Goal: Transaction & Acquisition: Purchase product/service

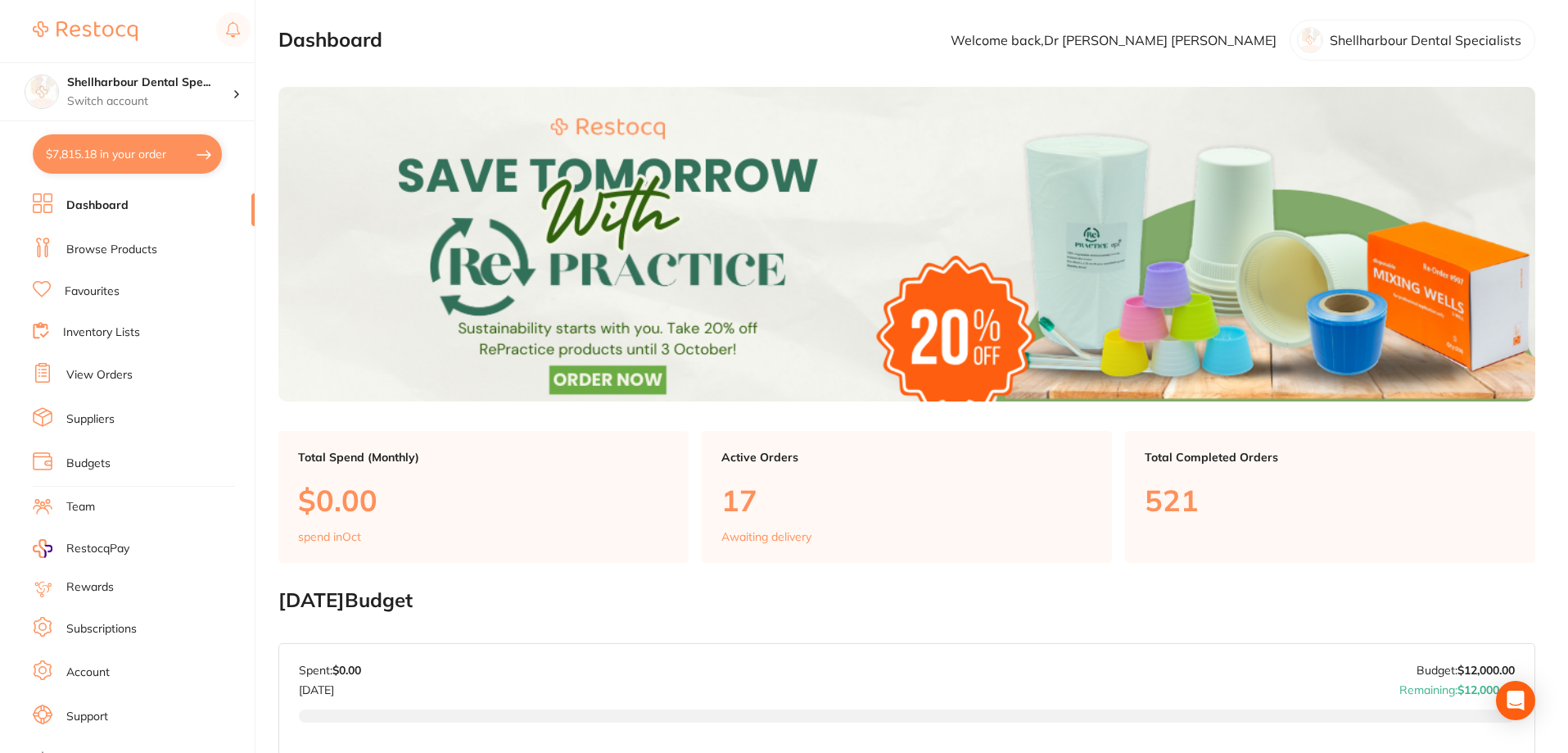
scroll to position [3768, 0]
click at [150, 145] on button "$7,815.18 in your order" at bounding box center [128, 154] width 189 height 40
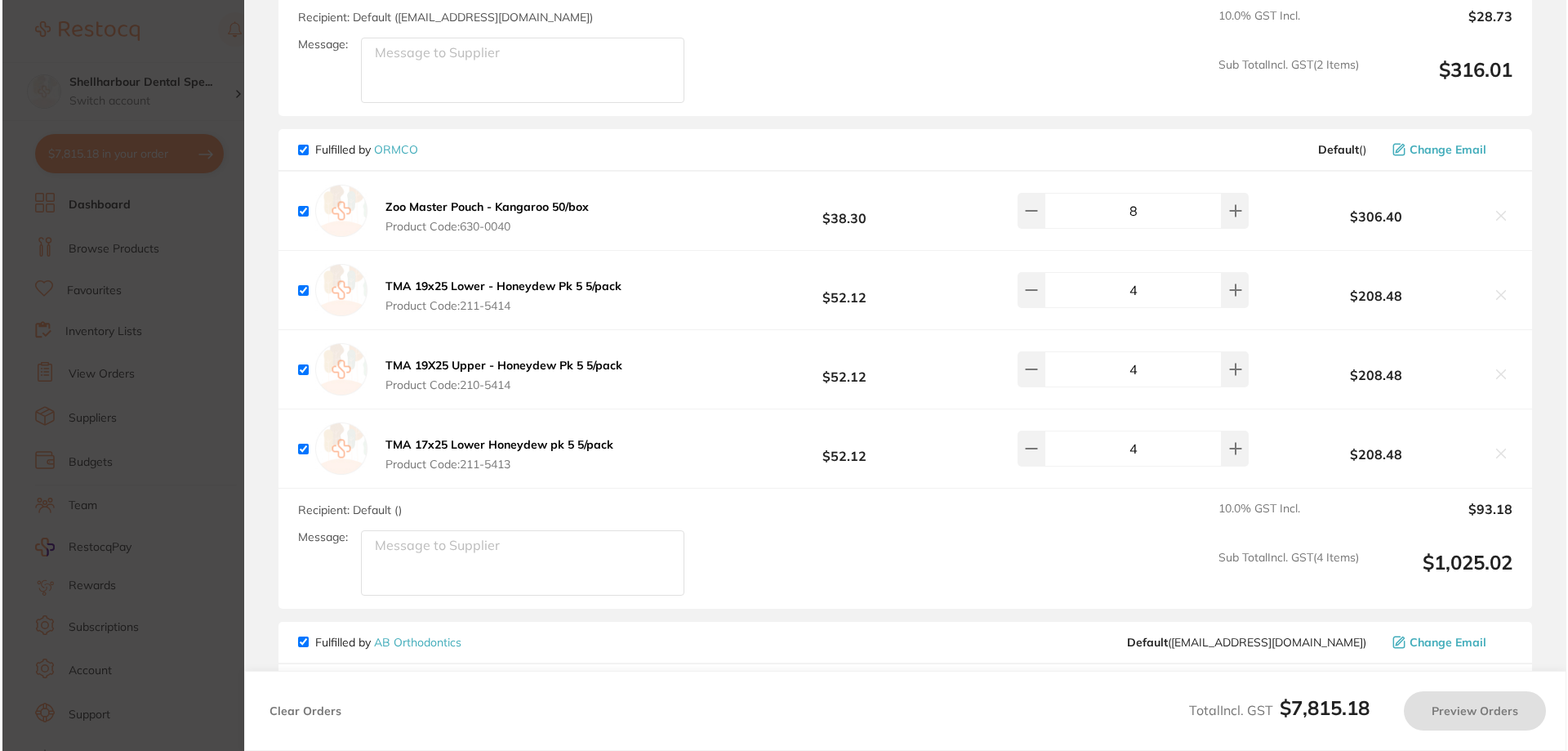
scroll to position [0, 0]
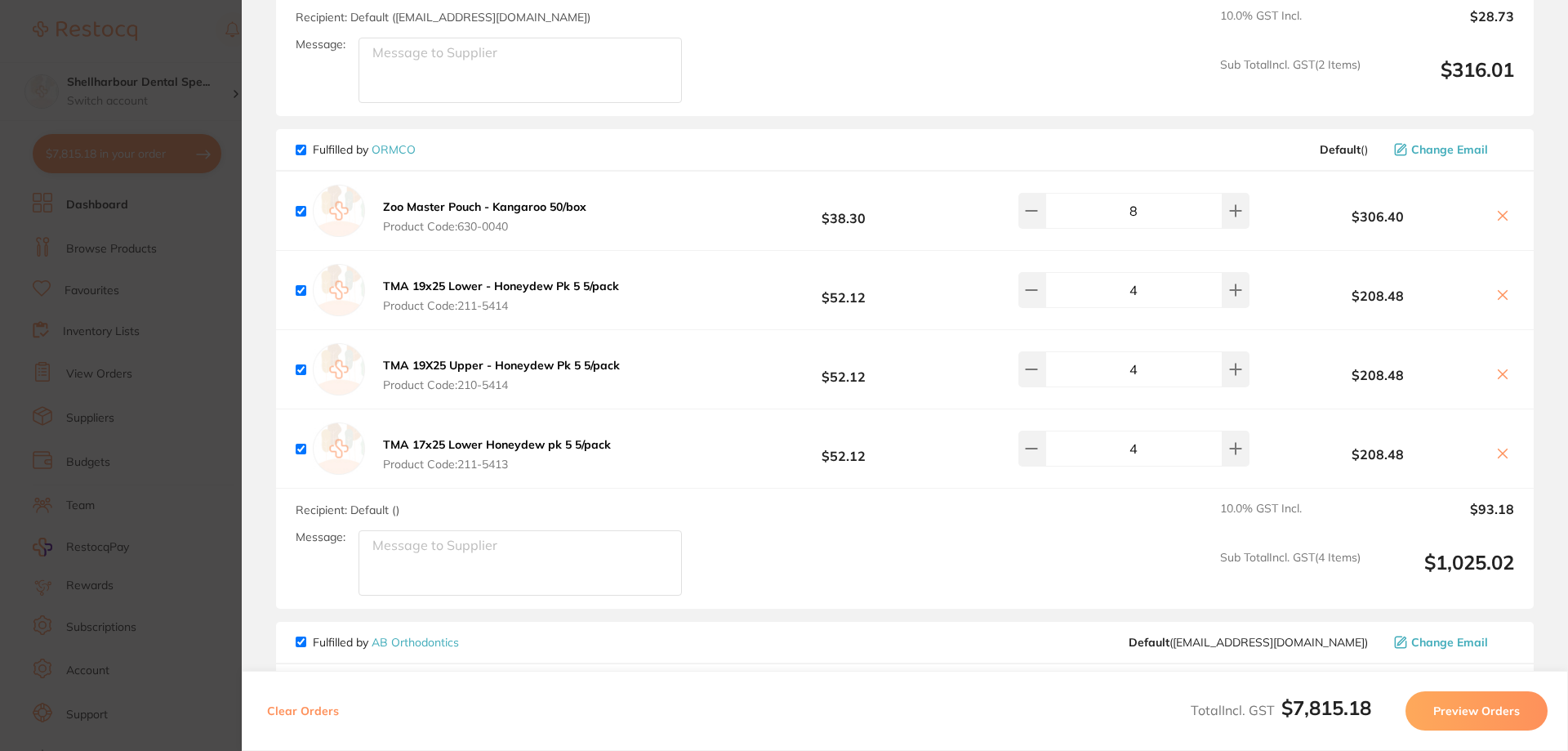
click at [1502, 209] on icon at bounding box center [1502, 215] width 13 height 13
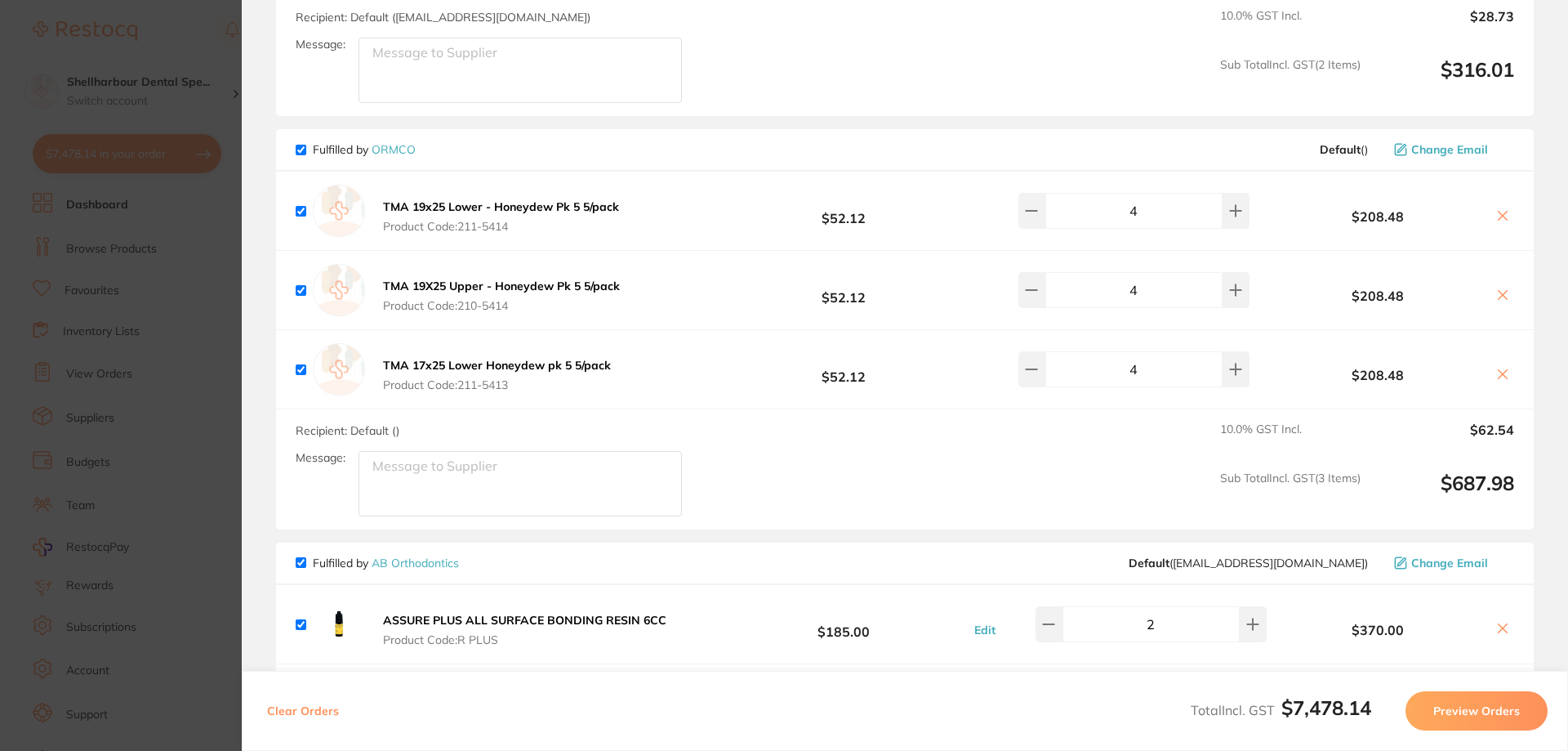
click at [1497, 209] on icon at bounding box center [1502, 215] width 13 height 13
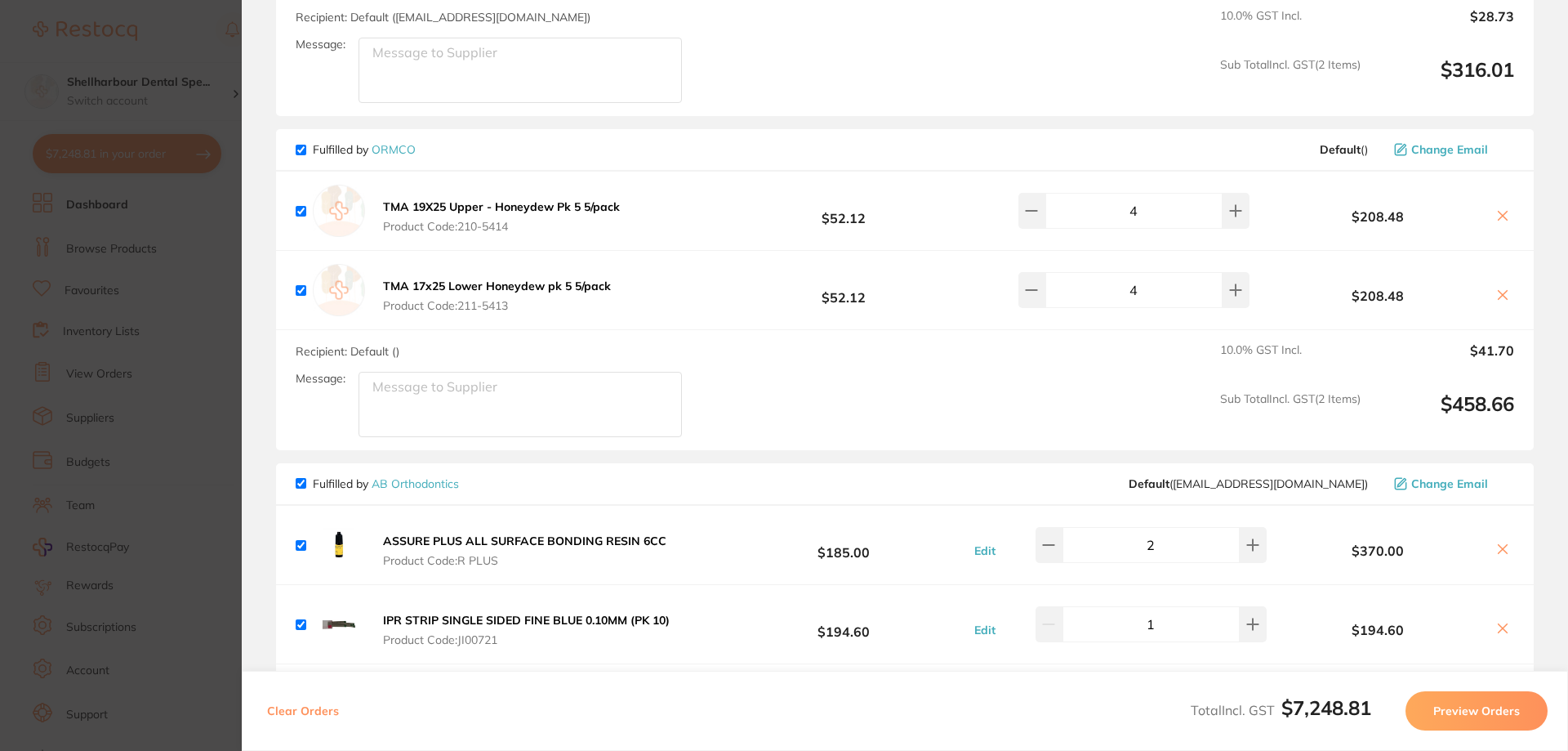
click at [1497, 209] on icon at bounding box center [1502, 215] width 13 height 13
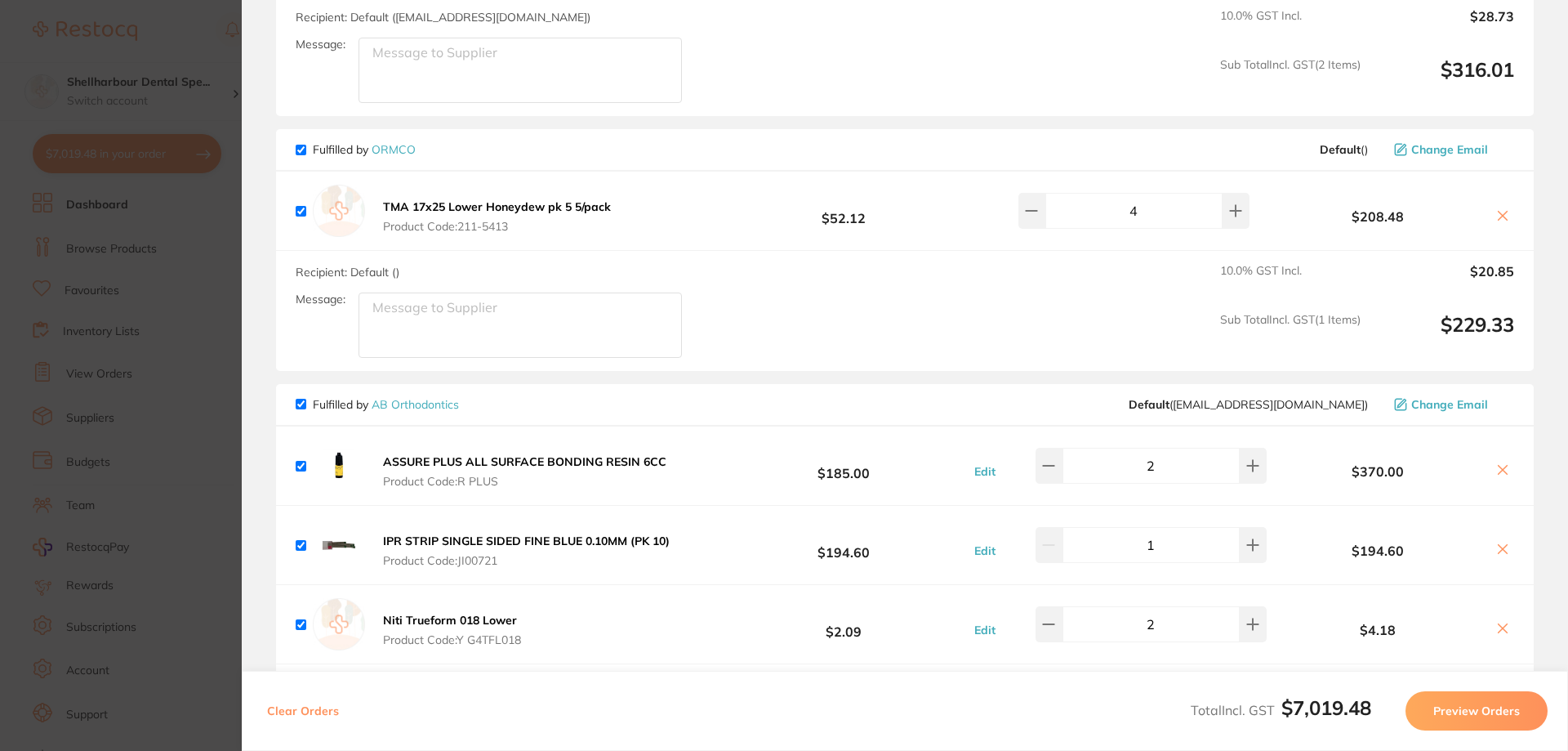
click at [1497, 209] on icon at bounding box center [1502, 215] width 13 height 13
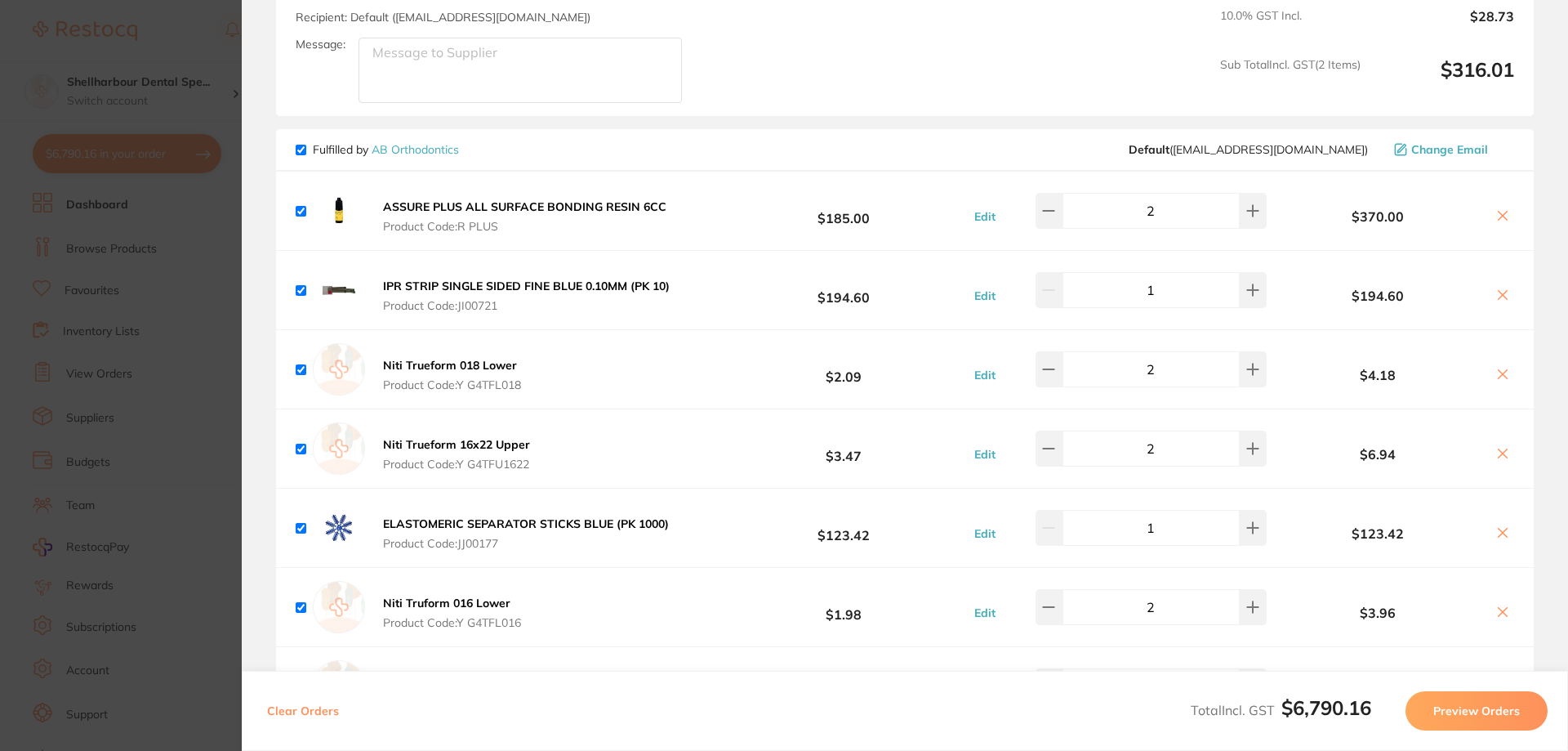
click at [1496, 368] on icon at bounding box center [1502, 374] width 13 height 13
click at [1501, 448] on icon at bounding box center [1503, 453] width 9 height 9
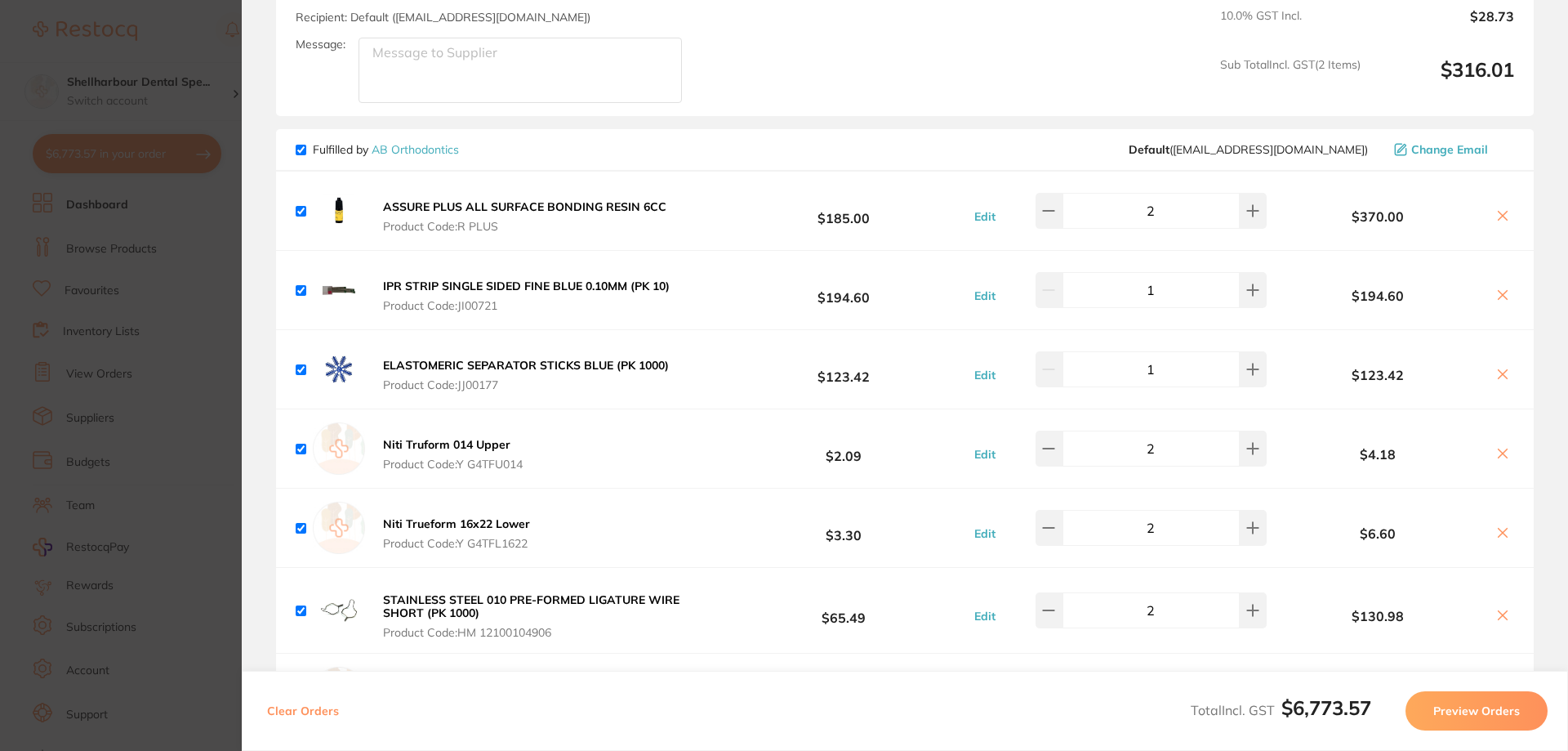
click at [1496, 447] on icon at bounding box center [1502, 453] width 13 height 13
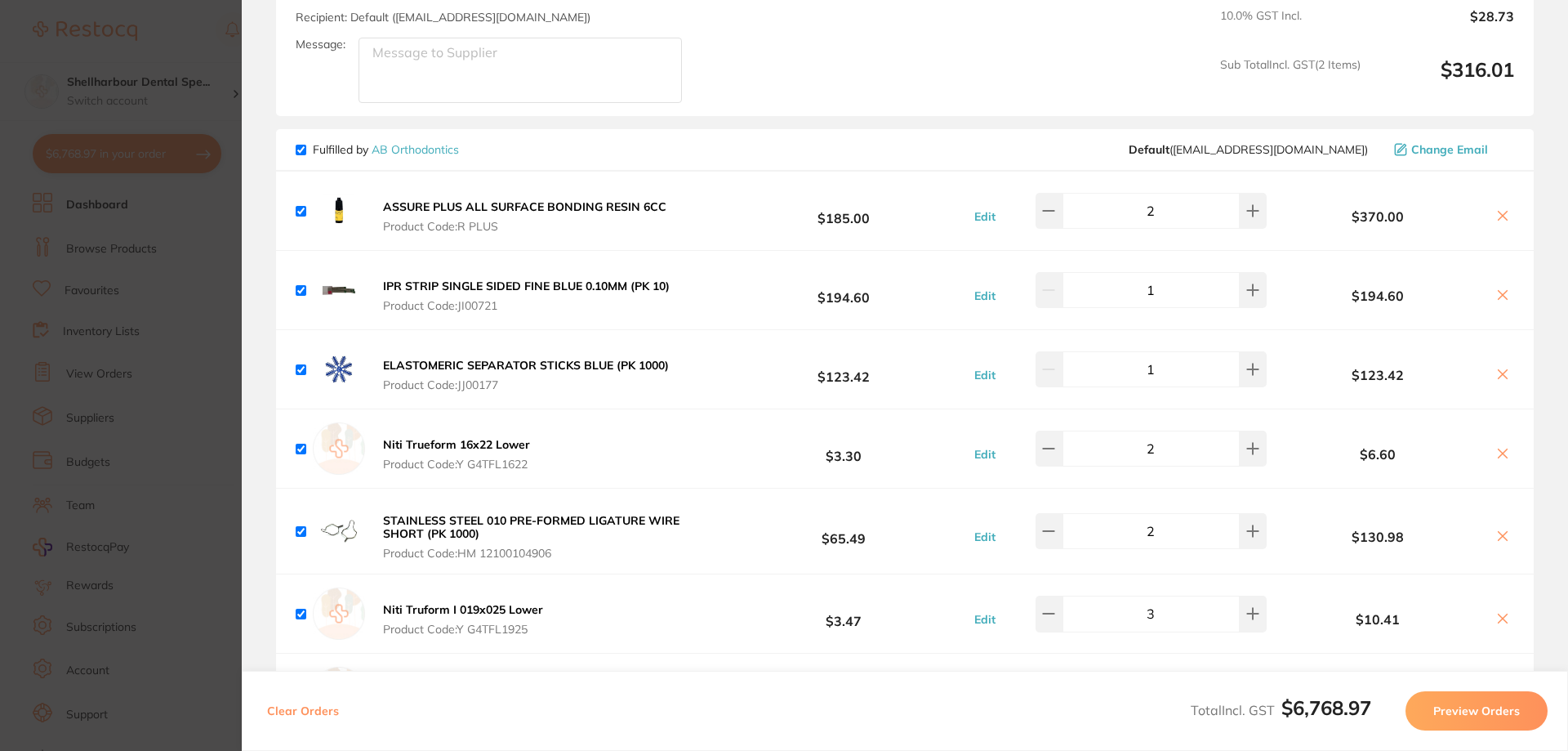
click at [1496, 447] on icon at bounding box center [1502, 453] width 13 height 13
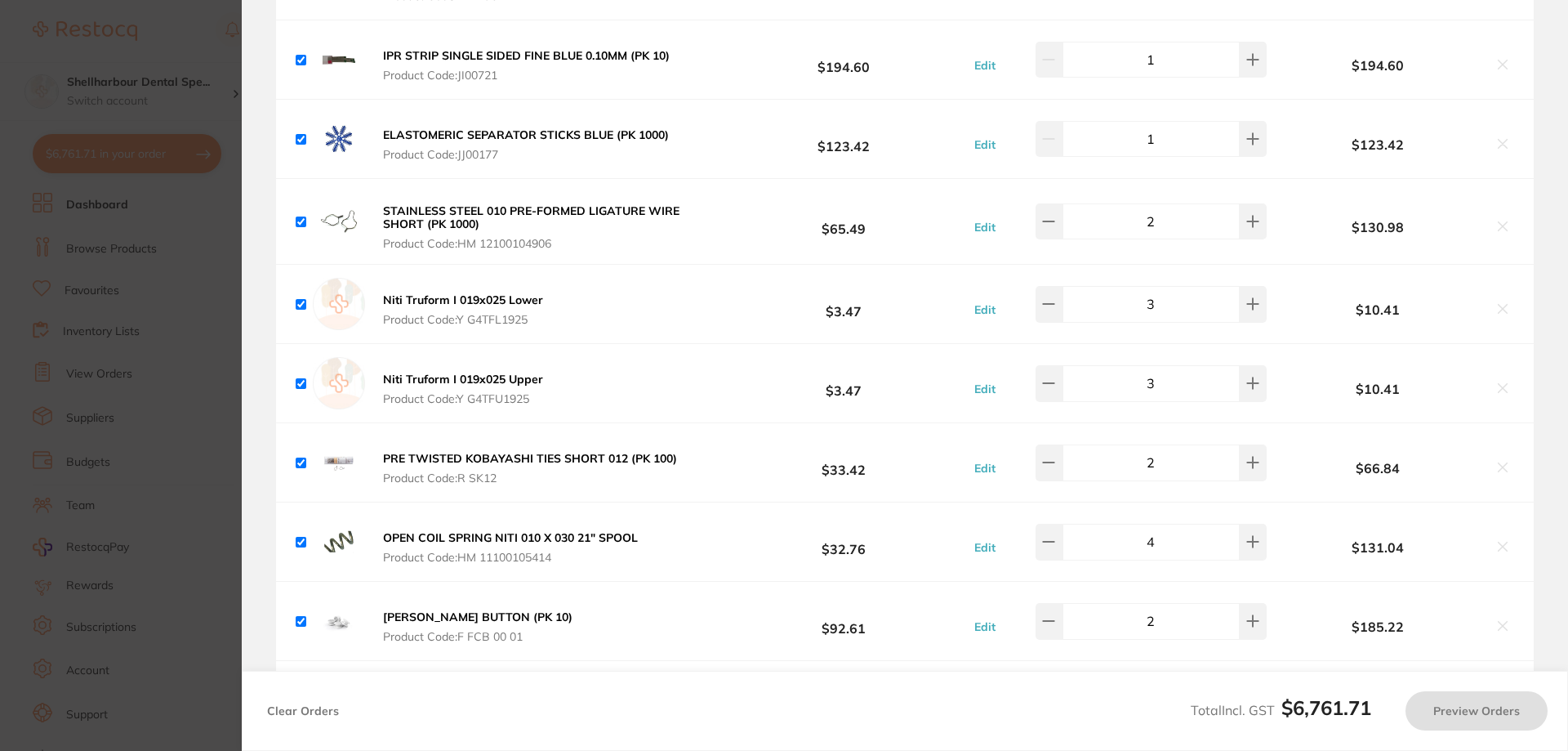
scroll to position [4003, 0]
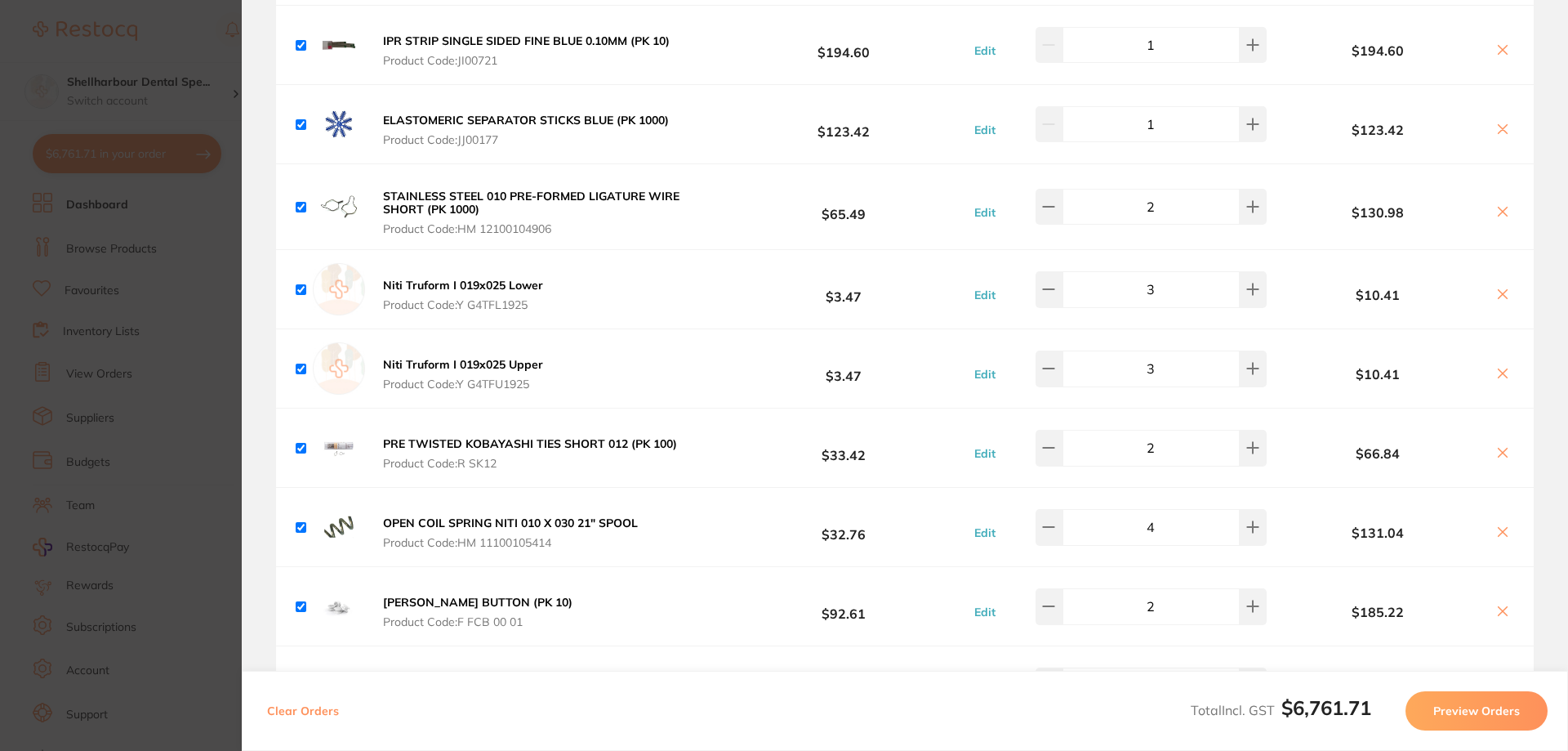
click at [1507, 287] on button at bounding box center [1502, 295] width 23 height 17
drag, startPoint x: 1507, startPoint y: 281, endPoint x: 1493, endPoint y: 277, distance: 14.6
click at [1496, 288] on icon at bounding box center [1502, 294] width 13 height 13
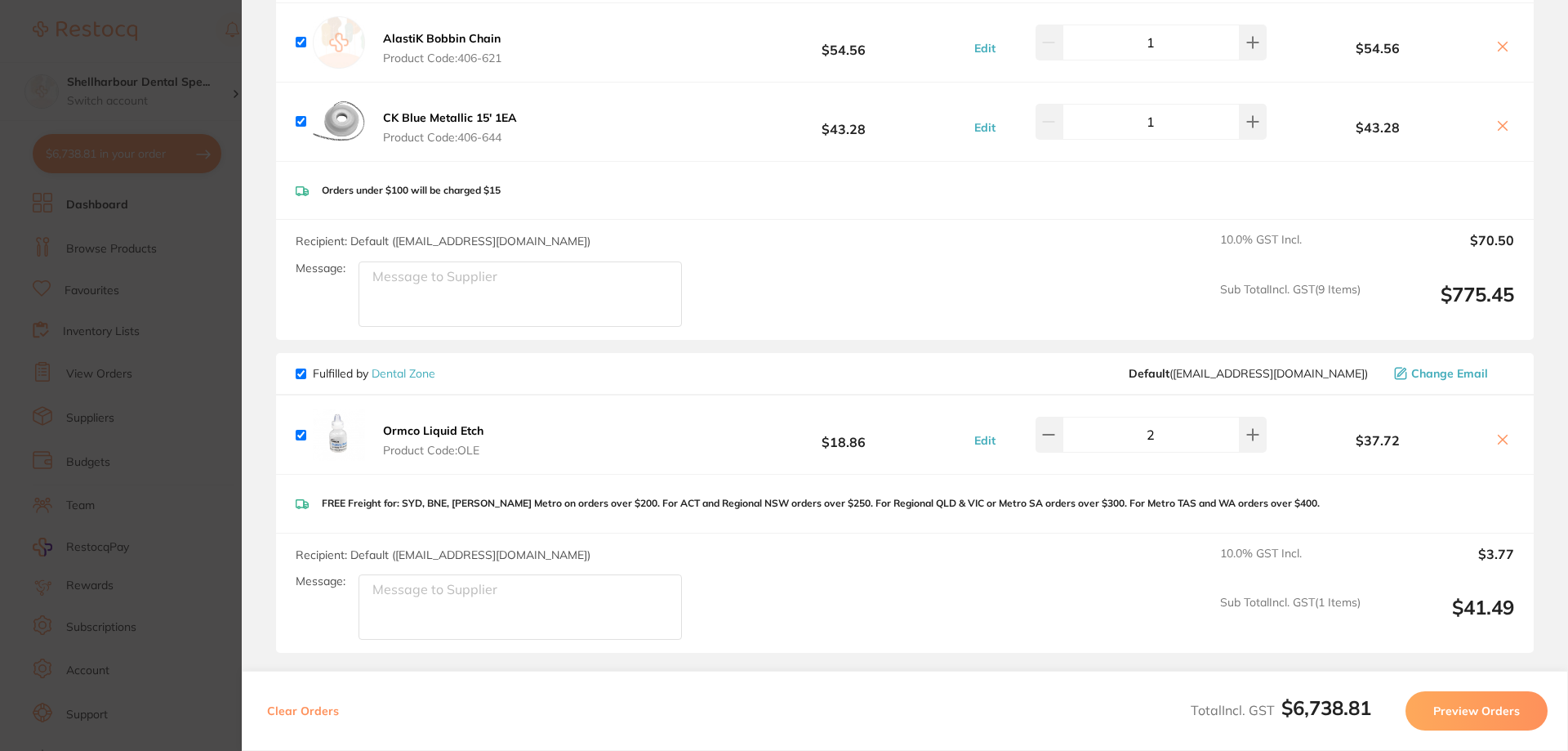
scroll to position [6127, 0]
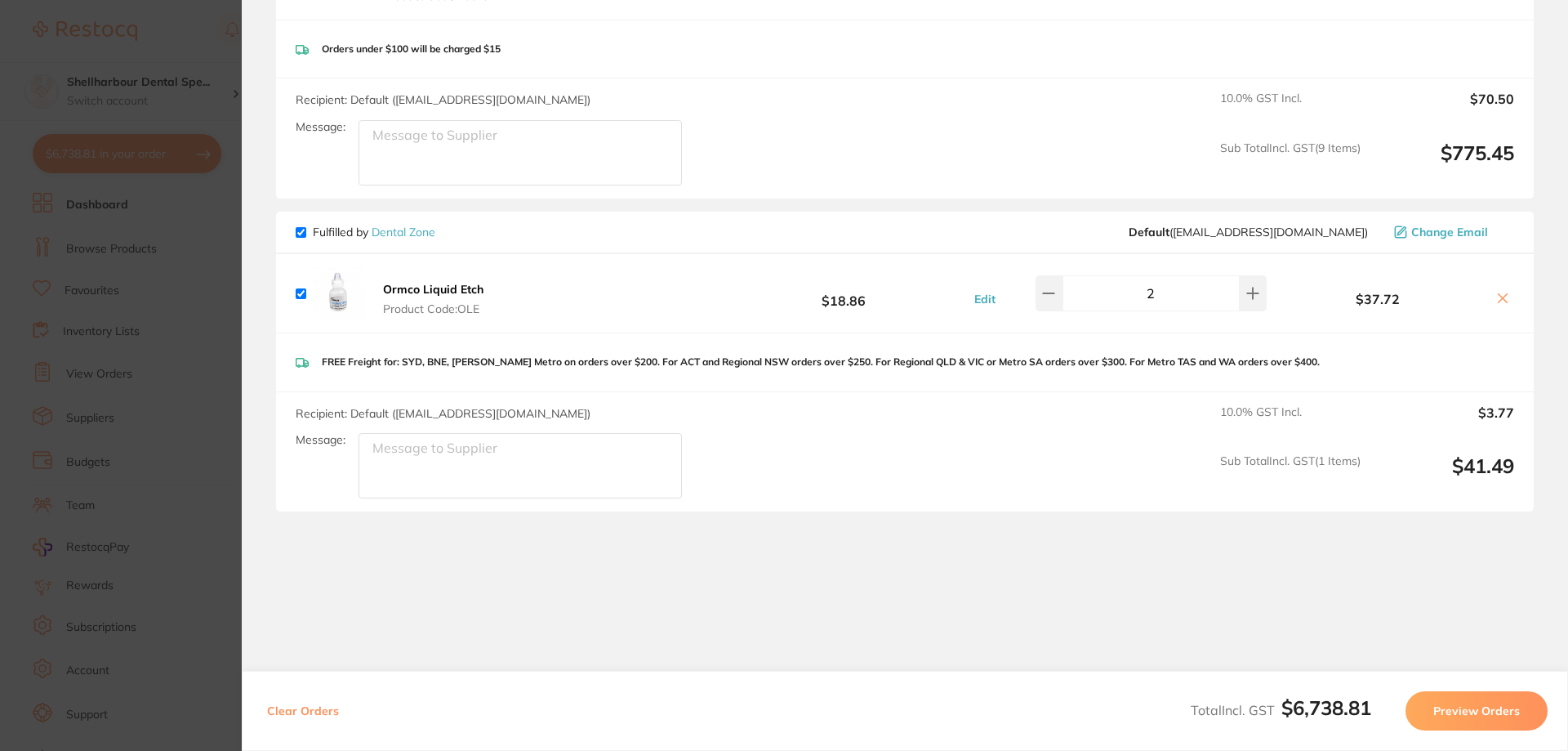
click at [1496, 300] on icon at bounding box center [1502, 298] width 13 height 13
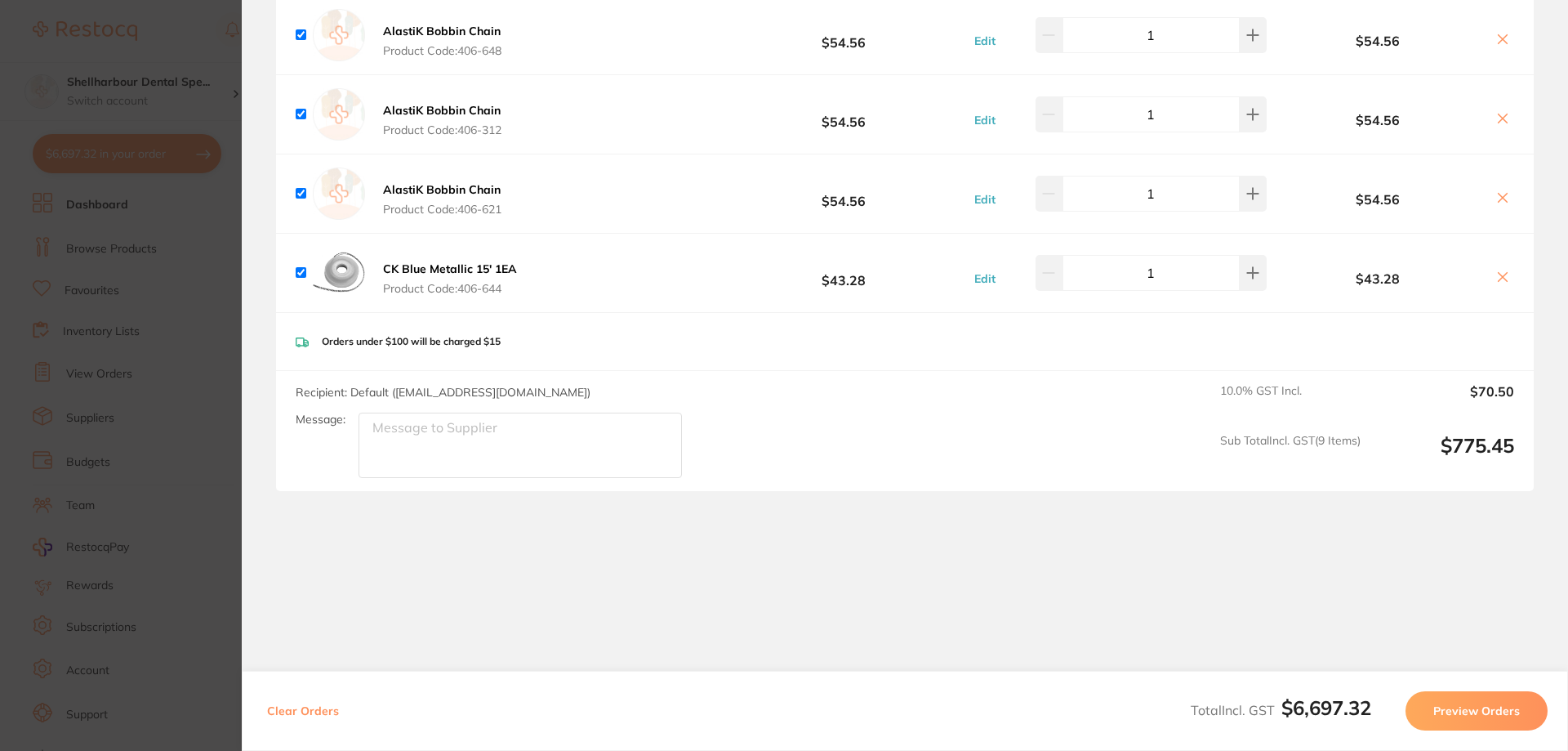
scroll to position [5835, 0]
checkbox input "true"
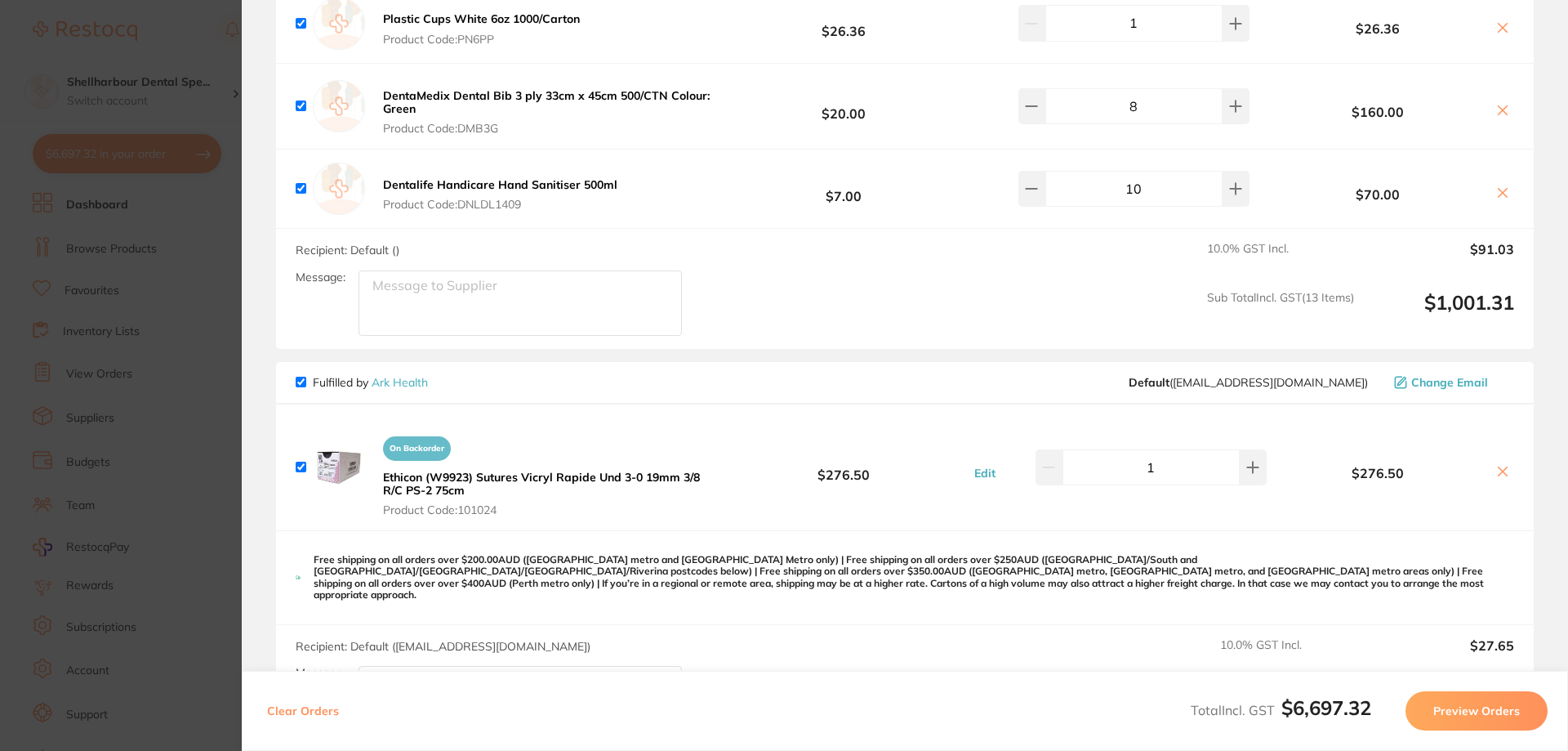
scroll to position [2159, 0]
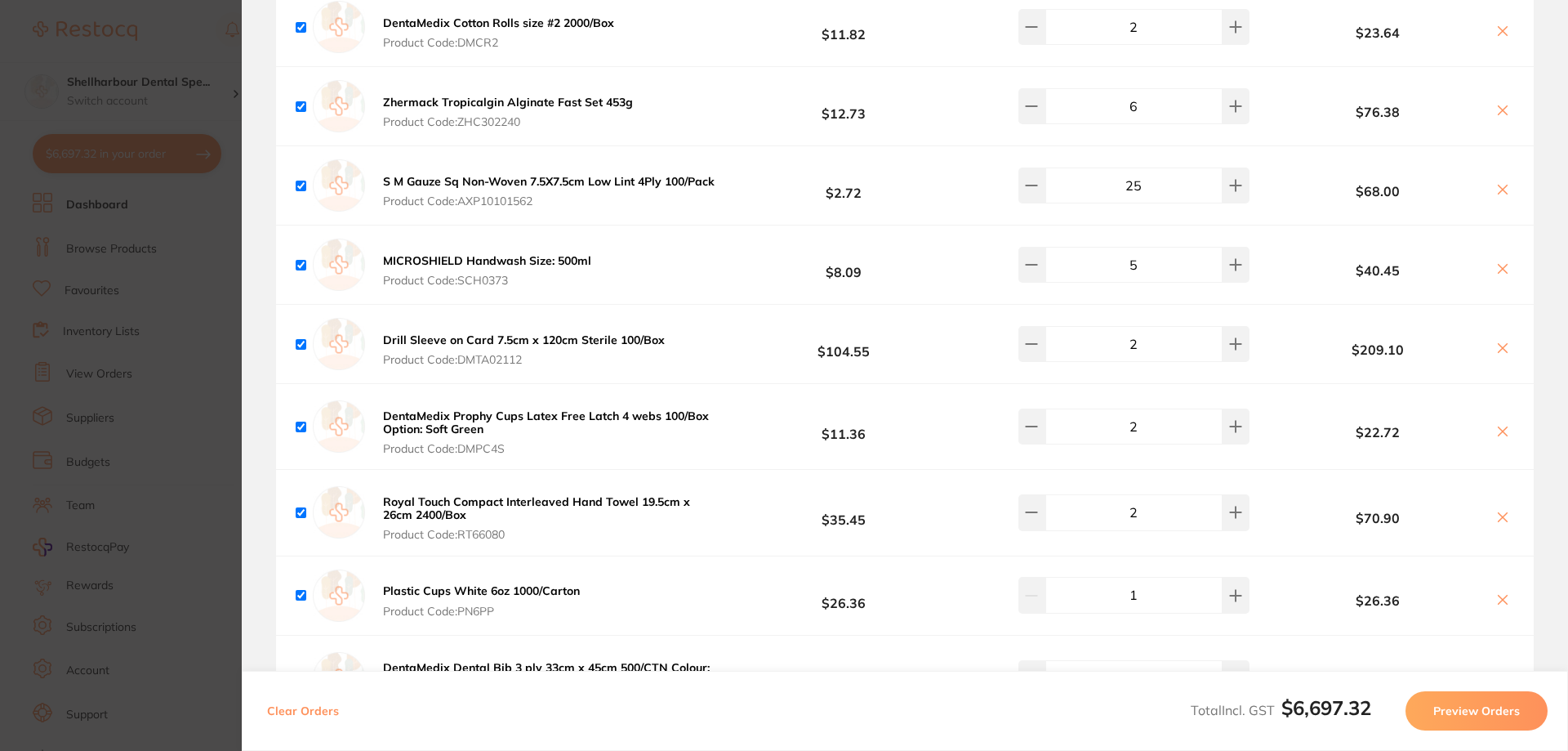
click at [216, 271] on section "Update RRP Set your pre negotiated price for this item. Item Agreed RRP (excl. …" at bounding box center [784, 375] width 1568 height 751
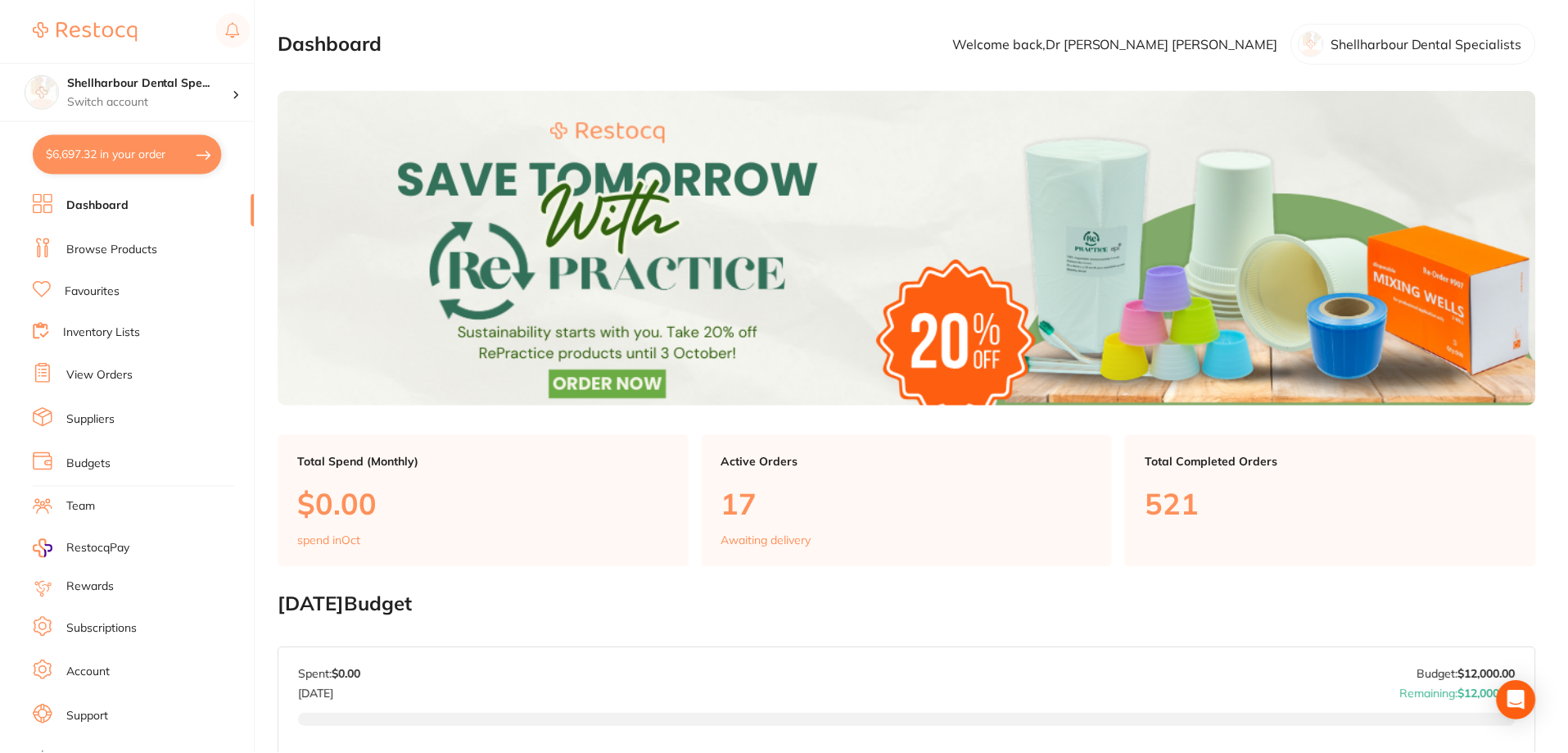
scroll to position [4, 0]
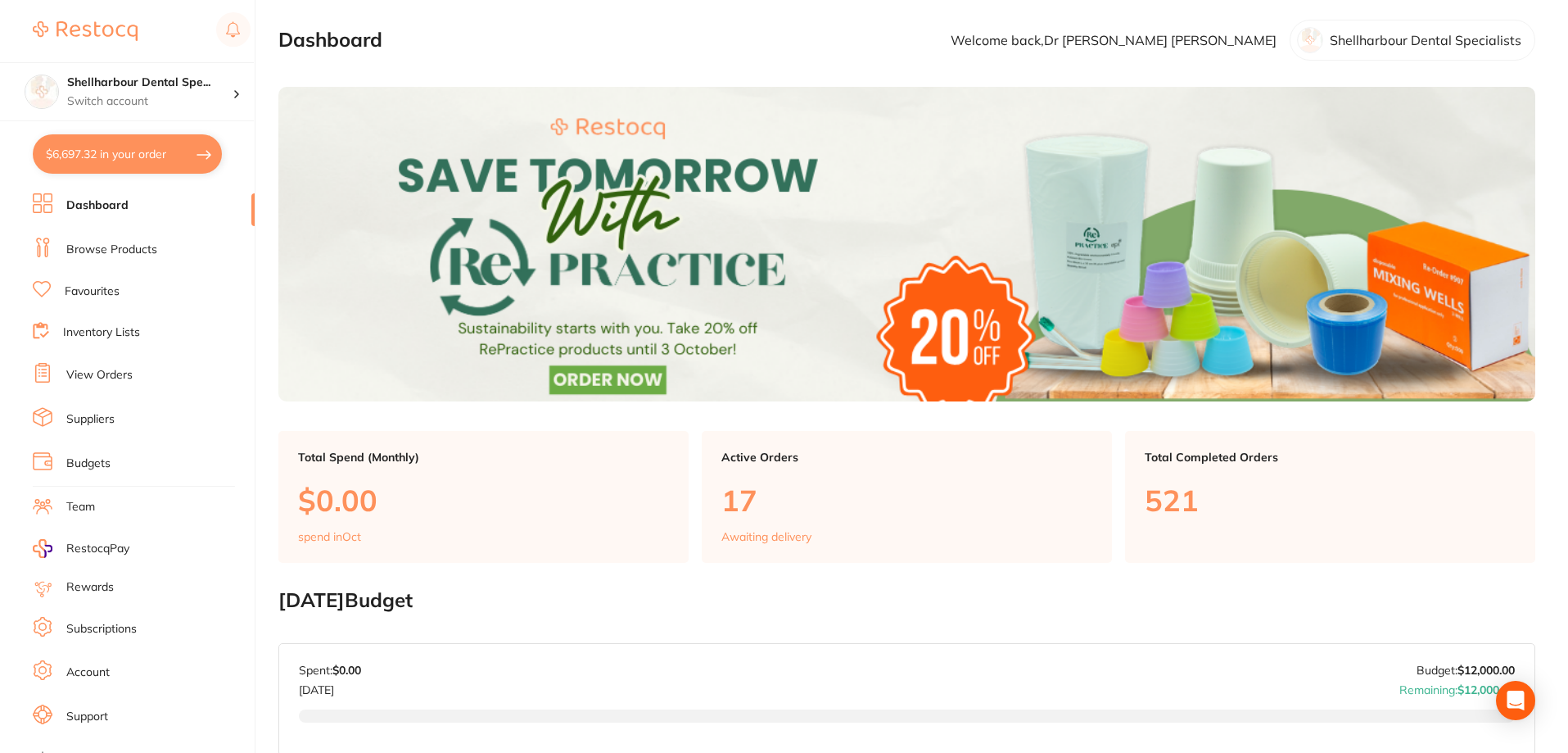
click at [153, 253] on link "Browse Products" at bounding box center [111, 250] width 91 height 17
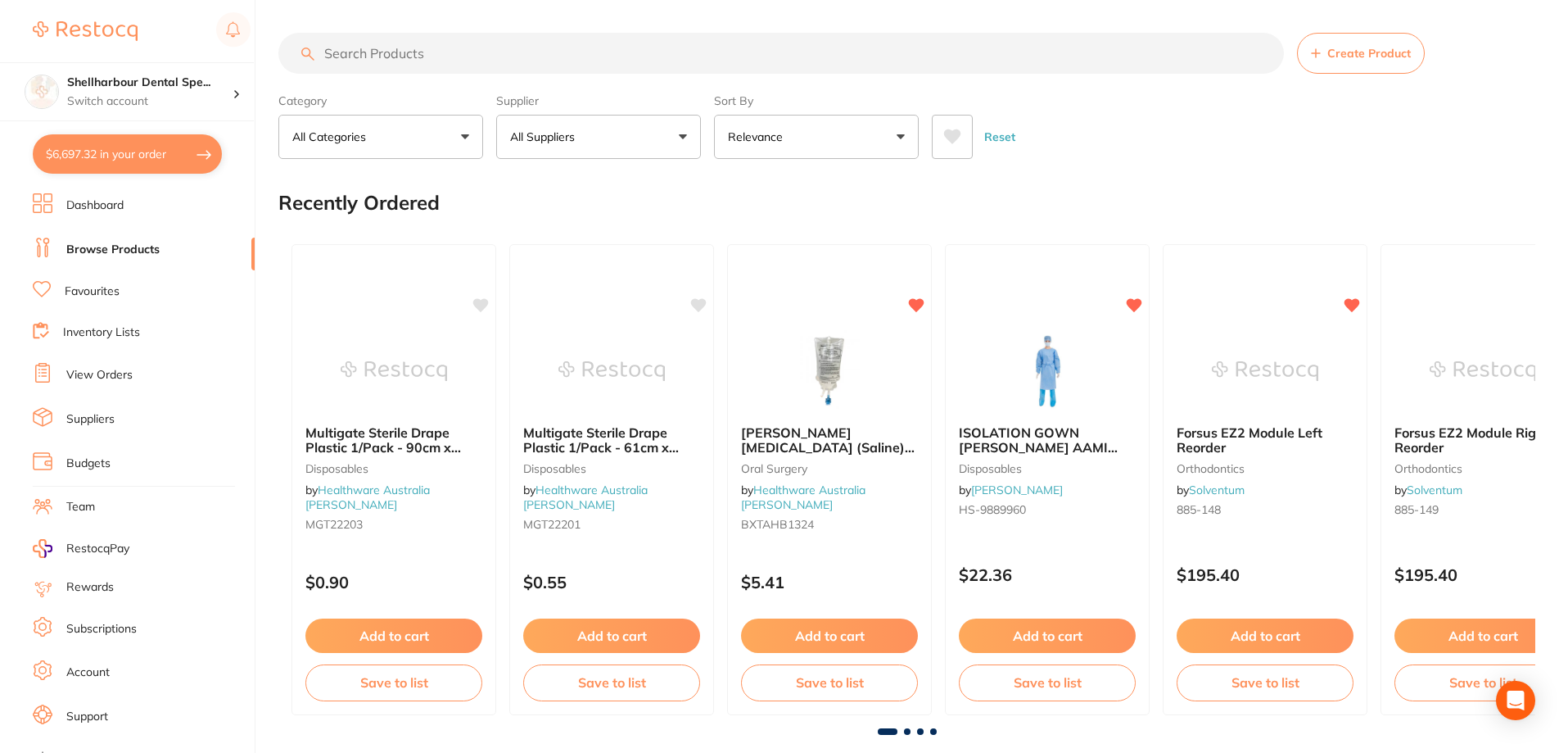
click at [434, 53] on input "search" at bounding box center [781, 53] width 1006 height 41
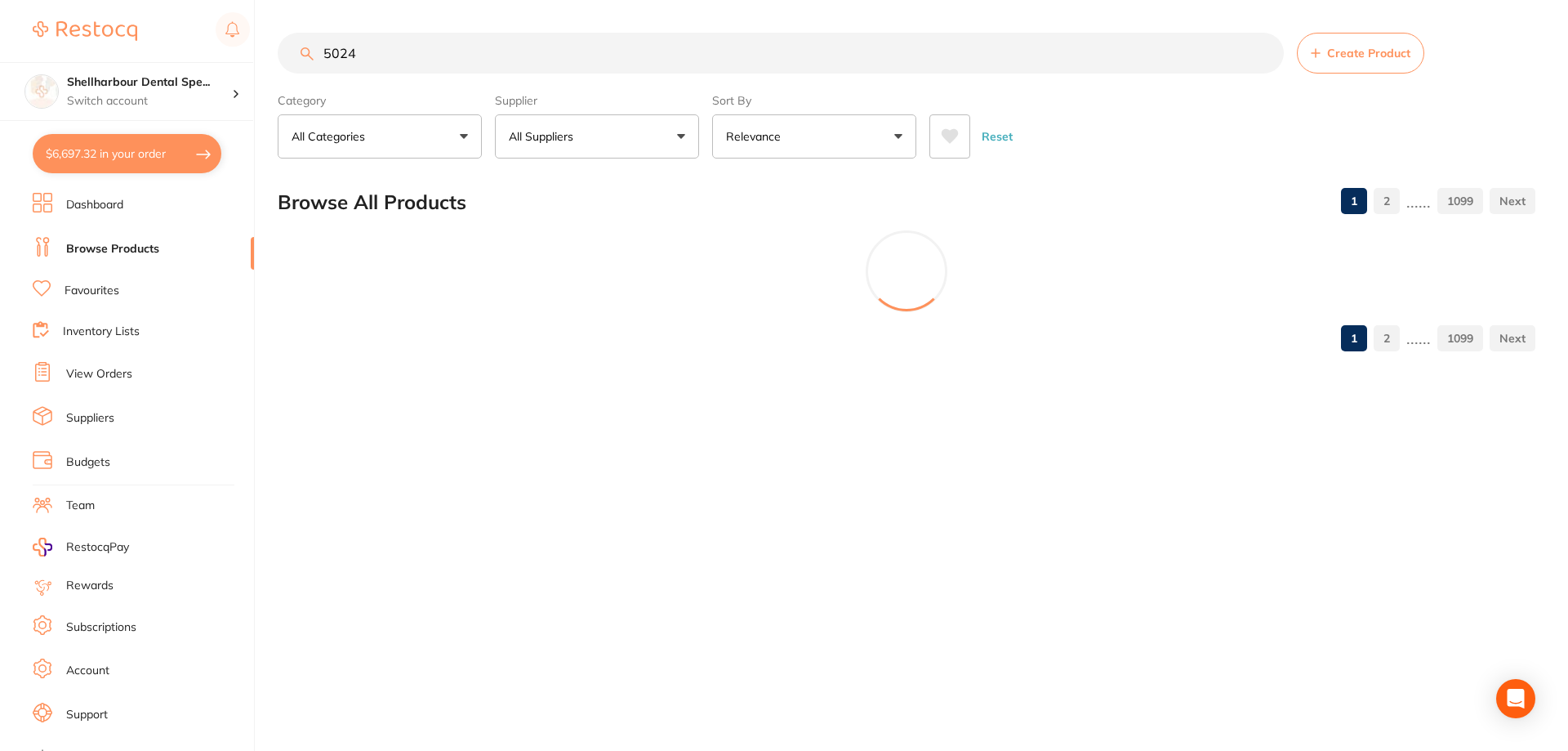
type input "5024"
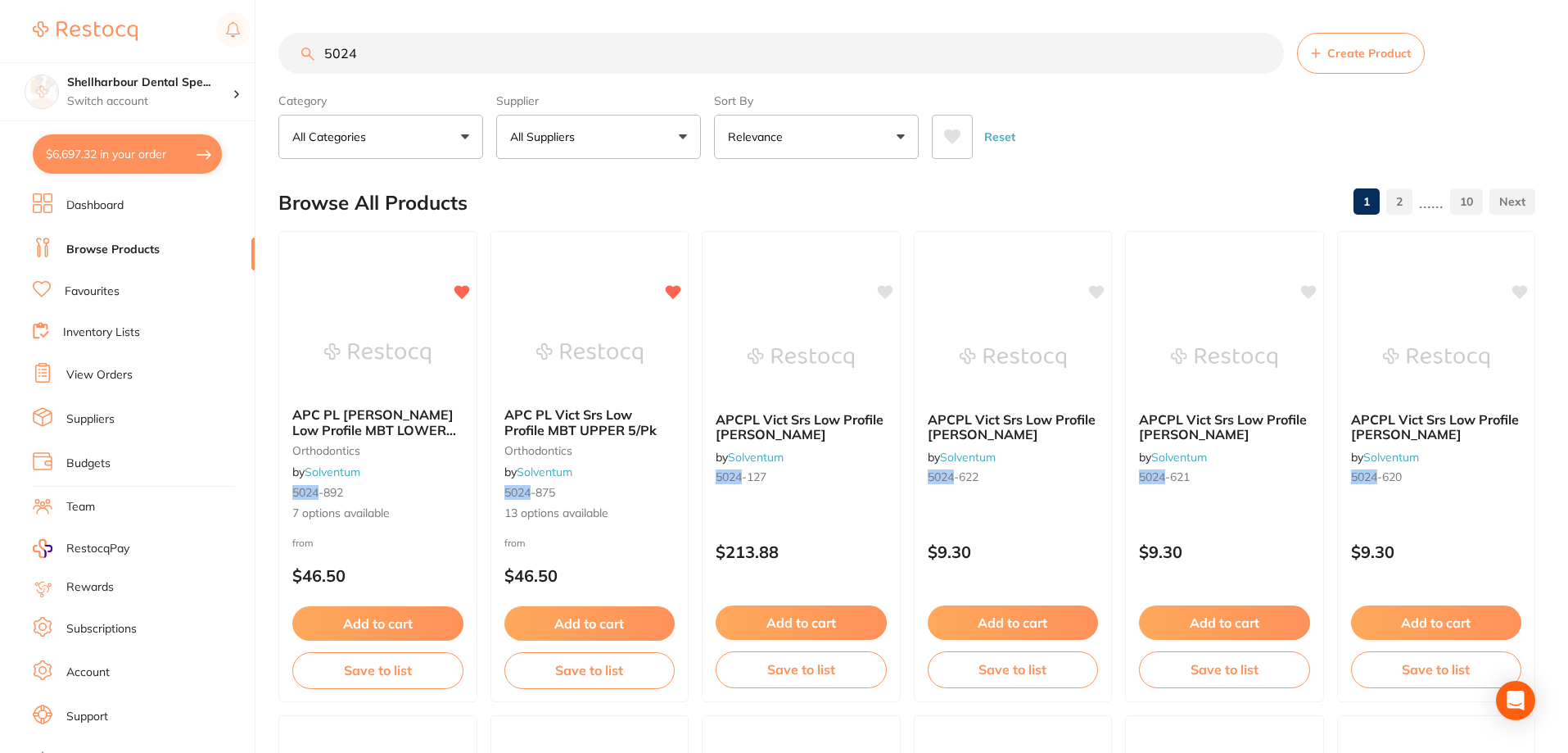
click at [974, 127] on div "Reset" at bounding box center [1227, 130] width 590 height 57
click at [961, 134] on button at bounding box center [952, 137] width 41 height 44
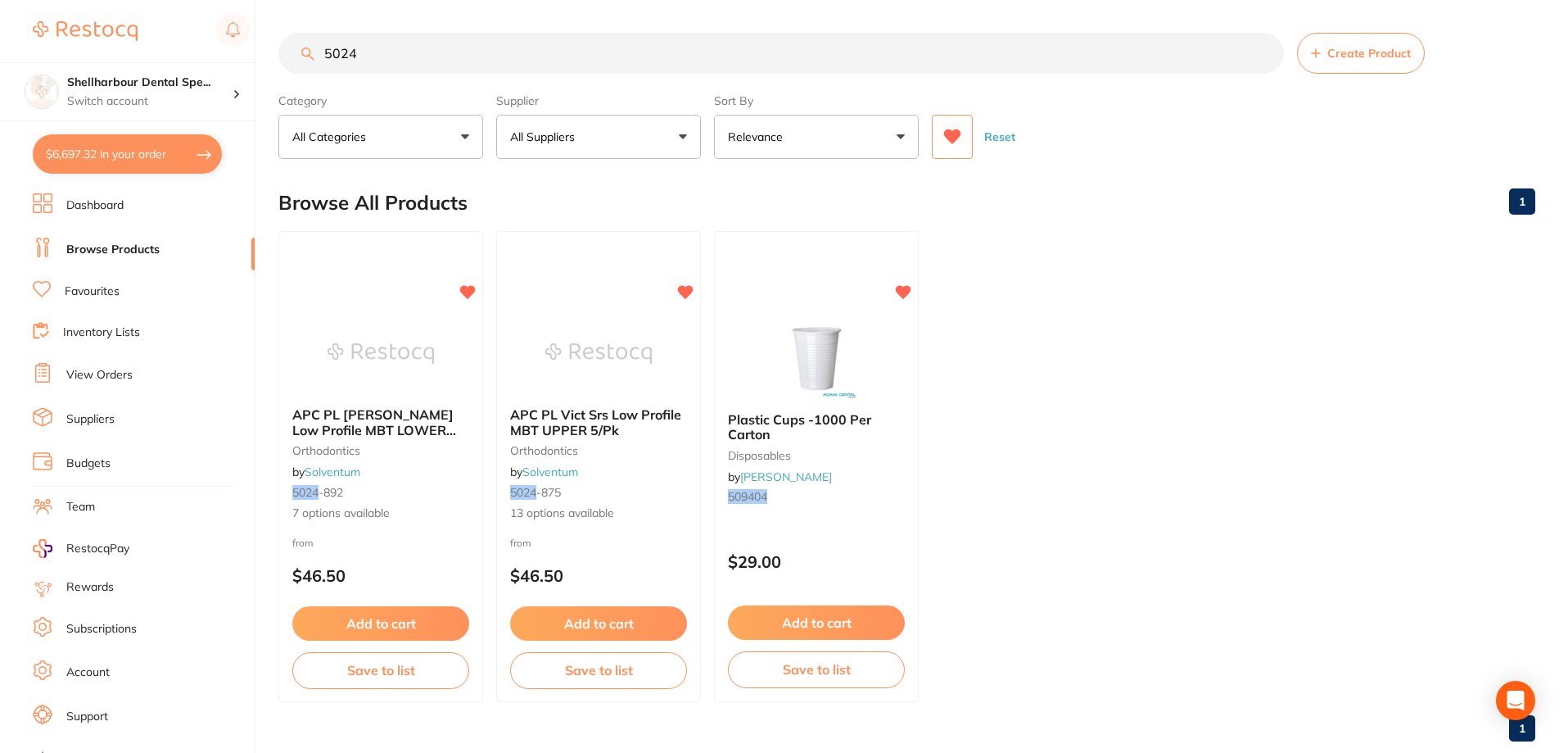
click at [403, 386] on img at bounding box center [381, 352] width 107 height 82
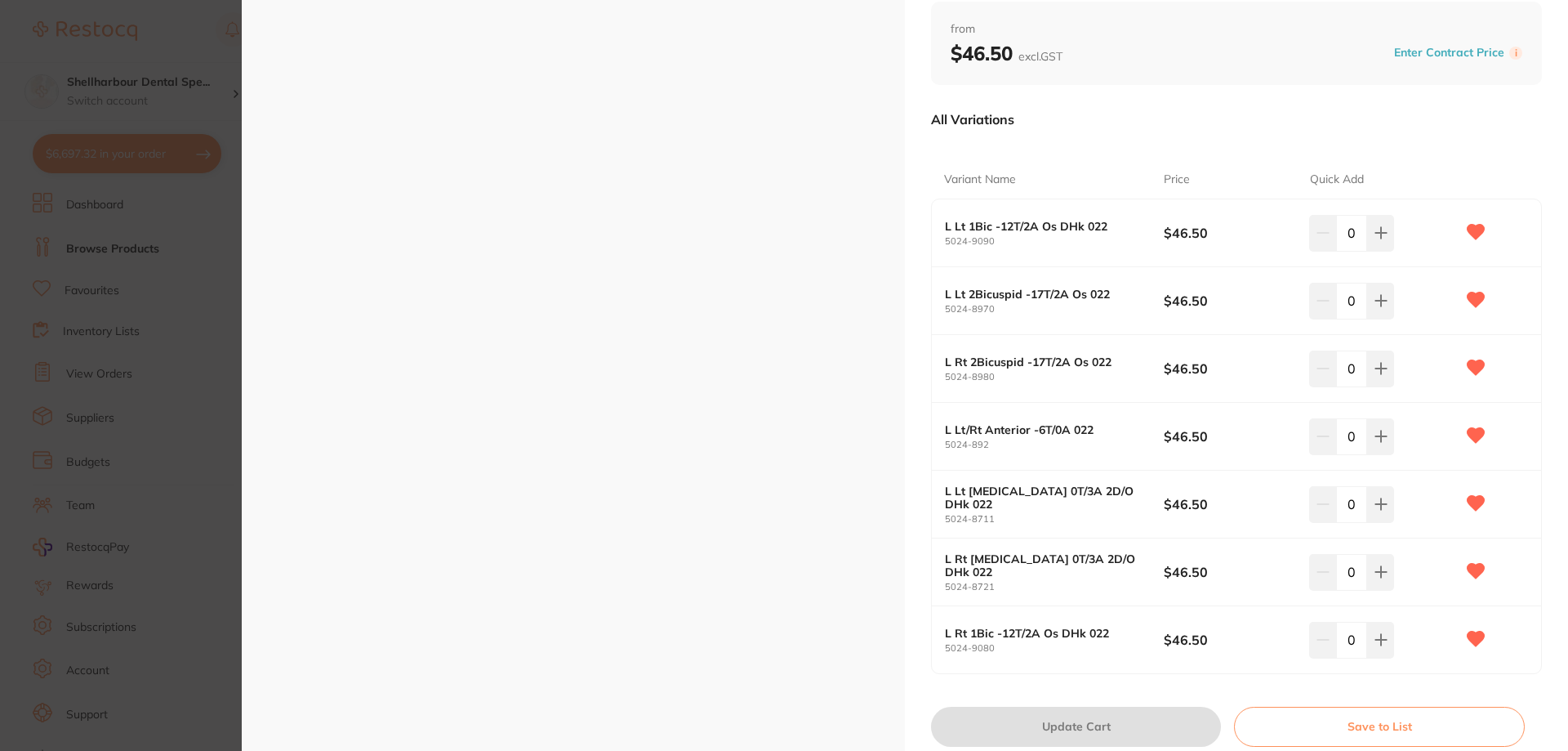
scroll to position [228, 0]
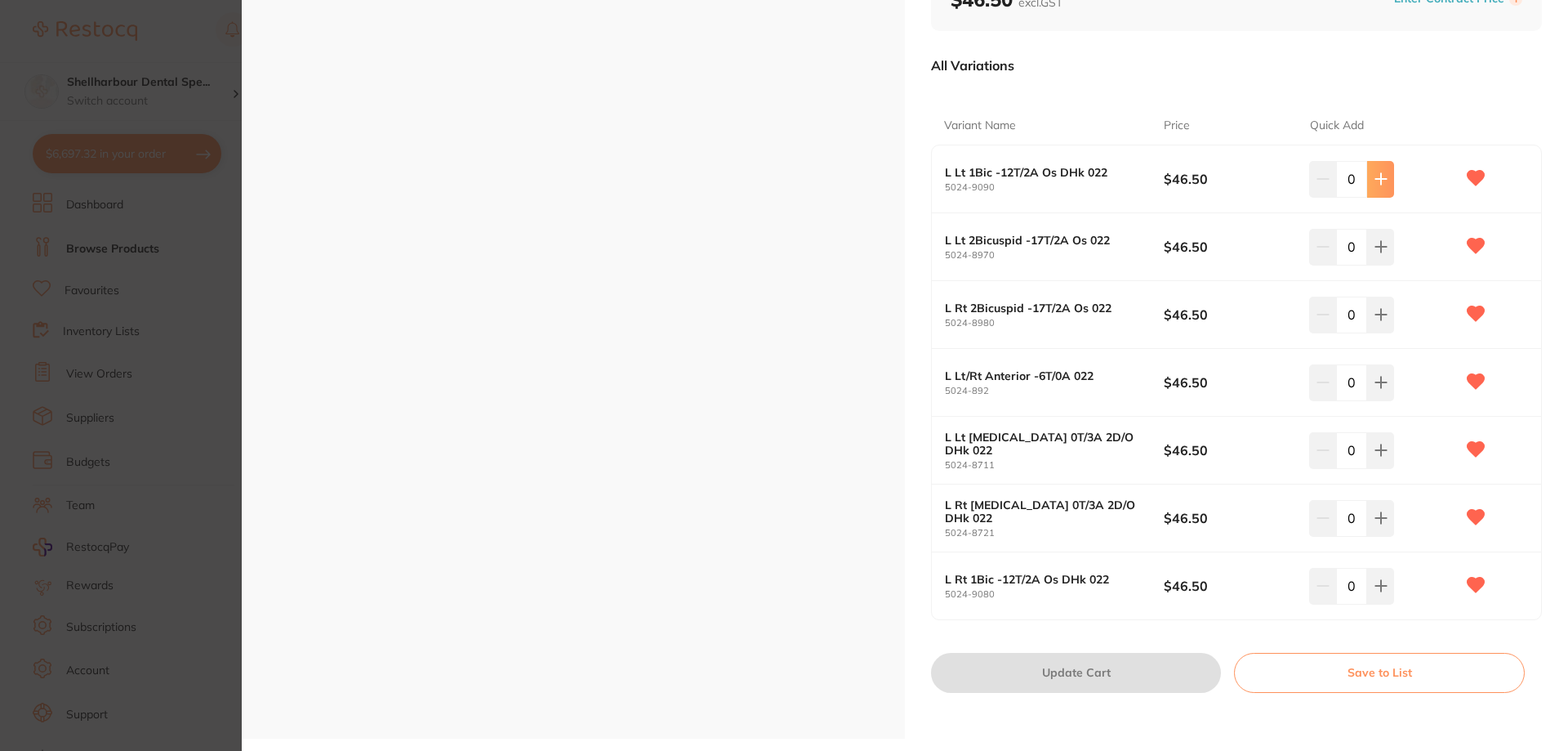
click at [1382, 188] on button at bounding box center [1379, 179] width 27 height 36
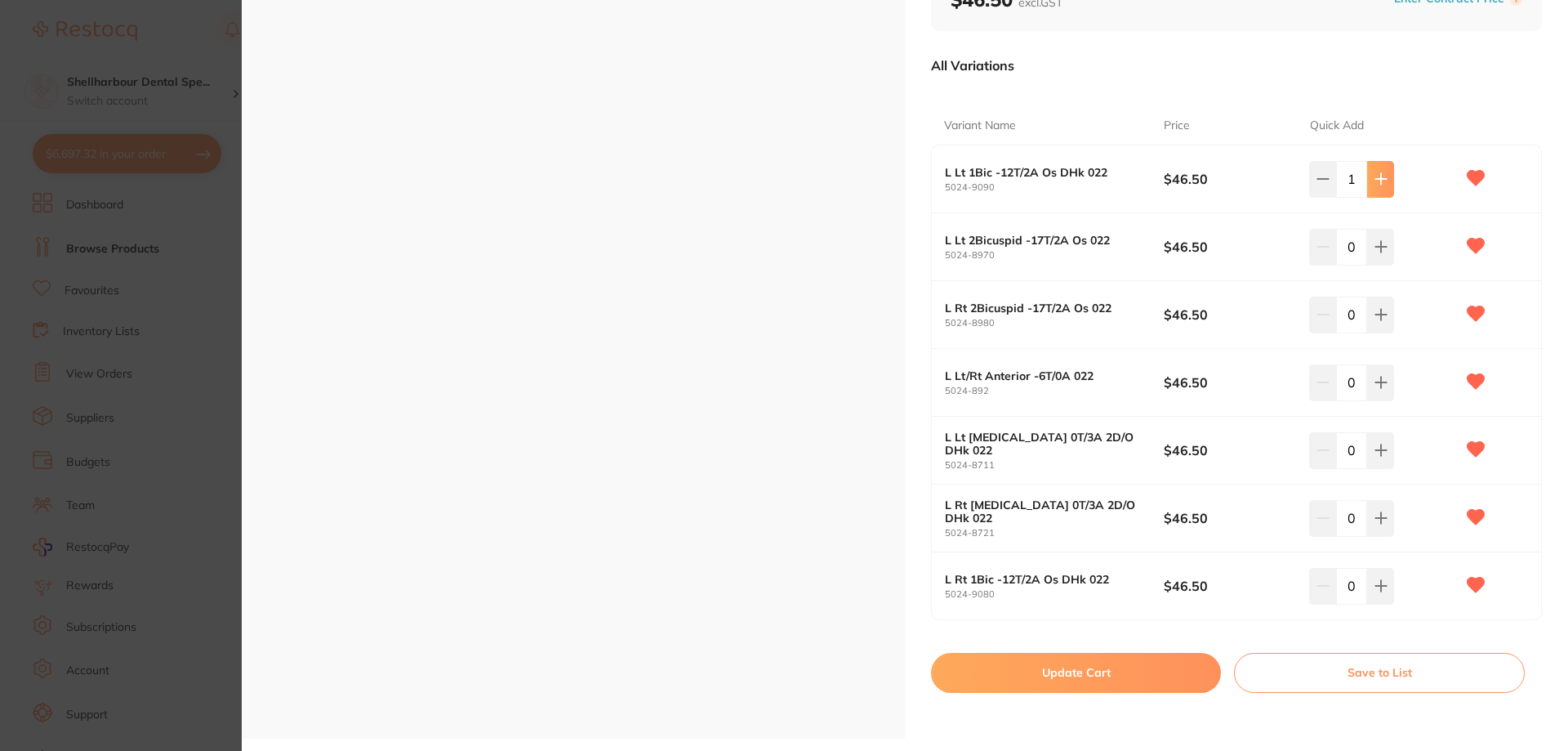
click at [1382, 188] on button at bounding box center [1379, 179] width 27 height 36
click at [1381, 191] on button at bounding box center [1379, 179] width 27 height 36
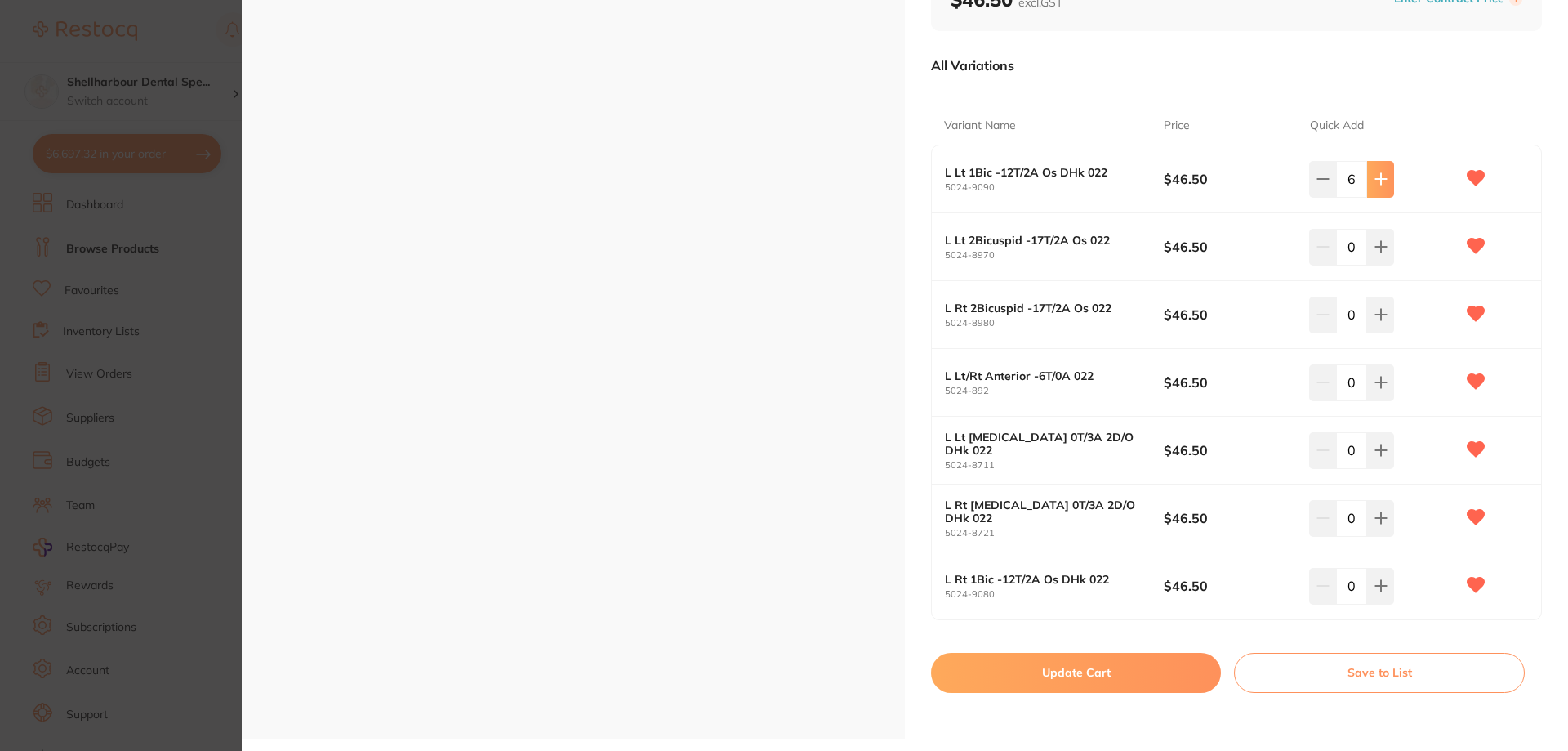
click at [1381, 190] on button at bounding box center [1379, 179] width 27 height 36
type input "7"
click at [1376, 252] on icon at bounding box center [1380, 247] width 13 height 13
click at [1375, 252] on icon at bounding box center [1380, 247] width 13 height 13
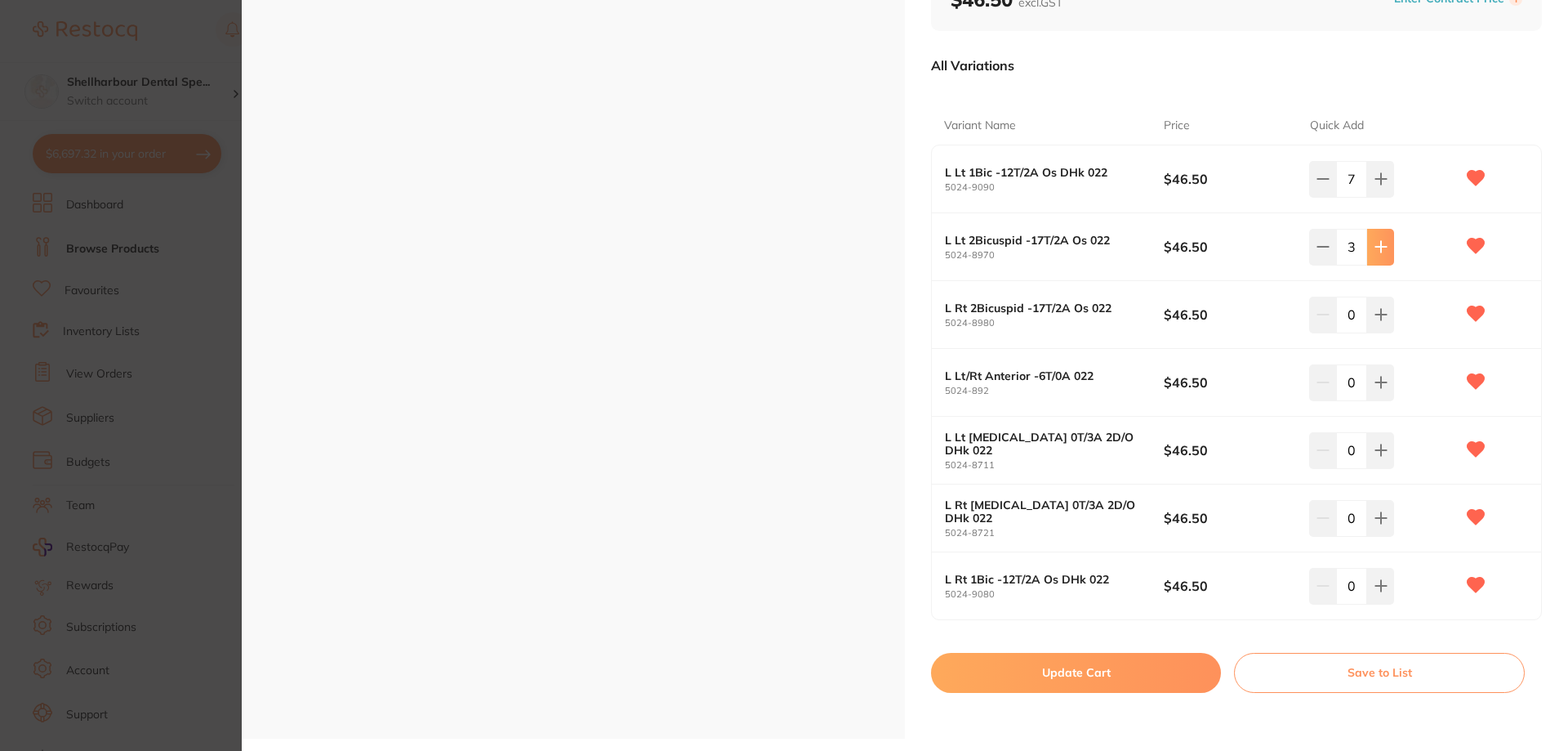
click at [1375, 252] on icon at bounding box center [1380, 247] width 13 height 13
type input "7"
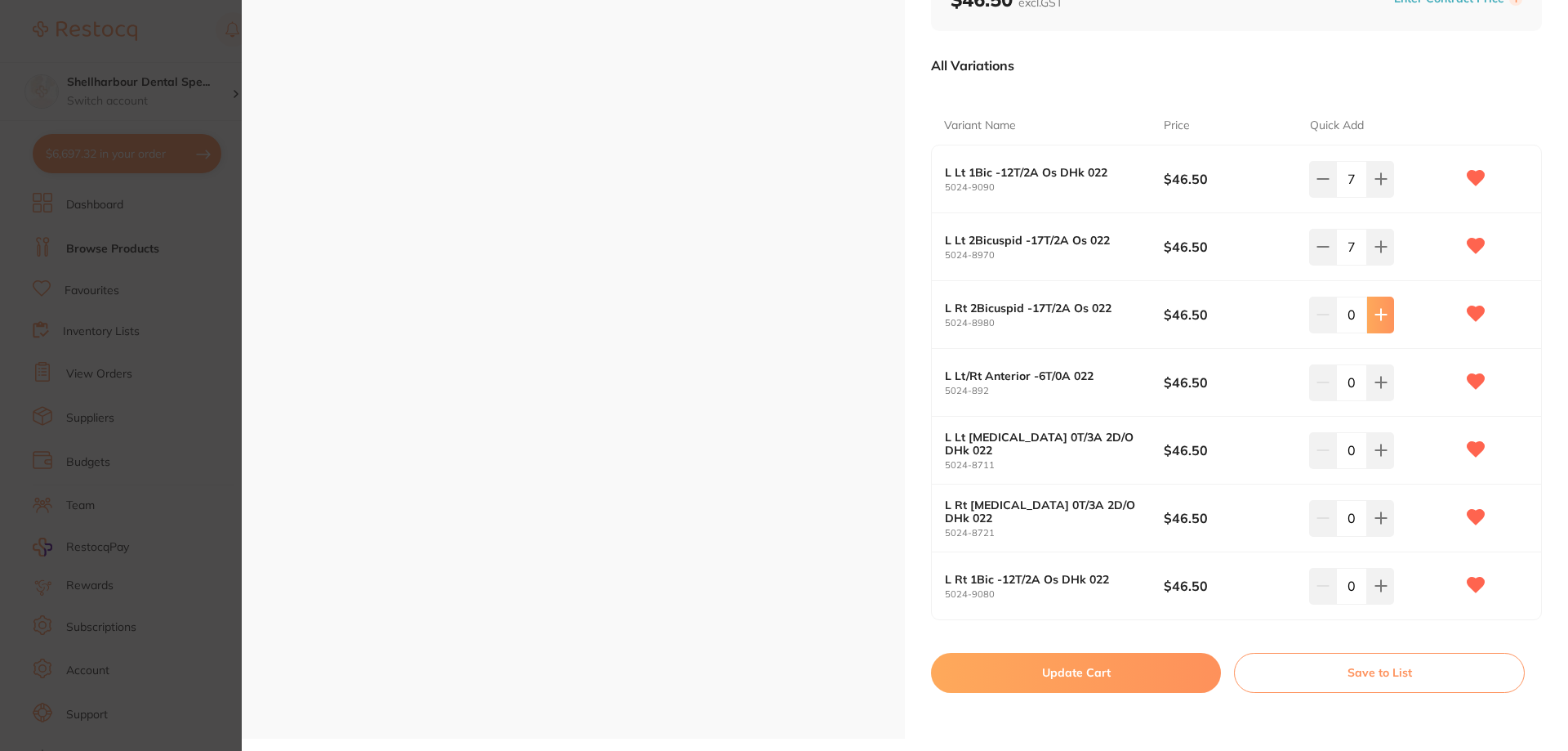
click at [1380, 316] on icon at bounding box center [1380, 315] width 13 height 13
click at [1379, 315] on icon at bounding box center [1380, 315] width 11 height 11
click at [1378, 314] on icon at bounding box center [1380, 315] width 13 height 13
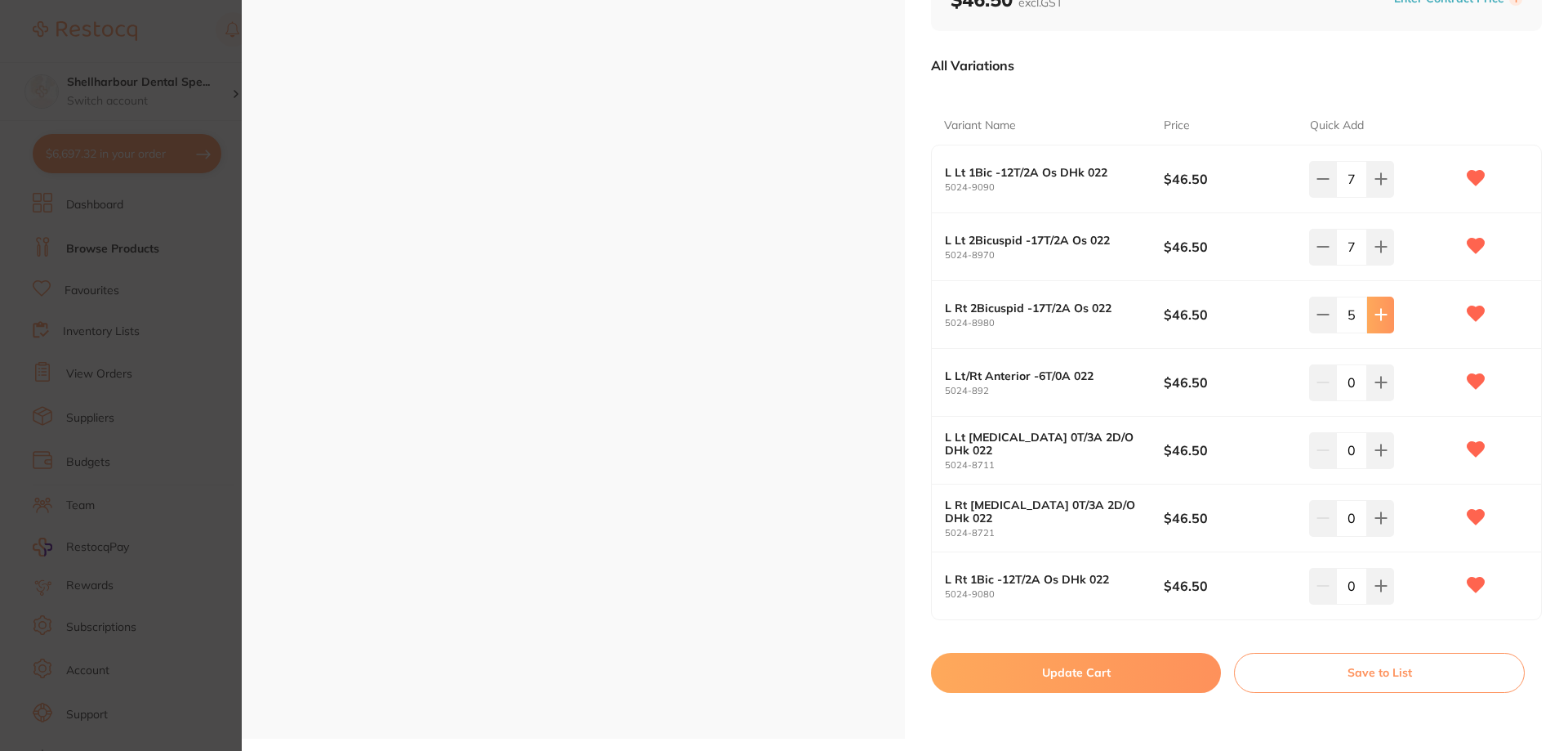
click at [1378, 314] on icon at bounding box center [1380, 315] width 13 height 13
type input "8"
click at [1388, 253] on button at bounding box center [1379, 246] width 27 height 36
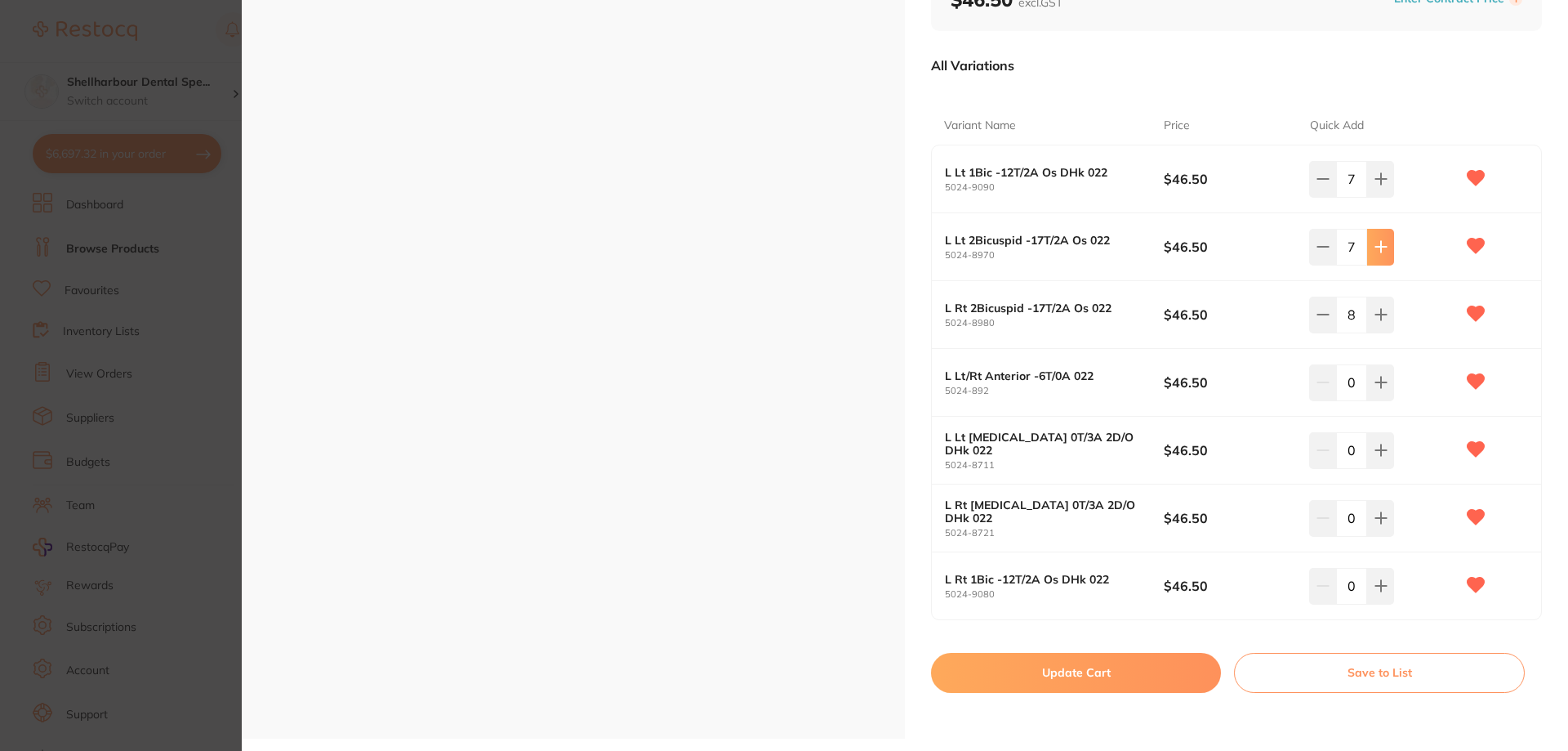
type input "8"
drag, startPoint x: 1374, startPoint y: 187, endPoint x: 1384, endPoint y: 218, distance: 32.6
click at [1376, 192] on button at bounding box center [1379, 179] width 27 height 36
type input "8"
click at [1374, 385] on icon at bounding box center [1380, 382] width 13 height 13
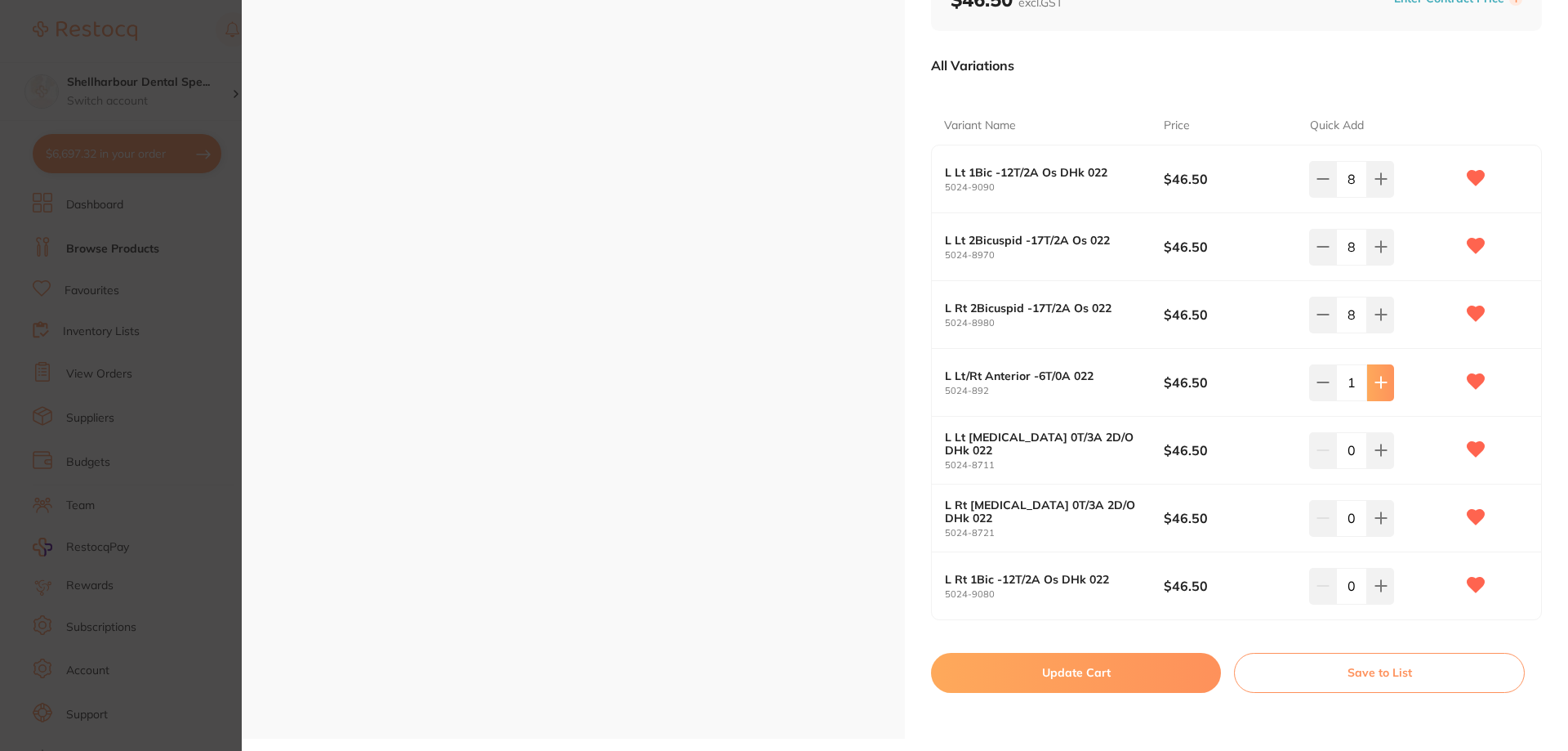
click at [1375, 382] on icon at bounding box center [1380, 383] width 11 height 11
click at [1375, 383] on icon at bounding box center [1380, 383] width 11 height 11
click at [1376, 381] on icon at bounding box center [1380, 383] width 11 height 11
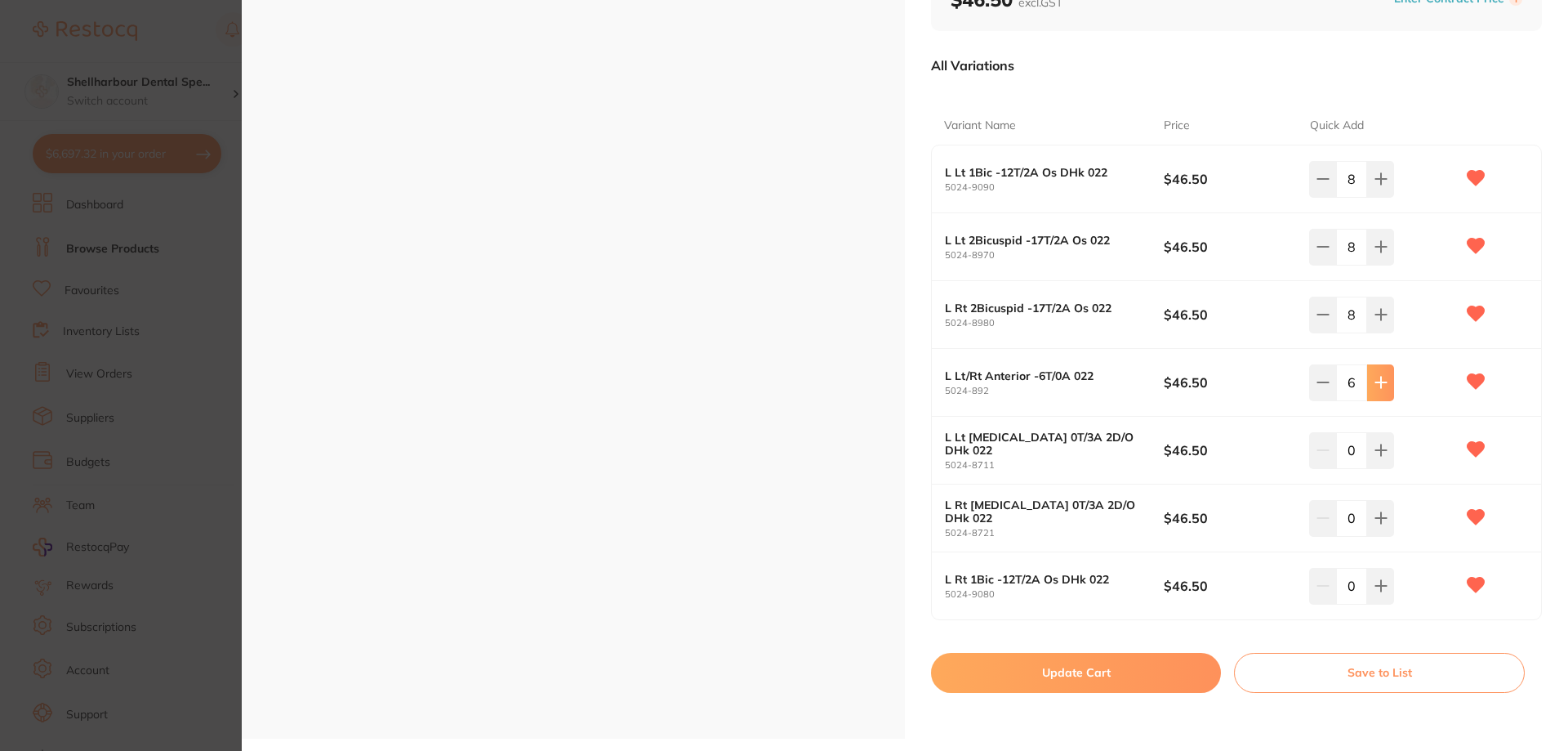
click at [1376, 381] on icon at bounding box center [1380, 383] width 11 height 11
type input "9"
drag, startPoint x: 1329, startPoint y: 383, endPoint x: 1345, endPoint y: 397, distance: 21.3
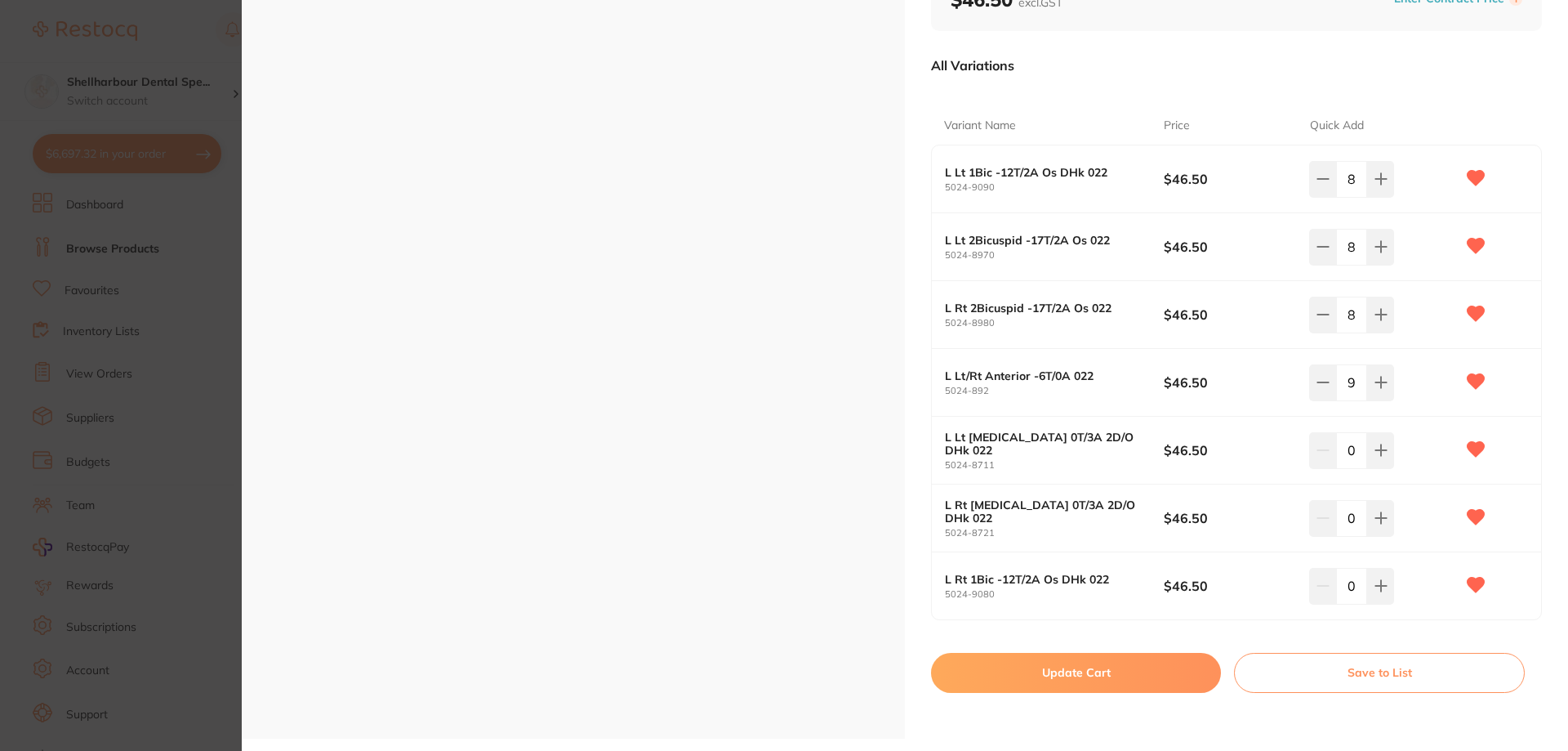
click at [1335, 387] on div "9" at bounding box center [1351, 381] width 85 height 36
click at [1380, 454] on icon at bounding box center [1380, 450] width 13 height 13
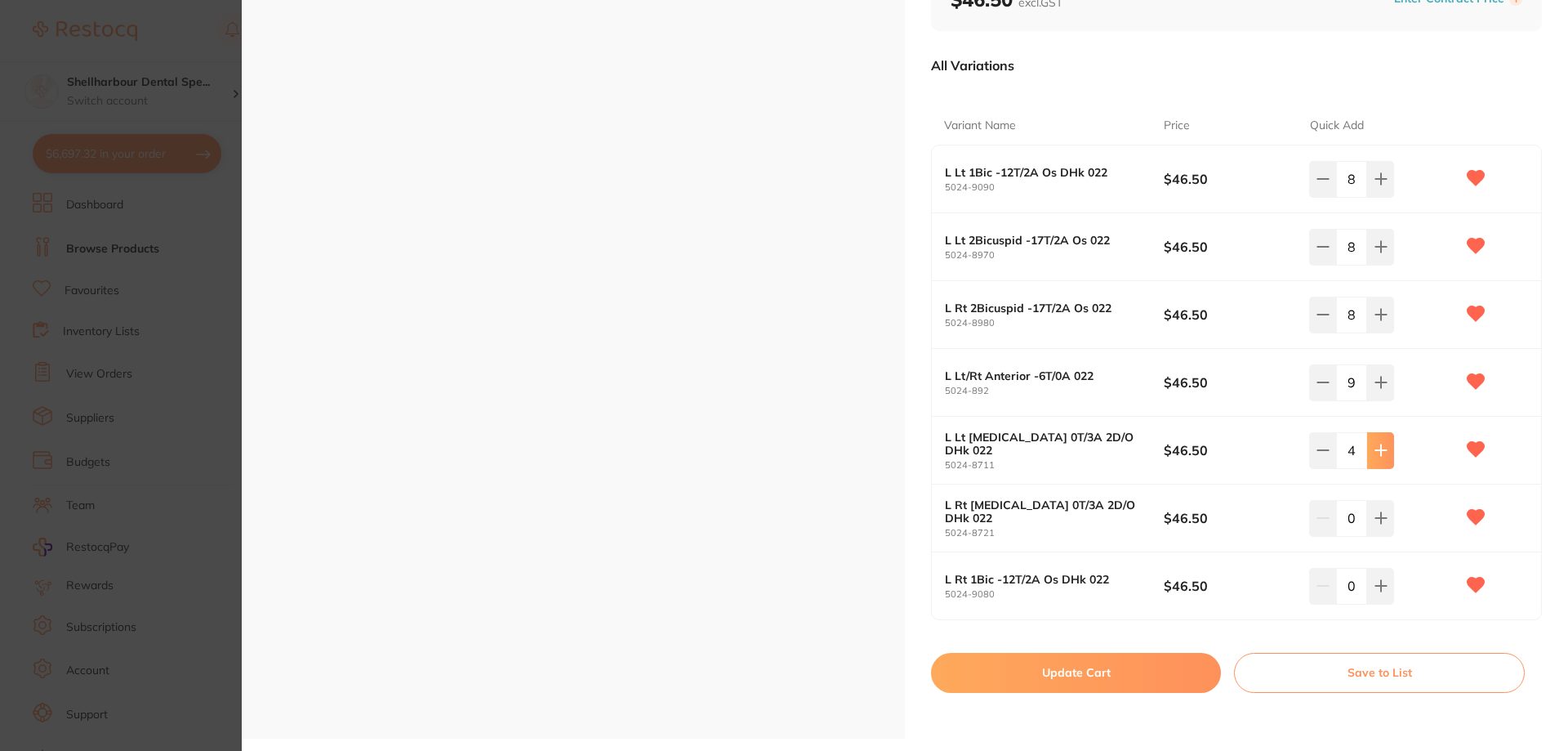
click at [1380, 454] on icon at bounding box center [1380, 450] width 13 height 13
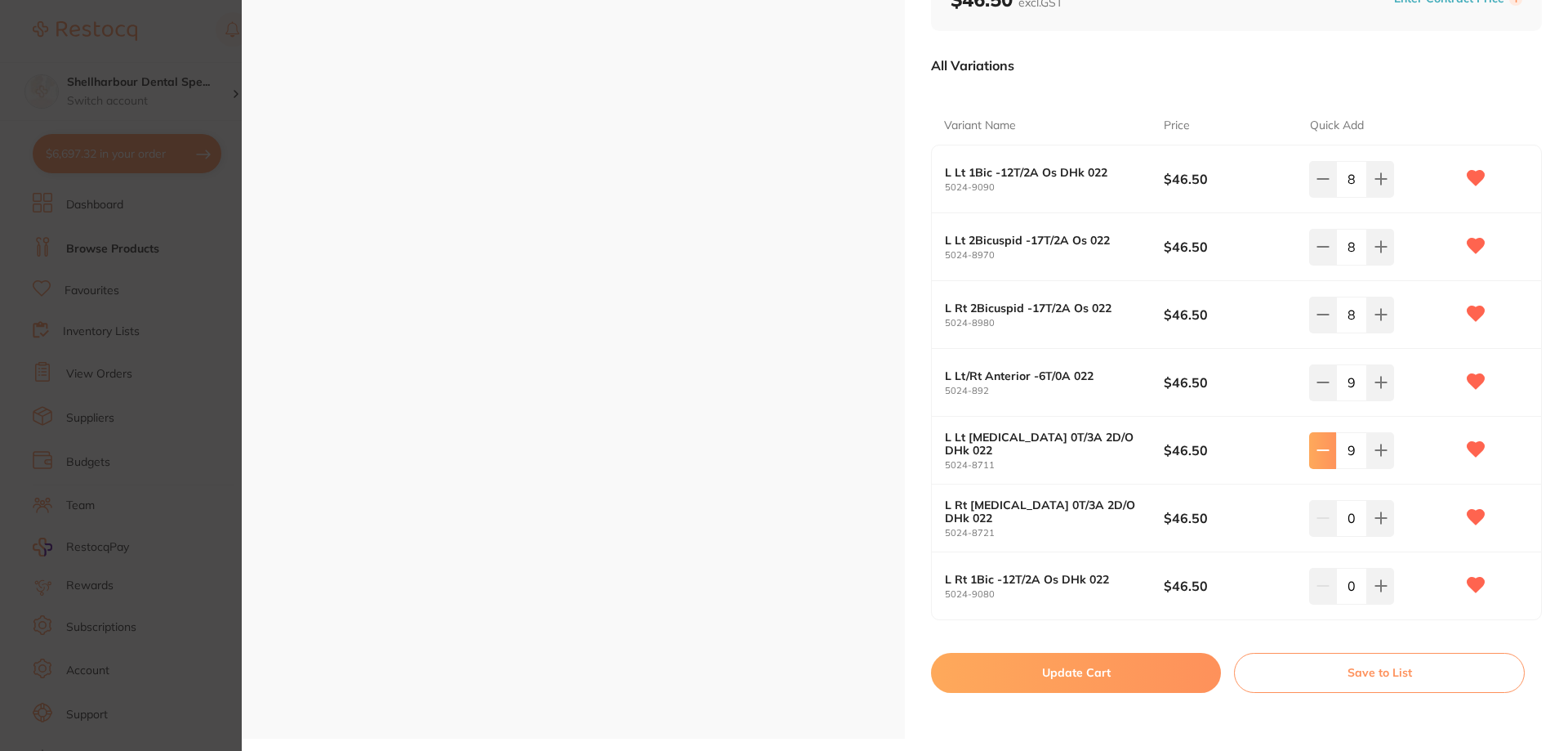
click at [1329, 443] on button at bounding box center [1321, 449] width 27 height 36
type input "8"
drag, startPoint x: 1325, startPoint y: 386, endPoint x: 1365, endPoint y: 498, distance: 118.9
click at [1328, 391] on button at bounding box center [1321, 381] width 27 height 36
type input "8"
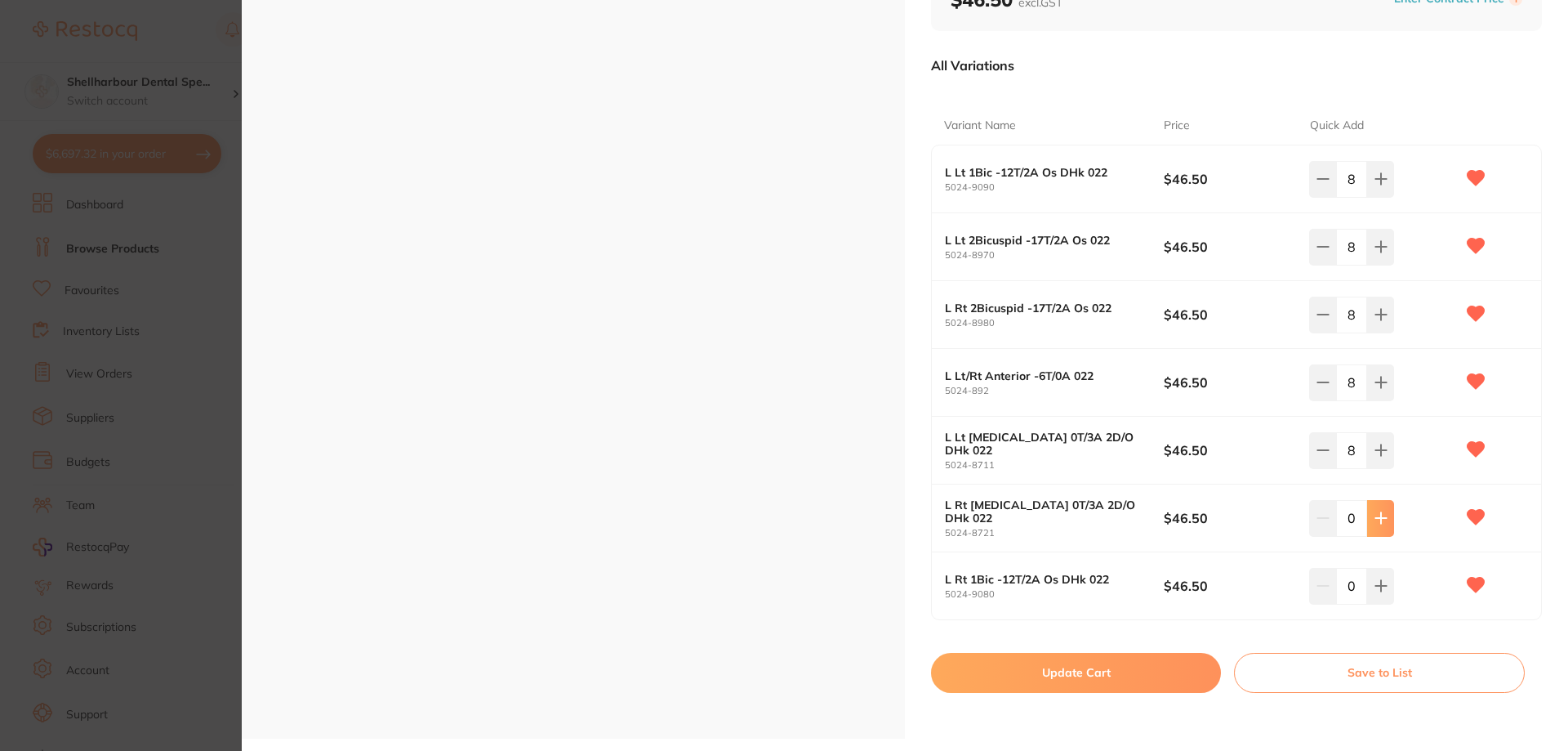
click at [1381, 518] on icon at bounding box center [1380, 519] width 11 height 11
click at [1381, 517] on icon at bounding box center [1380, 518] width 13 height 13
click at [1380, 516] on icon at bounding box center [1380, 518] width 13 height 13
click at [1381, 515] on icon at bounding box center [1380, 518] width 13 height 13
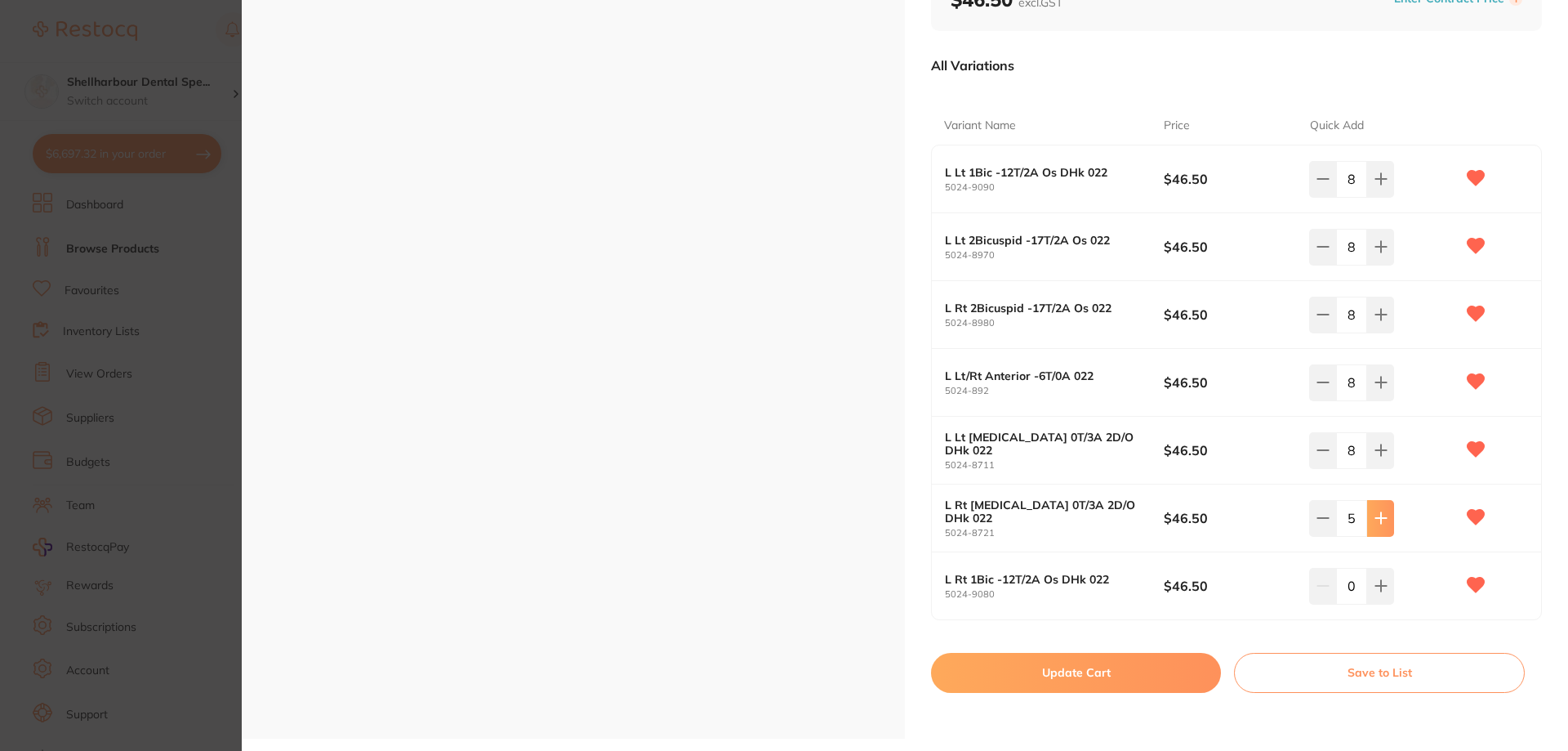
click at [1381, 515] on icon at bounding box center [1380, 518] width 13 height 13
click at [1306, 521] on div "L Rt Cuspid 0T/3A 2D/O DHk 022 5024-8721 $46.50 9" at bounding box center [1236, 518] width 609 height 68
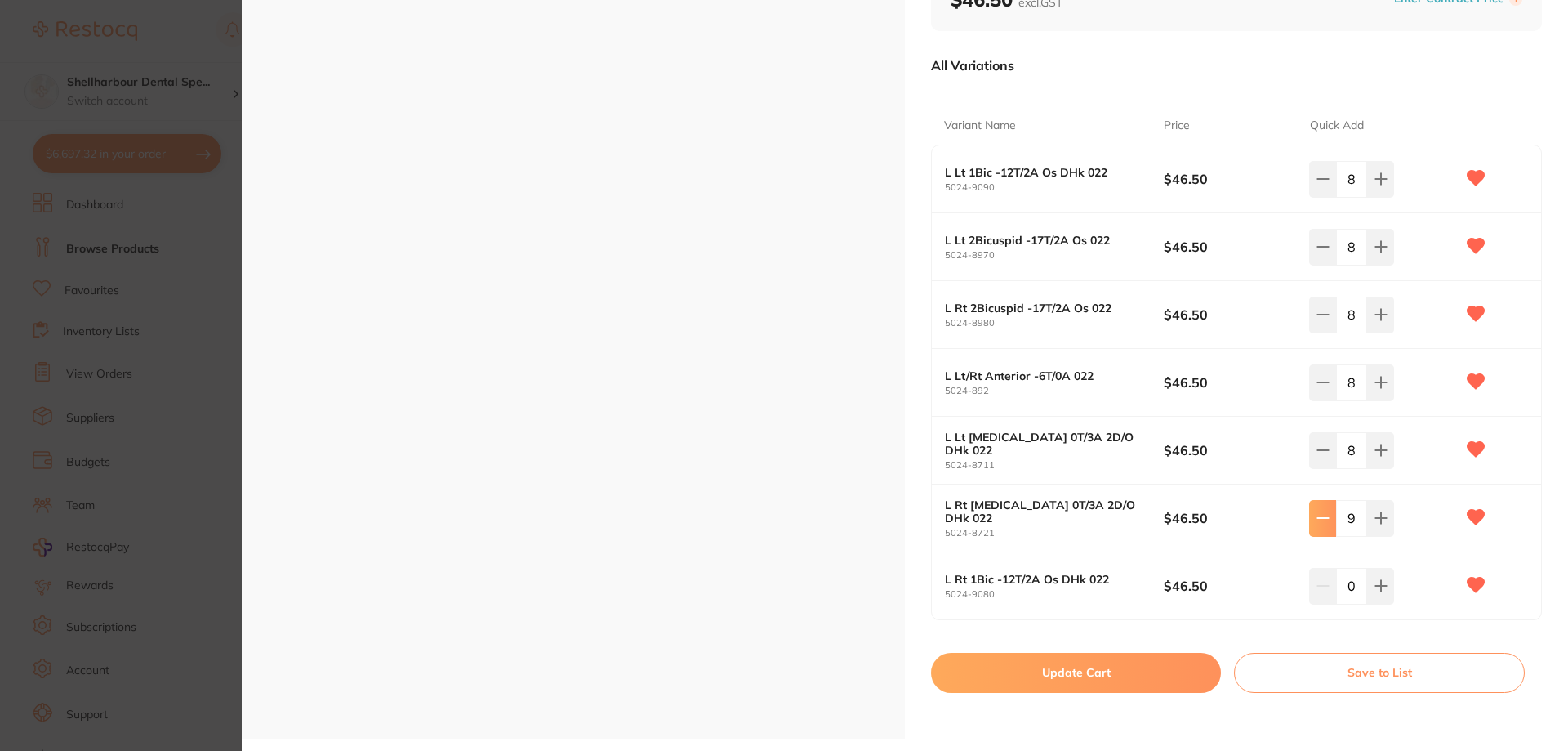
click at [1321, 516] on icon at bounding box center [1322, 518] width 13 height 13
type input "8"
click at [1379, 584] on icon at bounding box center [1380, 586] width 13 height 13
click at [1379, 583] on icon at bounding box center [1380, 586] width 13 height 13
click at [1381, 585] on icon at bounding box center [1380, 586] width 13 height 13
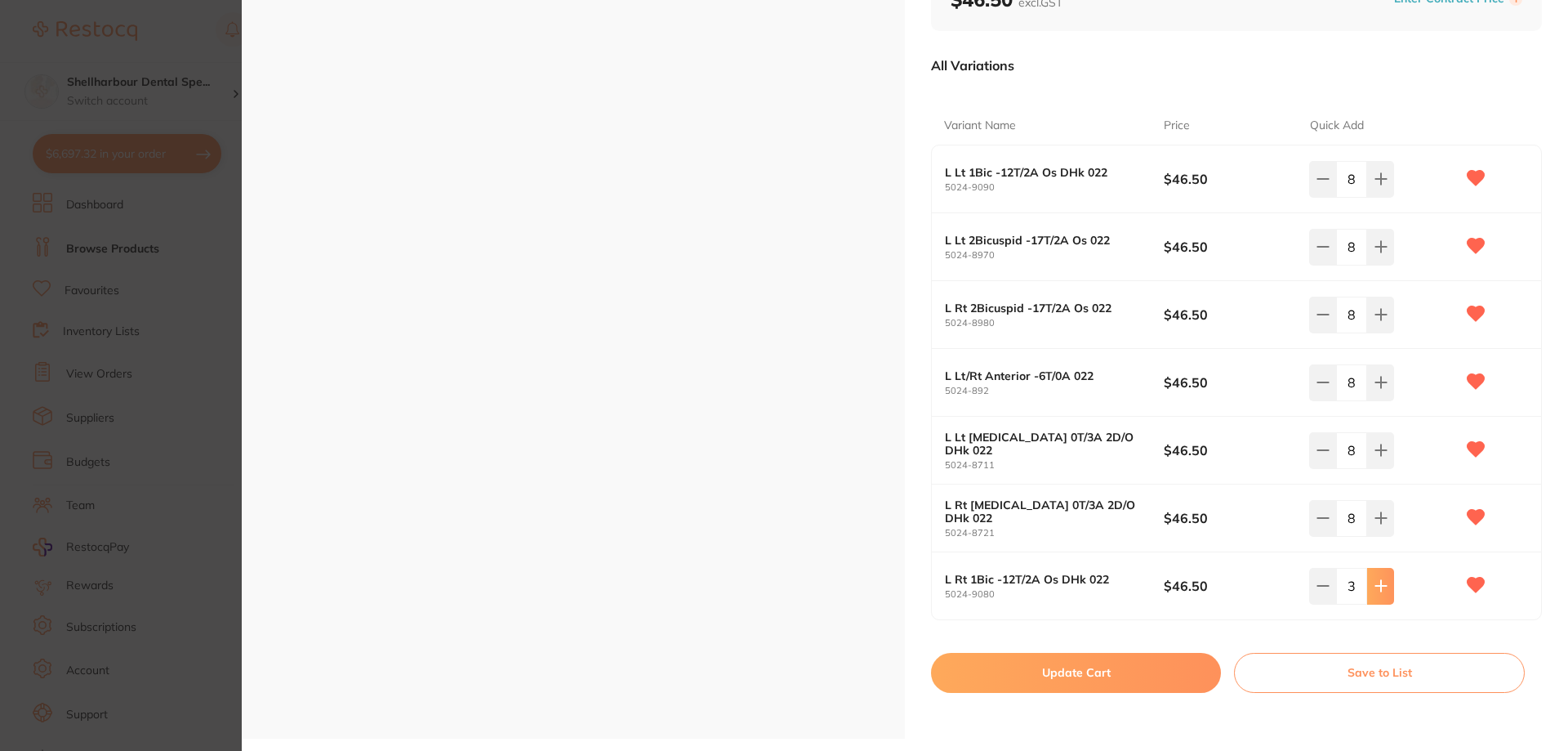
click at [1381, 585] on icon at bounding box center [1380, 586] width 13 height 13
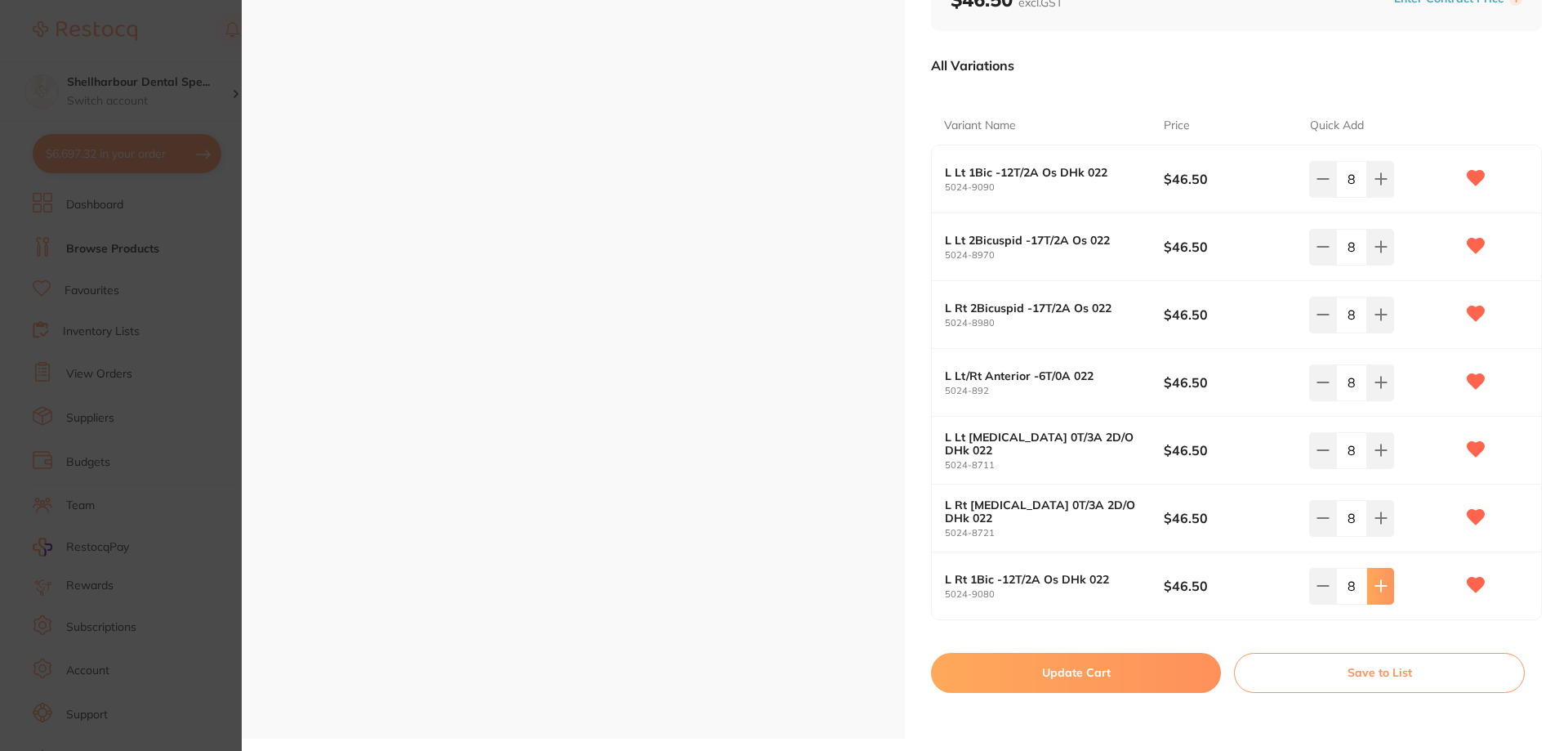
click at [1380, 585] on icon at bounding box center [1380, 586] width 13 height 13
click at [1322, 586] on icon at bounding box center [1322, 586] width 11 height 0
type input "8"
click at [1126, 659] on button "Update Cart" at bounding box center [1076, 672] width 290 height 39
checkbox input "false"
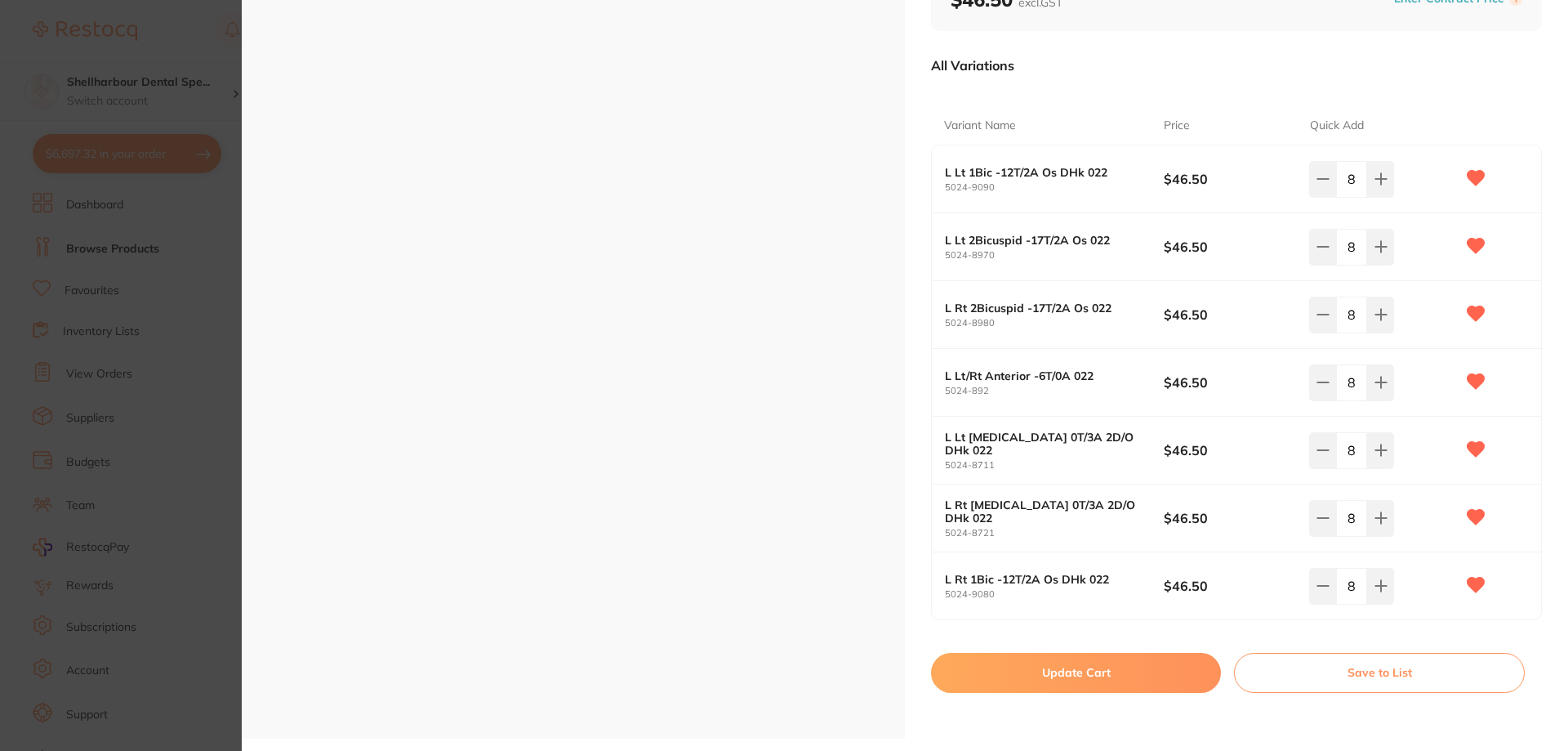
checkbox input "false"
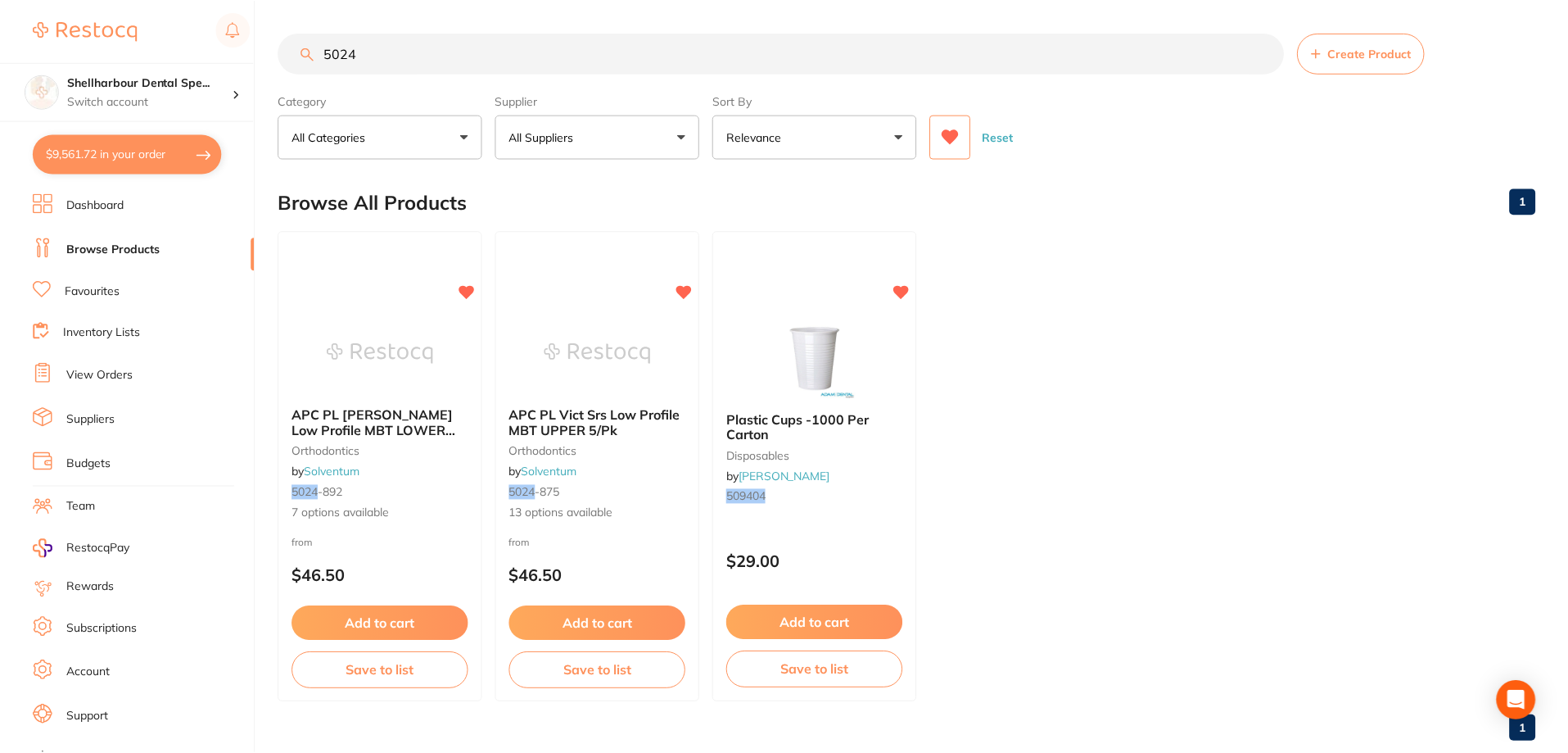
scroll to position [4, 0]
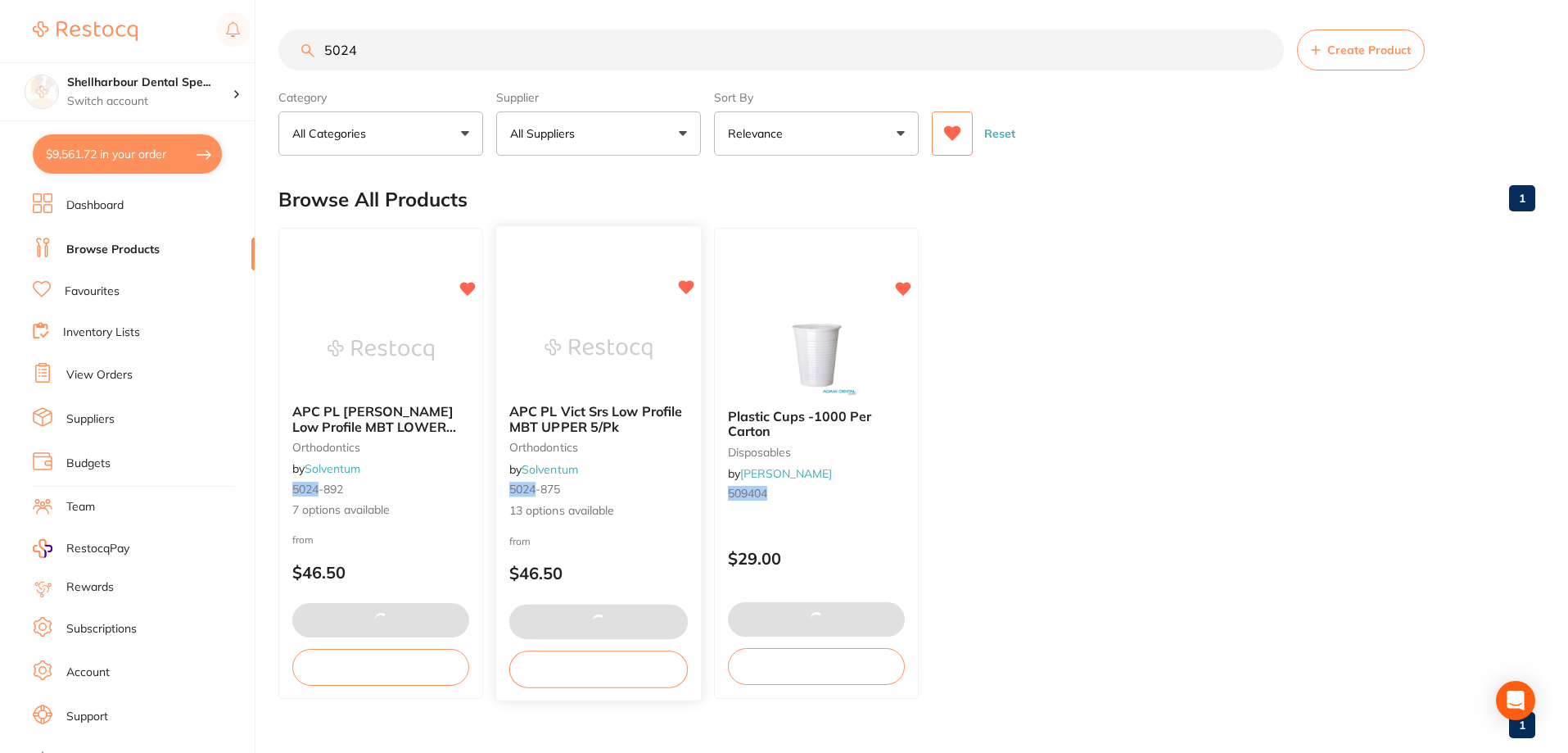
click at [558, 324] on img at bounding box center [597, 349] width 108 height 83
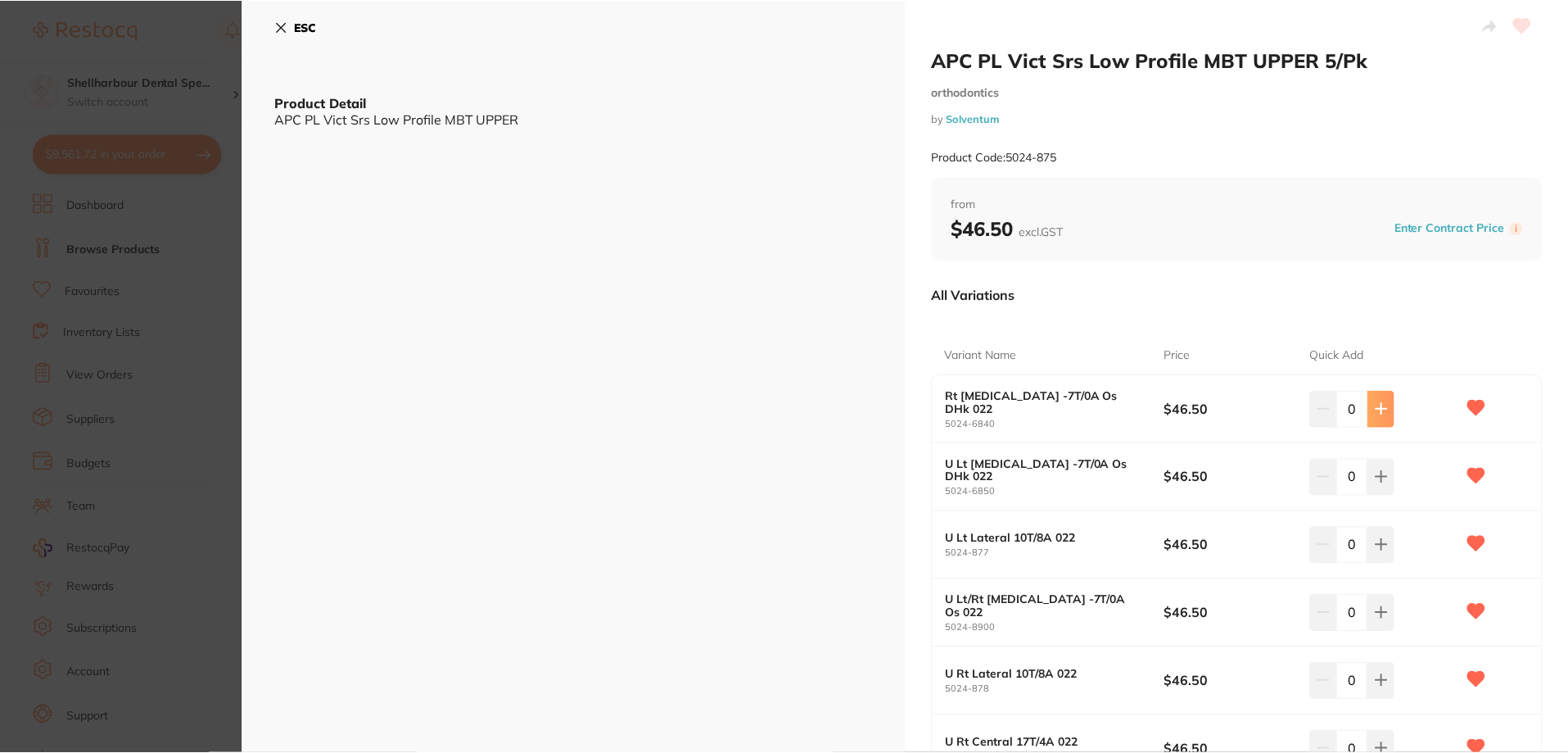
scroll to position [4, 0]
click at [1380, 409] on icon at bounding box center [1381, 409] width 11 height 11
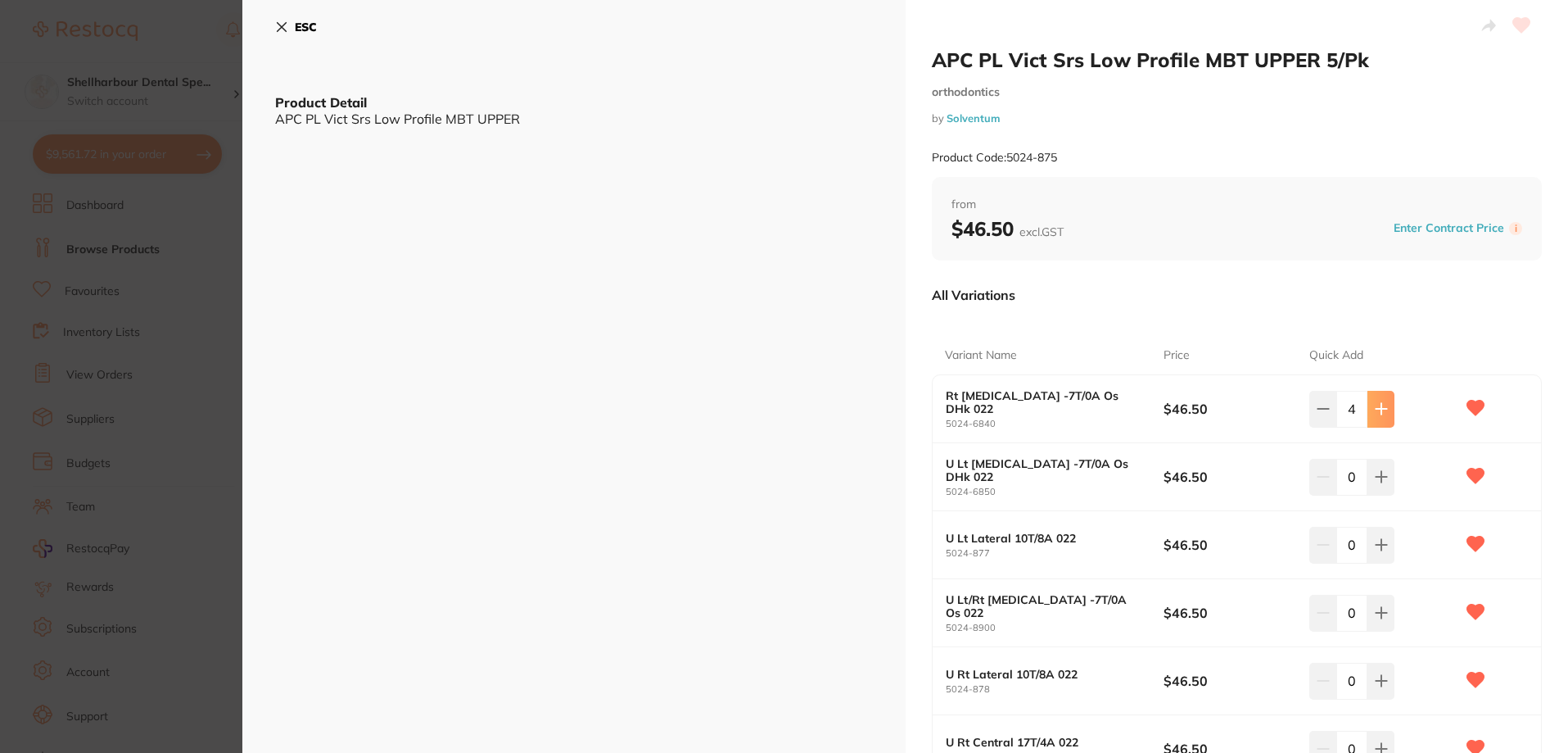
click at [1380, 409] on icon at bounding box center [1381, 409] width 11 height 11
click at [1385, 409] on button at bounding box center [1381, 408] width 27 height 36
click at [1375, 410] on icon at bounding box center [1381, 408] width 13 height 13
click at [1319, 411] on icon at bounding box center [1324, 408] width 13 height 13
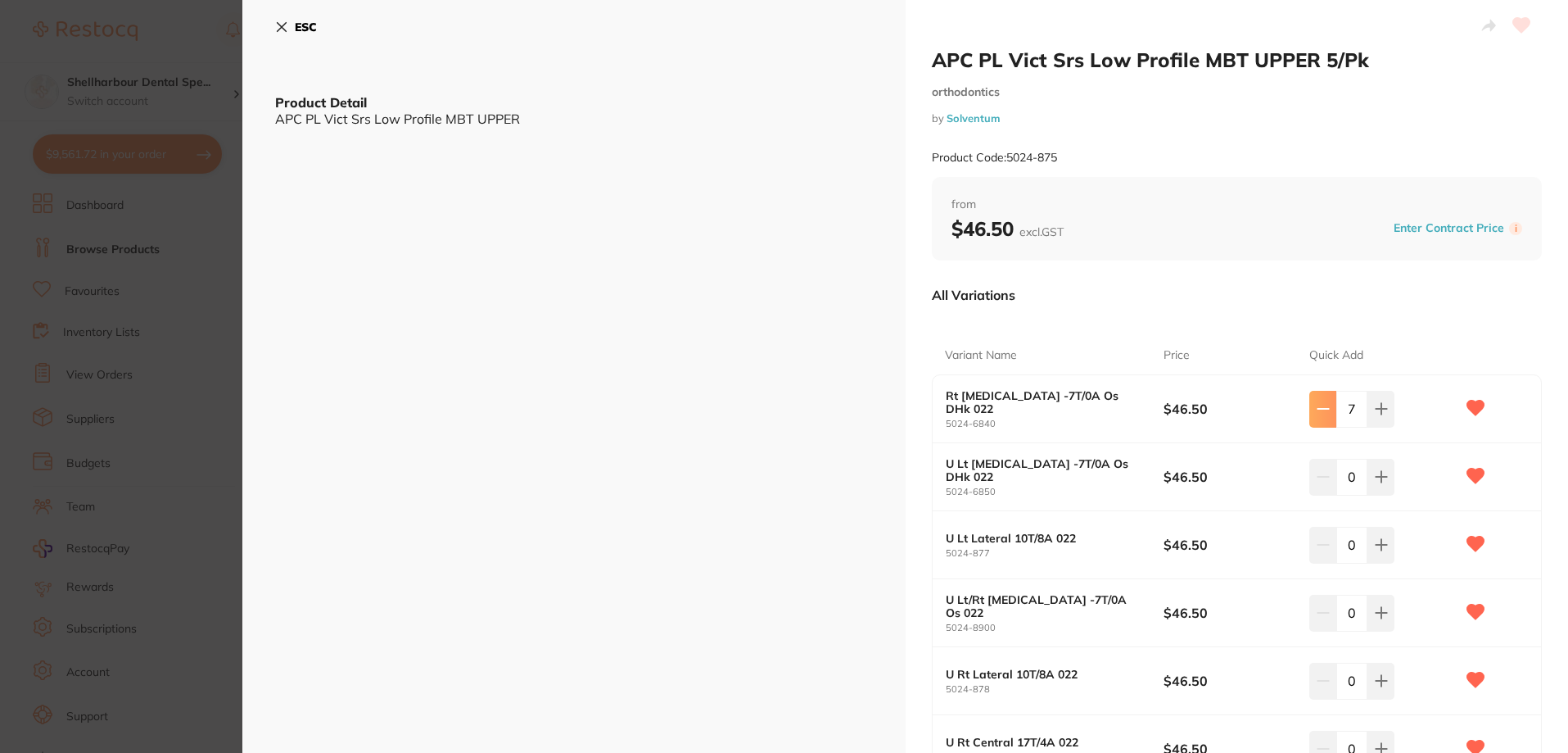
click at [1318, 411] on icon at bounding box center [1324, 408] width 13 height 13
click at [1391, 407] on button at bounding box center [1381, 408] width 27 height 36
type input "7"
drag, startPoint x: 1381, startPoint y: 483, endPoint x: 1374, endPoint y: 477, distance: 9.2
click at [1379, 480] on icon at bounding box center [1381, 476] width 13 height 13
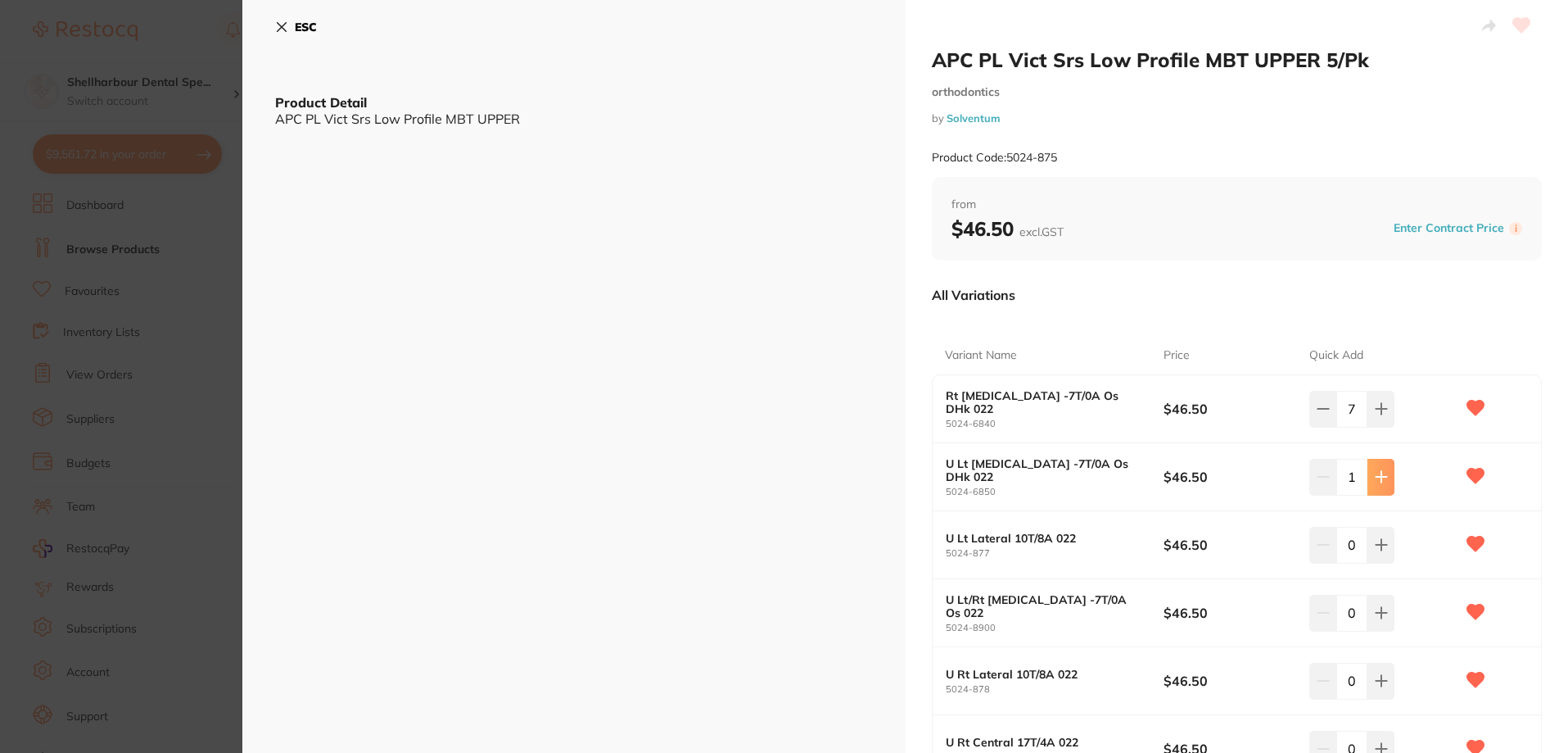
click at [1376, 477] on icon at bounding box center [1381, 477] width 11 height 11
click at [1375, 476] on icon at bounding box center [1381, 476] width 13 height 13
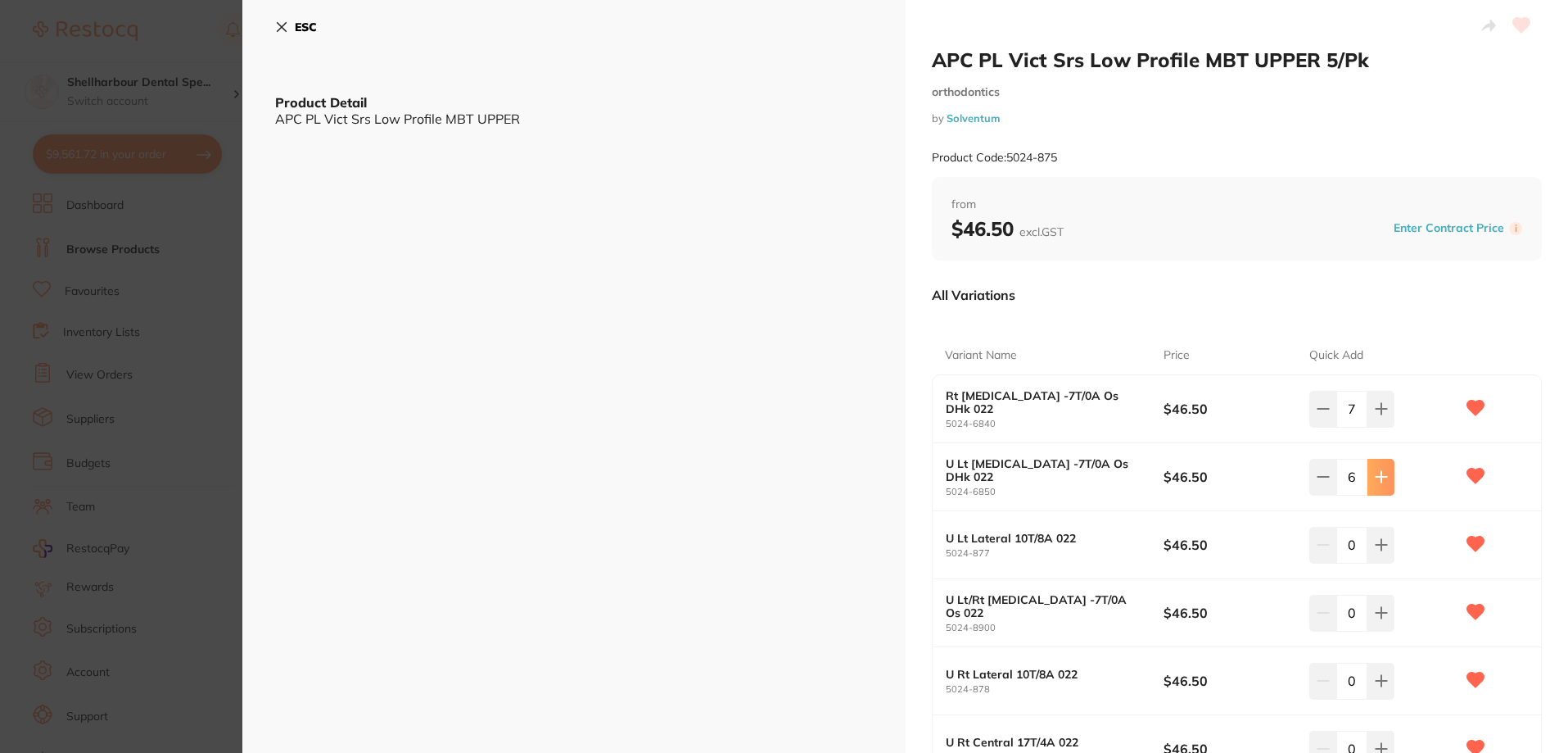
click at [1375, 476] on icon at bounding box center [1381, 476] width 13 height 13
type input "7"
click at [1375, 541] on icon at bounding box center [1381, 544] width 13 height 13
click at [1375, 540] on icon at bounding box center [1381, 544] width 13 height 13
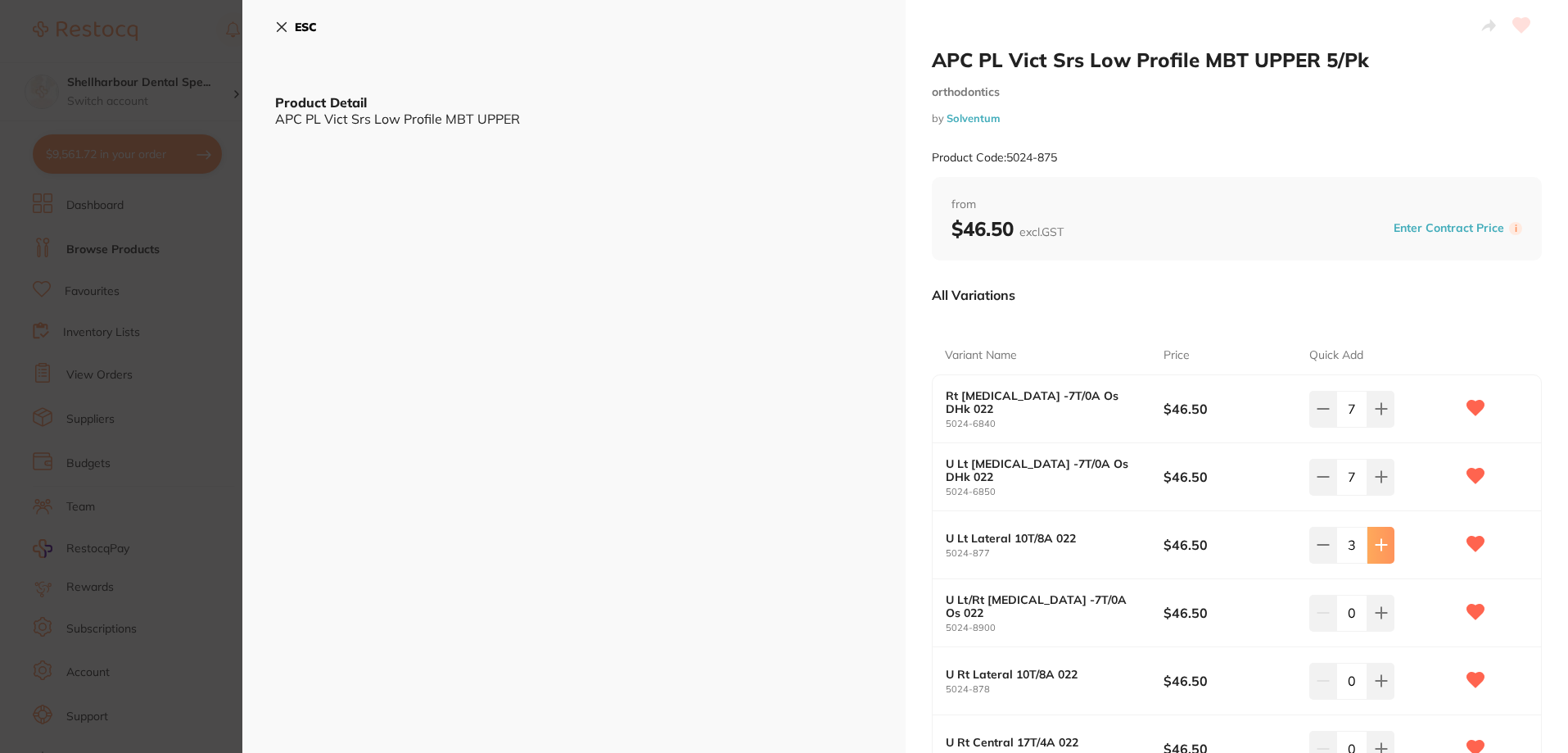
click at [1375, 540] on icon at bounding box center [1381, 544] width 13 height 13
click at [1375, 539] on icon at bounding box center [1381, 544] width 13 height 13
click at [1378, 538] on icon at bounding box center [1381, 544] width 13 height 13
type input "7"
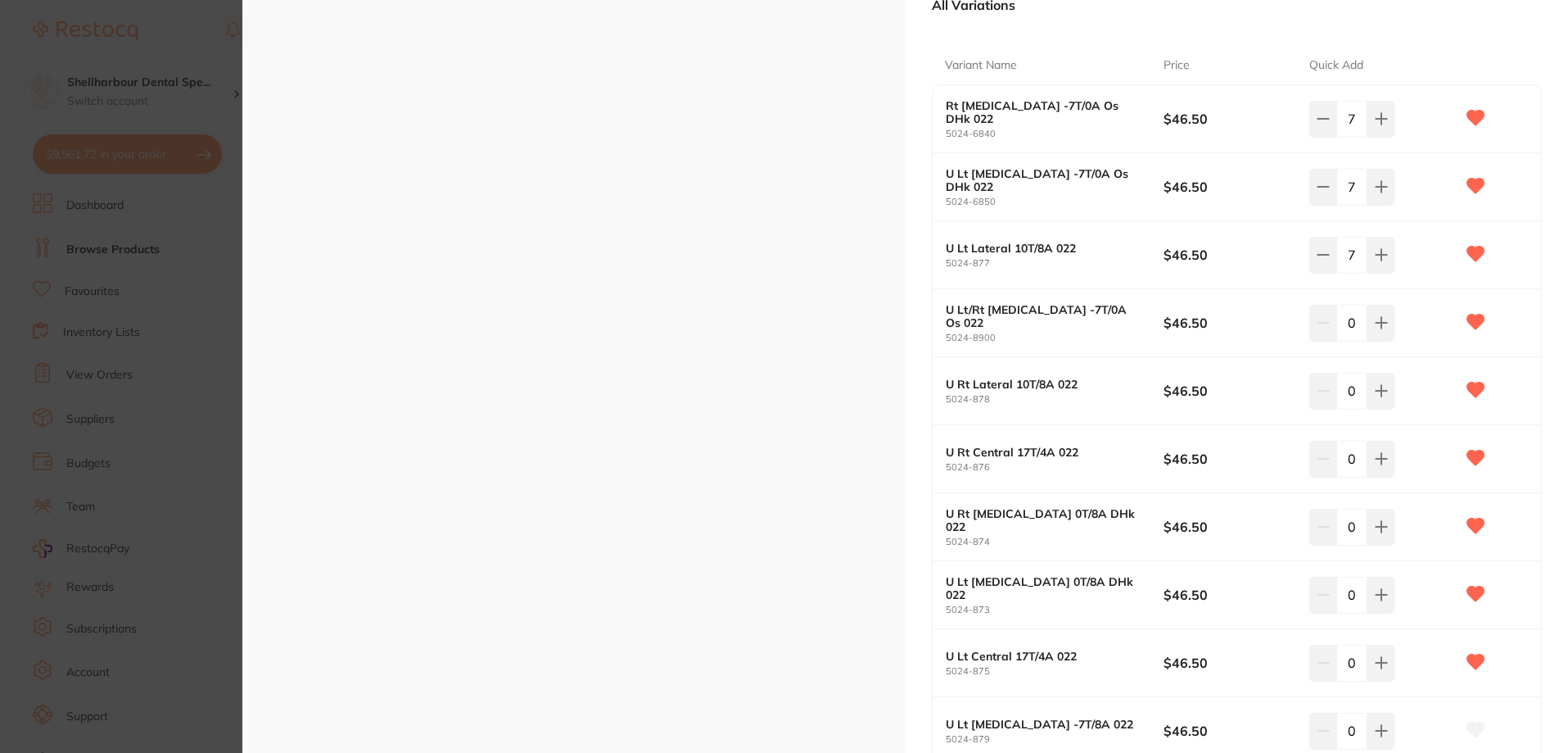
scroll to position [492, 0]
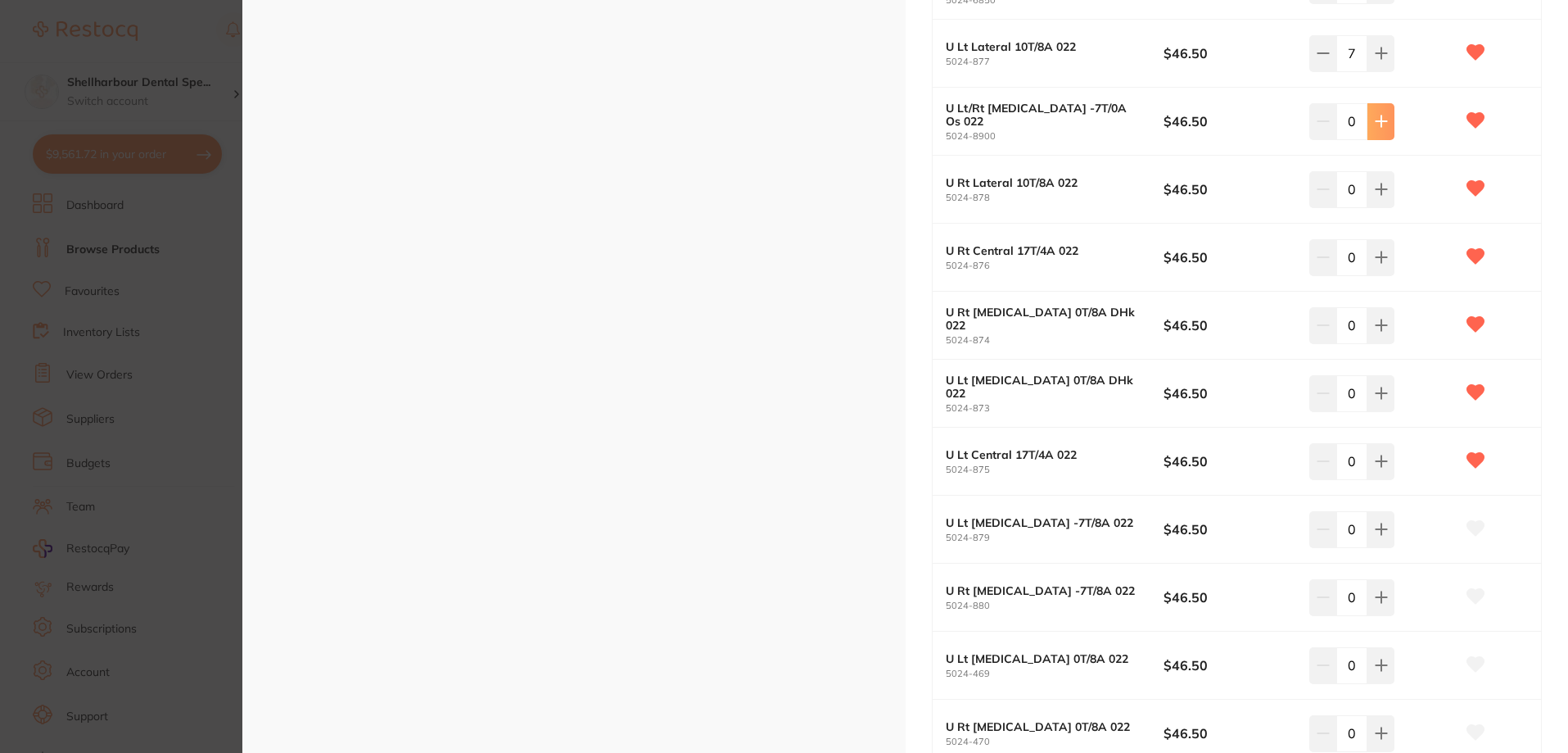
click at [1375, 125] on icon at bounding box center [1381, 121] width 13 height 13
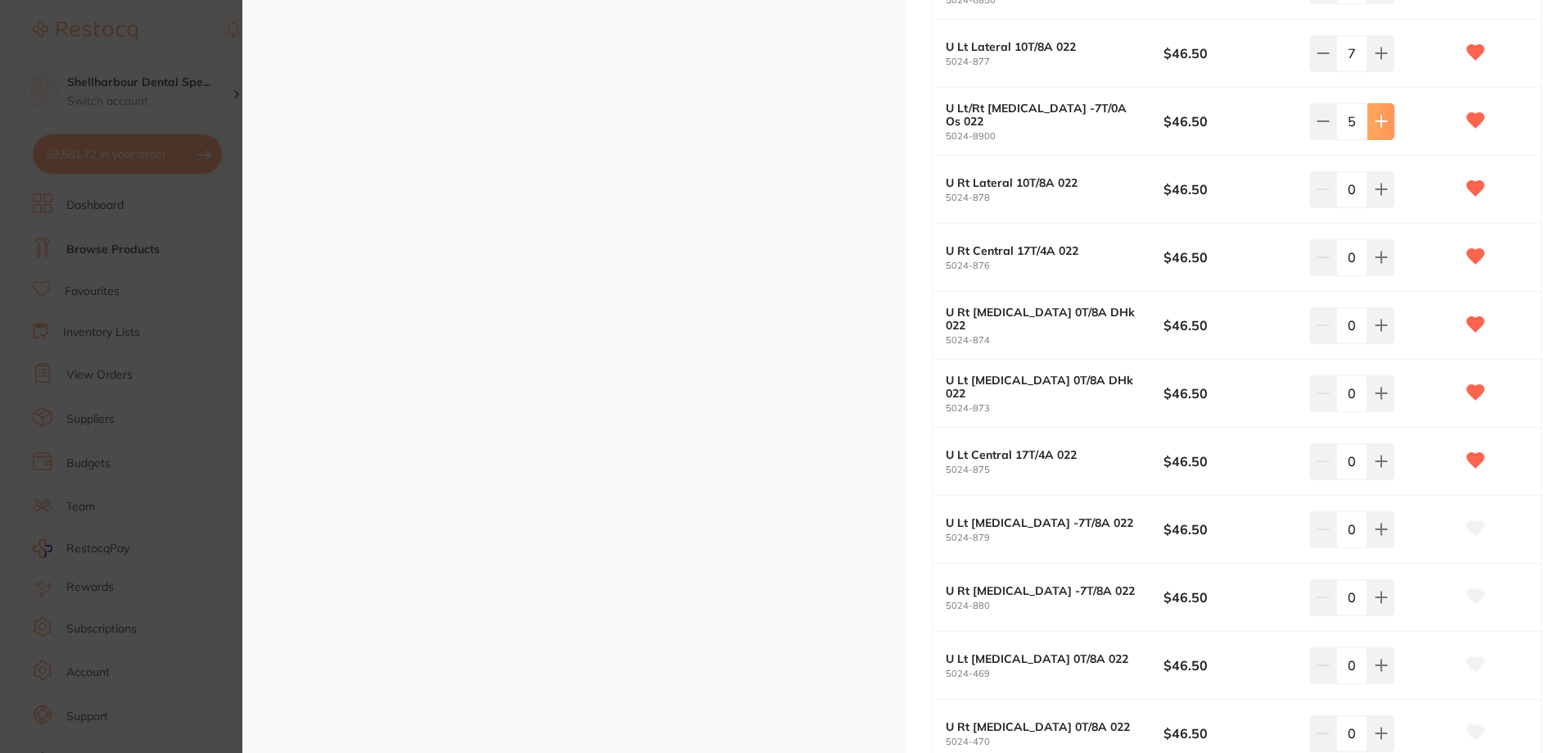
click at [1375, 125] on icon at bounding box center [1381, 121] width 13 height 13
type input "7"
click at [1375, 188] on icon at bounding box center [1381, 189] width 13 height 13
click at [1376, 188] on icon at bounding box center [1381, 189] width 13 height 13
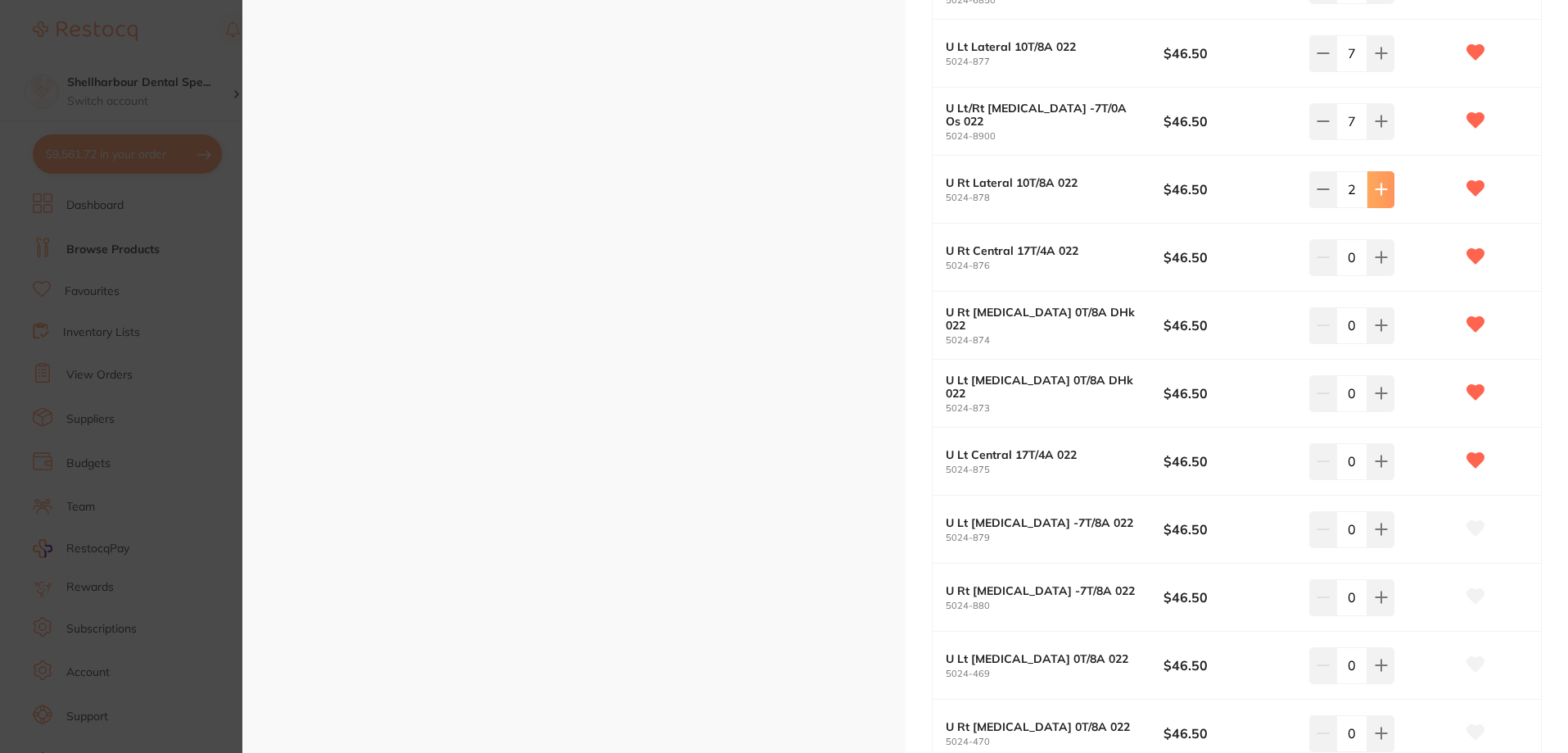
click at [1376, 188] on icon at bounding box center [1381, 189] width 13 height 13
click at [1376, 187] on icon at bounding box center [1381, 189] width 13 height 13
drag, startPoint x: 1378, startPoint y: 191, endPoint x: 1378, endPoint y: 245, distance: 54.0
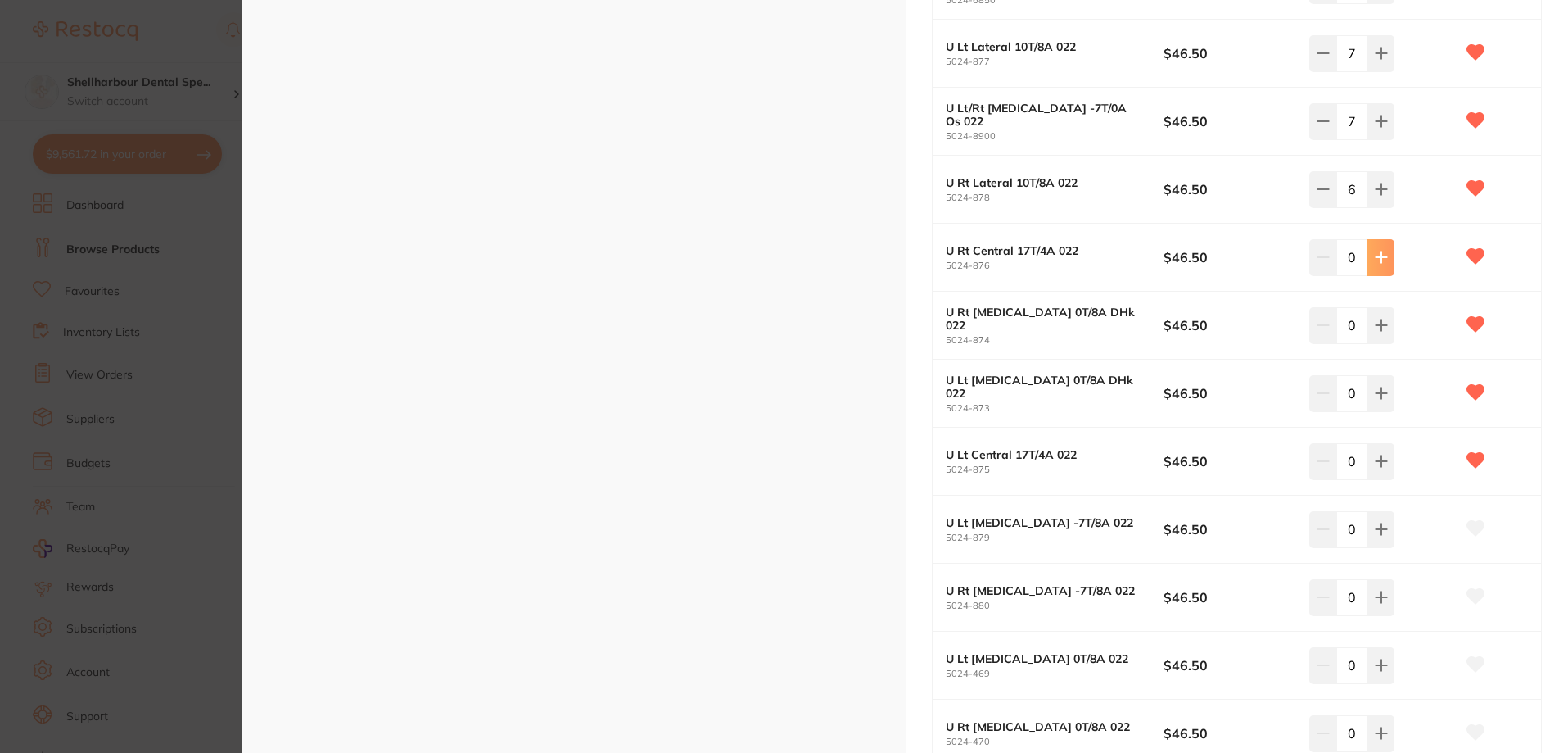
click at [1378, 192] on icon at bounding box center [1381, 189] width 11 height 11
type input "7"
click at [1378, 256] on icon at bounding box center [1381, 257] width 11 height 11
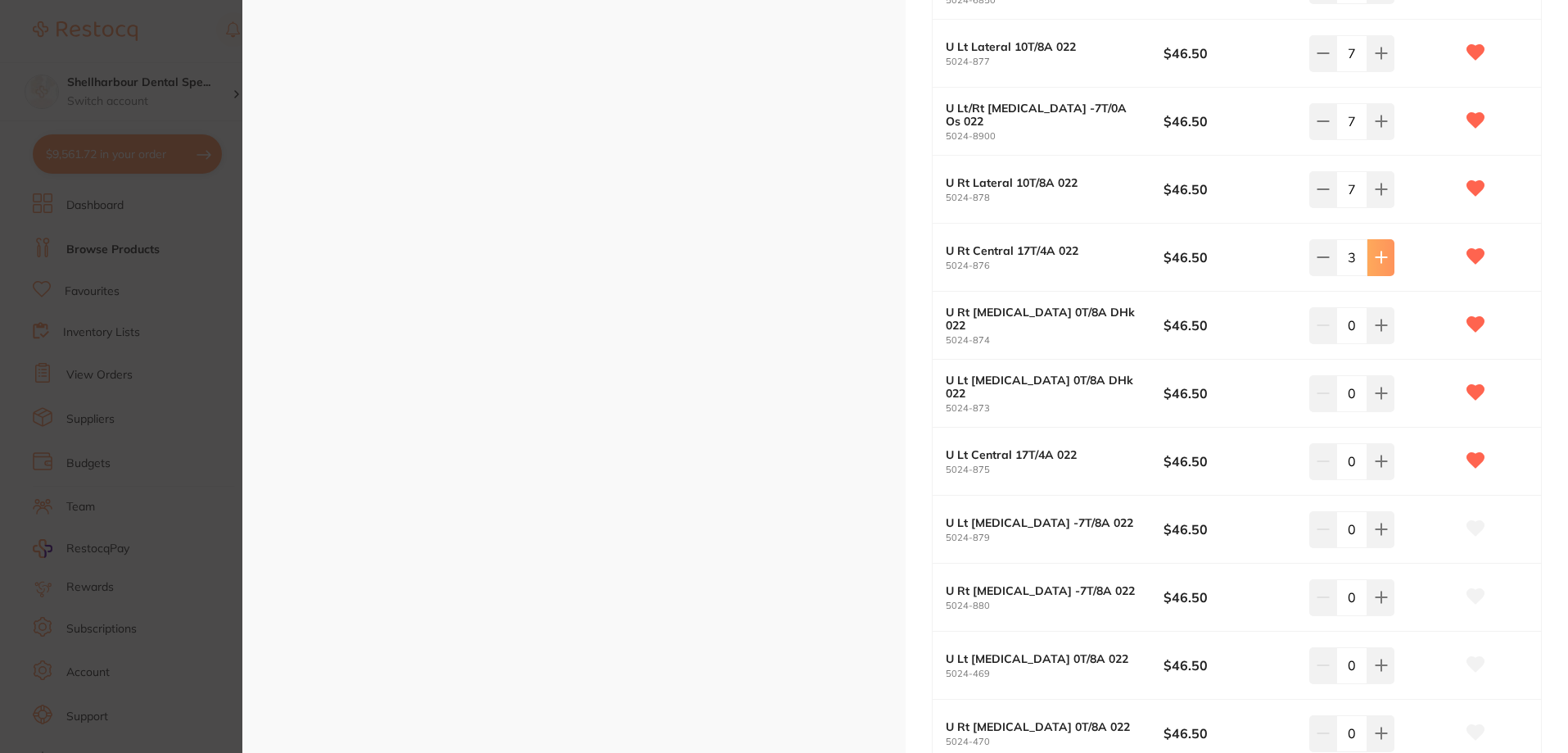
click at [1378, 256] on icon at bounding box center [1381, 257] width 11 height 11
type input "7"
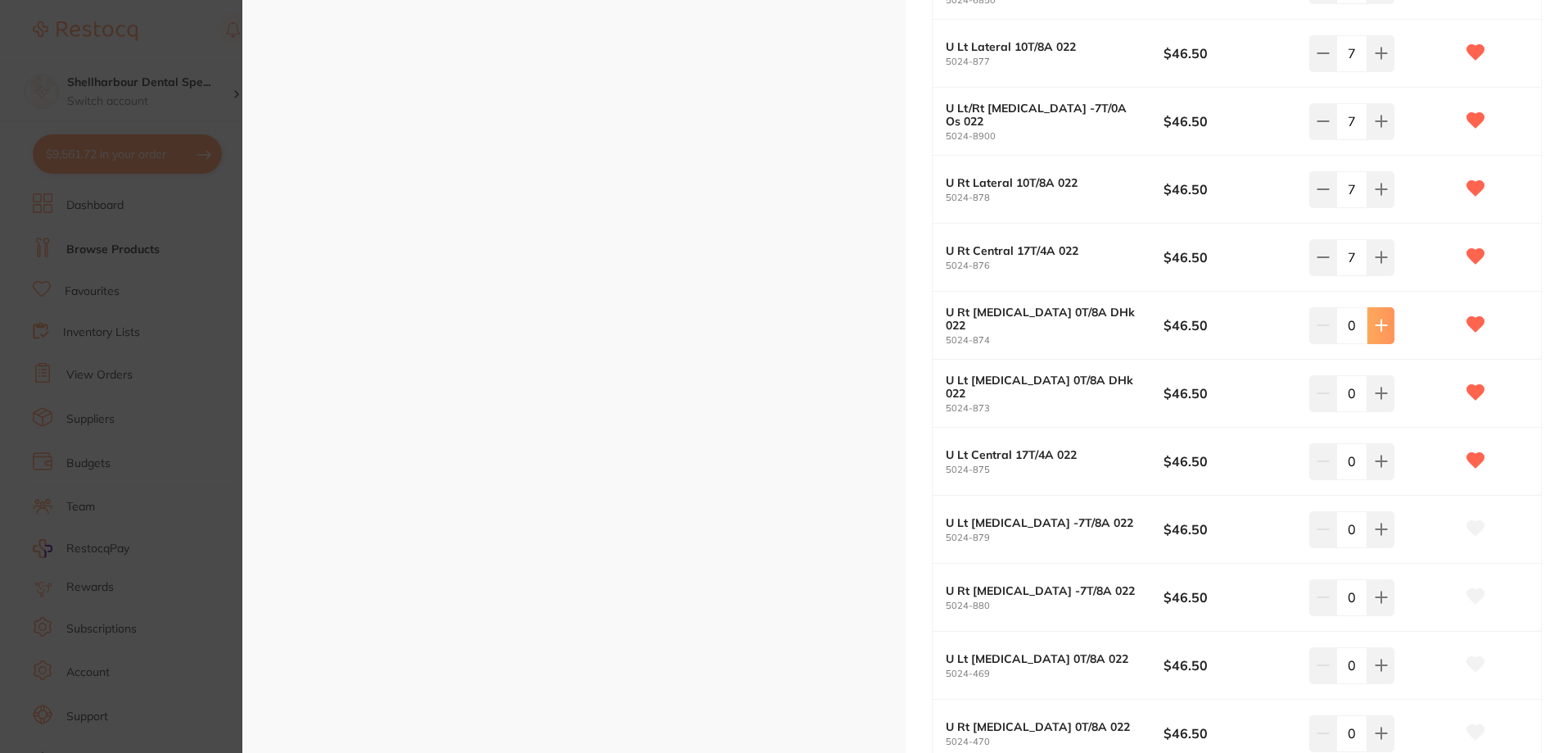
drag, startPoint x: 1362, startPoint y: 336, endPoint x: 1374, endPoint y: 331, distance: 13.0
click at [1364, 336] on div "0" at bounding box center [1352, 325] width 85 height 36
click at [1375, 331] on icon at bounding box center [1381, 325] width 13 height 13
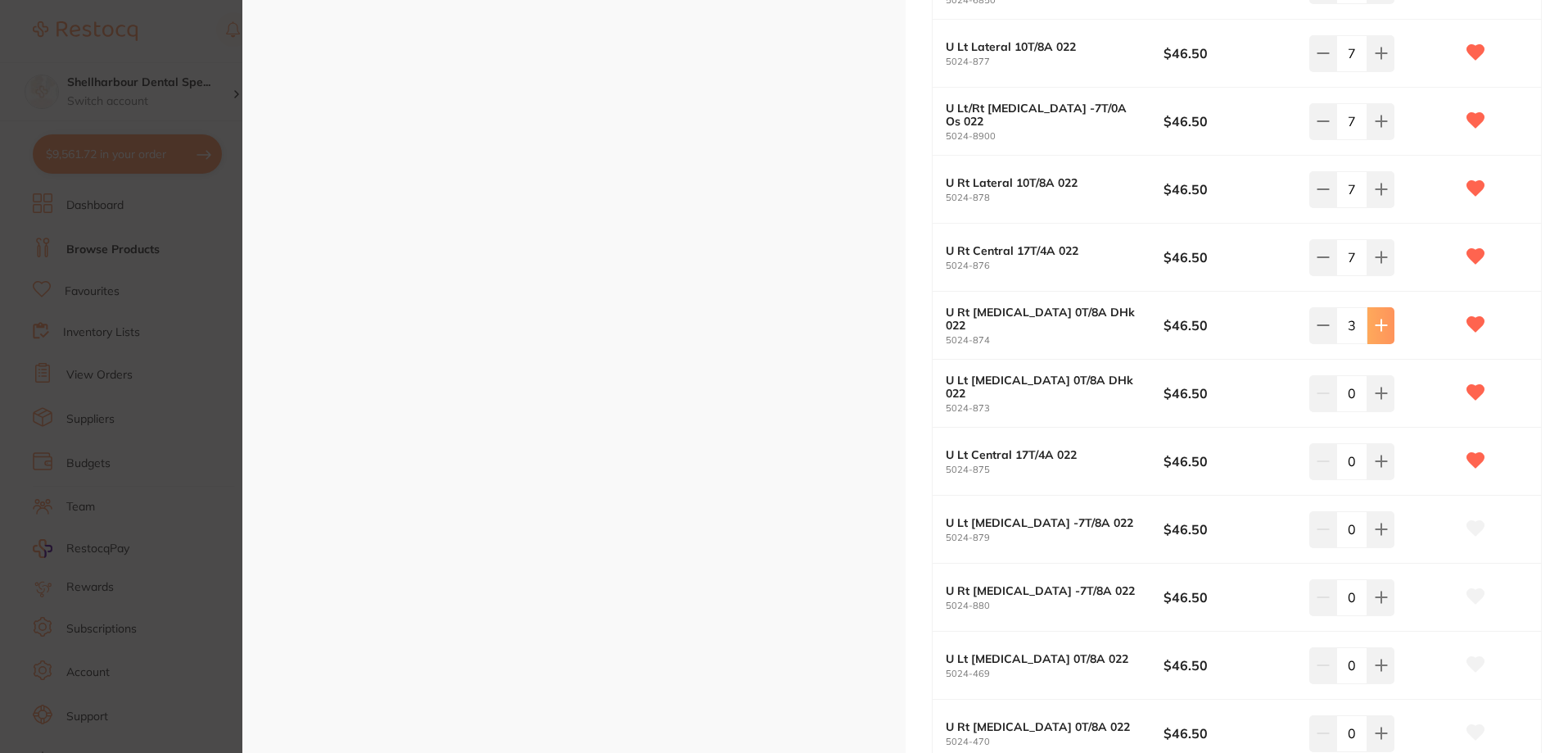
click at [1375, 331] on icon at bounding box center [1381, 325] width 13 height 13
click at [1375, 330] on icon at bounding box center [1381, 325] width 13 height 13
click at [1376, 329] on icon at bounding box center [1381, 325] width 13 height 13
click at [1377, 329] on icon at bounding box center [1381, 325] width 11 height 11
type input "7"
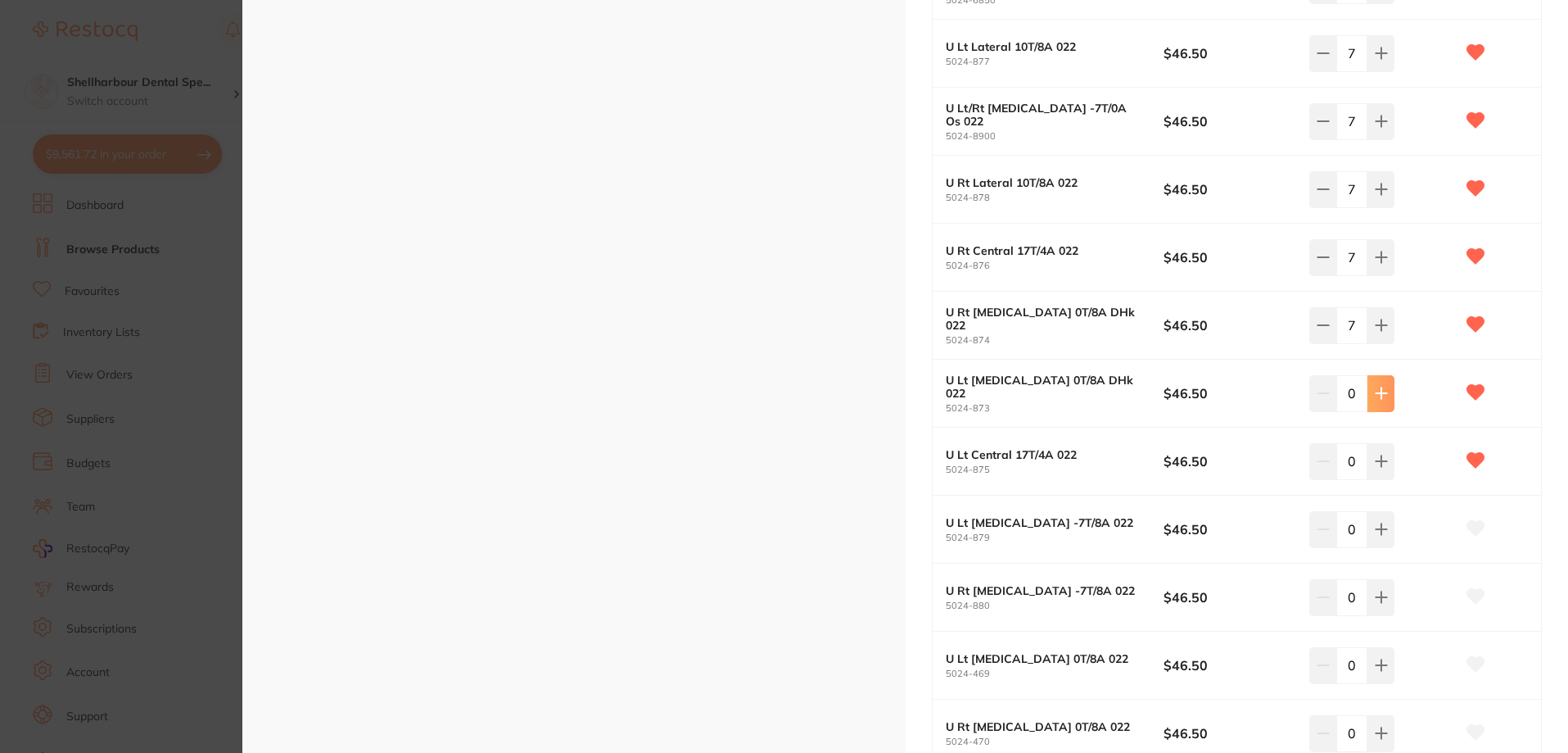
click at [1378, 388] on icon at bounding box center [1381, 394] width 11 height 11
click at [1378, 386] on button at bounding box center [1381, 393] width 27 height 36
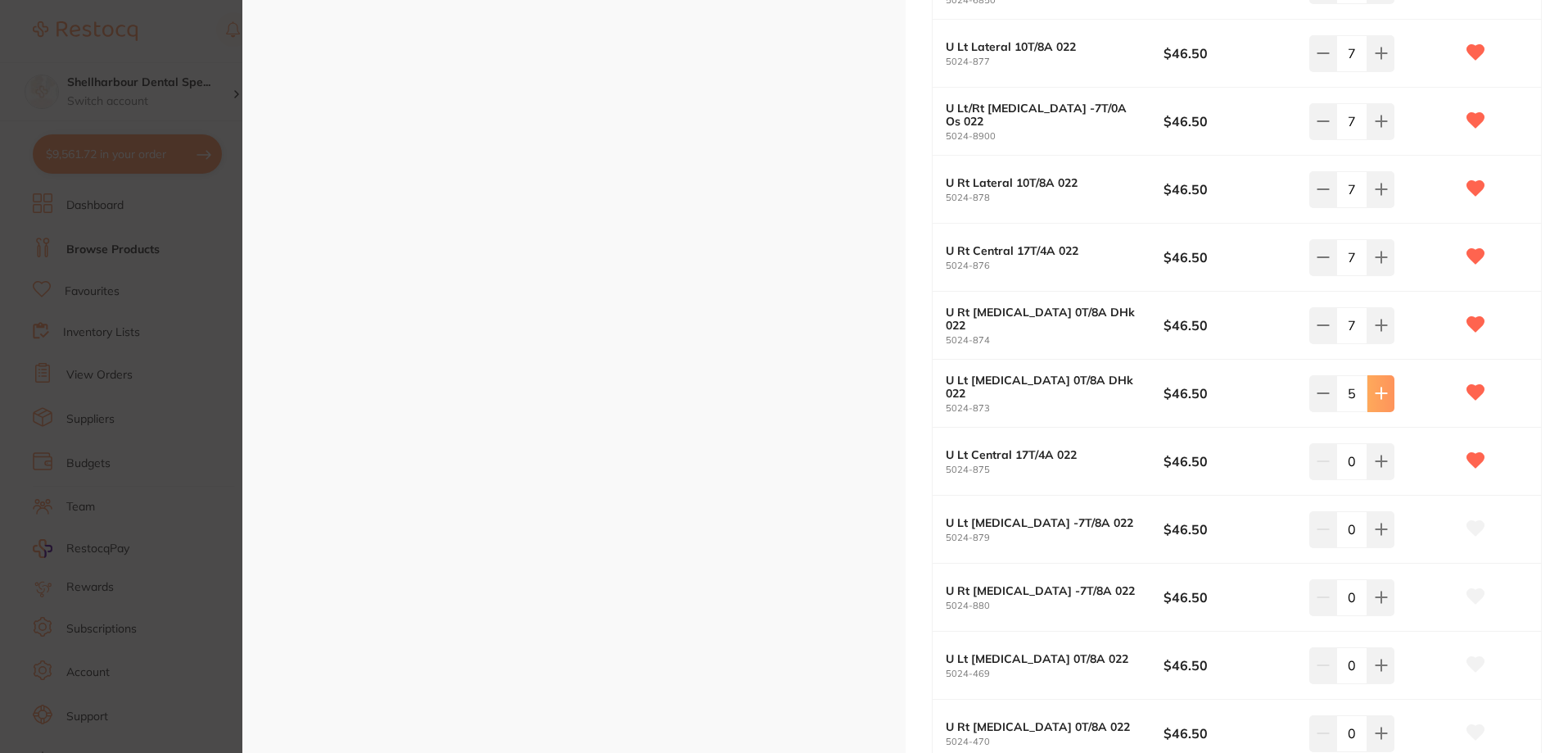
click at [1378, 386] on button at bounding box center [1381, 393] width 27 height 36
click at [1378, 401] on button at bounding box center [1381, 393] width 27 height 36
type input "7"
click at [1379, 471] on button at bounding box center [1381, 461] width 27 height 36
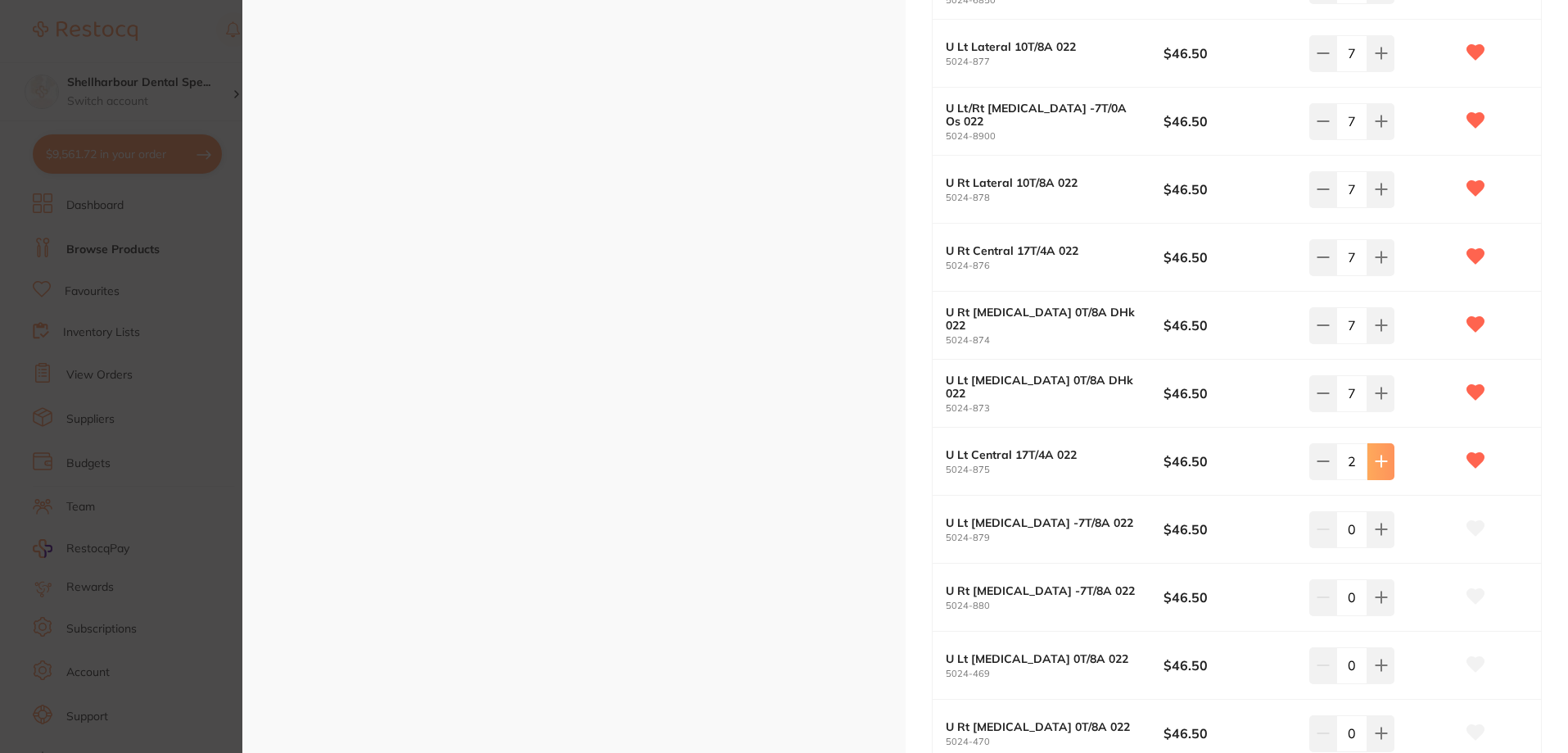
click at [1381, 469] on button at bounding box center [1381, 461] width 27 height 36
click at [1381, 468] on button at bounding box center [1381, 461] width 27 height 36
click at [1382, 465] on icon at bounding box center [1381, 461] width 13 height 13
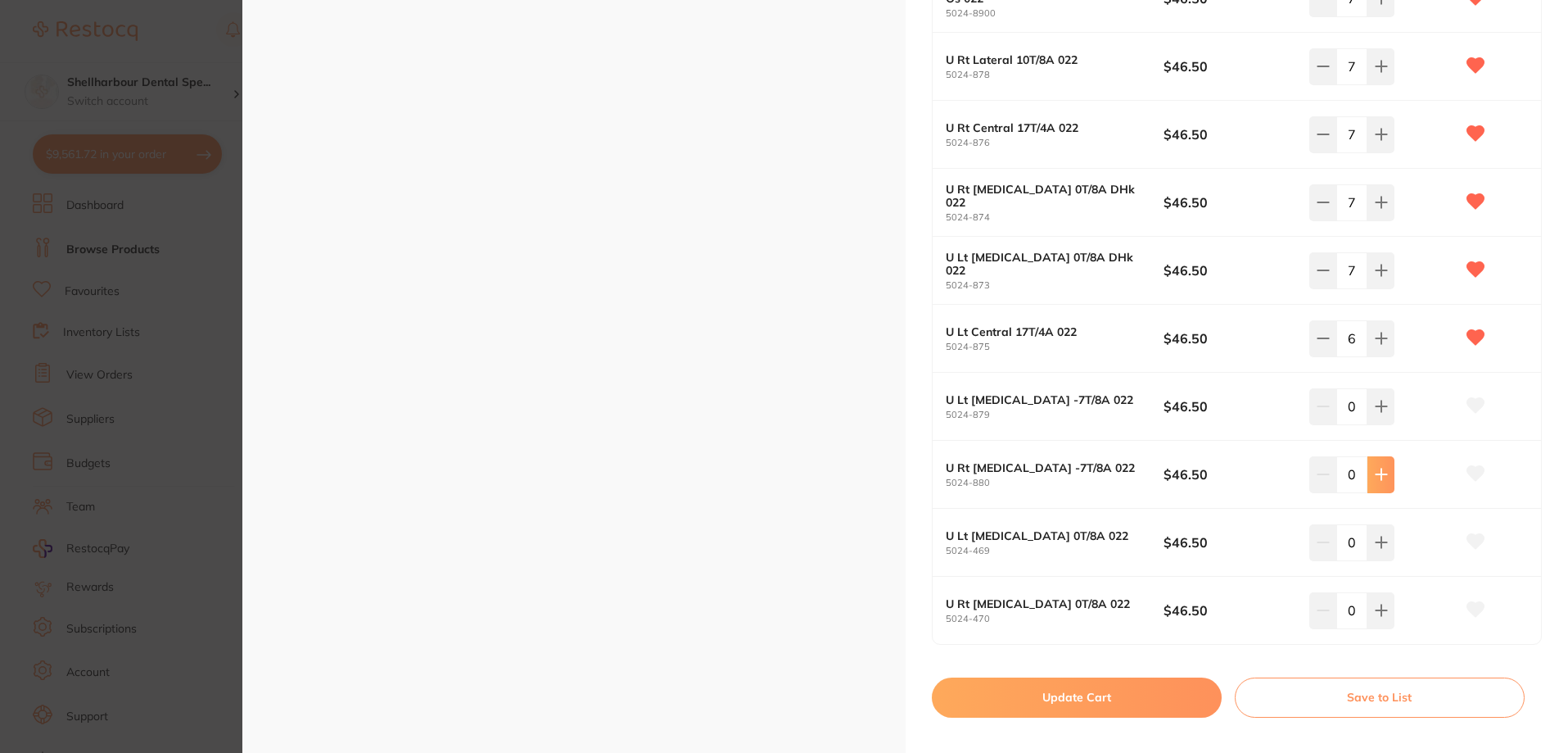
scroll to position [637, 0]
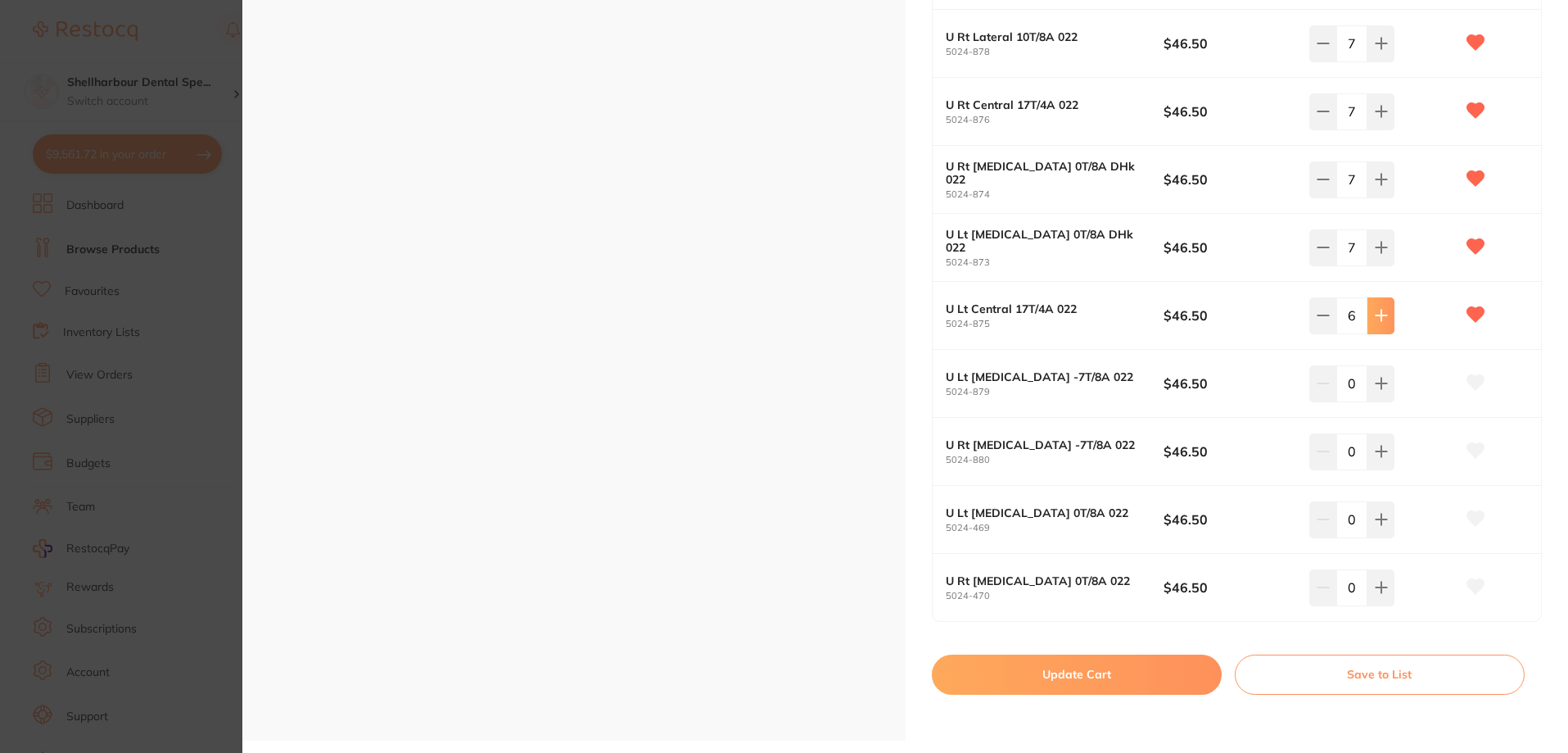
click at [1378, 326] on button at bounding box center [1381, 314] width 27 height 36
type input "7"
click at [1066, 679] on button "Update Cart" at bounding box center [1076, 674] width 290 height 40
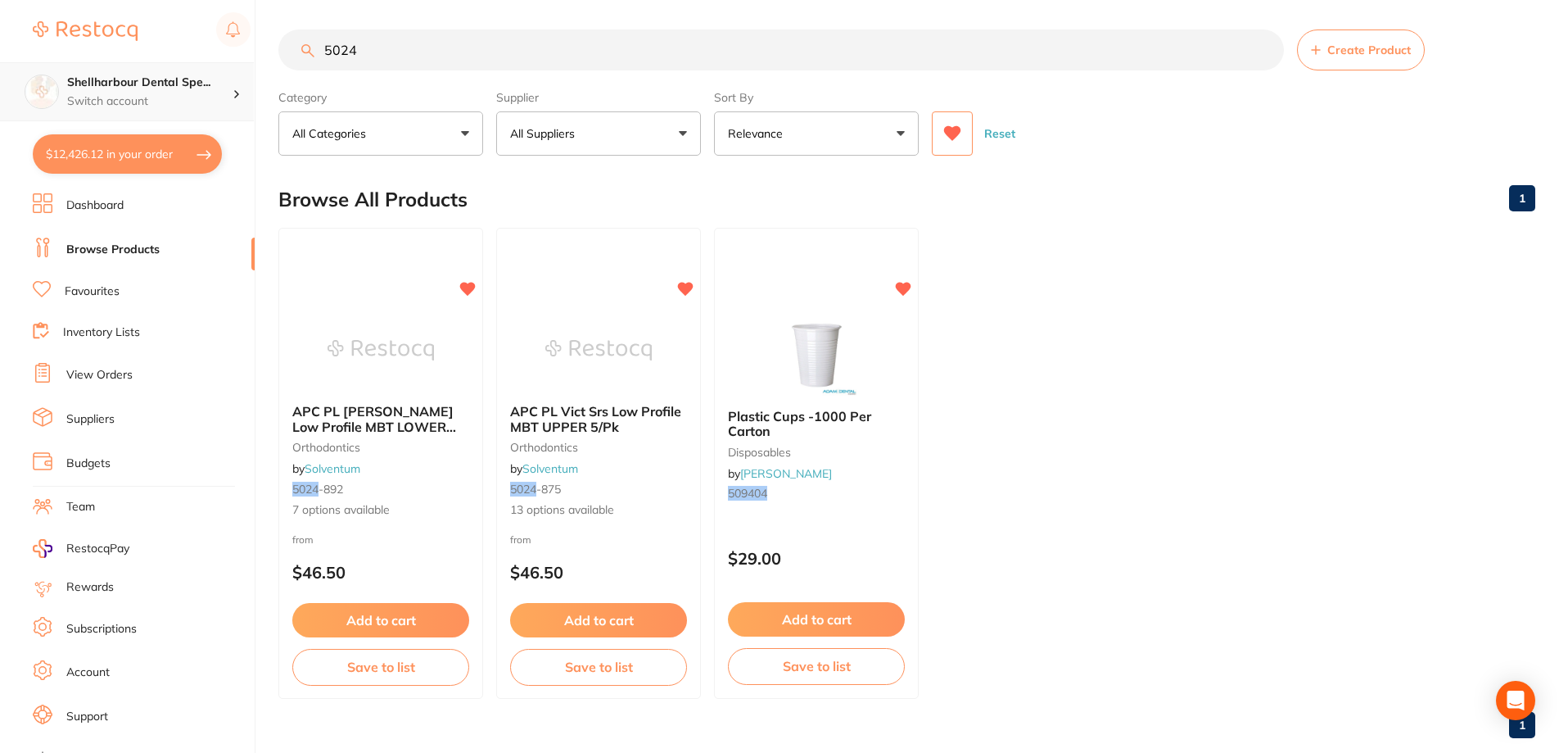
drag, startPoint x: 131, startPoint y: 68, endPoint x: 74, endPoint y: 76, distance: 57.6
click at [74, 76] on div "$12,426.12 Shellharbour Dental Spe... Switch account Shellharbour Dental Specia…" at bounding box center [784, 372] width 1568 height 753
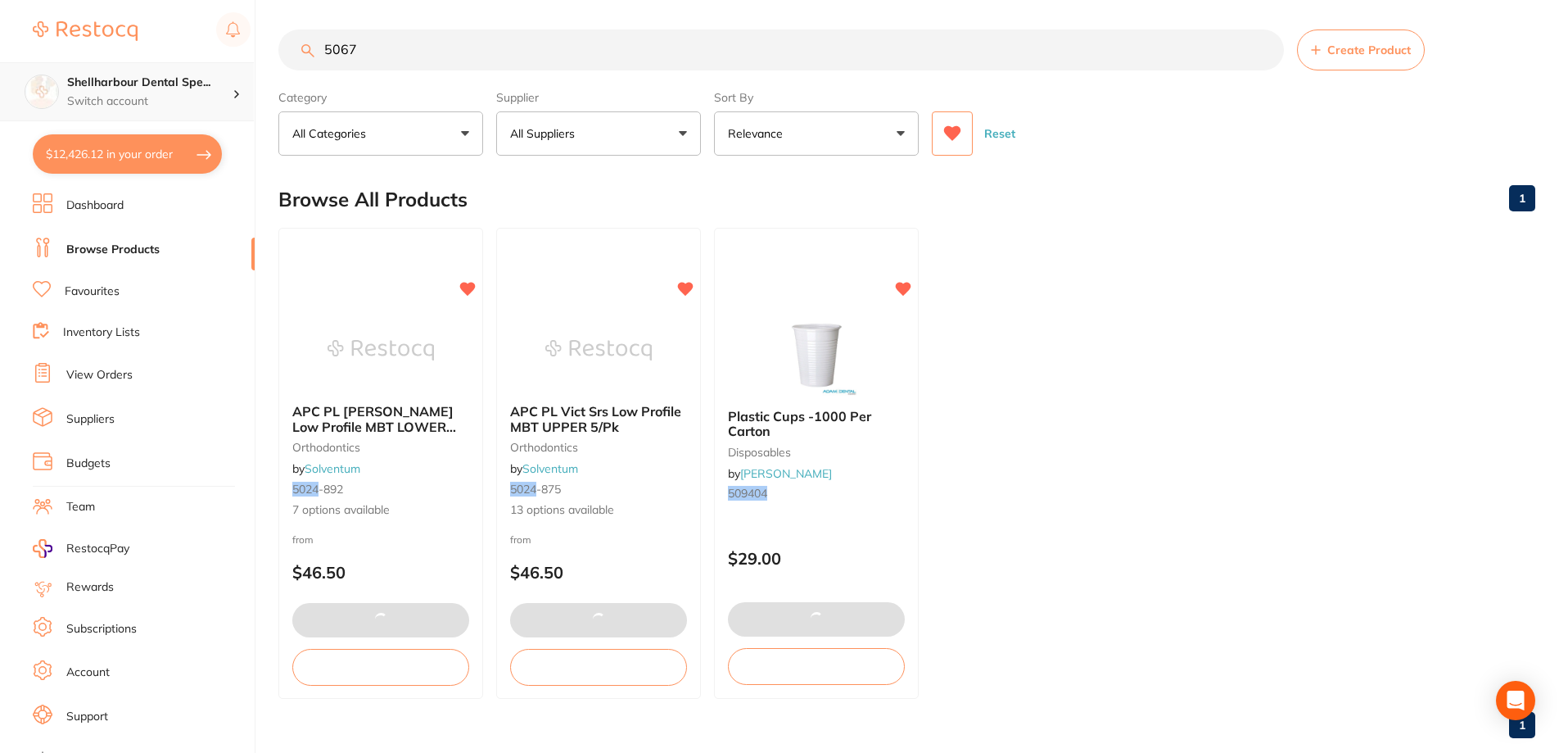
type input "5067"
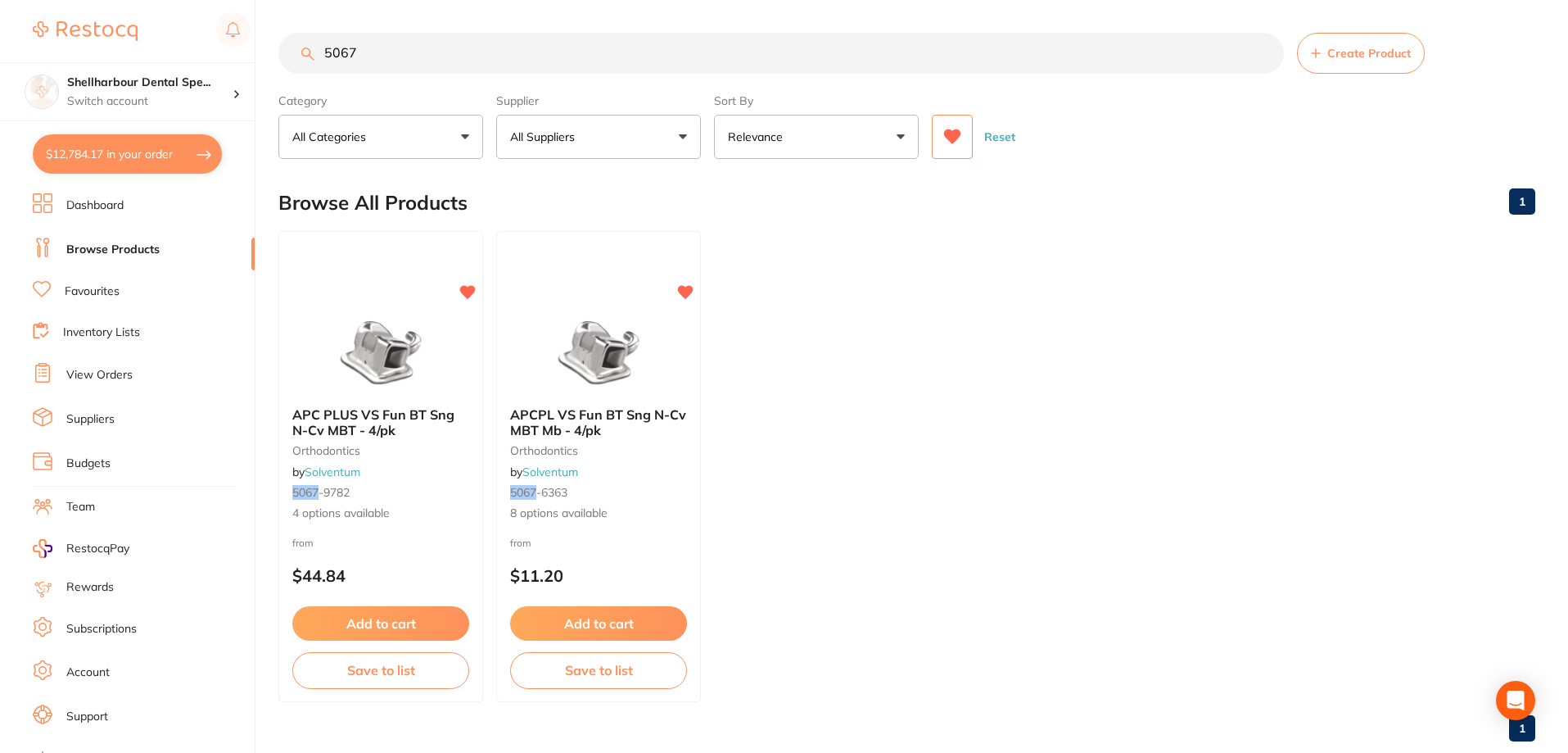
drag, startPoint x: 374, startPoint y: 393, endPoint x: 702, endPoint y: 448, distance: 332.6
click at [375, 394] on img at bounding box center [381, 352] width 107 height 82
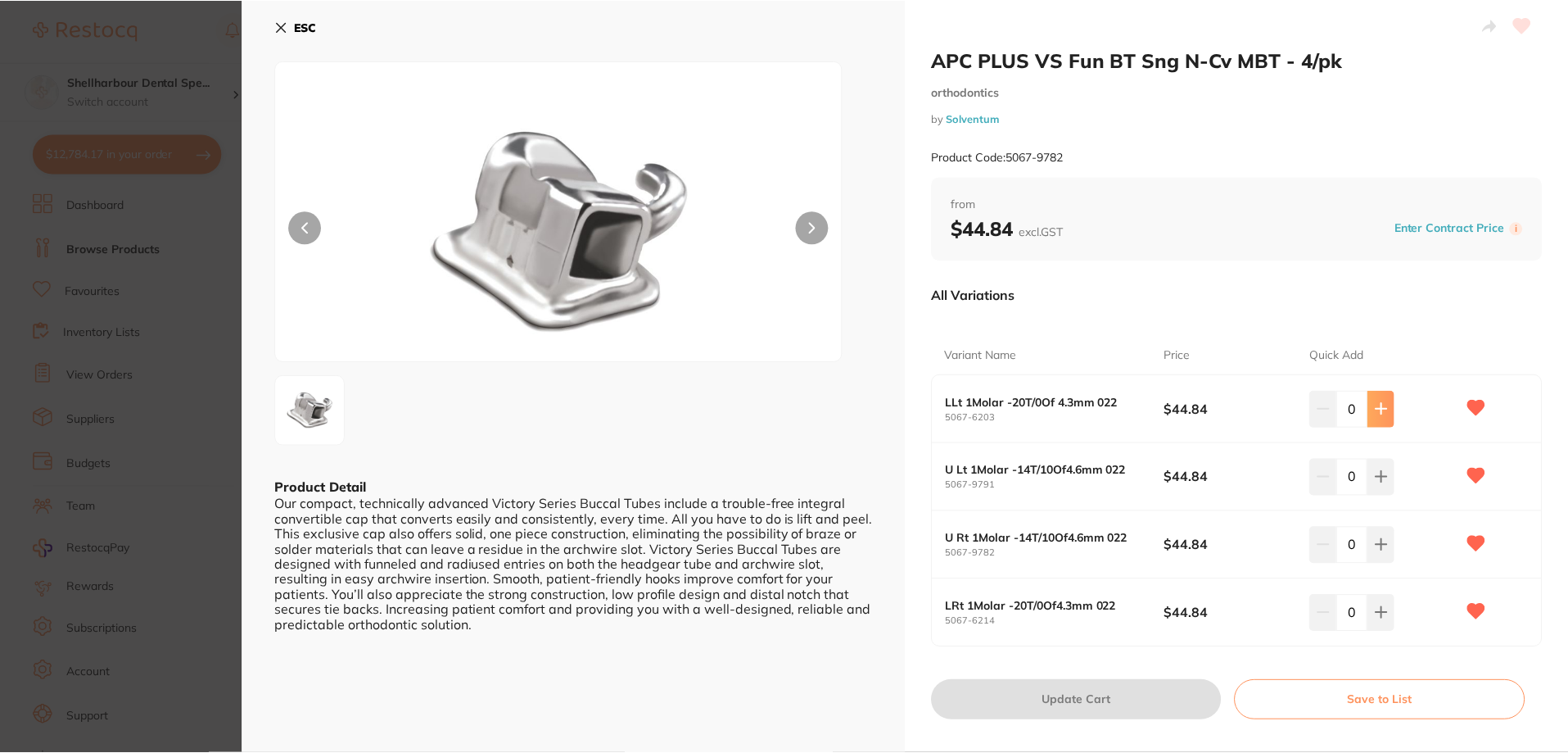
scroll to position [4, 0]
click at [1378, 416] on button at bounding box center [1381, 408] width 27 height 36
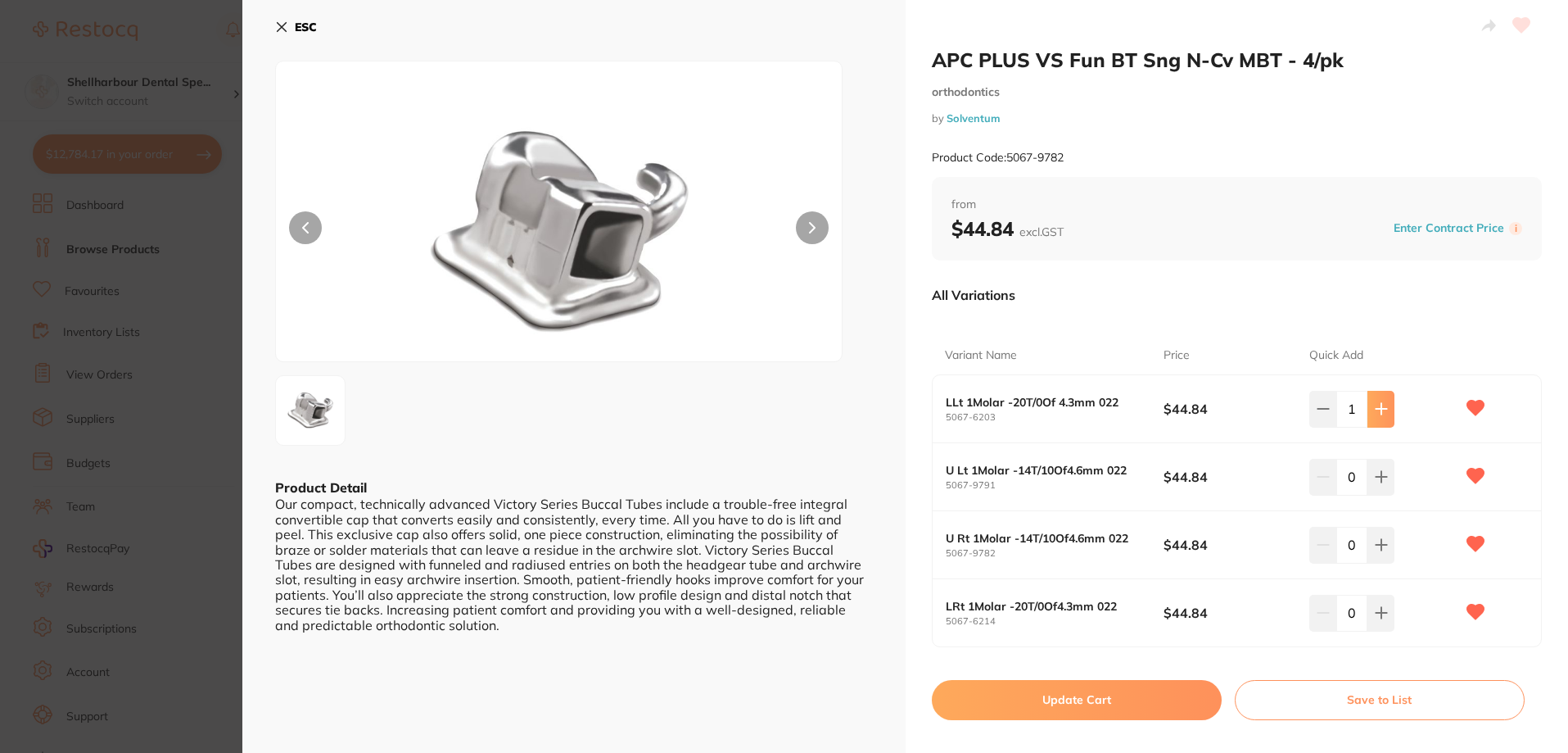
click at [1378, 416] on button at bounding box center [1381, 408] width 27 height 36
click at [1375, 415] on icon at bounding box center [1381, 408] width 13 height 13
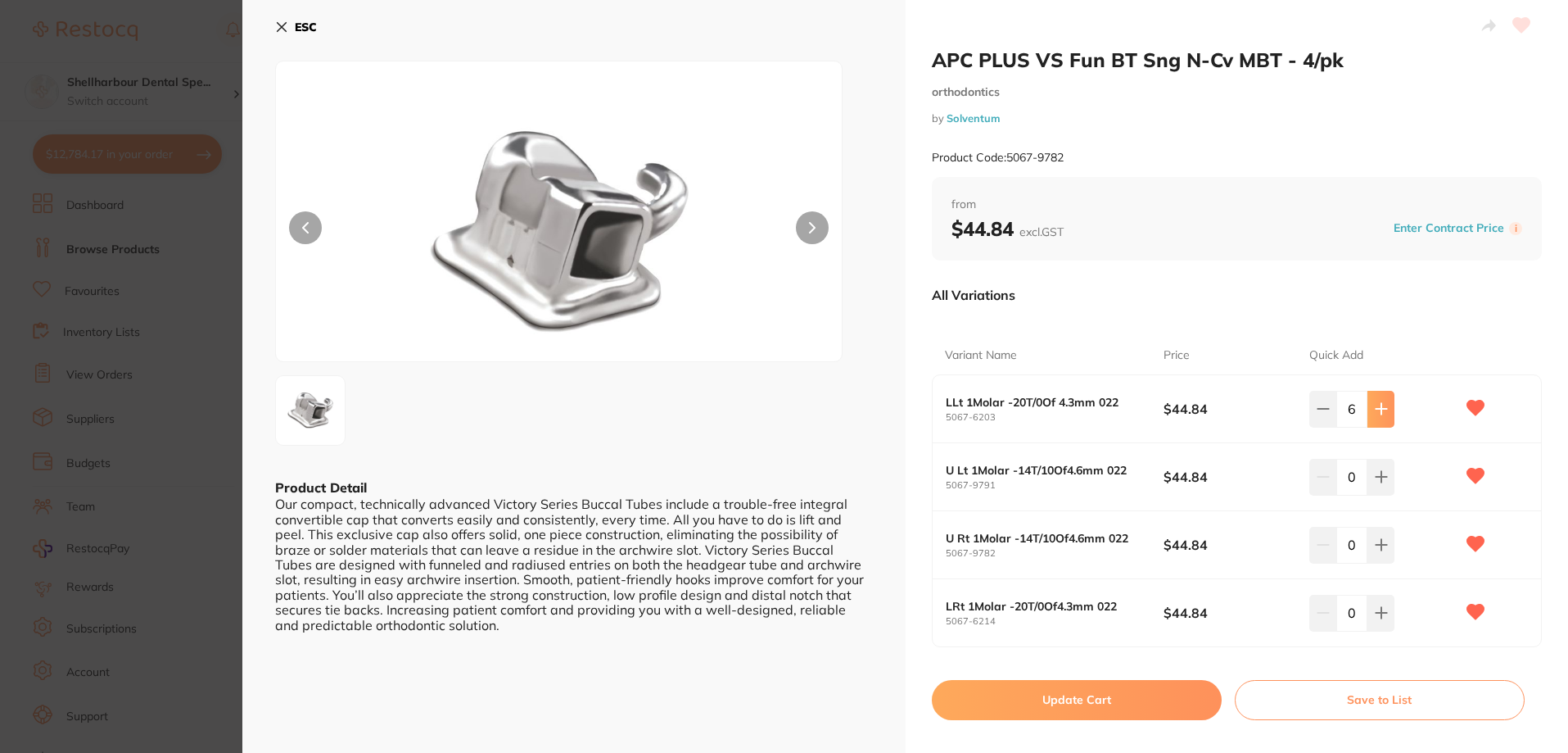
click at [1375, 415] on icon at bounding box center [1381, 408] width 13 height 13
type input "7"
drag, startPoint x: 1387, startPoint y: 486, endPoint x: 1378, endPoint y: 484, distance: 9.2
click at [1385, 485] on button at bounding box center [1381, 476] width 27 height 36
click at [1378, 485] on button at bounding box center [1381, 476] width 27 height 36
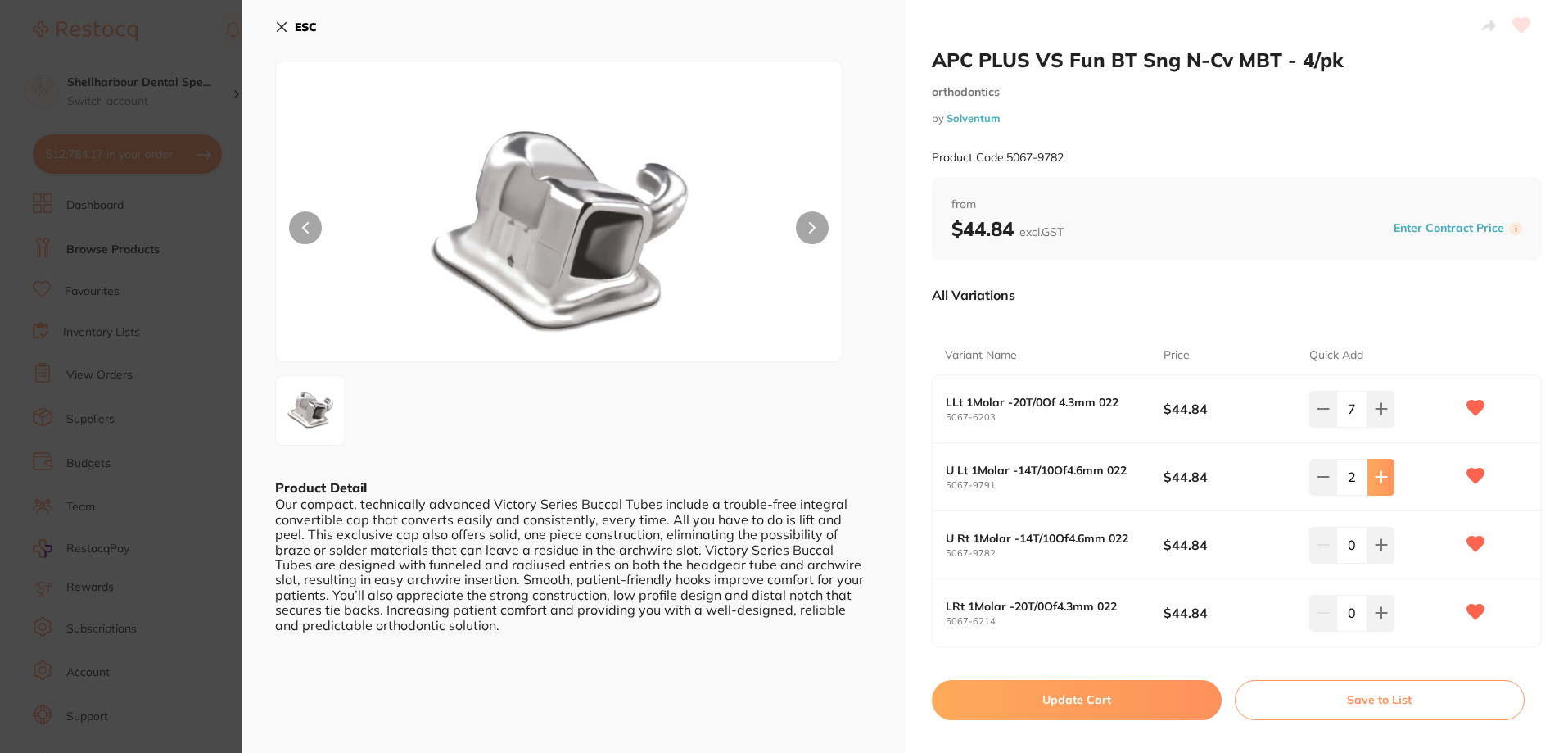
click at [1378, 483] on icon at bounding box center [1381, 477] width 11 height 11
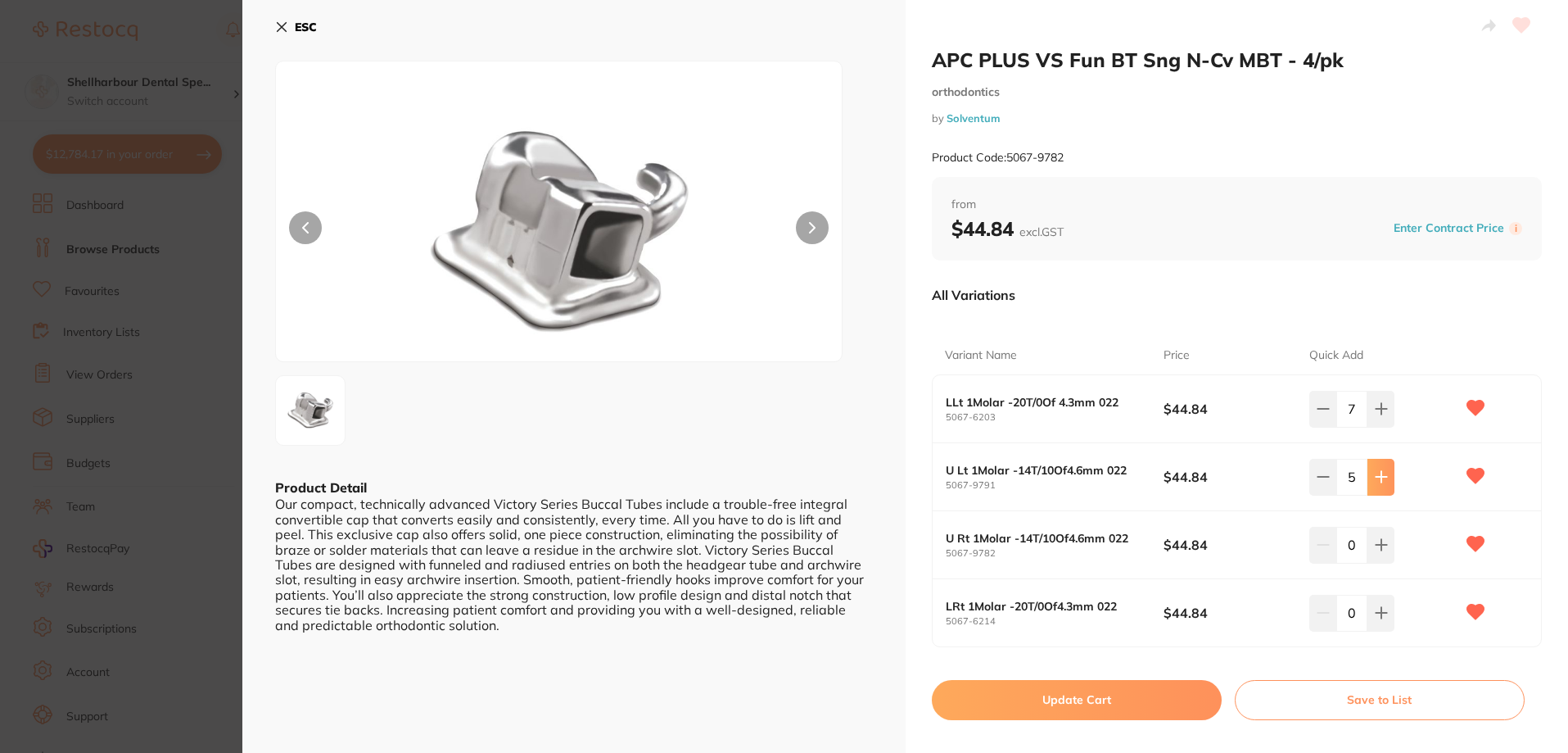
type input "7"
click at [1381, 542] on icon at bounding box center [1381, 544] width 13 height 13
click at [1381, 541] on icon at bounding box center [1381, 544] width 13 height 13
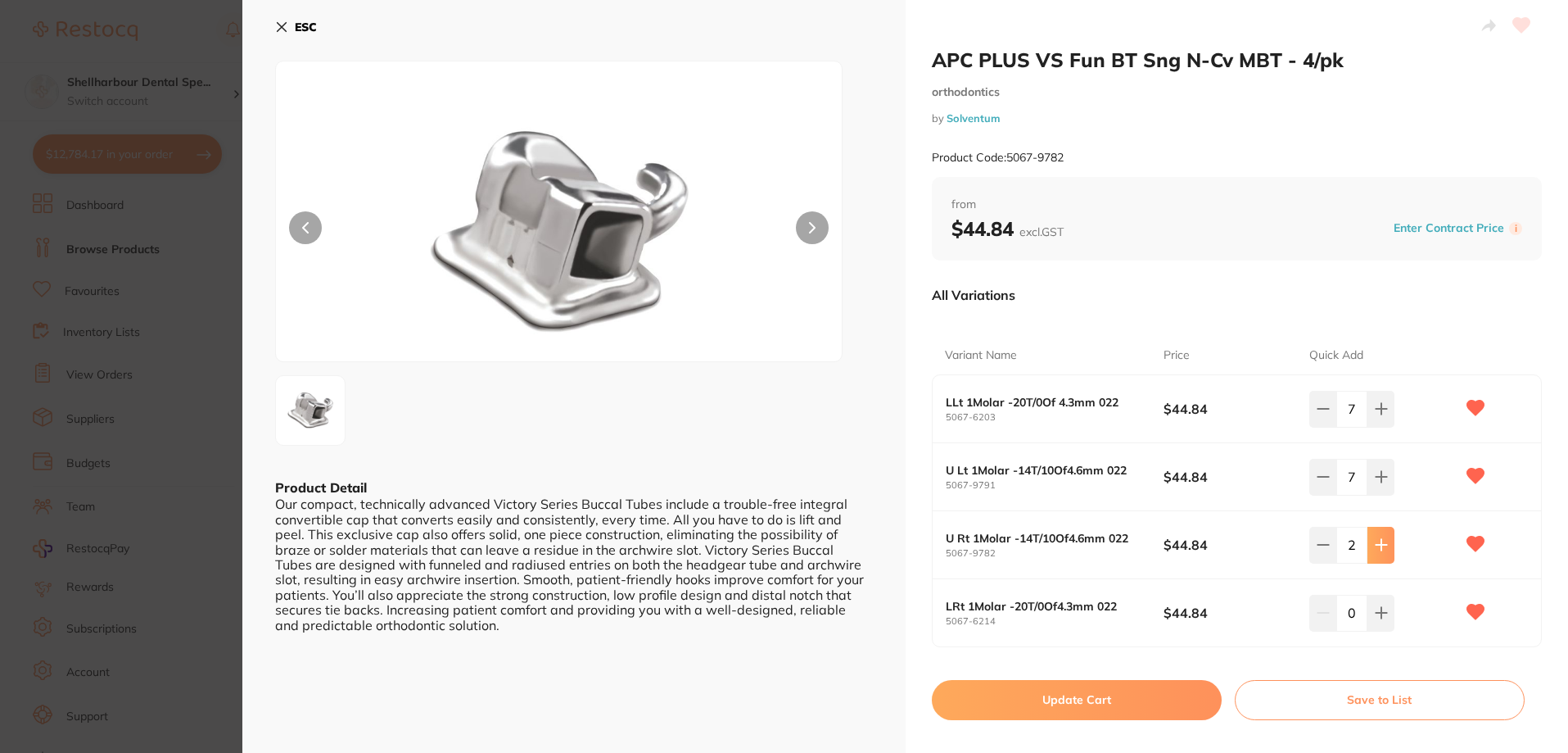
click at [1381, 541] on icon at bounding box center [1381, 544] width 13 height 13
drag, startPoint x: 1364, startPoint y: 546, endPoint x: 1383, endPoint y: 591, distance: 48.8
click at [1368, 549] on button at bounding box center [1381, 544] width 27 height 36
type input "7"
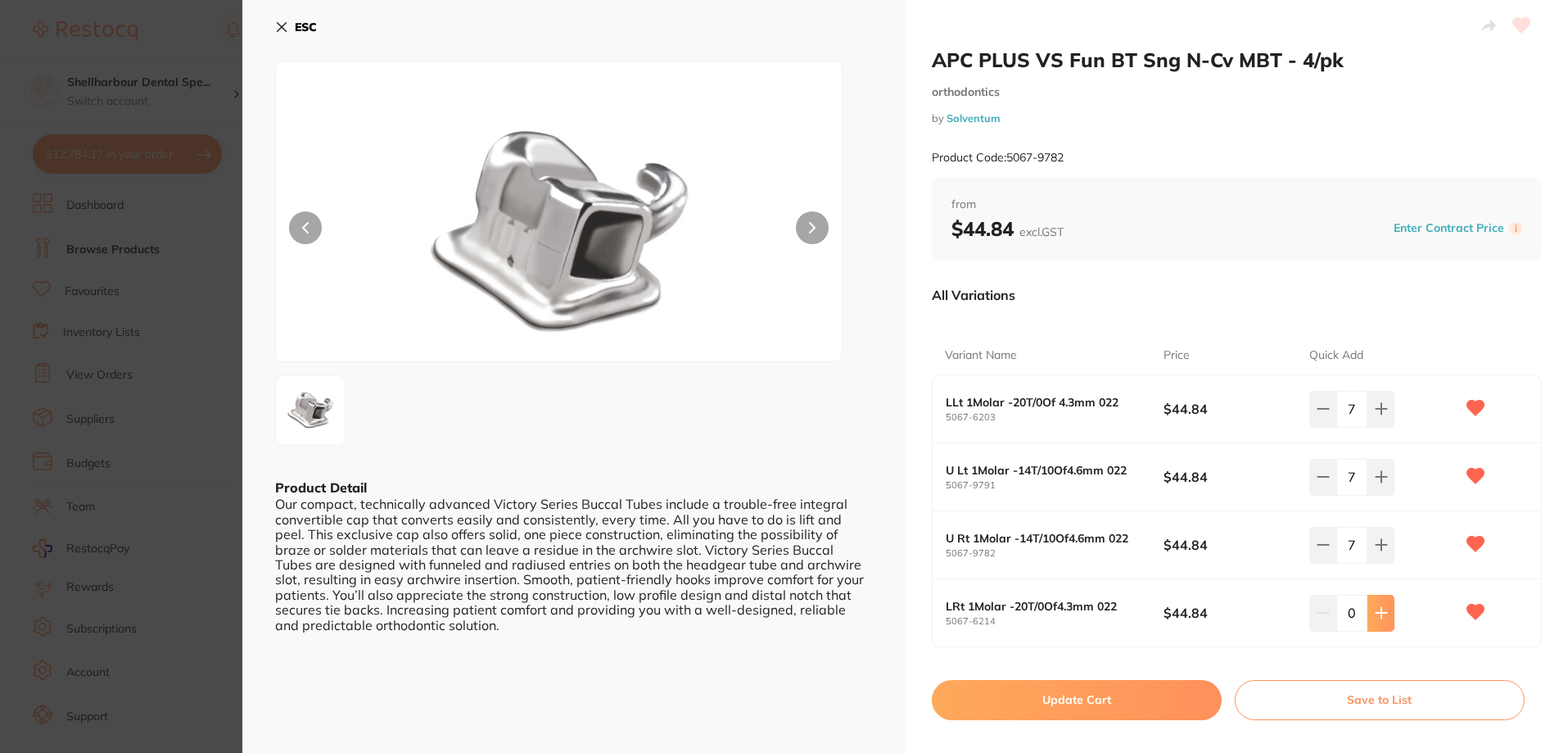
click at [1376, 613] on icon at bounding box center [1381, 613] width 11 height 11
click at [1376, 612] on icon at bounding box center [1381, 613] width 11 height 11
click at [1375, 612] on icon at bounding box center [1381, 612] width 13 height 13
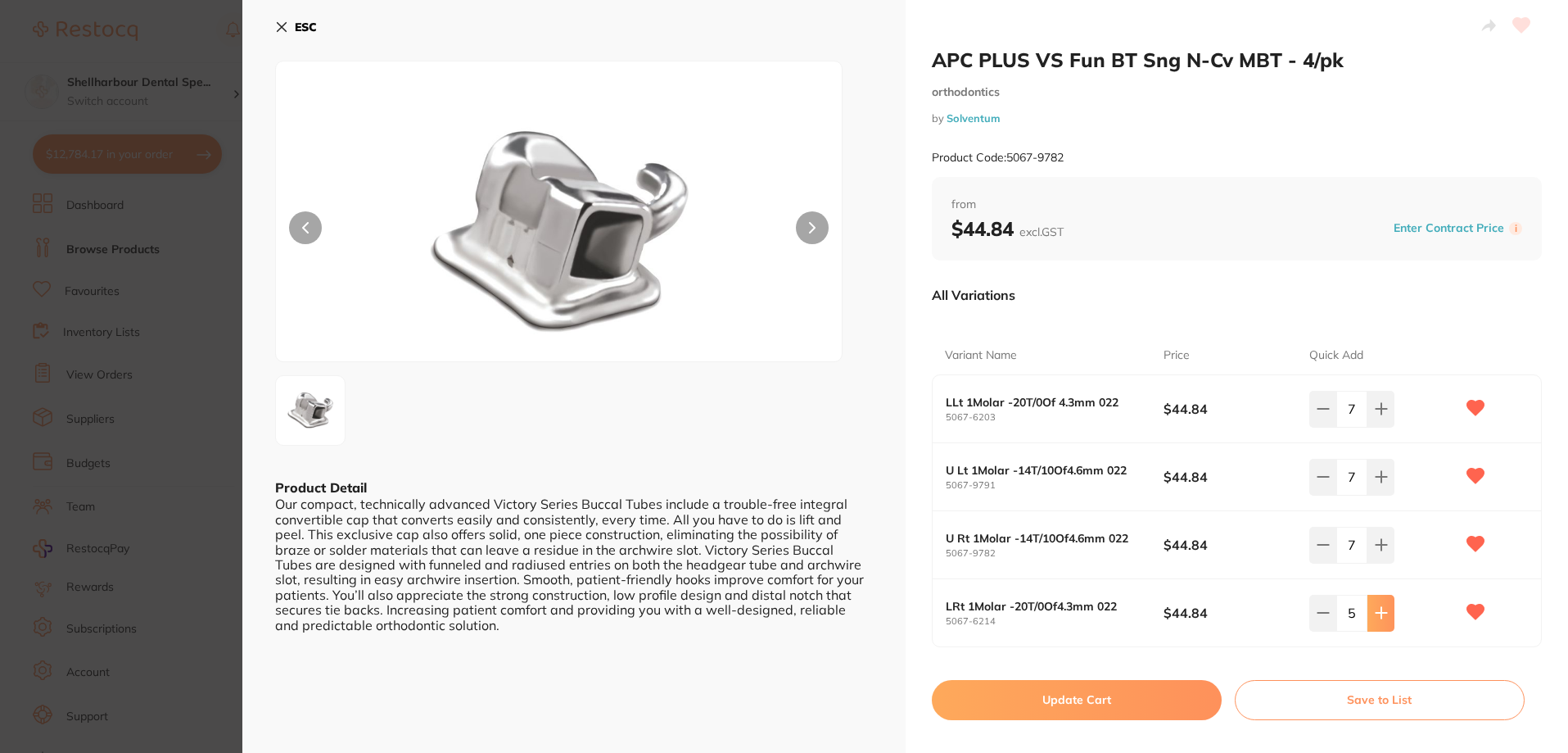
click at [1375, 612] on icon at bounding box center [1381, 612] width 13 height 13
drag, startPoint x: 1378, startPoint y: 613, endPoint x: 1083, endPoint y: 680, distance: 302.5
click at [1376, 620] on icon at bounding box center [1381, 612] width 13 height 13
type input "7"
click at [1051, 700] on button "Update Cart" at bounding box center [1076, 699] width 290 height 40
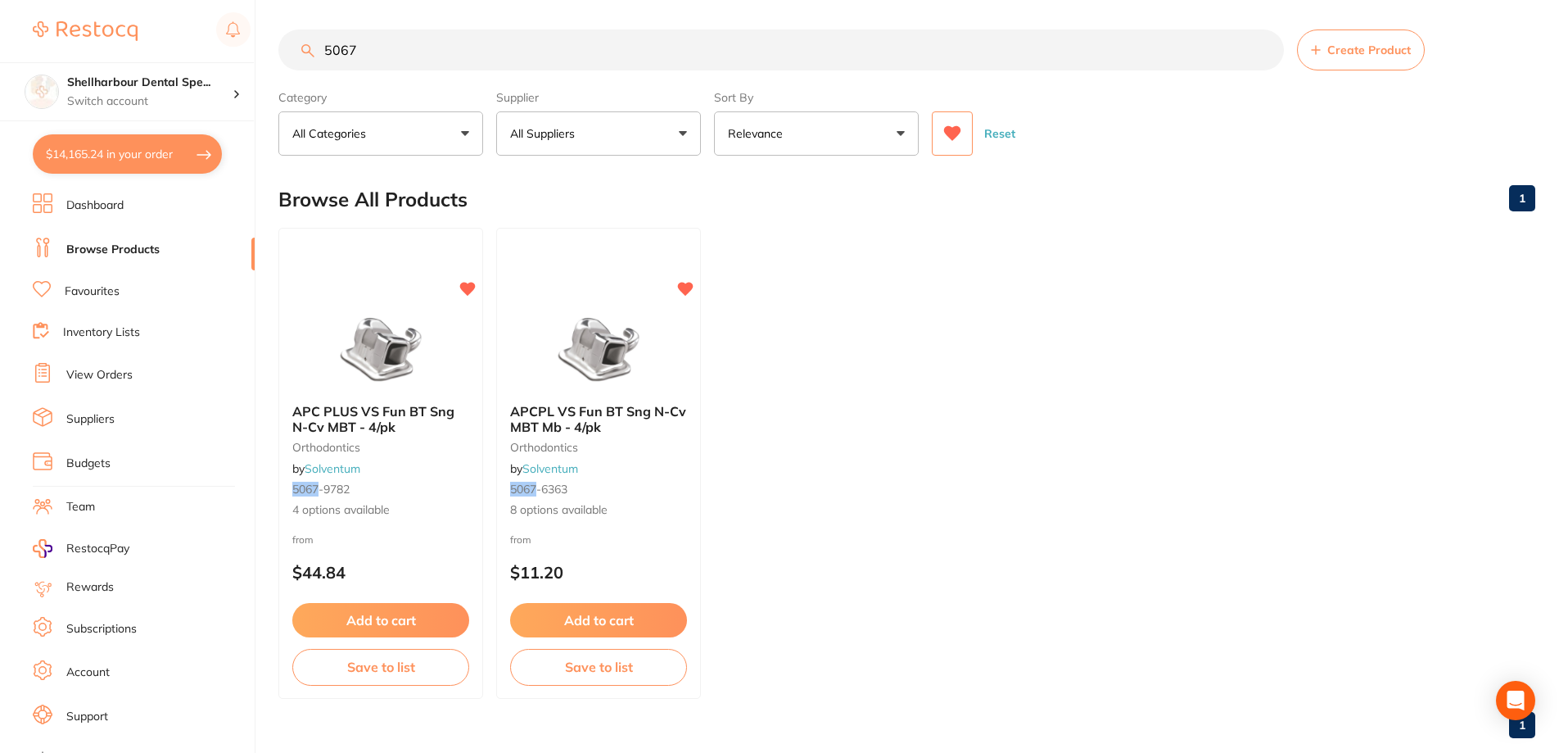
click at [622, 365] on img at bounding box center [598, 349] width 107 height 82
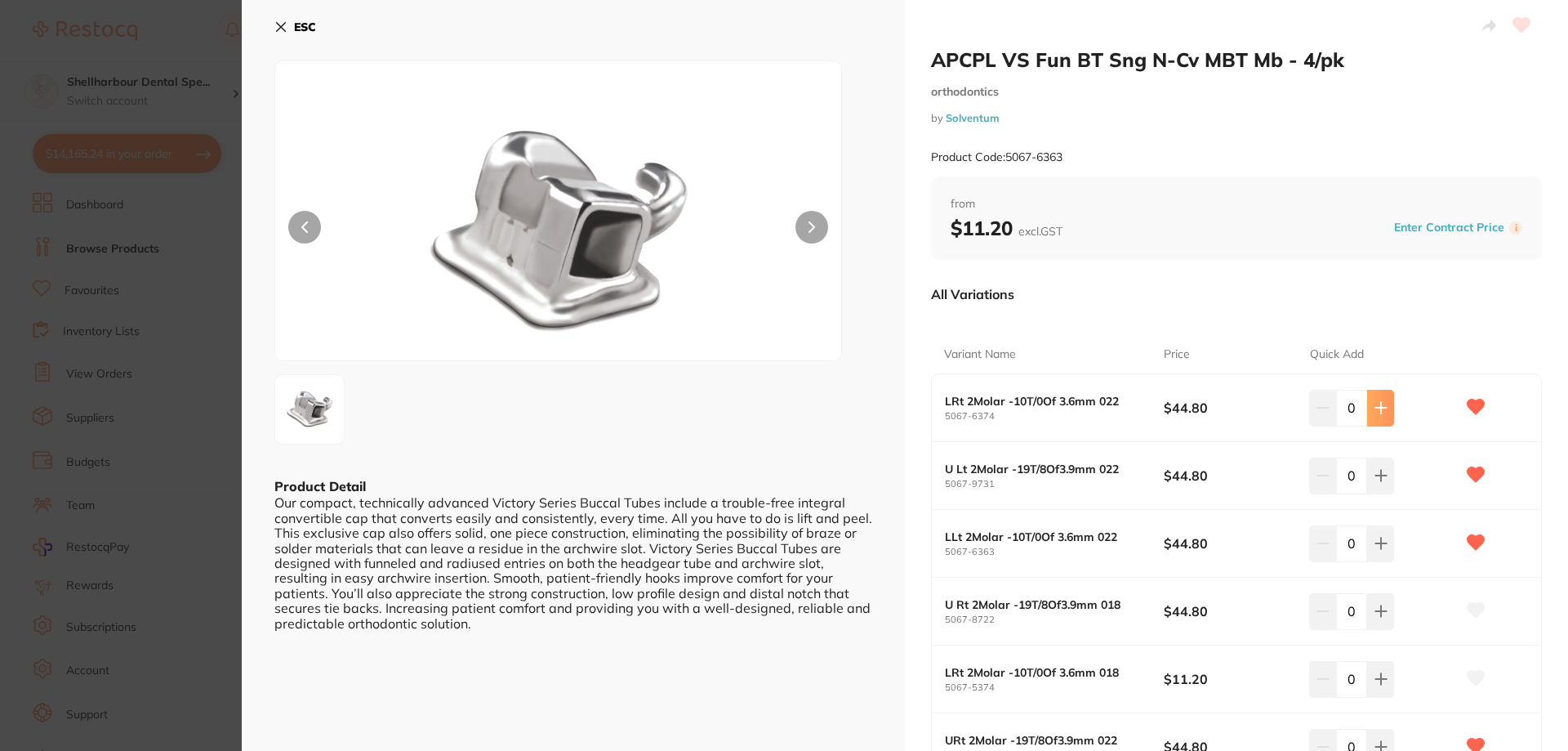
click at [1374, 407] on icon at bounding box center [1380, 407] width 13 height 13
drag, startPoint x: 1374, startPoint y: 407, endPoint x: 1387, endPoint y: 411, distance: 13.6
click at [1374, 408] on icon at bounding box center [1380, 407] width 13 height 13
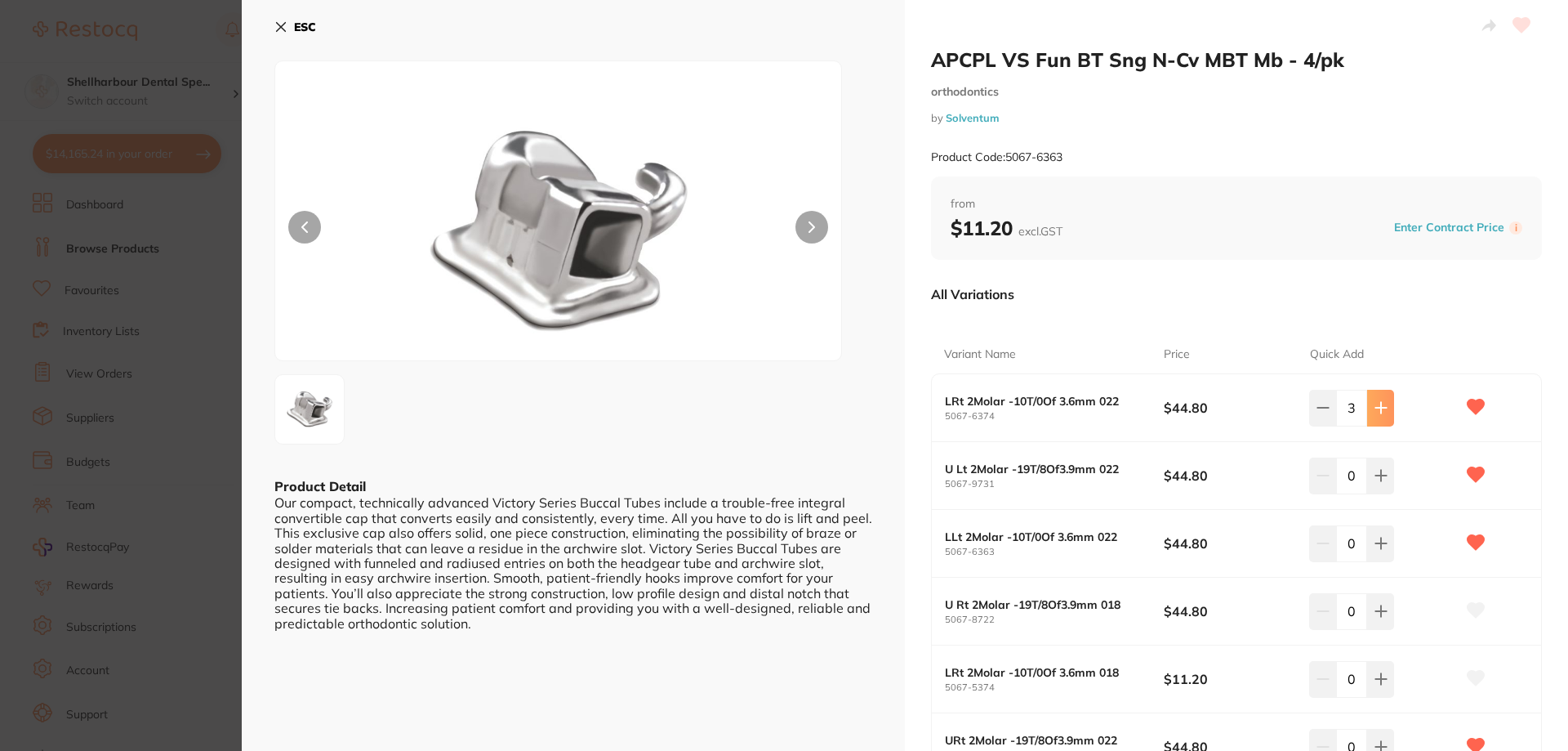
click at [1385, 412] on button at bounding box center [1379, 407] width 27 height 36
click at [1378, 411] on icon at bounding box center [1380, 407] width 13 height 13
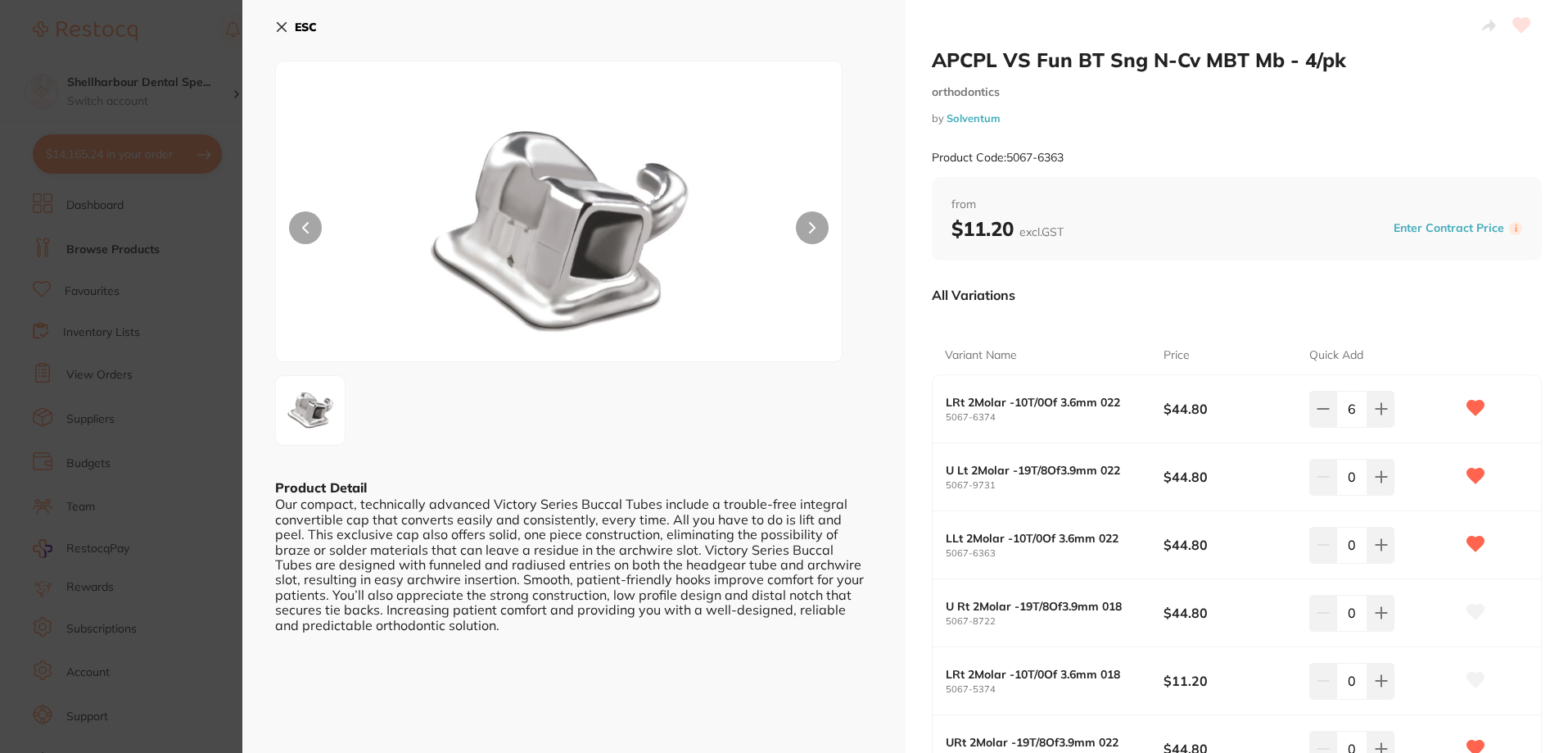
drag, startPoint x: 1382, startPoint y: 411, endPoint x: 1372, endPoint y: 446, distance: 36.4
click at [1382, 412] on icon at bounding box center [1381, 408] width 13 height 13
type input "8"
click at [1379, 471] on icon at bounding box center [1381, 476] width 13 height 13
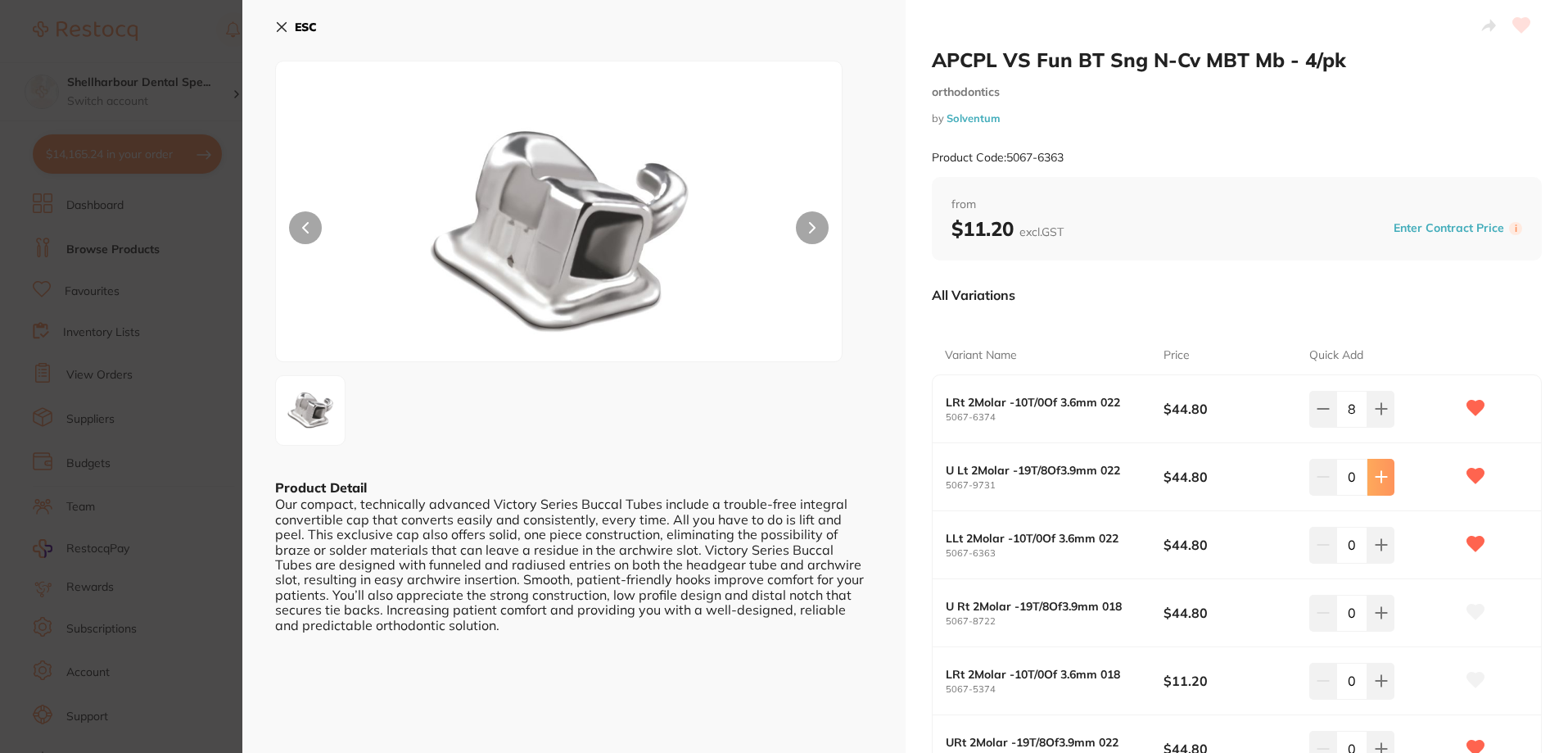
click at [1379, 472] on icon at bounding box center [1381, 476] width 13 height 13
type input "2"
click at [1322, 407] on icon at bounding box center [1324, 408] width 13 height 13
drag, startPoint x: 1374, startPoint y: 416, endPoint x: 1386, endPoint y: 491, distance: 76.0
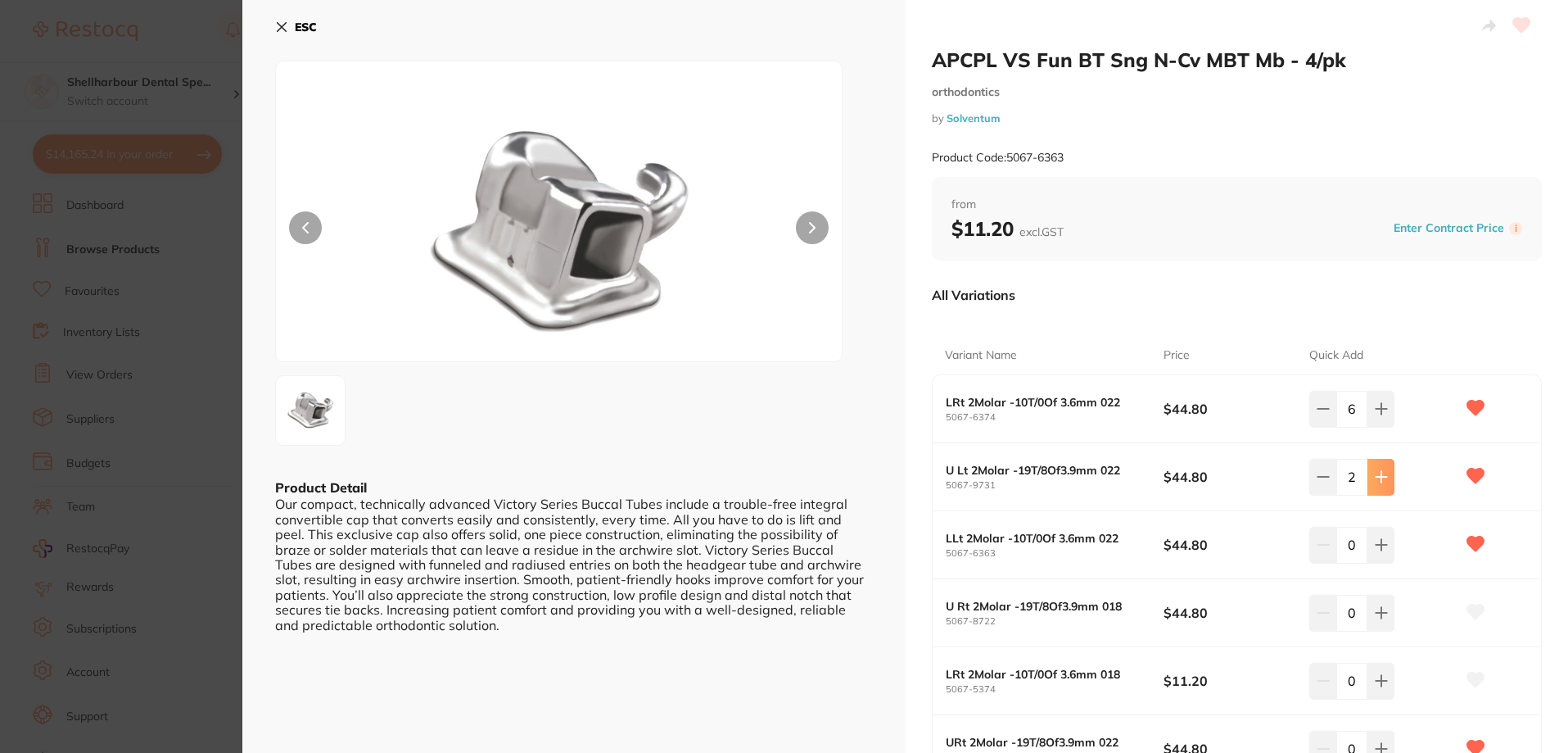
click at [1378, 424] on button at bounding box center [1381, 408] width 27 height 36
type input "7"
click at [1383, 484] on icon at bounding box center [1381, 476] width 13 height 13
click at [1381, 484] on icon at bounding box center [1381, 476] width 13 height 13
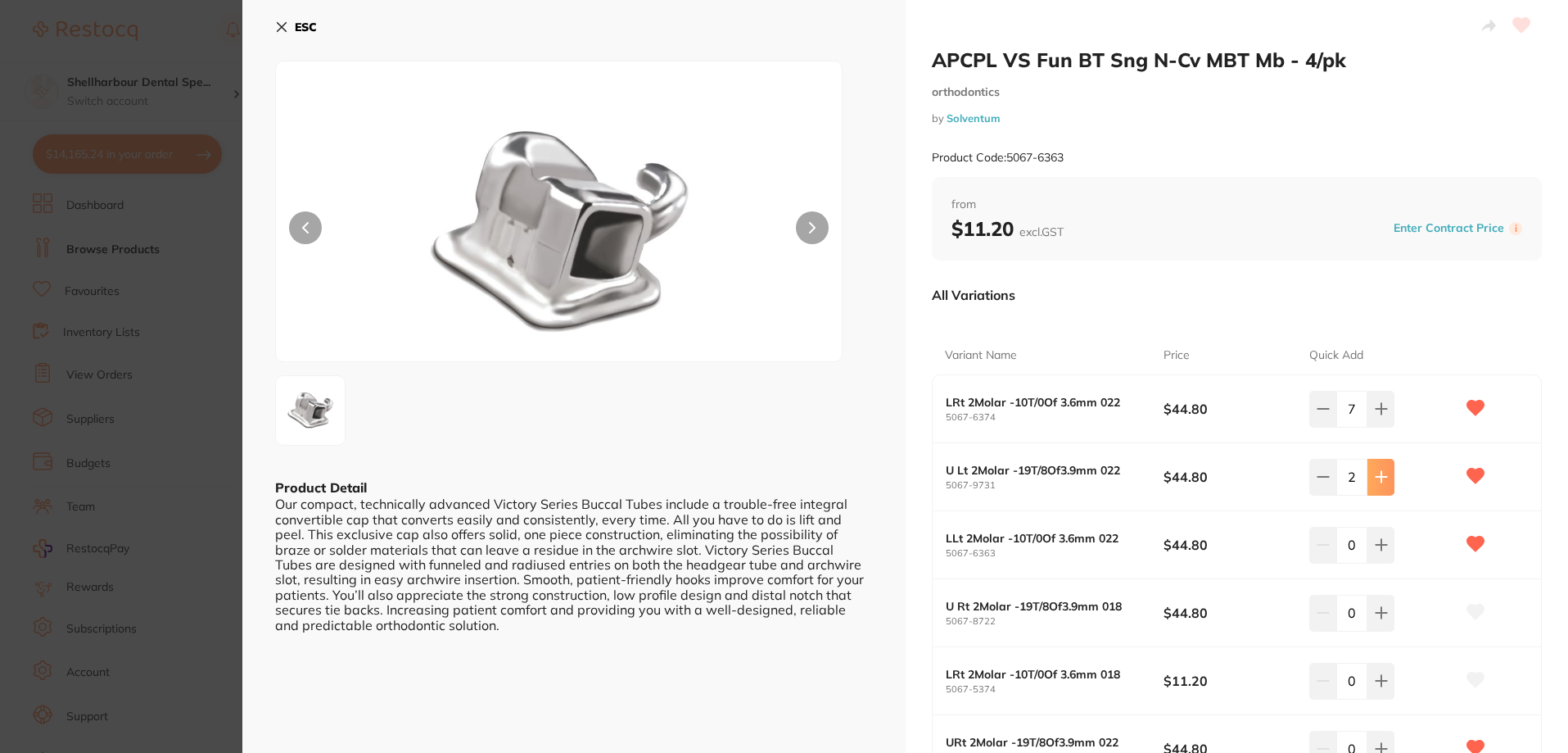
click at [1381, 485] on button at bounding box center [1381, 476] width 27 height 36
type input "7"
click at [1366, 522] on div "LLt 2Molar -10T/0Of 3.6mm 022 5067-6363 $44.80 0" at bounding box center [1237, 545] width 609 height 68
click at [1370, 537] on button at bounding box center [1381, 544] width 27 height 36
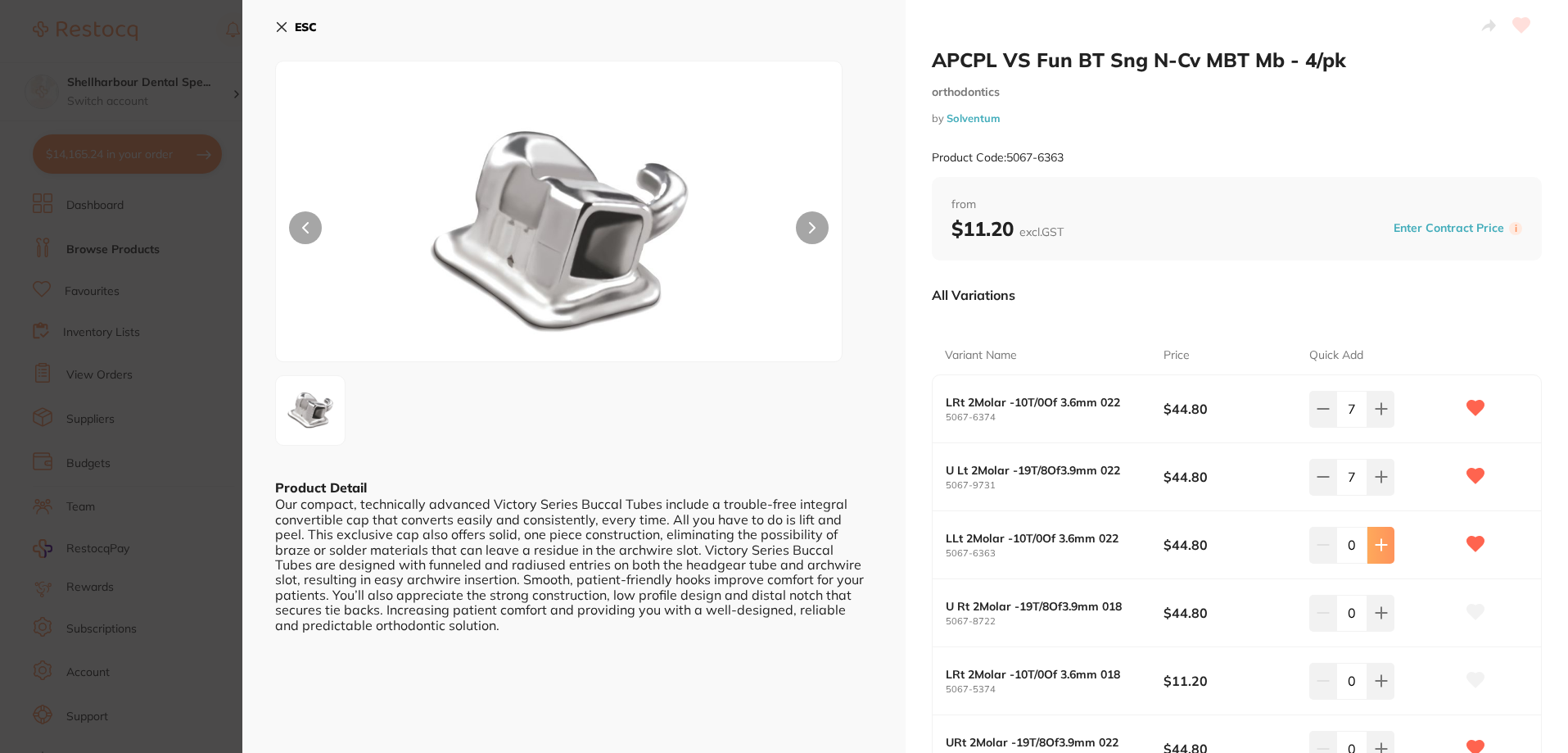
click at [1371, 537] on button at bounding box center [1381, 544] width 27 height 36
click at [1376, 537] on button at bounding box center [1381, 544] width 27 height 36
click at [1378, 538] on button at bounding box center [1381, 544] width 27 height 36
click at [1378, 539] on icon at bounding box center [1381, 544] width 13 height 13
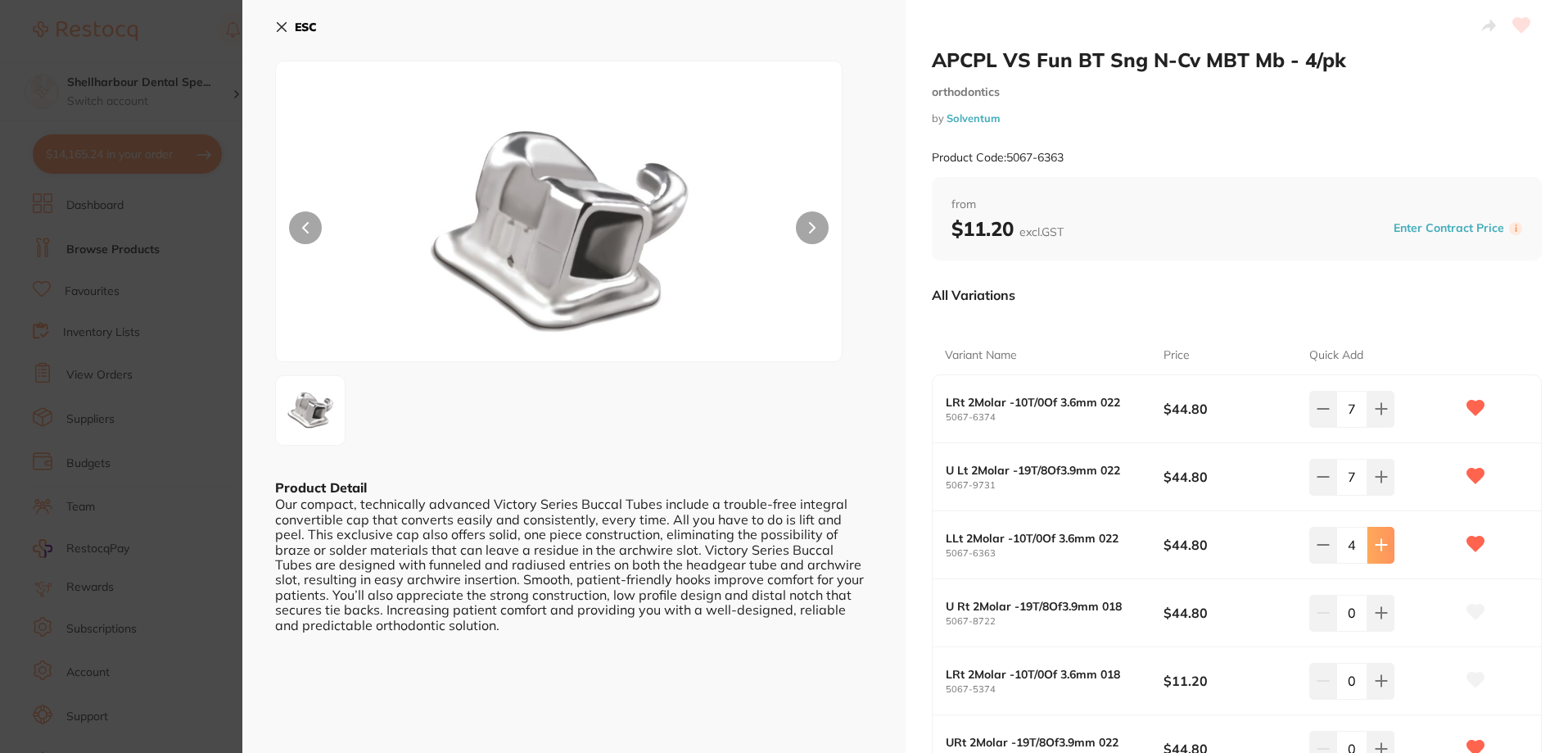
click at [1379, 540] on icon at bounding box center [1381, 544] width 13 height 13
type input "7"
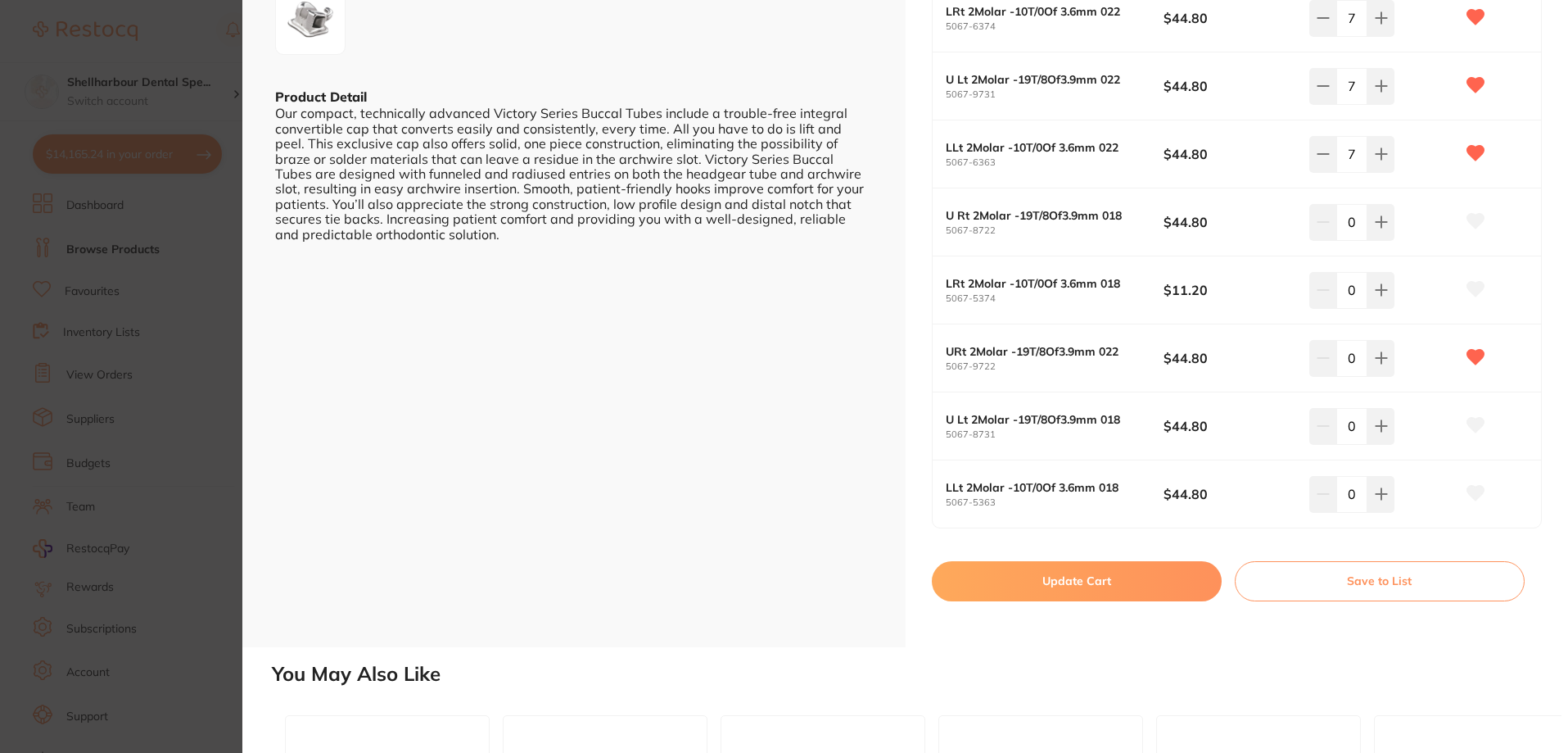
scroll to position [409, 0]
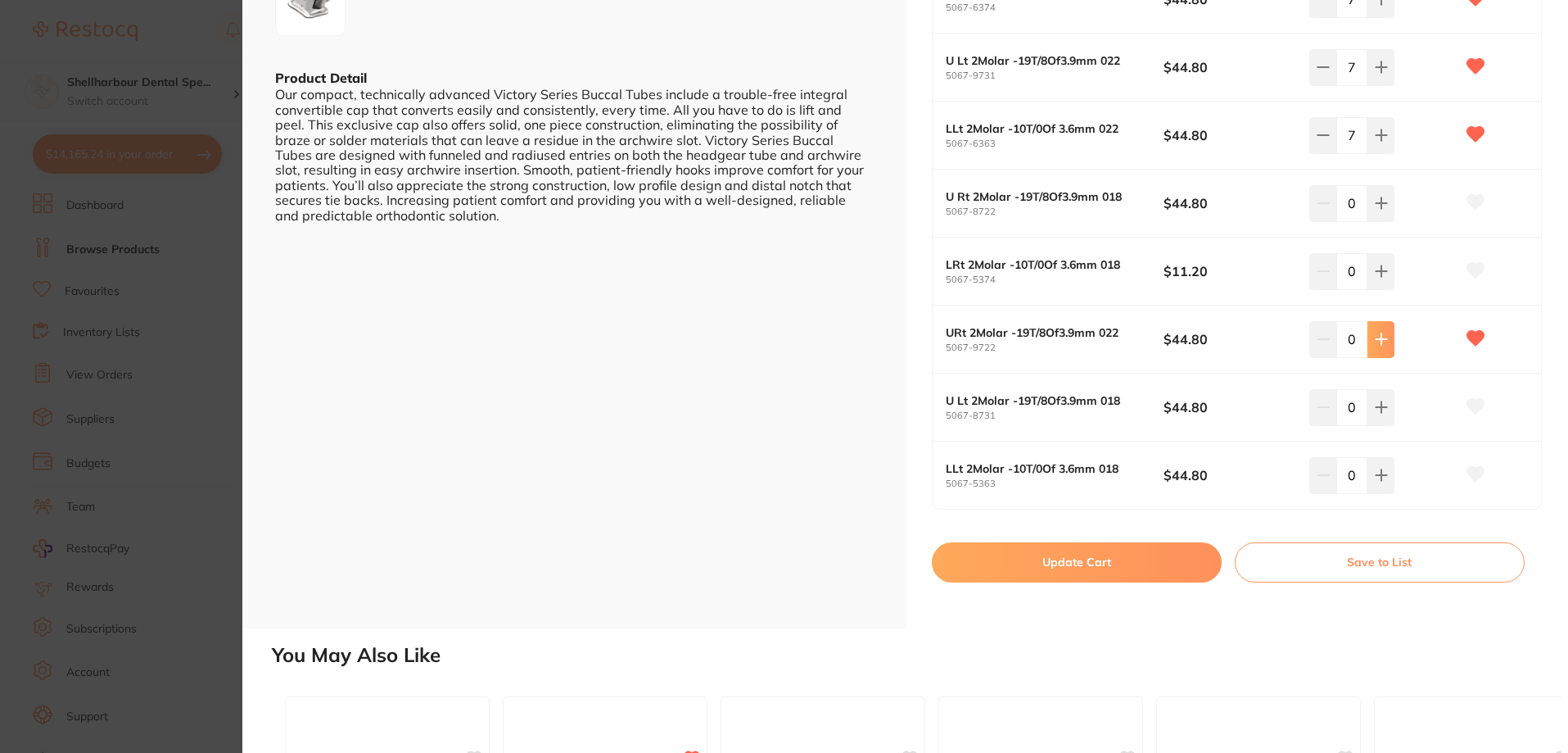
click at [1381, 341] on icon at bounding box center [1381, 339] width 13 height 13
click at [1381, 342] on icon at bounding box center [1381, 339] width 13 height 13
click at [1380, 342] on icon at bounding box center [1381, 339] width 13 height 13
click at [1376, 346] on icon at bounding box center [1381, 339] width 13 height 13
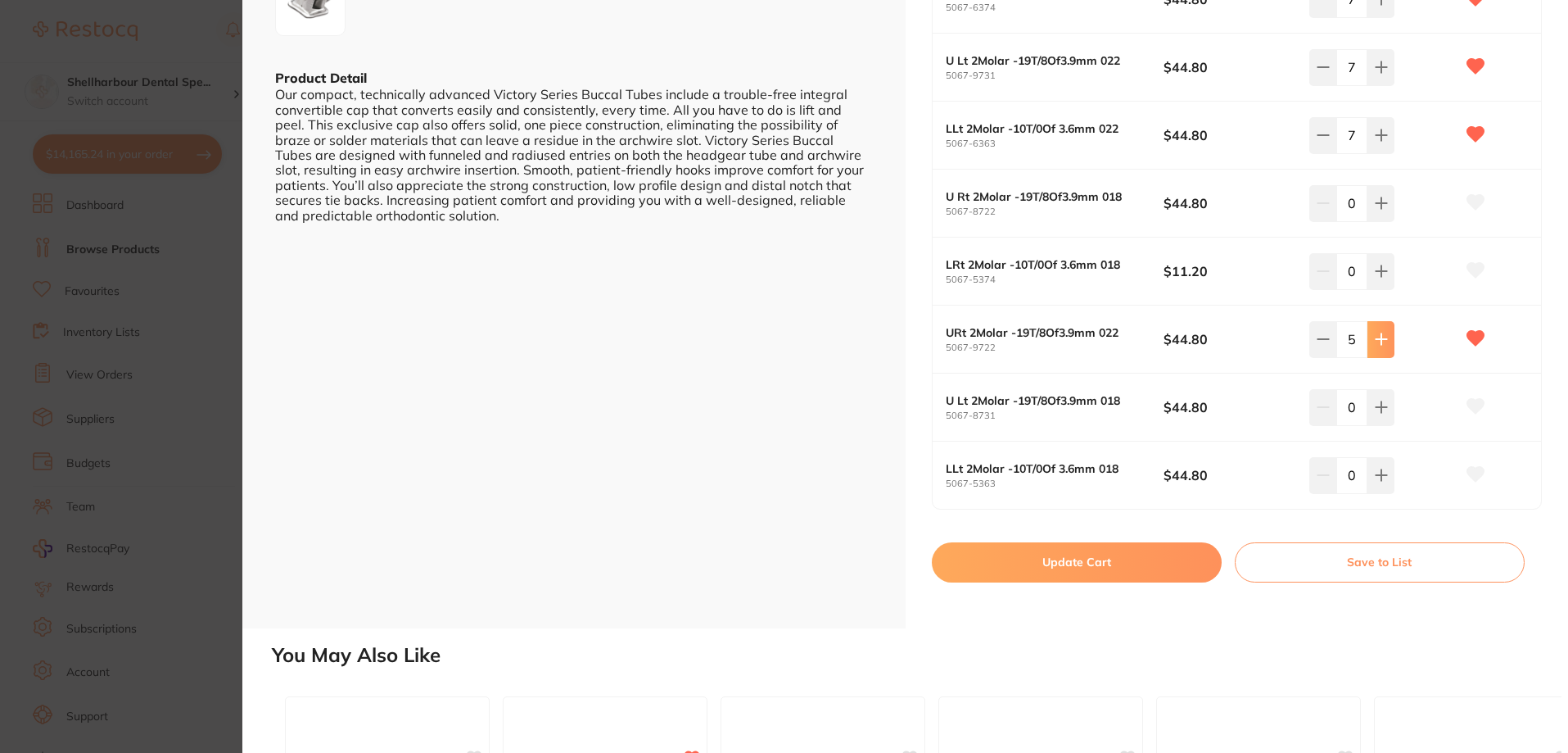
click at [1376, 346] on icon at bounding box center [1381, 339] width 13 height 13
click at [1378, 344] on icon at bounding box center [1381, 339] width 13 height 13
type input "7"
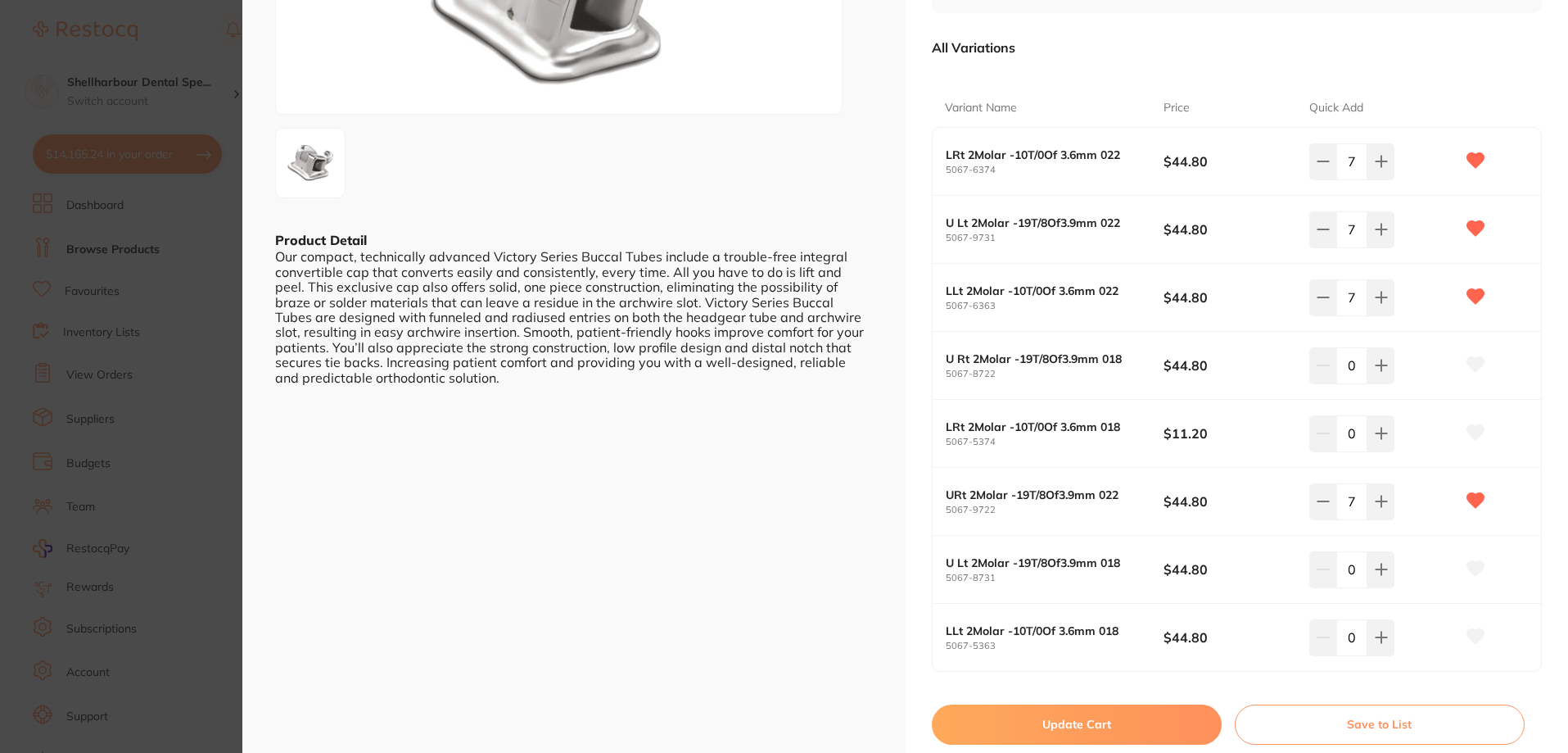
scroll to position [245, 0]
drag, startPoint x: 1052, startPoint y: 725, endPoint x: 1040, endPoint y: 648, distance: 77.9
click at [1053, 724] on button "Update Cart" at bounding box center [1076, 725] width 290 height 40
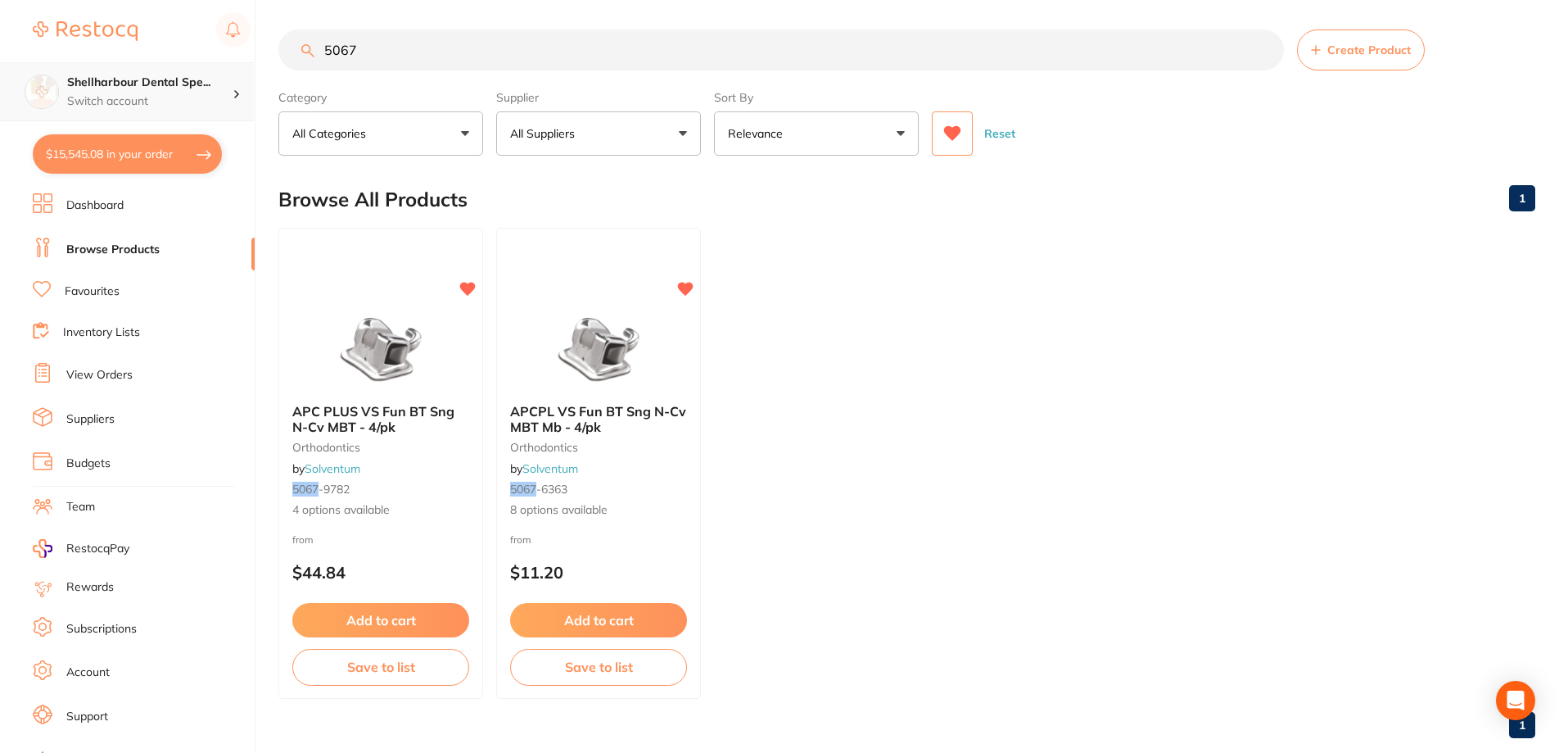
drag, startPoint x: 321, startPoint y: 59, endPoint x: 99, endPoint y: 67, distance: 222.1
click at [116, 68] on div "$15,545.08 Shellharbour Dental Spe... Switch account Shellharbour Dental Specia…" at bounding box center [784, 372] width 1568 height 753
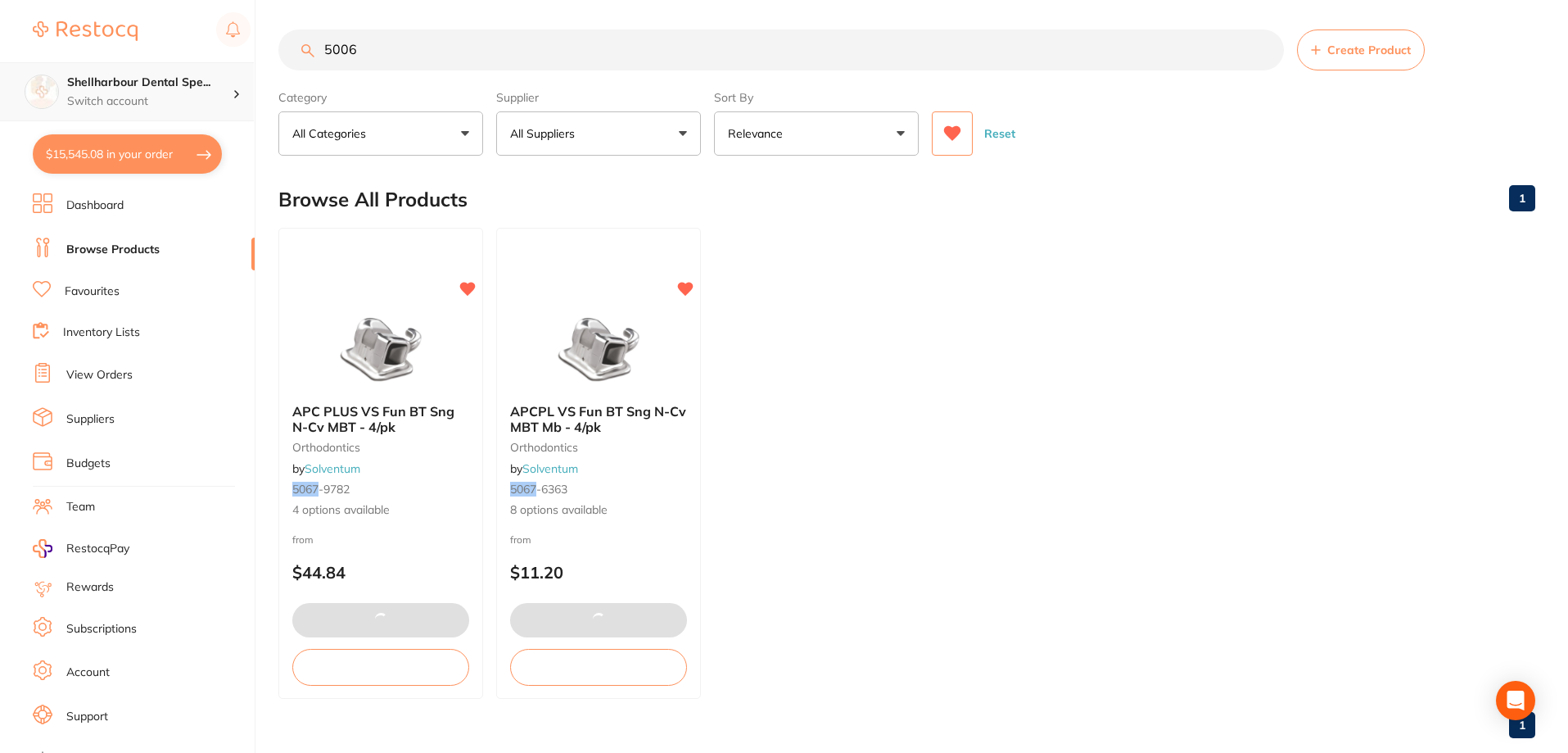
type input "5006"
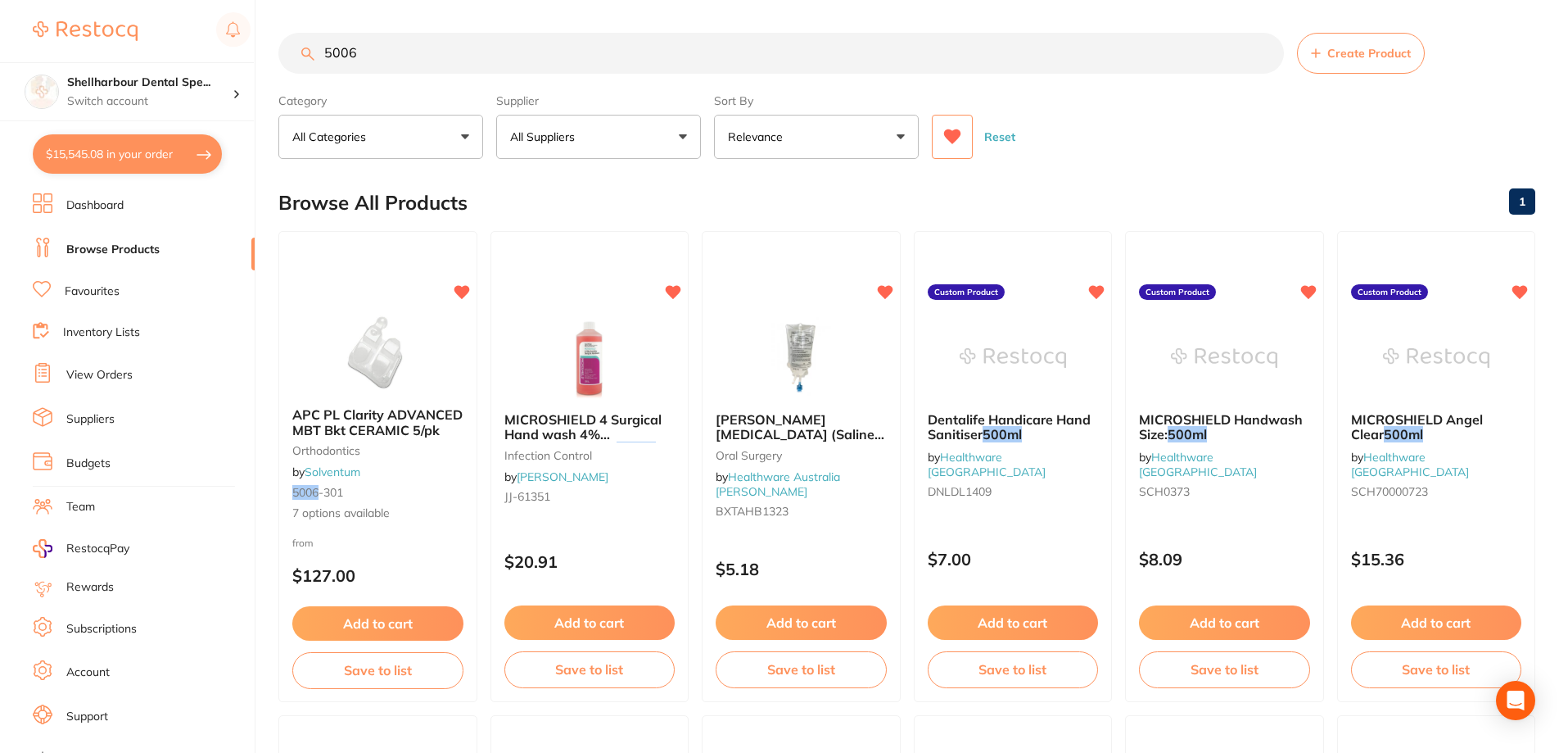
click at [356, 340] on img at bounding box center [378, 352] width 107 height 82
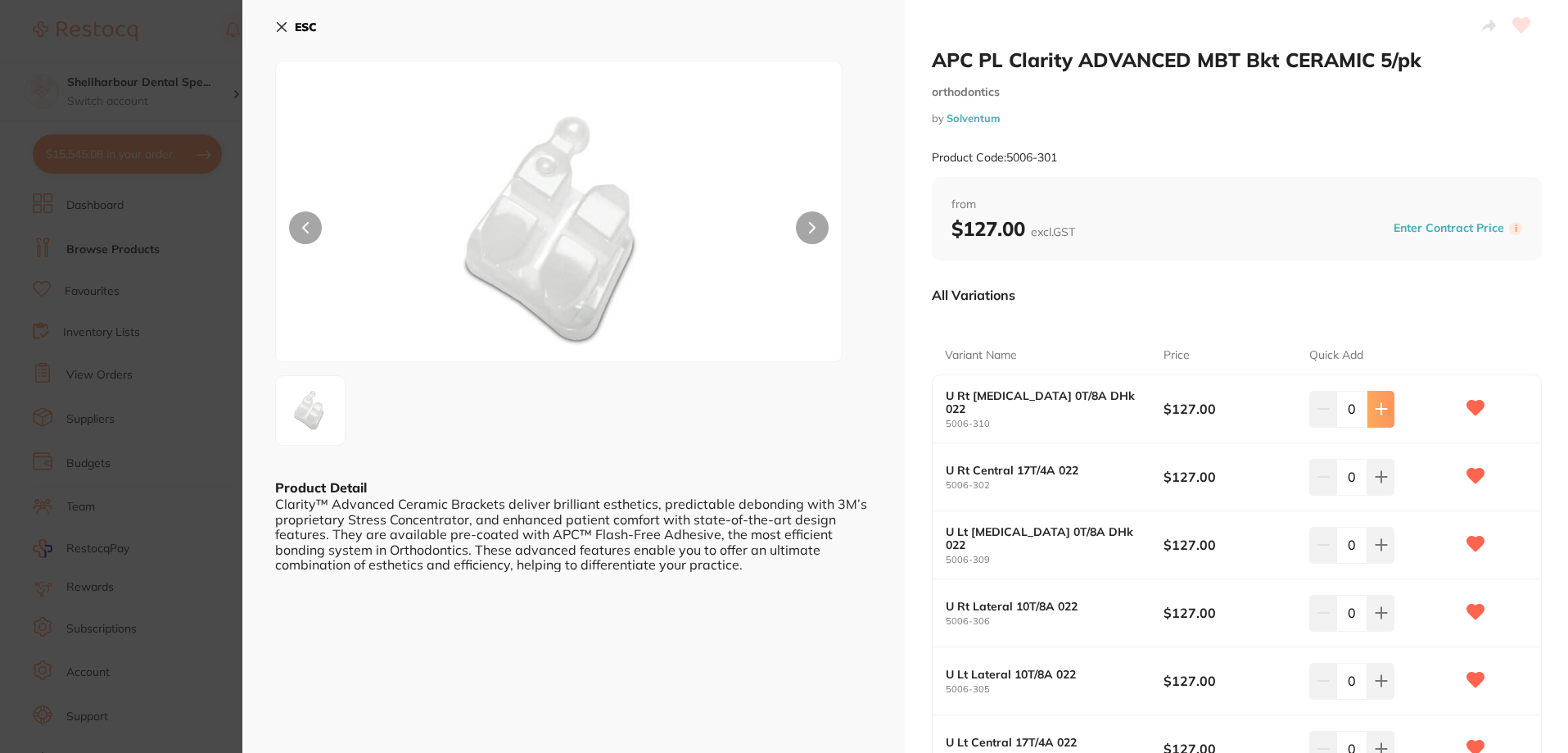
click at [1380, 413] on icon at bounding box center [1381, 408] width 13 height 13
type input "2"
click at [1379, 493] on button at bounding box center [1381, 476] width 27 height 36
click at [1379, 486] on button at bounding box center [1381, 476] width 27 height 36
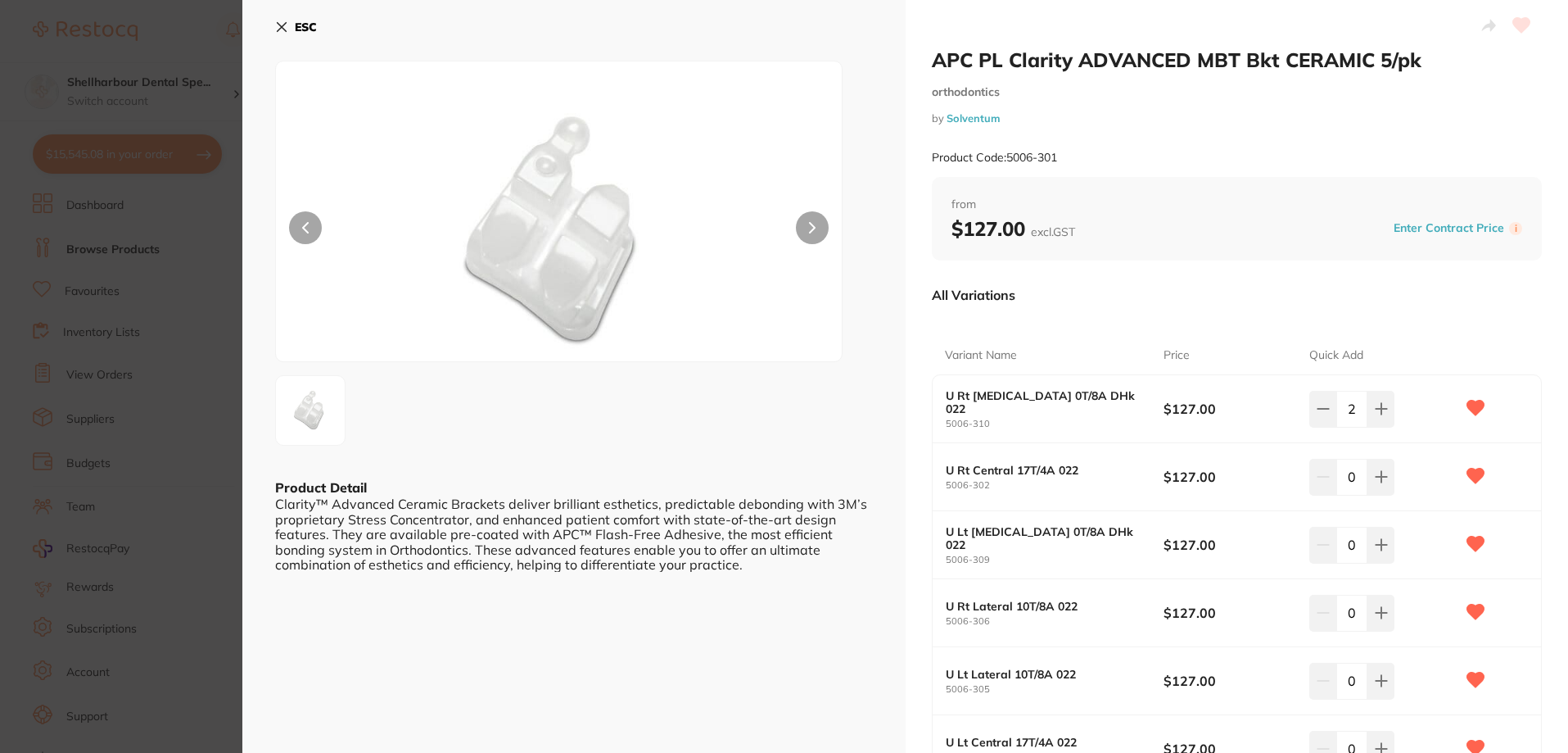
type input "2"
click at [1370, 536] on button at bounding box center [1381, 544] width 27 height 36
click at [1370, 537] on button at bounding box center [1381, 544] width 27 height 36
click at [1362, 612] on input "0" at bounding box center [1352, 612] width 31 height 36
type input "2"
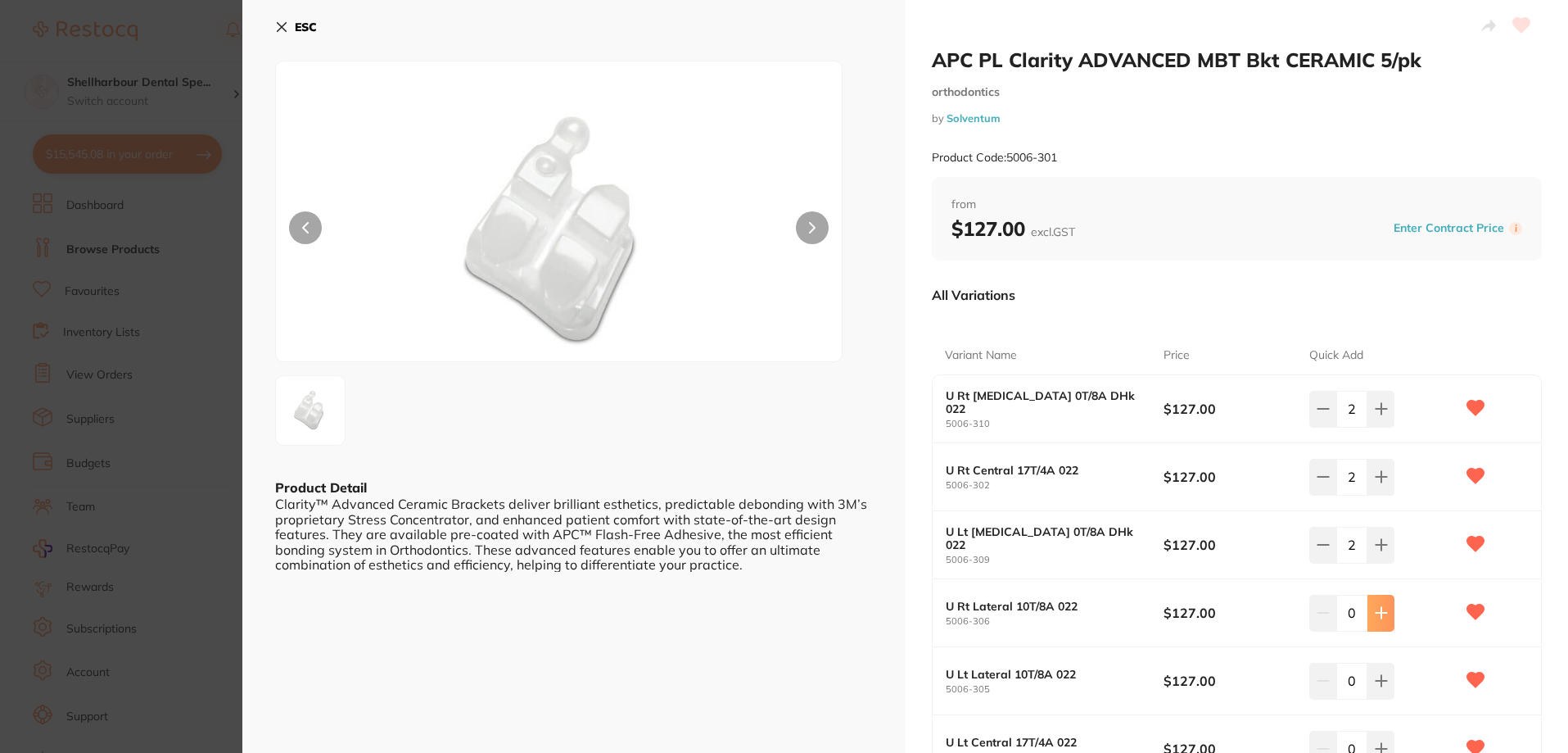
click at [1364, 612] on div "0" at bounding box center [1352, 612] width 85 height 36
click at [1368, 683] on button at bounding box center [1381, 680] width 27 height 36
click at [1369, 682] on button at bounding box center [1381, 680] width 27 height 36
type input "2"
click at [1382, 625] on button at bounding box center [1381, 612] width 27 height 36
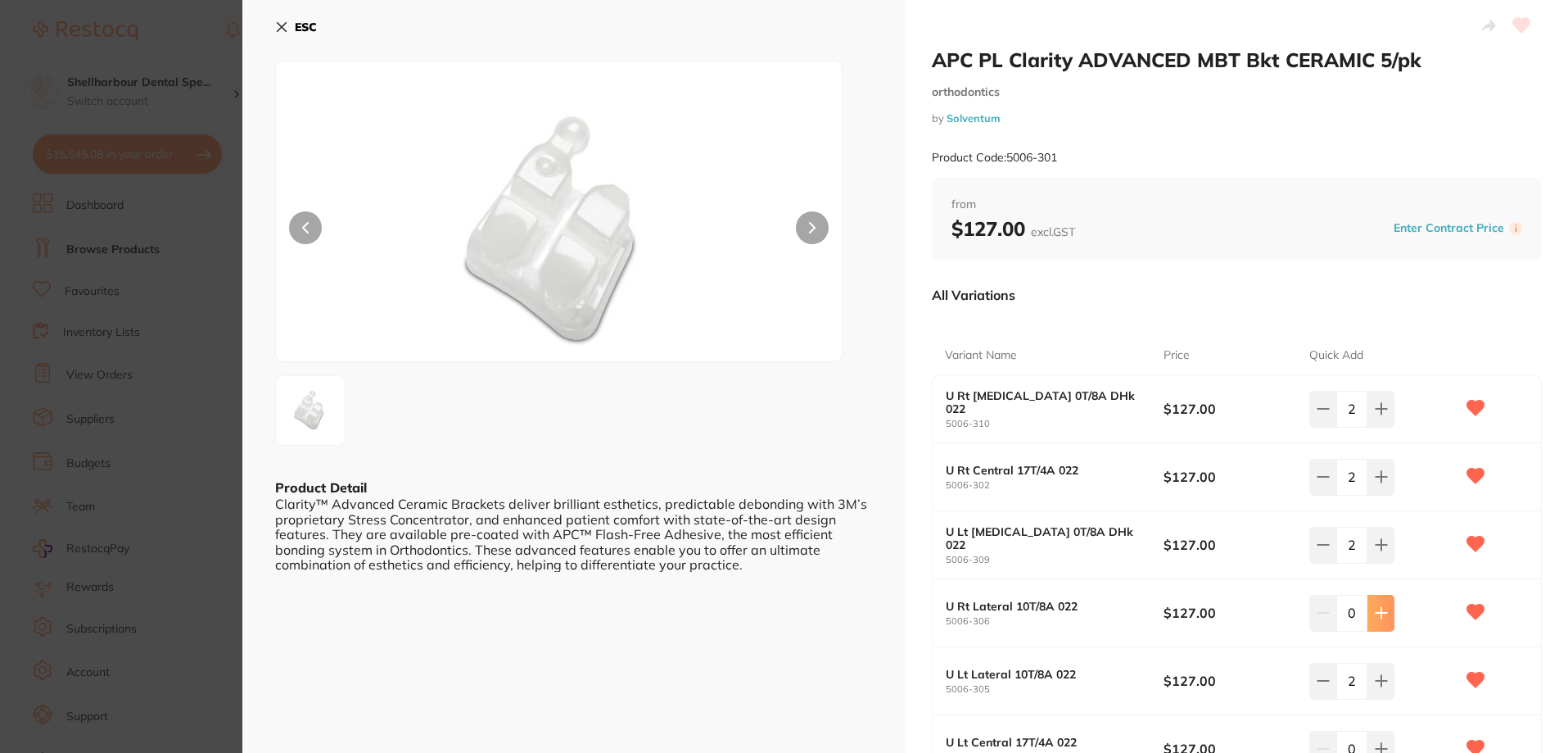
click at [1382, 625] on button at bounding box center [1381, 612] width 27 height 36
type input "2"
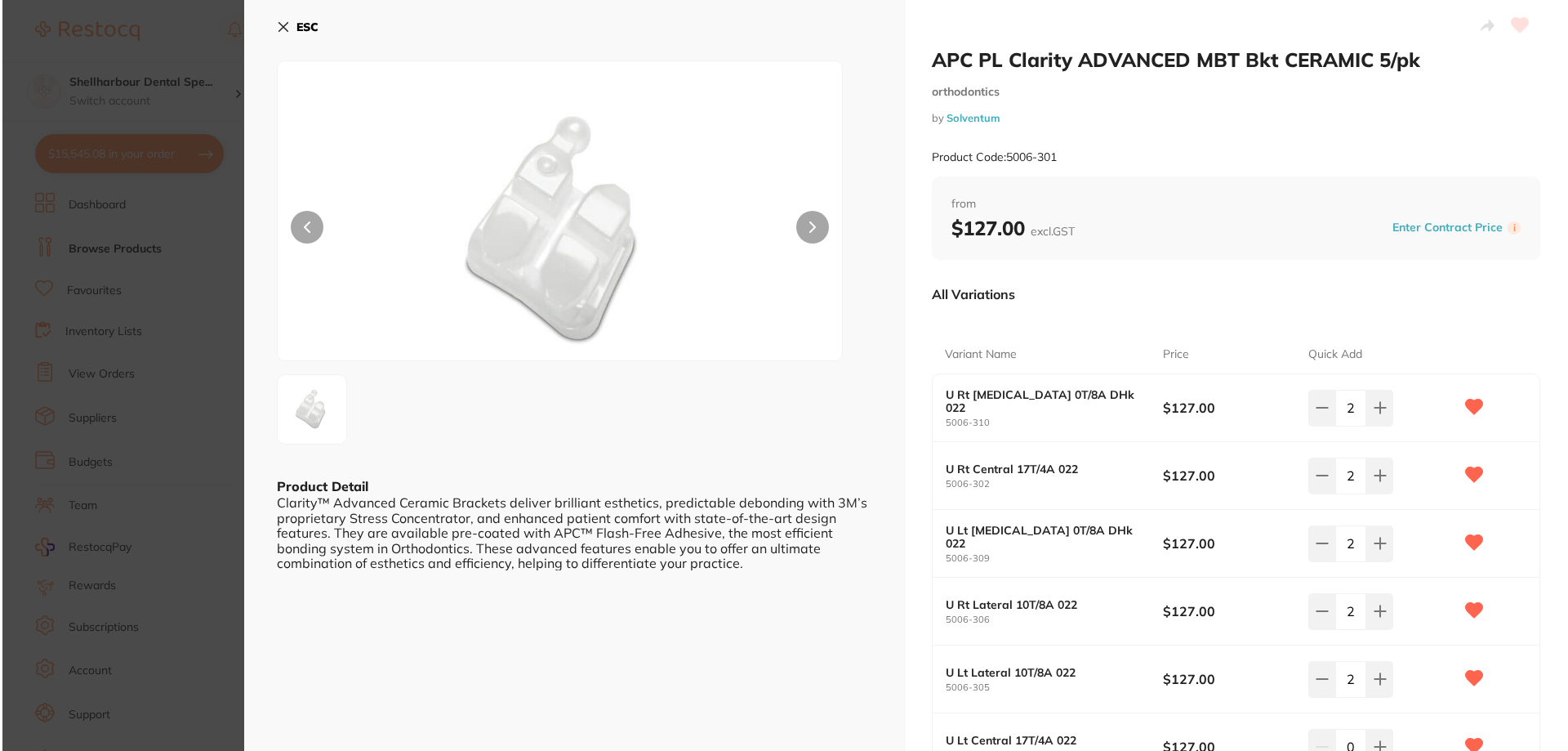
scroll to position [245, 0]
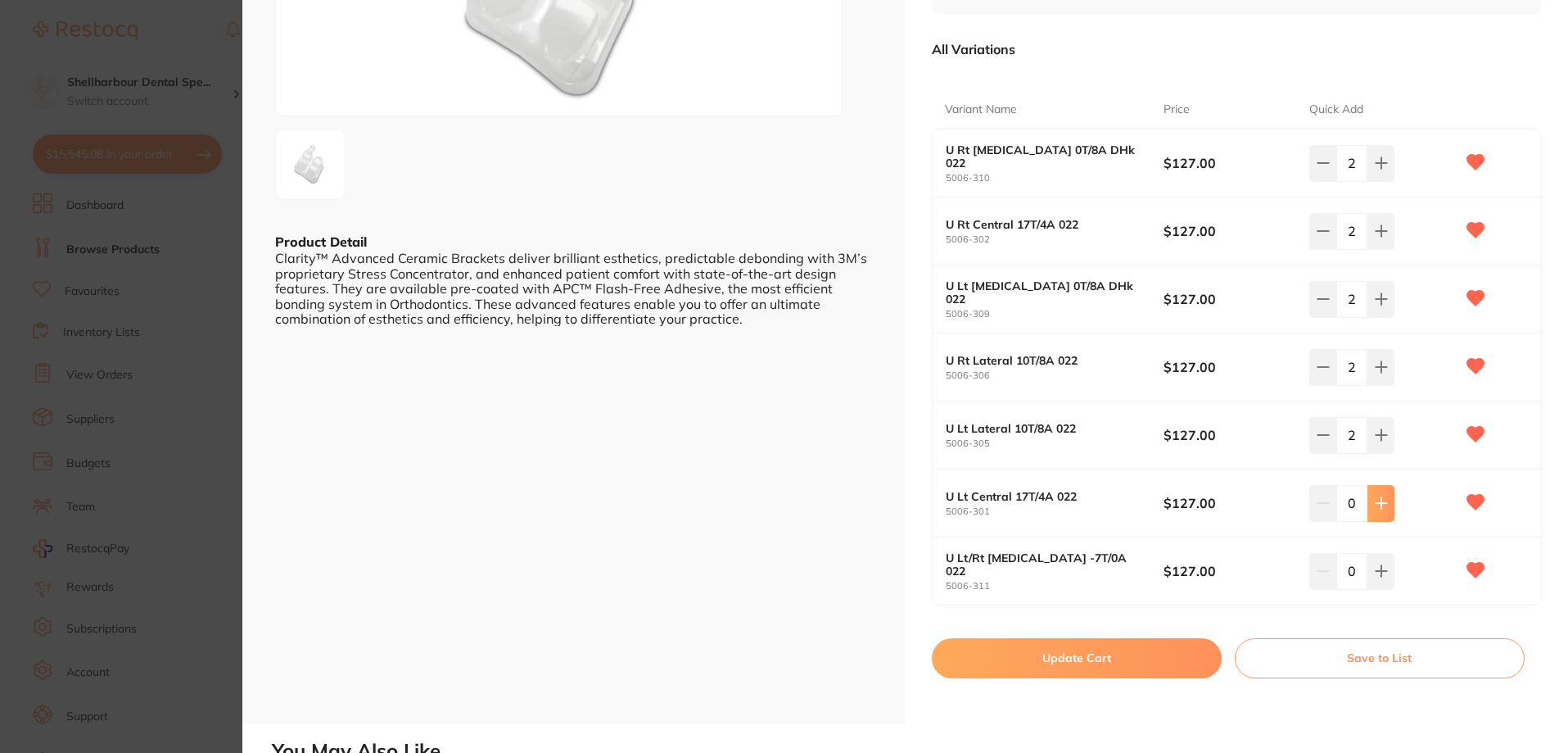
click at [1374, 493] on div "U Lt Central 17T/4A 022 5006-301 $127.00 0" at bounding box center [1237, 503] width 609 height 68
drag, startPoint x: 1378, startPoint y: 496, endPoint x: 1394, endPoint y: 571, distance: 76.7
click at [1378, 496] on icon at bounding box center [1381, 503] width 13 height 13
click at [1379, 498] on icon at bounding box center [1381, 503] width 13 height 13
type input "2"
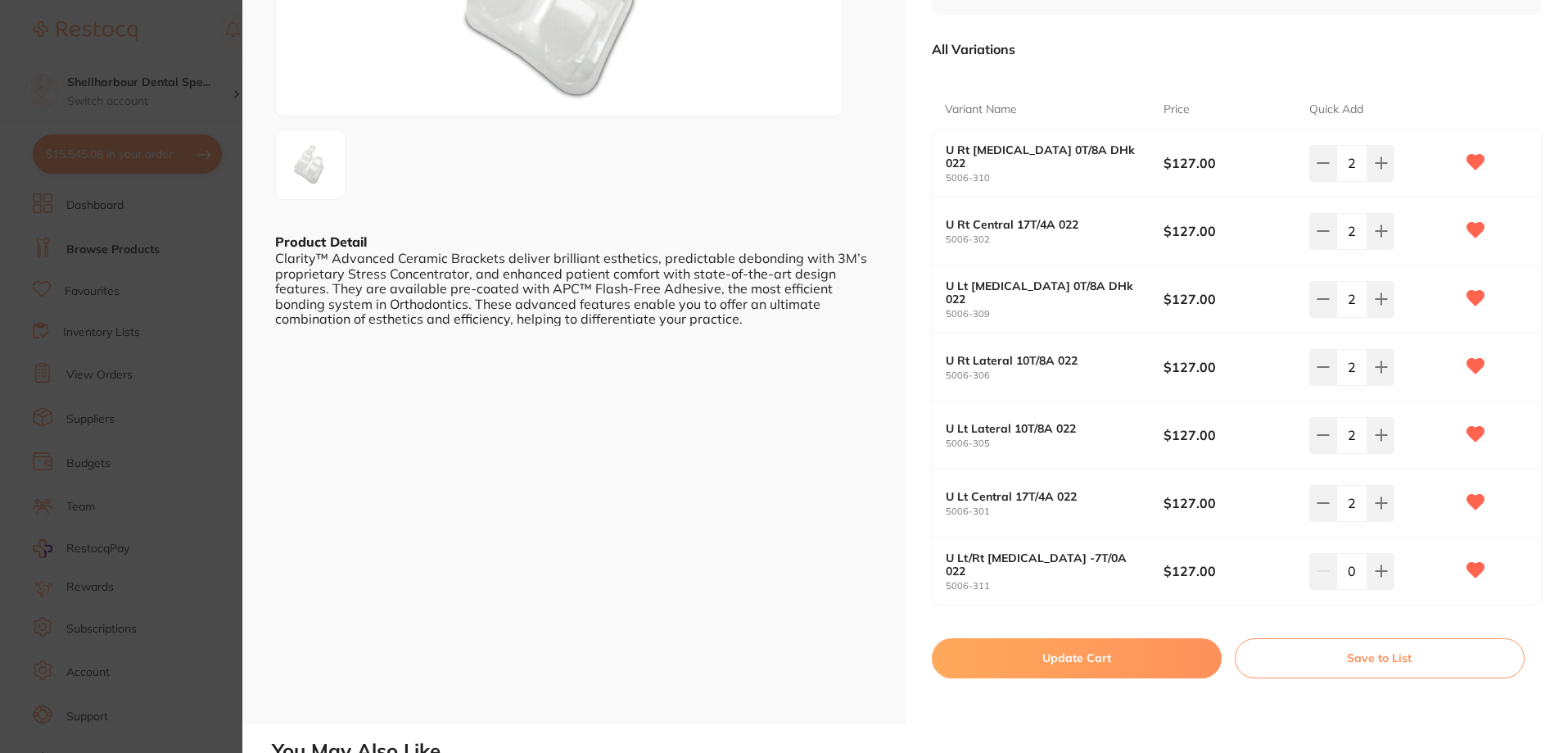
click at [1374, 560] on button at bounding box center [1381, 570] width 27 height 36
type input "2"
click at [1112, 665] on button "Update Cart" at bounding box center [1076, 657] width 290 height 40
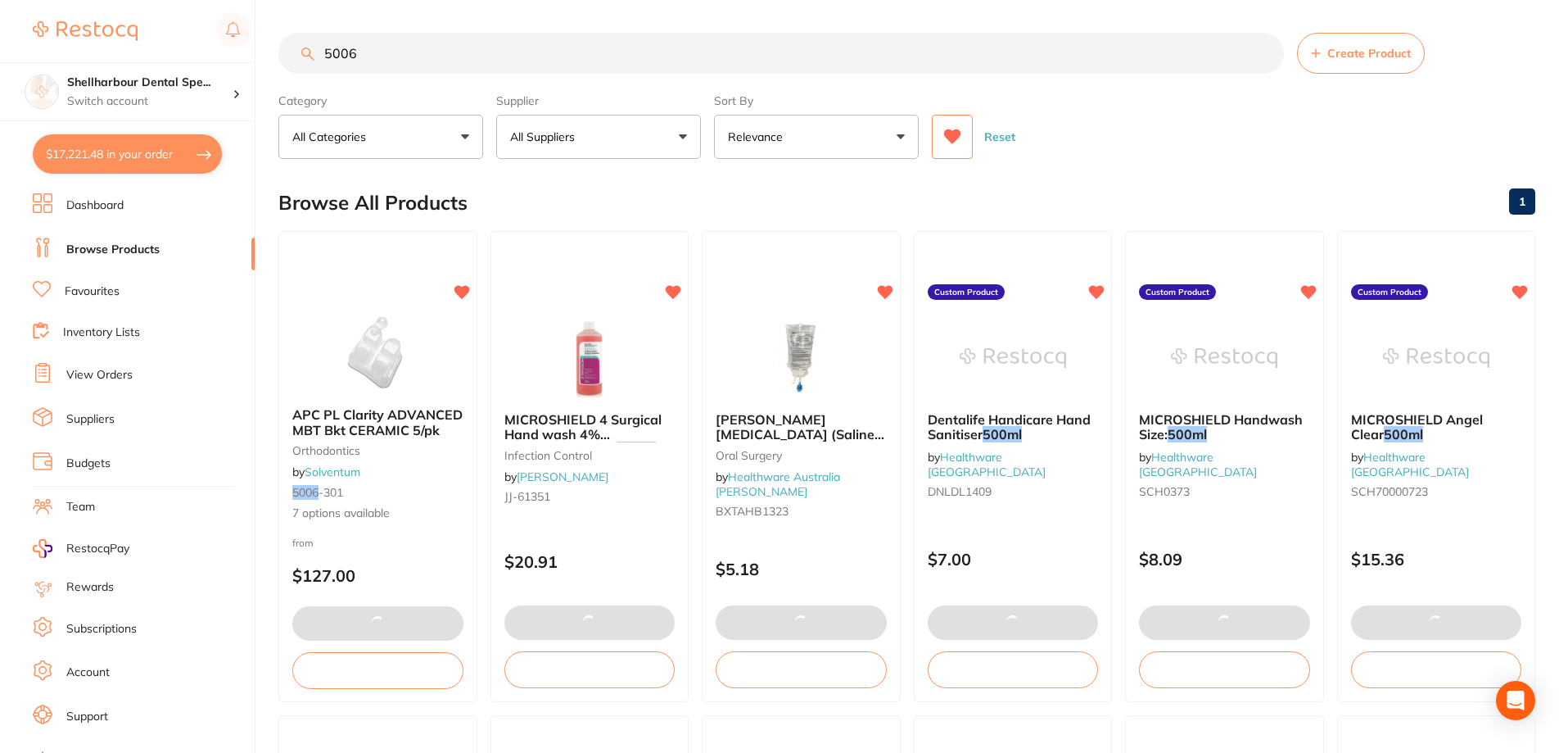
click at [117, 142] on button "$17,221.48 in your order" at bounding box center [128, 154] width 189 height 40
checkbox input "true"
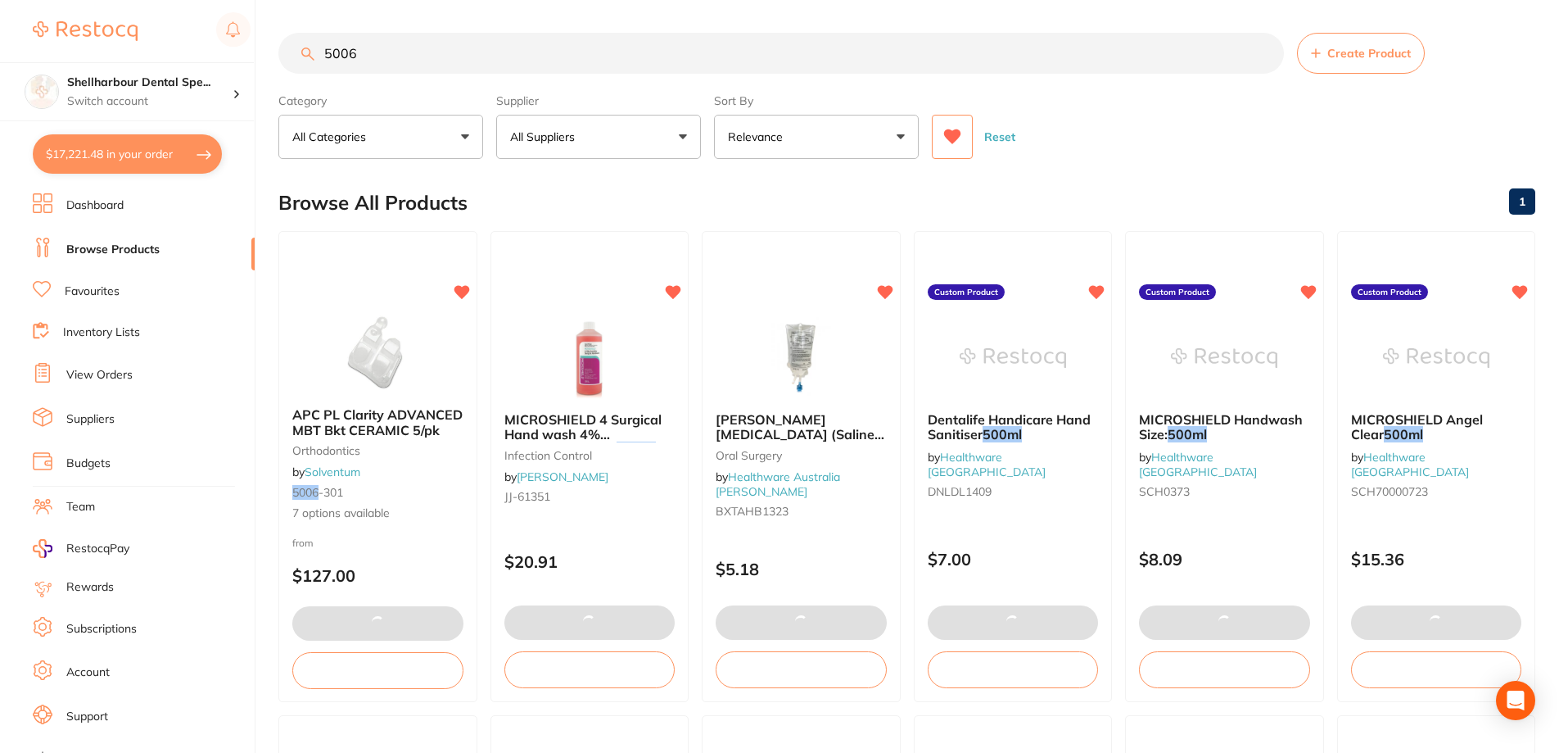
checkbox input "true"
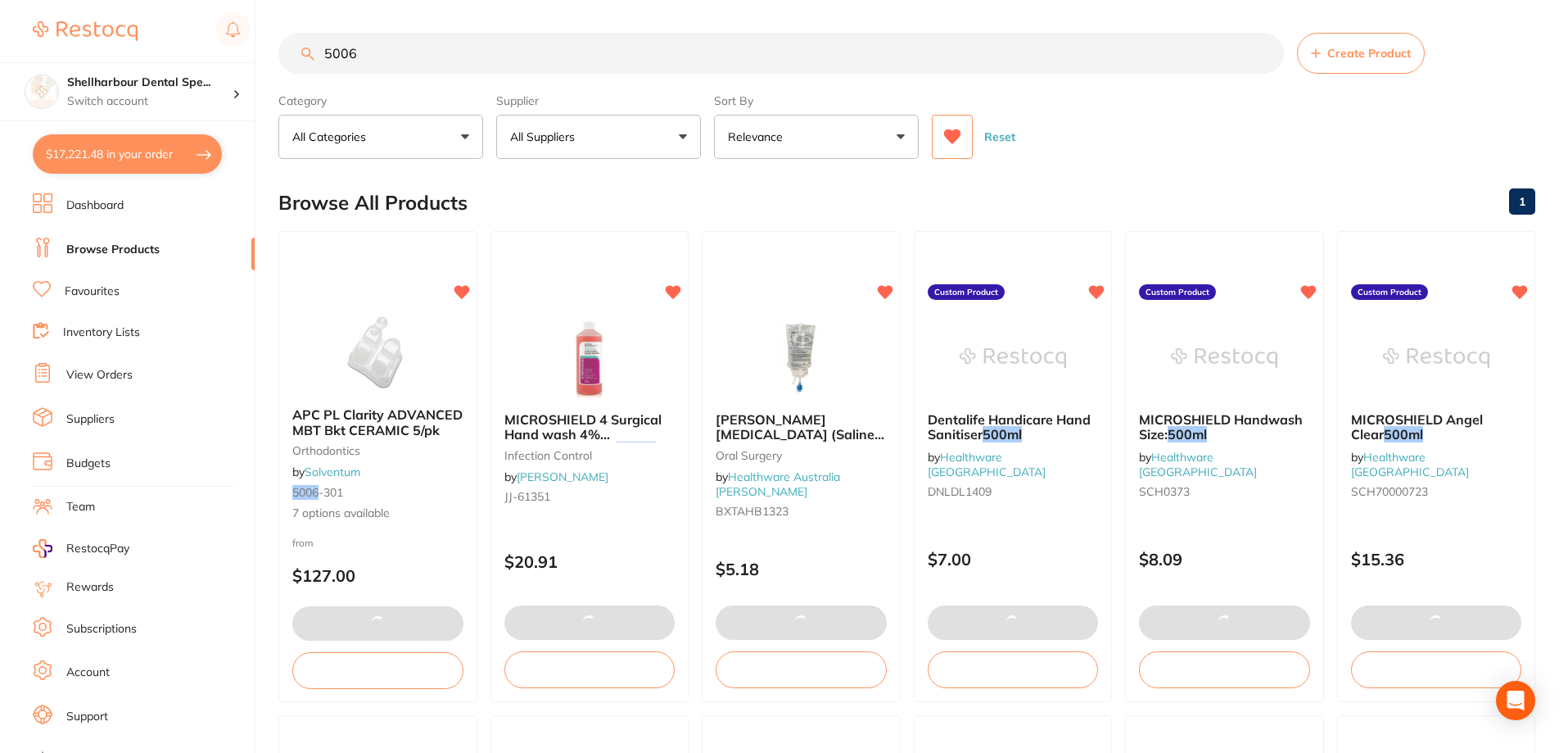
checkbox input "true"
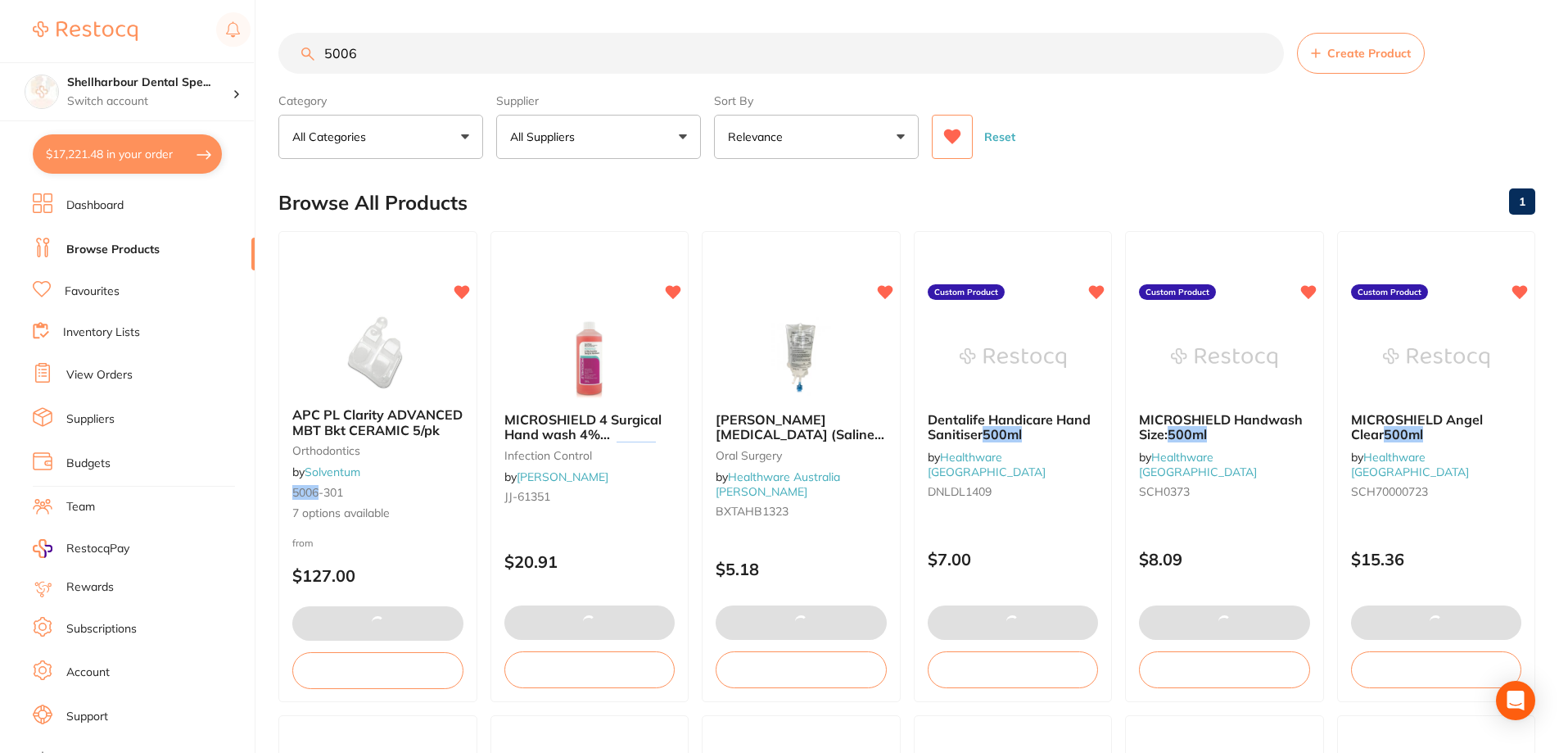
checkbox input "true"
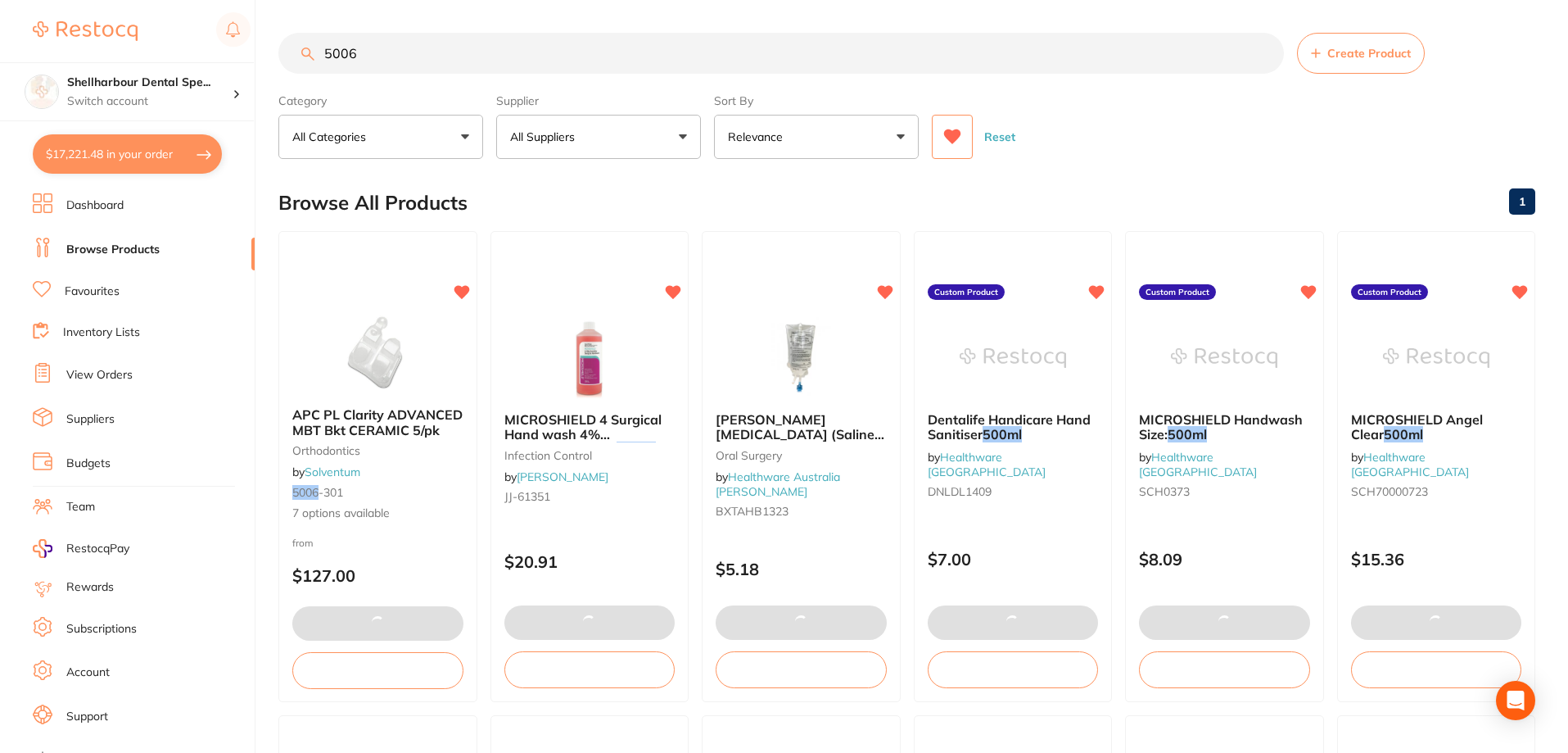
checkbox input "true"
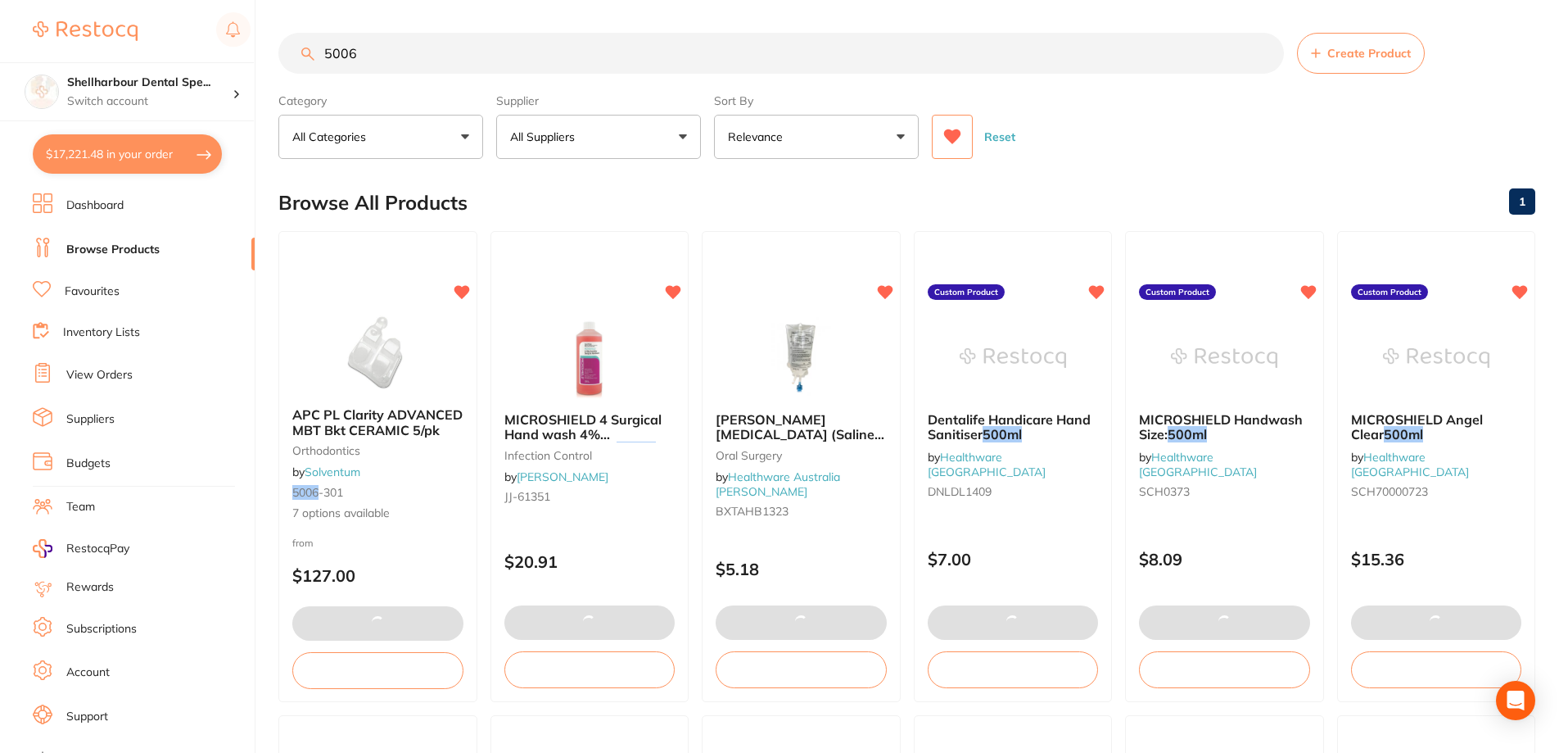
checkbox input "true"
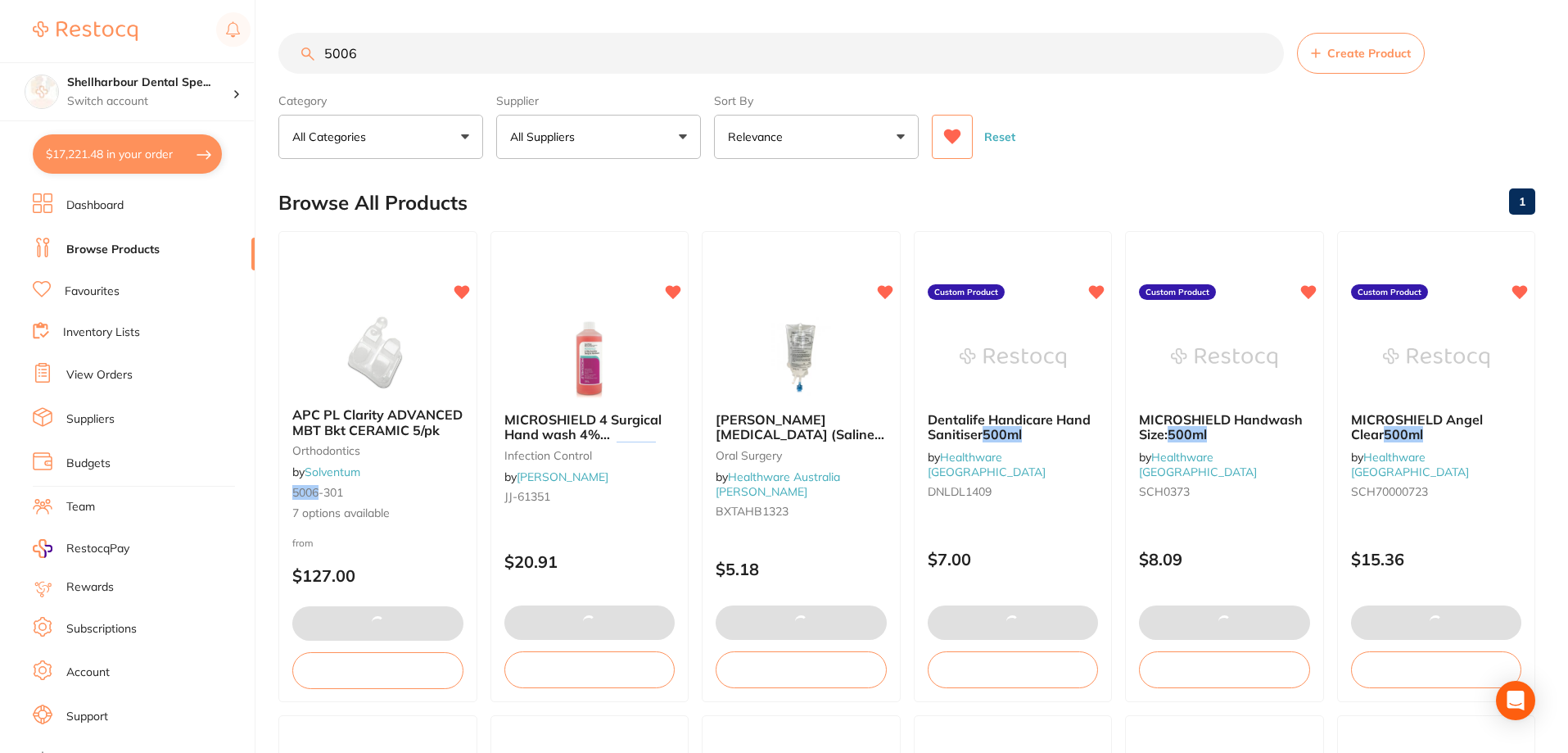
checkbox input "true"
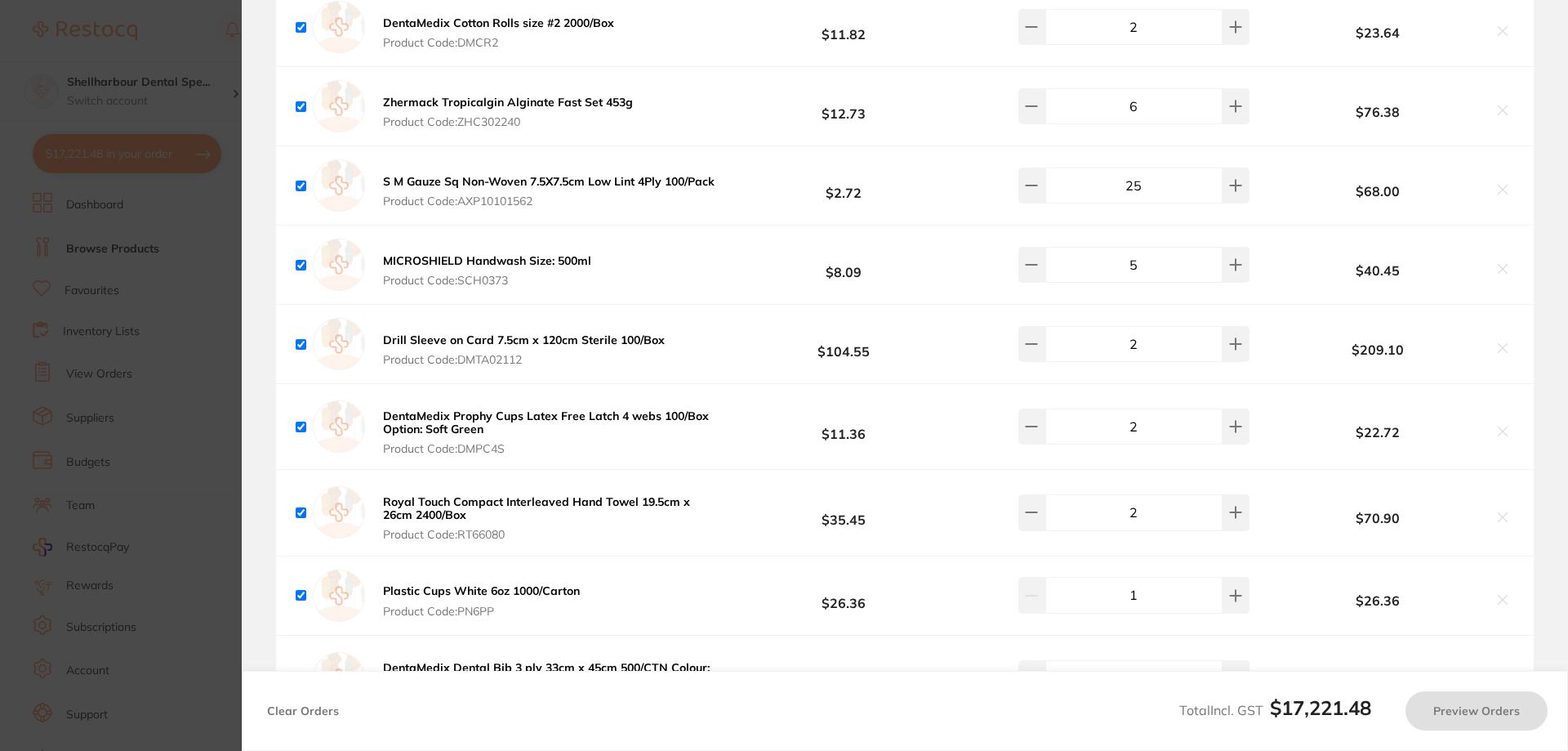
checkbox input "true"
click at [217, 161] on section "Update RRP Set your pre negotiated price for this item. Item Agreed RRP (excl. …" at bounding box center [784, 375] width 1568 height 751
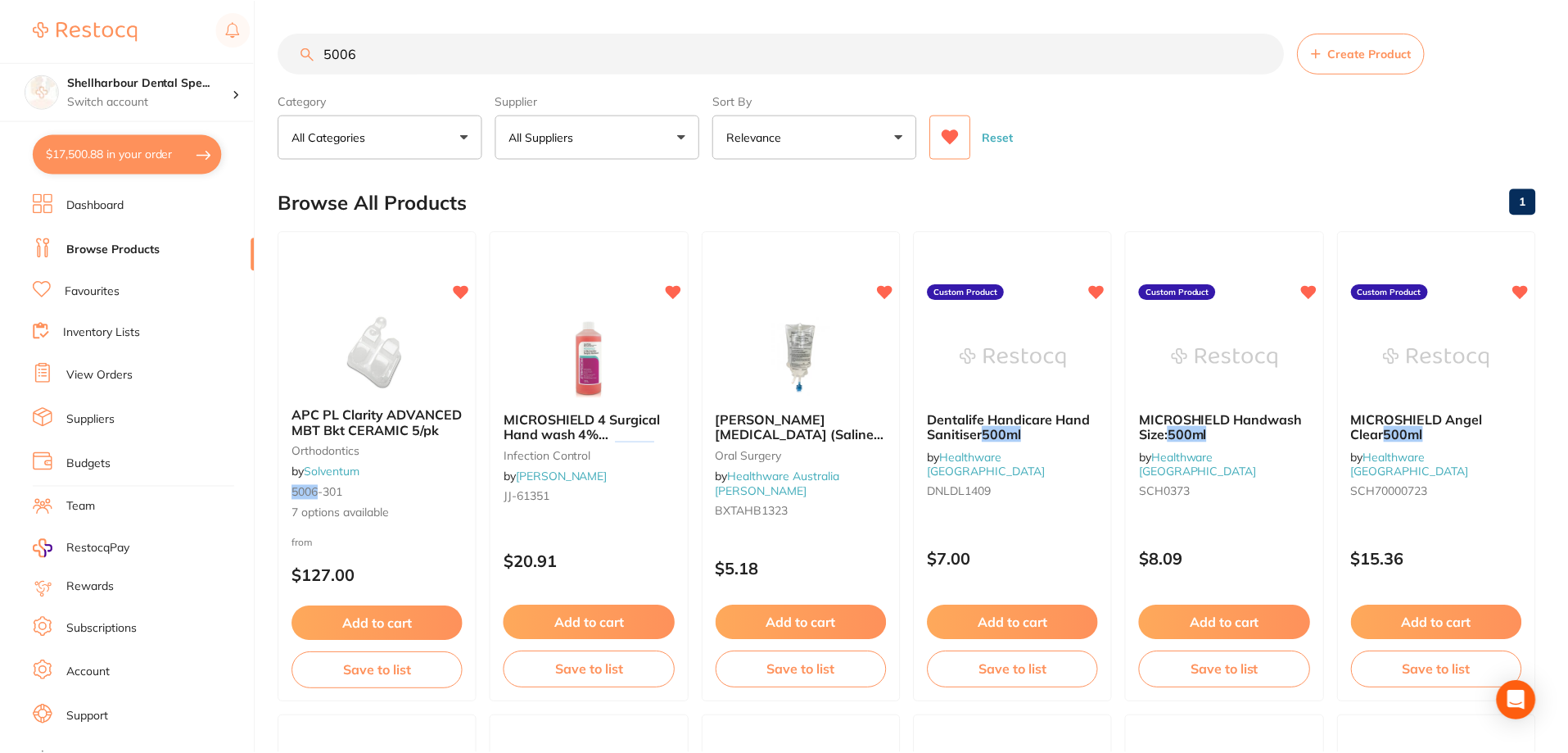
scroll to position [4, 0]
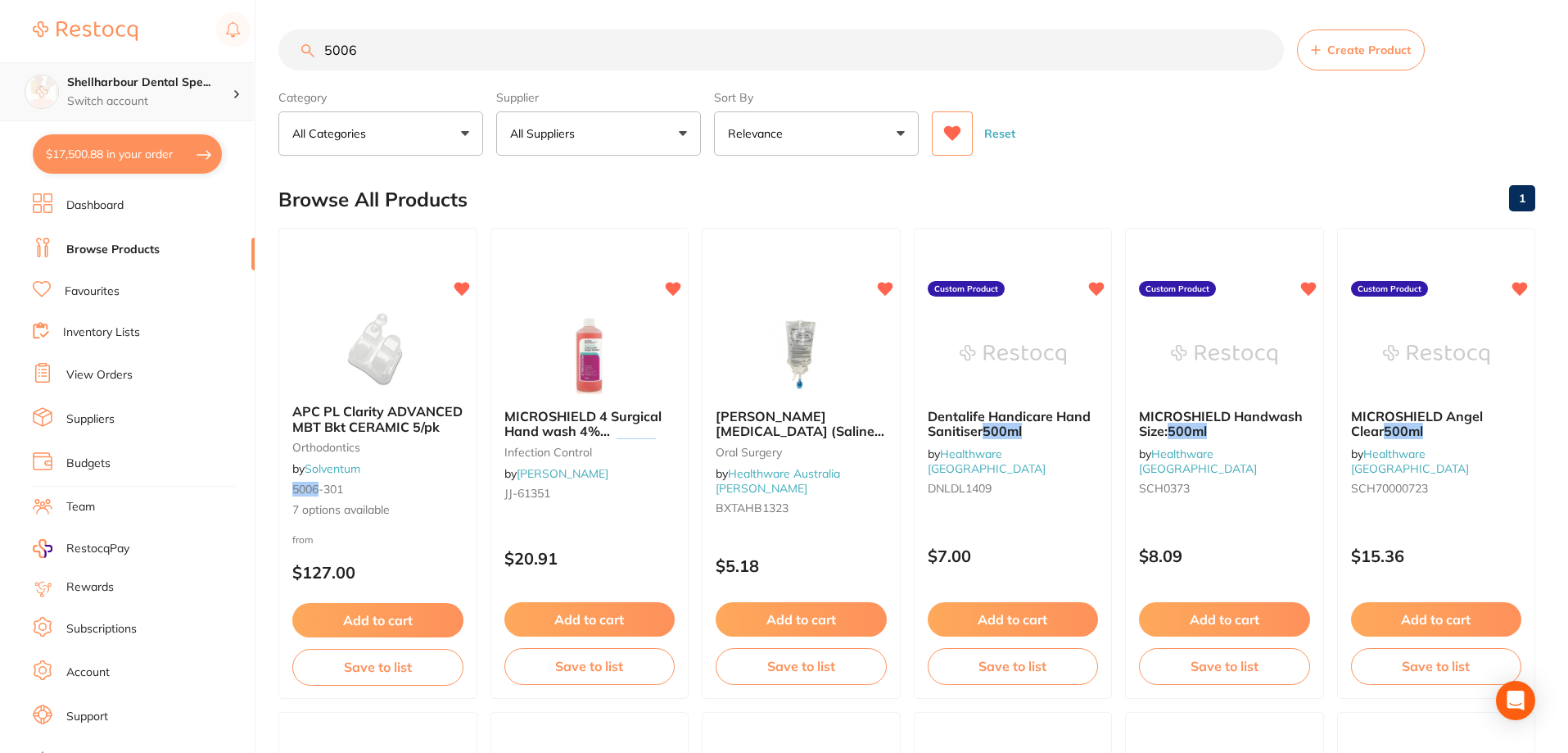
drag, startPoint x: 382, startPoint y: 56, endPoint x: 40, endPoint y: 68, distance: 342.2
click at [46, 65] on div "$17,500.88 Shellharbour Dental Spe... Switch account Shellharbour Dental Specia…" at bounding box center [784, 372] width 1568 height 753
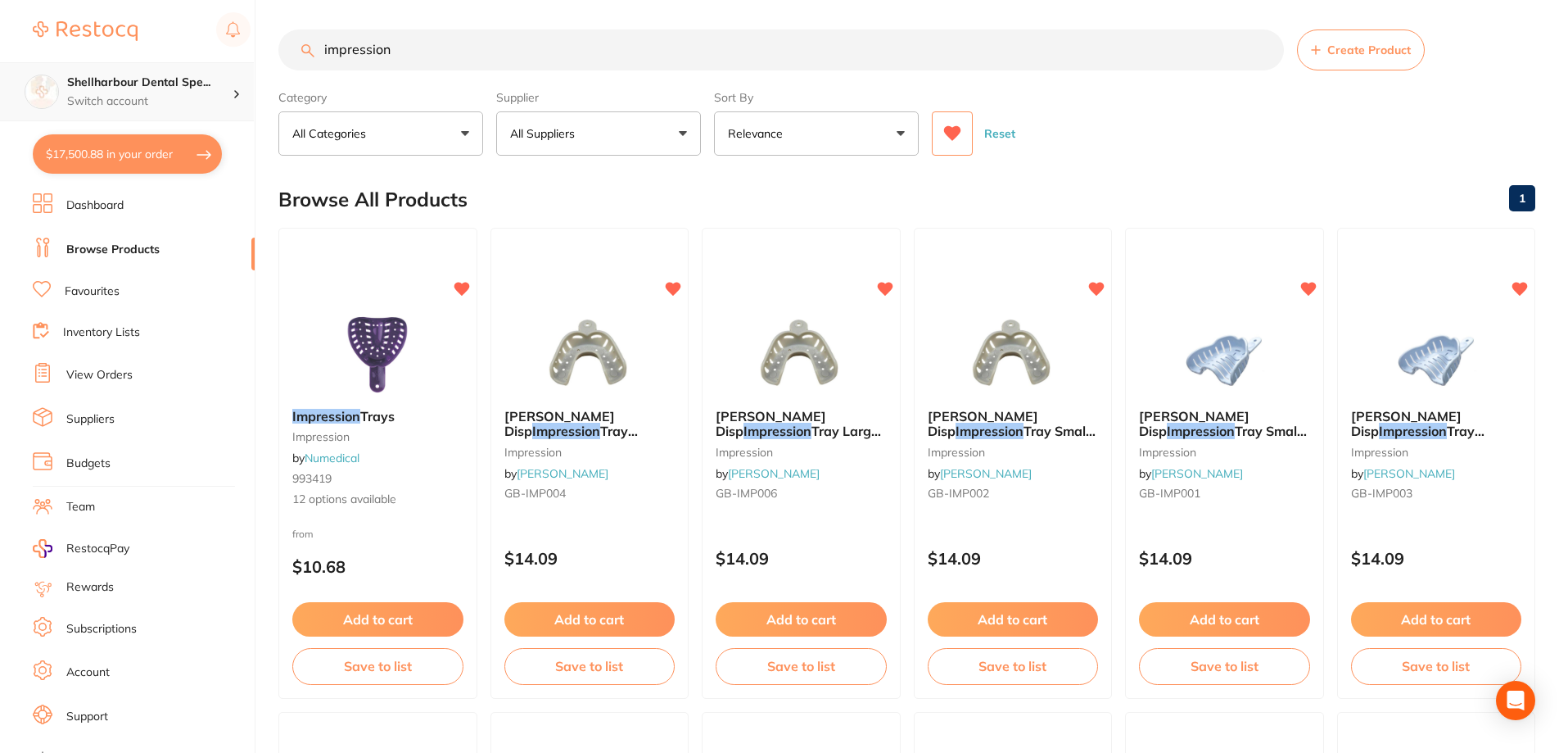
scroll to position [0, 0]
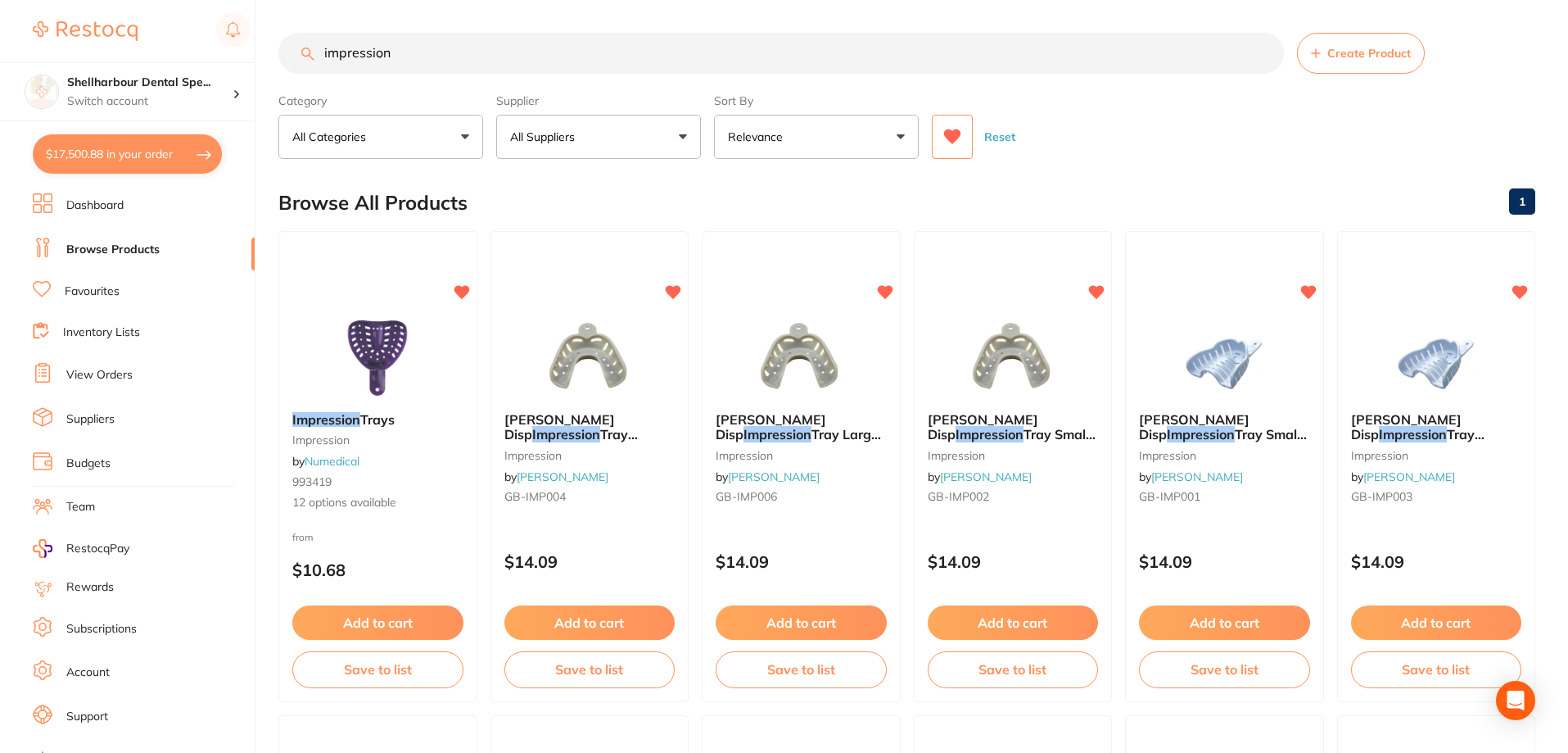
drag, startPoint x: 393, startPoint y: 449, endPoint x: 364, endPoint y: 219, distance: 231.8
click at [392, 449] on div "Impression Trays impression by Numedical 993419 12 options available" at bounding box center [378, 462] width 198 height 125
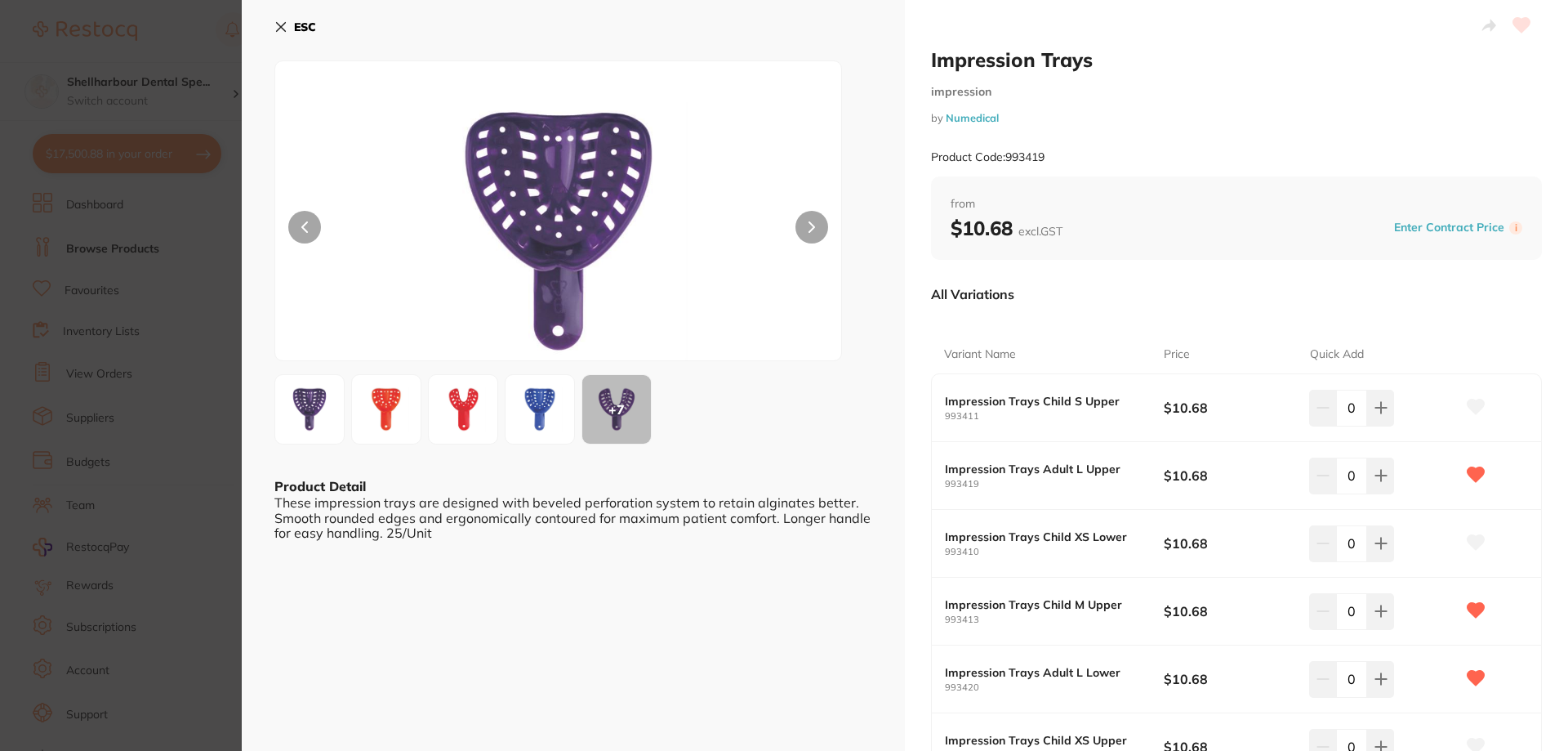
click at [304, 20] on b "ESC" at bounding box center [305, 27] width 22 height 15
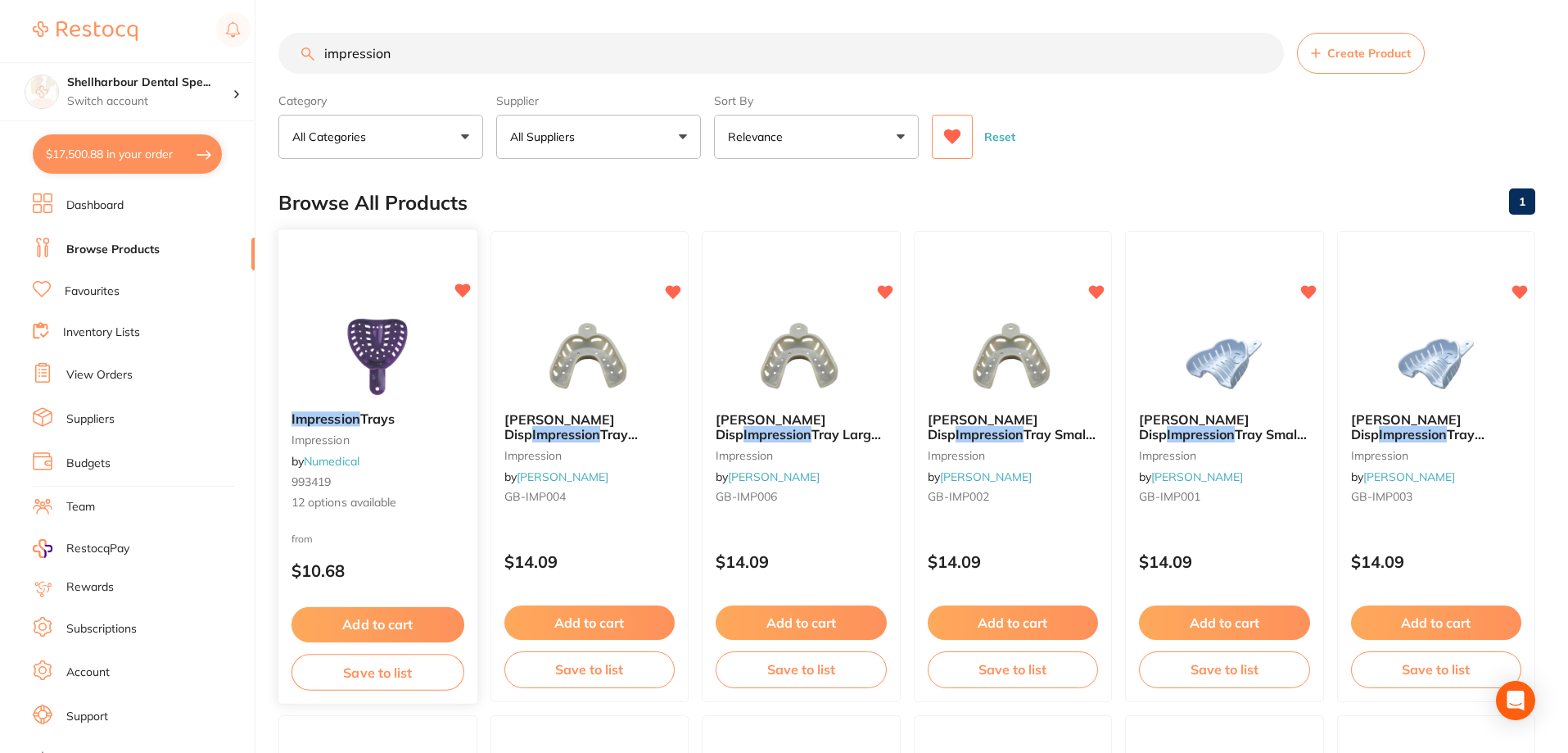
click at [462, 282] on icon at bounding box center [462, 291] width 17 height 17
click at [437, 56] on input "impression" at bounding box center [781, 53] width 1006 height 41
type input "impression trays"
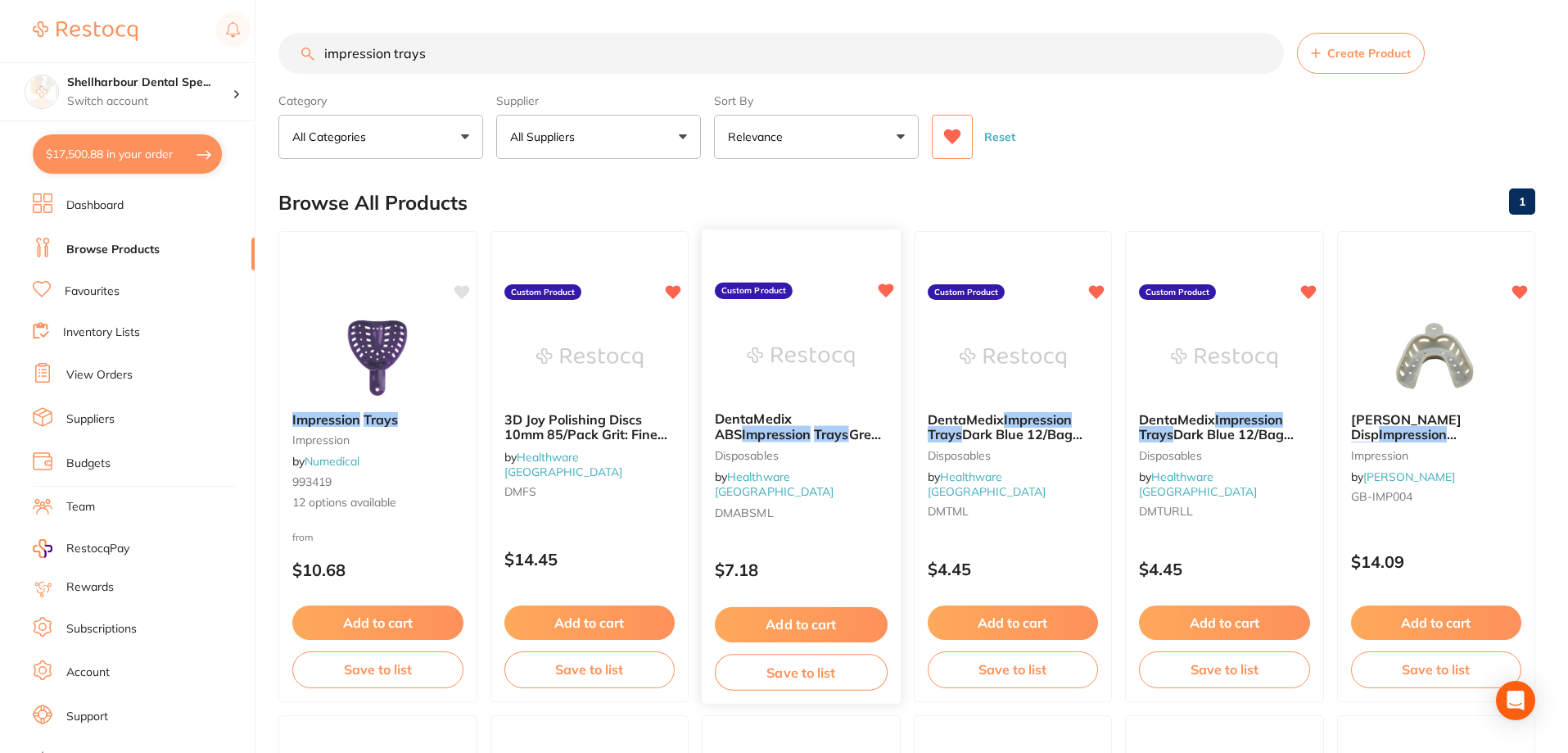
click at [827, 426] on span "Grey 12/Bag" at bounding box center [798, 441] width 166 height 32
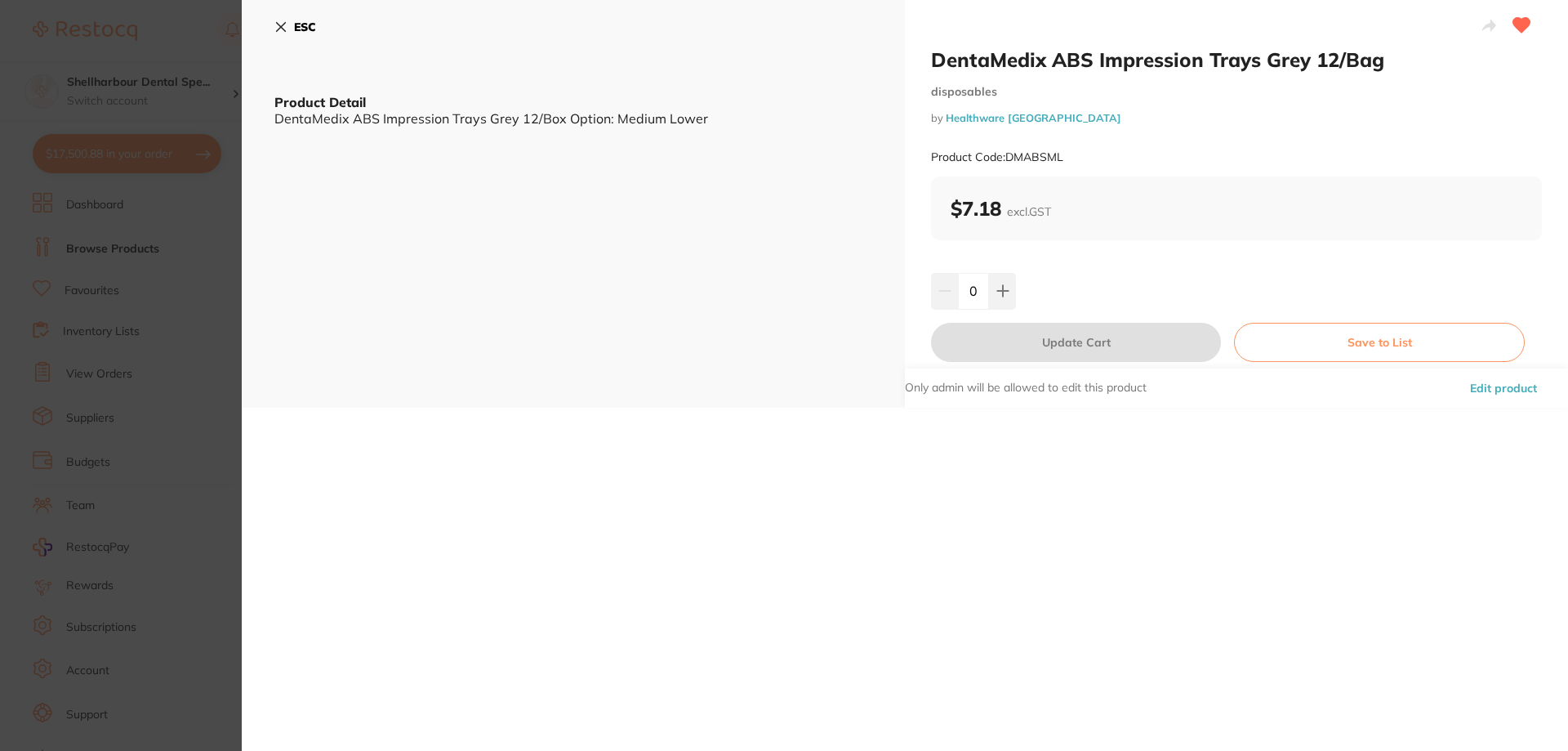
click at [303, 8] on div "ESC Product Detail DentaMedix ABS Impression Trays Grey 12/Box Option: Medium L…" at bounding box center [573, 204] width 663 height 408
drag, startPoint x: 298, startPoint y: 20, endPoint x: 798, endPoint y: 286, distance: 566.4
click at [302, 21] on b "ESC" at bounding box center [305, 27] width 22 height 15
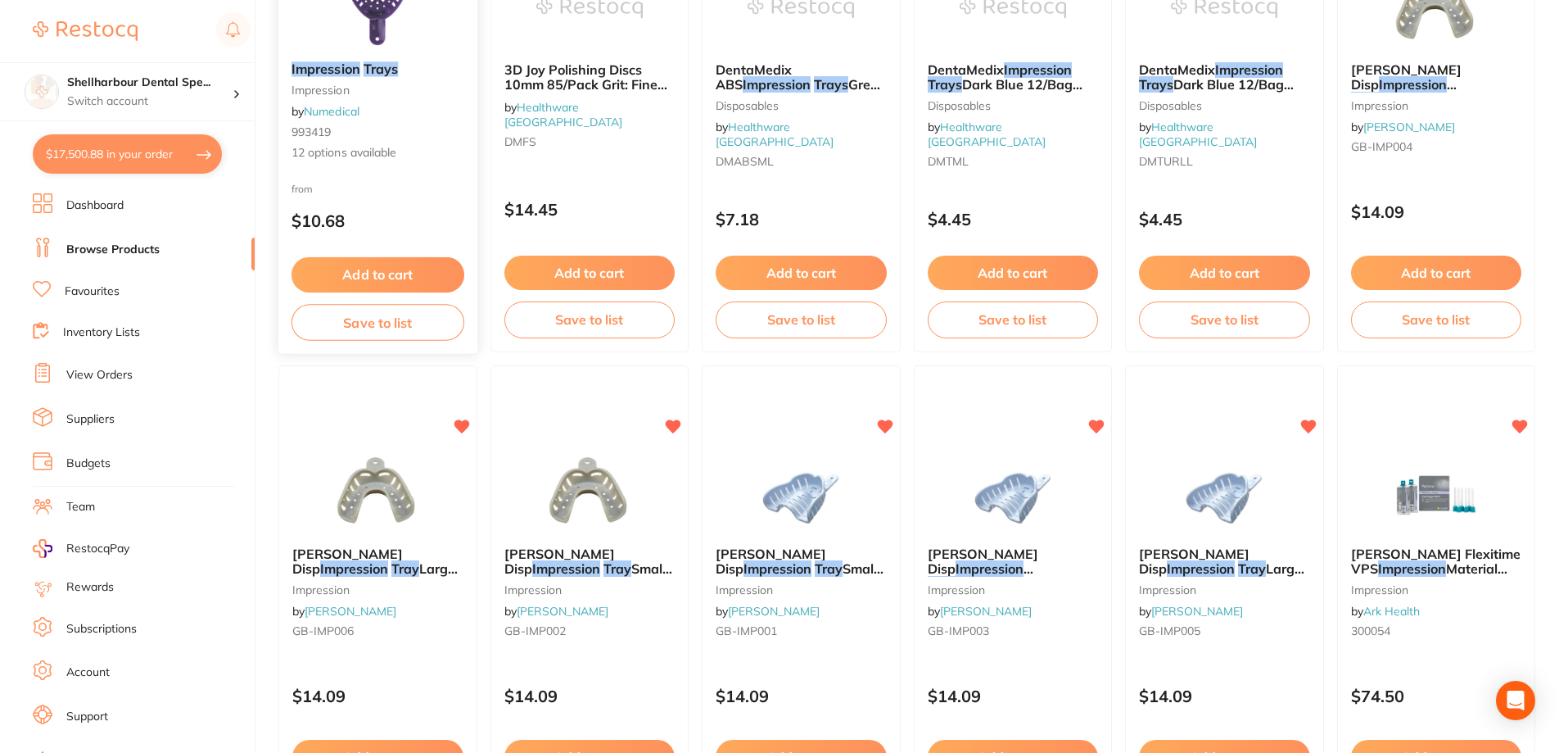
scroll to position [248, 0]
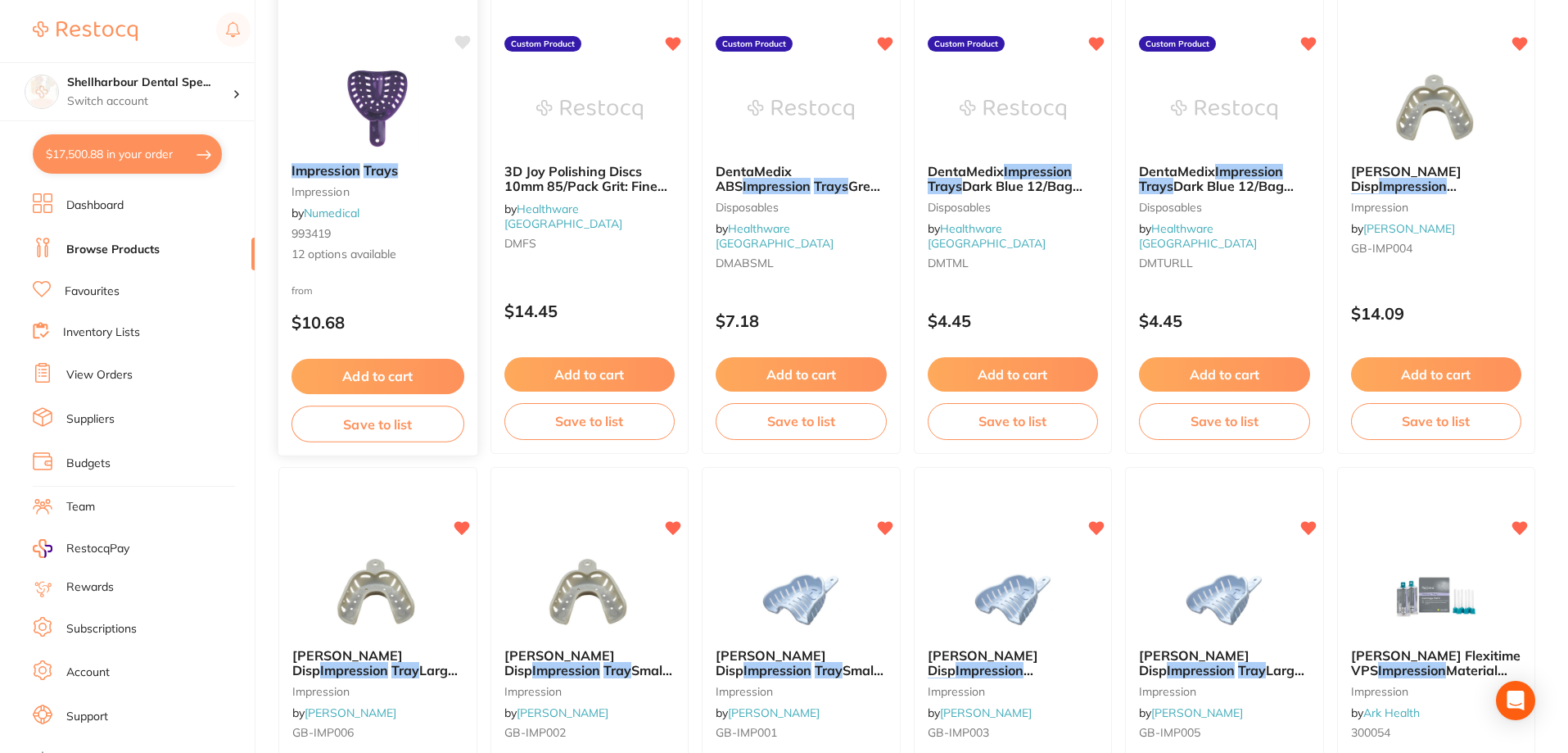
click at [360, 190] on small "impression" at bounding box center [378, 191] width 173 height 13
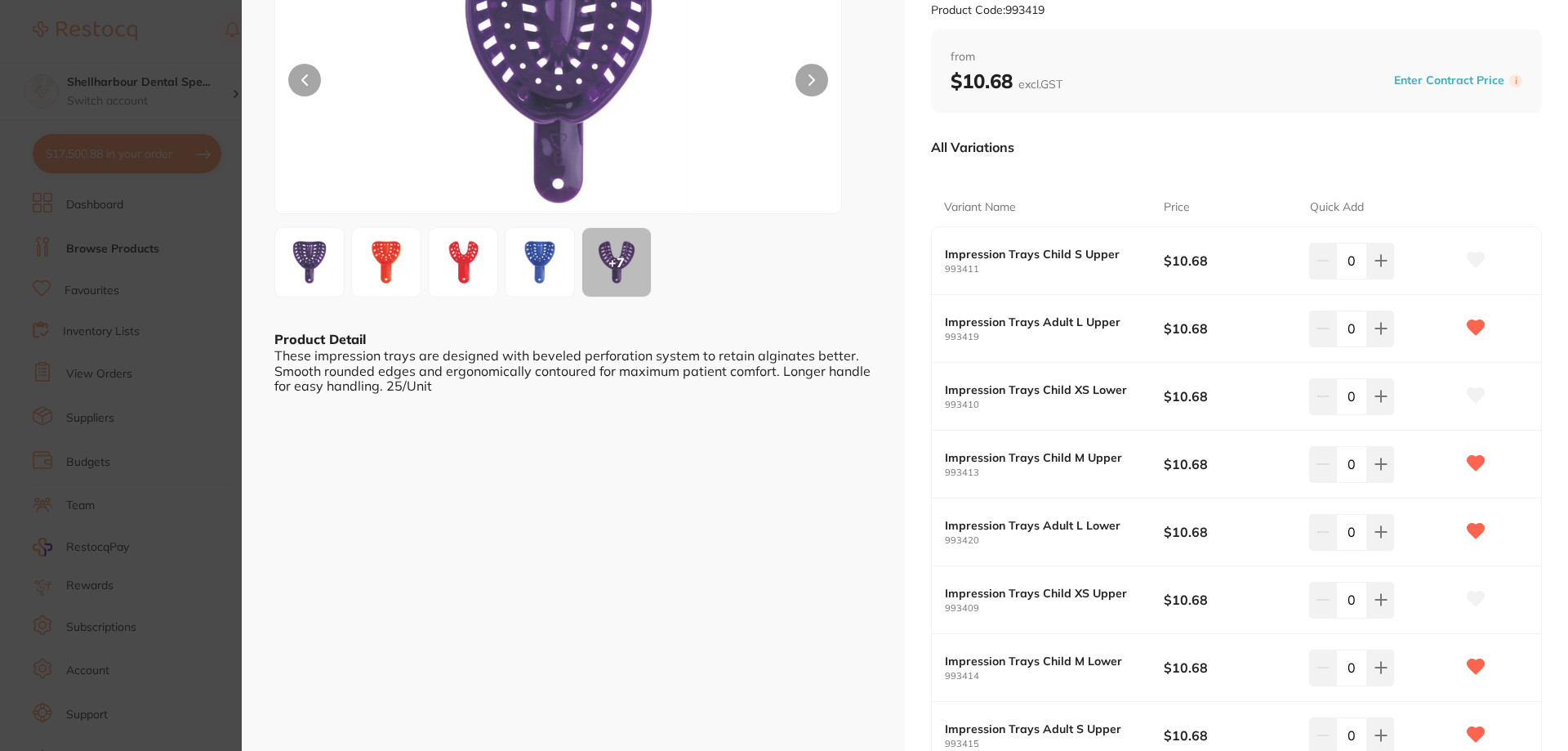
scroll to position [245, 0]
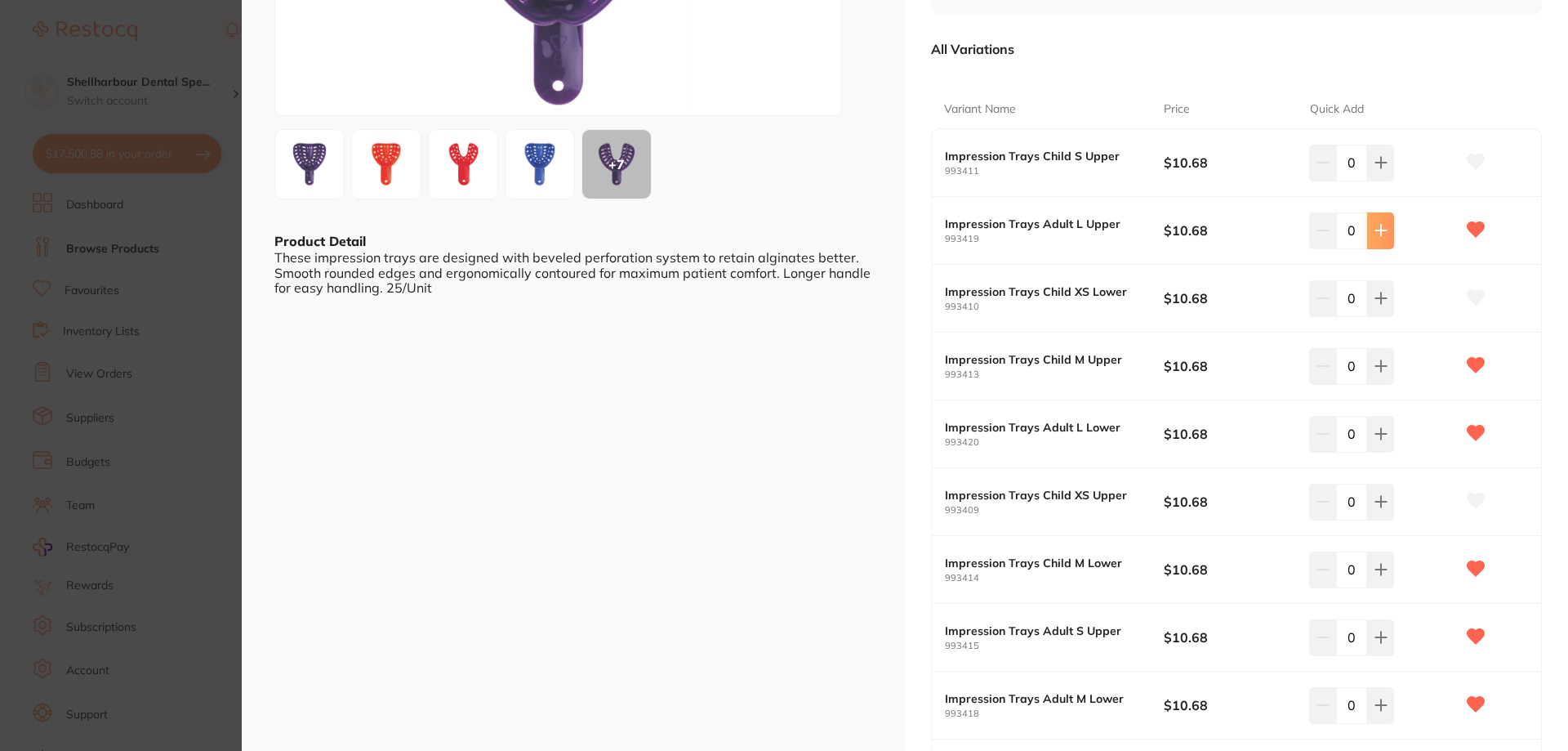
click at [1376, 232] on icon at bounding box center [1380, 231] width 11 height 11
click at [1383, 237] on button at bounding box center [1379, 230] width 27 height 36
type input "2"
click at [1368, 363] on button at bounding box center [1379, 366] width 27 height 36
click at [1318, 368] on icon at bounding box center [1322, 366] width 13 height 13
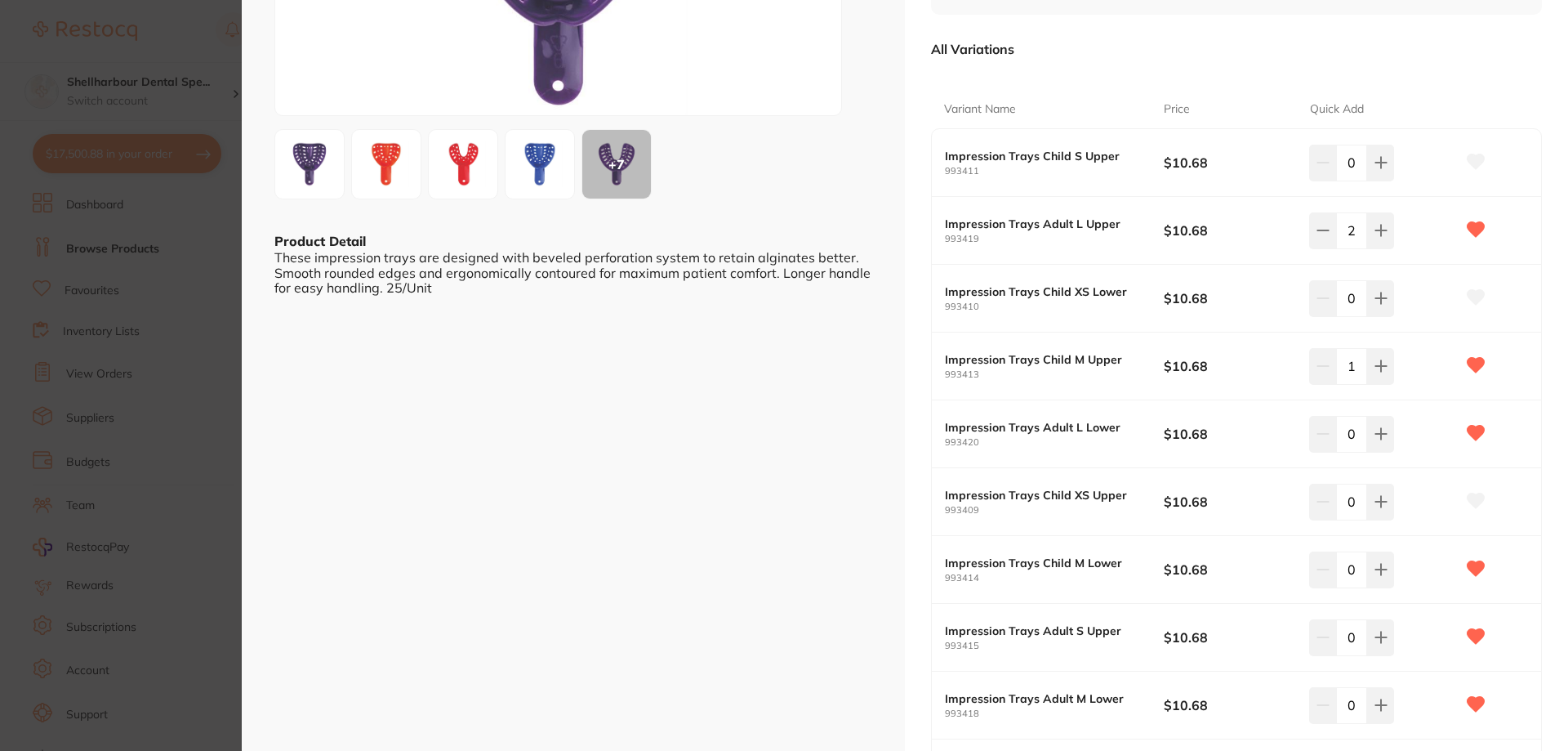
type input "0"
click at [1386, 440] on button at bounding box center [1379, 433] width 27 height 36
click at [1381, 435] on icon at bounding box center [1380, 435] width 11 height 11
type input "2"
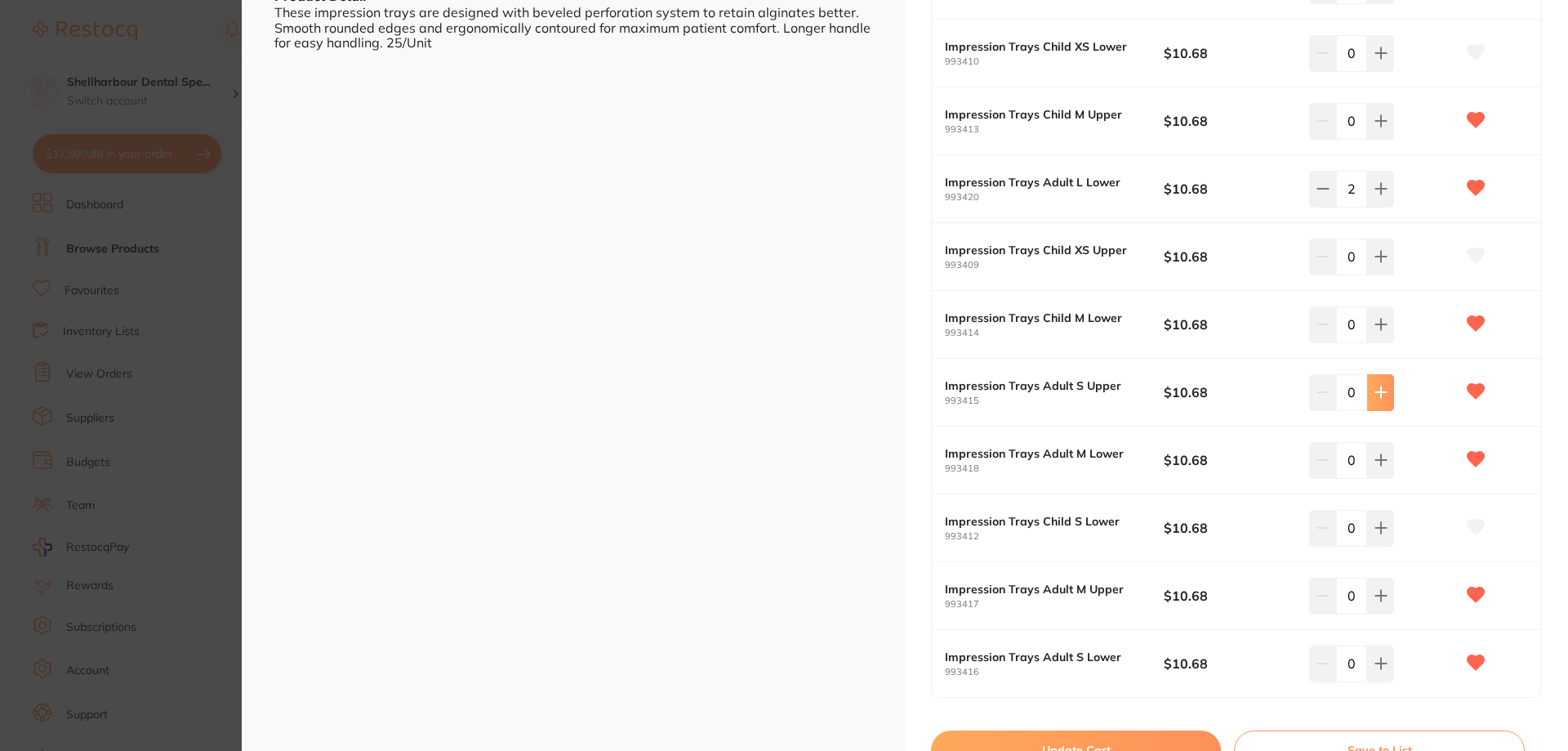
click at [1385, 390] on button at bounding box center [1379, 392] width 27 height 36
click at [1383, 392] on icon at bounding box center [1380, 392] width 11 height 11
click at [1376, 468] on button at bounding box center [1379, 459] width 27 height 36
type input "2"
click at [1376, 465] on icon at bounding box center [1380, 459] width 13 height 13
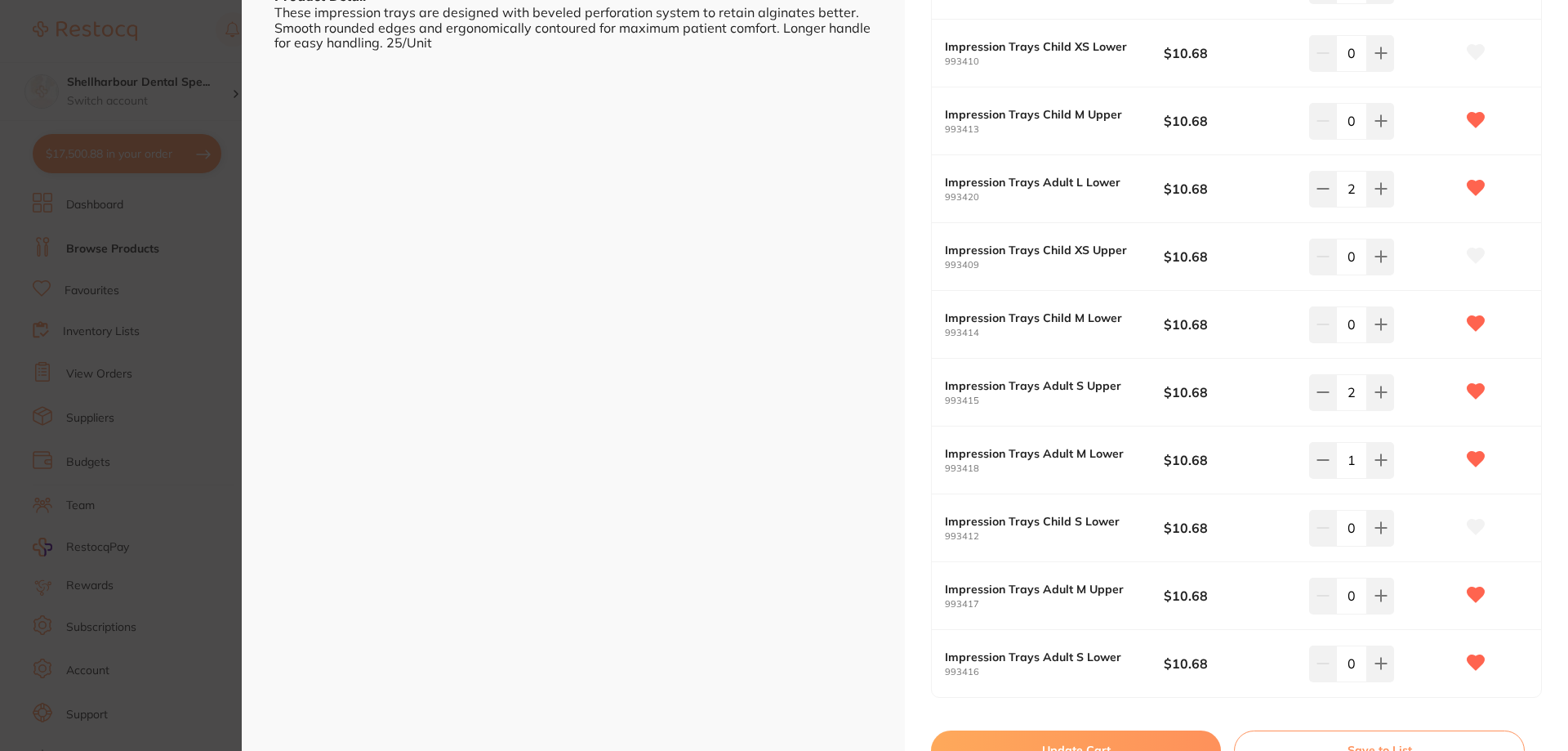
type input "2"
click at [1373, 399] on button at bounding box center [1379, 392] width 27 height 36
click at [1374, 399] on icon at bounding box center [1380, 392] width 13 height 13
type input "4"
click at [1387, 458] on button at bounding box center [1379, 459] width 27 height 36
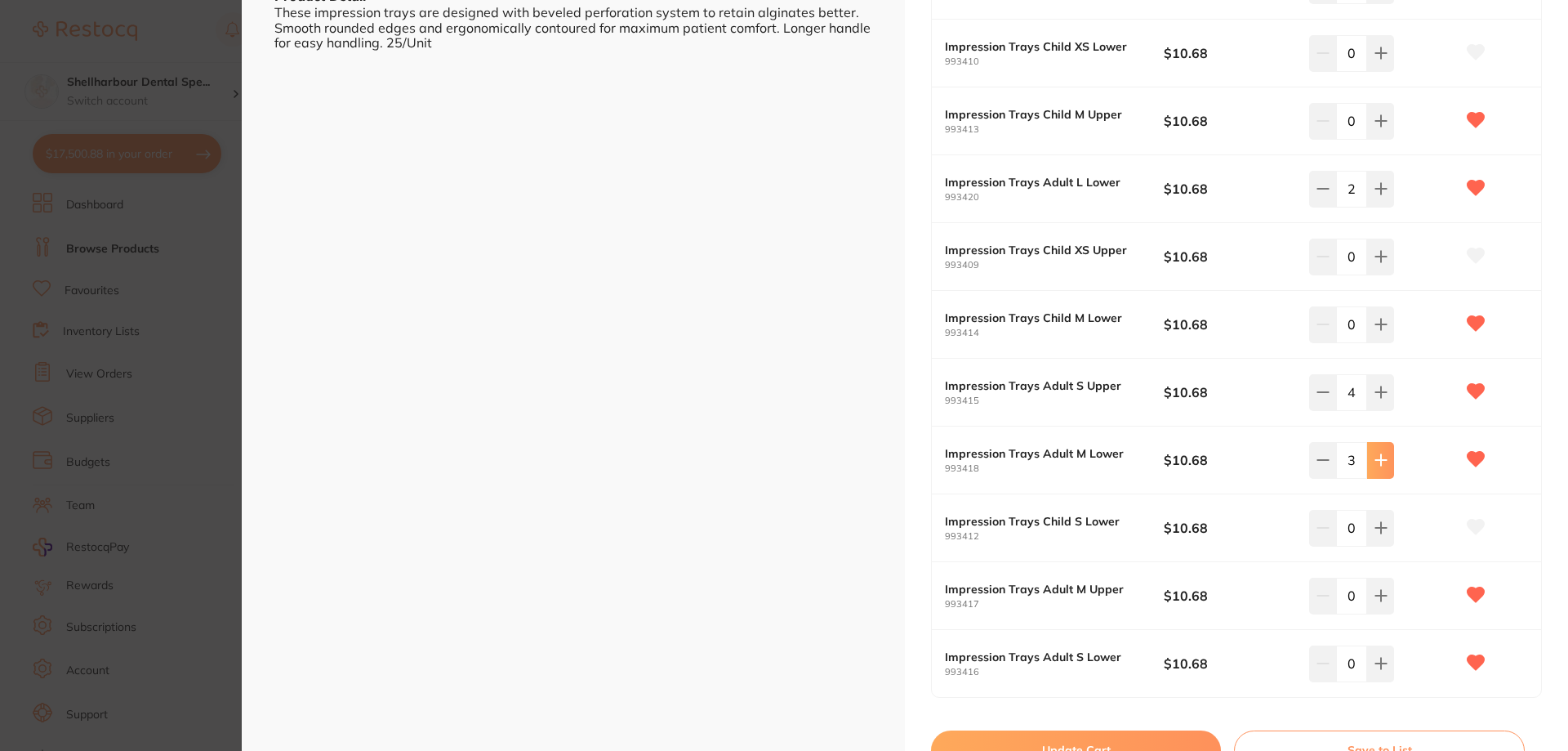
click at [1387, 458] on button at bounding box center [1379, 459] width 27 height 36
type input "4"
click at [1375, 595] on icon at bounding box center [1380, 596] width 11 height 11
click at [1375, 591] on icon at bounding box center [1380, 595] width 13 height 13
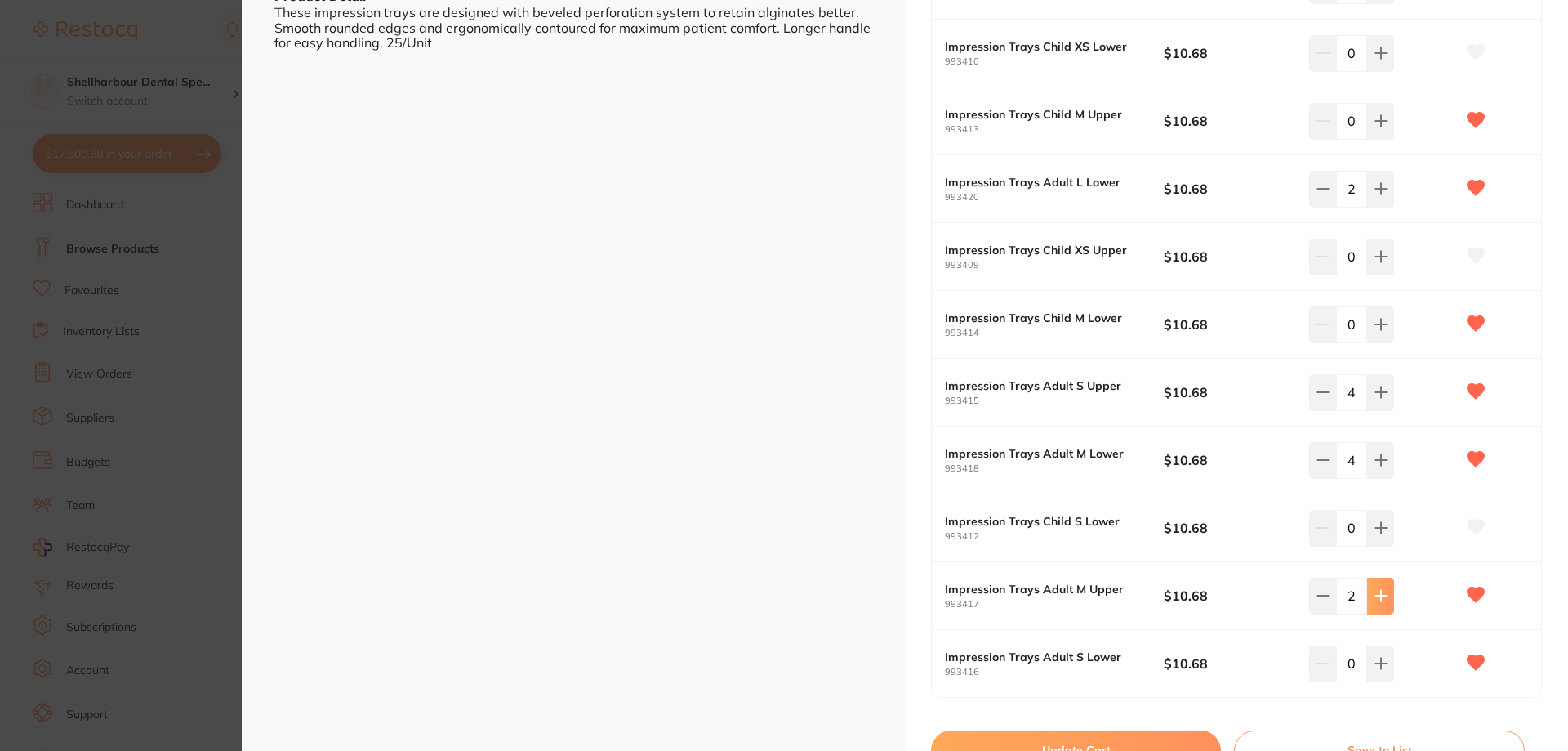
type input "3"
click at [1374, 660] on icon at bounding box center [1380, 663] width 13 height 13
click at [1374, 657] on icon at bounding box center [1380, 663] width 13 height 13
type input "2"
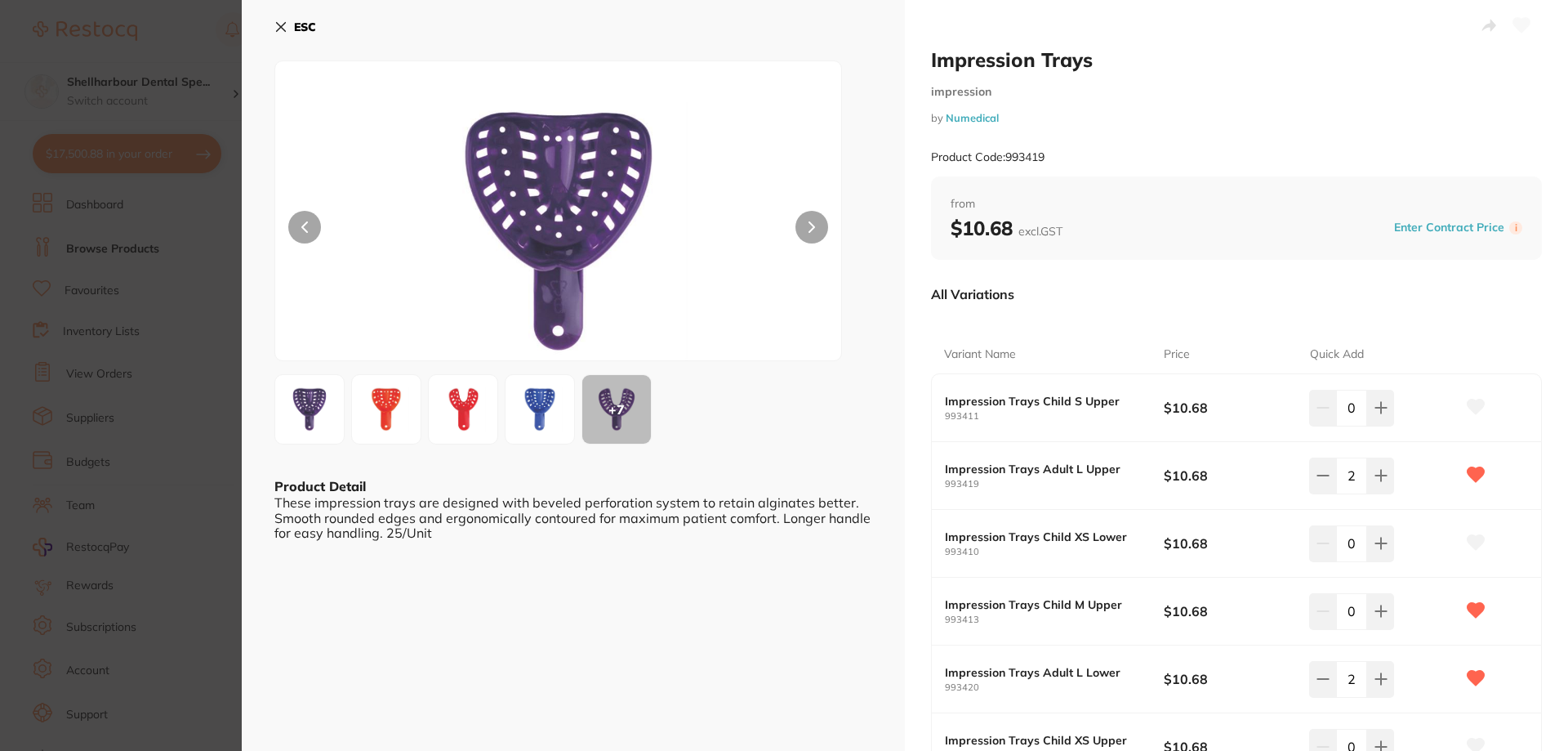
type input "4"
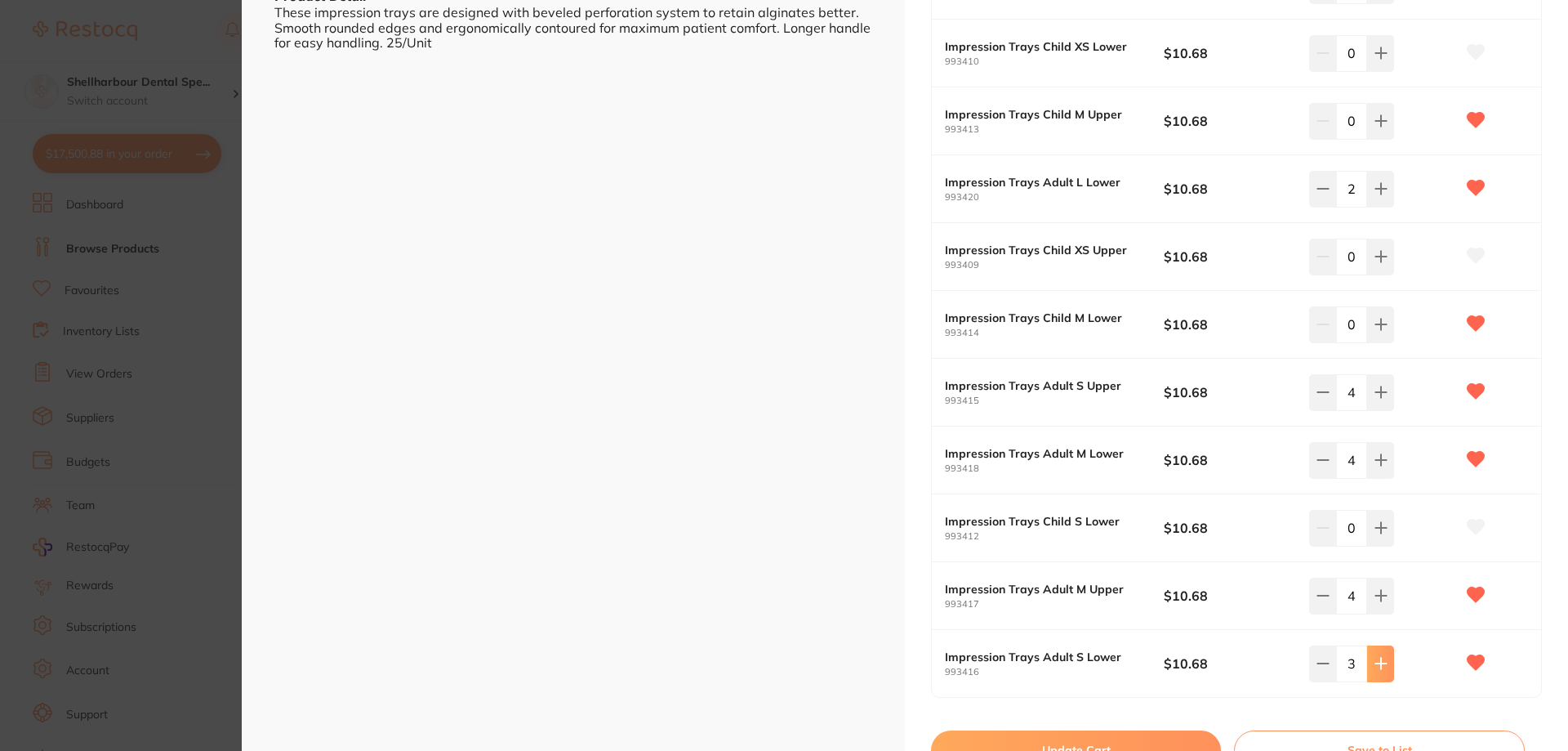
click at [1385, 664] on button at bounding box center [1379, 663] width 27 height 36
type input "4"
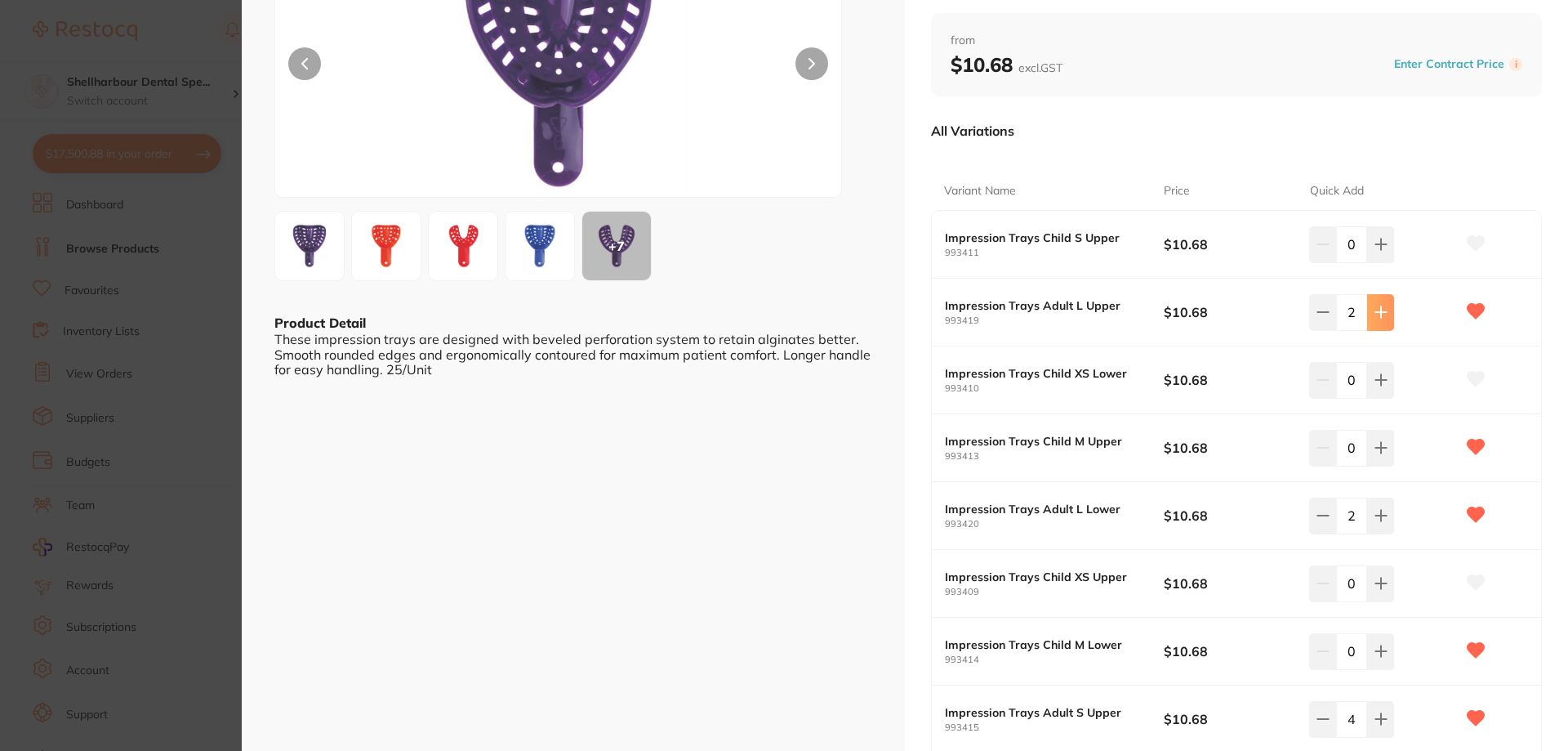
click at [1381, 310] on icon at bounding box center [1380, 312] width 13 height 13
type input "4"
drag, startPoint x: 1392, startPoint y: 528, endPoint x: 1387, endPoint y: 519, distance: 10.3
click at [1391, 526] on div "2" at bounding box center [1381, 515] width 146 height 36
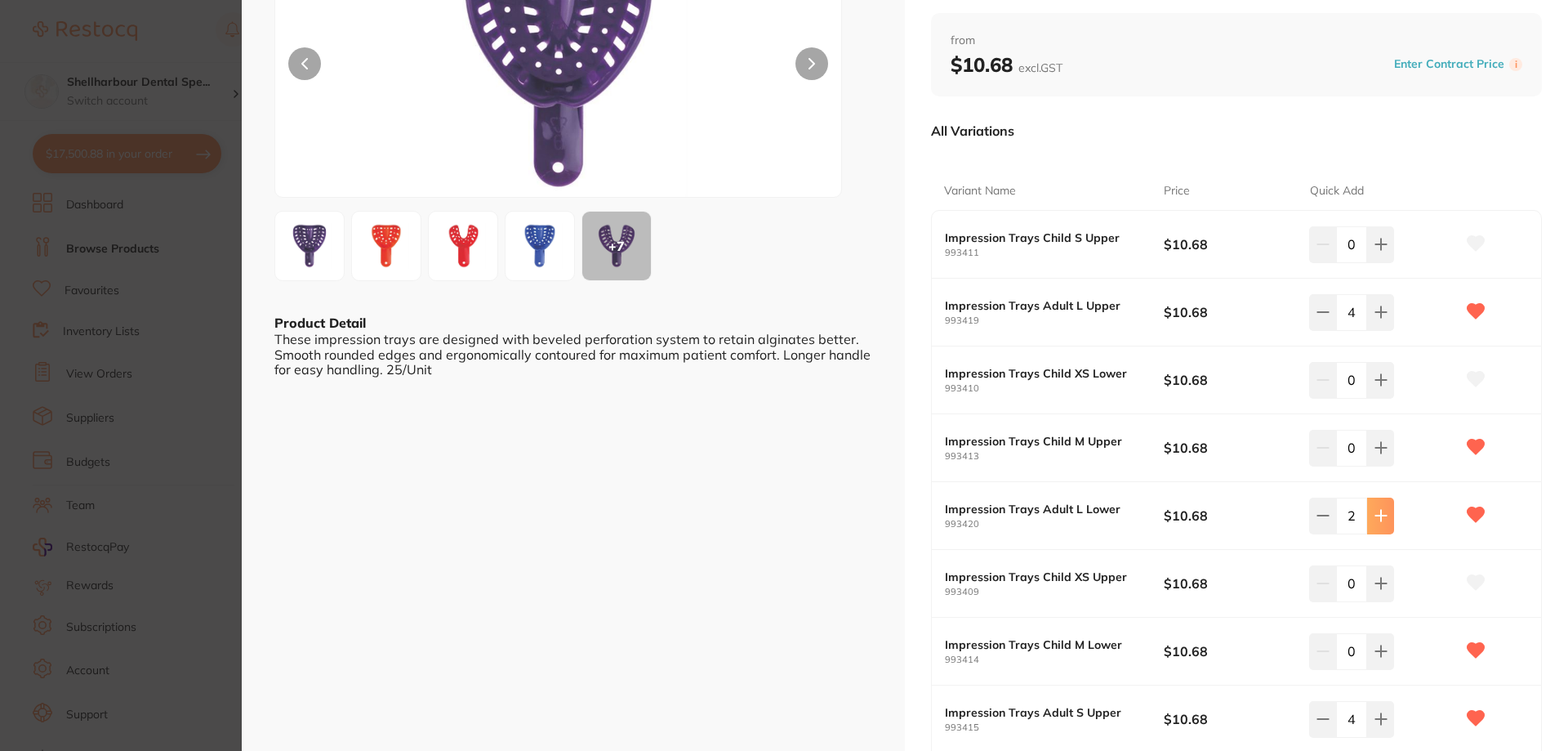
click at [1381, 515] on icon at bounding box center [1380, 516] width 11 height 11
type input "4"
click at [1366, 465] on button at bounding box center [1379, 447] width 27 height 36
click at [1376, 448] on icon at bounding box center [1380, 448] width 11 height 11
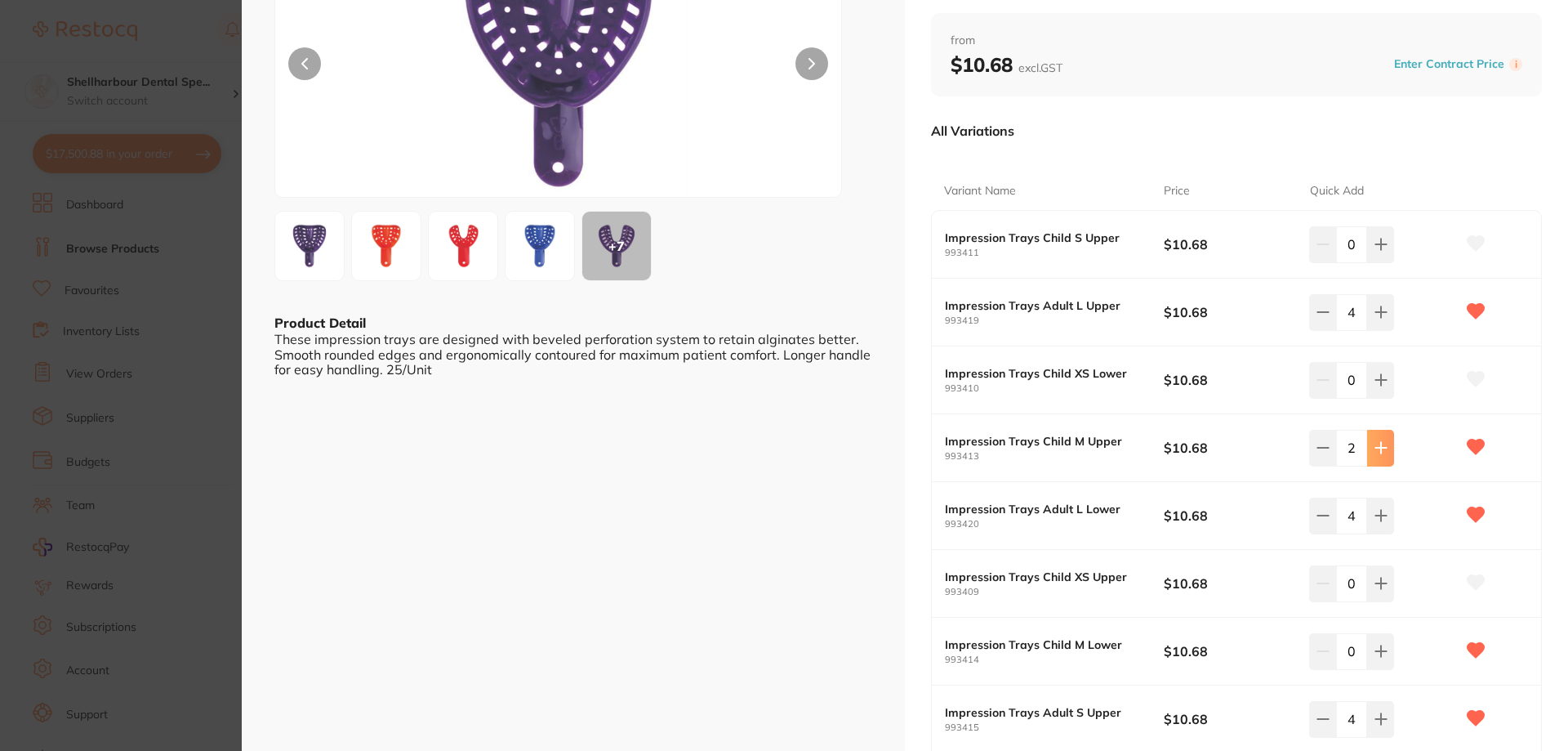
click at [1377, 448] on icon at bounding box center [1380, 448] width 11 height 11
type input "4"
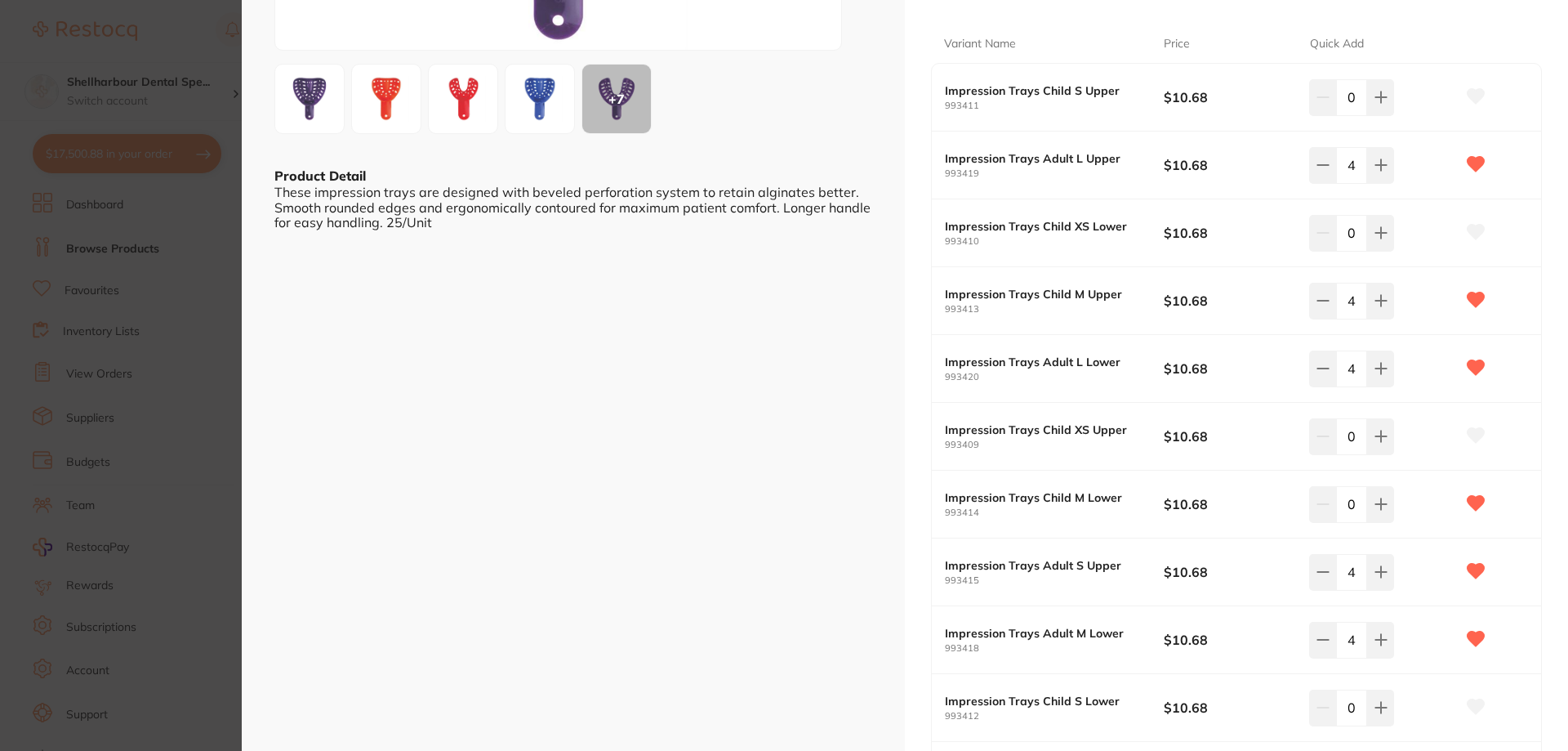
scroll to position [735, 0]
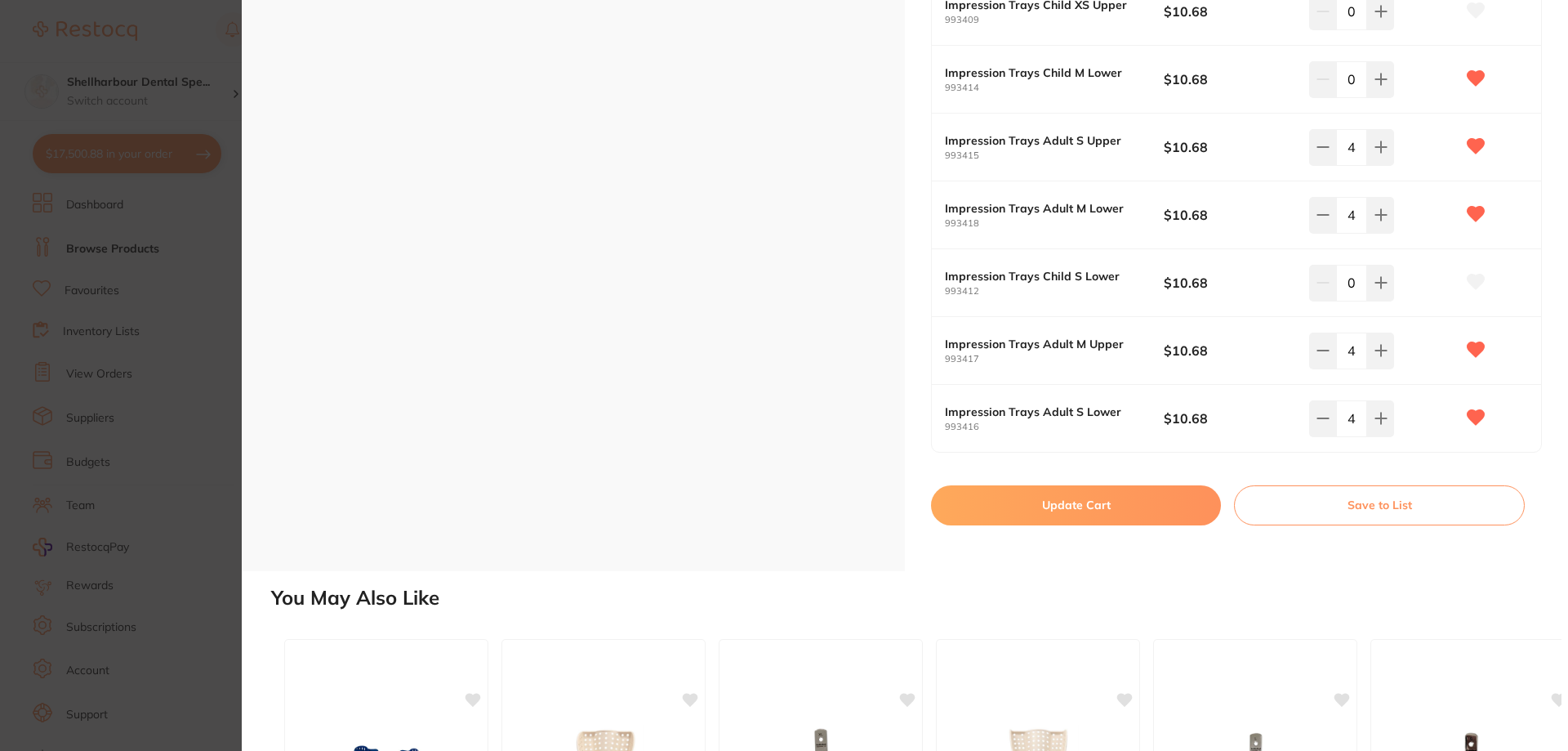
click at [1142, 511] on button "Update Cart" at bounding box center [1076, 504] width 290 height 39
checkbox input "false"
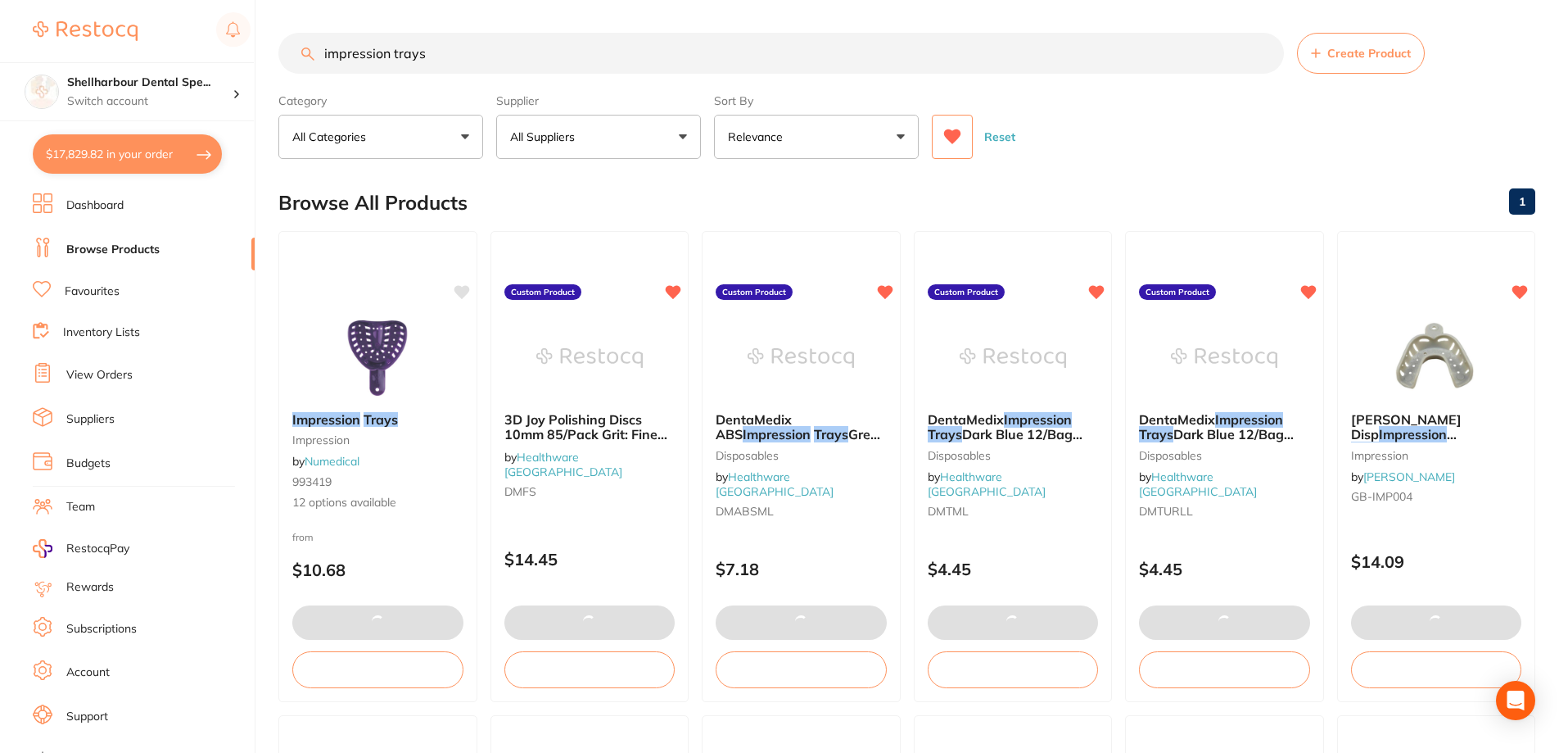
click at [0, 62] on html "$17,829.82 Shellharbour Dental Spe... Switch account Shellharbour Dental Specia…" at bounding box center [784, 376] width 1568 height 753
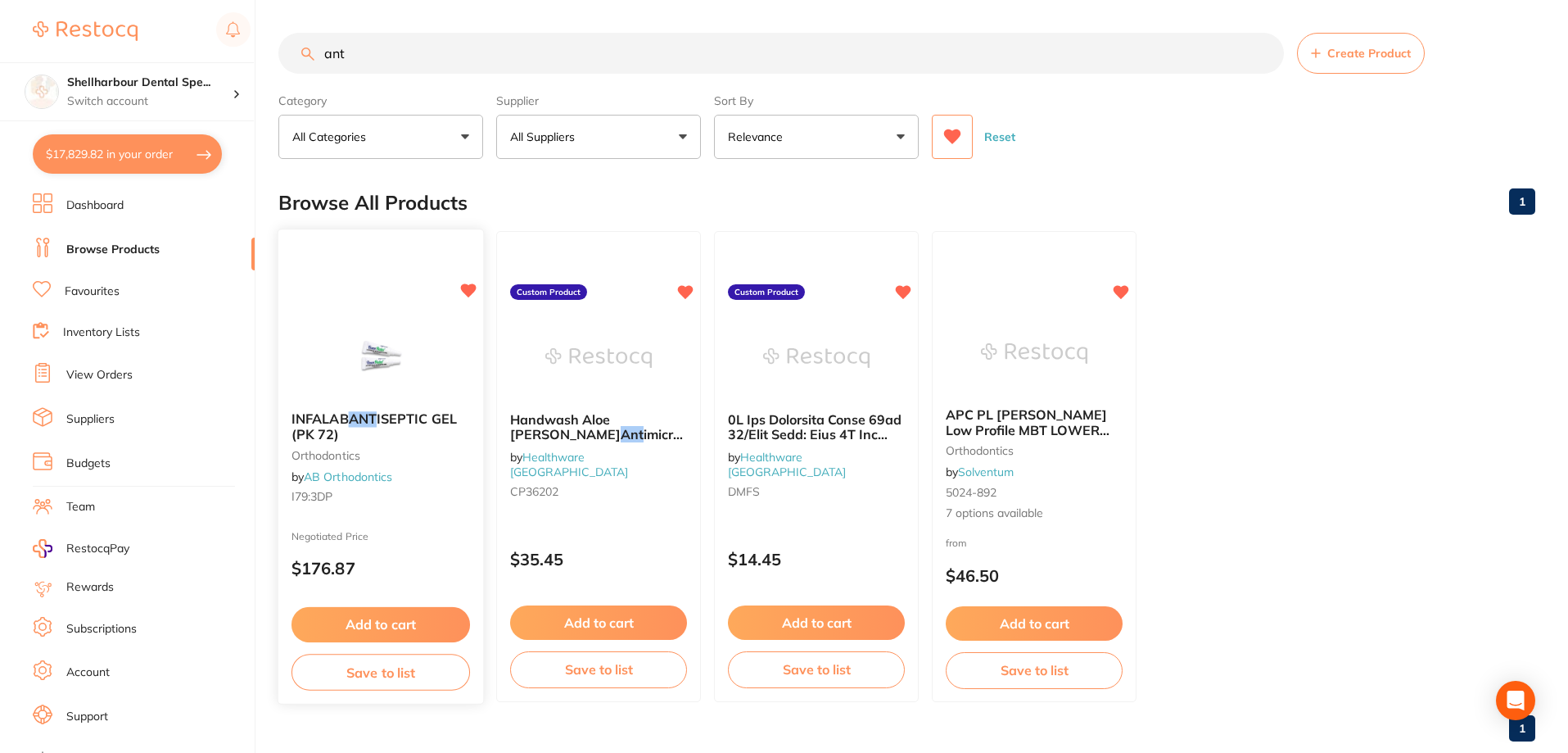
type input "ant"
drag, startPoint x: 421, startPoint y: 614, endPoint x: 457, endPoint y: 602, distance: 37.9
click at [420, 614] on button "Add to cart" at bounding box center [381, 622] width 176 height 34
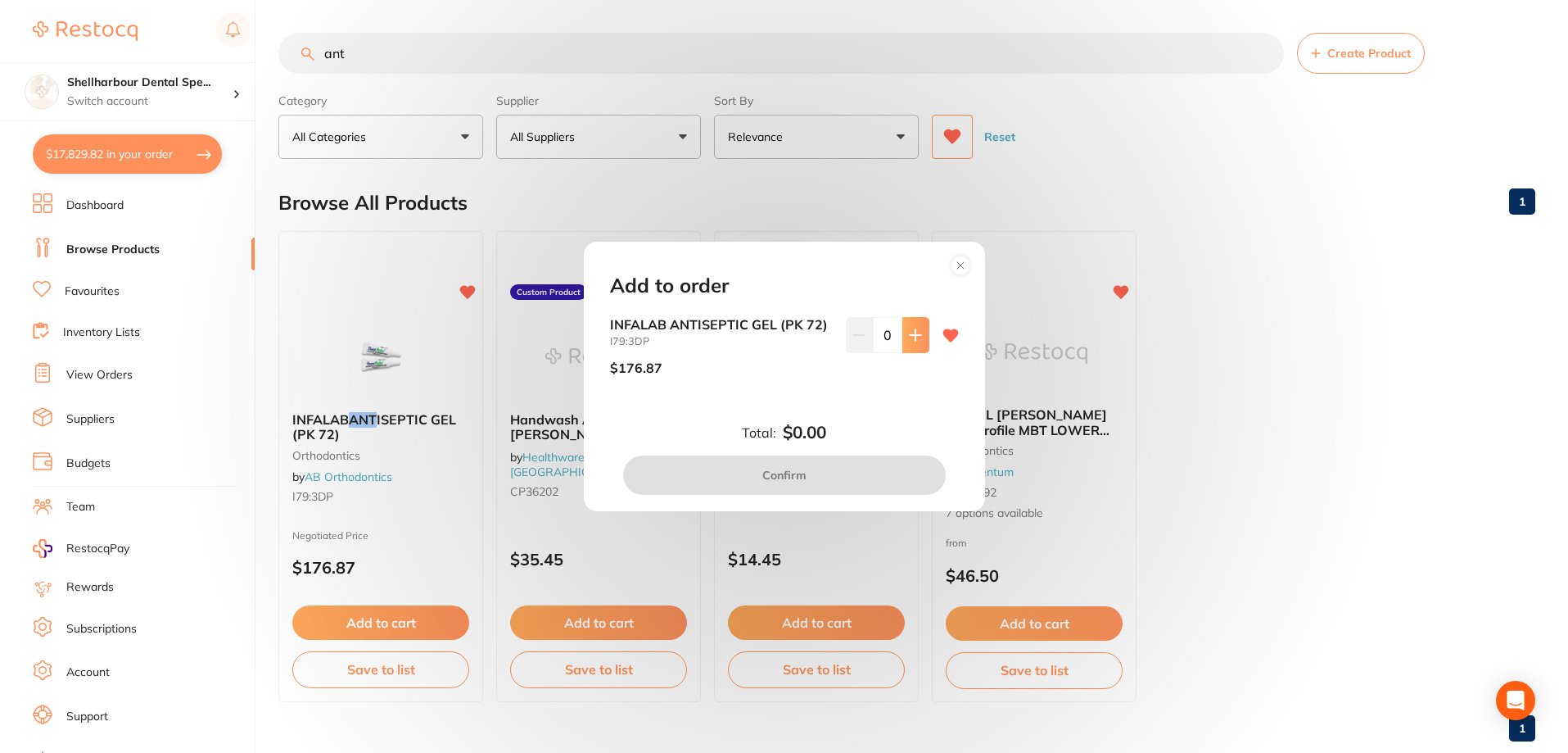
click at [923, 335] on button at bounding box center [915, 335] width 27 height 36
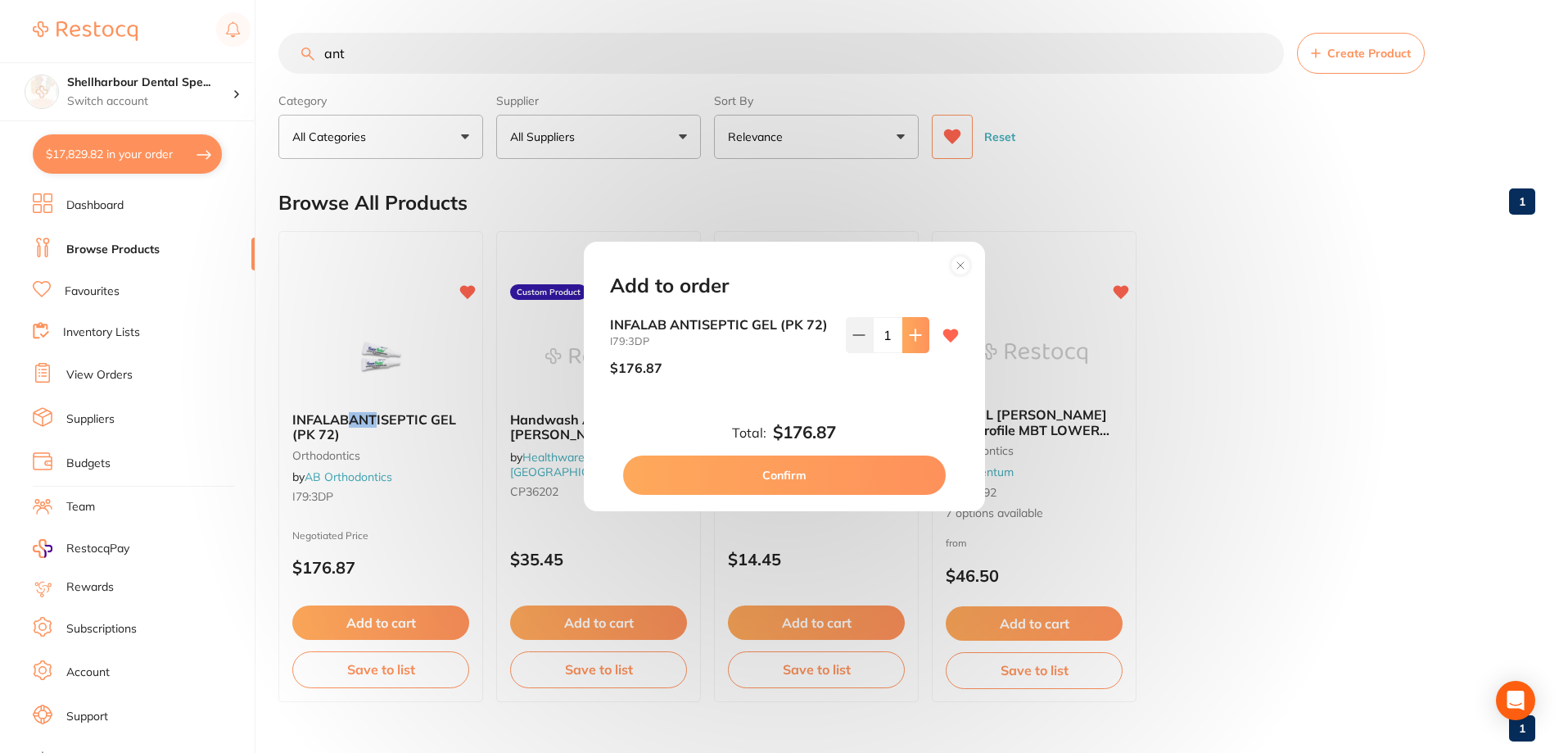
click at [922, 336] on button at bounding box center [915, 335] width 27 height 36
type input "2"
click at [855, 485] on button "Confirm" at bounding box center [784, 474] width 323 height 40
checkbox input "false"
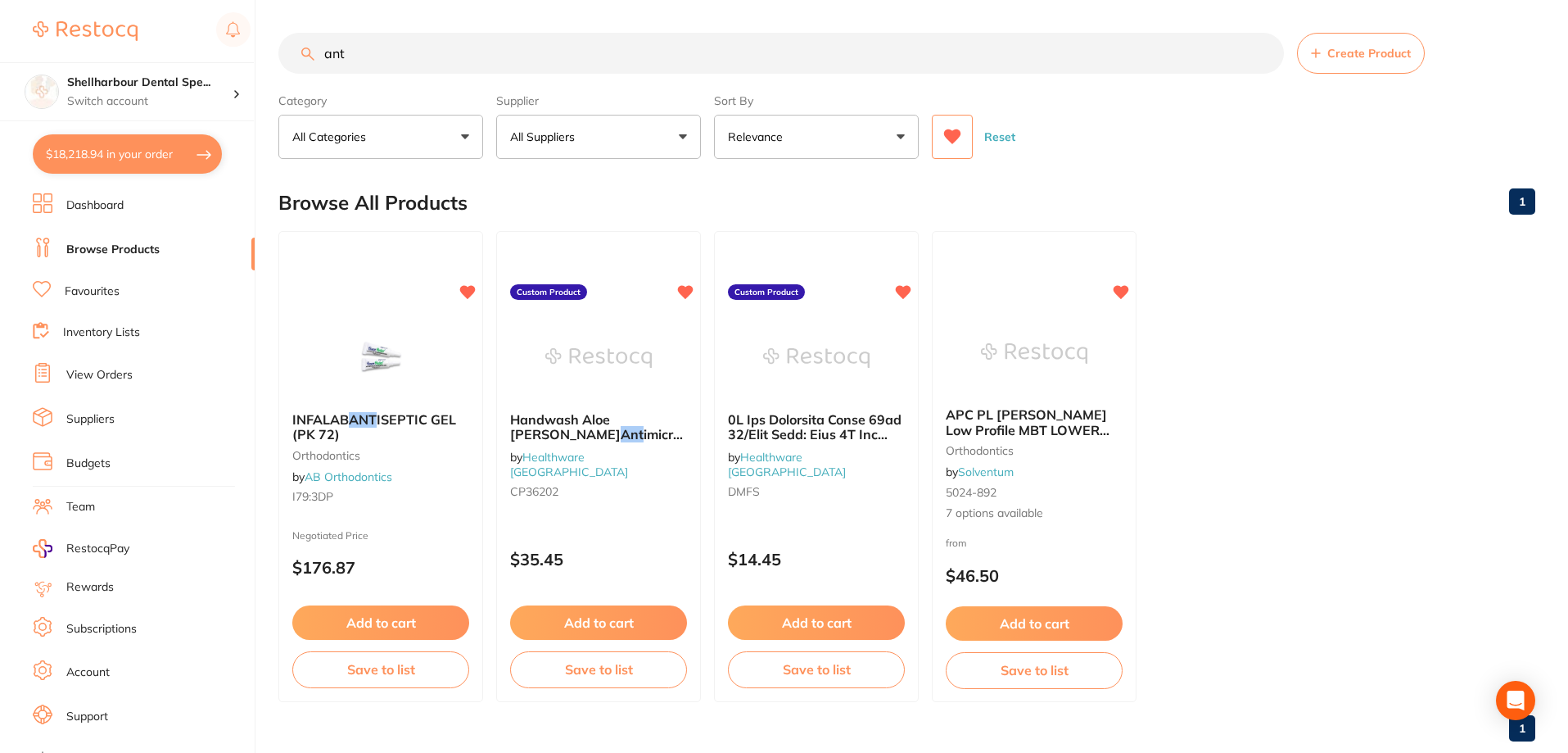
drag, startPoint x: 347, startPoint y: 54, endPoint x: 310, endPoint y: 63, distance: 38.1
click at [311, 63] on input "ant" at bounding box center [781, 53] width 1006 height 41
click at [402, 66] on input "ant" at bounding box center [781, 53] width 1006 height 41
type input "a"
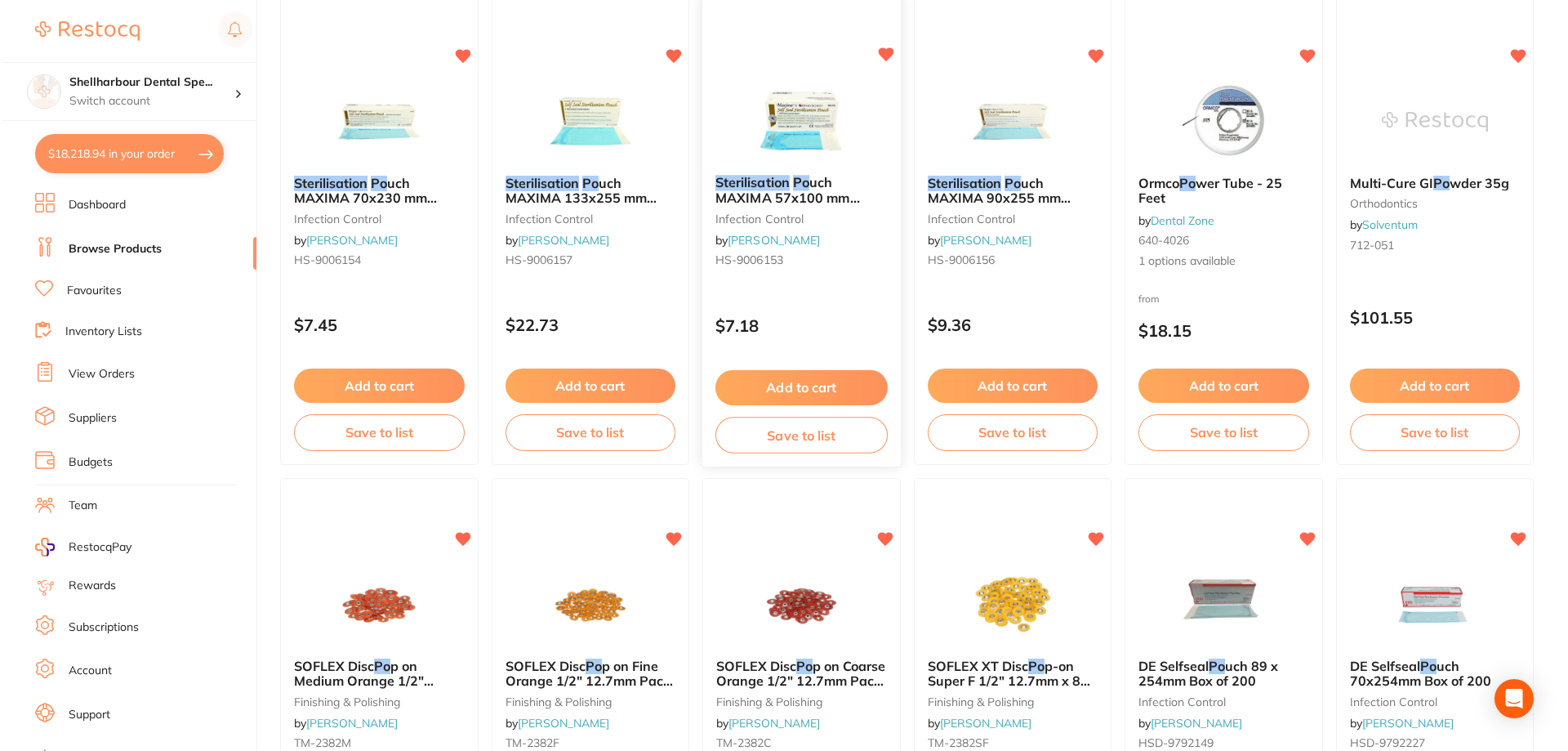
scroll to position [0, 0]
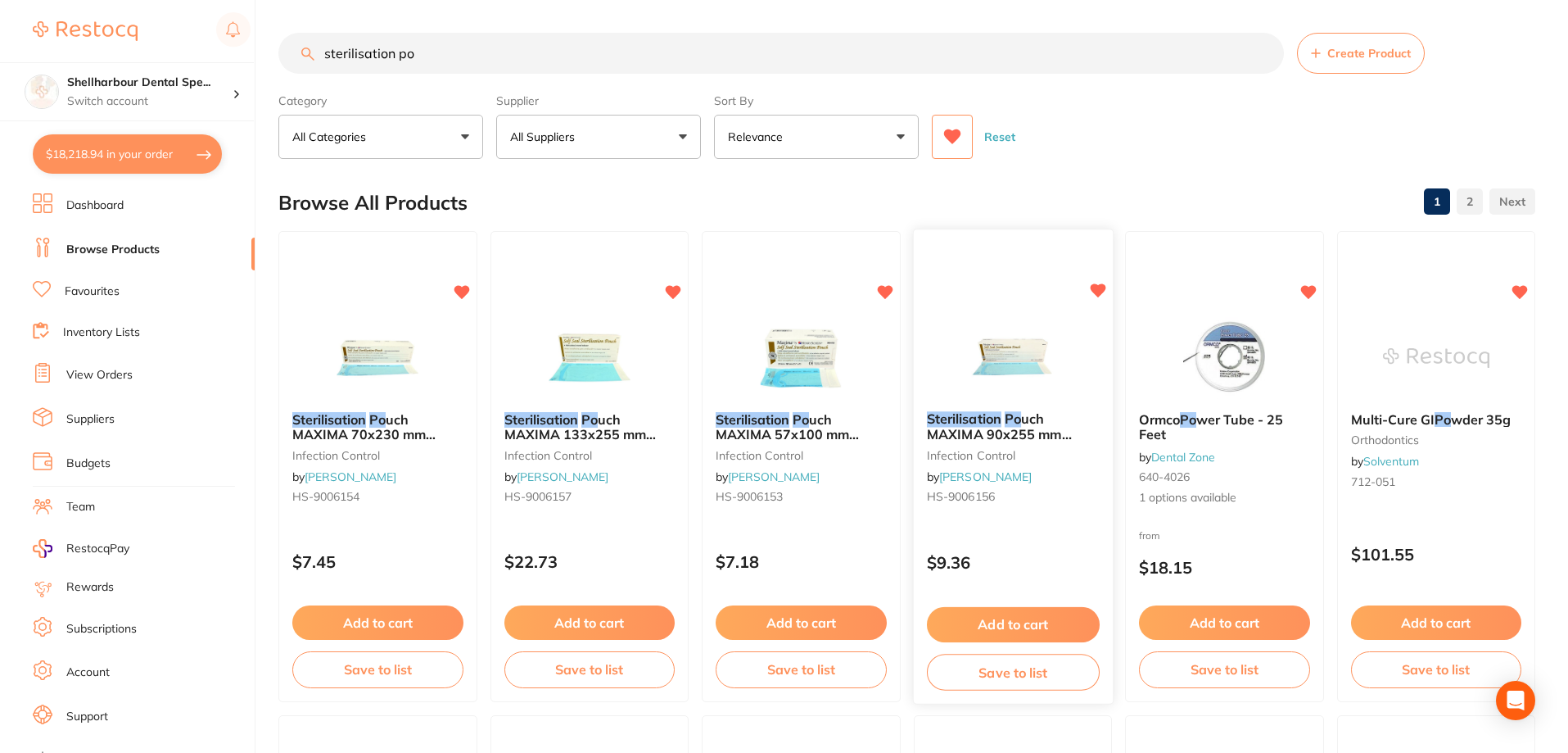
type input "sterilisation po"
drag, startPoint x: 1032, startPoint y: 410, endPoint x: 1051, endPoint y: 391, distance: 26.9
click at [1032, 411] on div "Sterilisation Po uch MAXIMA 90x255 mm (3.5x10") Box of 200 infection control by…" at bounding box center [1013, 461] width 198 height 124
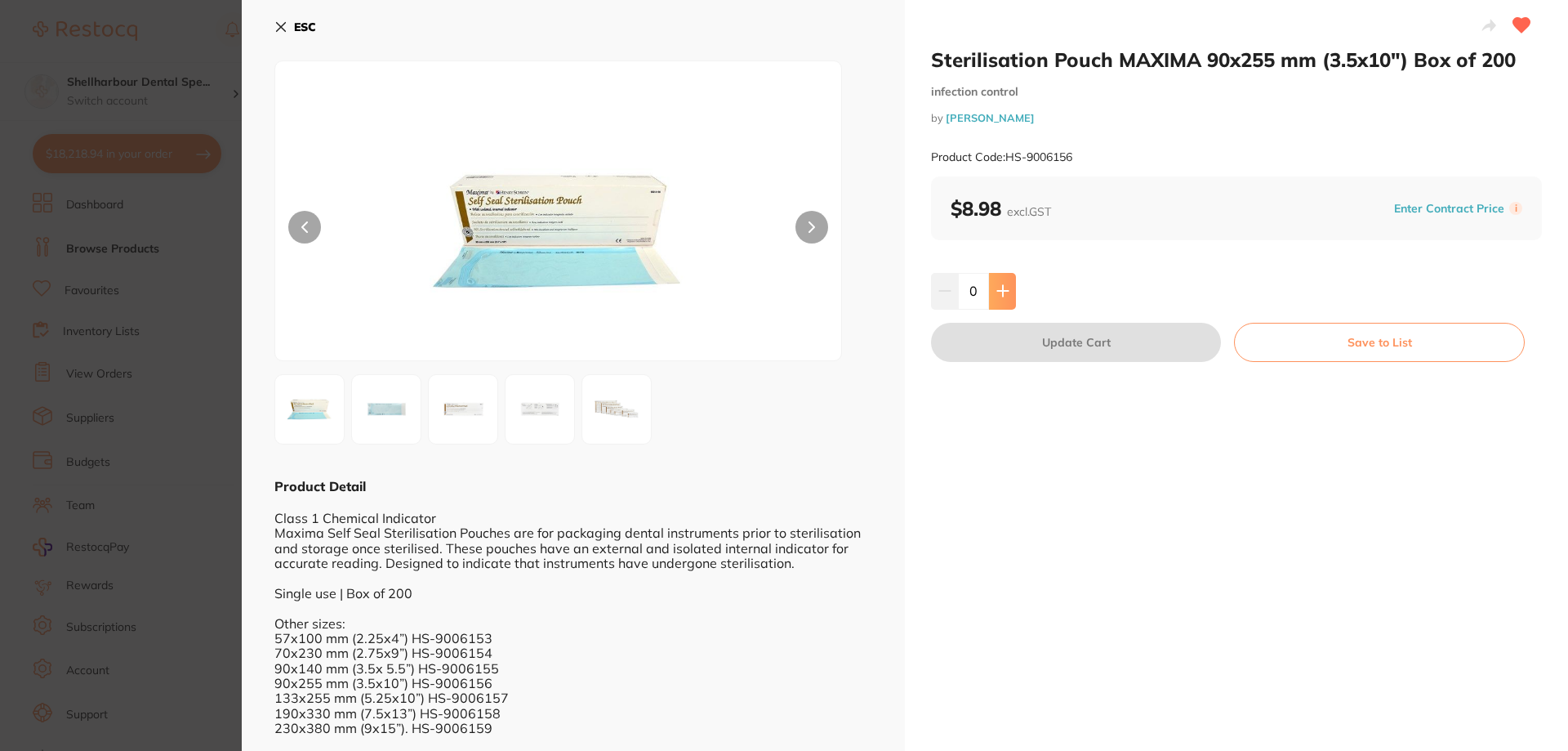
click at [1004, 288] on icon at bounding box center [1003, 291] width 13 height 13
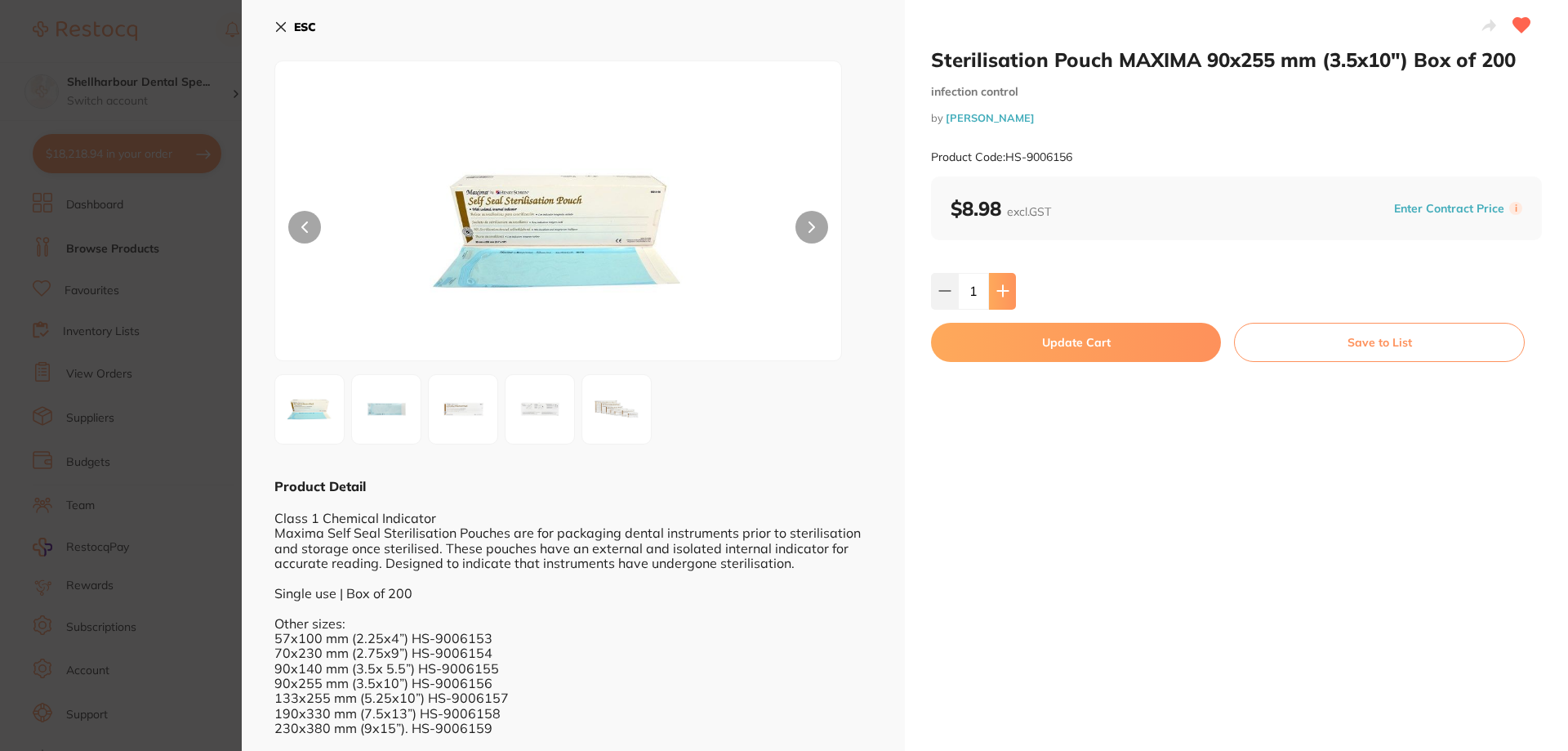
click at [1004, 288] on icon at bounding box center [1003, 291] width 13 height 13
type input "5"
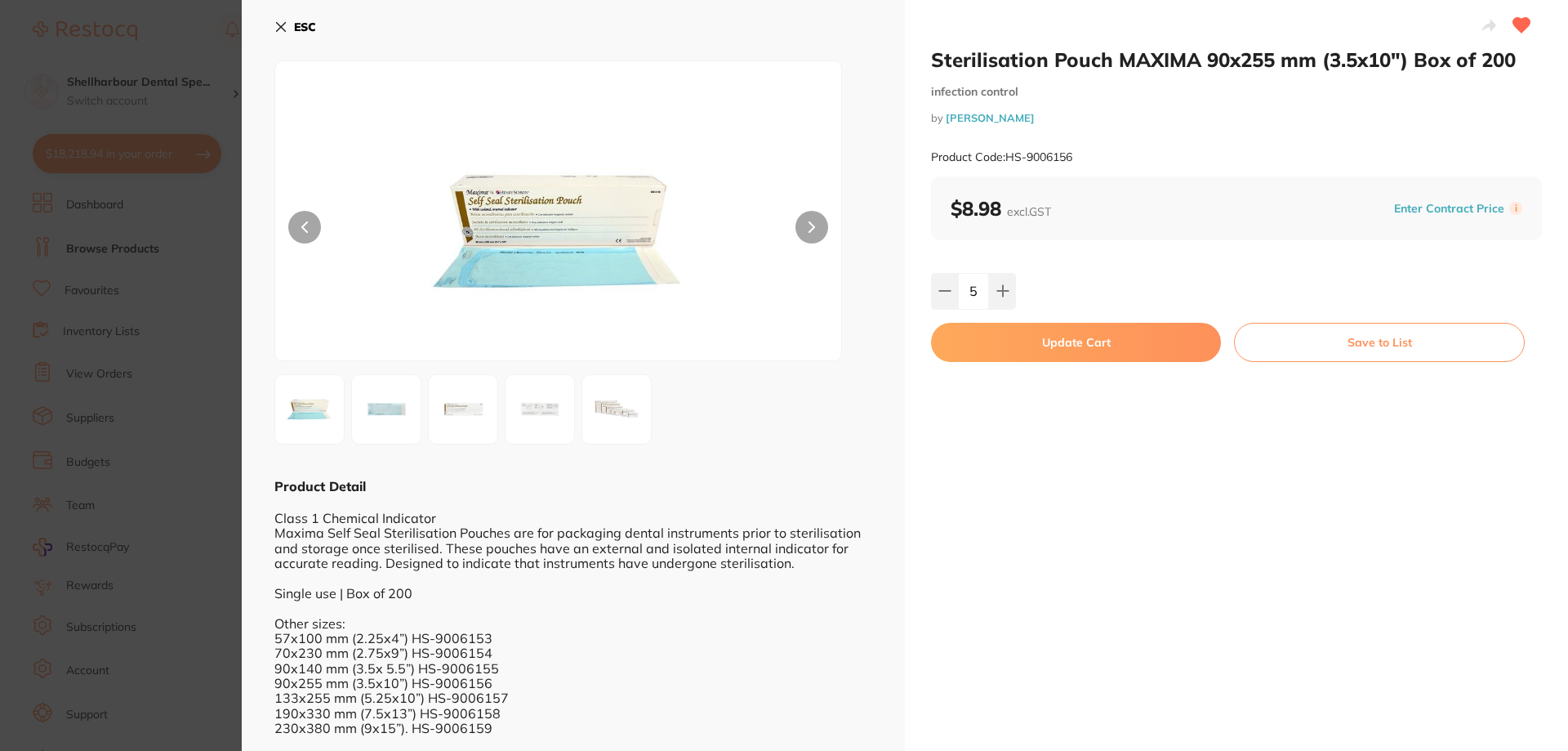
click at [1017, 344] on button "Update Cart" at bounding box center [1076, 342] width 290 height 39
checkbox input "false"
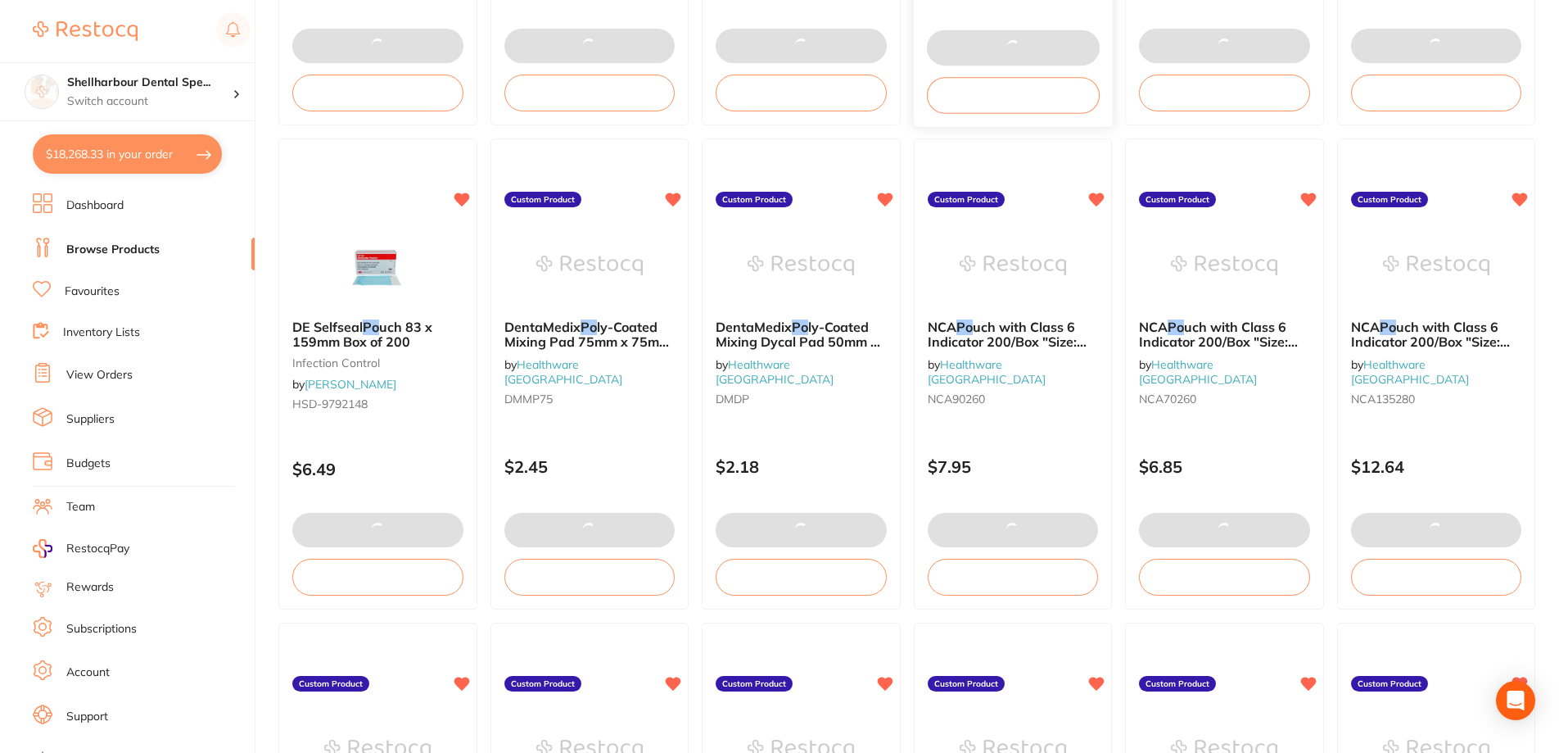
scroll to position [1078, 0]
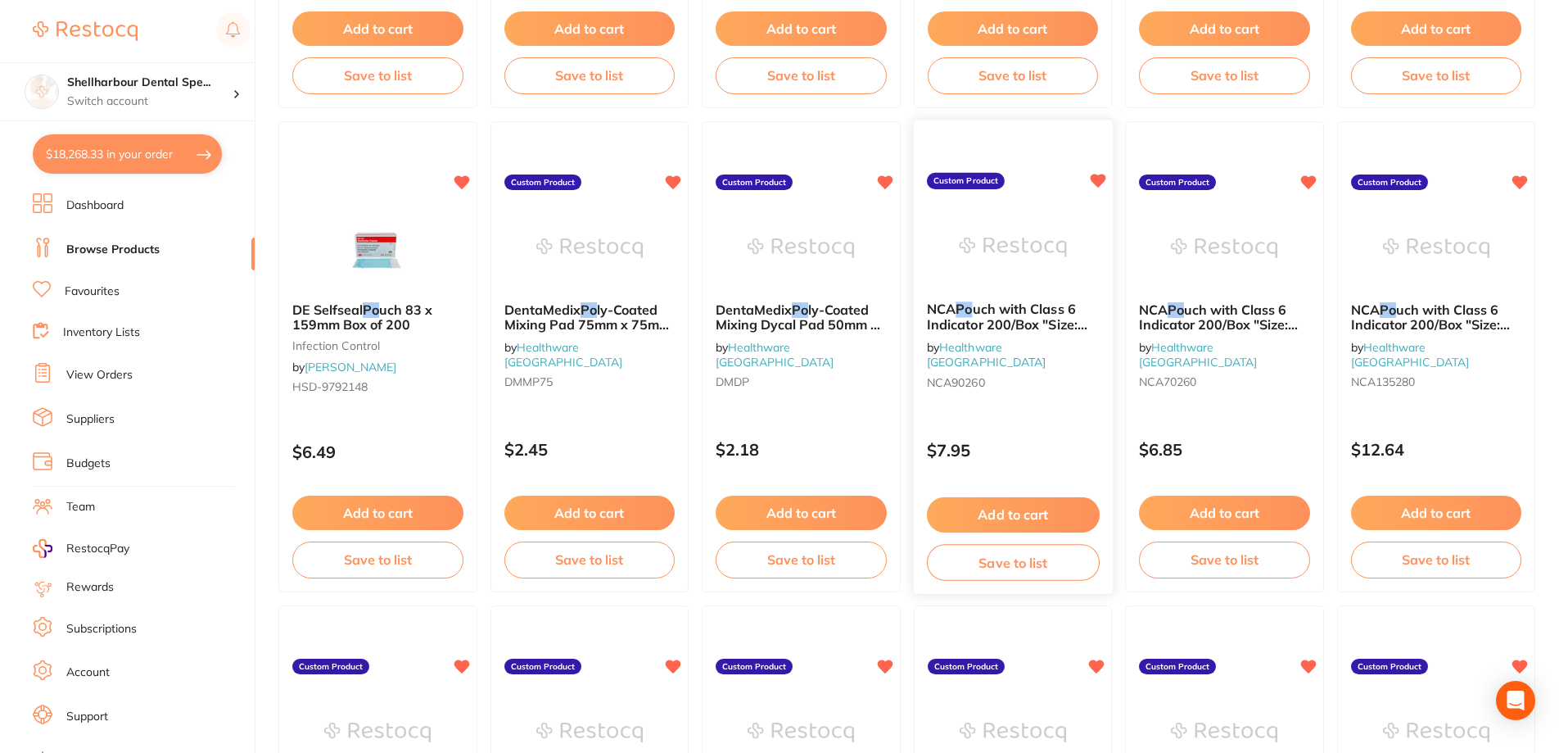
click at [1028, 318] on span "uch with Class 6 Indicator 200/Box "Size: 90mm x 260mm"" at bounding box center [1006, 324] width 161 height 47
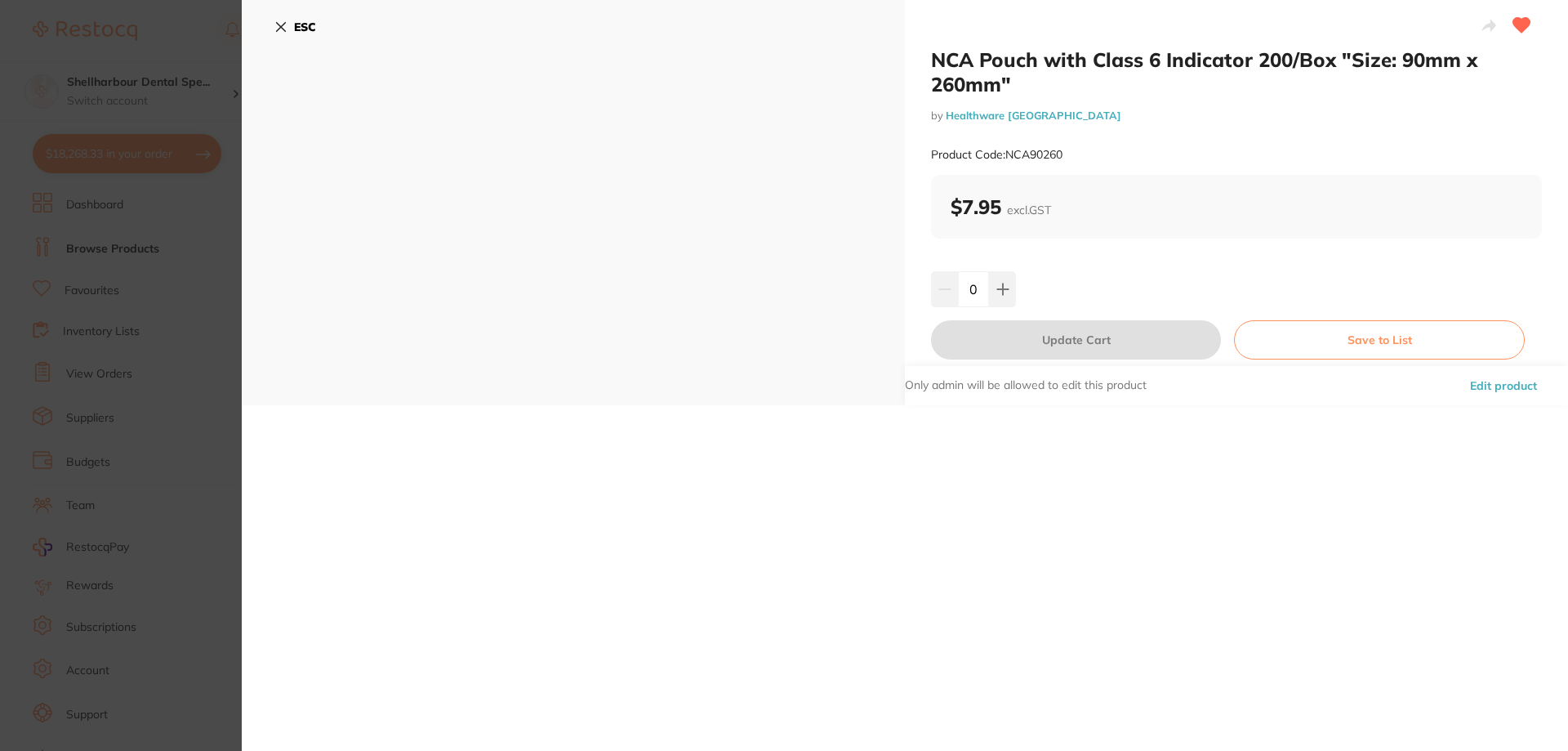
drag, startPoint x: 285, startPoint y: 20, endPoint x: 356, endPoint y: 62, distance: 82.5
click at [285, 19] on button "ESC" at bounding box center [294, 27] width 41 height 28
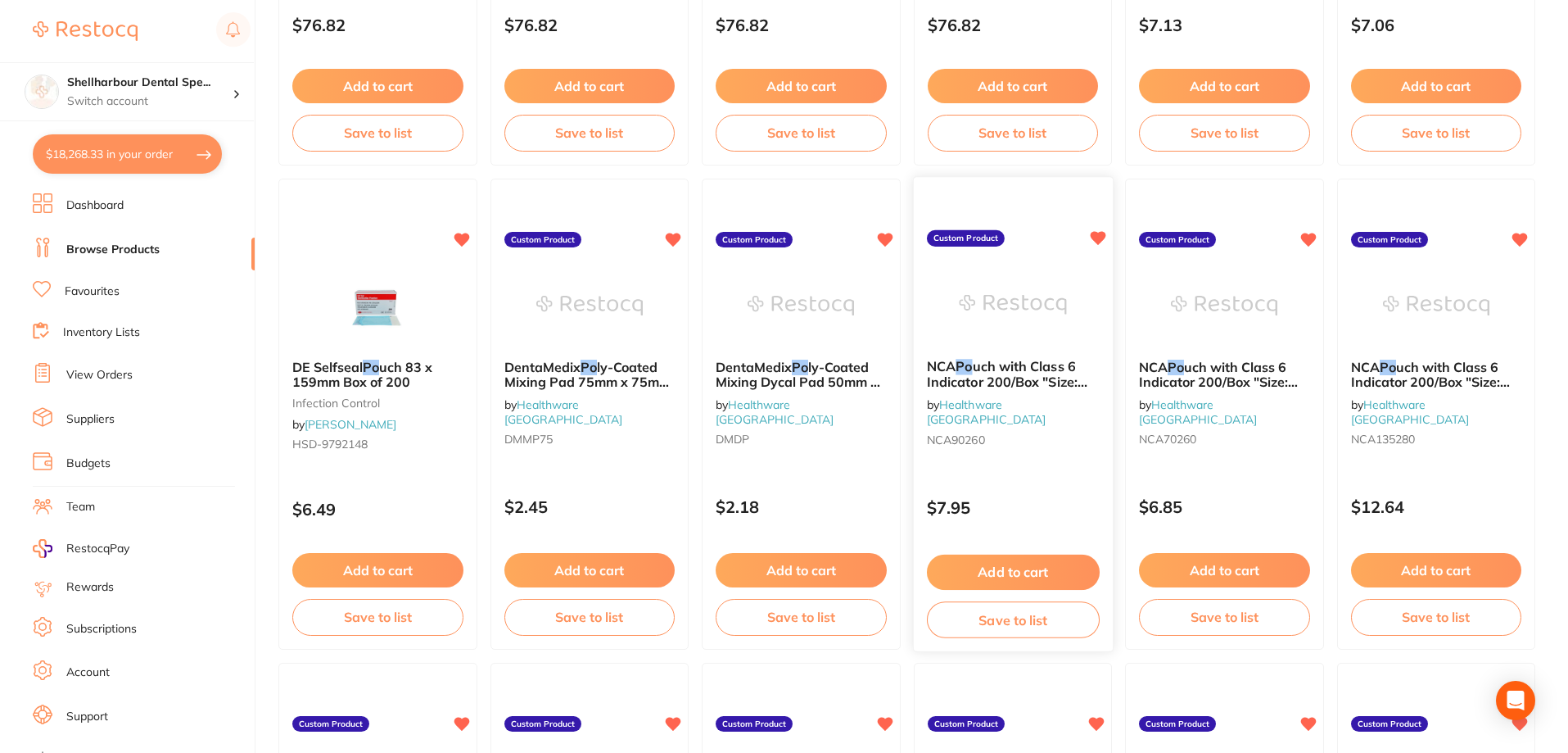
scroll to position [1310, 0]
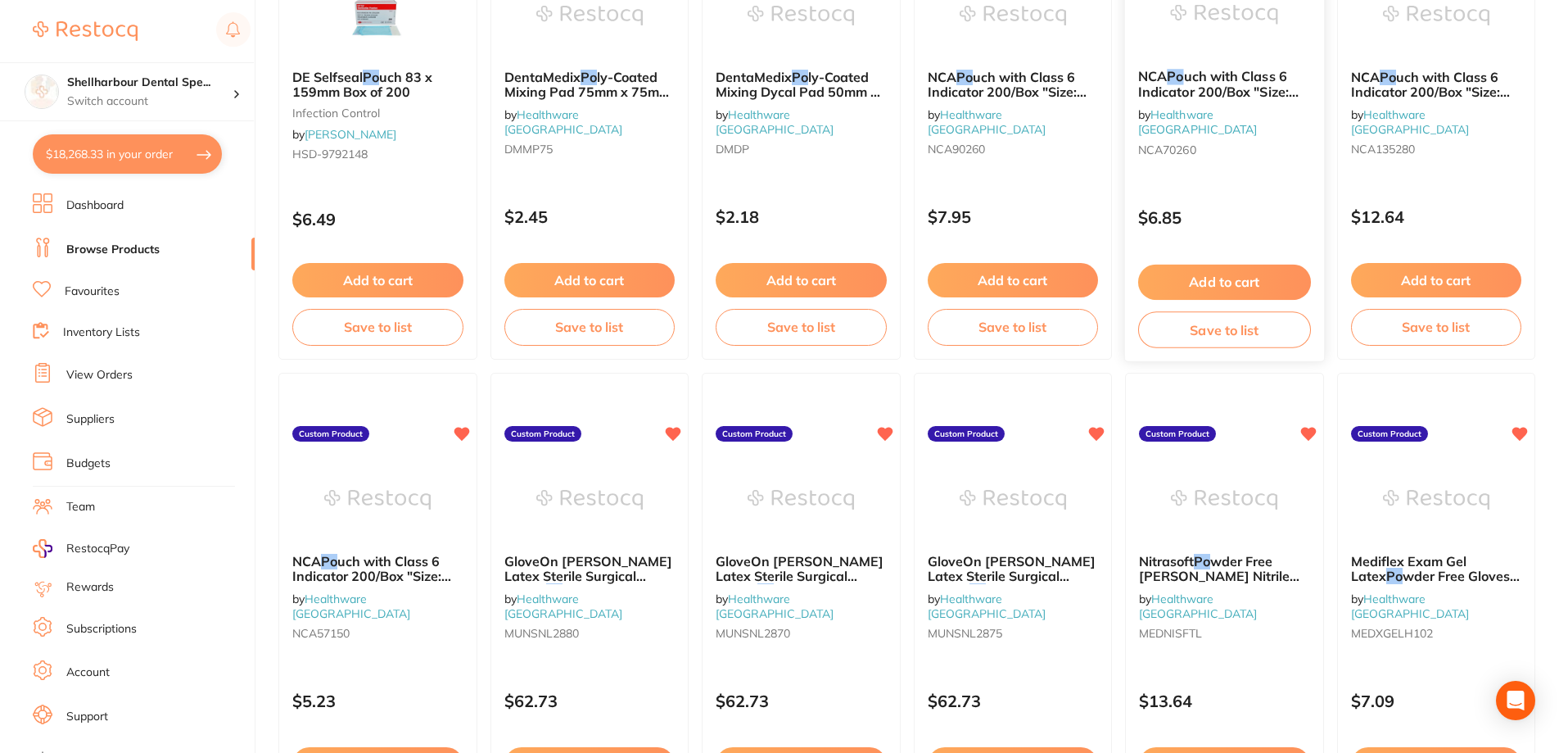
click at [1279, 102] on div "NCA Po uch with Class 6 Indicator 200/Box "Size: 70mm x 260mm" by Healthware Au…" at bounding box center [1224, 116] width 199 height 120
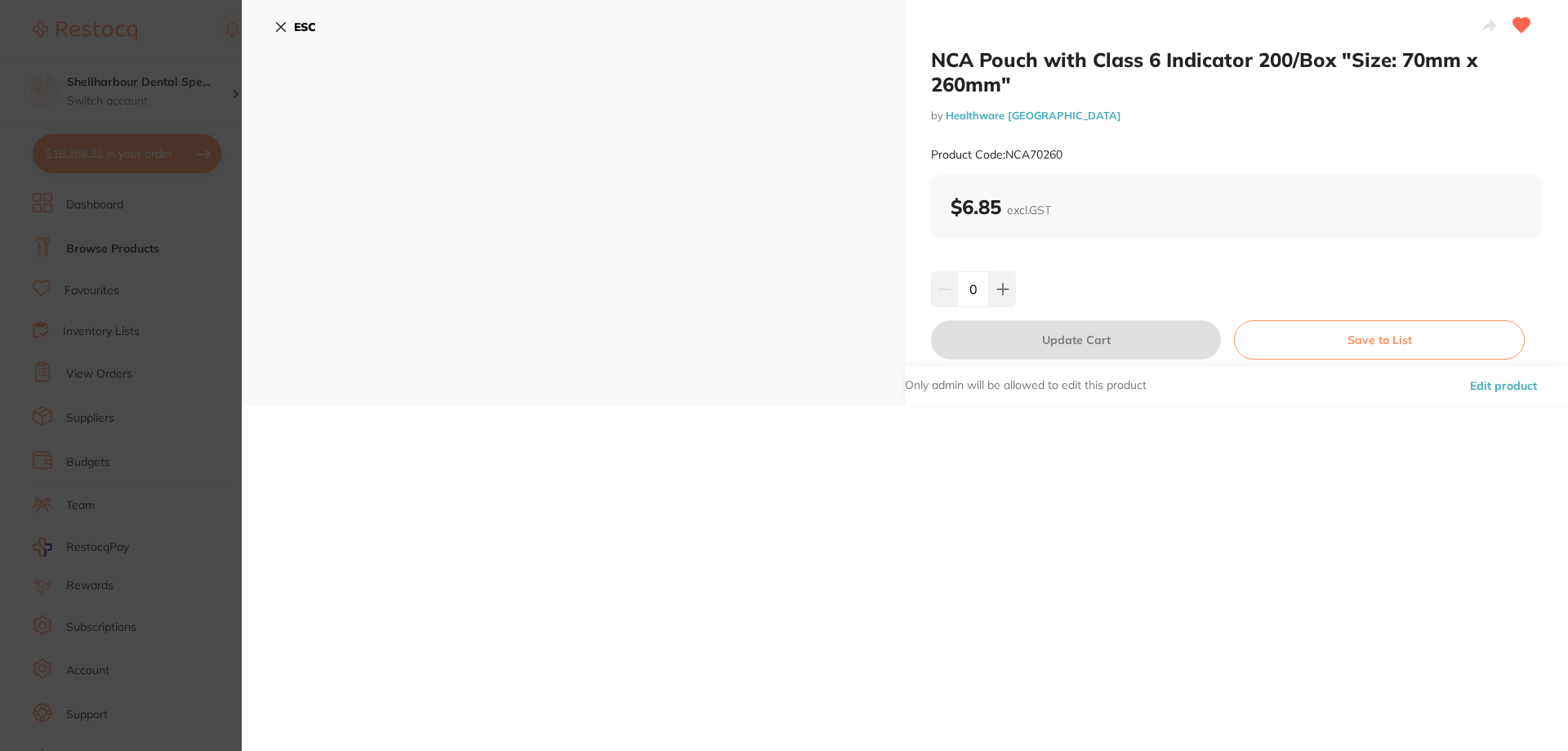
drag, startPoint x: 294, startPoint y: 18, endPoint x: 878, endPoint y: 280, distance: 640.1
click at [294, 18] on button "ESC" at bounding box center [294, 27] width 41 height 28
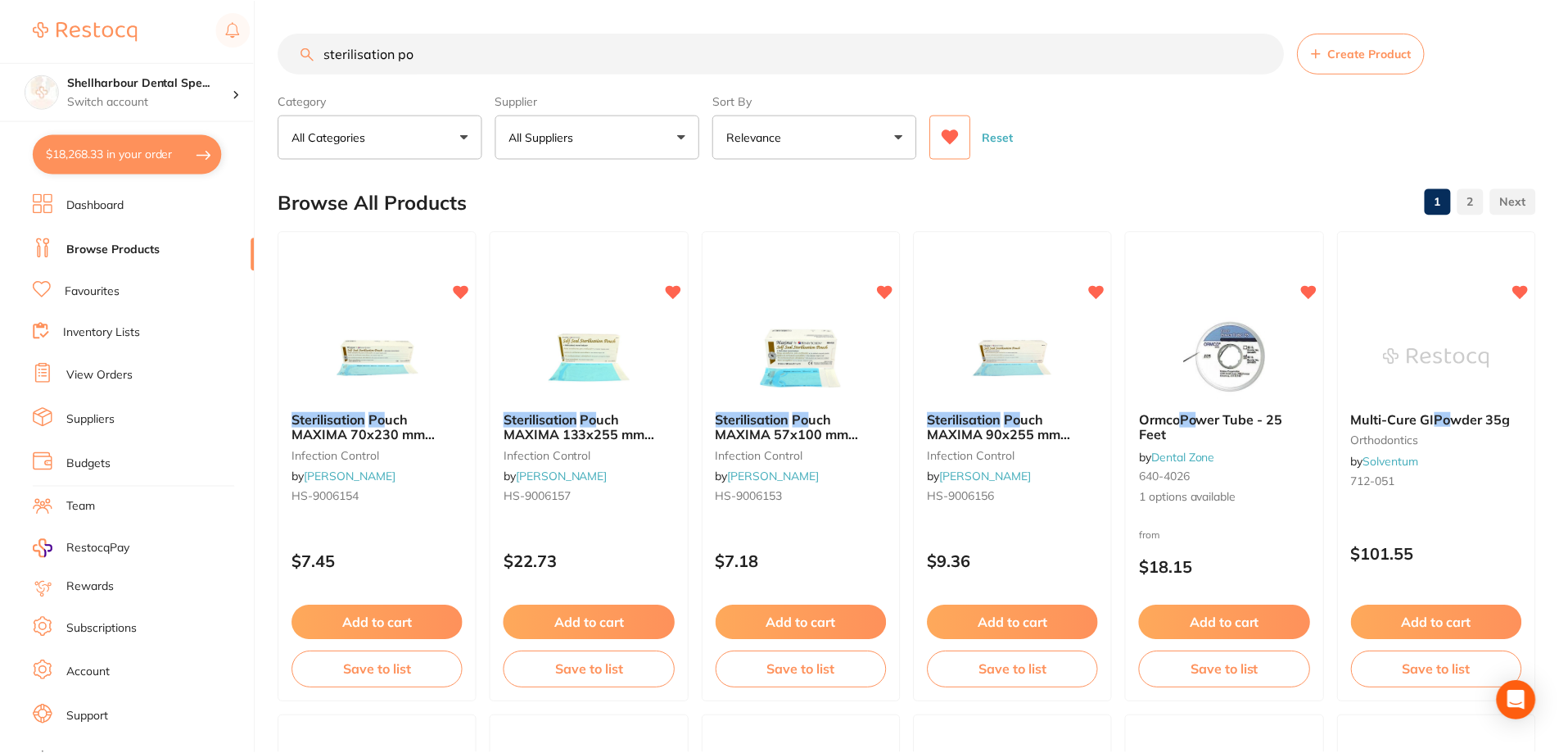
scroll to position [1310, 0]
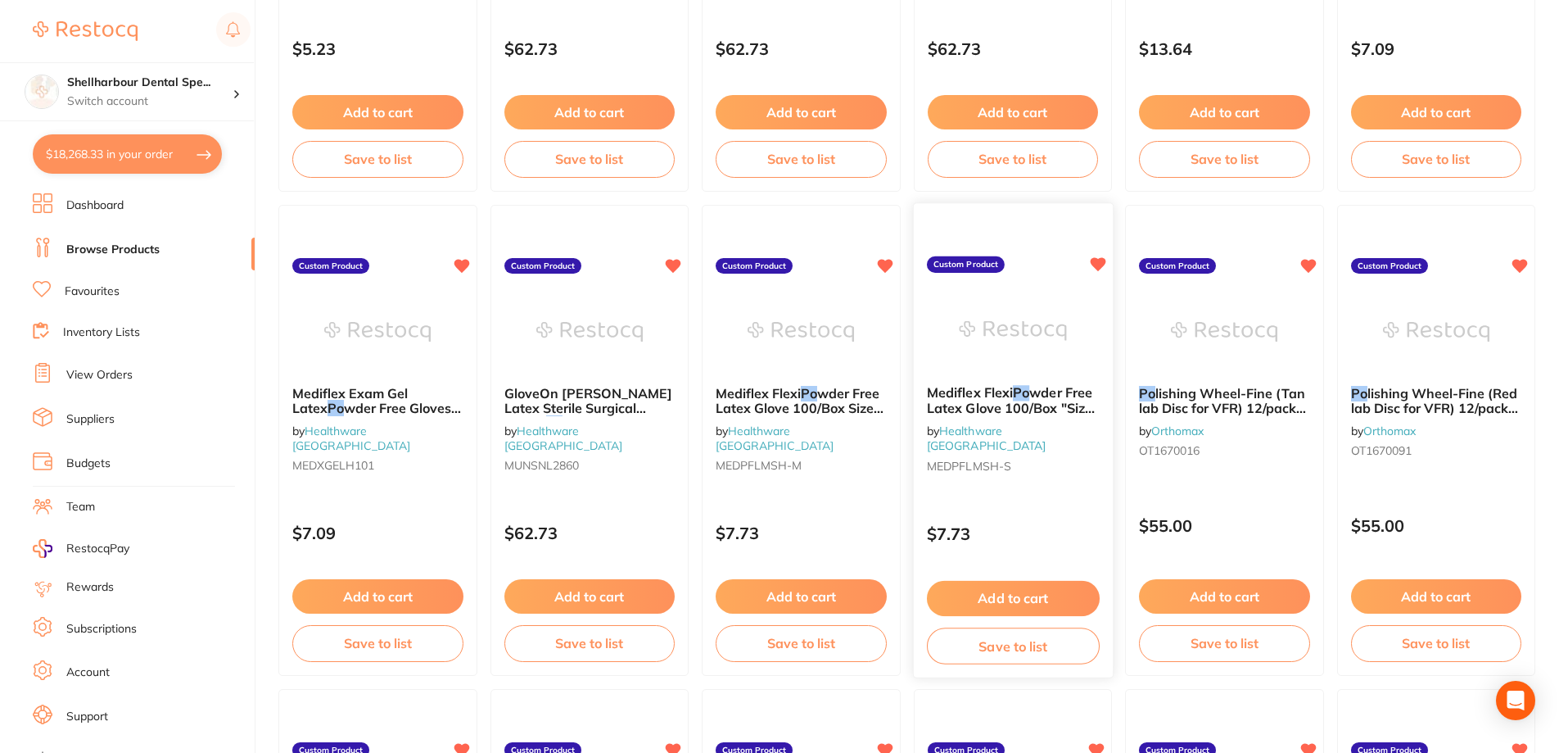
scroll to position [1966, 0]
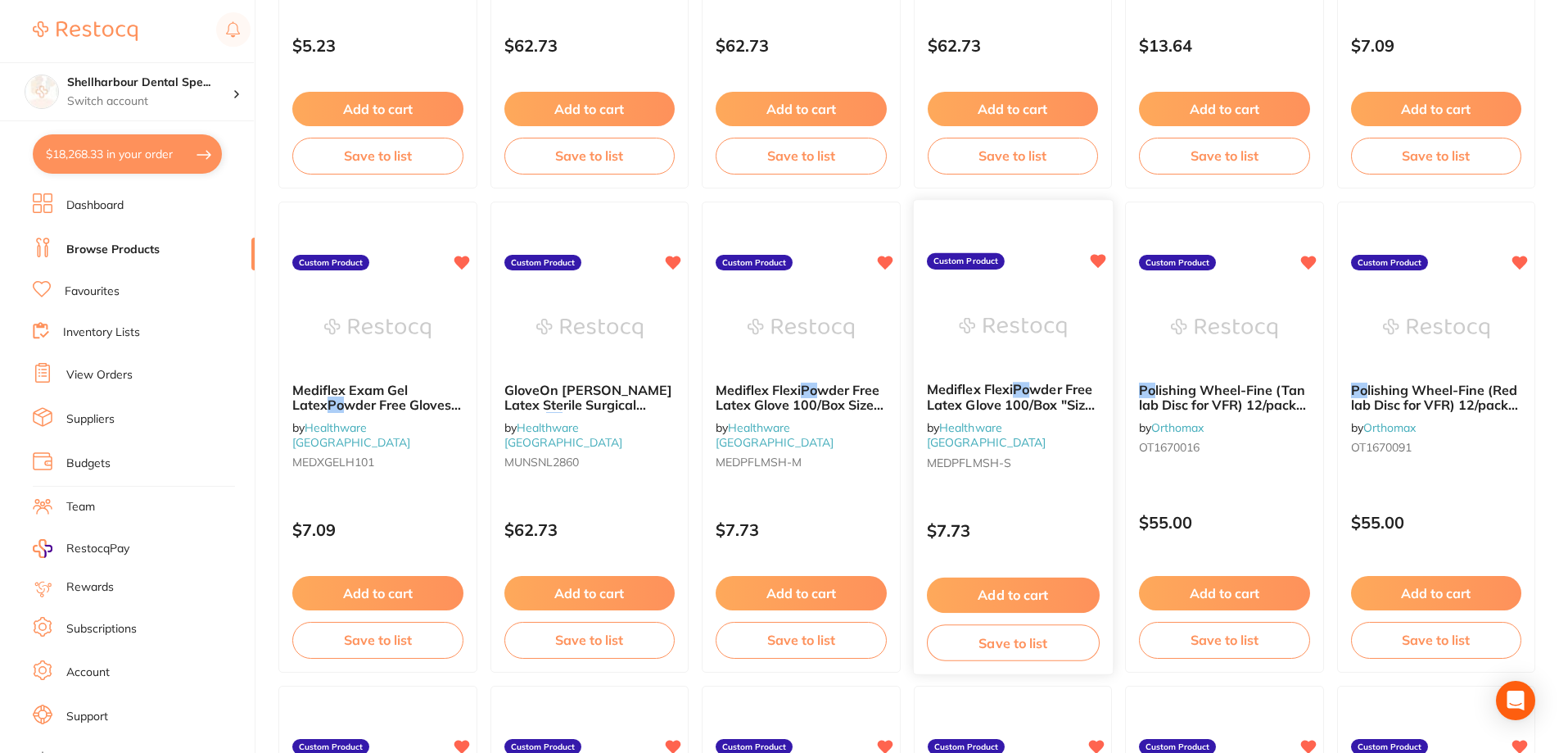
click at [1077, 439] on div "Mediflex Flexi Po wder Free Latex Glove 100/Box "Size: Small" by Healthware Aus…" at bounding box center [1012, 428] width 199 height 120
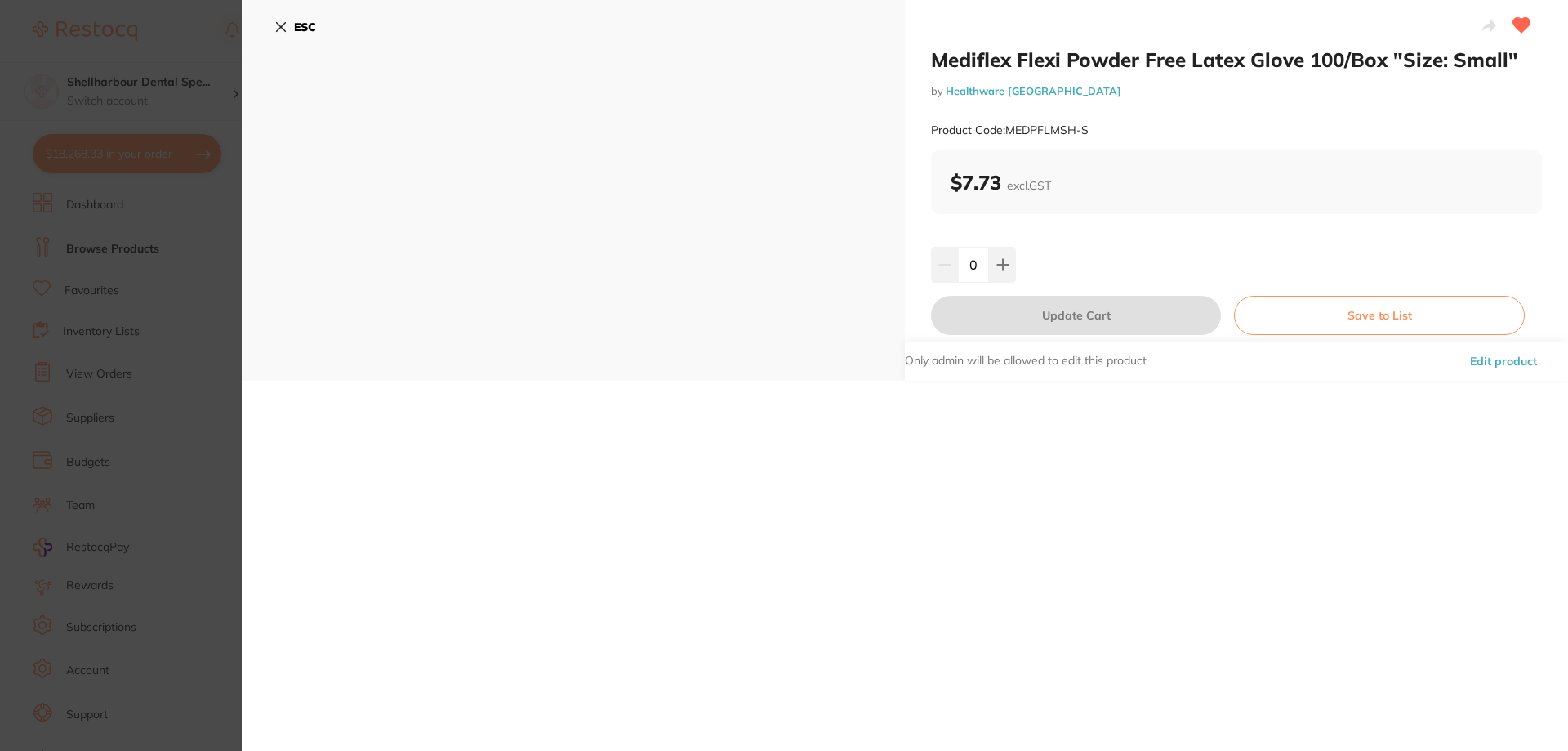
click at [294, 33] on b "ESC" at bounding box center [305, 27] width 22 height 15
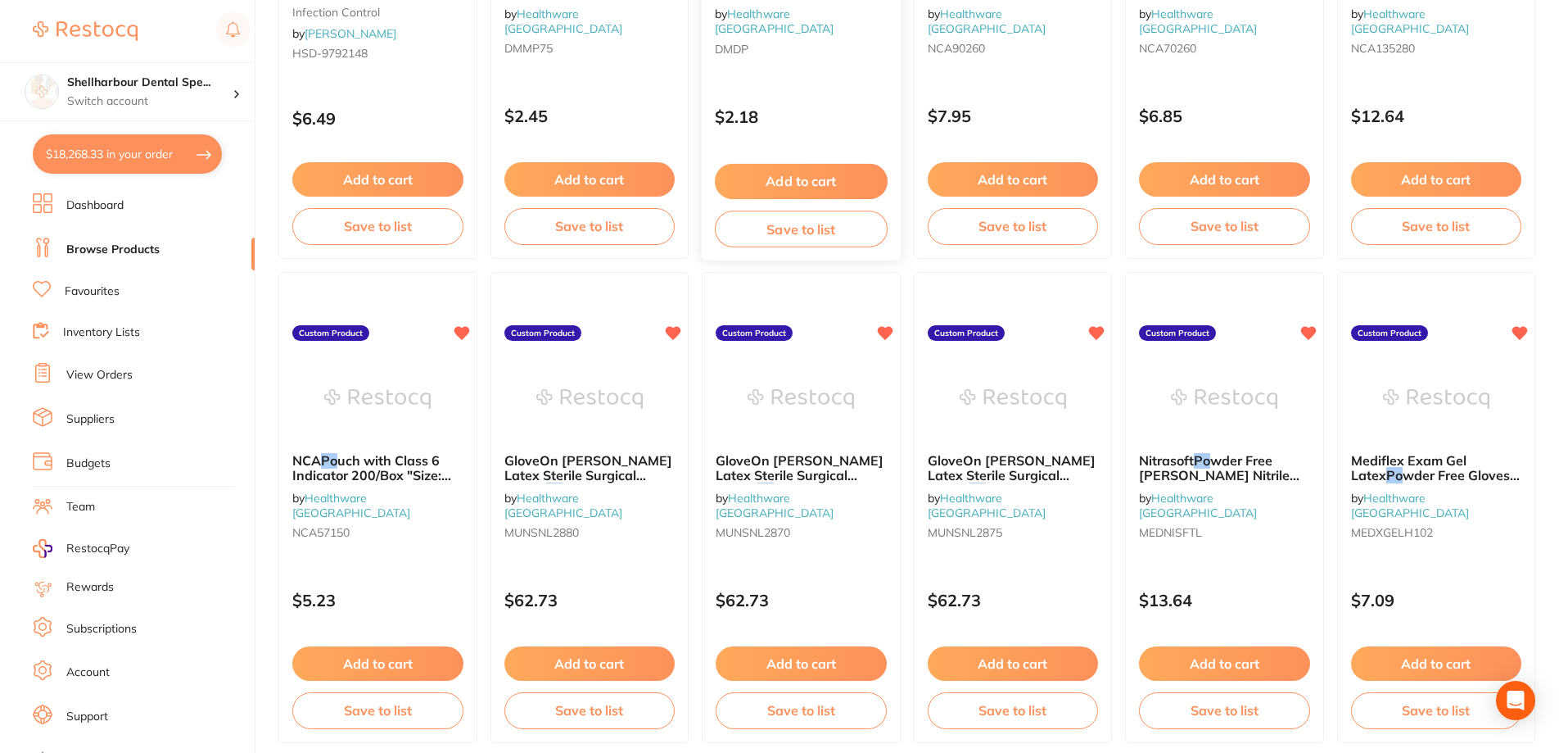
scroll to position [1393, 0]
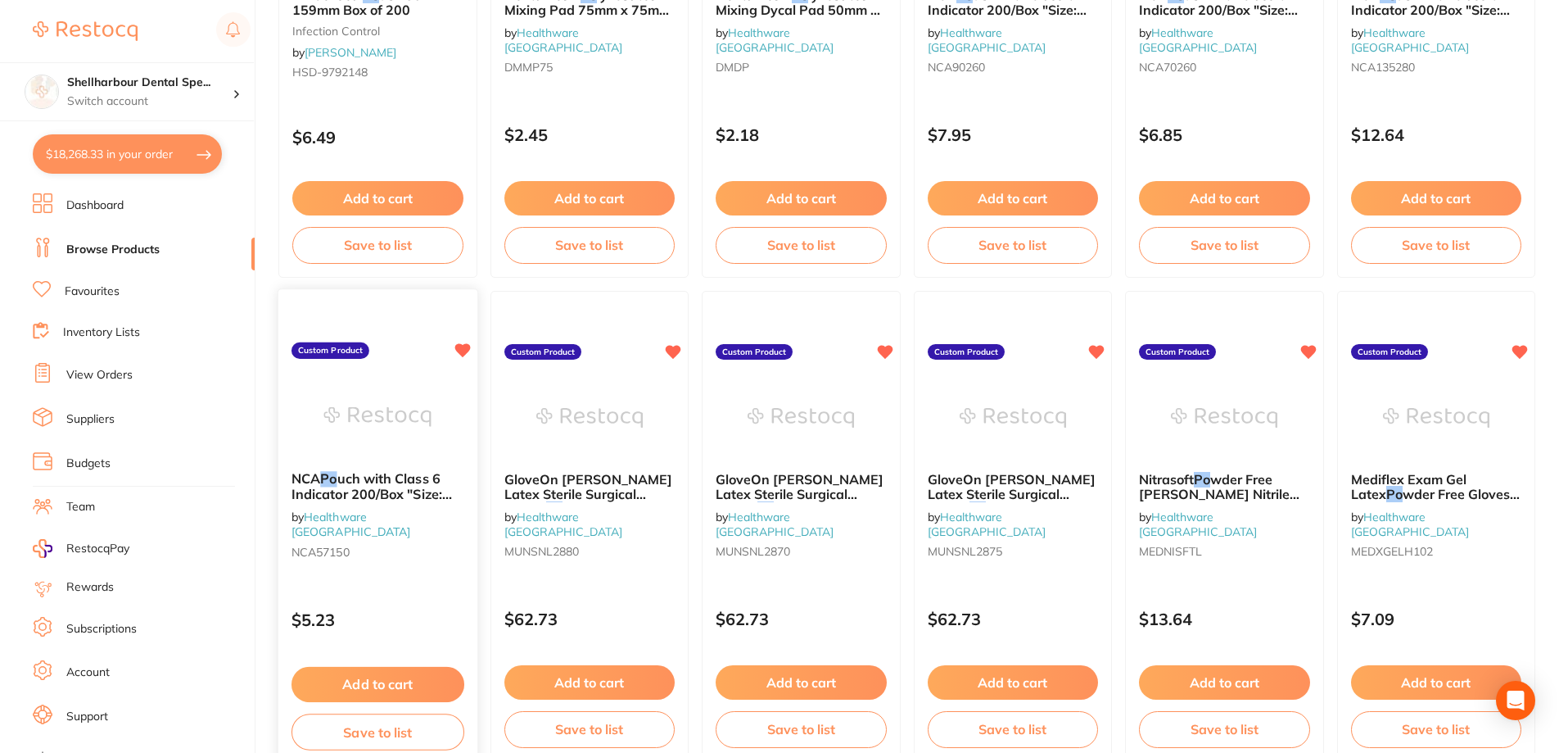
click at [349, 471] on span "uch with Class 6 Indicator 200/Box "Size: 57mm x 150mm"" at bounding box center [371, 493] width 161 height 47
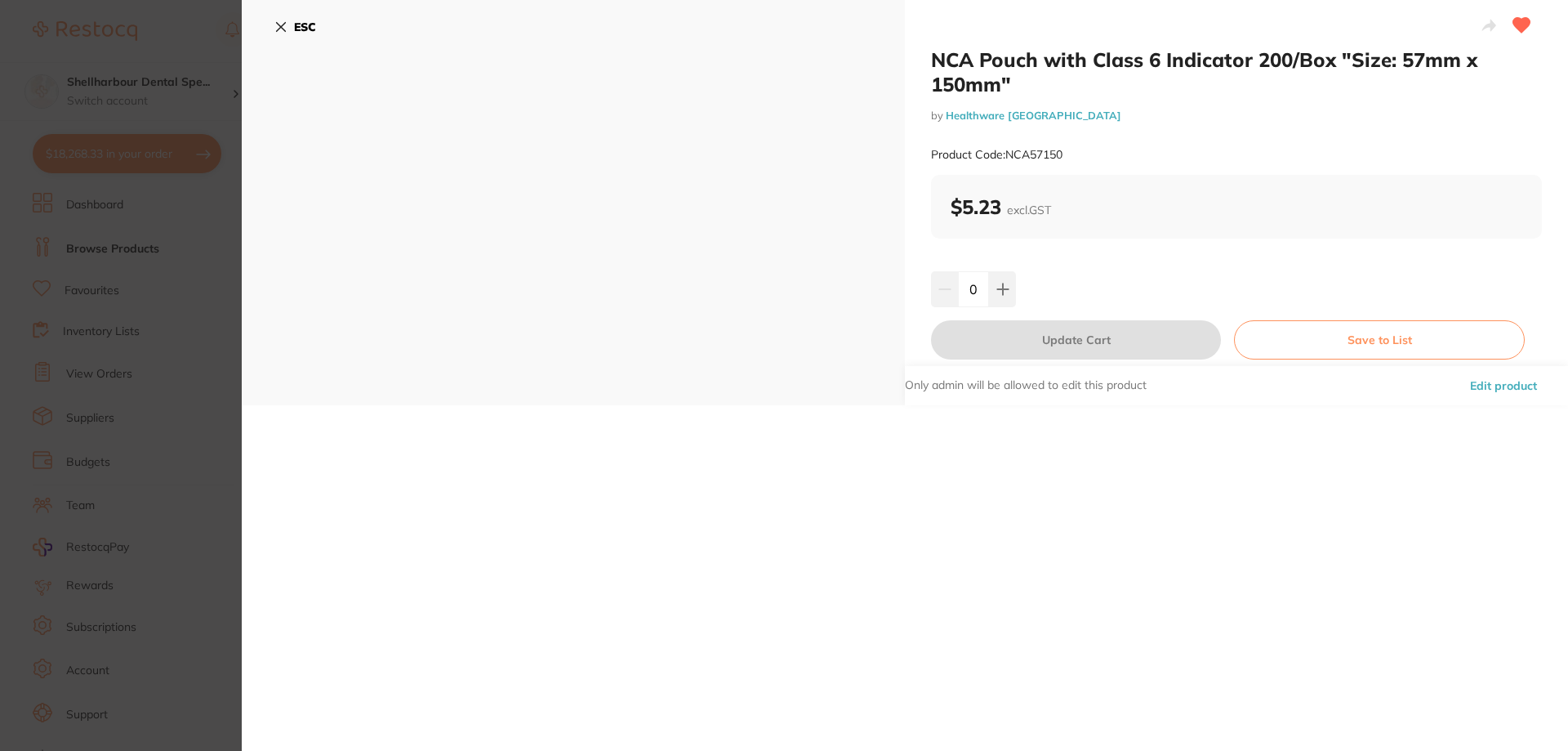
click at [305, 36] on button "ESC" at bounding box center [294, 27] width 41 height 28
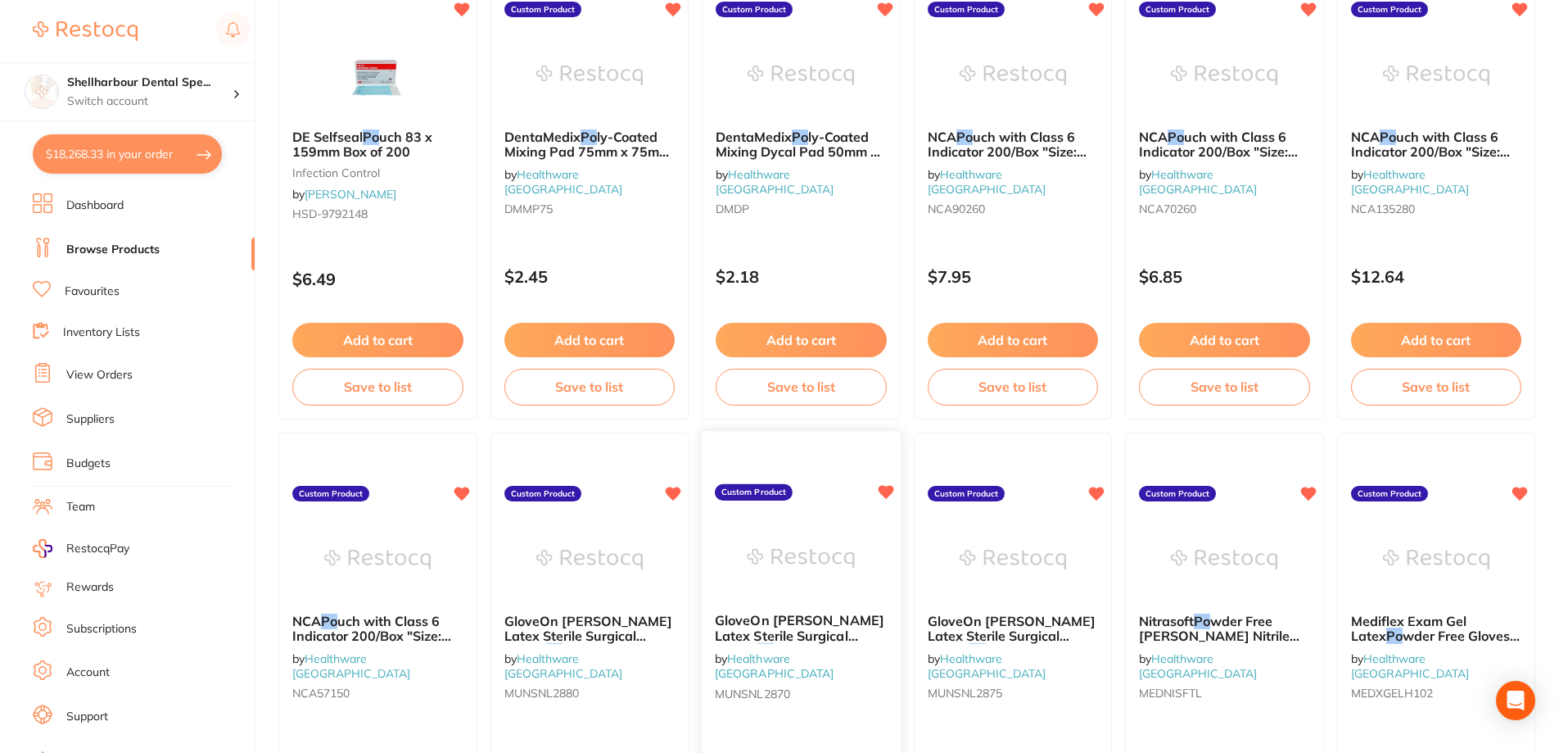
scroll to position [1147, 0]
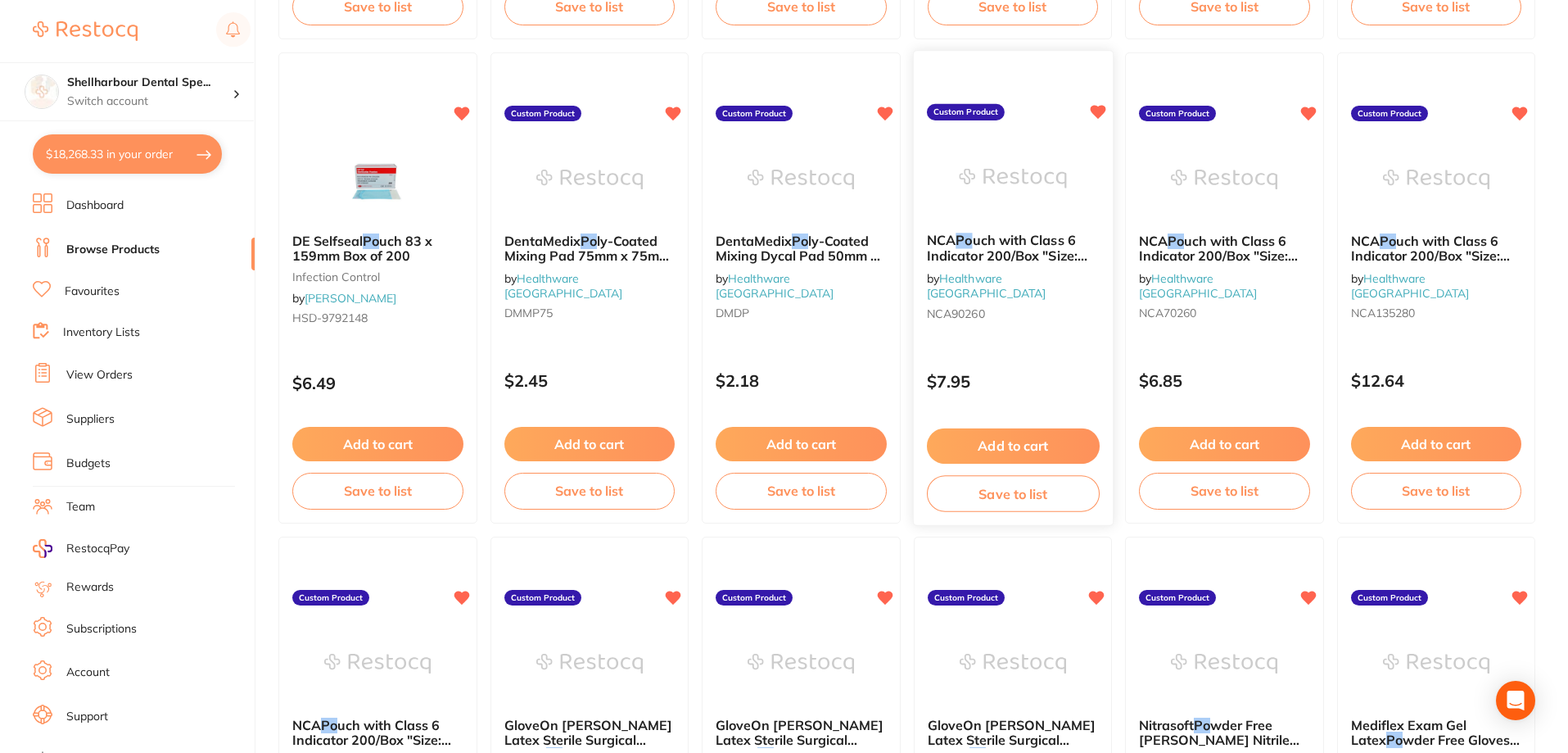
click at [1026, 271] on link "Healthware [GEOGRAPHIC_DATA]" at bounding box center [985, 285] width 119 height 30
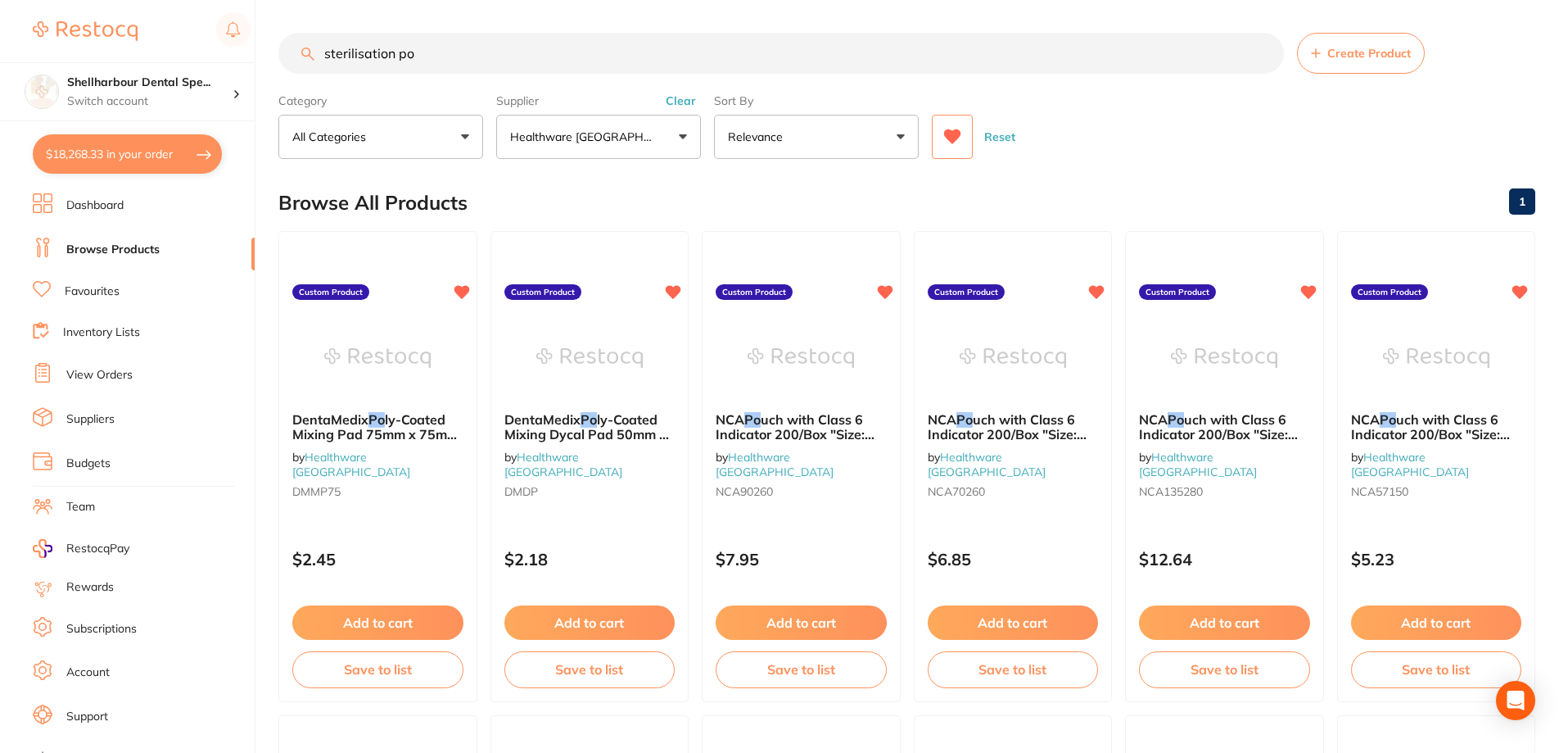
drag, startPoint x: 378, startPoint y: 45, endPoint x: 108, endPoint y: 54, distance: 270.1
click at [108, 54] on div "$18,268.33 Shellharbour Dental Spe... Switch account Shellharbour Dental Specia…" at bounding box center [784, 376] width 1568 height 753
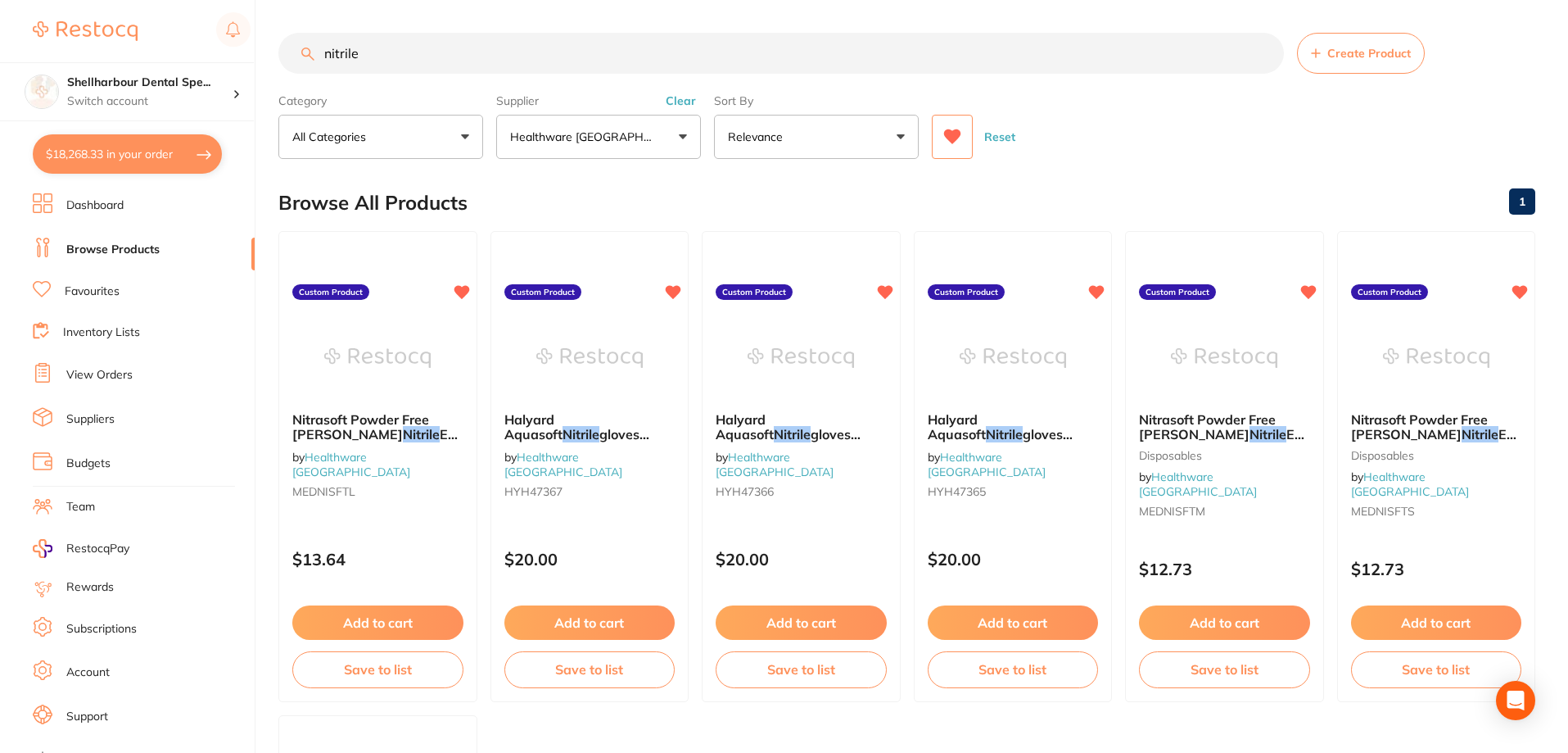
type input "nitrile"
click at [673, 97] on button "Clear" at bounding box center [681, 101] width 40 height 15
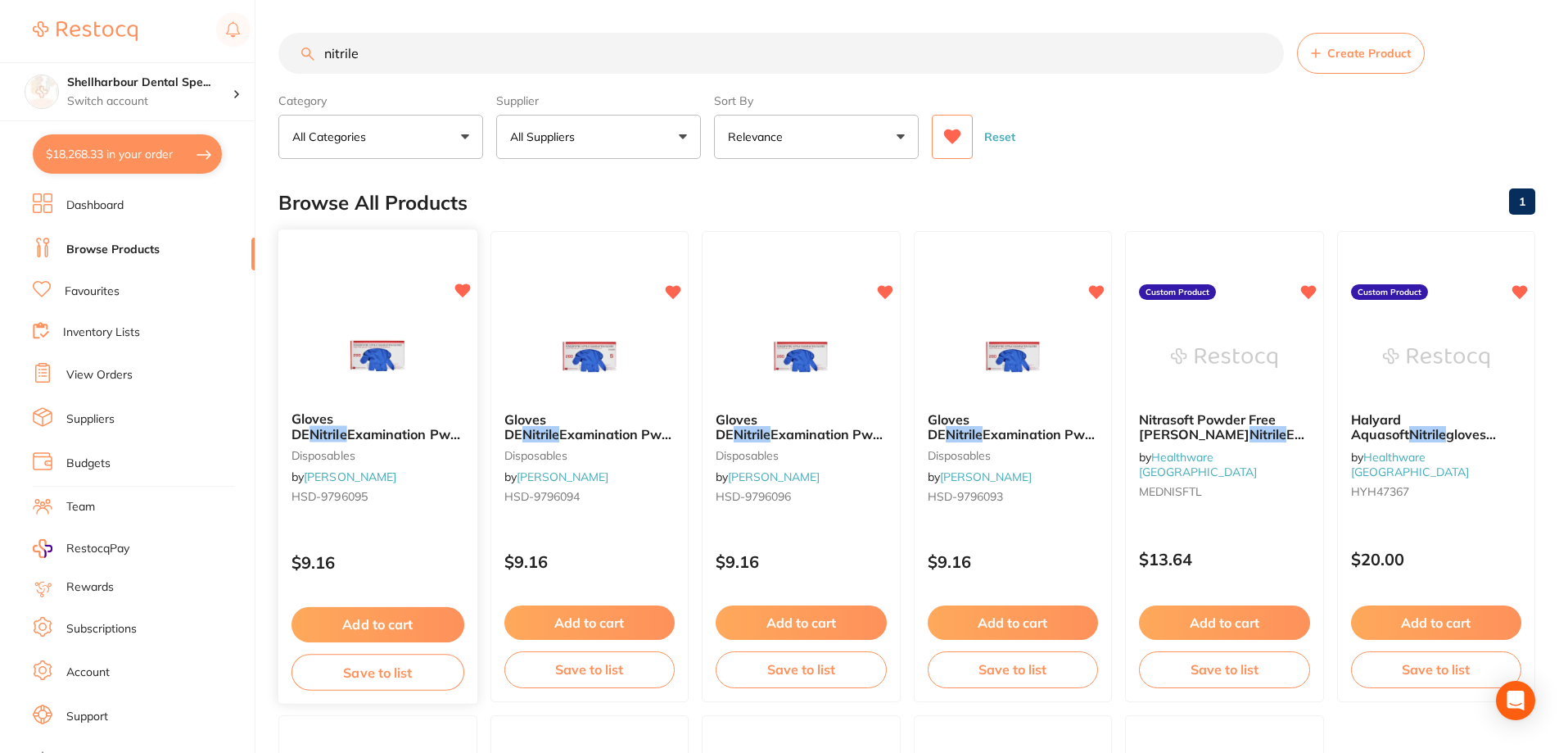
click at [347, 426] on em "Nitrile" at bounding box center [328, 434] width 37 height 17
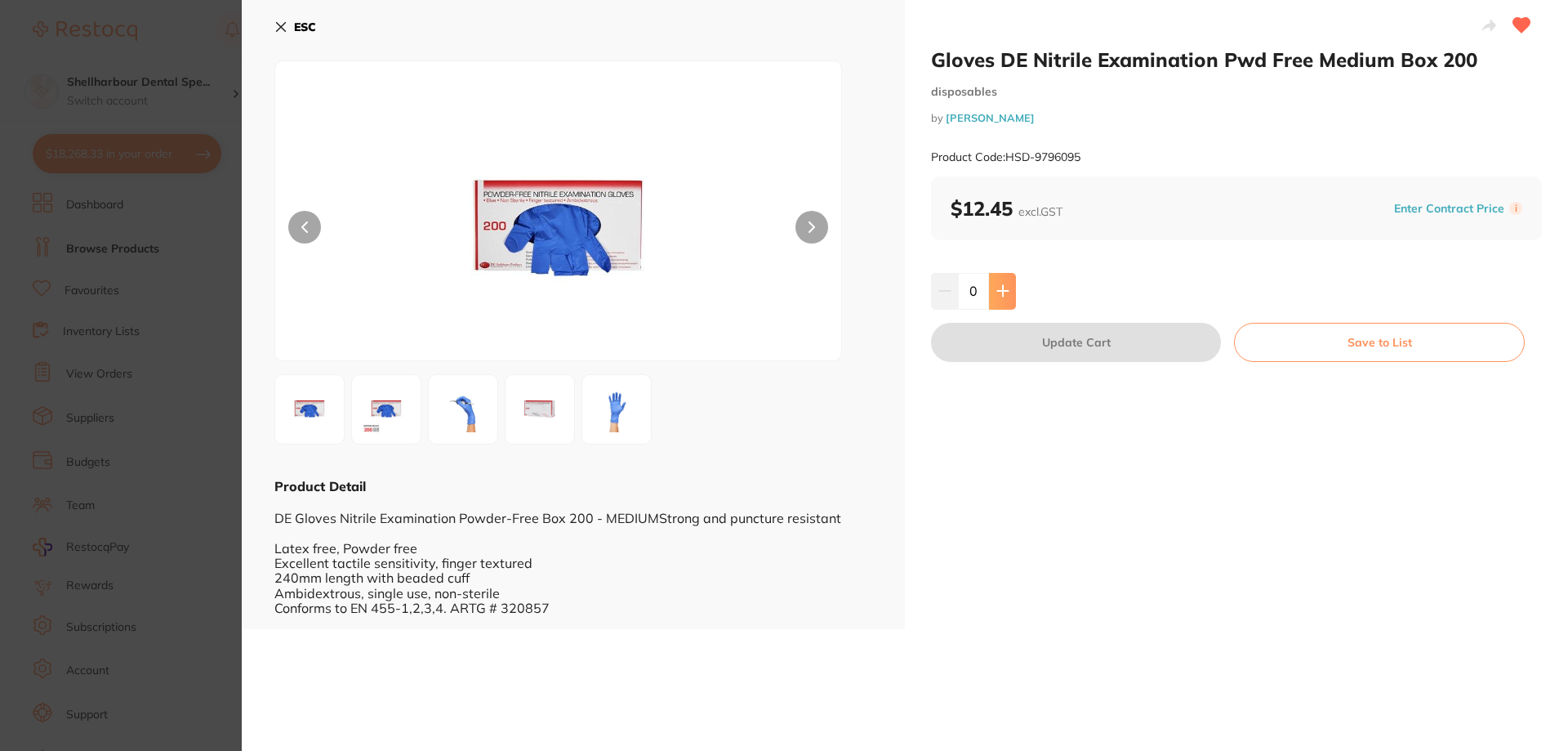
click at [1003, 291] on icon at bounding box center [1003, 292] width 11 height 11
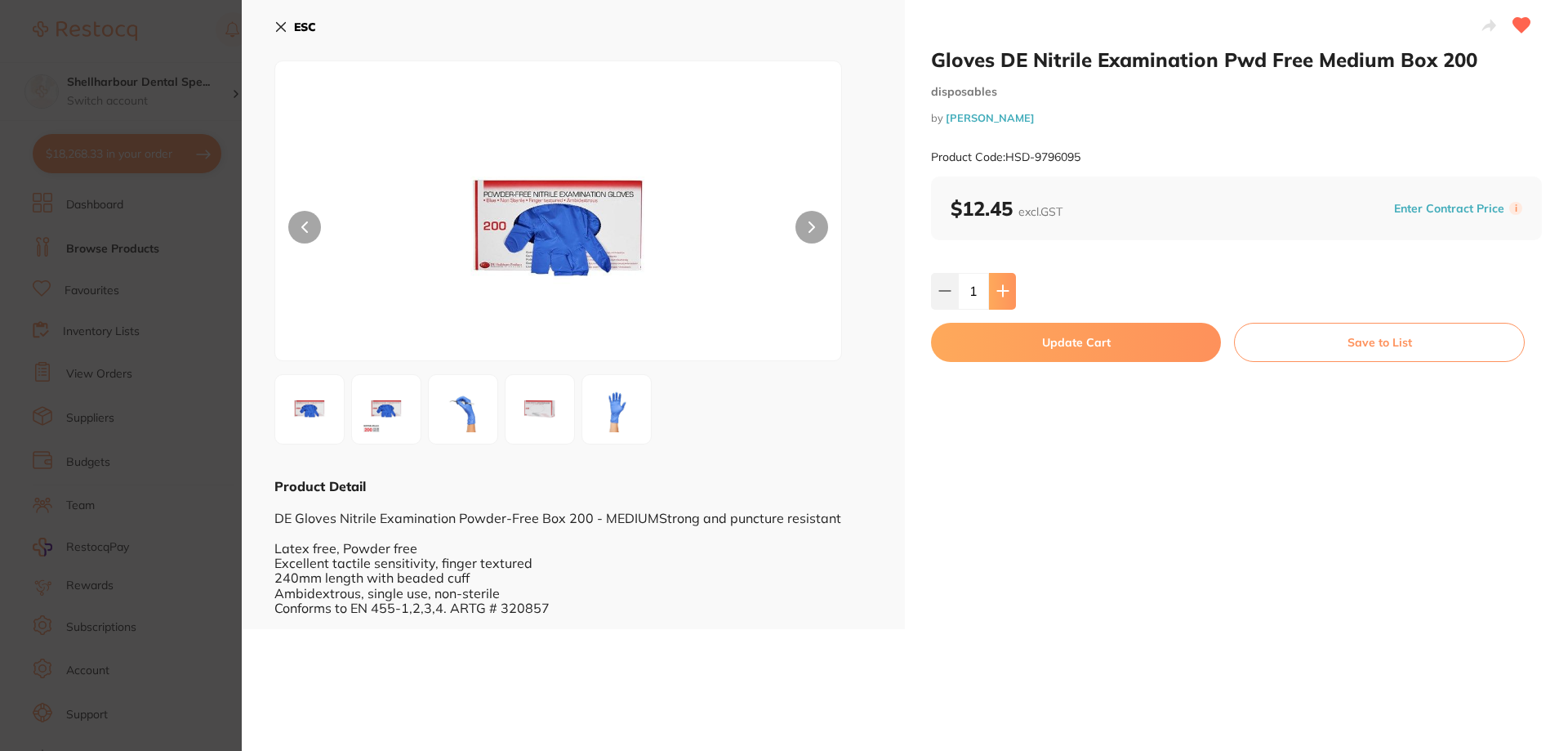
click at [1003, 290] on icon at bounding box center [1003, 291] width 13 height 13
click at [1003, 290] on icon at bounding box center [1003, 291] width 13 height 13
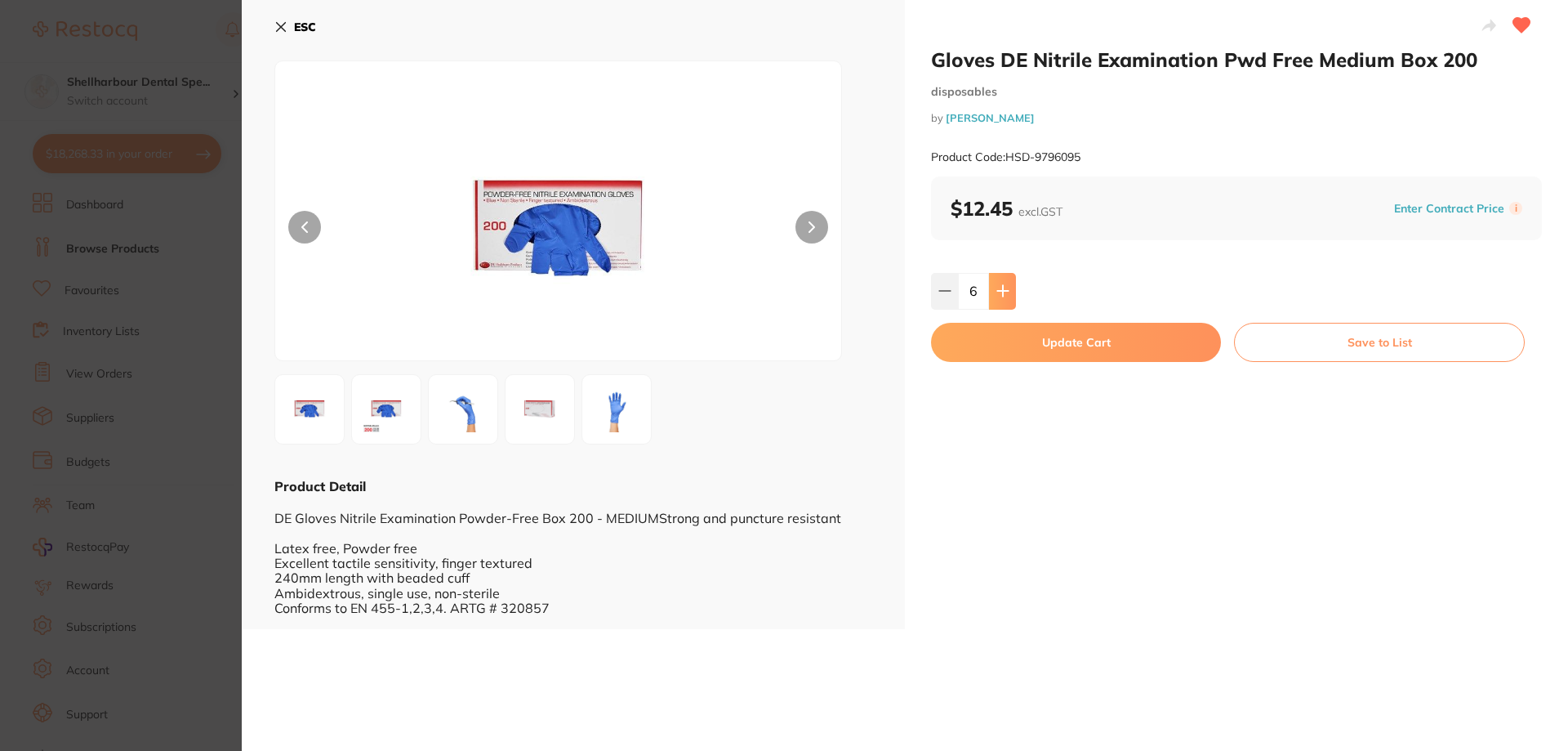
click at [1004, 289] on icon at bounding box center [1003, 291] width 13 height 13
click at [1005, 289] on icon at bounding box center [1003, 291] width 13 height 13
click at [1005, 290] on icon at bounding box center [1003, 291] width 13 height 13
click at [1005, 291] on icon at bounding box center [1003, 291] width 13 height 13
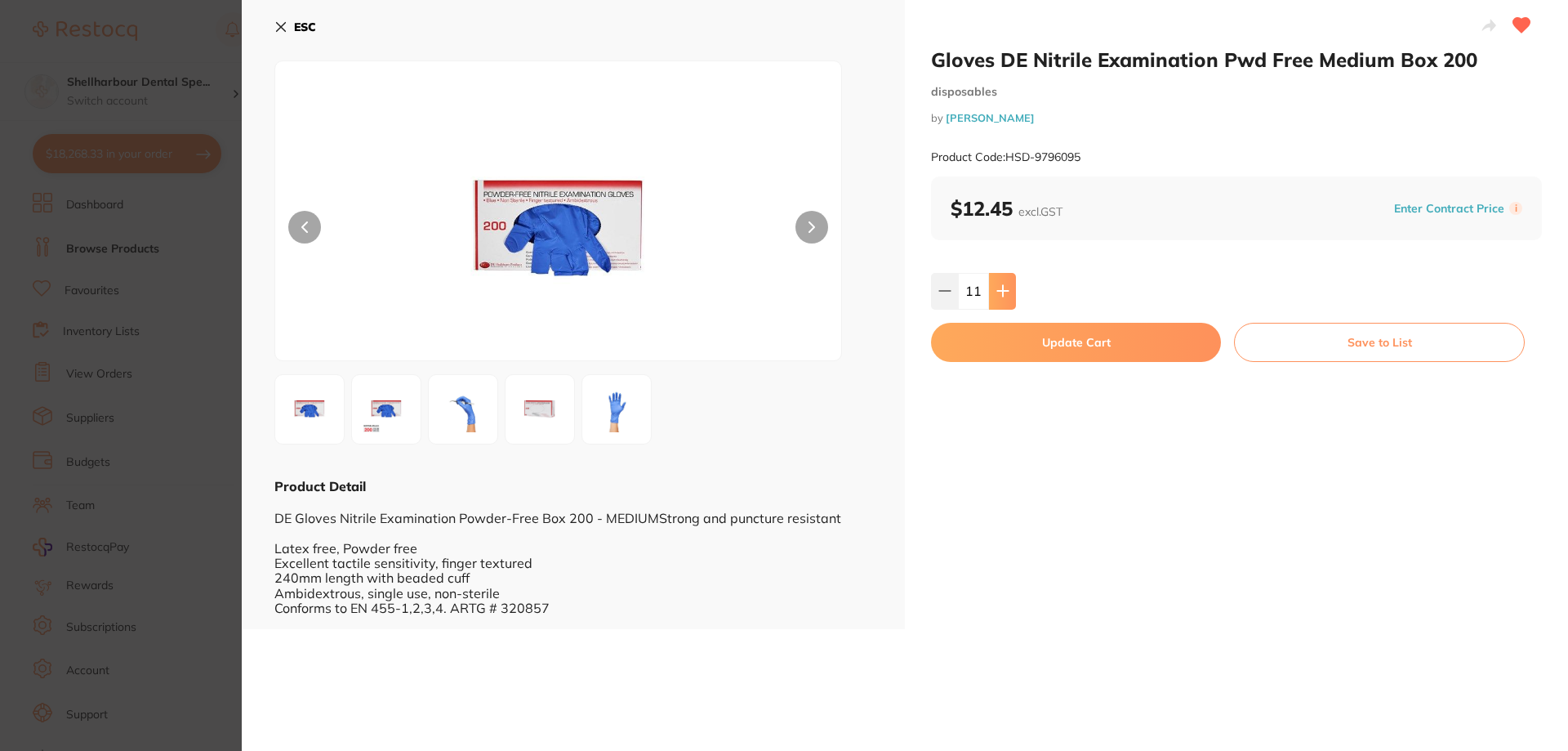
click at [1005, 291] on icon at bounding box center [1003, 292] width 11 height 11
click at [1007, 293] on button at bounding box center [1002, 291] width 27 height 36
click at [1002, 293] on icon at bounding box center [1003, 291] width 13 height 13
click at [1002, 293] on icon at bounding box center [1003, 291] width 13 height 13
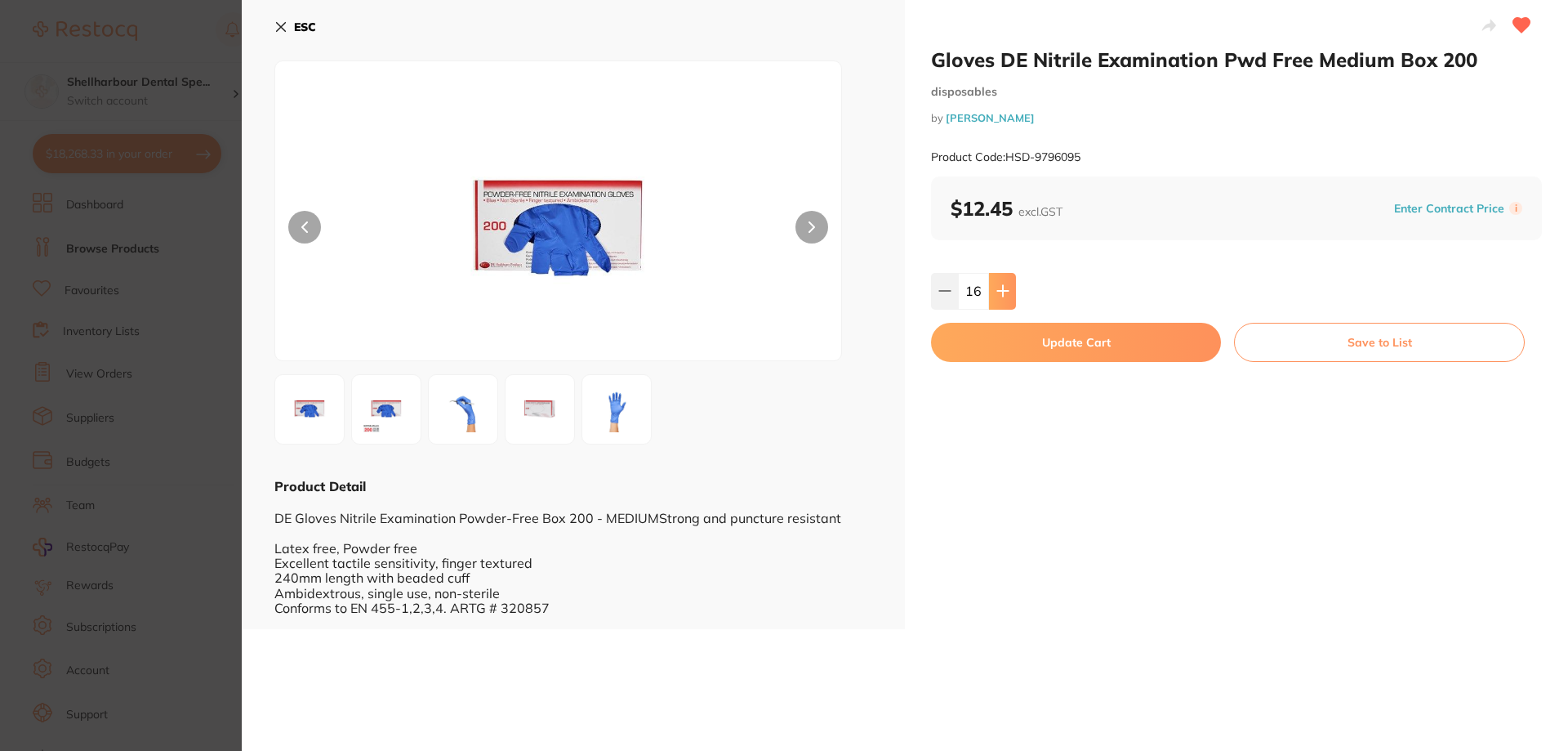
click at [1002, 293] on icon at bounding box center [1003, 291] width 13 height 13
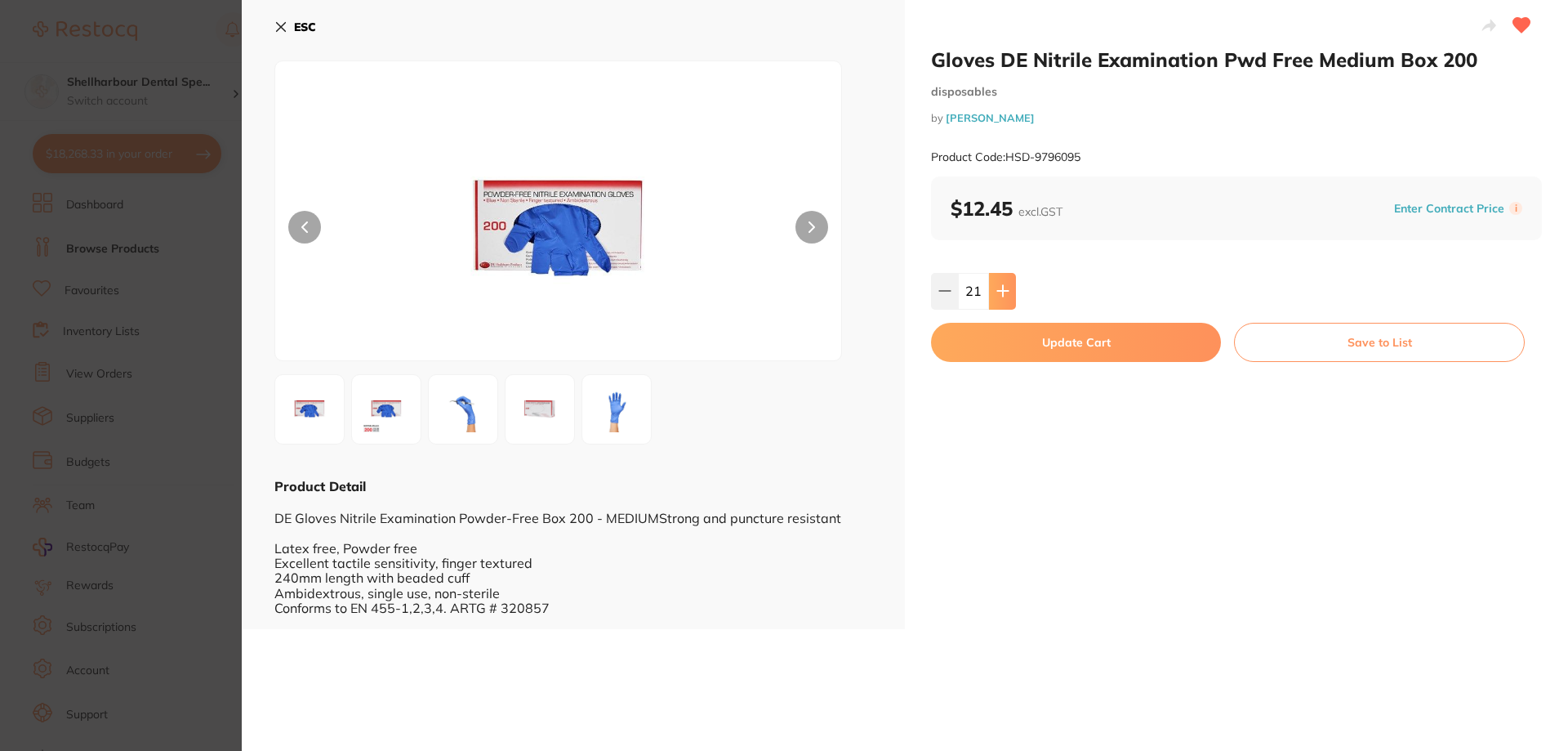
click at [1002, 293] on icon at bounding box center [1003, 291] width 13 height 13
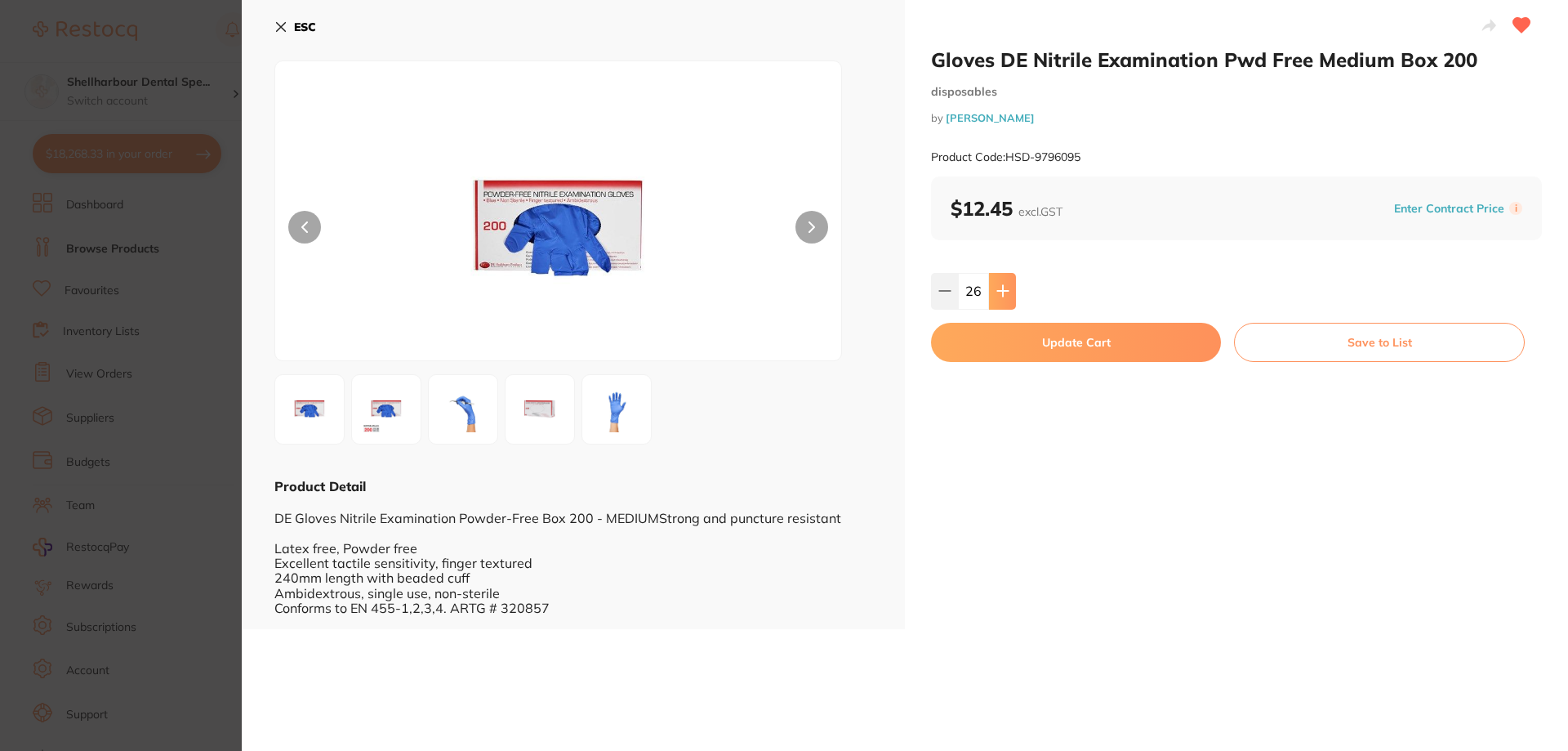
click at [1002, 293] on icon at bounding box center [1003, 291] width 13 height 13
drag, startPoint x: 996, startPoint y: 298, endPoint x: 996, endPoint y: 347, distance: 49.0
click at [998, 302] on button at bounding box center [1002, 291] width 27 height 36
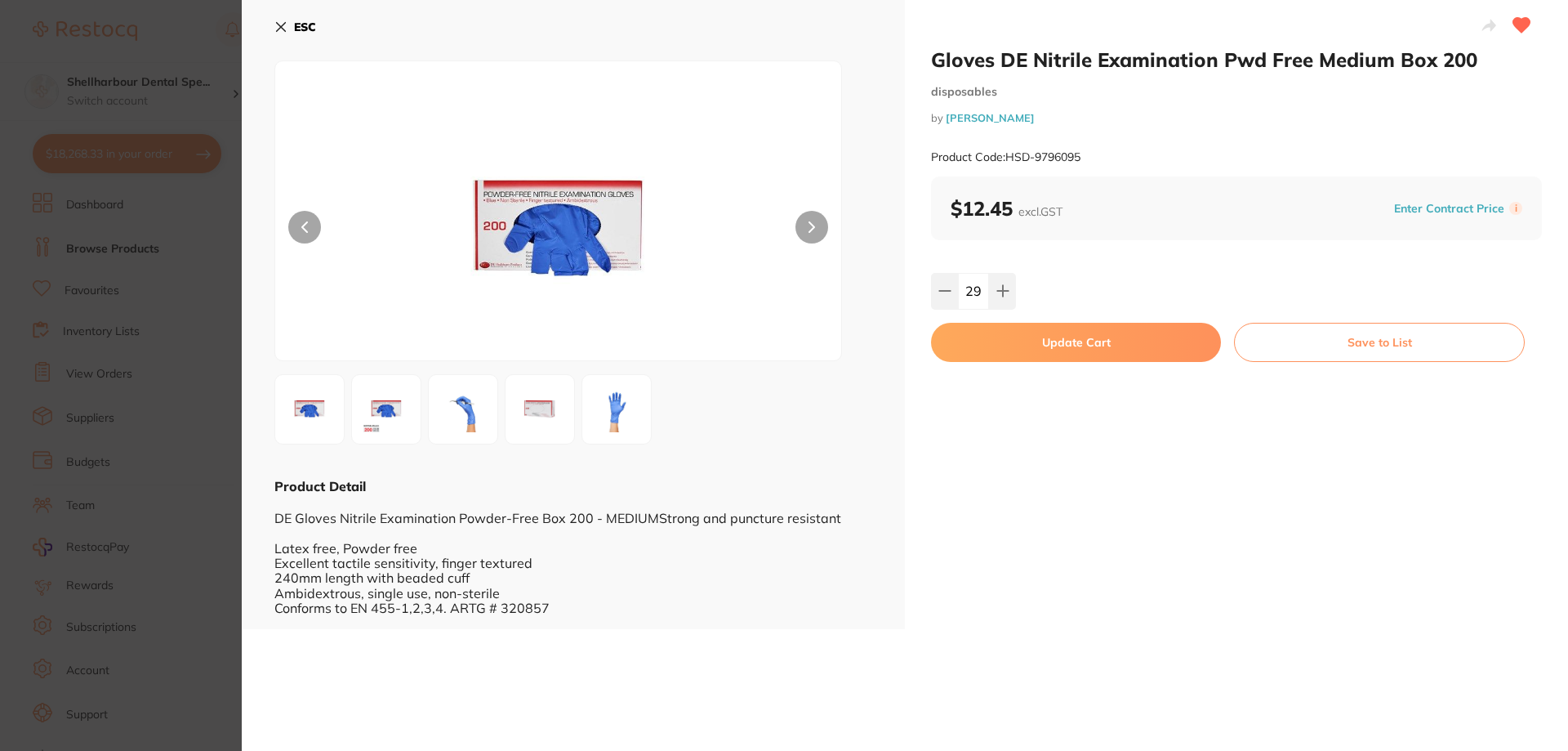
type input "30"
click at [995, 347] on button "Update Cart" at bounding box center [1076, 342] width 290 height 39
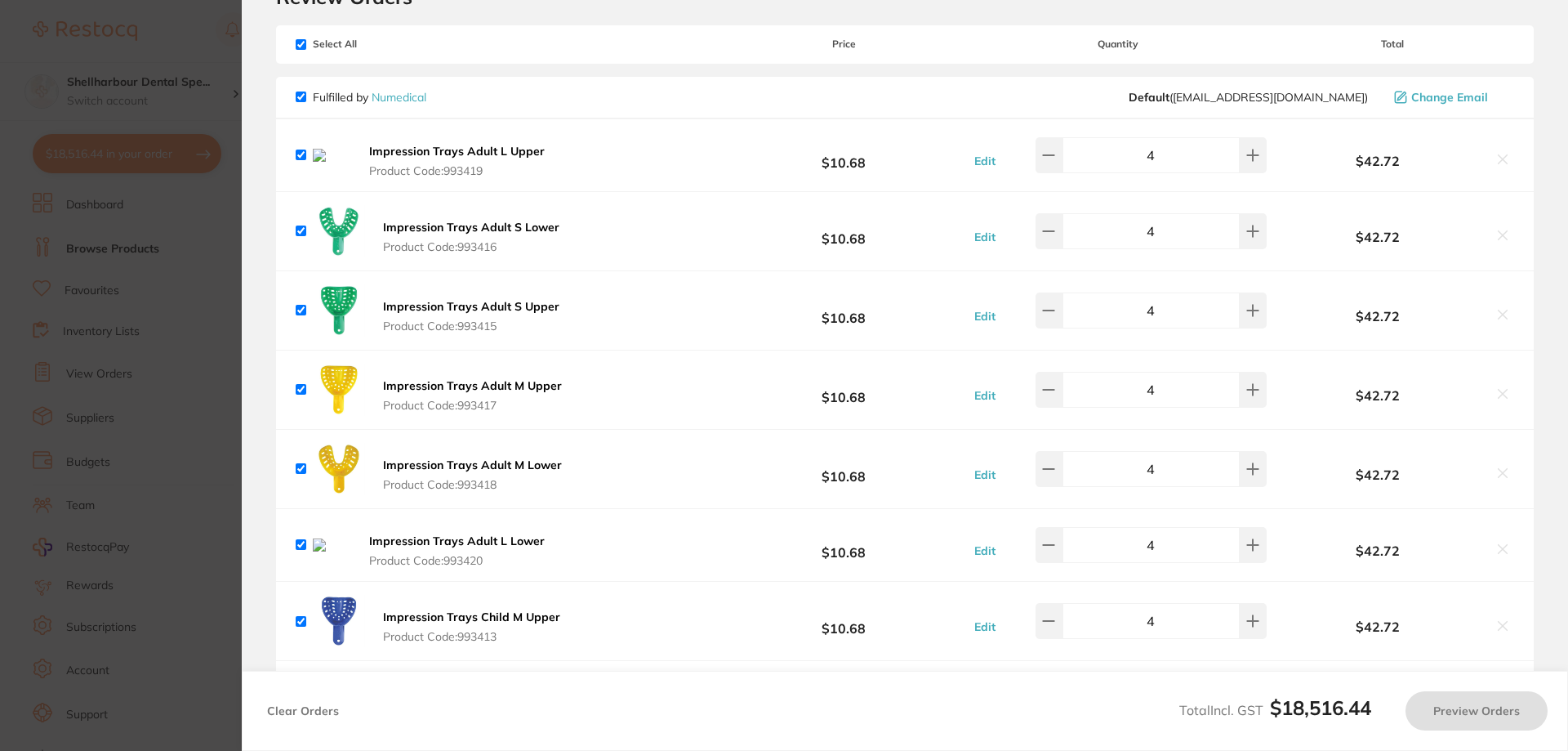
scroll to position [163, 0]
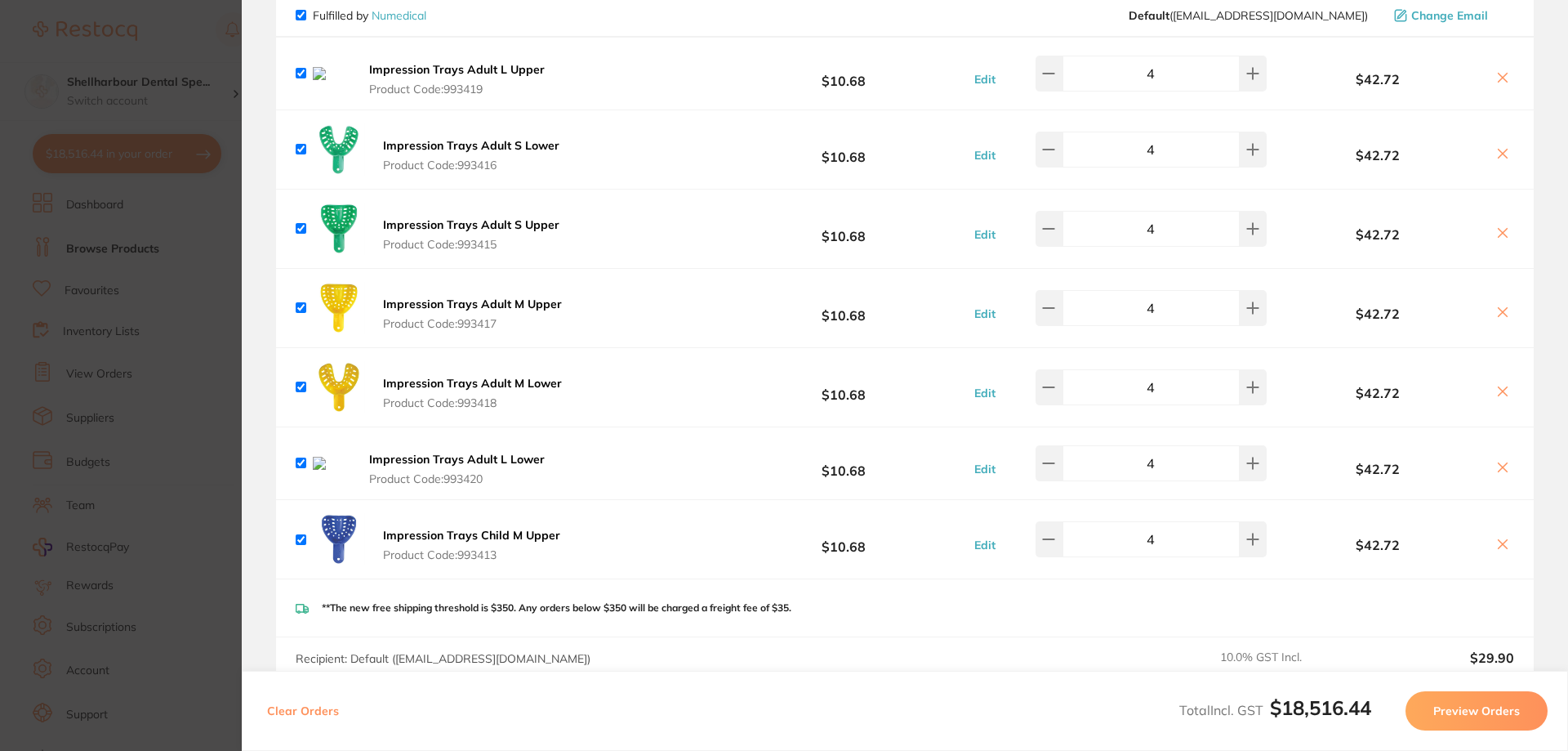
click at [1496, 77] on icon at bounding box center [1502, 78] width 13 height 13
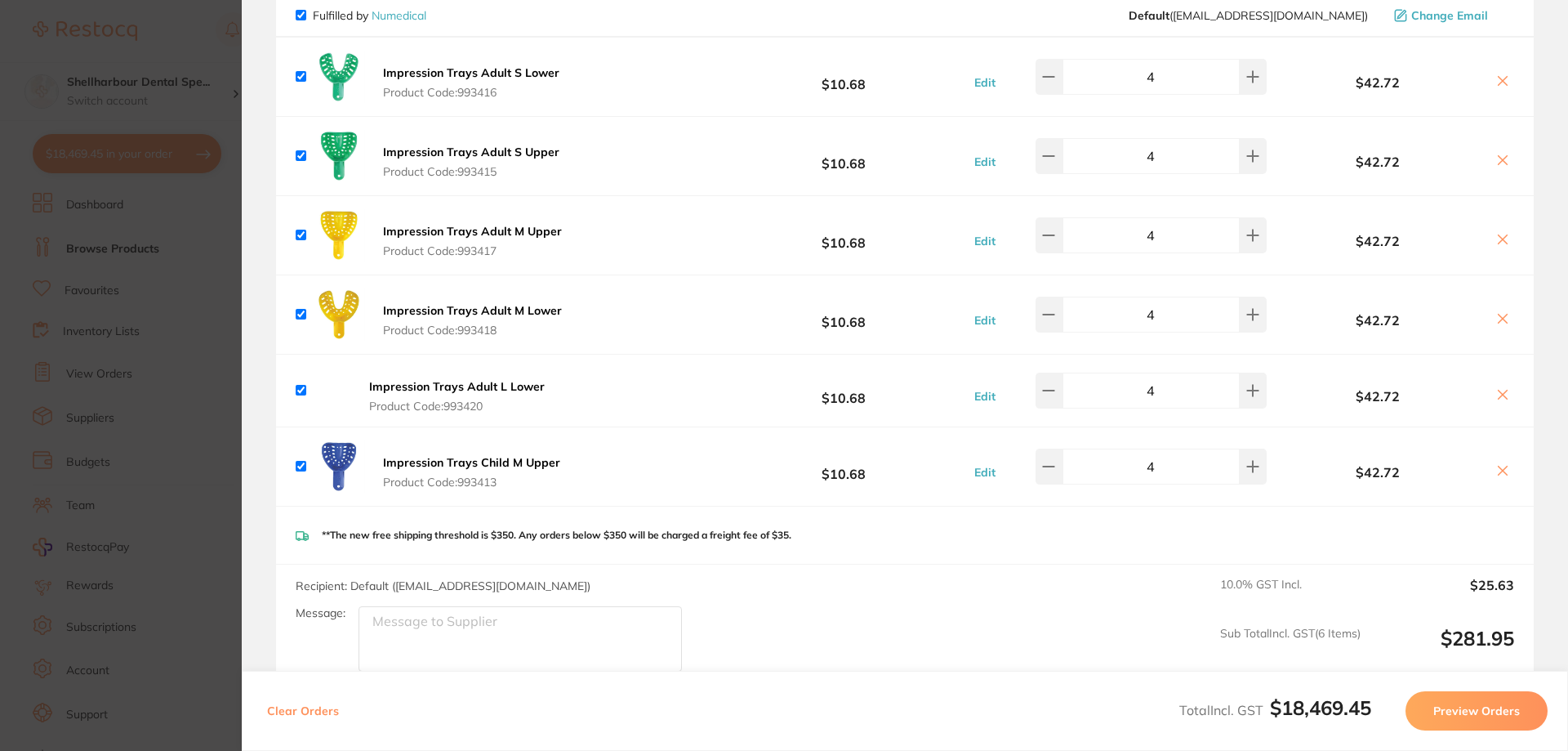
click at [1496, 397] on icon at bounding box center [1502, 394] width 13 height 13
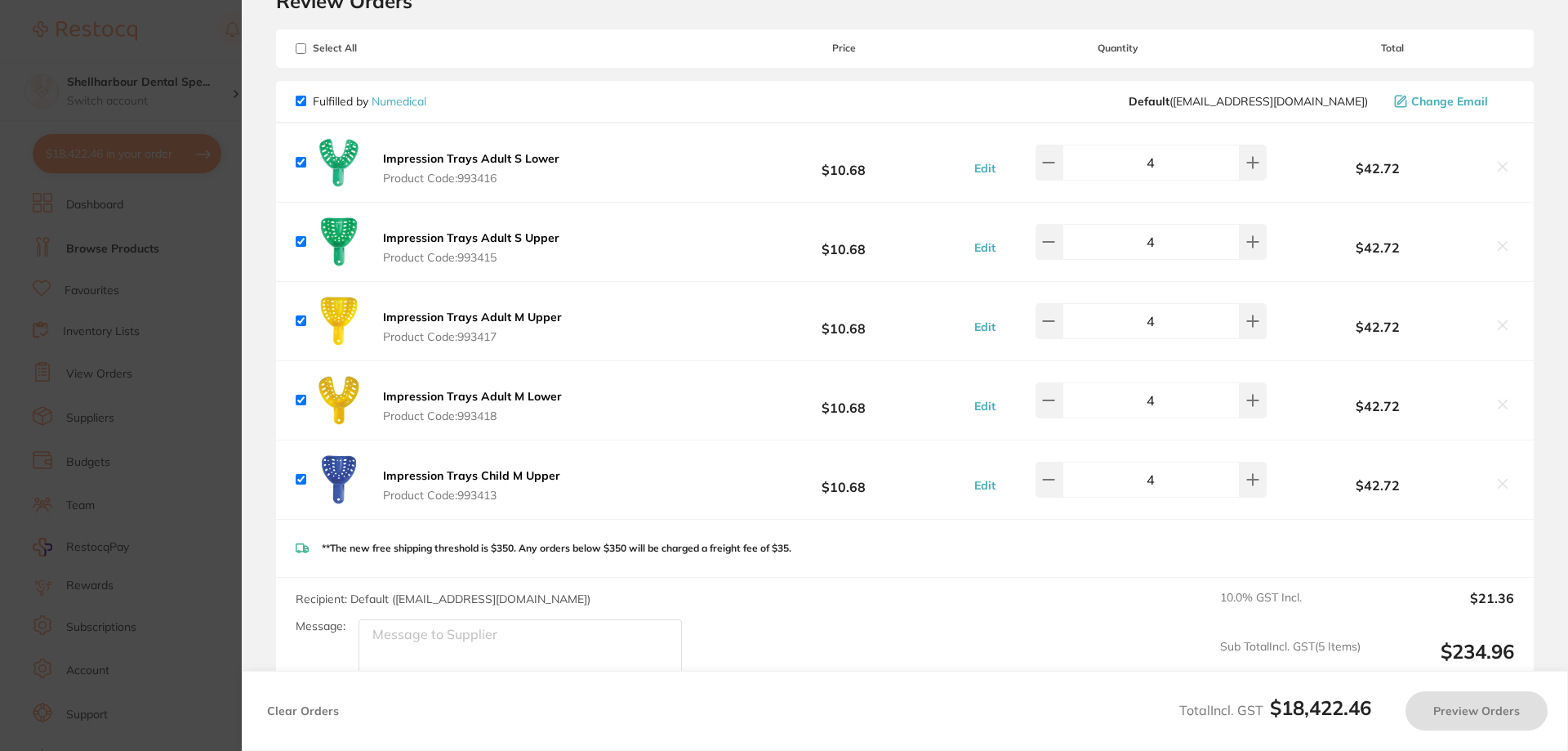
scroll to position [0, 0]
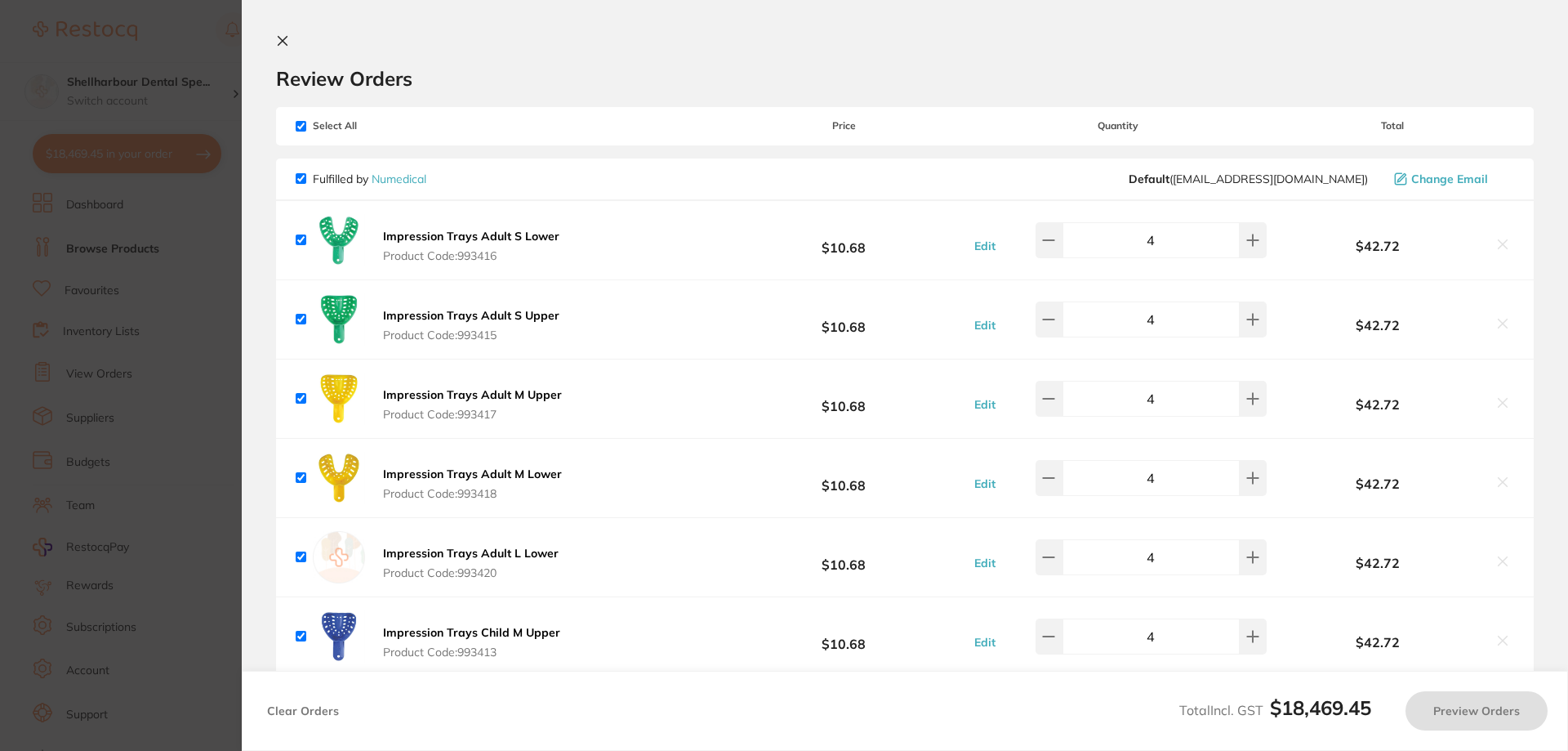
click at [460, 233] on b "Impression Trays Adult S Lower" at bounding box center [471, 236] width 176 height 15
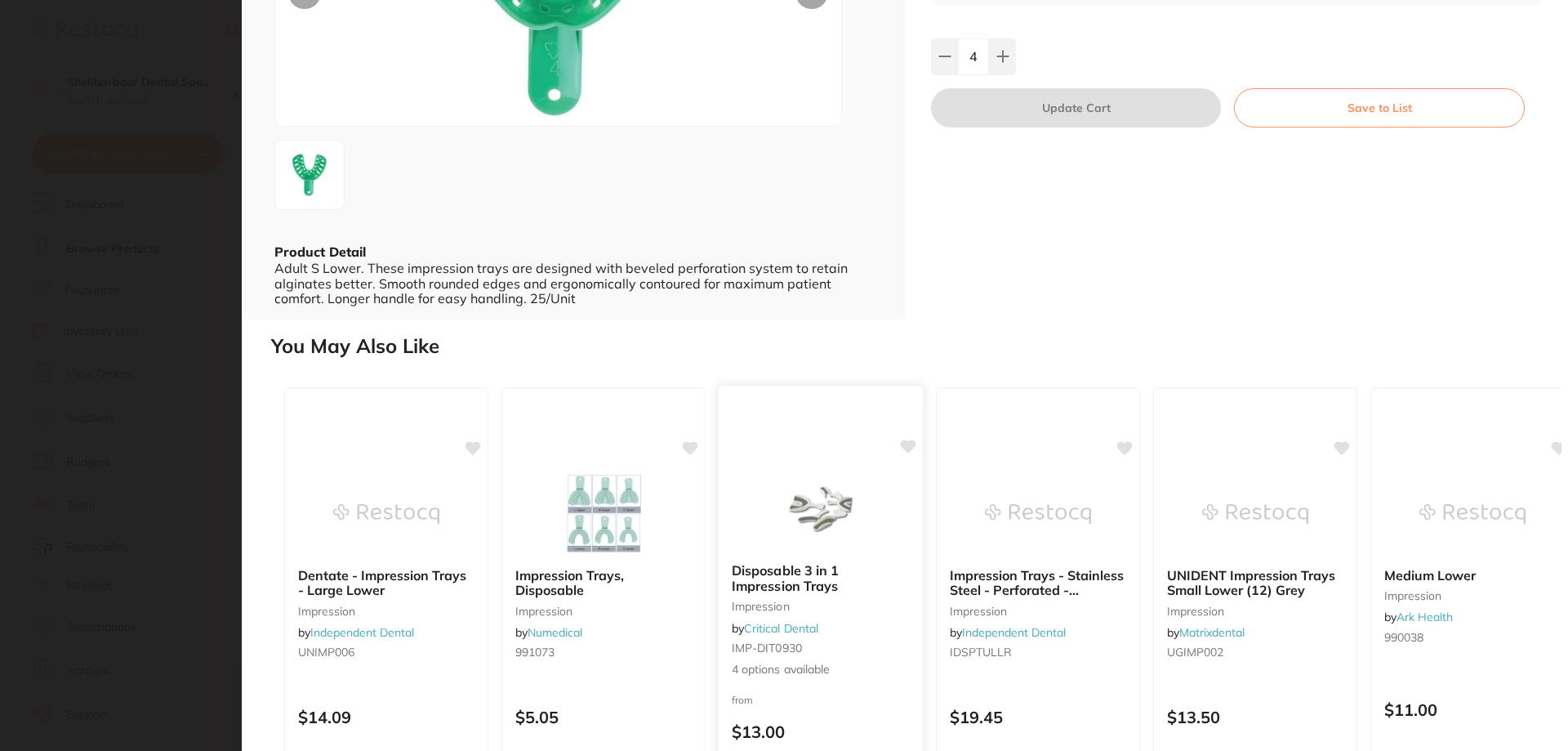
scroll to position [360, 0]
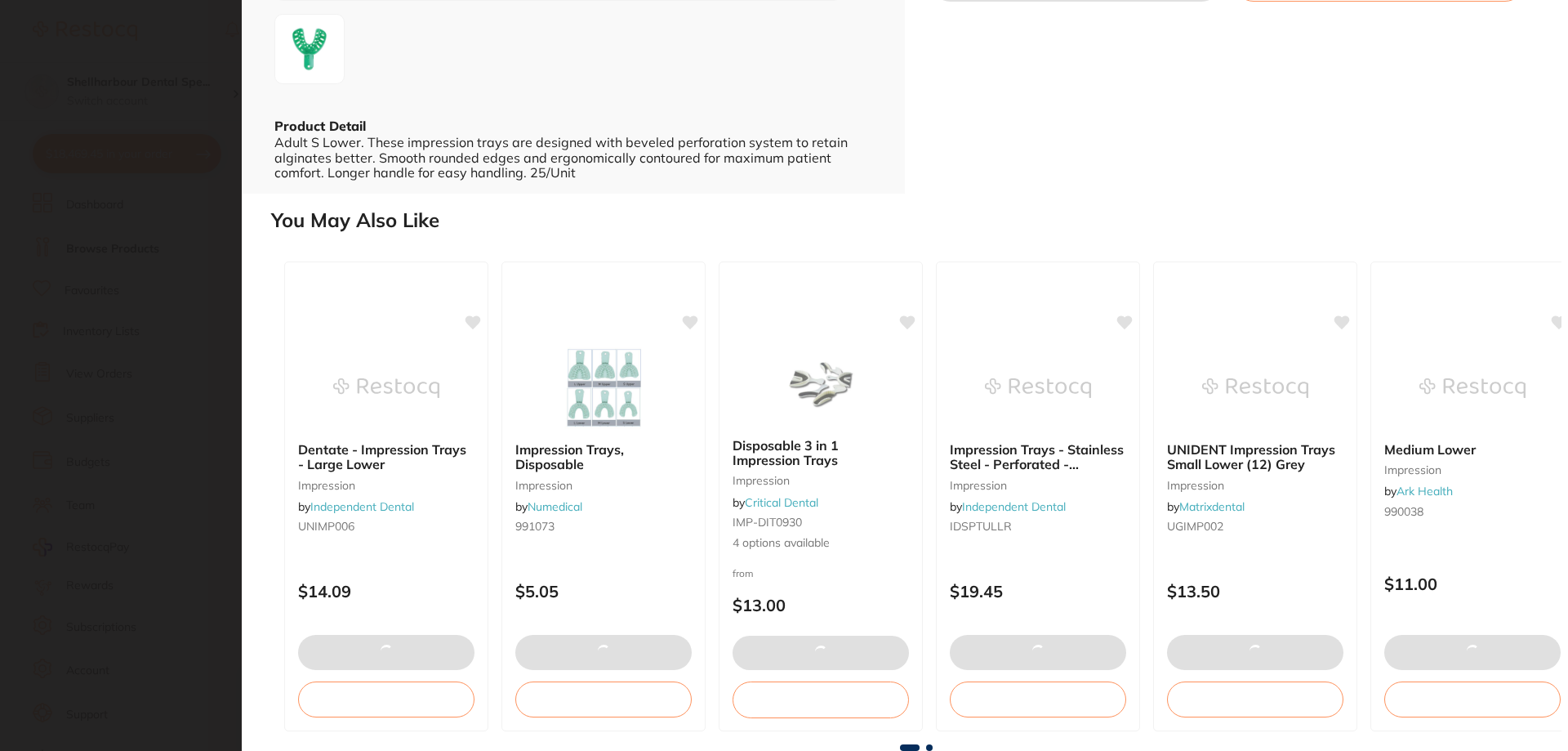
drag, startPoint x: 217, startPoint y: 199, endPoint x: 467, endPoint y: 326, distance: 280.4
click at [217, 198] on section "Impression Trays Adult S Lower impression by Numedical Product Code: 993416 ESC…" at bounding box center [784, 375] width 1568 height 751
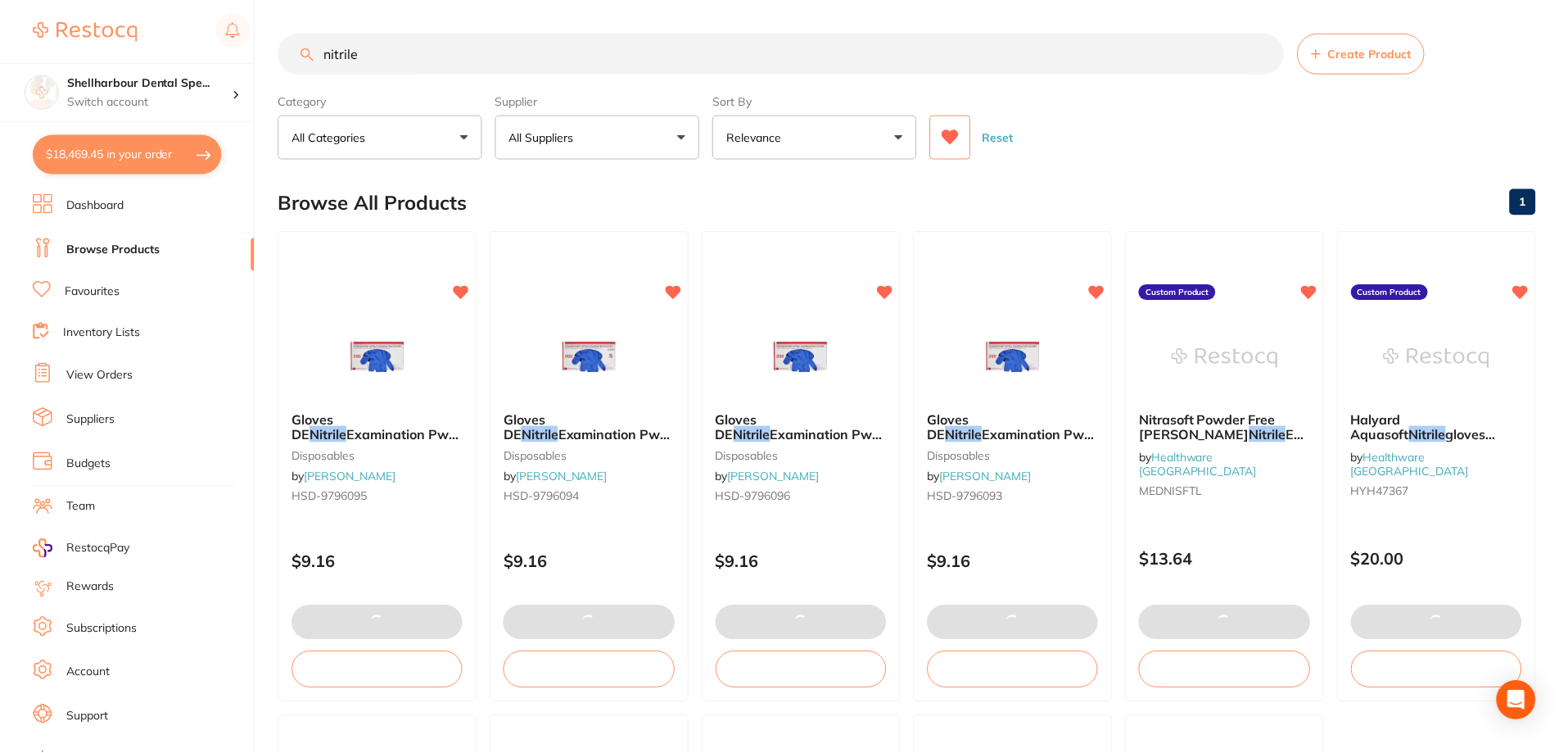
scroll to position [1, 0]
checkbox input "false"
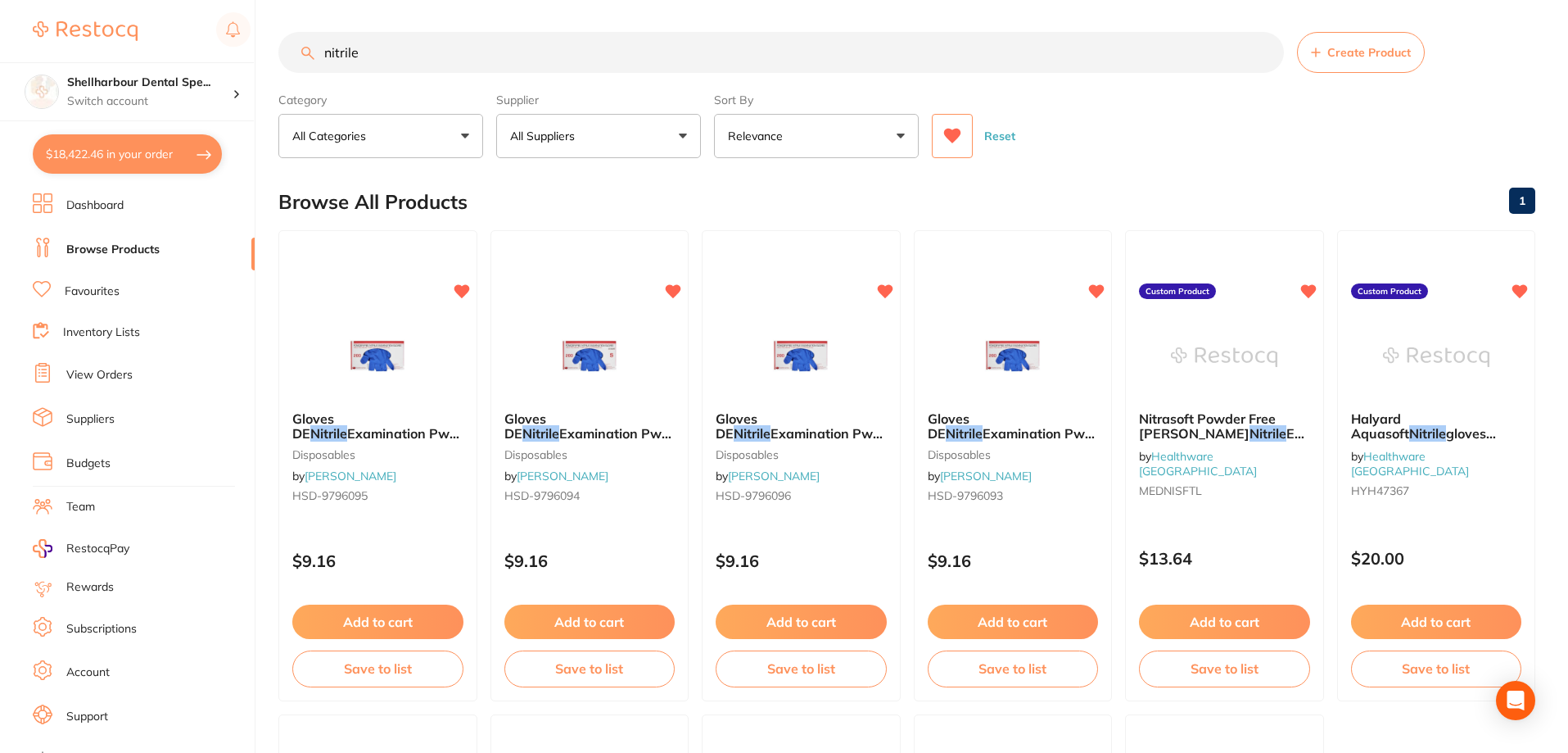
drag, startPoint x: 397, startPoint y: 44, endPoint x: -19, endPoint y: 46, distance: 416.0
click at [0, 46] on html "$18,422.46 Shellharbour Dental Spe... Switch account Shellharbour Dental Specia…" at bounding box center [784, 375] width 1568 height 753
type input "impression tray"
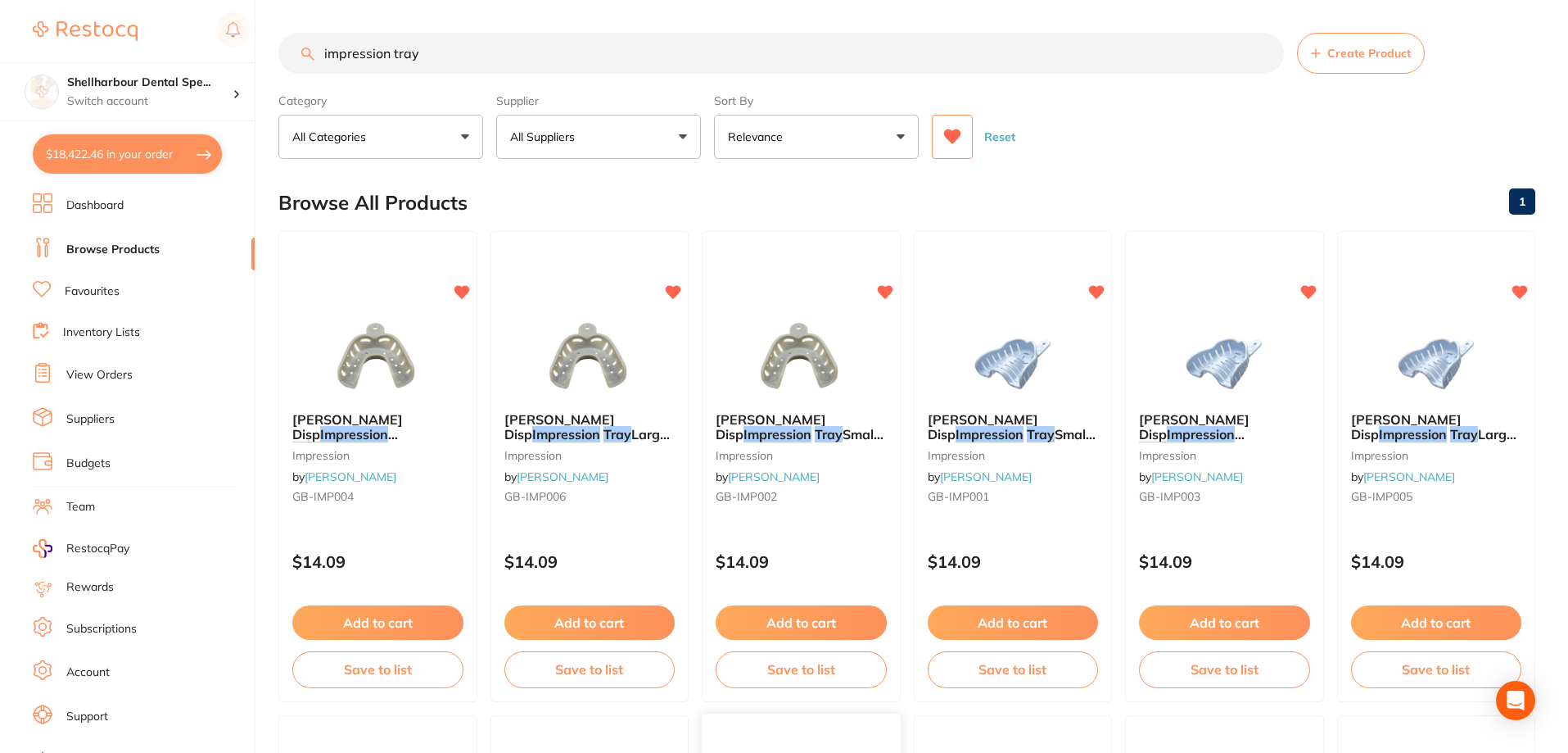
scroll to position [574, 0]
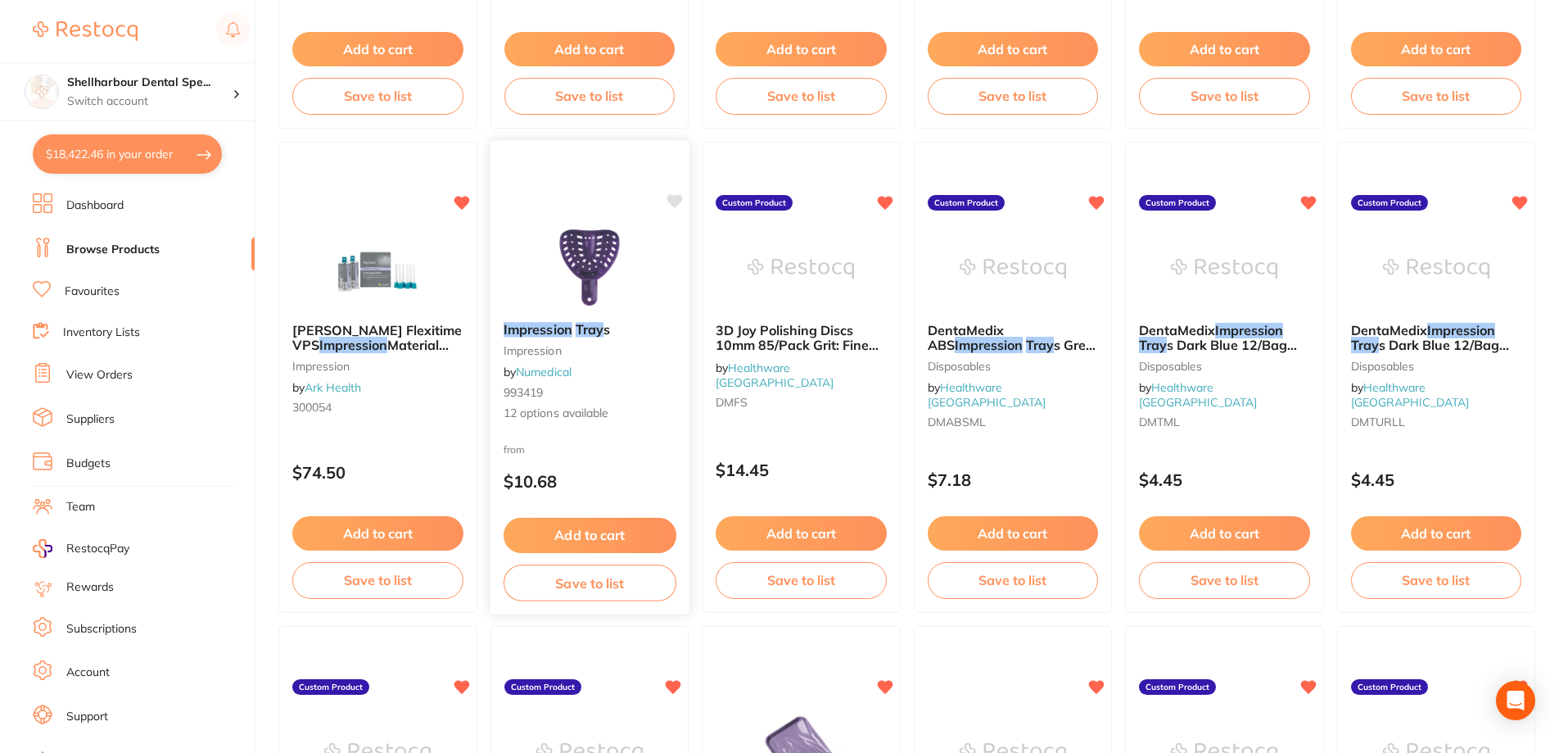
click at [587, 316] on div "Impression Tray s impression by Numedical 993419 12 options available" at bounding box center [589, 371] width 199 height 126
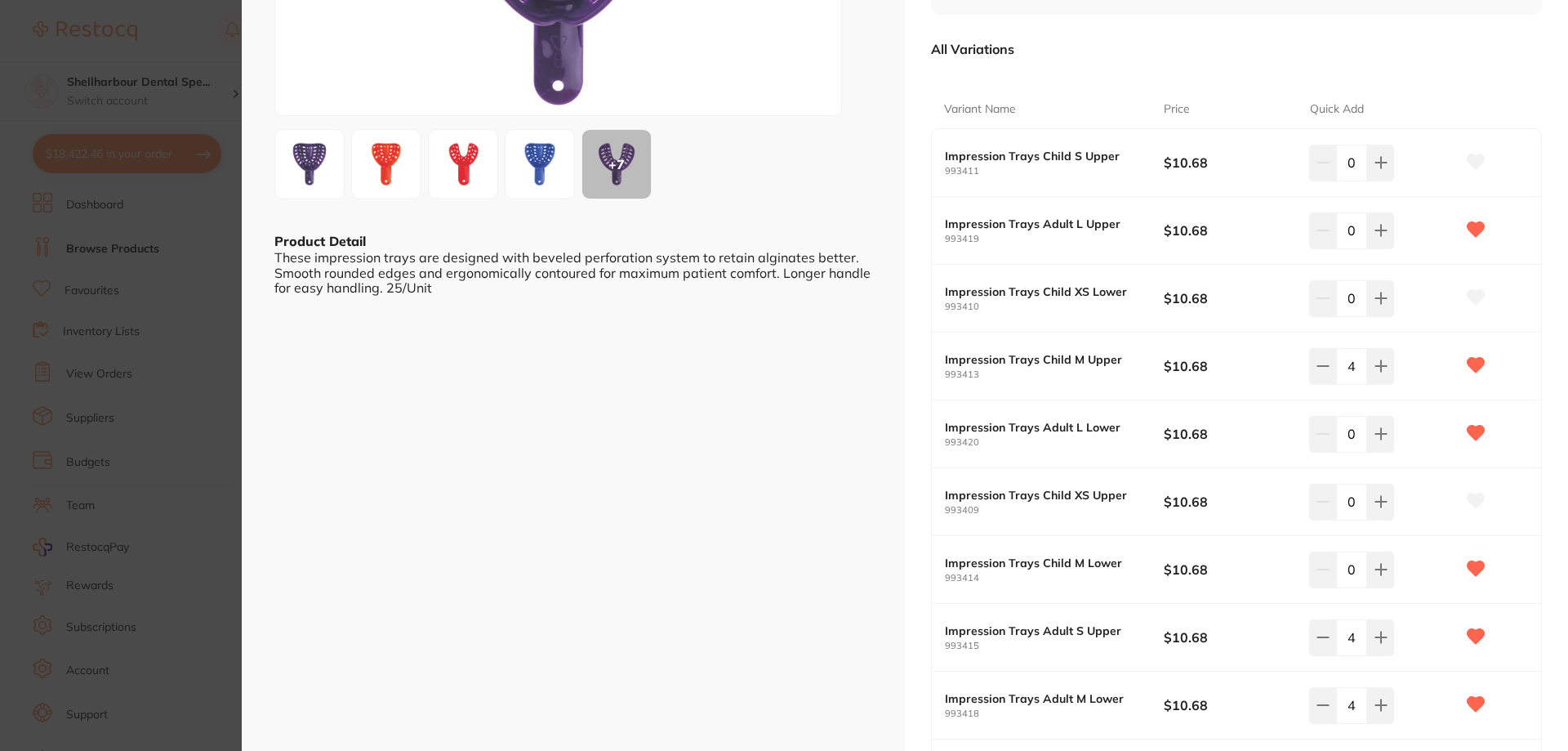
scroll to position [326, 0]
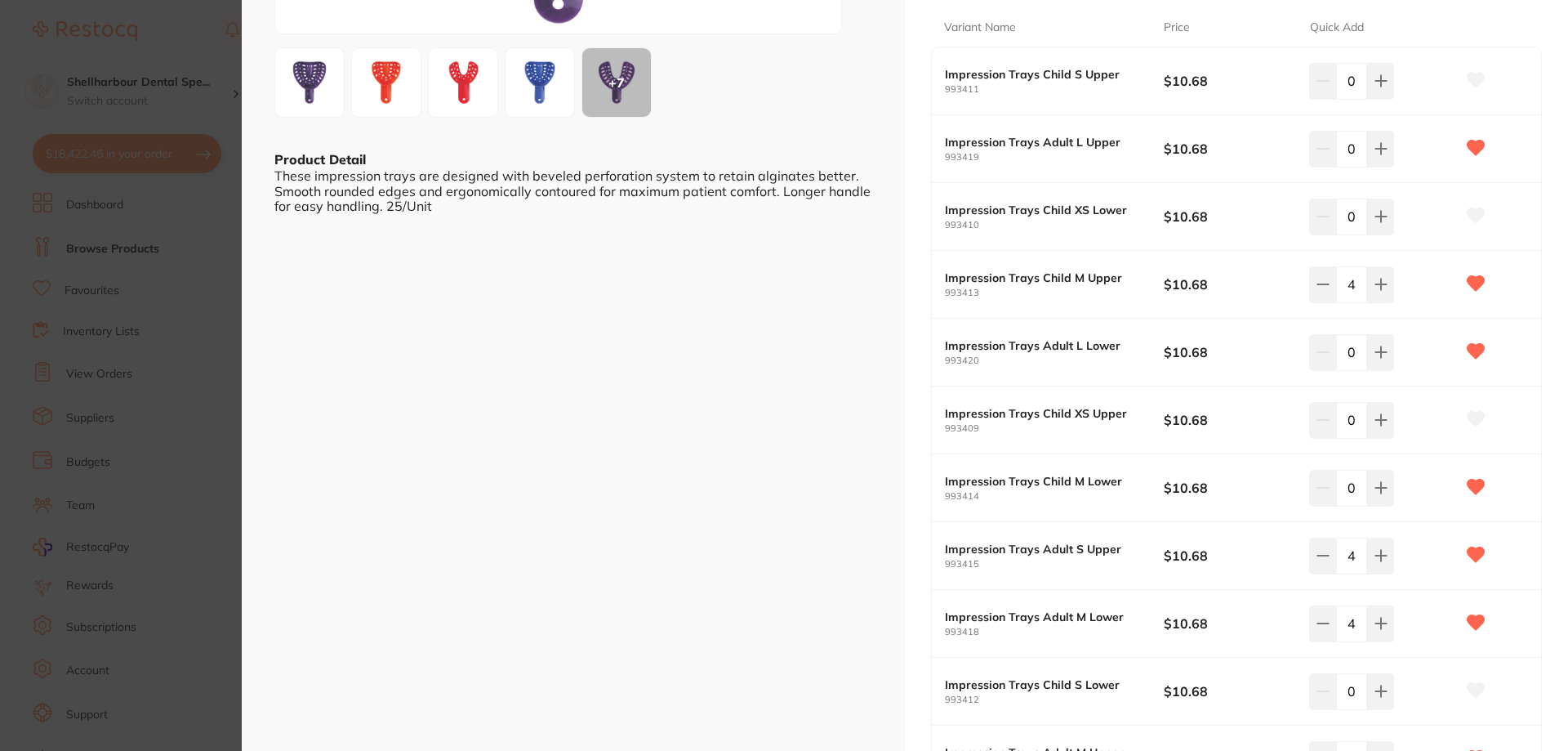
click at [1392, 476] on div "0" at bounding box center [1381, 487] width 146 height 36
click at [1380, 485] on icon at bounding box center [1380, 488] width 13 height 13
click at [1379, 484] on icon at bounding box center [1380, 488] width 13 height 13
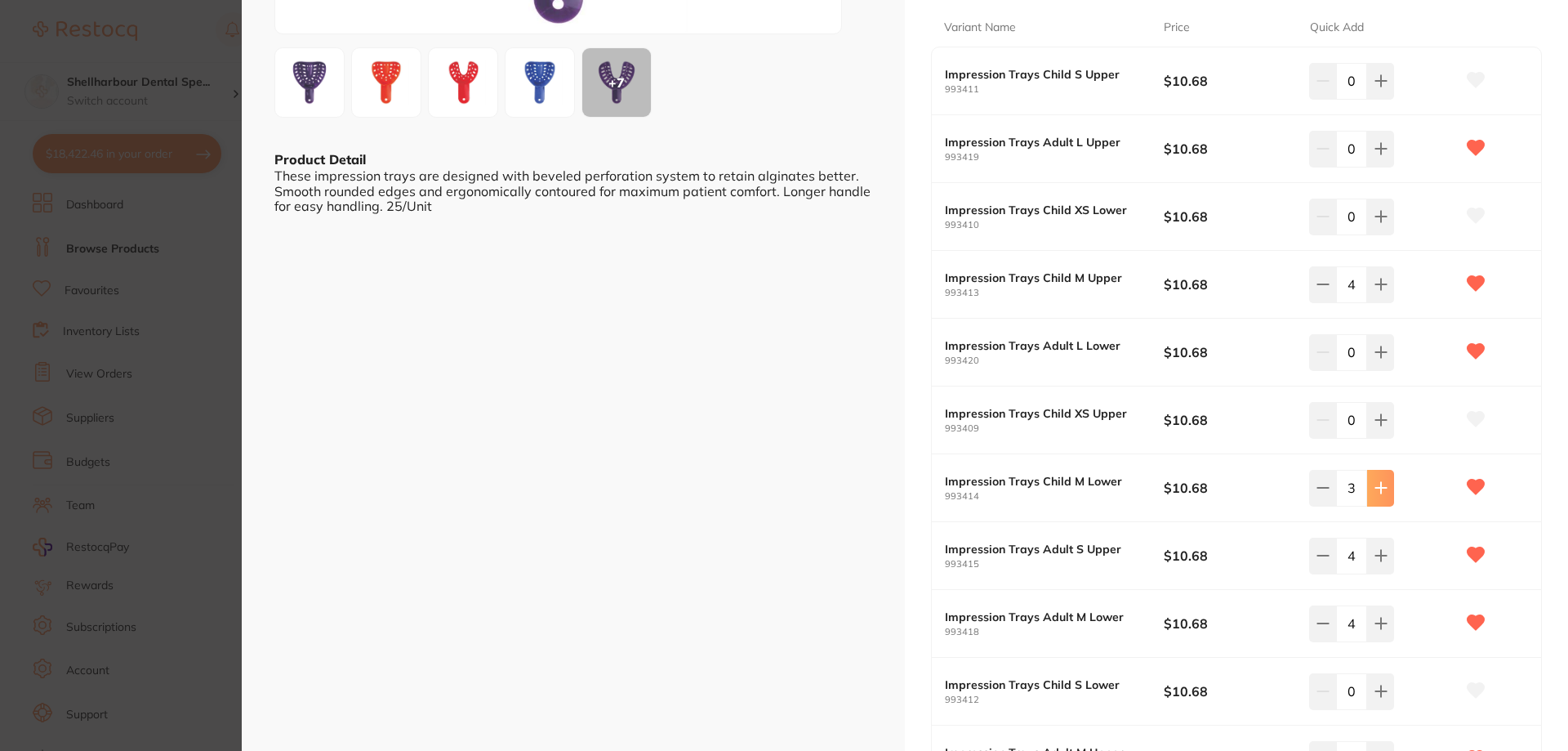
type input "4"
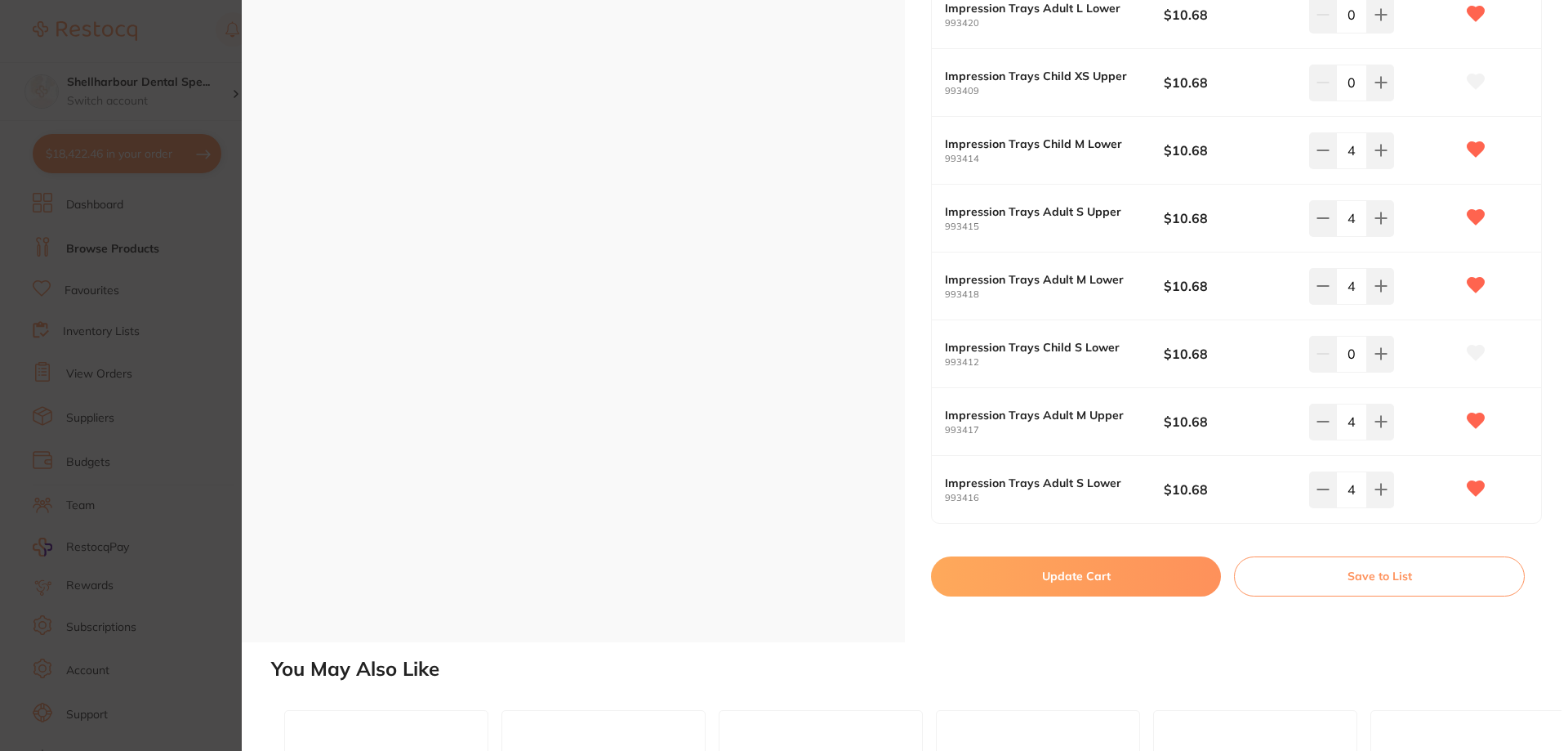
scroll to position [817, 0]
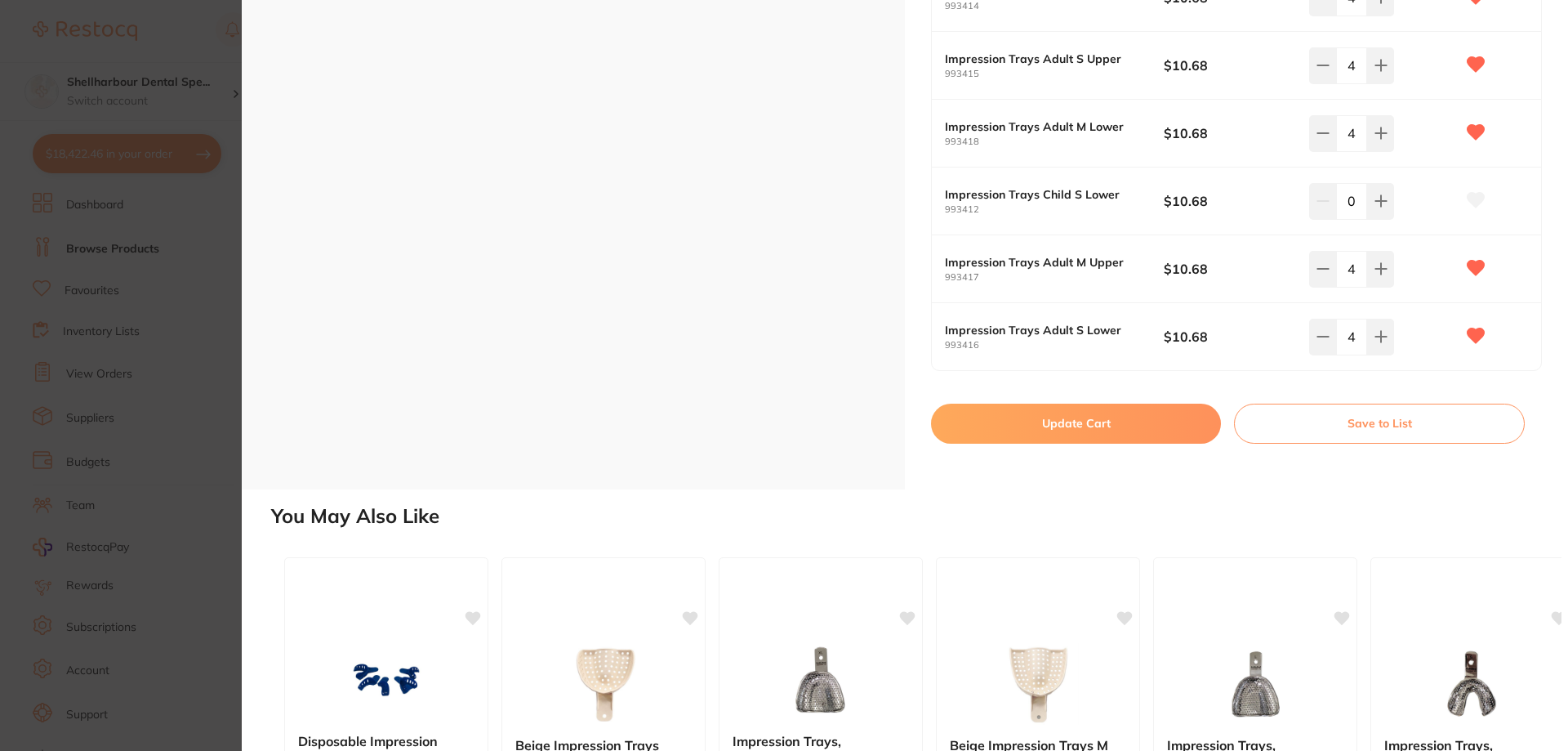
click at [1168, 431] on button "Update Cart" at bounding box center [1076, 423] width 290 height 39
checkbox input "true"
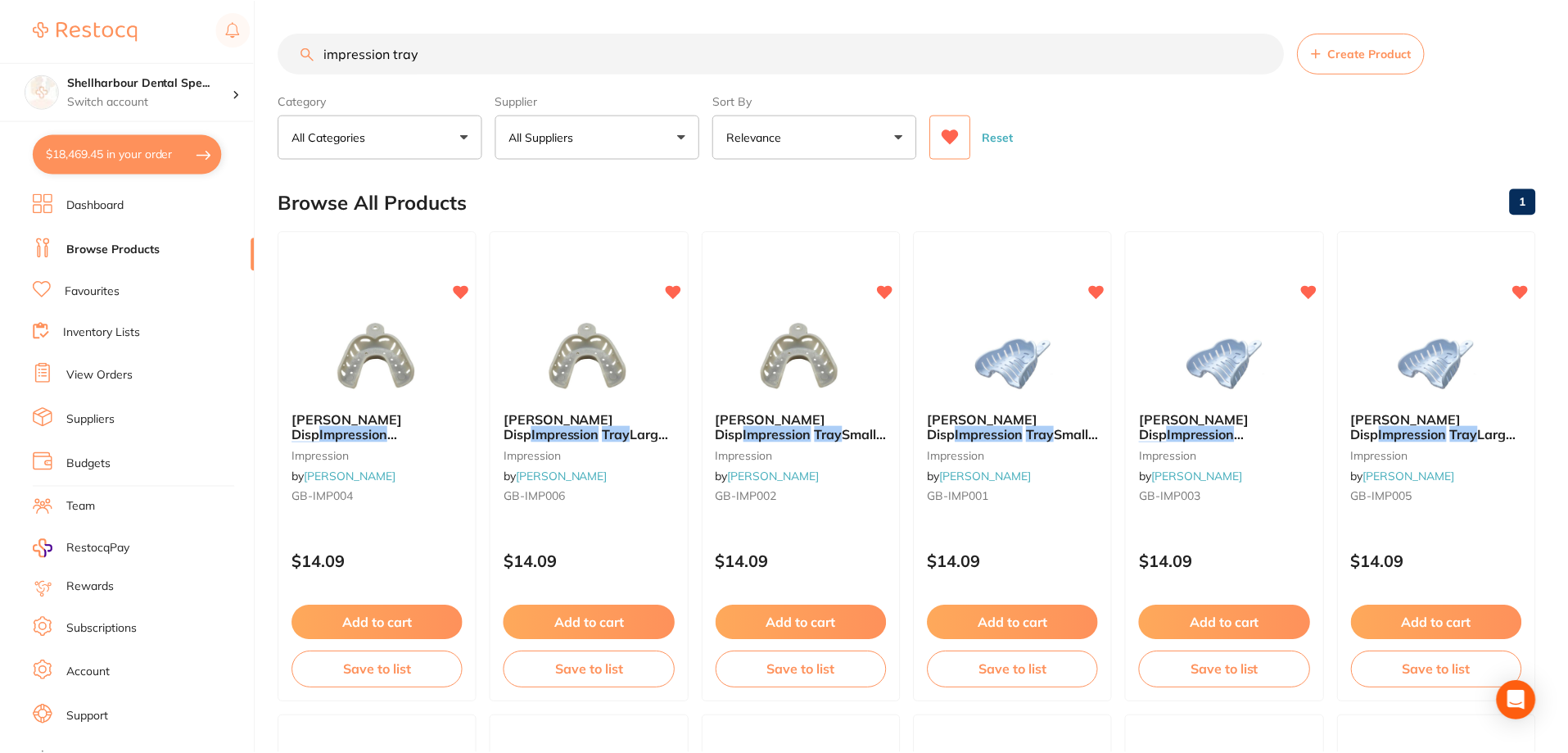
scroll to position [574, 0]
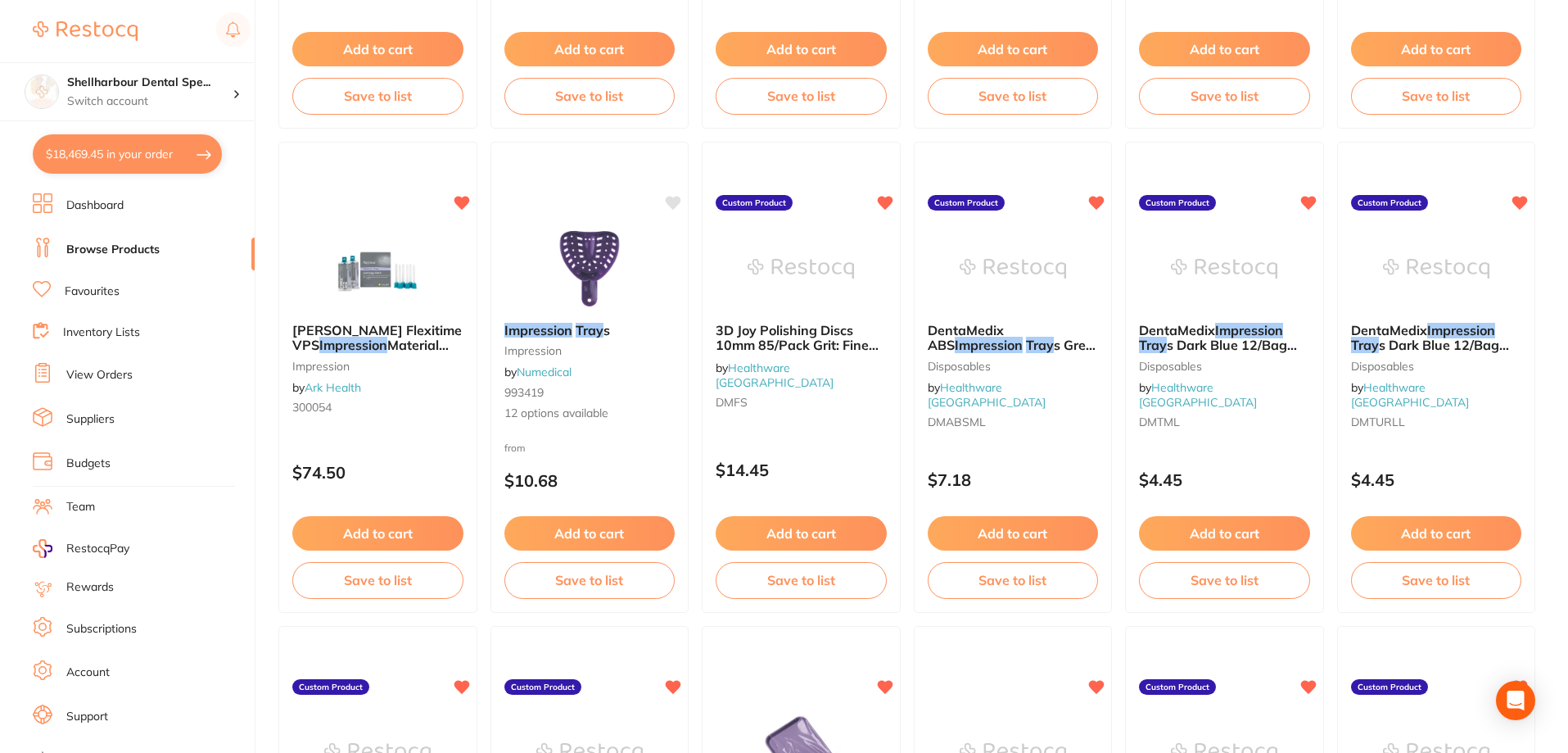
drag, startPoint x: 97, startPoint y: 166, endPoint x: 105, endPoint y: 165, distance: 8.1
click at [97, 165] on button "$18,469.45 in your order" at bounding box center [128, 154] width 189 height 40
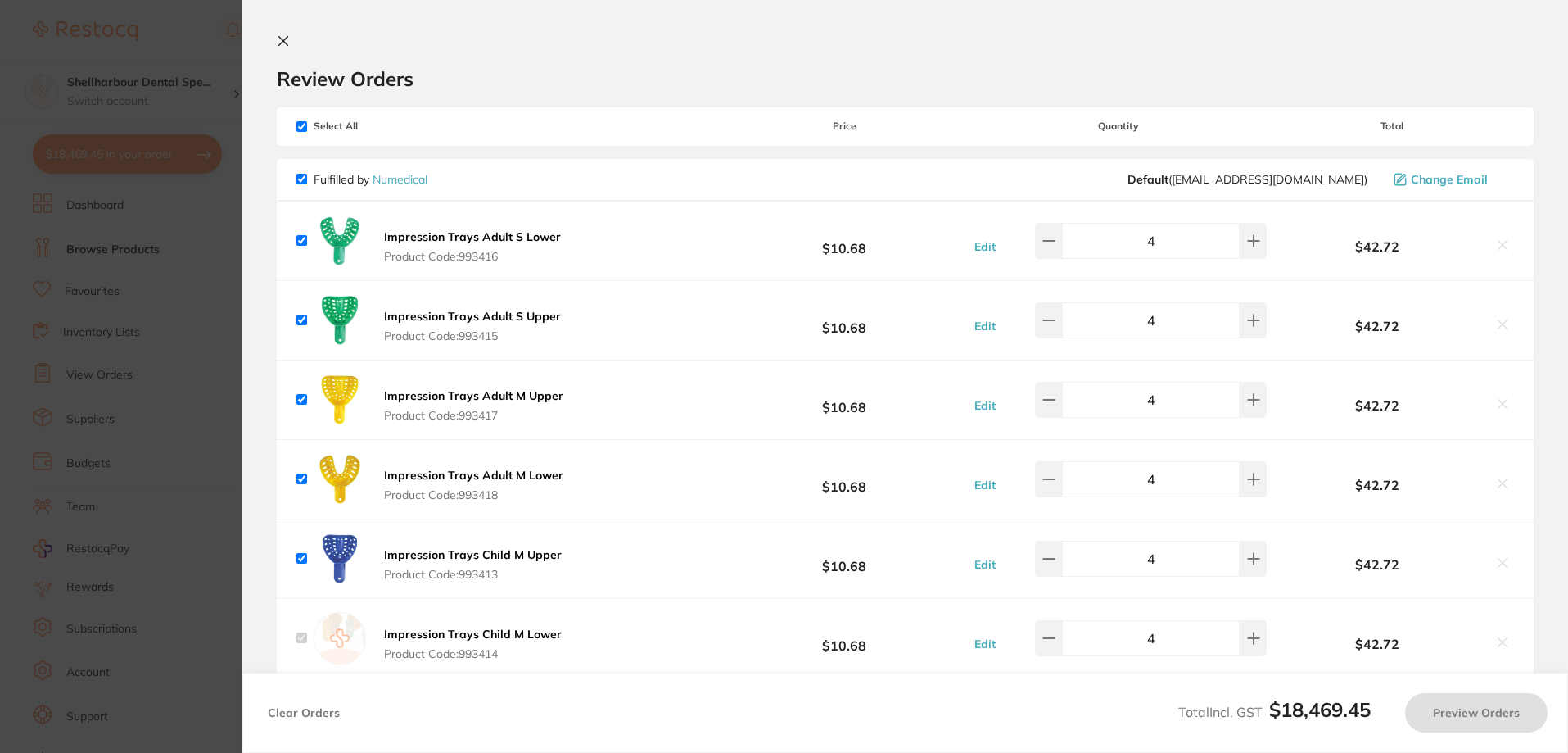
checkbox input "true"
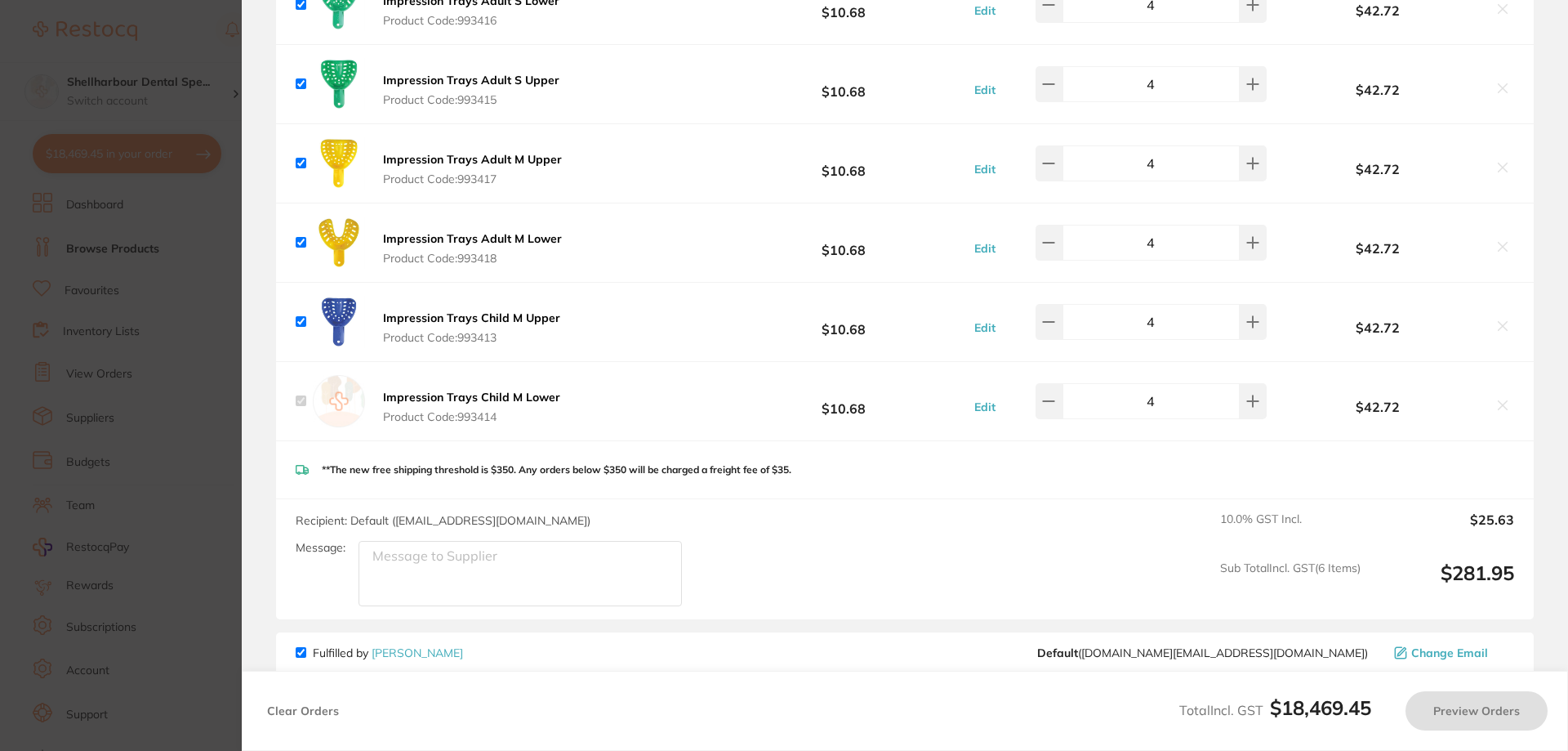
scroll to position [245, 0]
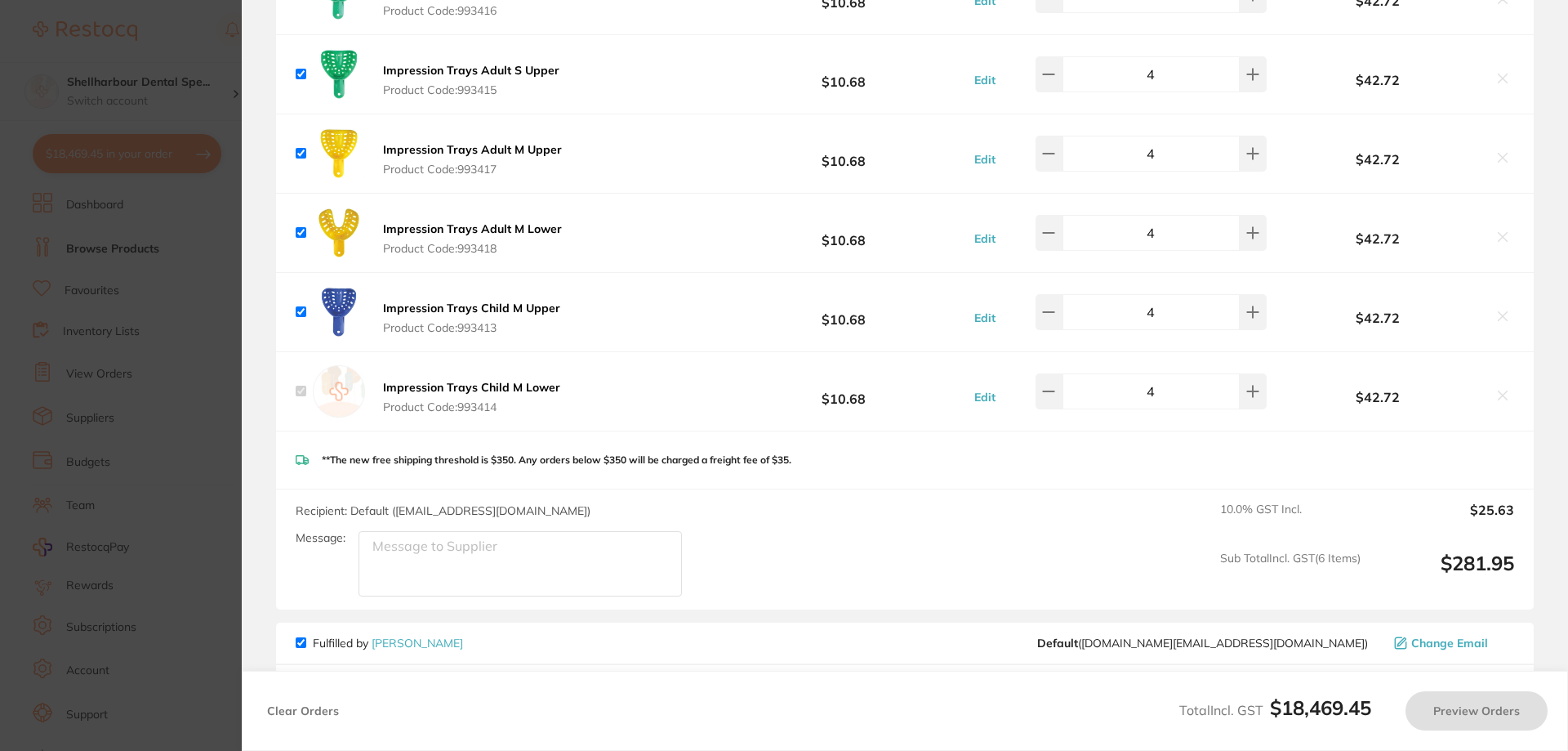
checkbox input "true"
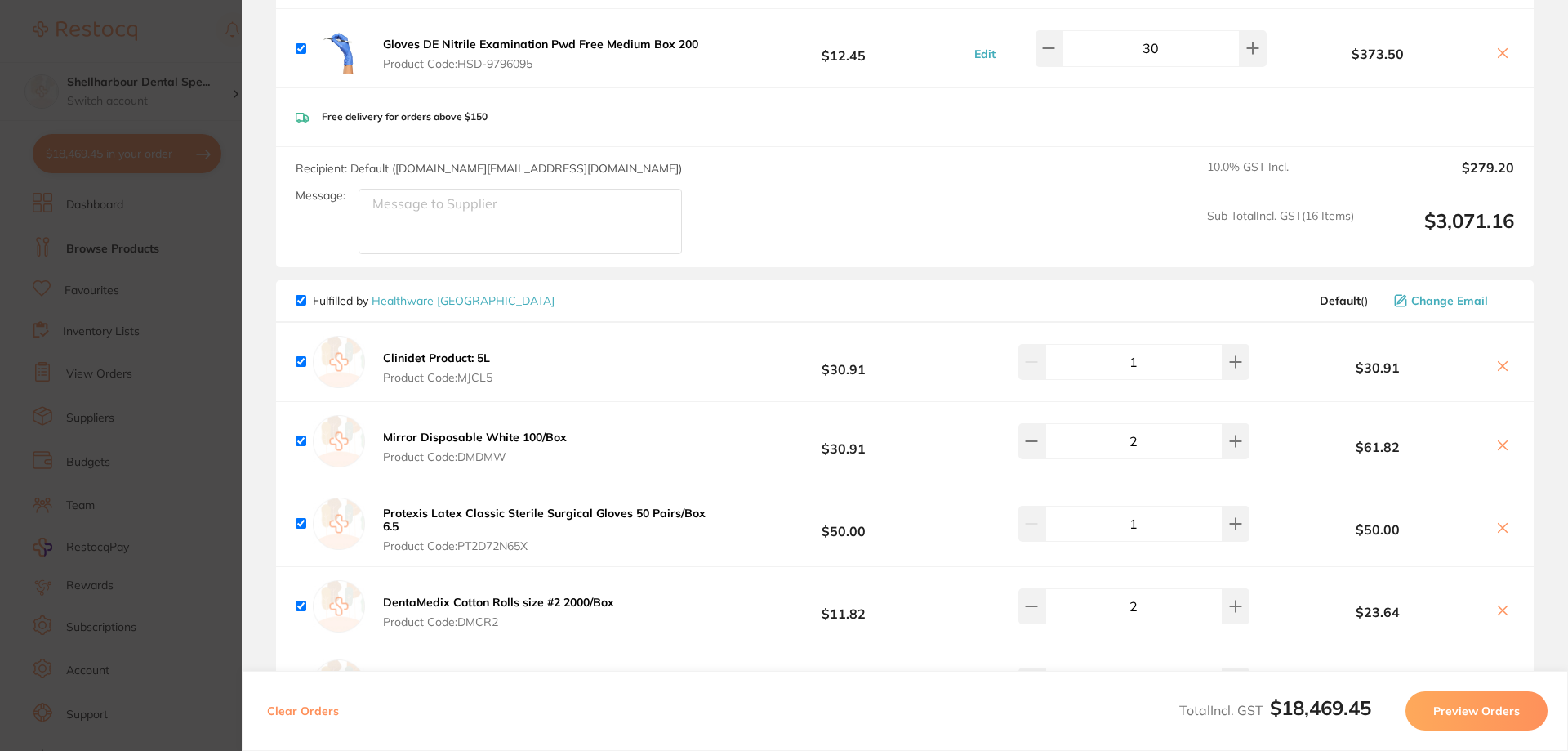
scroll to position [2124, 0]
click at [1499, 364] on icon at bounding box center [1502, 365] width 13 height 13
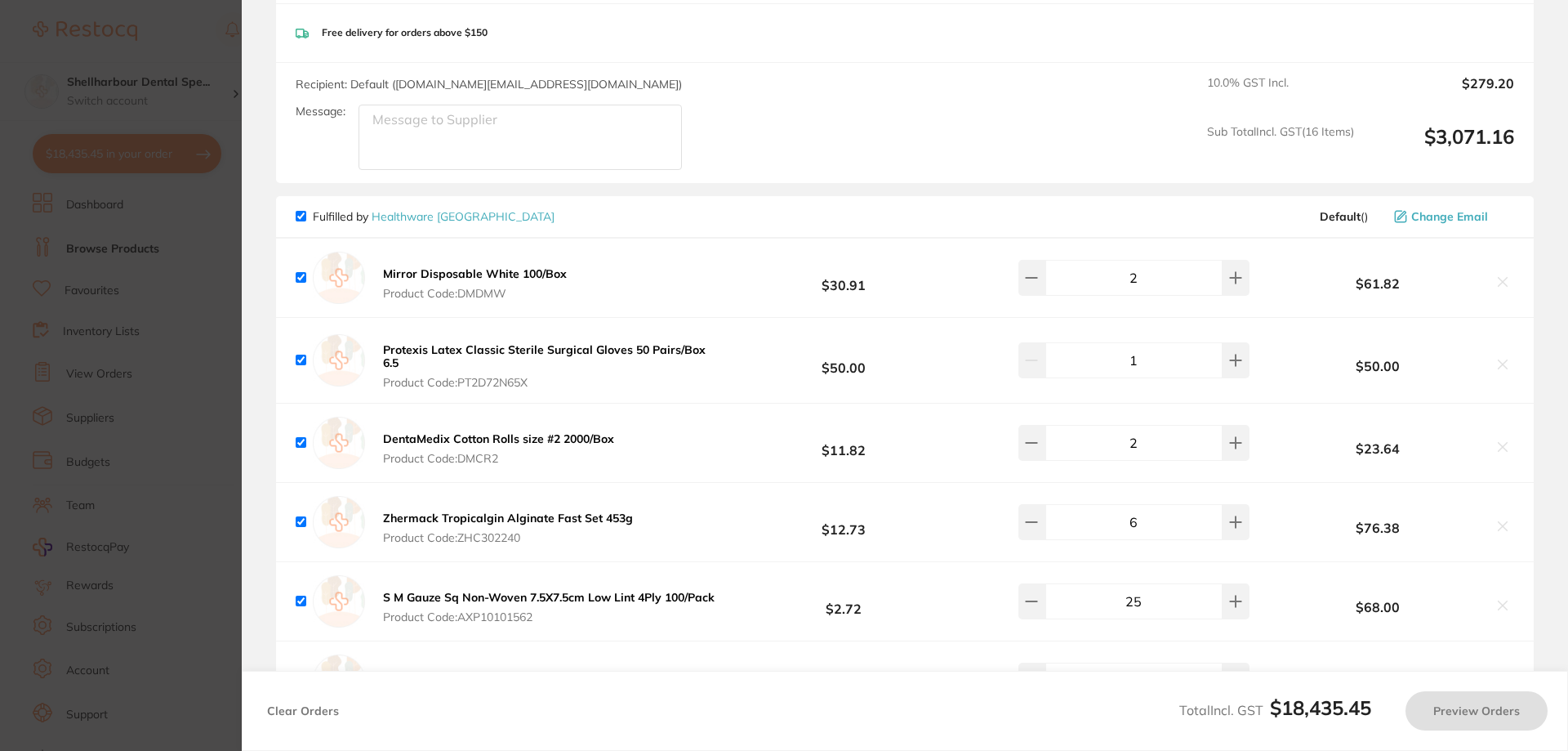
scroll to position [2288, 0]
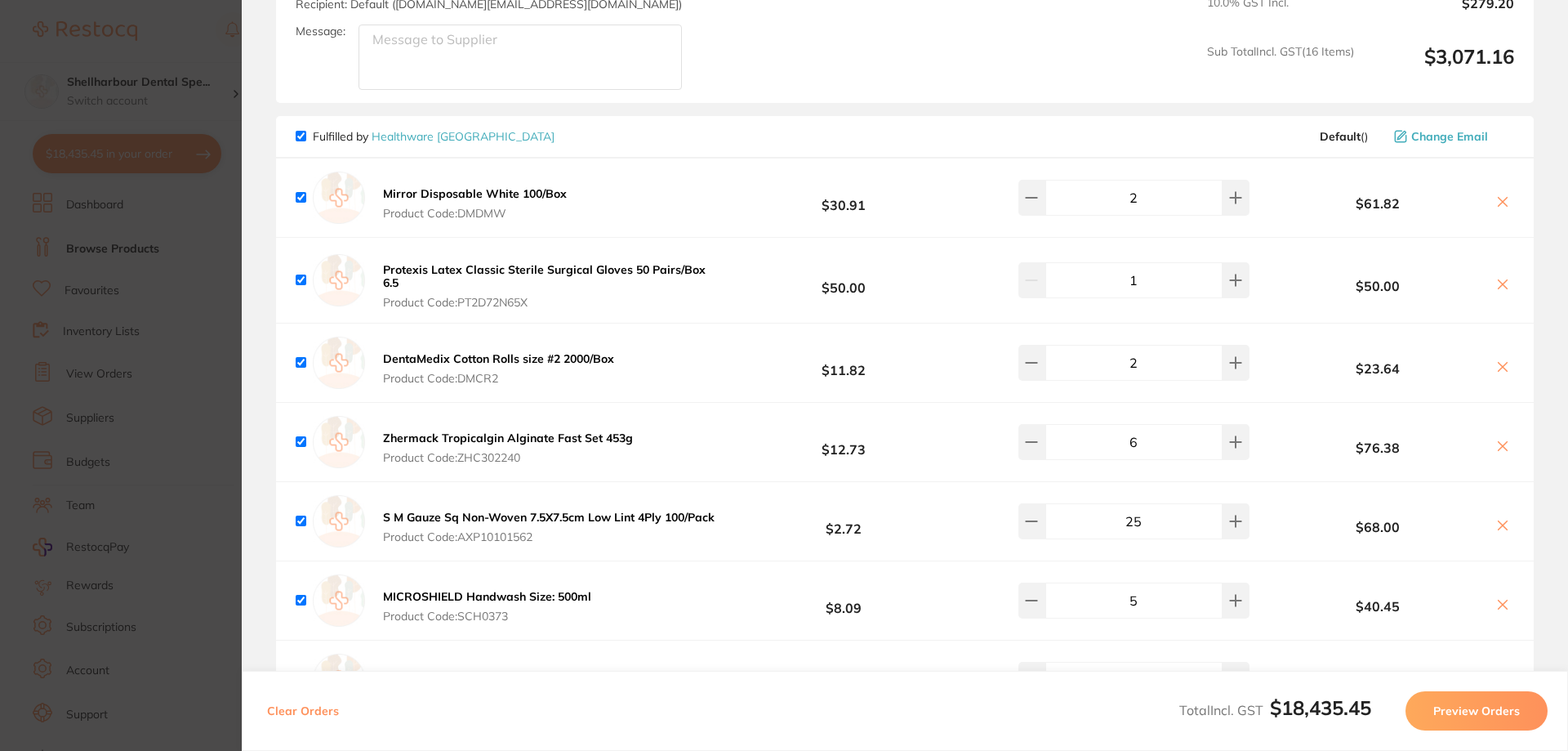
checkbox input "true"
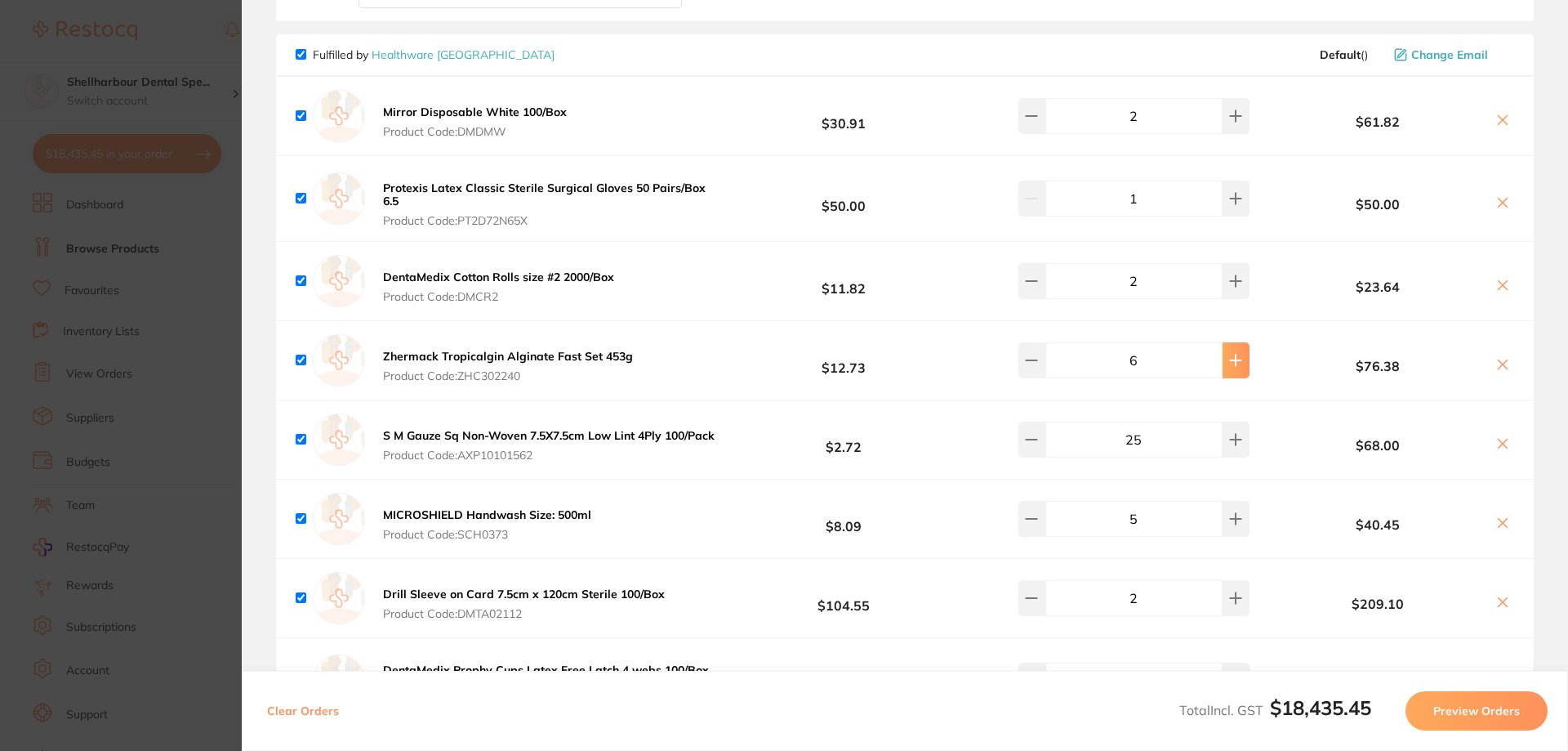
click at [1223, 370] on button at bounding box center [1235, 359] width 27 height 36
click at [1229, 364] on icon at bounding box center [1235, 360] width 13 height 13
type input "8"
drag, startPoint x: 1036, startPoint y: 272, endPoint x: 1049, endPoint y: 280, distance: 15.3
click at [1036, 273] on button at bounding box center [1031, 281] width 27 height 36
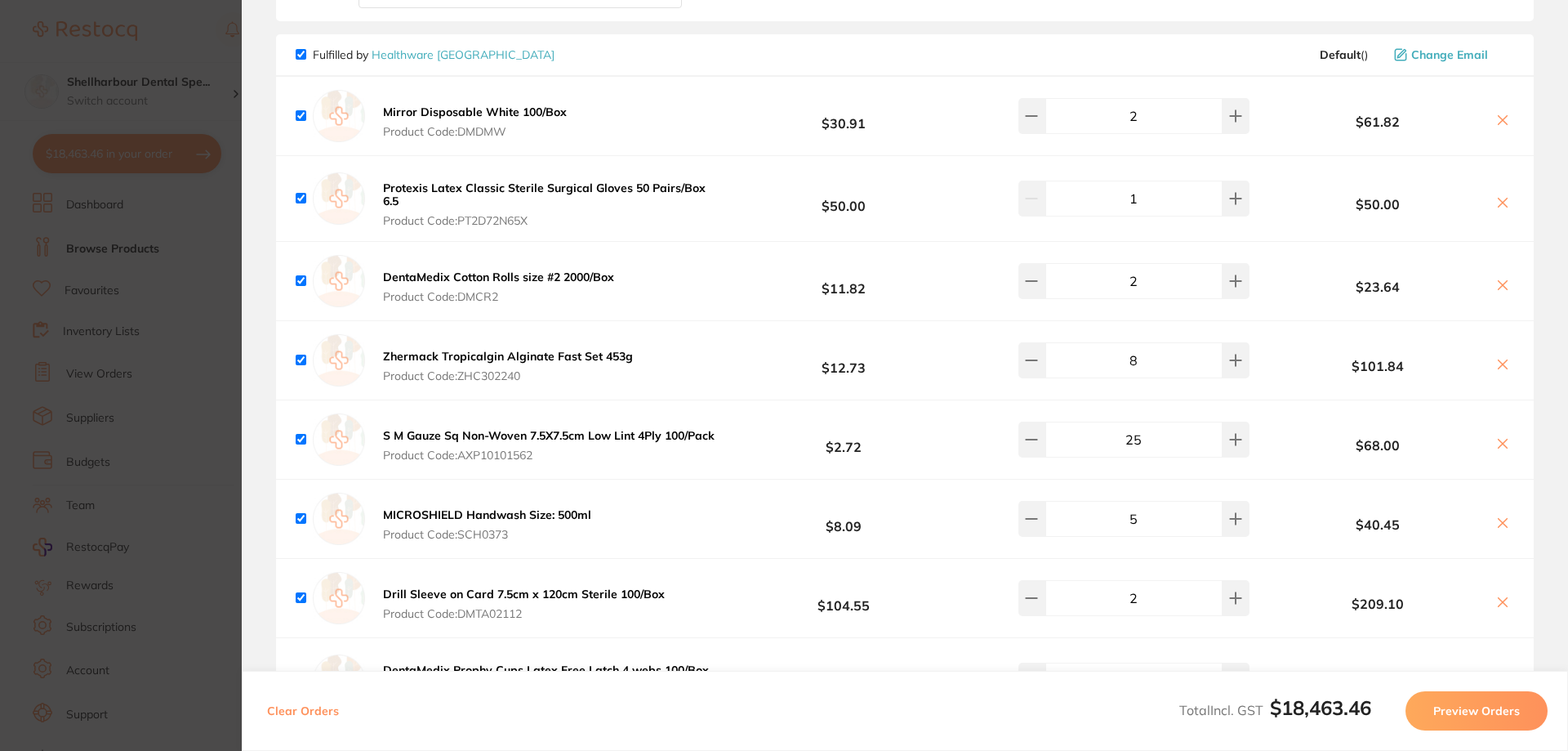
type input "1"
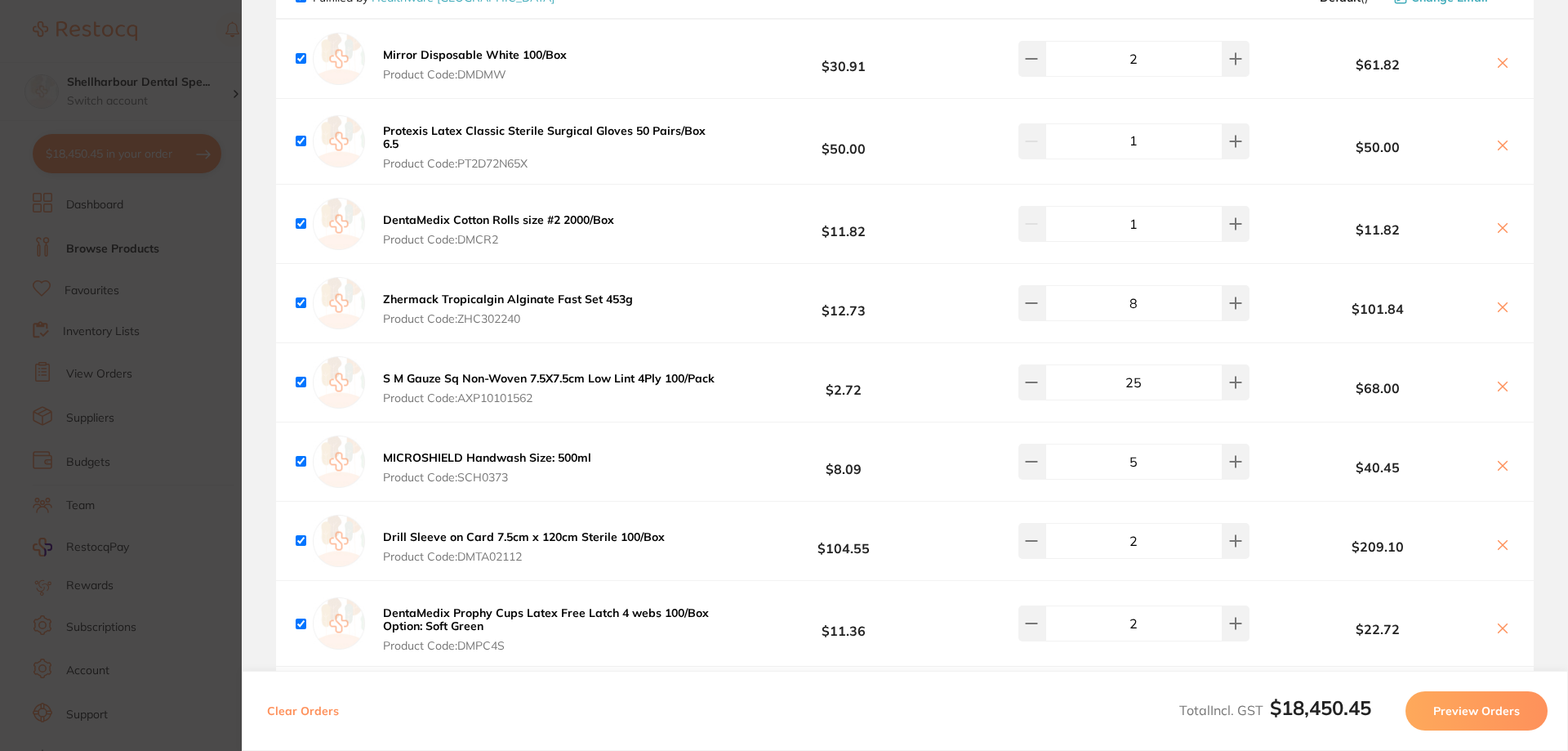
scroll to position [2451, 0]
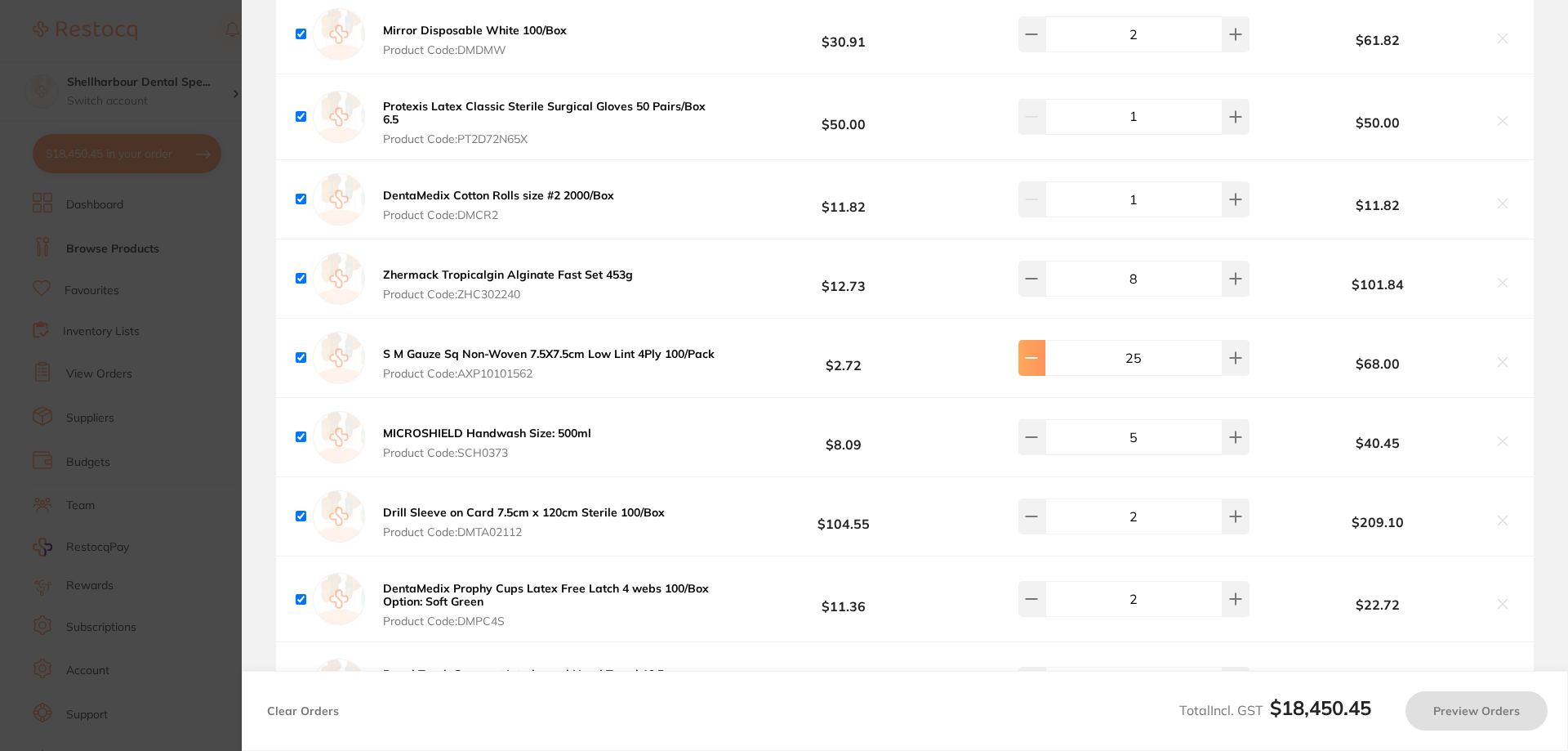
click at [1037, 364] on icon at bounding box center [1031, 358] width 13 height 13
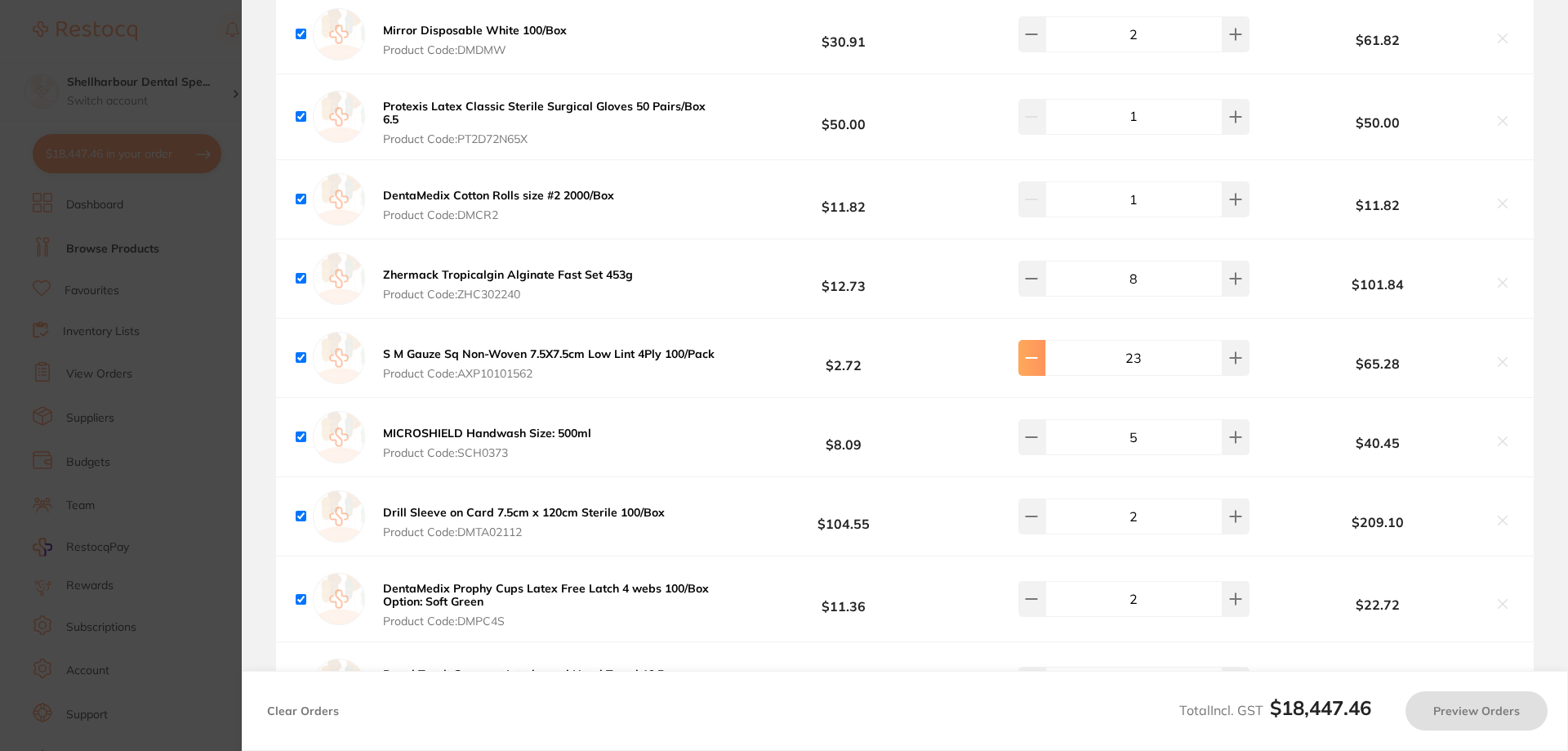
click at [1037, 364] on icon at bounding box center [1031, 358] width 13 height 13
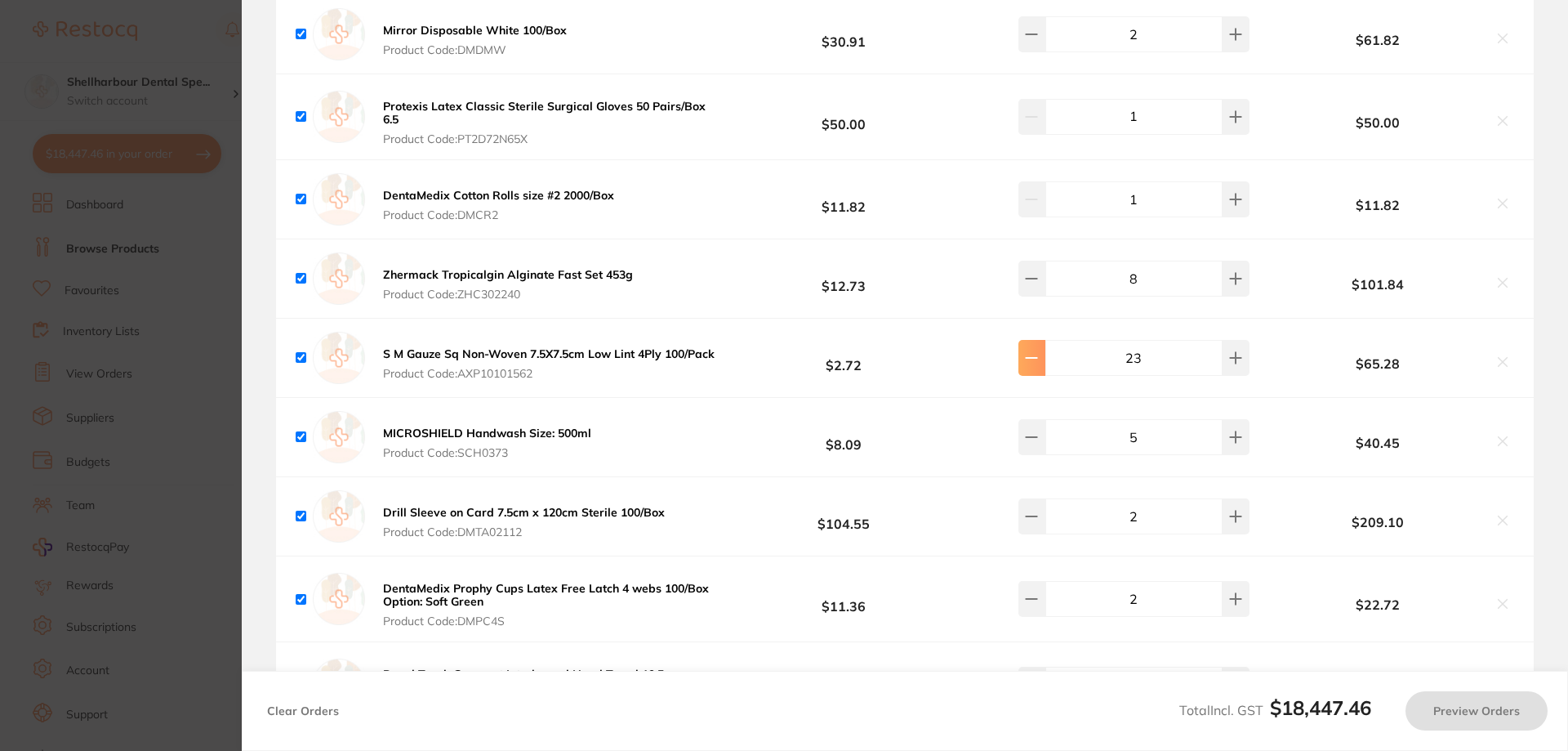
click at [1037, 364] on icon at bounding box center [1031, 358] width 13 height 13
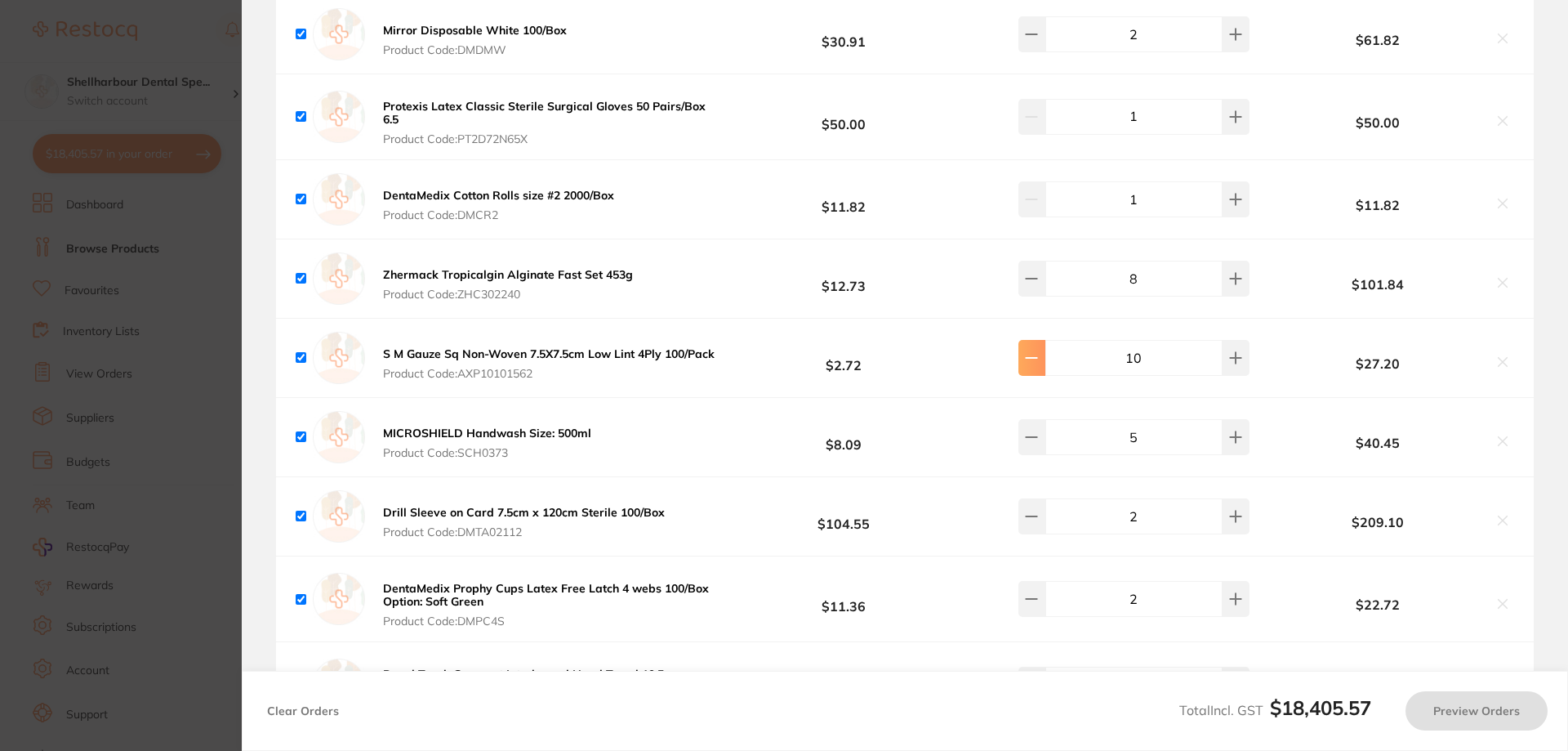
click at [1037, 364] on icon at bounding box center [1031, 358] width 13 height 13
click at [1036, 364] on icon at bounding box center [1031, 358] width 13 height 13
drag, startPoint x: 1149, startPoint y: 359, endPoint x: 1081, endPoint y: 350, distance: 68.6
click at [1086, 359] on input "25" at bounding box center [1133, 358] width 177 height 36
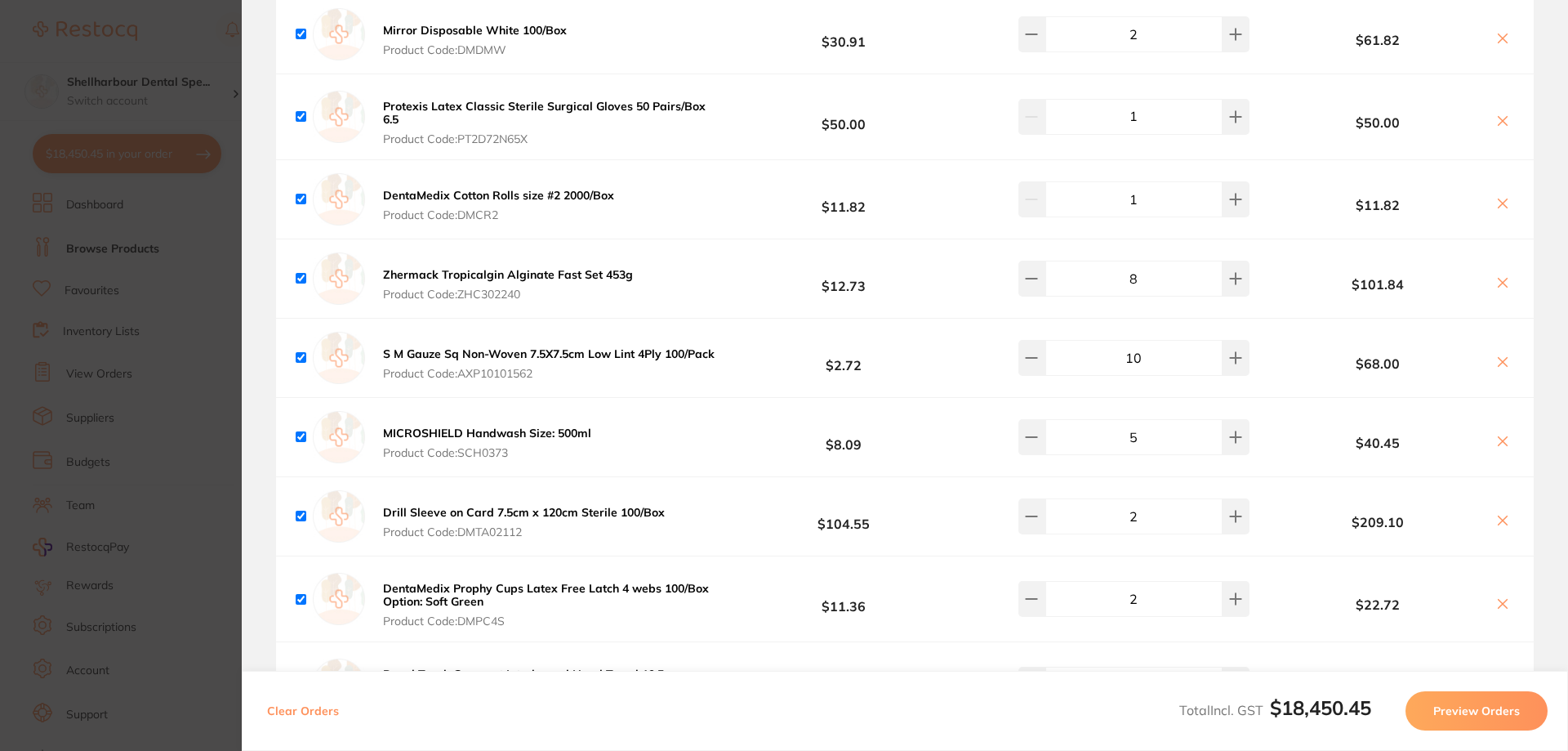
type input "10"
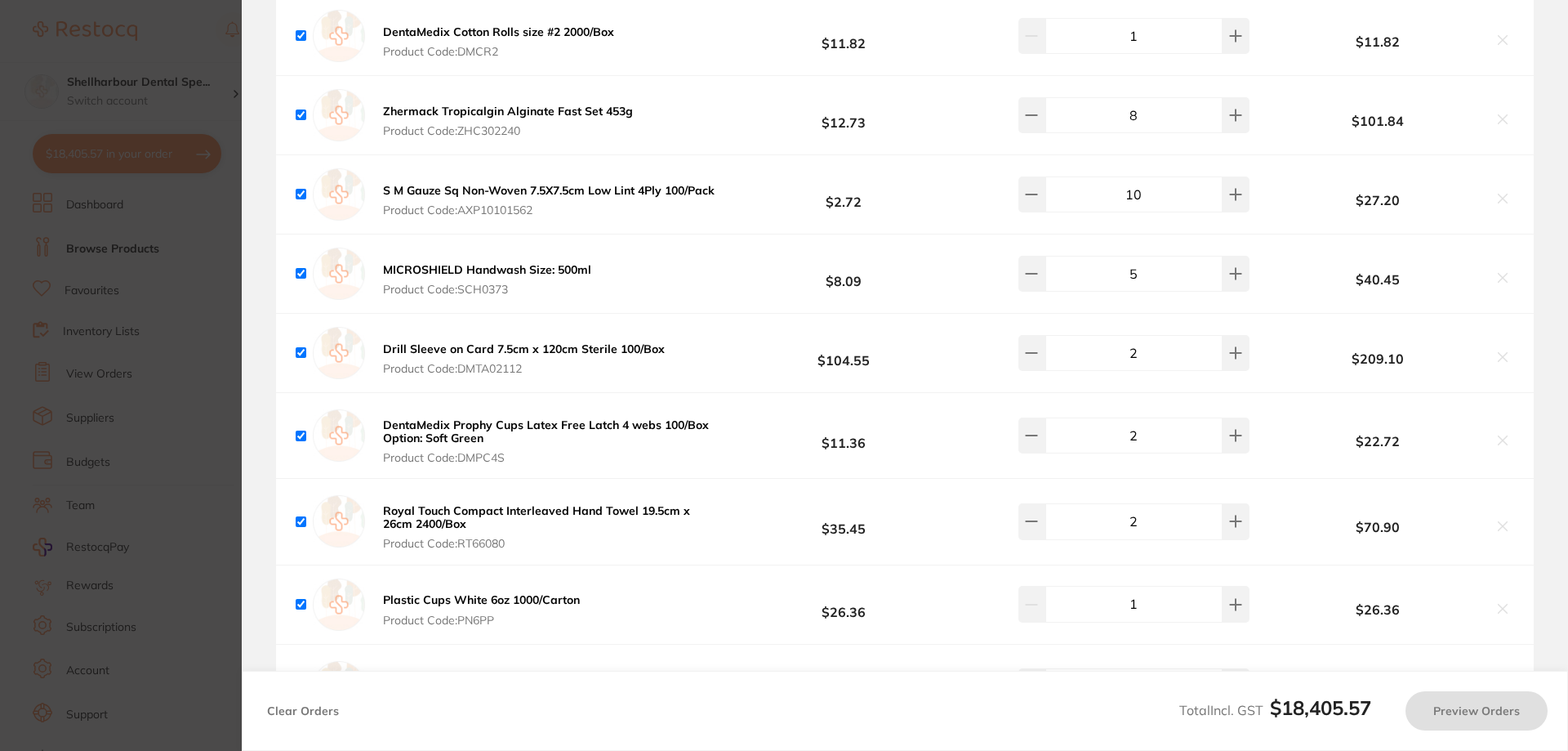
scroll to position [2696, 0]
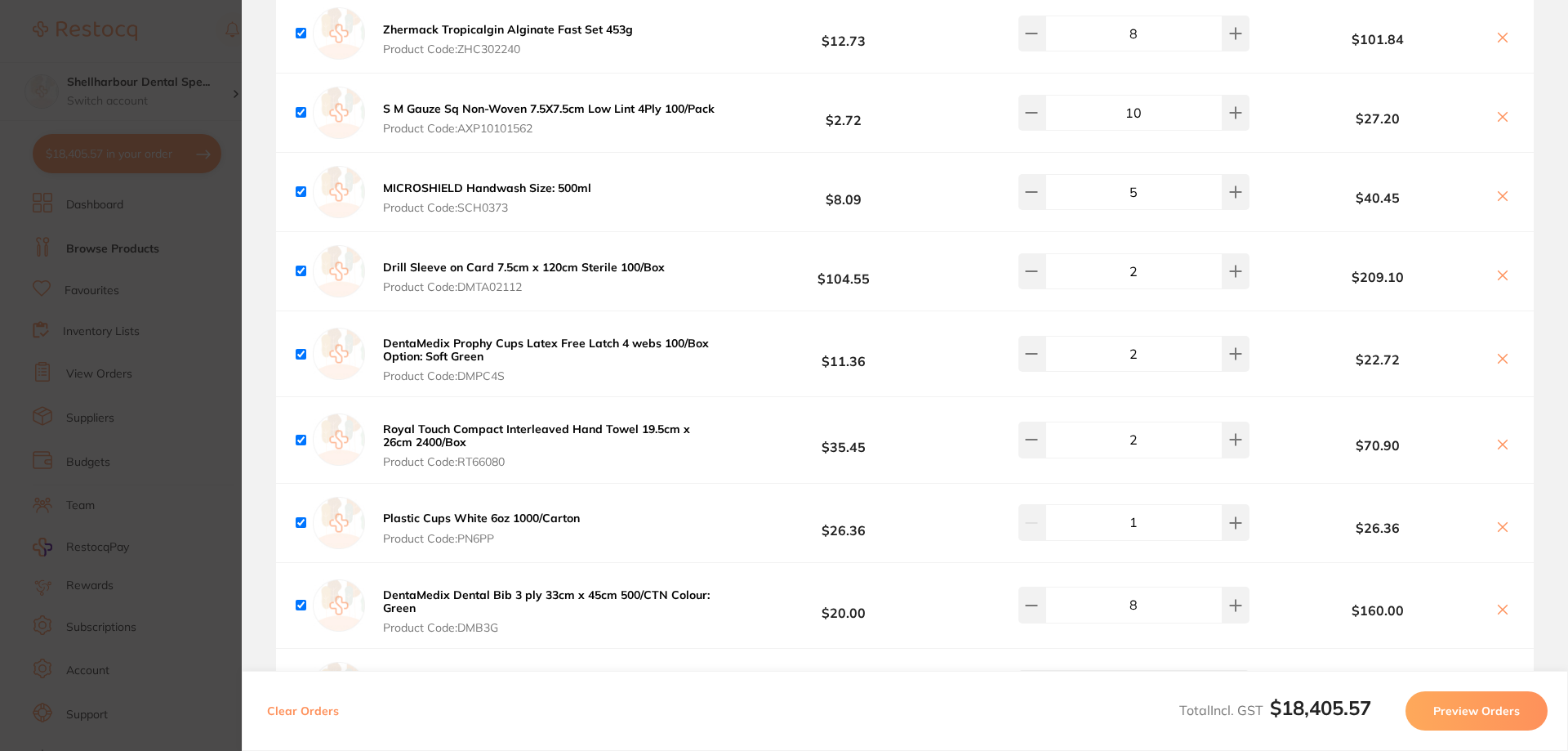
drag, startPoint x: 1158, startPoint y: 275, endPoint x: 1078, endPoint y: 279, distance: 80.1
click at [1078, 279] on input "2" at bounding box center [1133, 271] width 177 height 36
type input "1"
click at [1146, 358] on input "2" at bounding box center [1133, 353] width 177 height 36
type input "0"
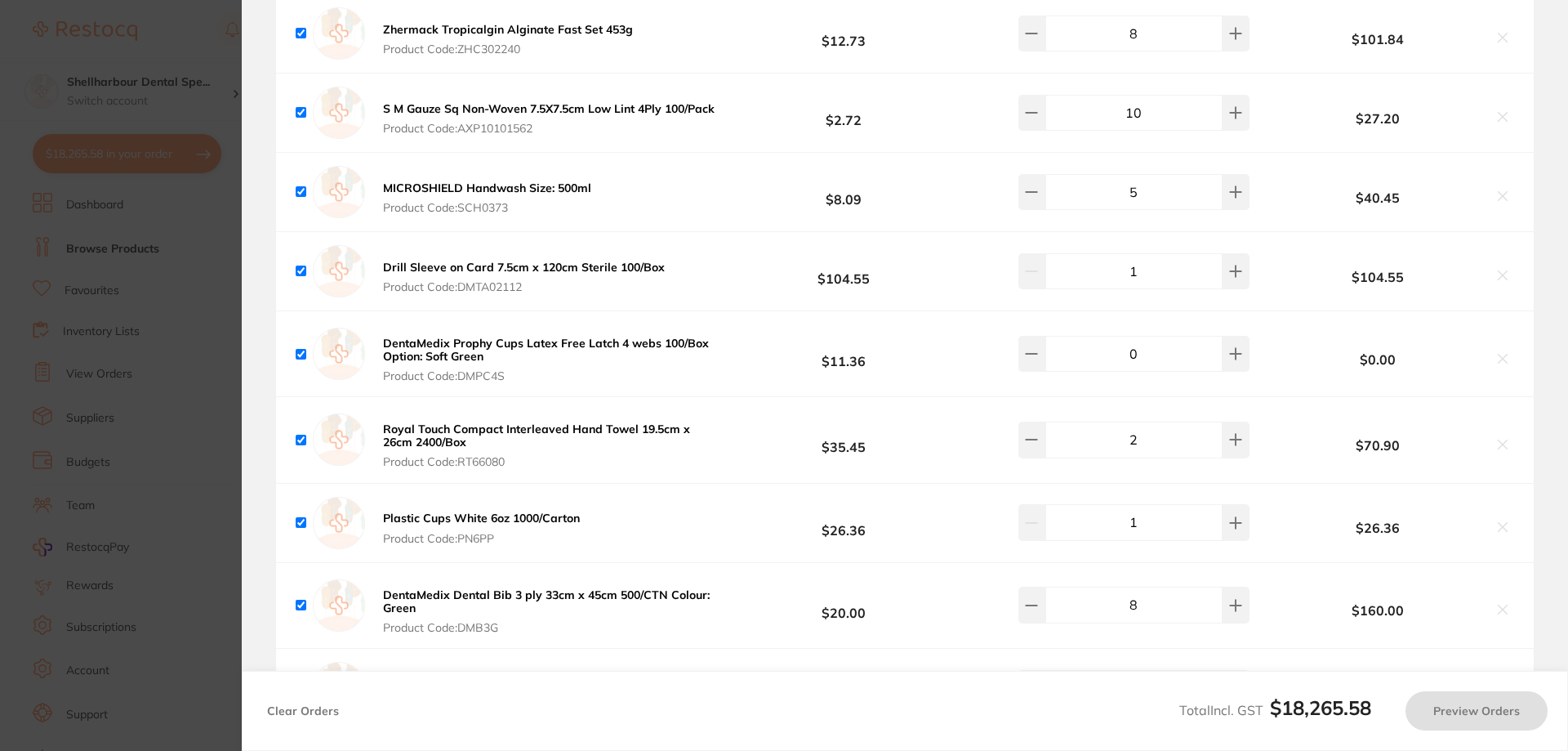
drag, startPoint x: 1146, startPoint y: 363, endPoint x: 1074, endPoint y: 340, distance: 75.6
click at [1074, 340] on div "DentaMedix Prophy Cups Latex Free Latch 4 webs 100/Box Option: Soft Green Produ…" at bounding box center [905, 353] width 1257 height 85
type input "2"
click at [1501, 448] on icon at bounding box center [1503, 445] width 9 height 9
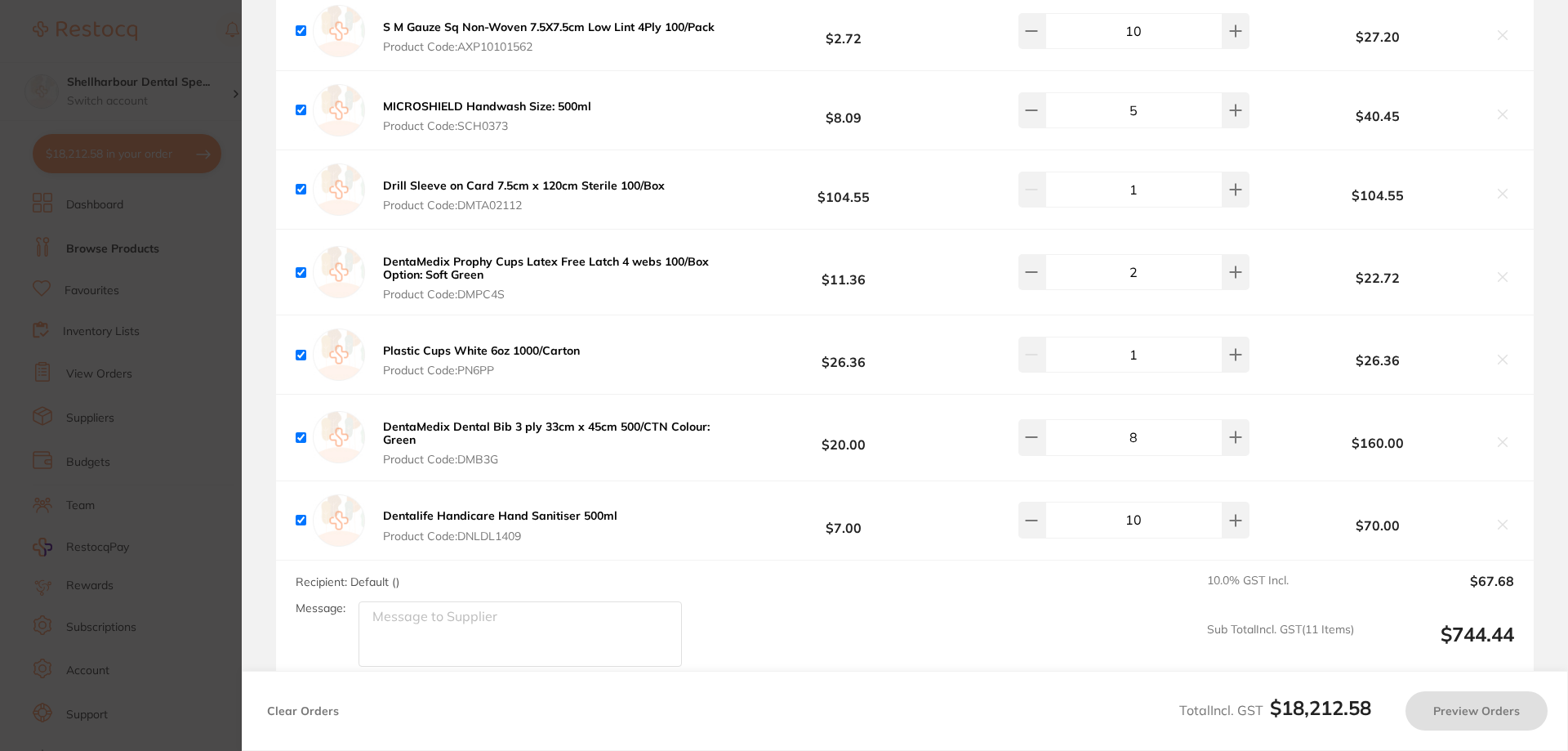
scroll to position [2859, 0]
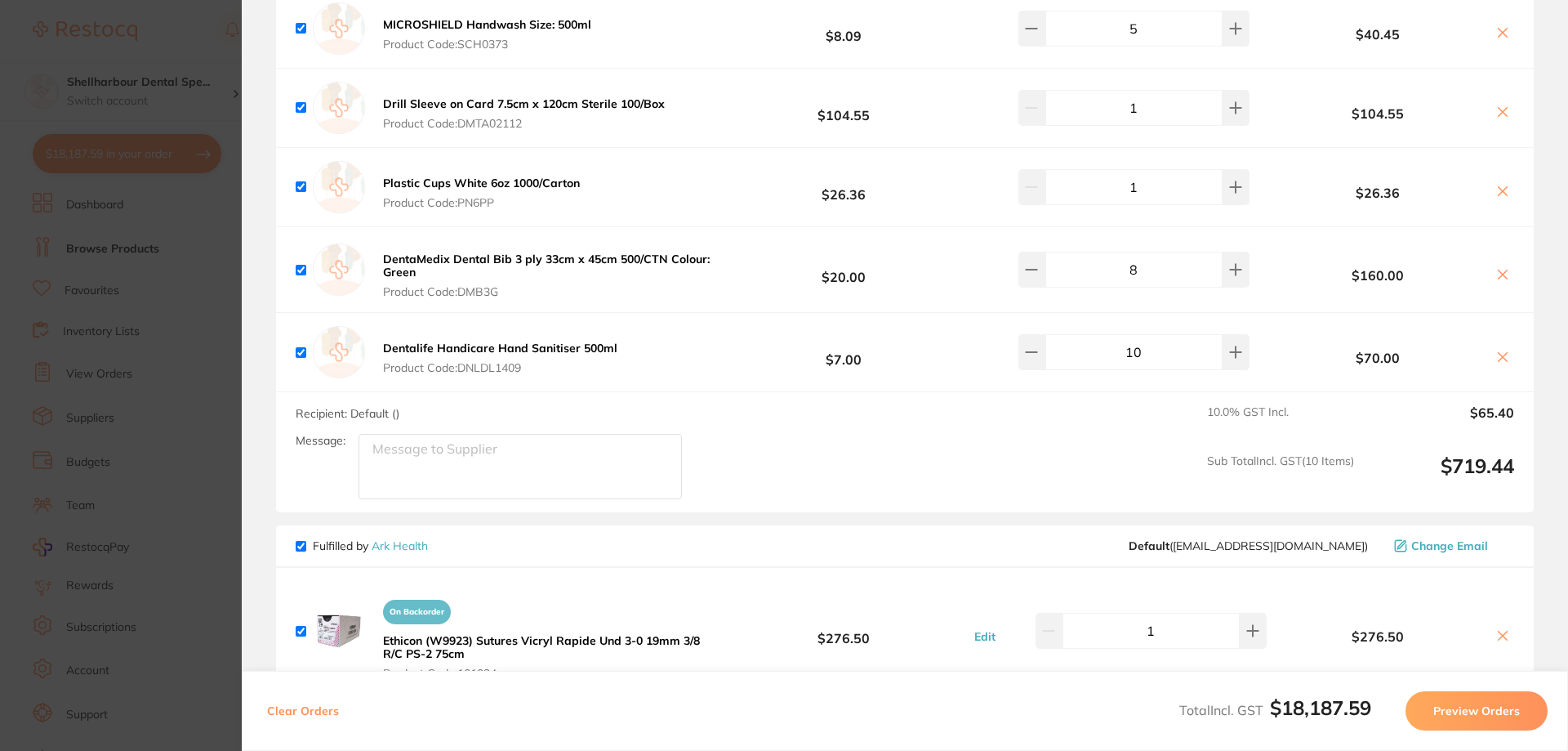
checkbox input "true"
click at [1138, 262] on input "8" at bounding box center [1133, 269] width 177 height 36
drag, startPoint x: 1096, startPoint y: 282, endPoint x: 1077, endPoint y: 288, distance: 19.9
click at [1077, 288] on input "8" at bounding box center [1133, 269] width 177 height 36
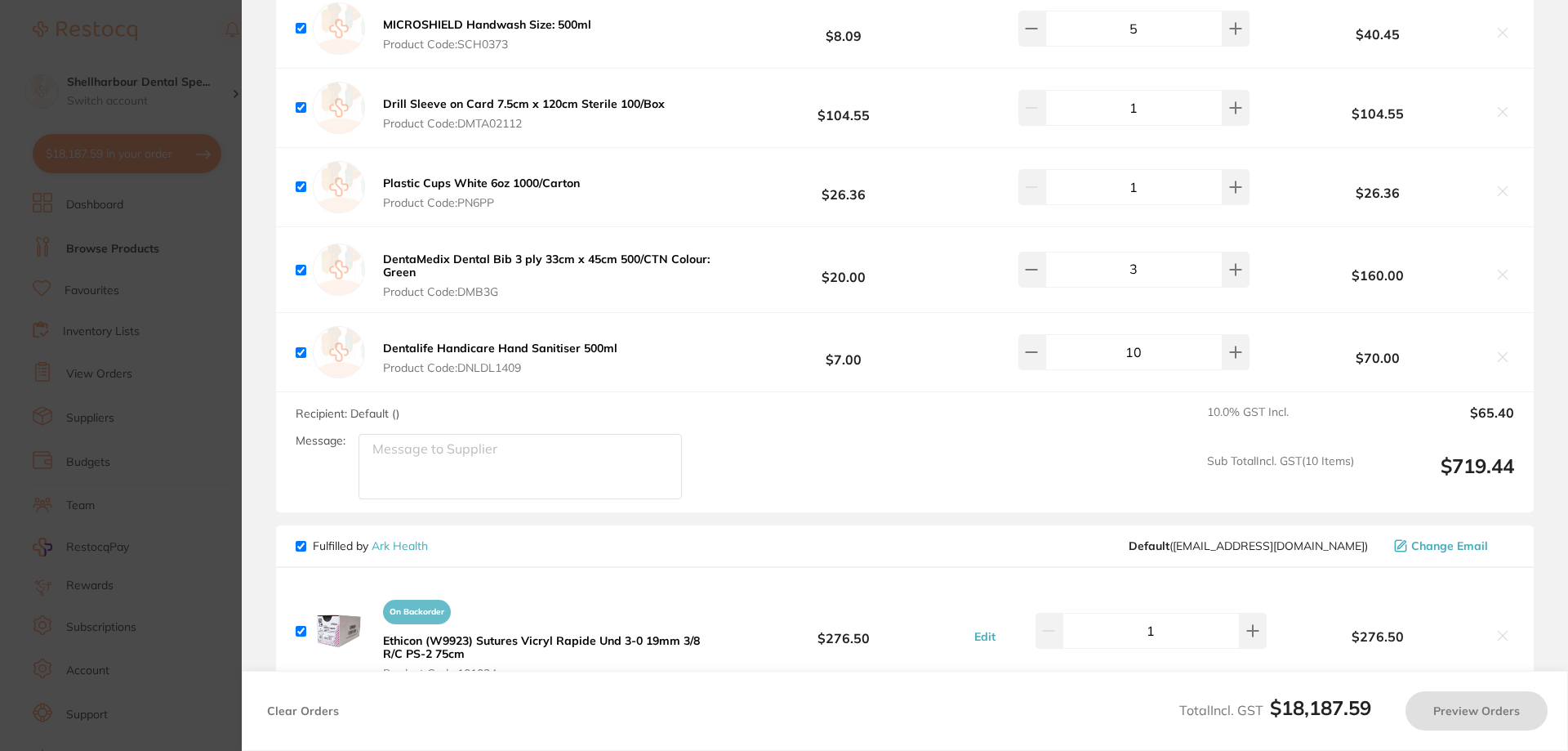
type input "3"
type input "8"
click at [1166, 360] on input "10" at bounding box center [1133, 351] width 177 height 36
type input "5"
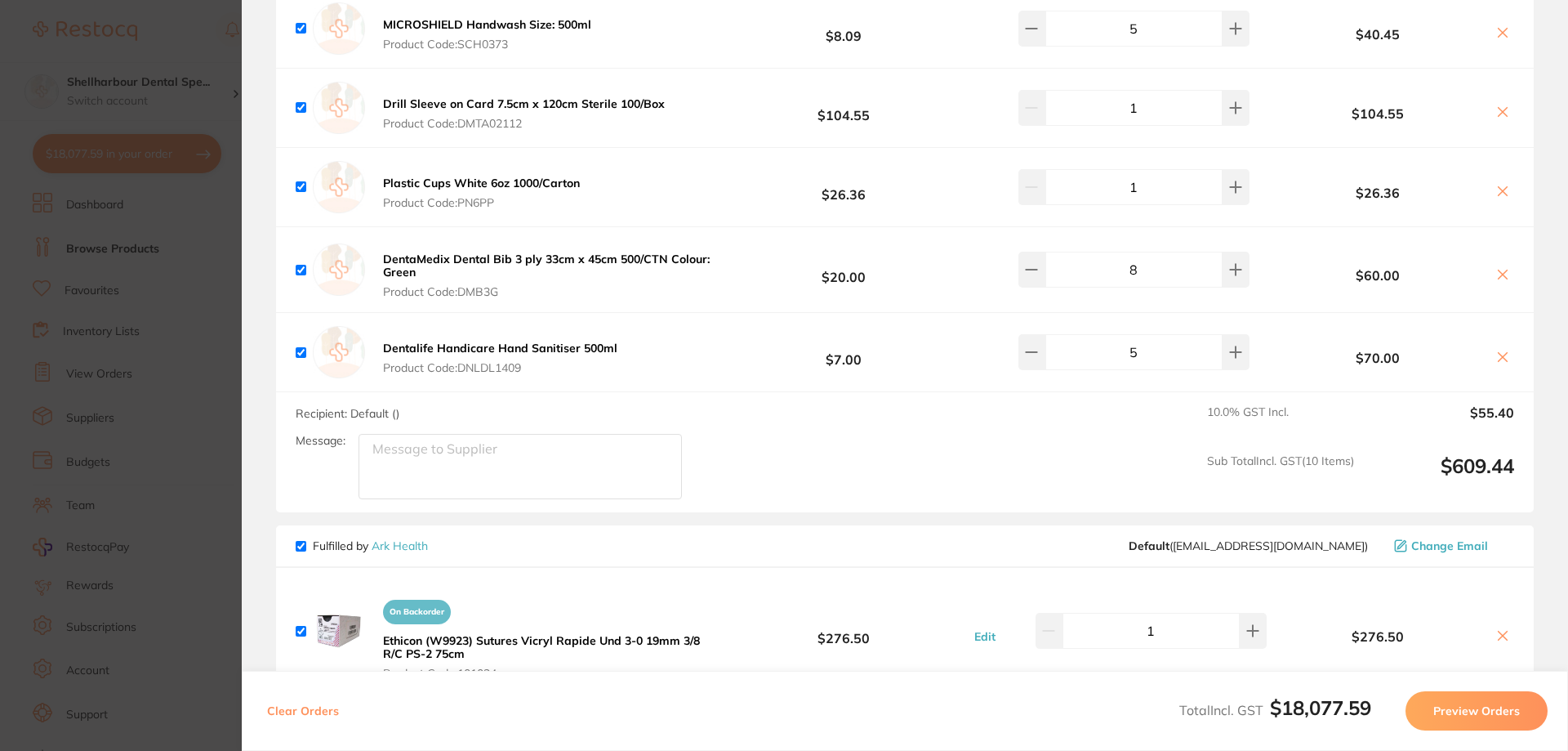
type input "3"
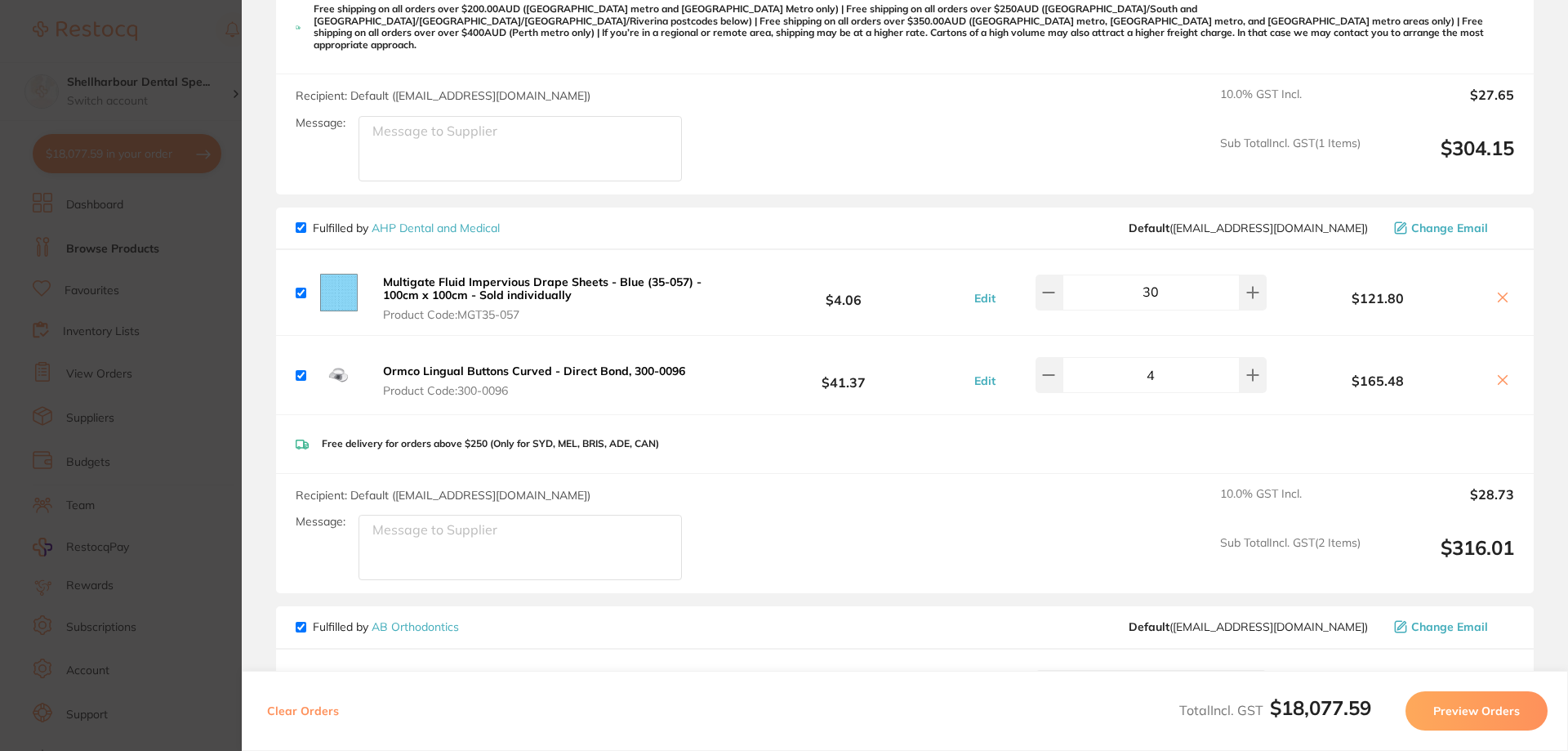
scroll to position [3595, 0]
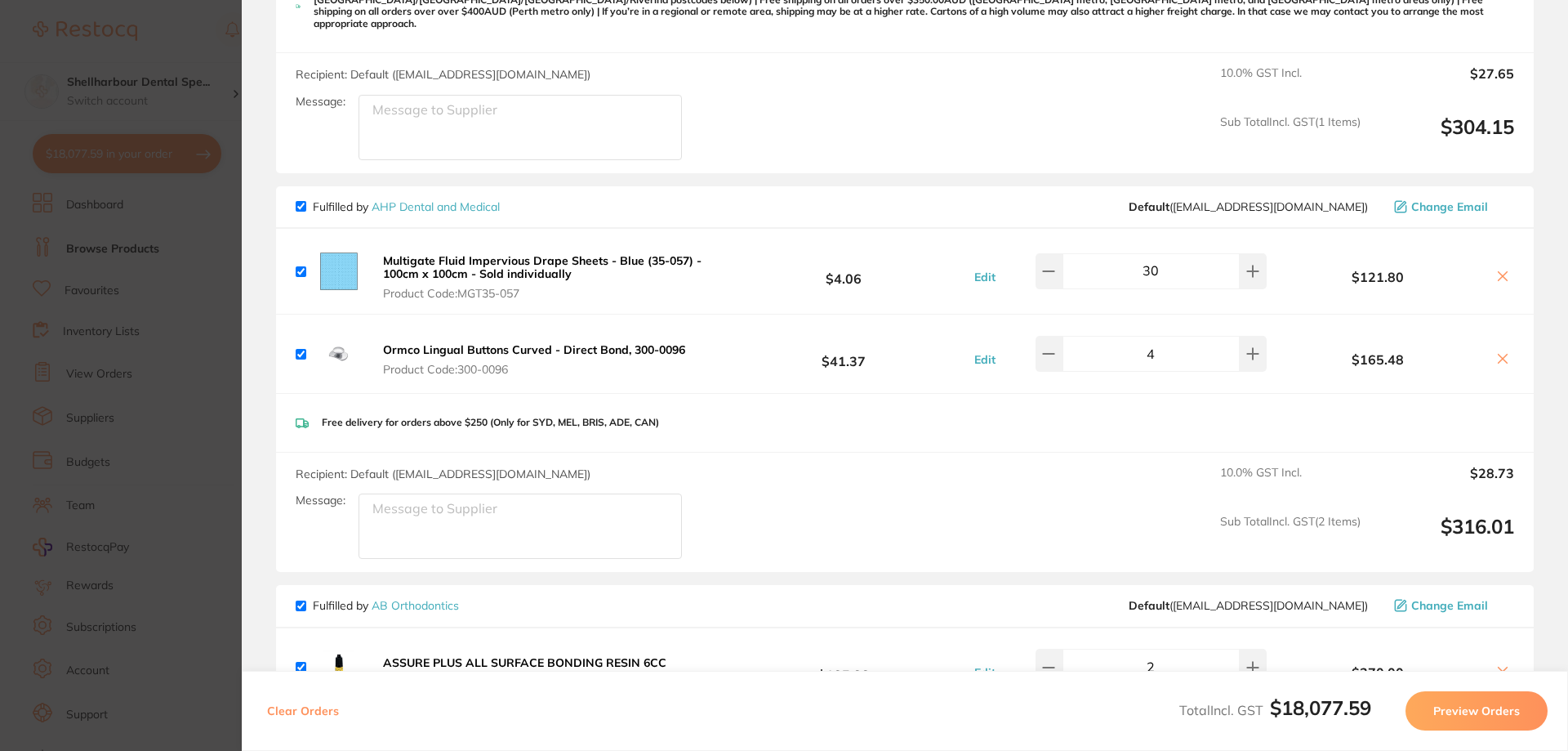
type input "5"
click at [1496, 353] on icon at bounding box center [1502, 359] width 13 height 13
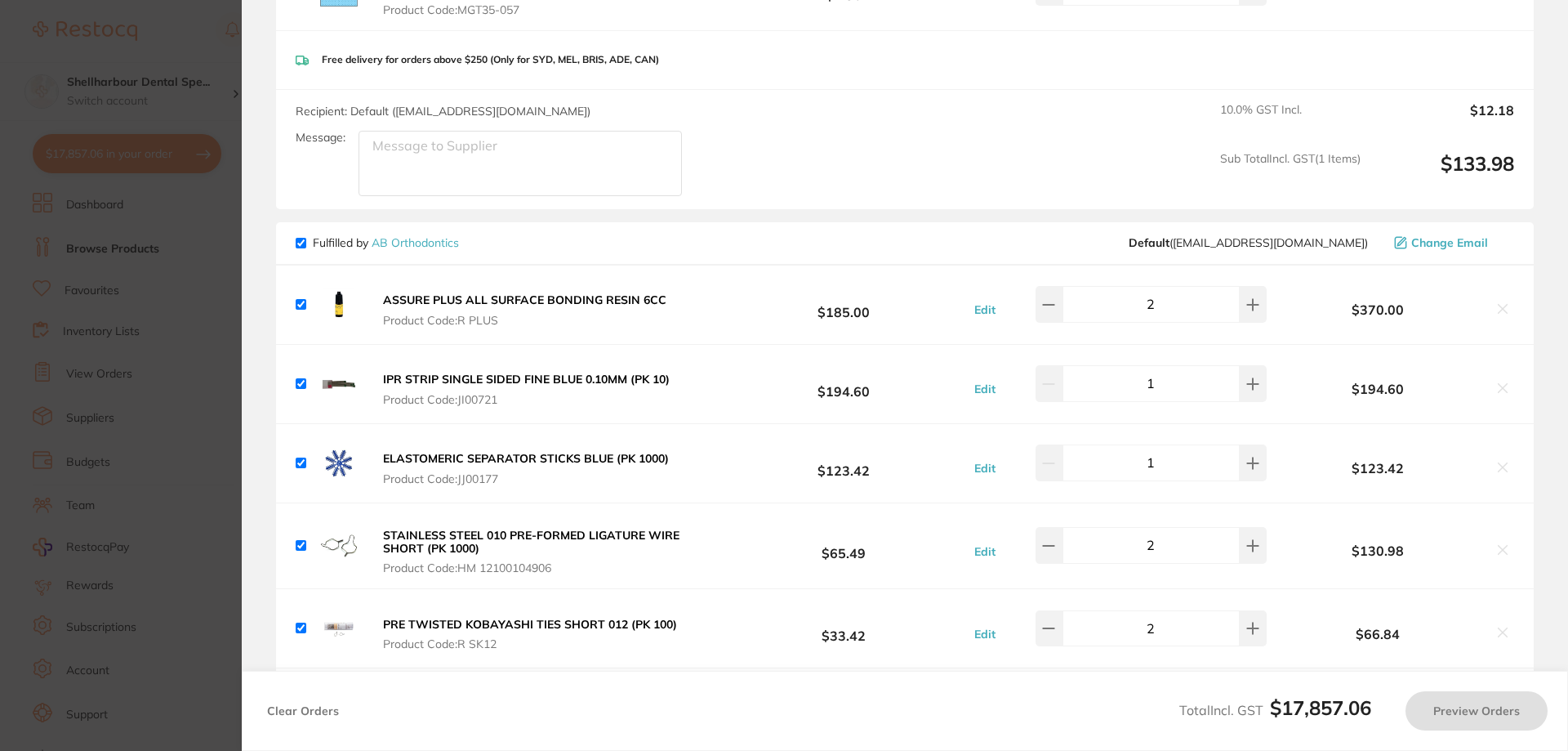
checkbox input "true"
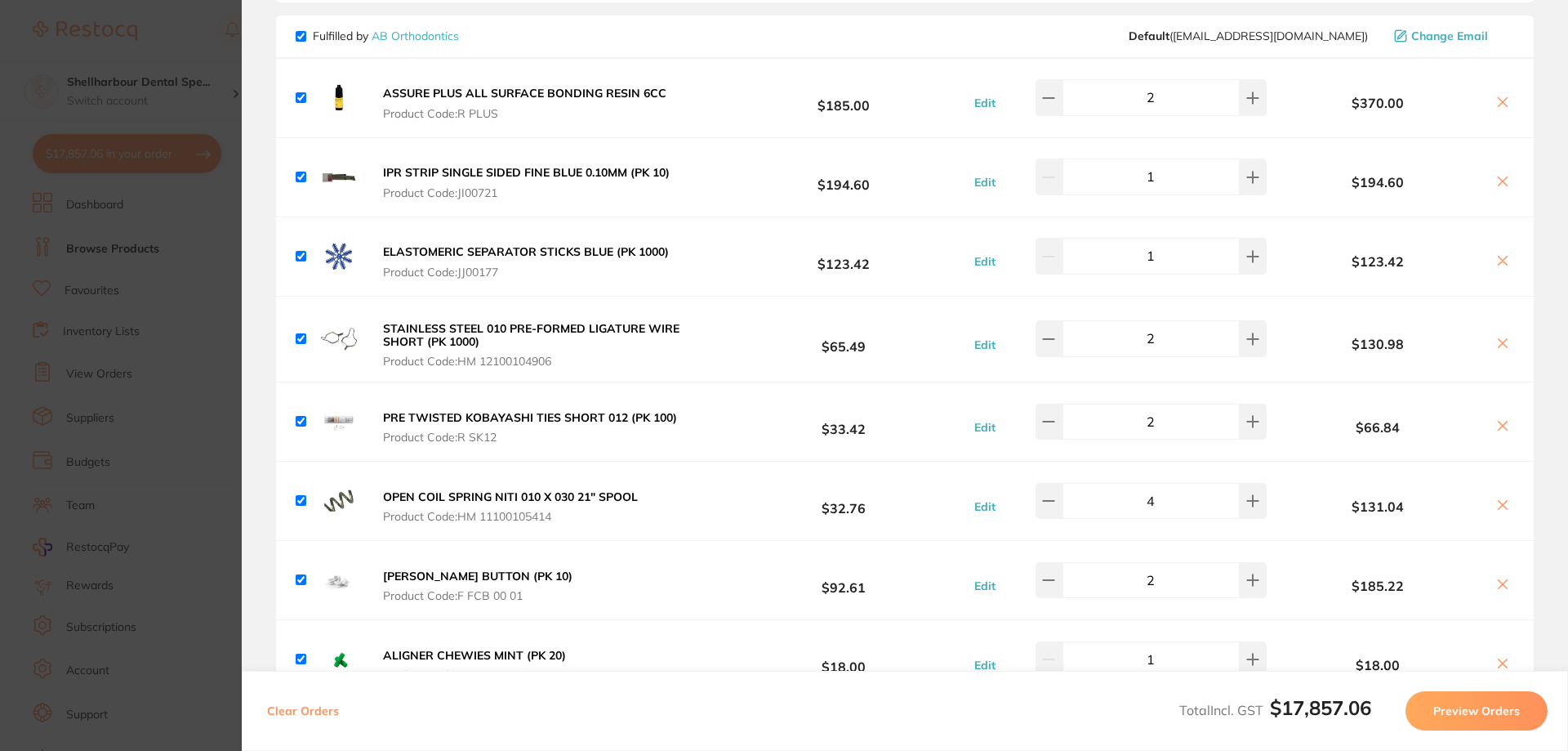
scroll to position [4167, 0]
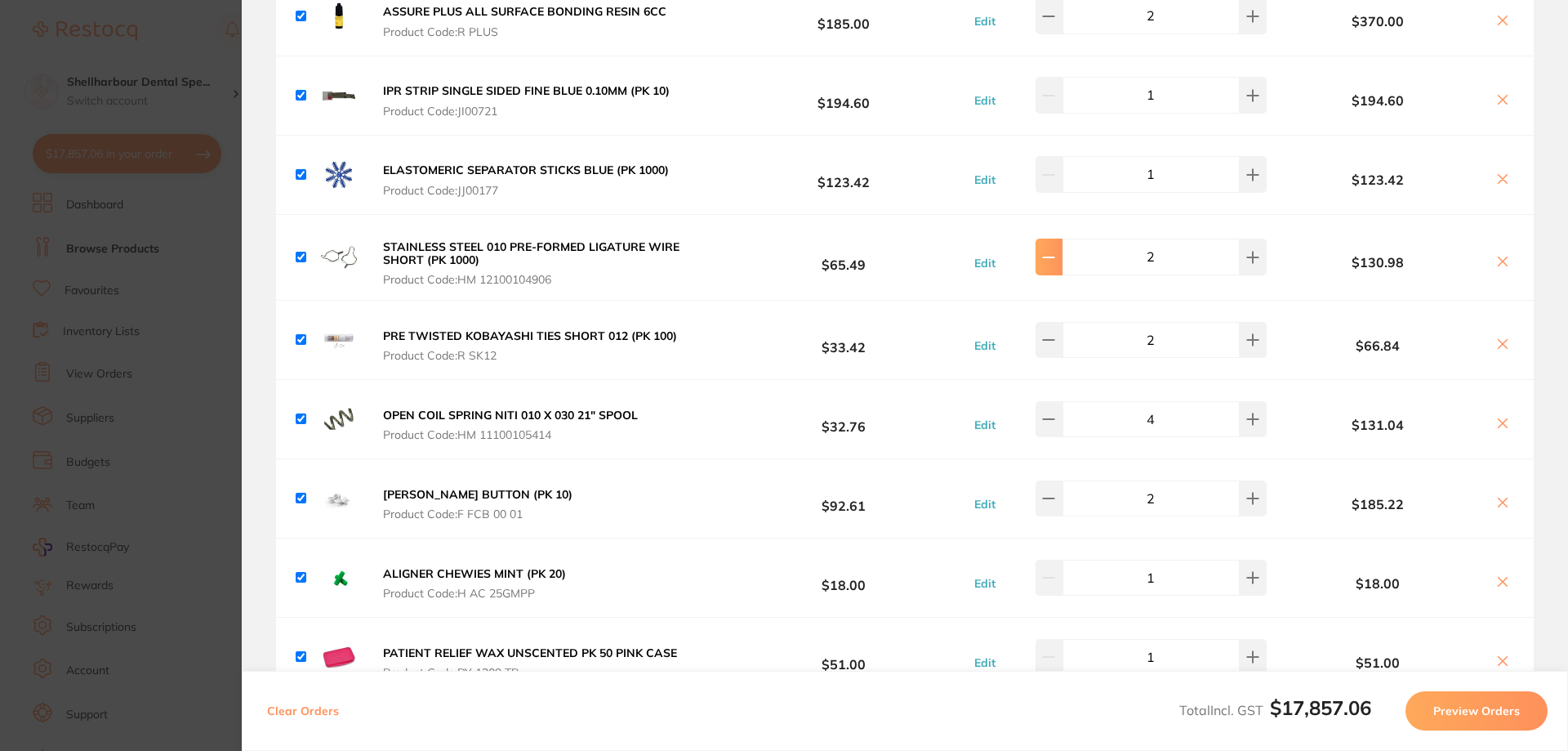
click at [1050, 251] on icon at bounding box center [1048, 258] width 13 height 13
type input "1"
click at [1058, 341] on button at bounding box center [1048, 339] width 27 height 36
type input "1"
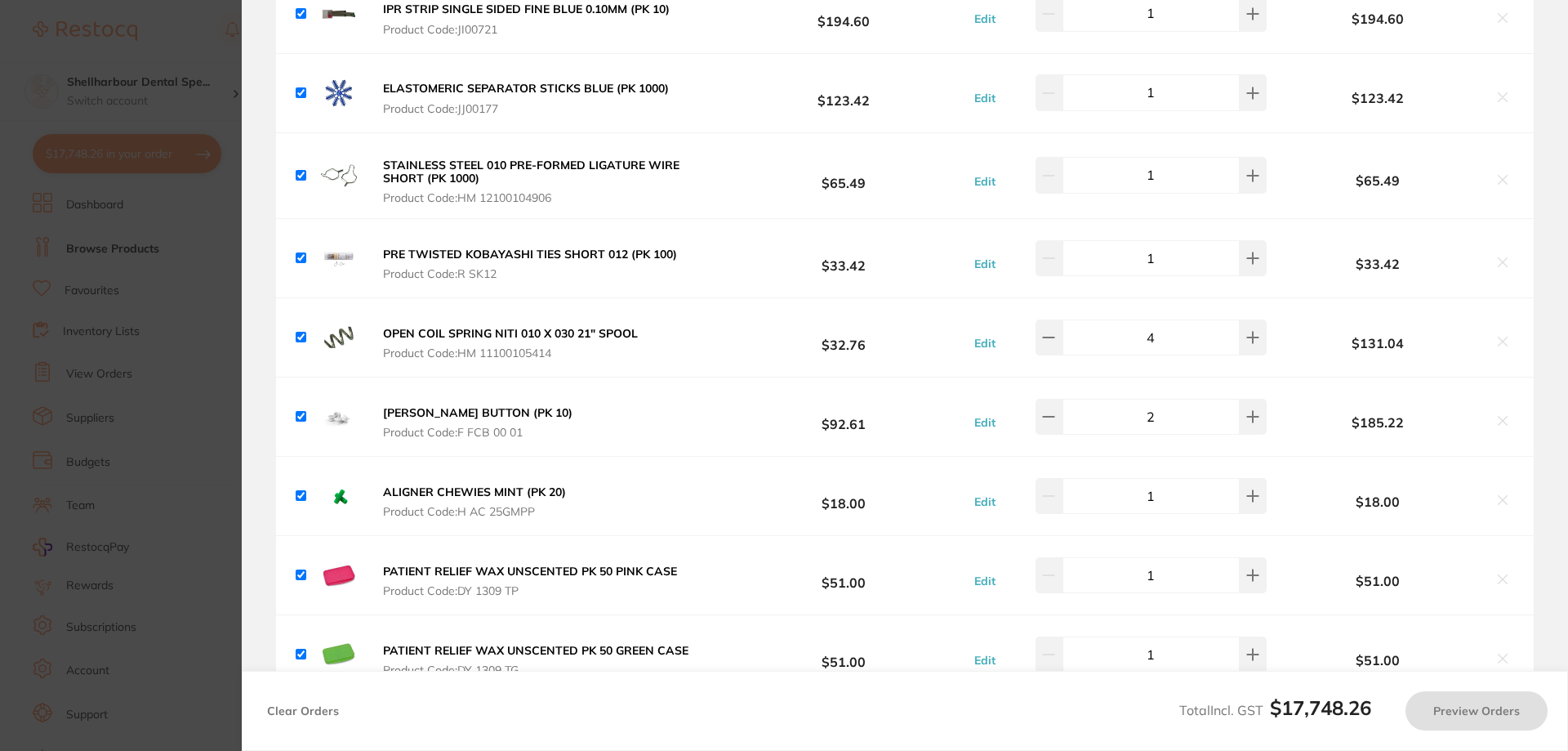
scroll to position [4330, 0]
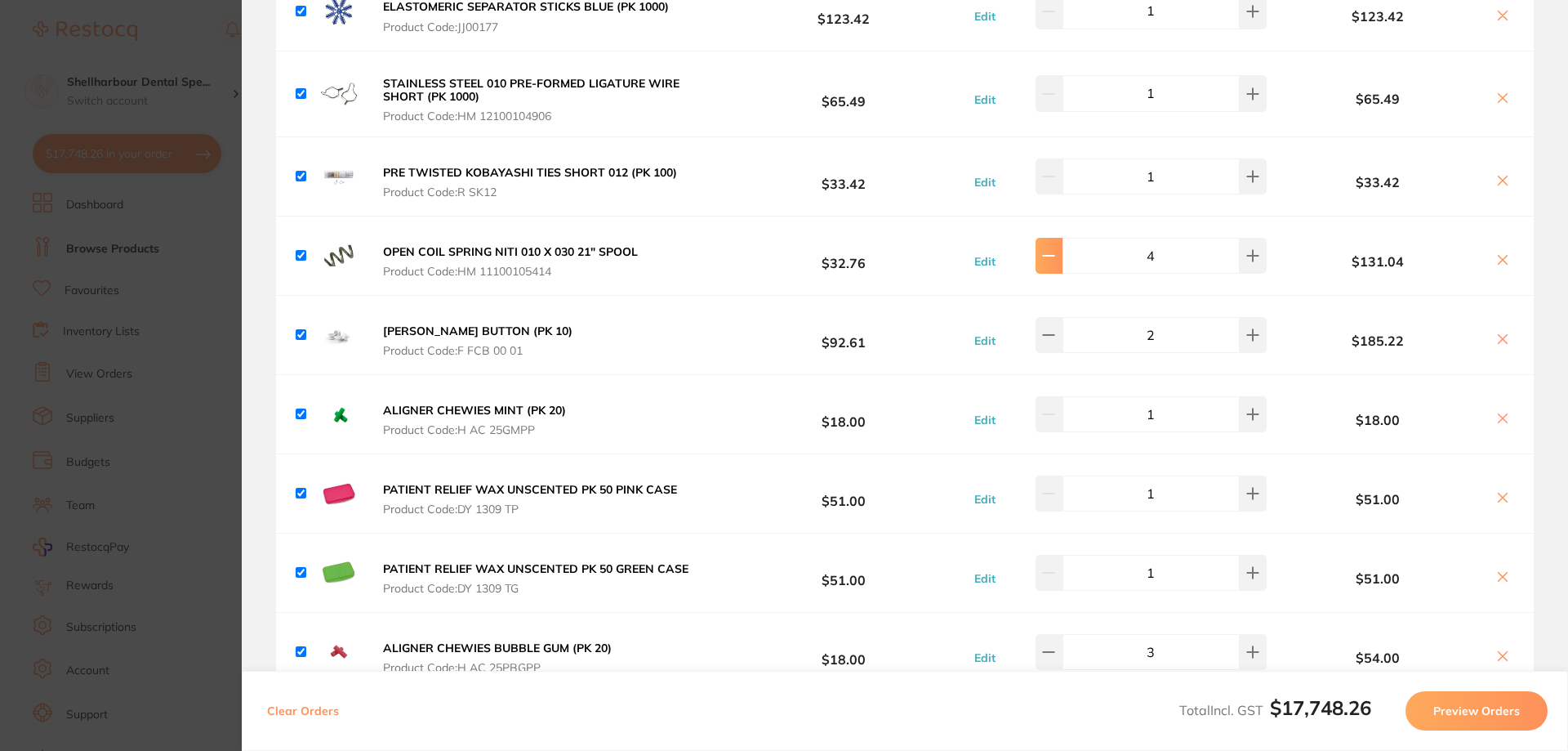
click at [1052, 260] on button at bounding box center [1048, 255] width 27 height 36
type input "3"
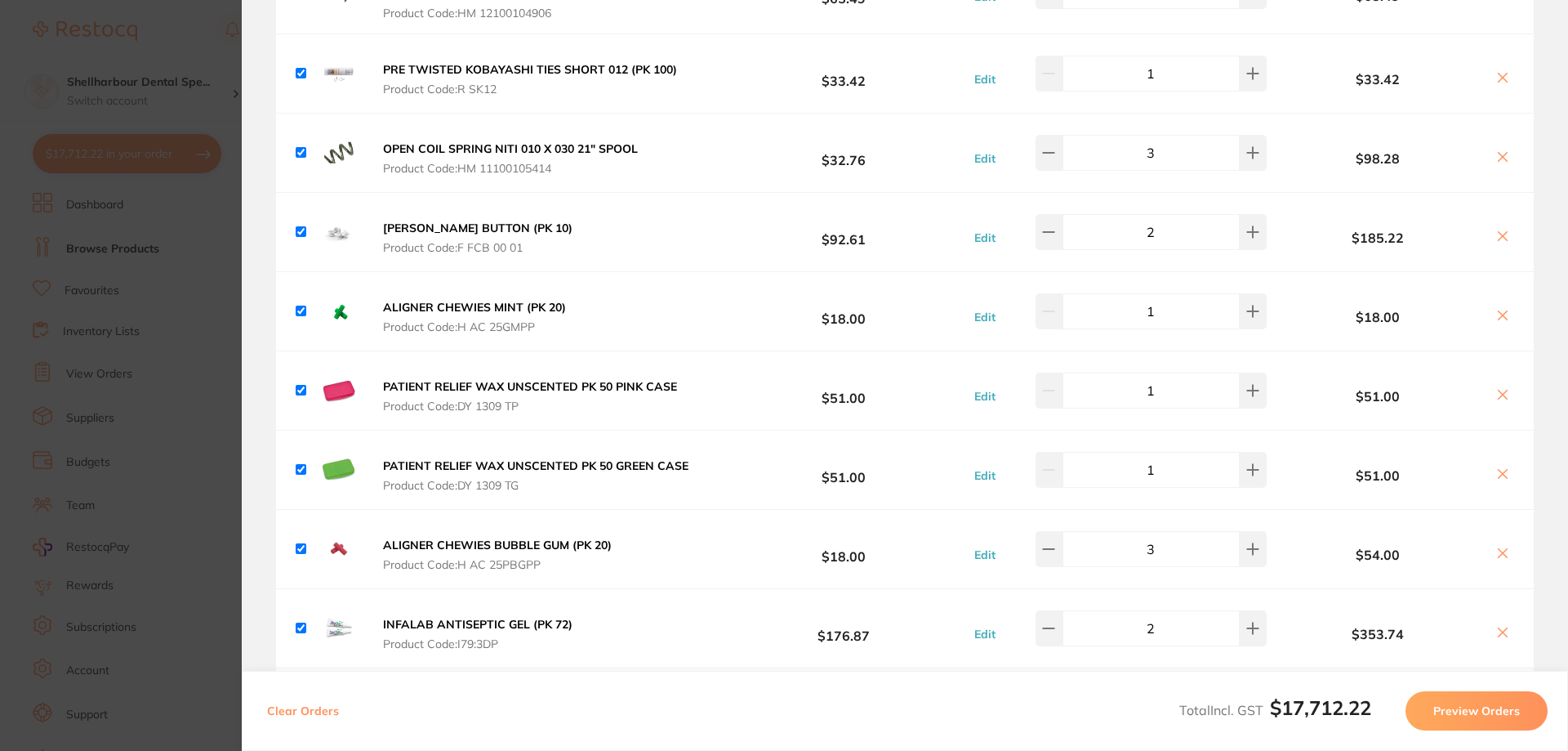
scroll to position [4493, 0]
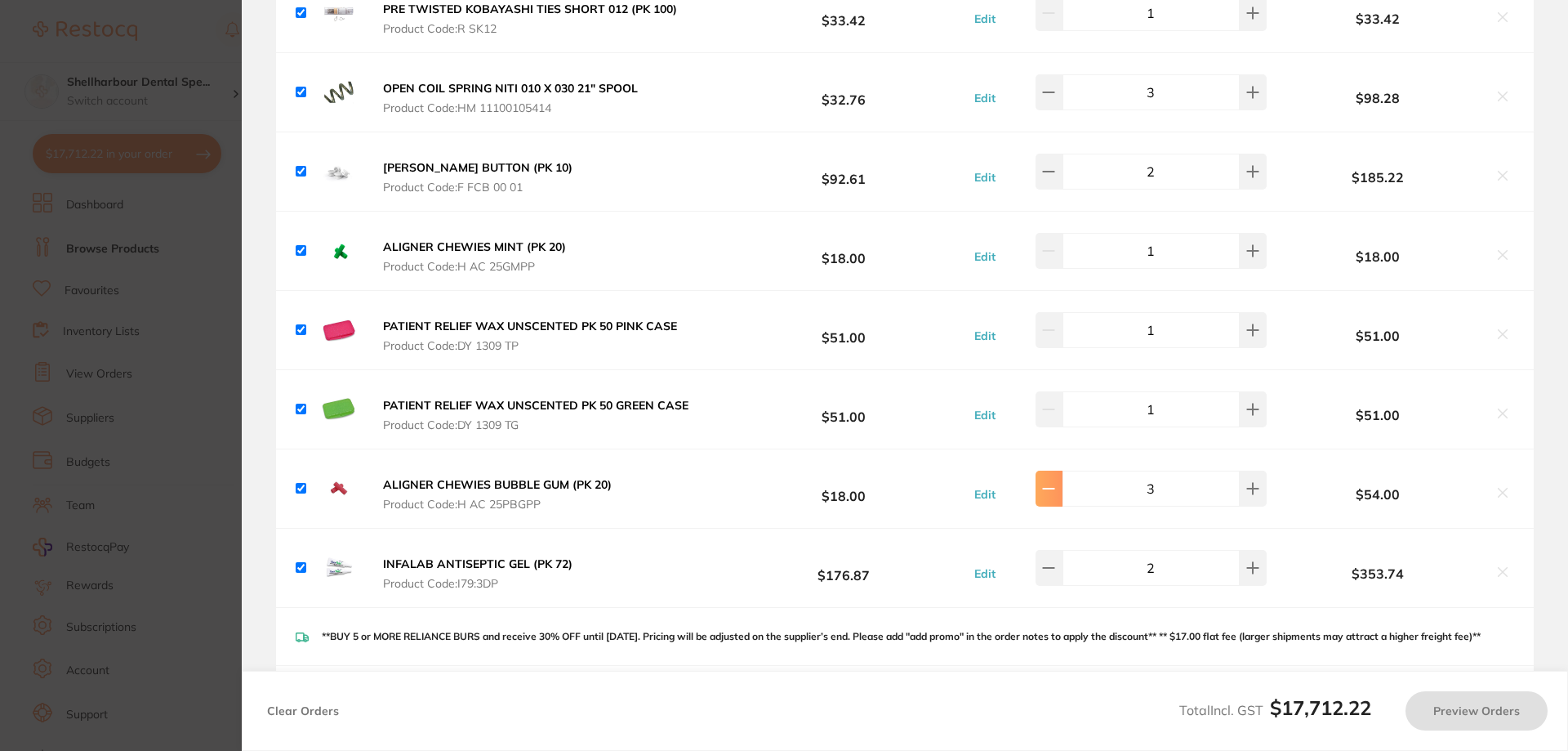
click at [1055, 482] on icon at bounding box center [1048, 489] width 13 height 13
drag, startPoint x: 1164, startPoint y: 479, endPoint x: 1066, endPoint y: 479, distance: 98.0
click at [1068, 479] on div "2" at bounding box center [1151, 488] width 231 height 36
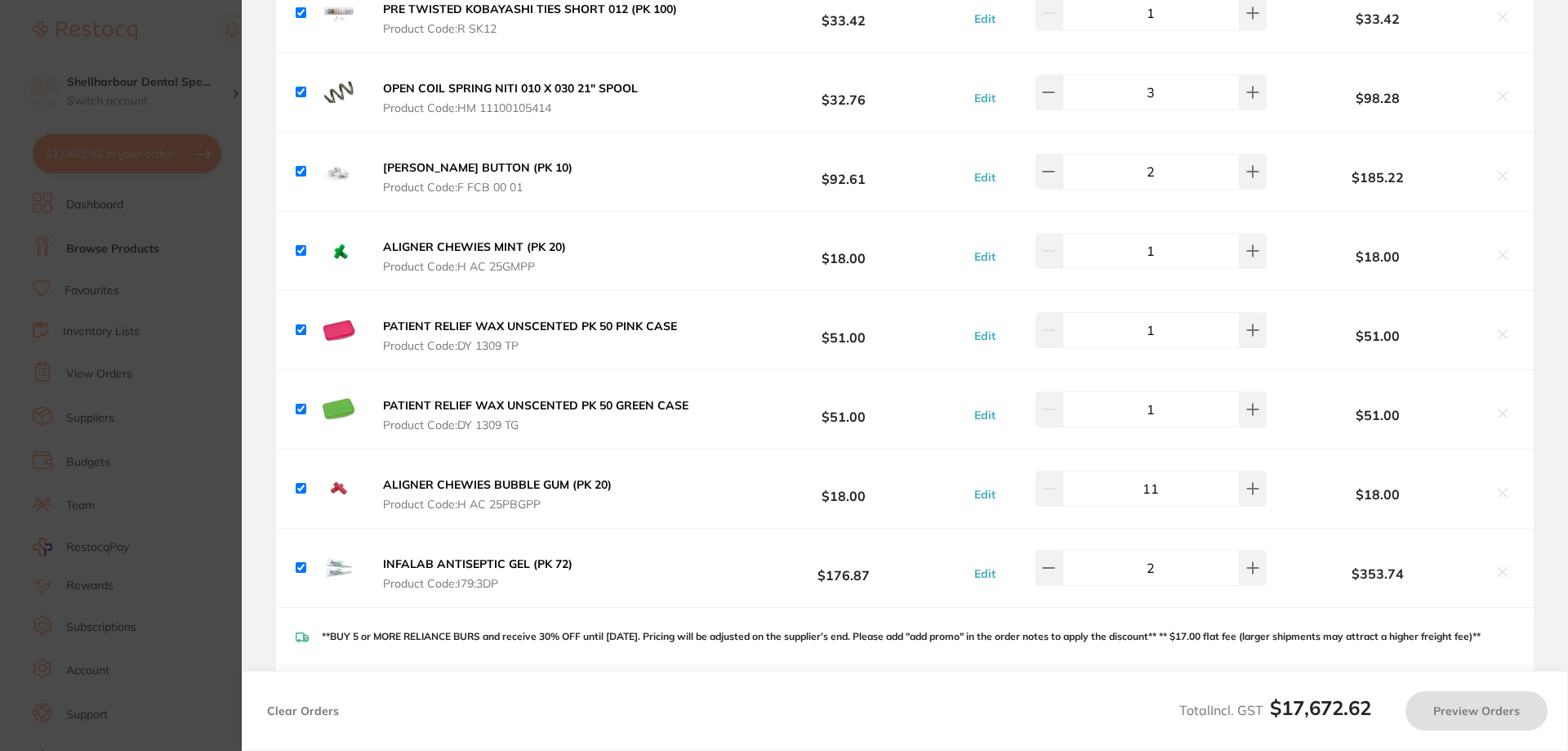
type input "1"
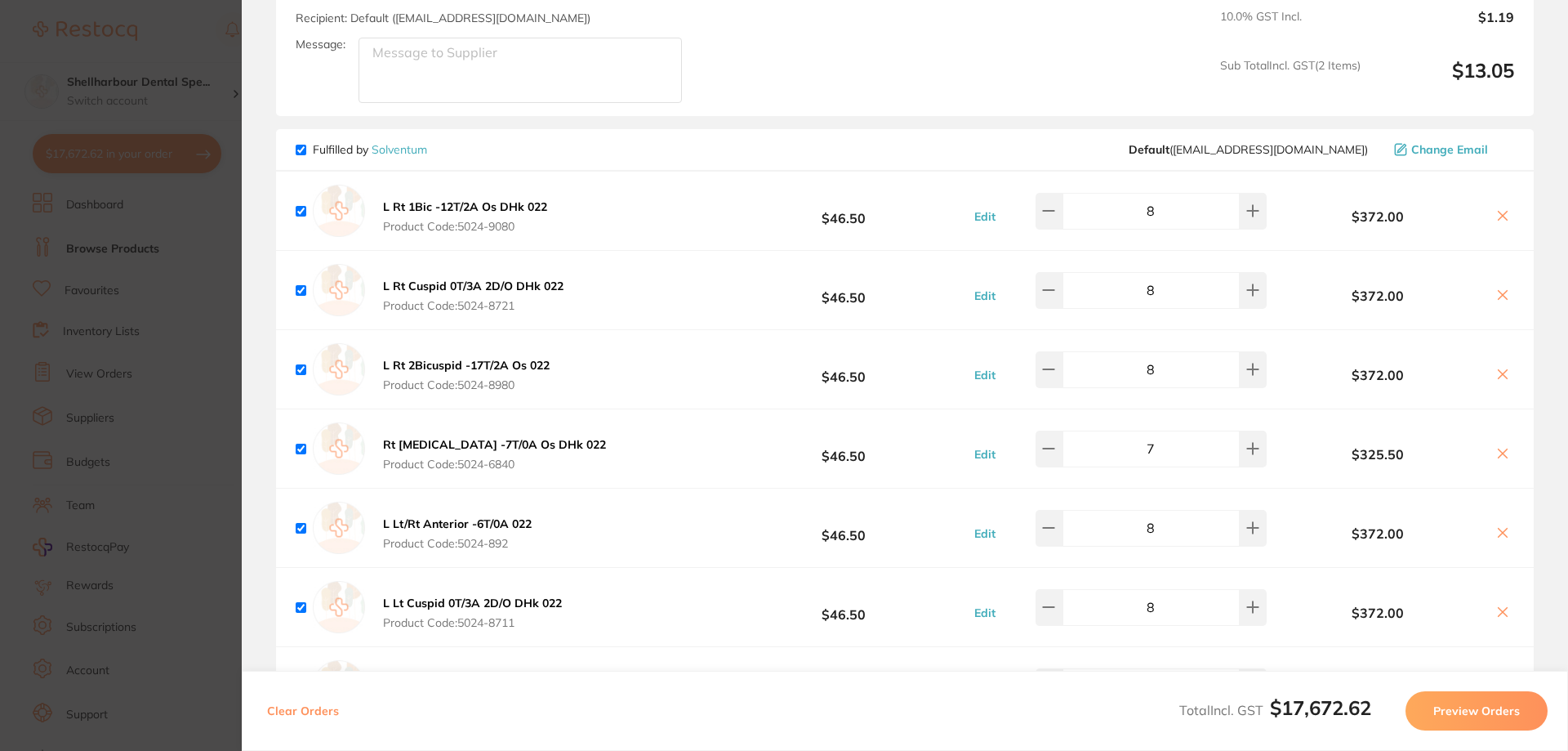
scroll to position [5637, 0]
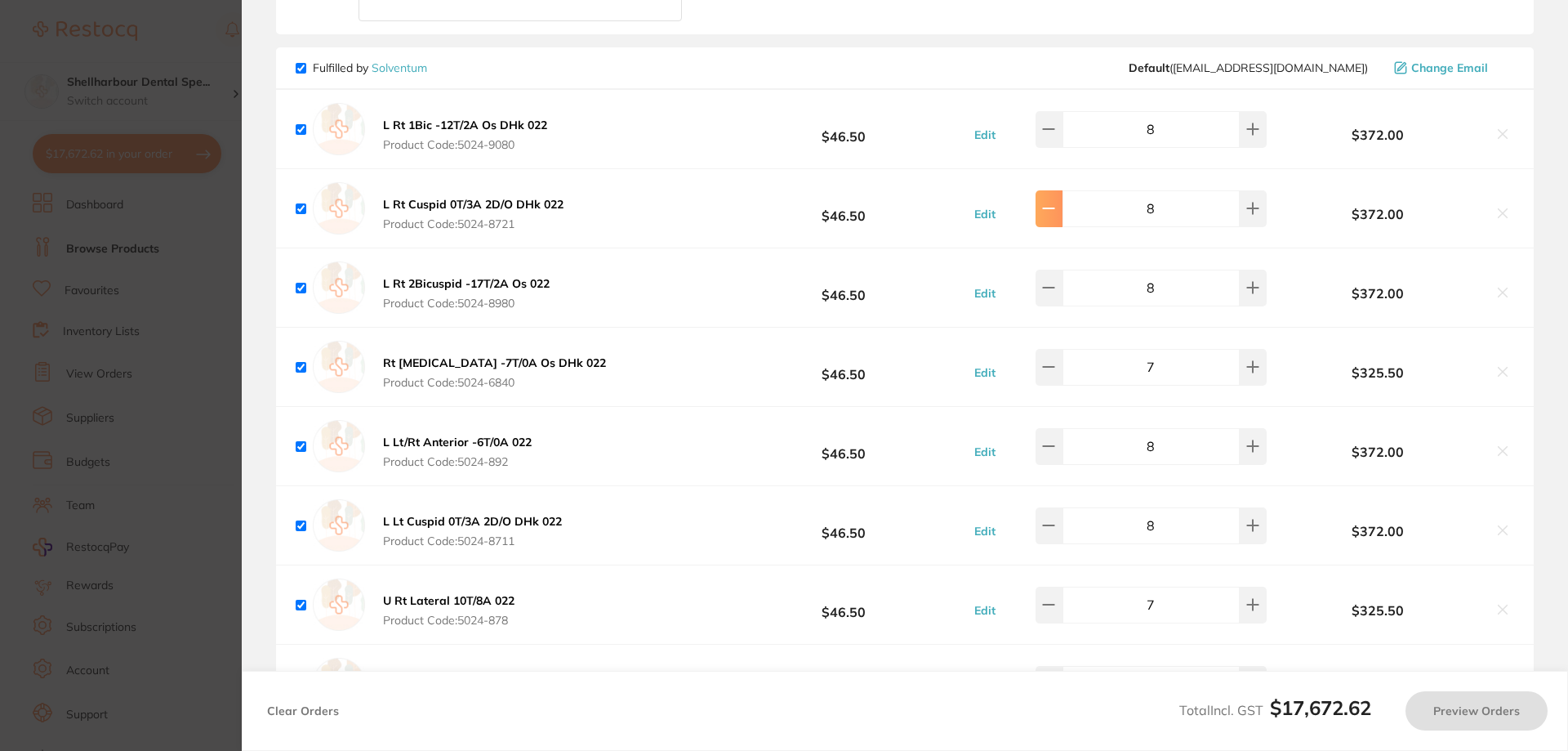
click at [1052, 214] on icon at bounding box center [1048, 208] width 13 height 13
type input "7"
drag, startPoint x: 1052, startPoint y: 129, endPoint x: 1051, endPoint y: 233, distance: 104.0
click at [1053, 132] on icon at bounding box center [1048, 129] width 13 height 13
type input "8"
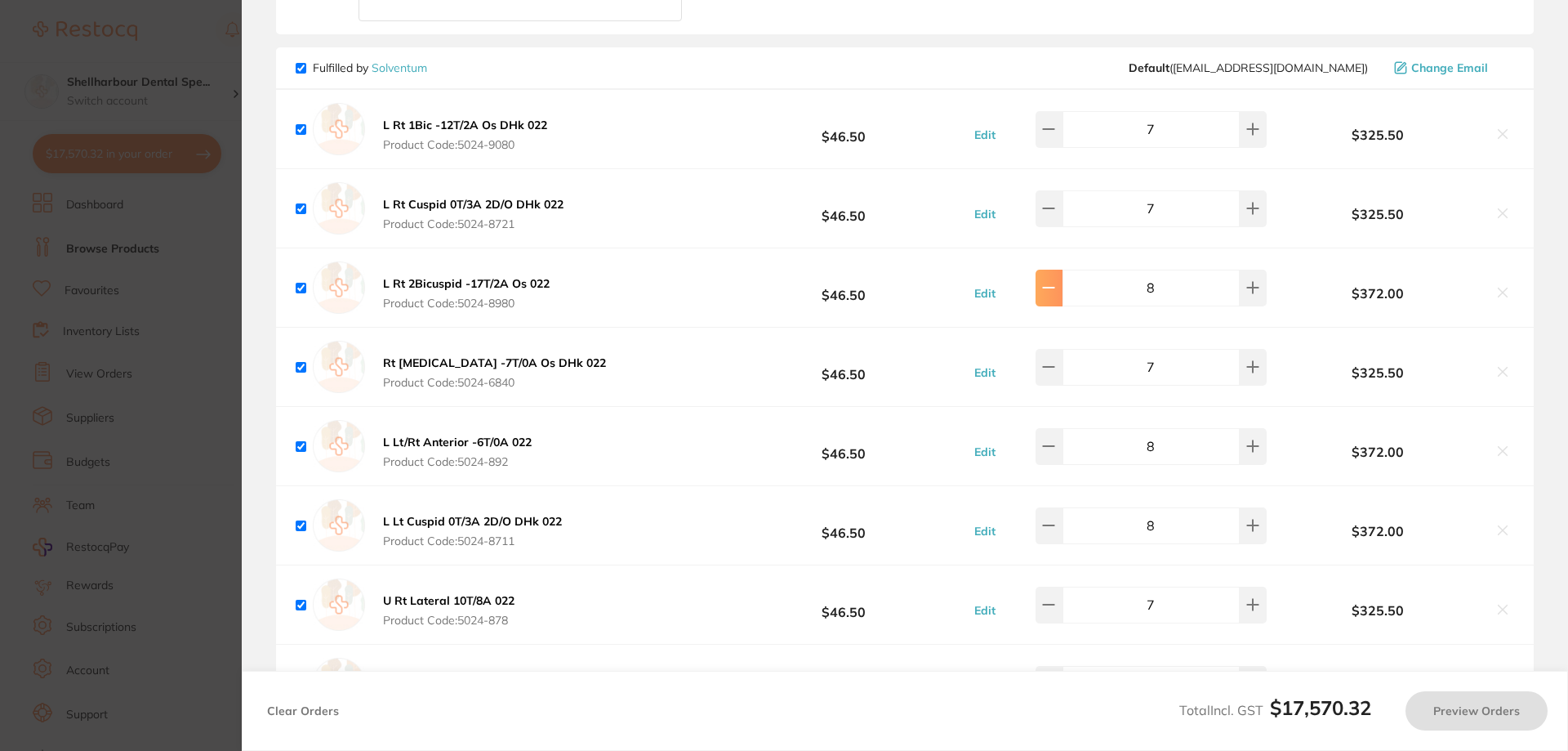
type input "8"
click at [1051, 294] on icon at bounding box center [1048, 287] width 13 height 13
type input "7"
drag, startPoint x: 1168, startPoint y: 132, endPoint x: 1146, endPoint y: 138, distance: 22.8
click at [1146, 138] on input "8" at bounding box center [1150, 128] width 177 height 36
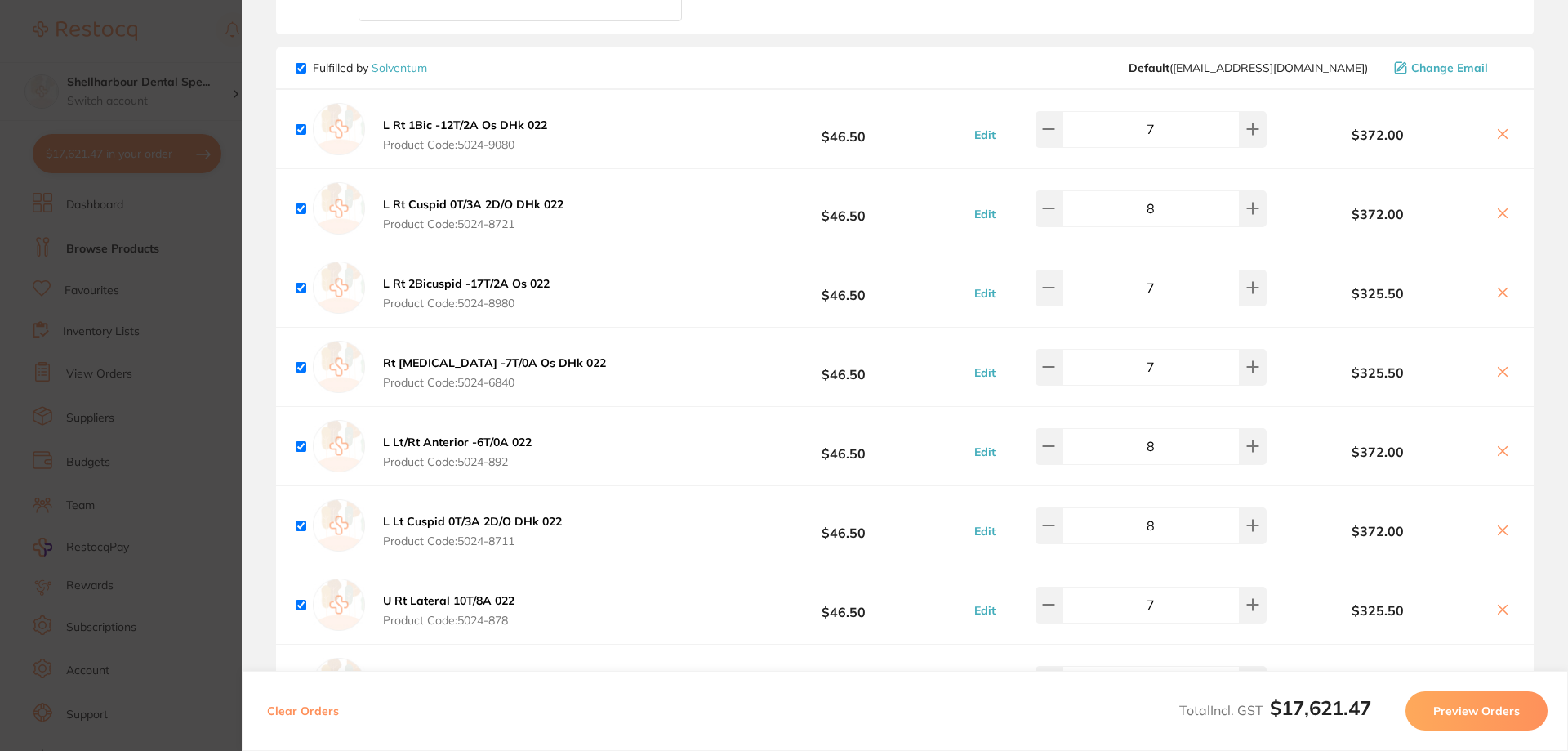
type input "7"
click at [1160, 219] on input "8" at bounding box center [1150, 208] width 177 height 36
type input "7"
click at [1168, 453] on input "8" at bounding box center [1150, 446] width 177 height 36
type input "7"
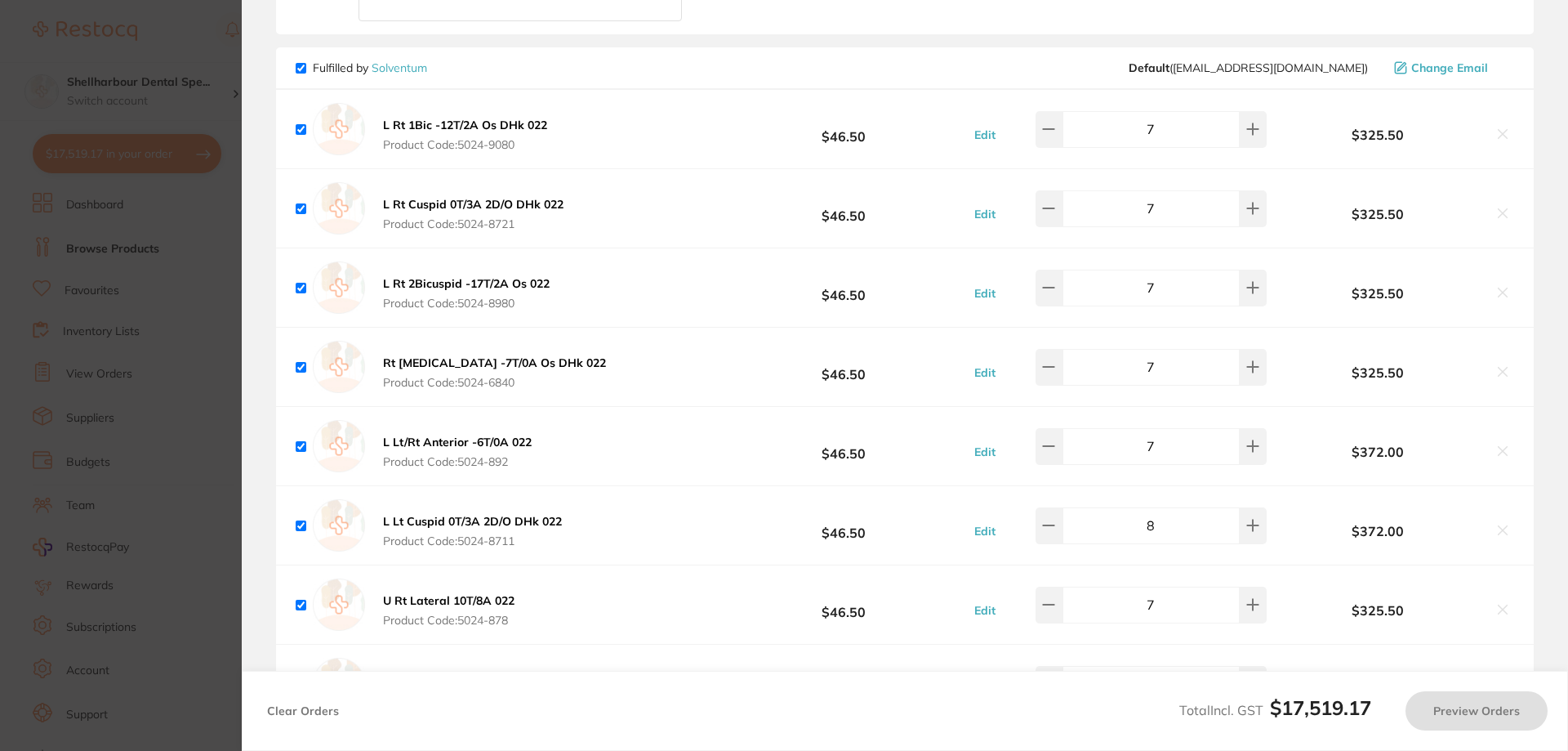
click at [1178, 520] on input "8" at bounding box center [1150, 525] width 177 height 36
type input "7"
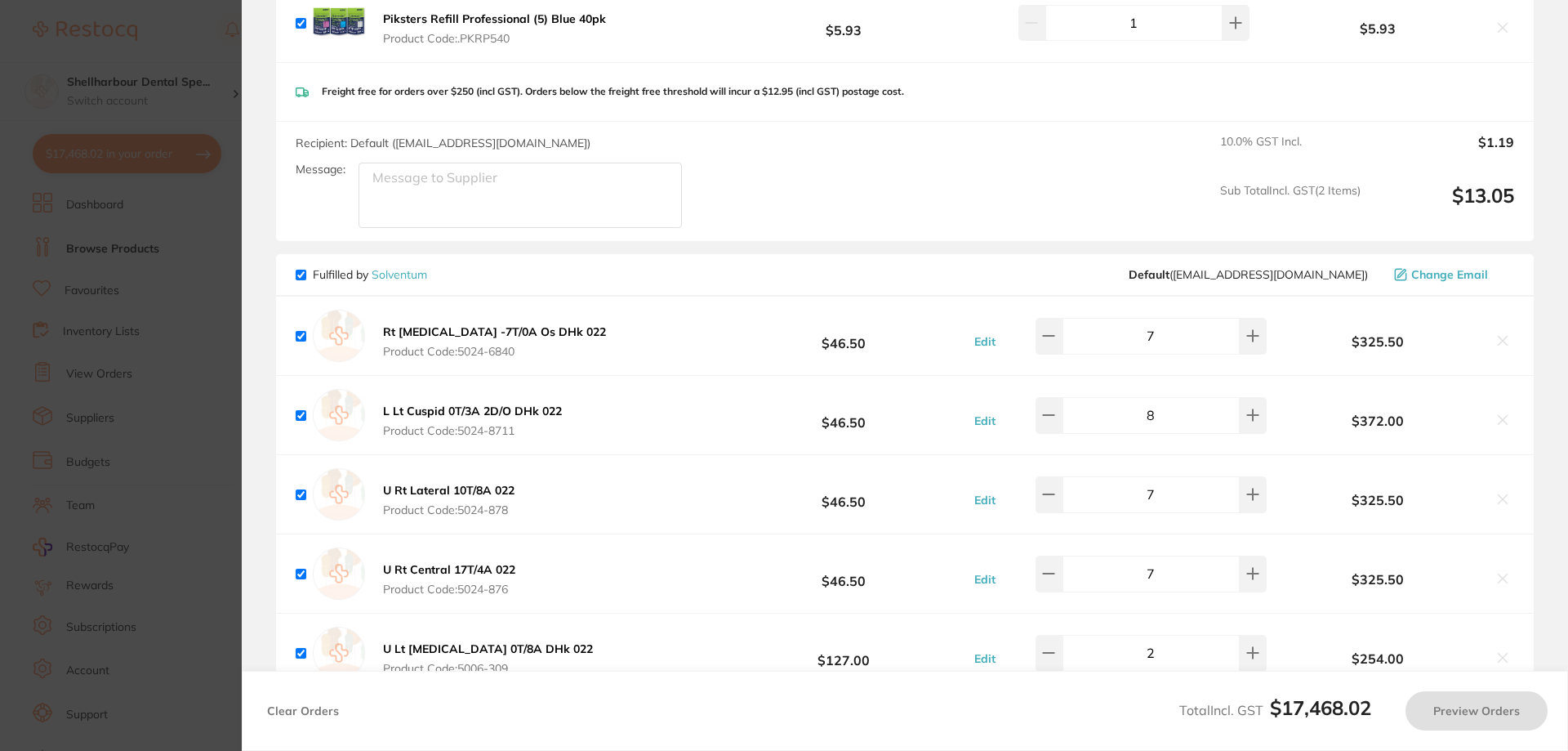
scroll to position [5555, 0]
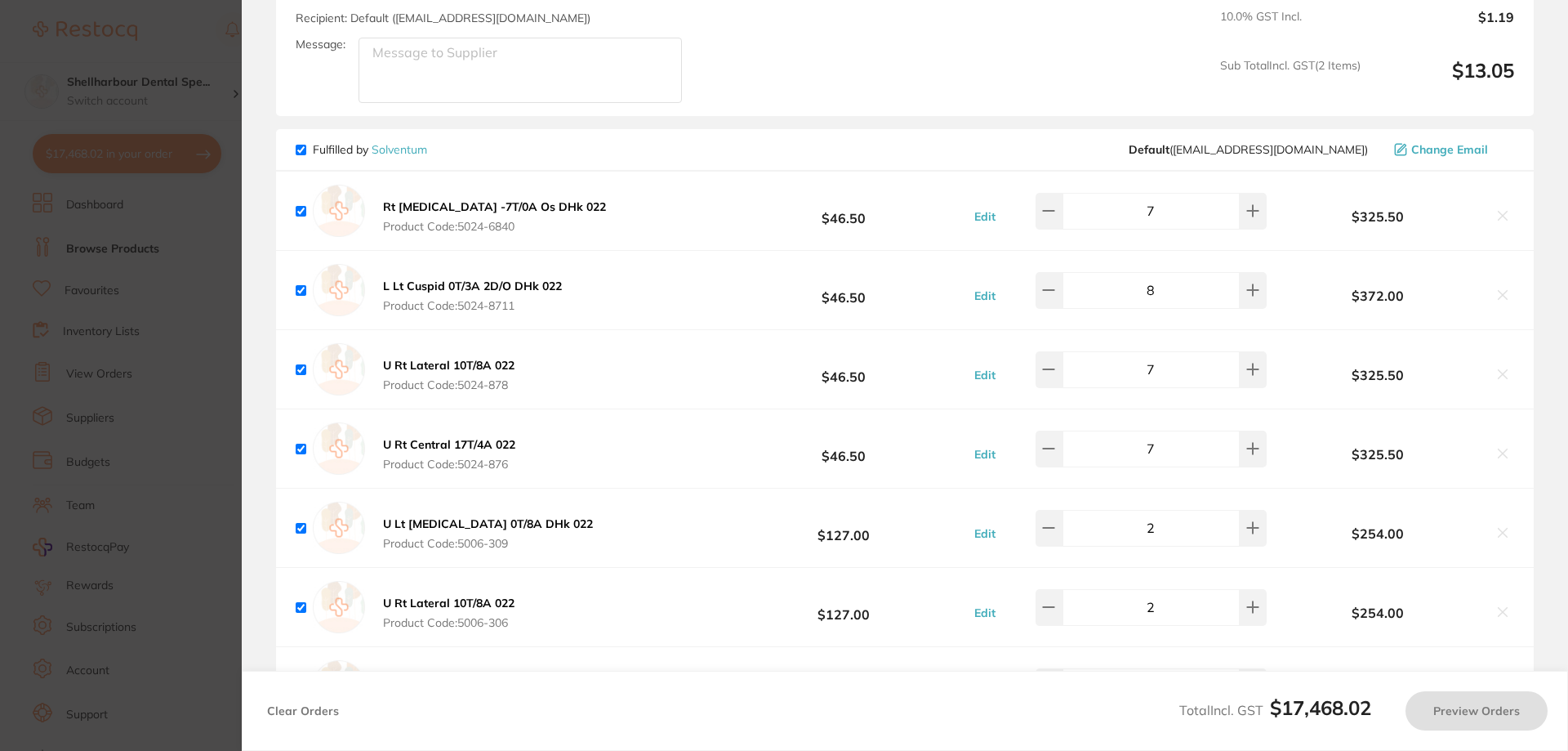
click at [1169, 305] on input "8" at bounding box center [1150, 290] width 177 height 36
type input "7"
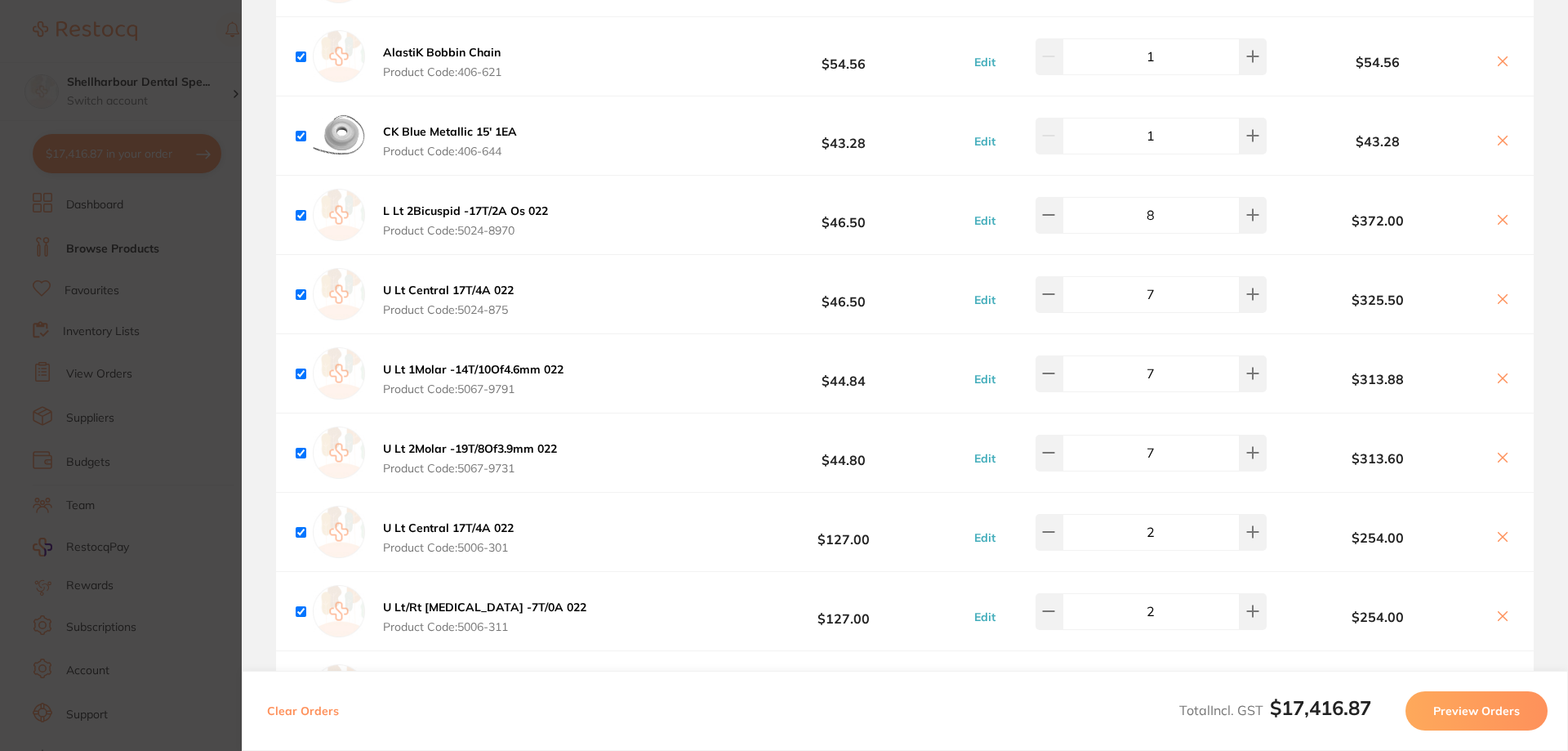
scroll to position [6781, 0]
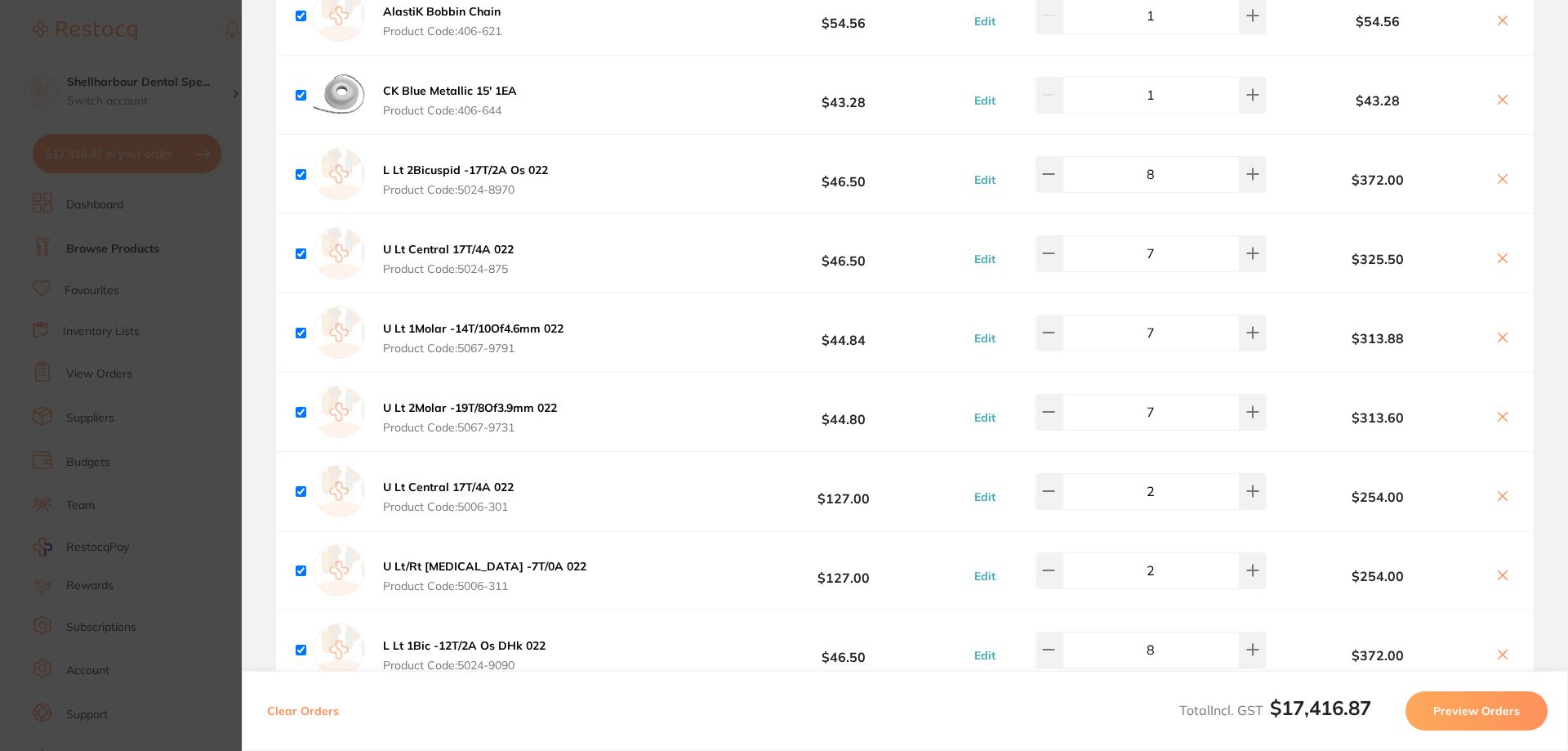
click at [1186, 200] on div "L Lt 2Bicuspid -17T/2A Os 022 Product Code: 5024-8970 $46.50 Edit 8 $372.00" at bounding box center [905, 174] width 1257 height 79
click at [1152, 184] on input "8" at bounding box center [1150, 173] width 177 height 36
type input "7"
click at [1180, 271] on input "7" at bounding box center [1150, 253] width 177 height 36
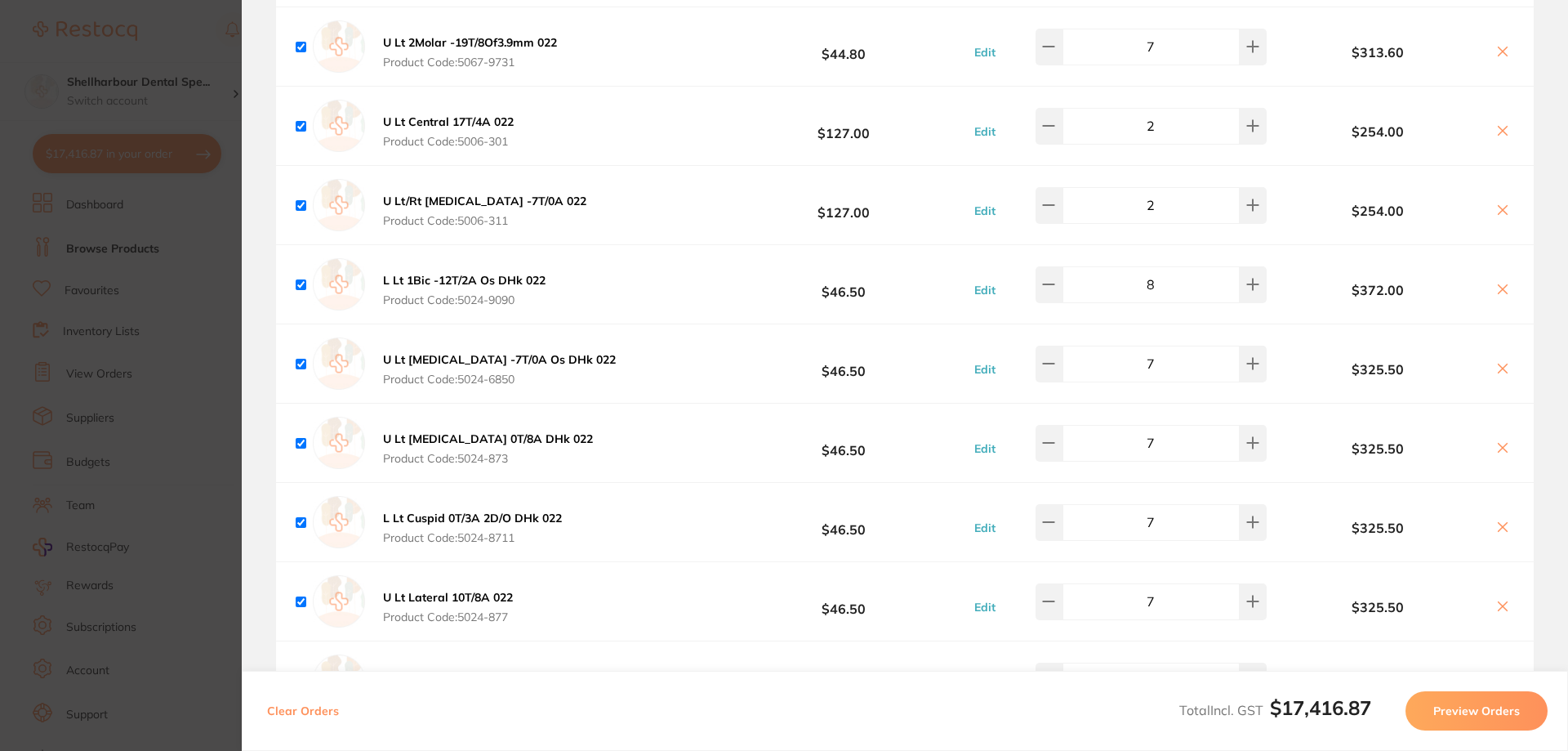
scroll to position [7039, 0]
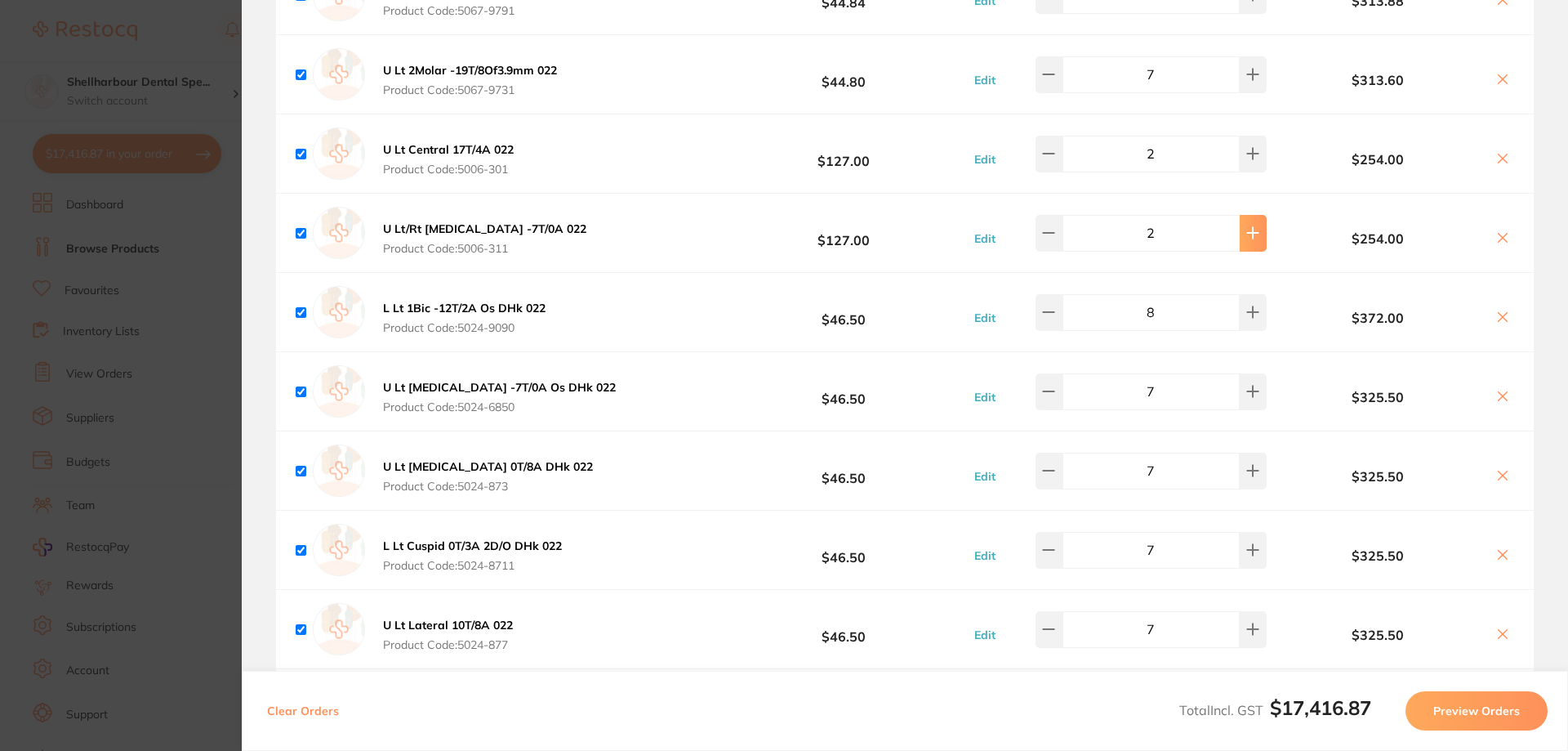
click at [1254, 235] on button at bounding box center [1252, 232] width 27 height 36
click at [1249, 237] on icon at bounding box center [1253, 233] width 13 height 13
type input "4"
click at [1501, 160] on icon at bounding box center [1502, 159] width 13 height 13
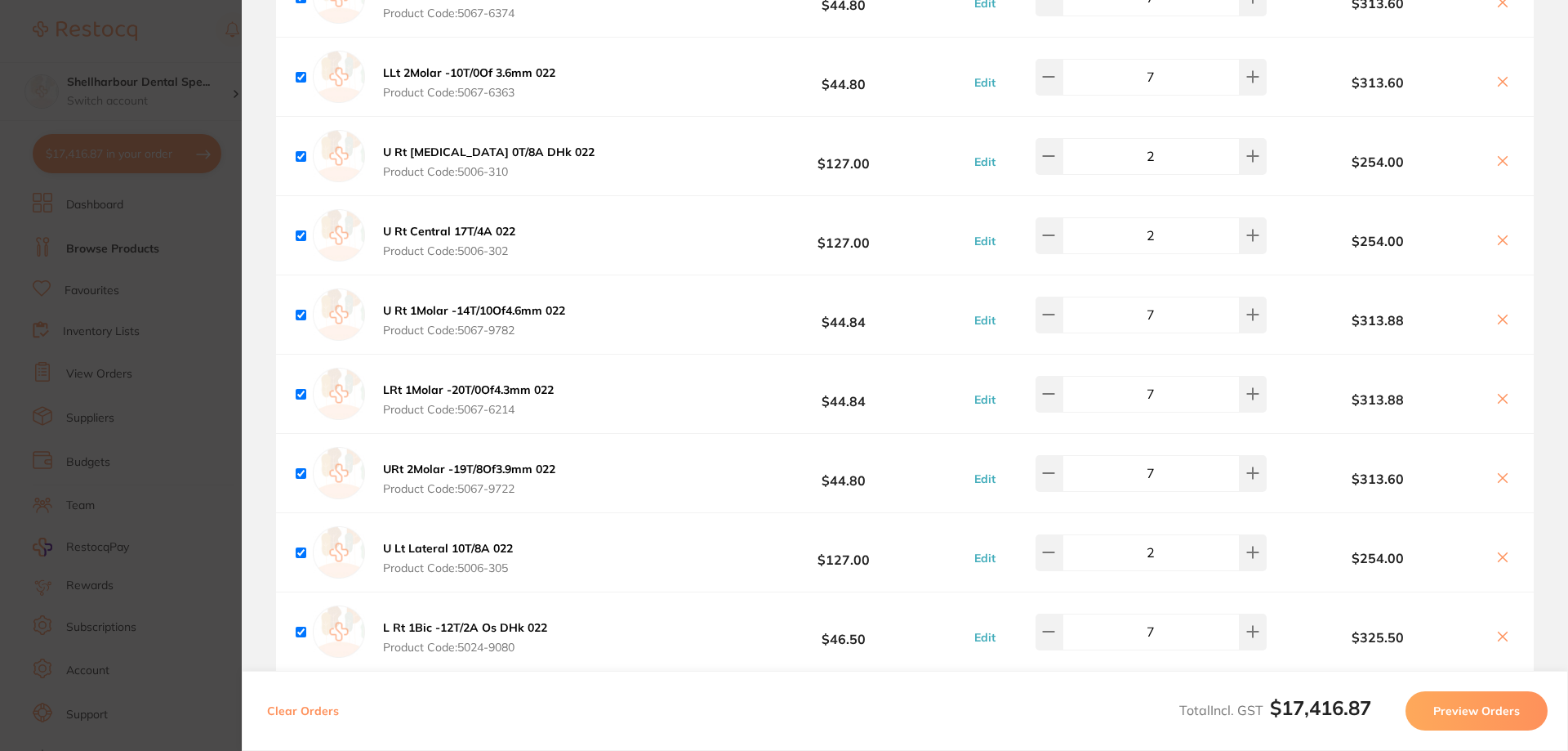
scroll to position [7937, 0]
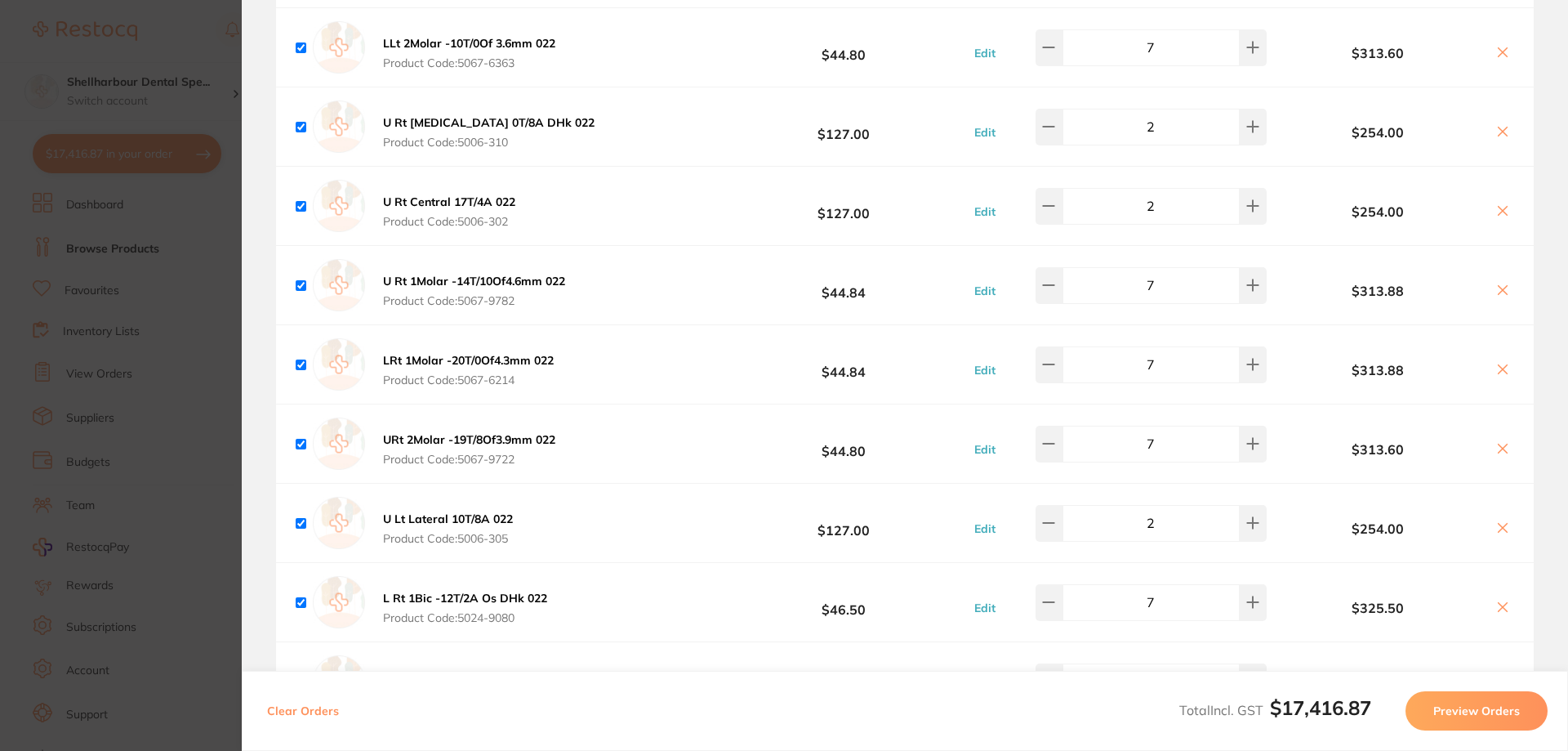
click at [1499, 137] on icon at bounding box center [1502, 131] width 13 height 13
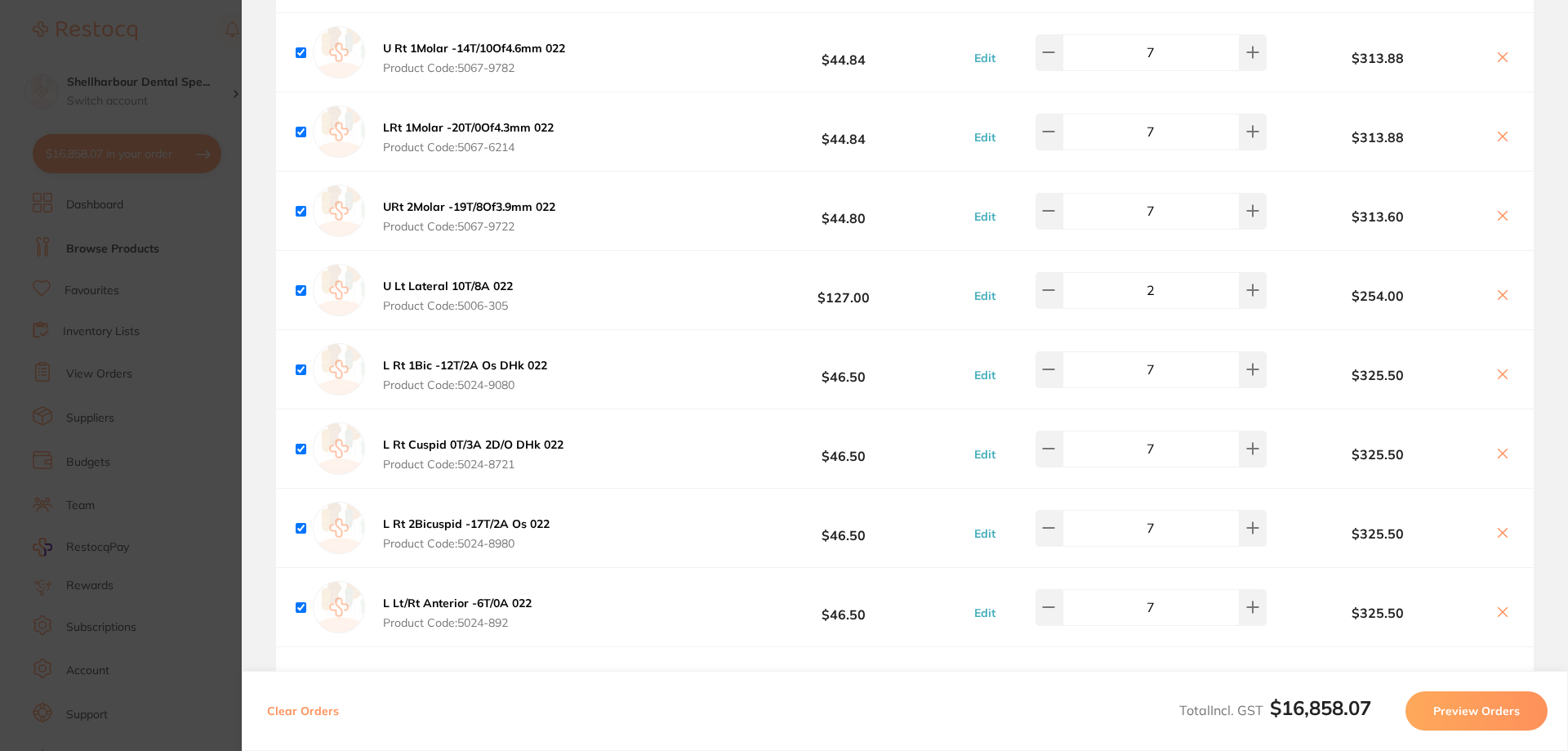
scroll to position [8101, 0]
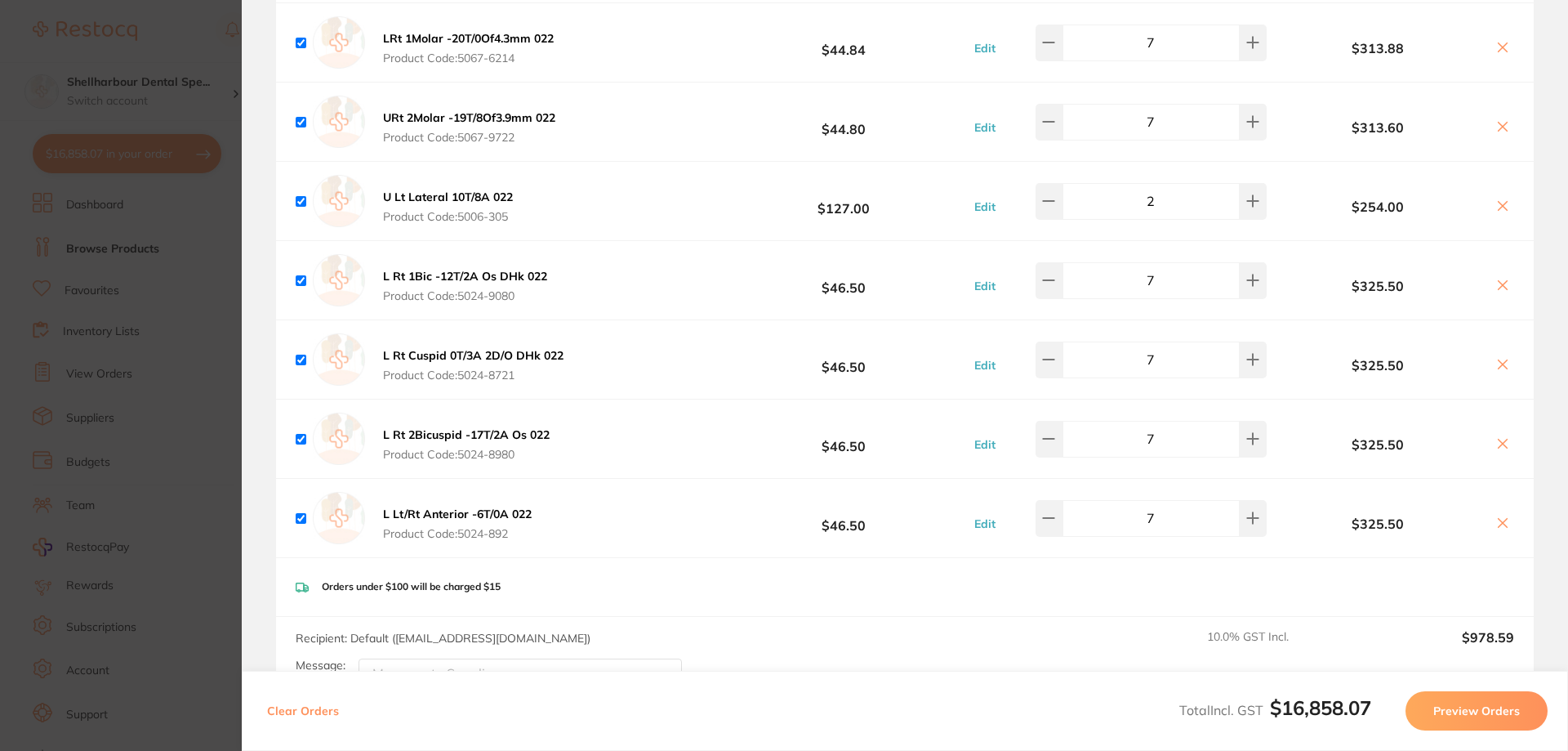
click at [1499, 210] on icon at bounding box center [1502, 205] width 13 height 13
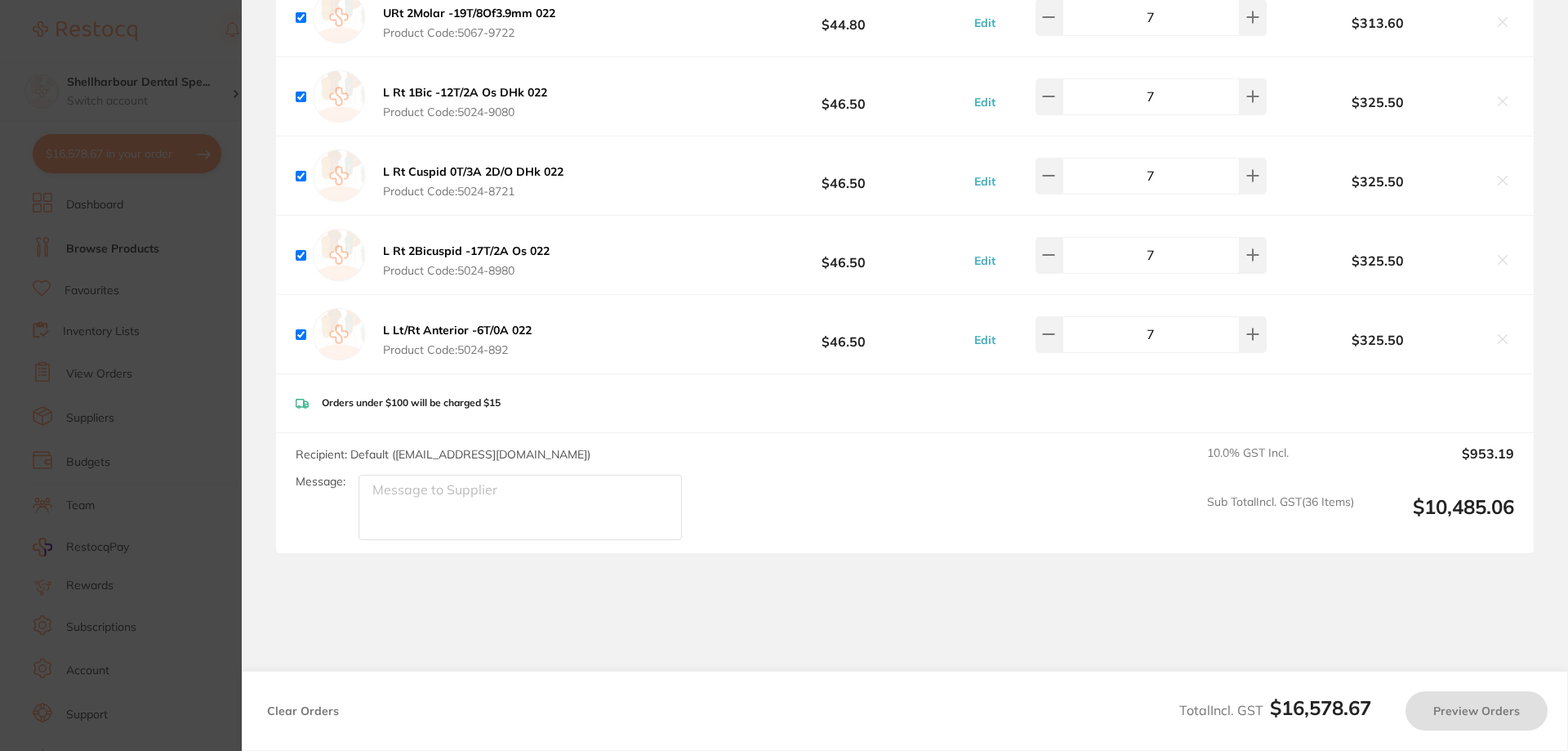
scroll to position [8183, 0]
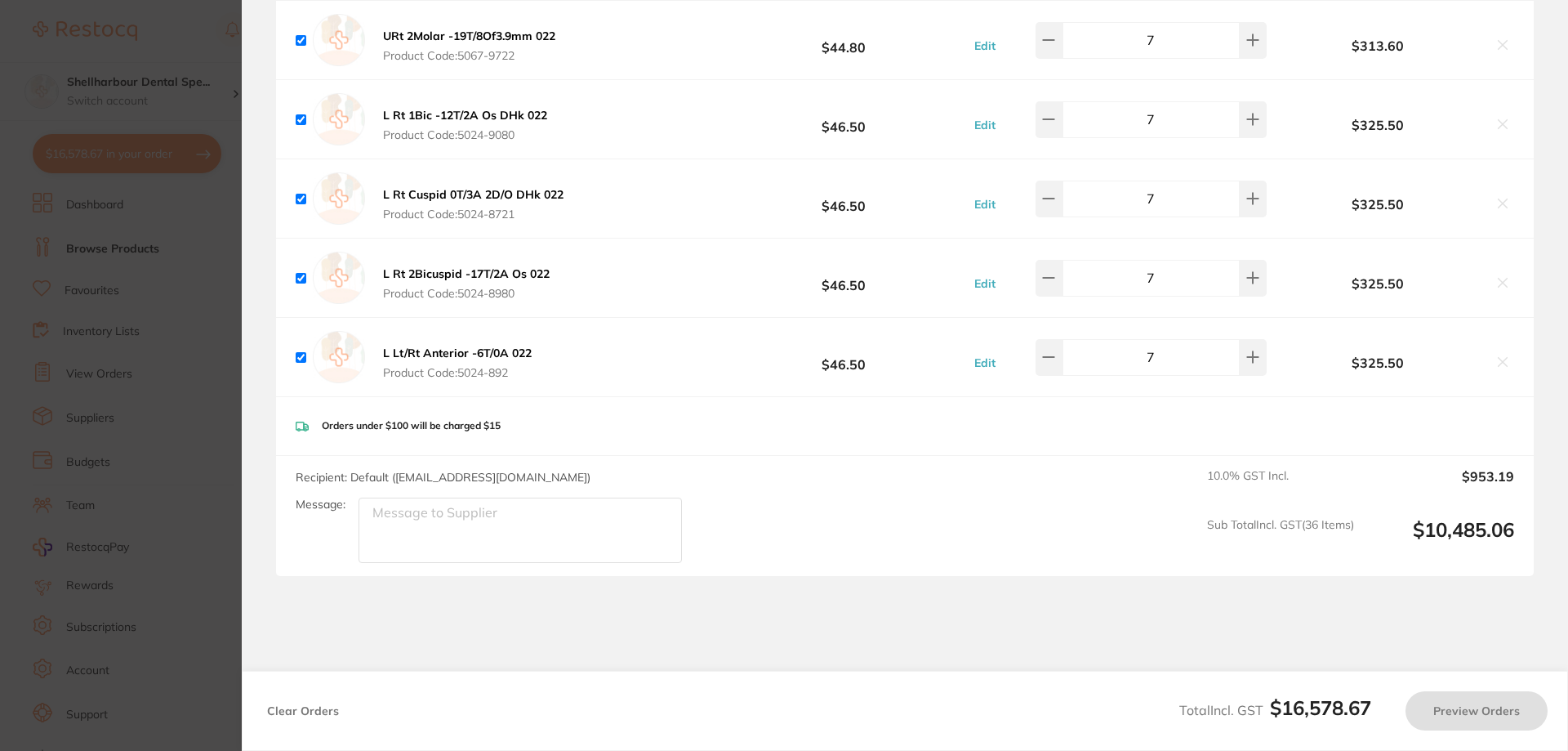
checkbox input "true"
click at [1246, 363] on icon at bounding box center [1253, 357] width 13 height 13
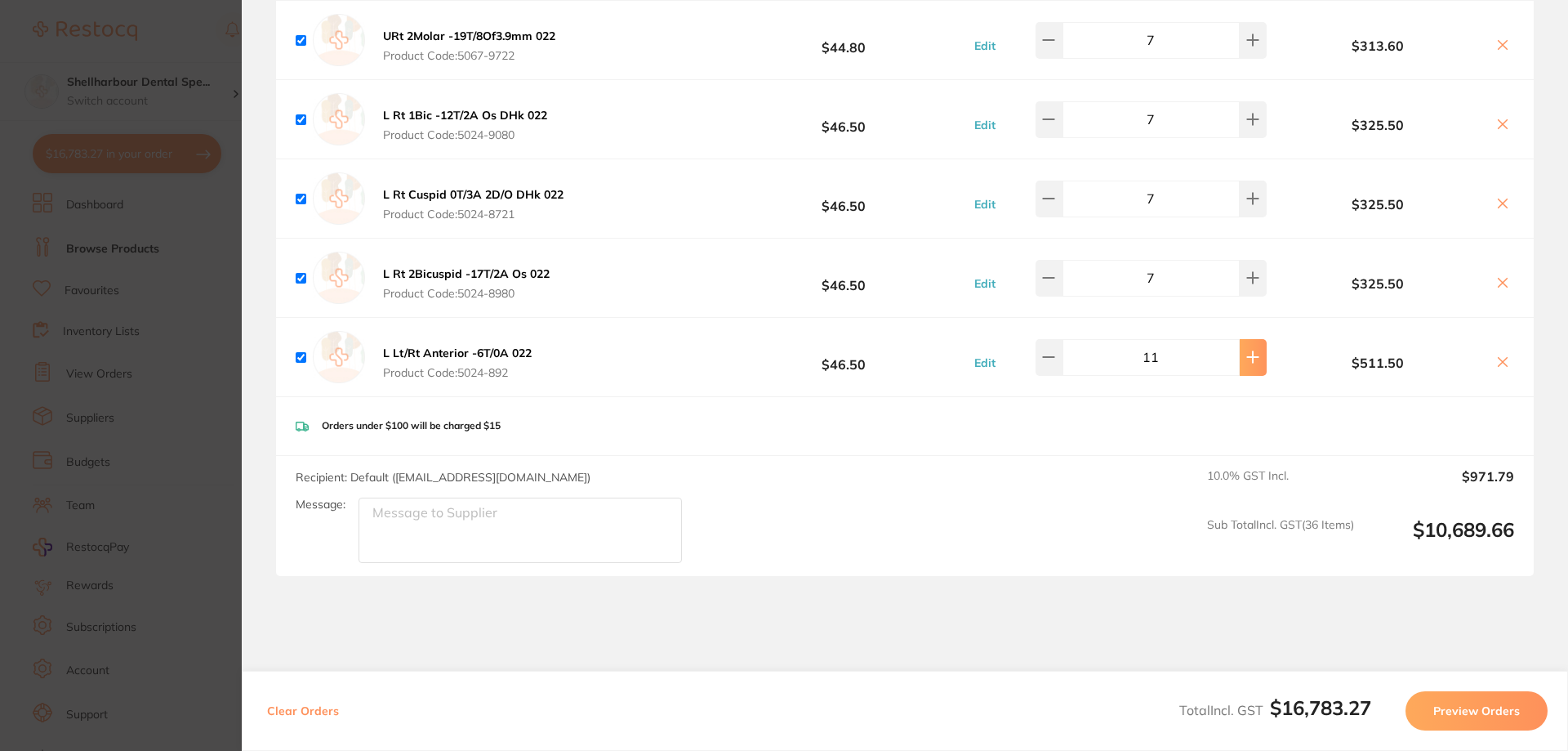
click at [1246, 363] on icon at bounding box center [1253, 357] width 13 height 13
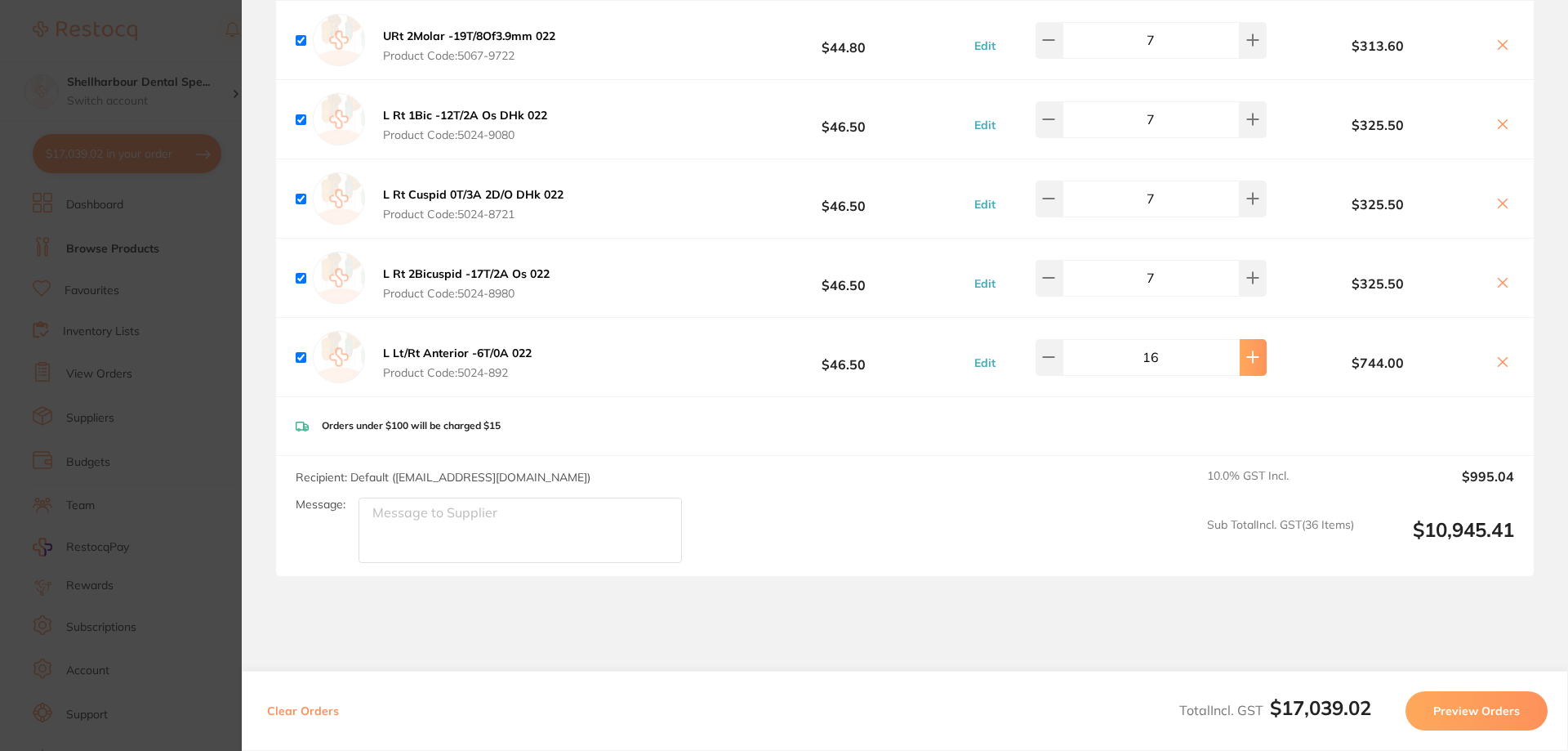
click at [1246, 363] on icon at bounding box center [1253, 357] width 13 height 13
click at [1044, 370] on button at bounding box center [1048, 357] width 27 height 36
type input "16"
click at [1062, 286] on button at bounding box center [1048, 277] width 27 height 36
click at [1054, 278] on icon at bounding box center [1049, 278] width 11 height 0
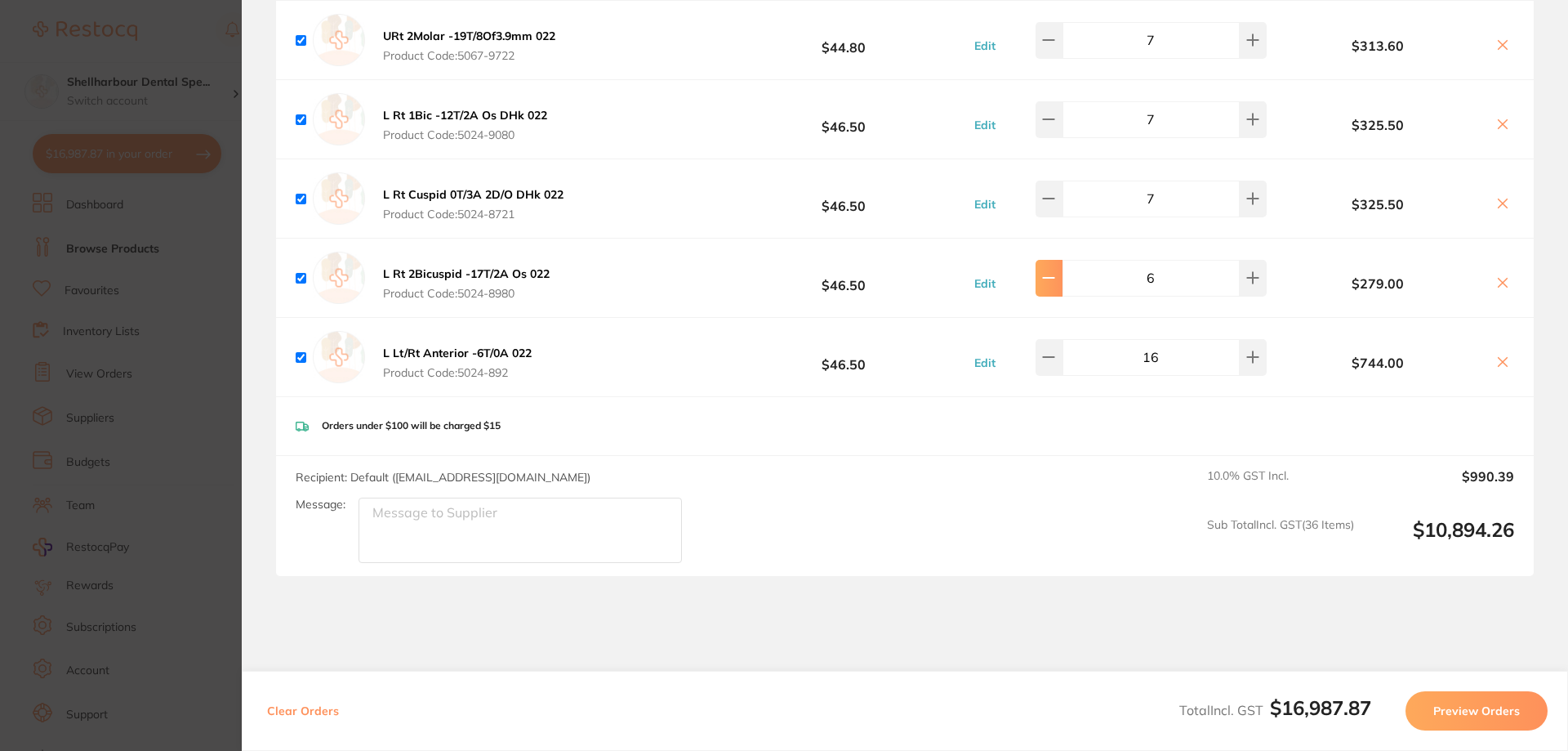
click at [1062, 287] on button at bounding box center [1048, 277] width 27 height 36
drag, startPoint x: 1062, startPoint y: 283, endPoint x: 1057, endPoint y: 271, distance: 13.0
click at [1057, 271] on button at bounding box center [1048, 277] width 27 height 36
type input "4"
click at [1062, 206] on button at bounding box center [1048, 198] width 27 height 36
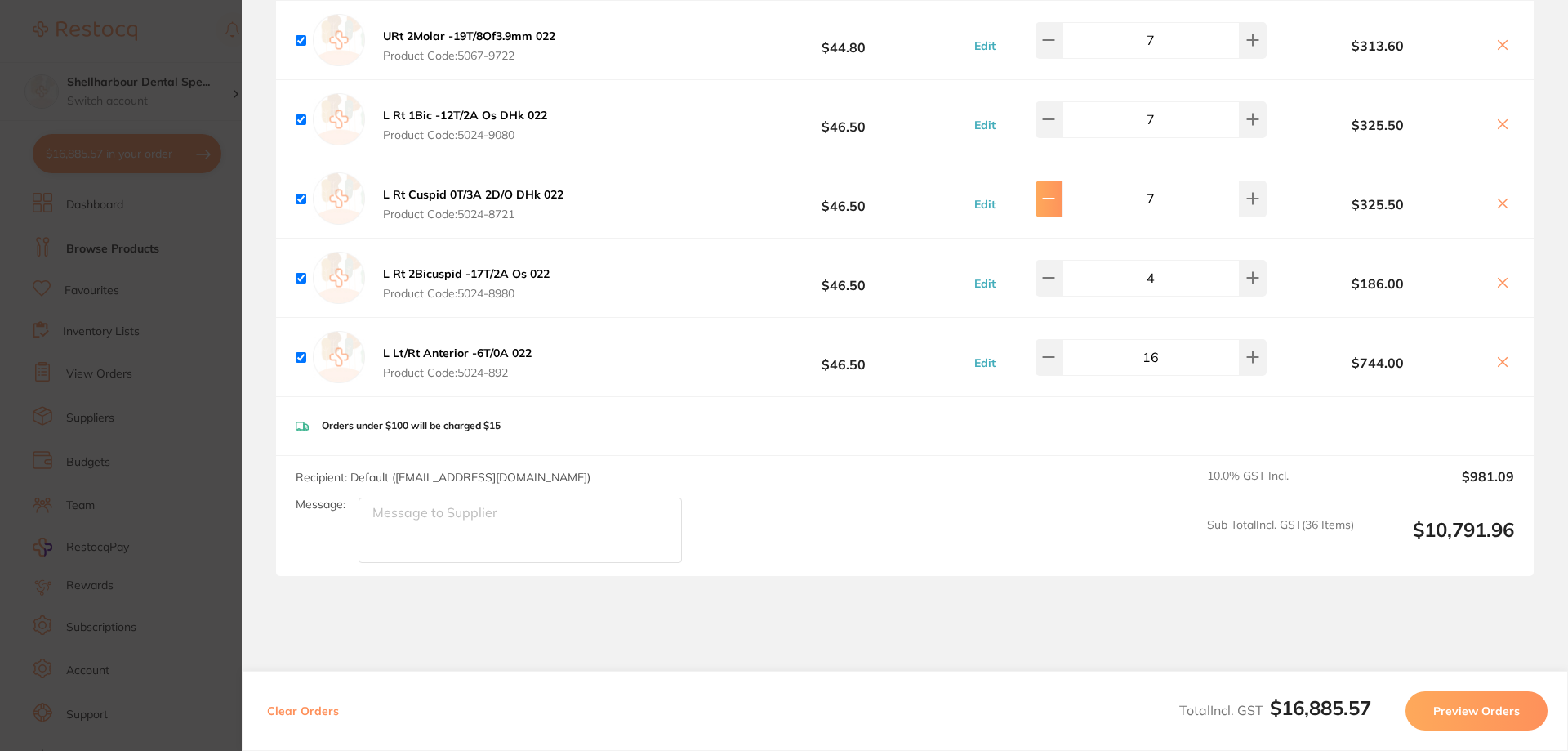
type input "6"
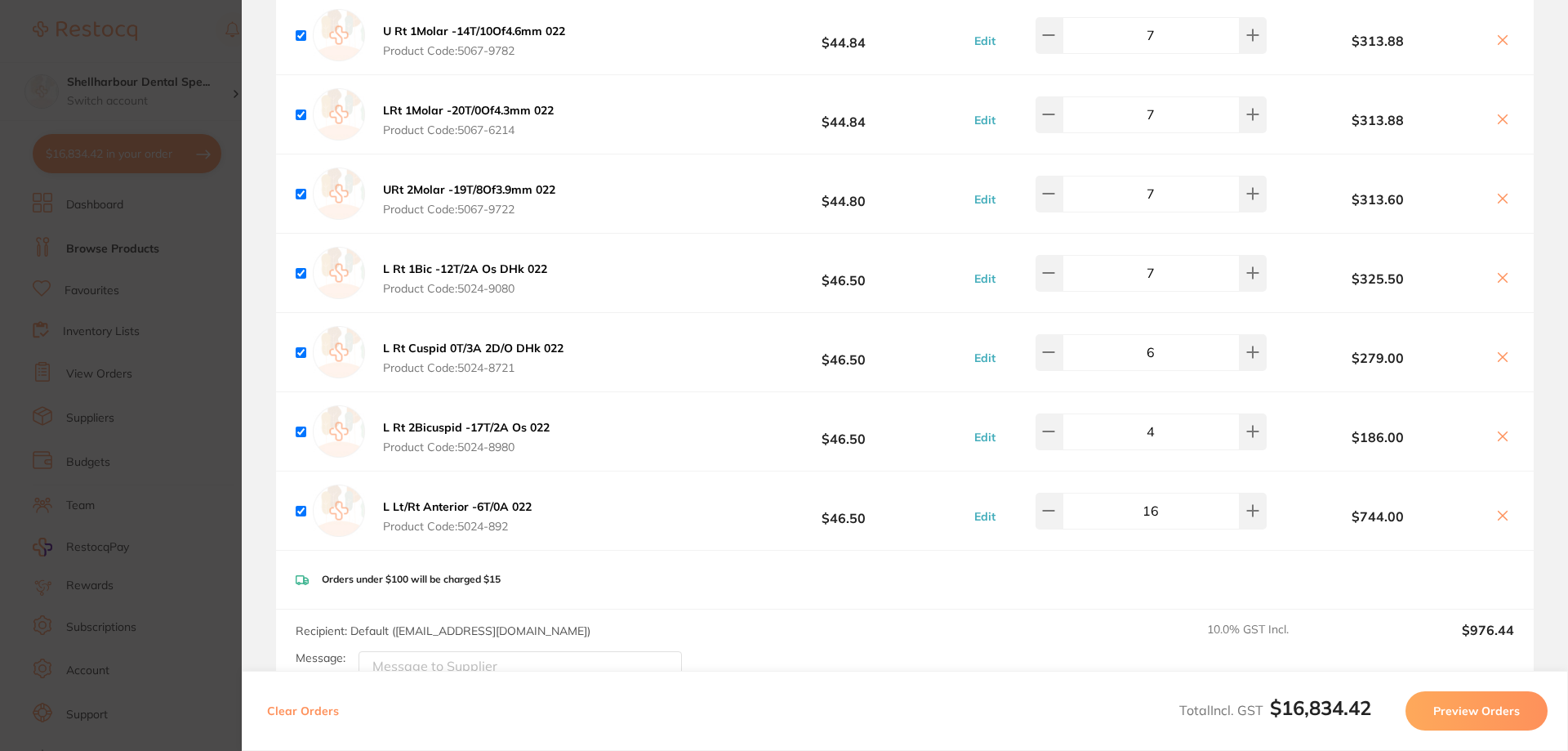
scroll to position [8019, 0]
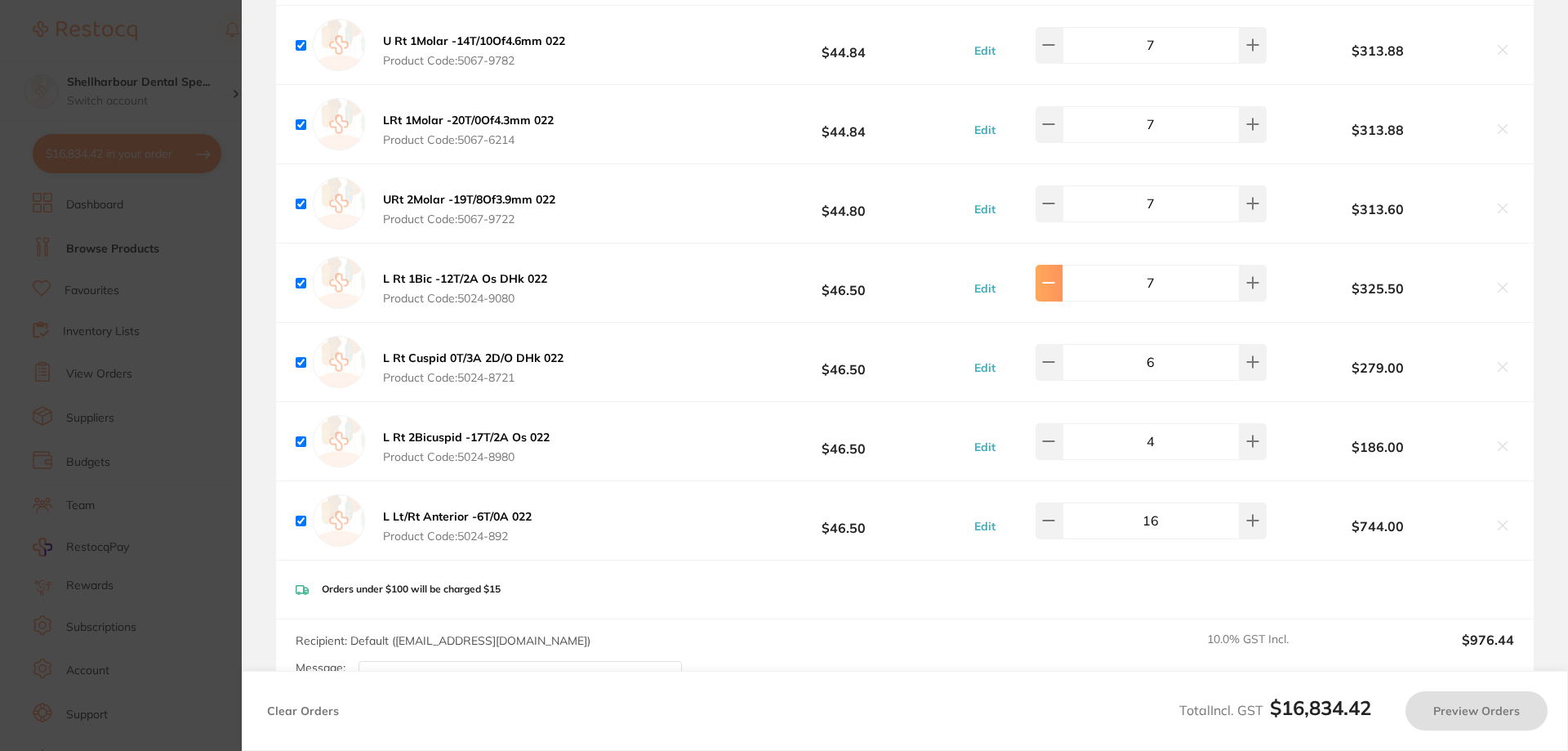
click at [1062, 293] on button at bounding box center [1048, 282] width 27 height 36
click at [1055, 289] on icon at bounding box center [1048, 282] width 13 height 13
type input "4"
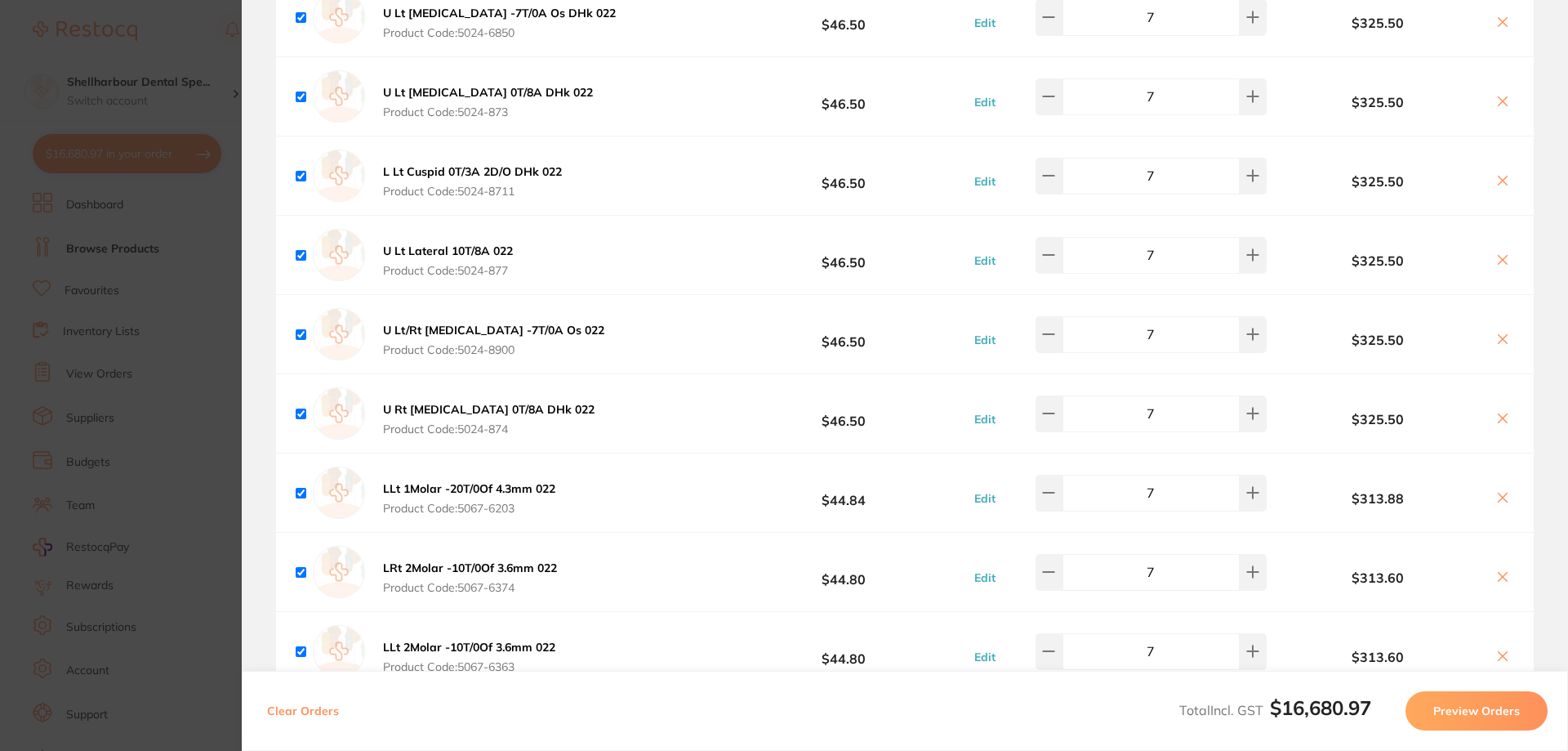
scroll to position [7284, 0]
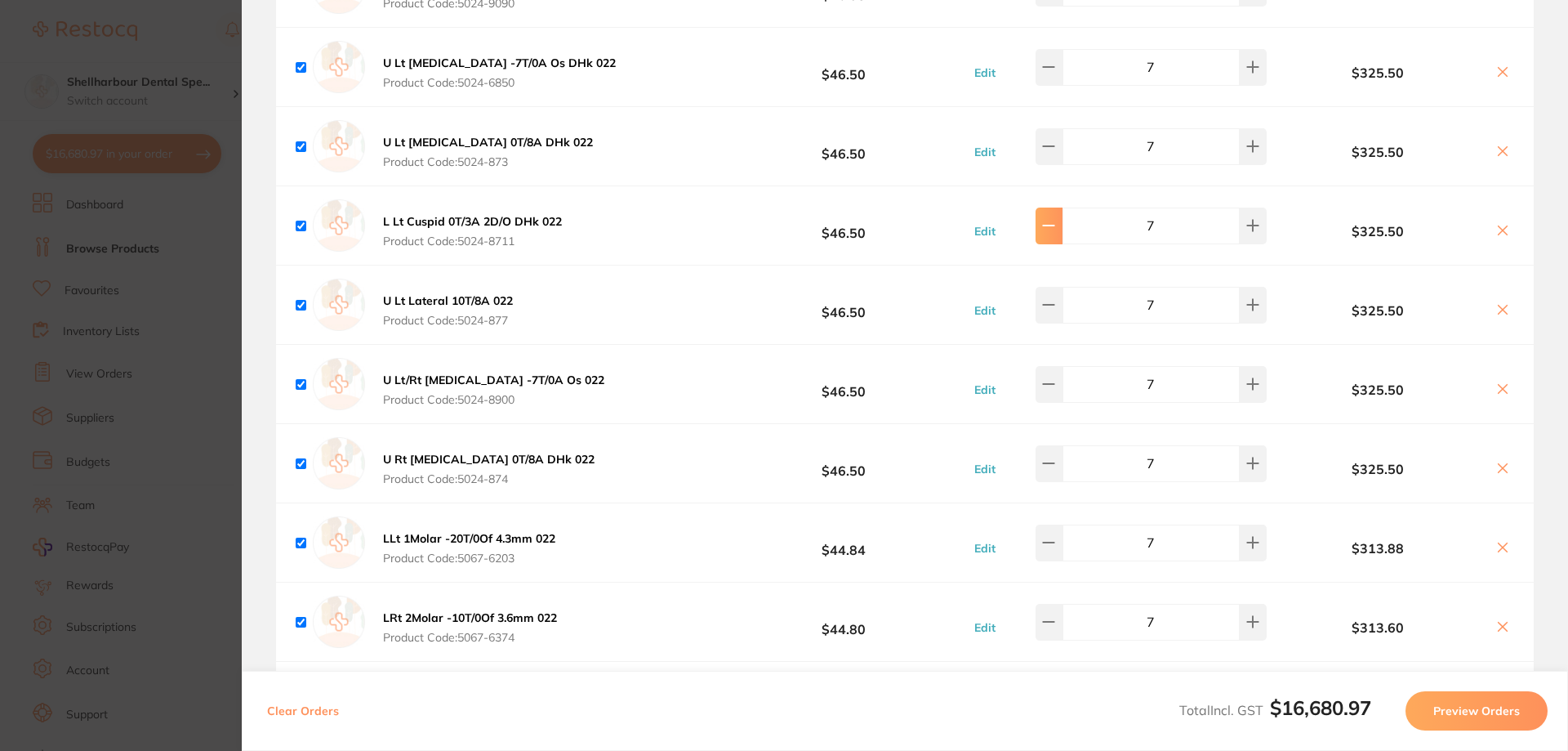
click at [1062, 239] on button at bounding box center [1048, 225] width 27 height 36
click at [1062, 238] on button at bounding box center [1048, 225] width 27 height 36
type input "5"
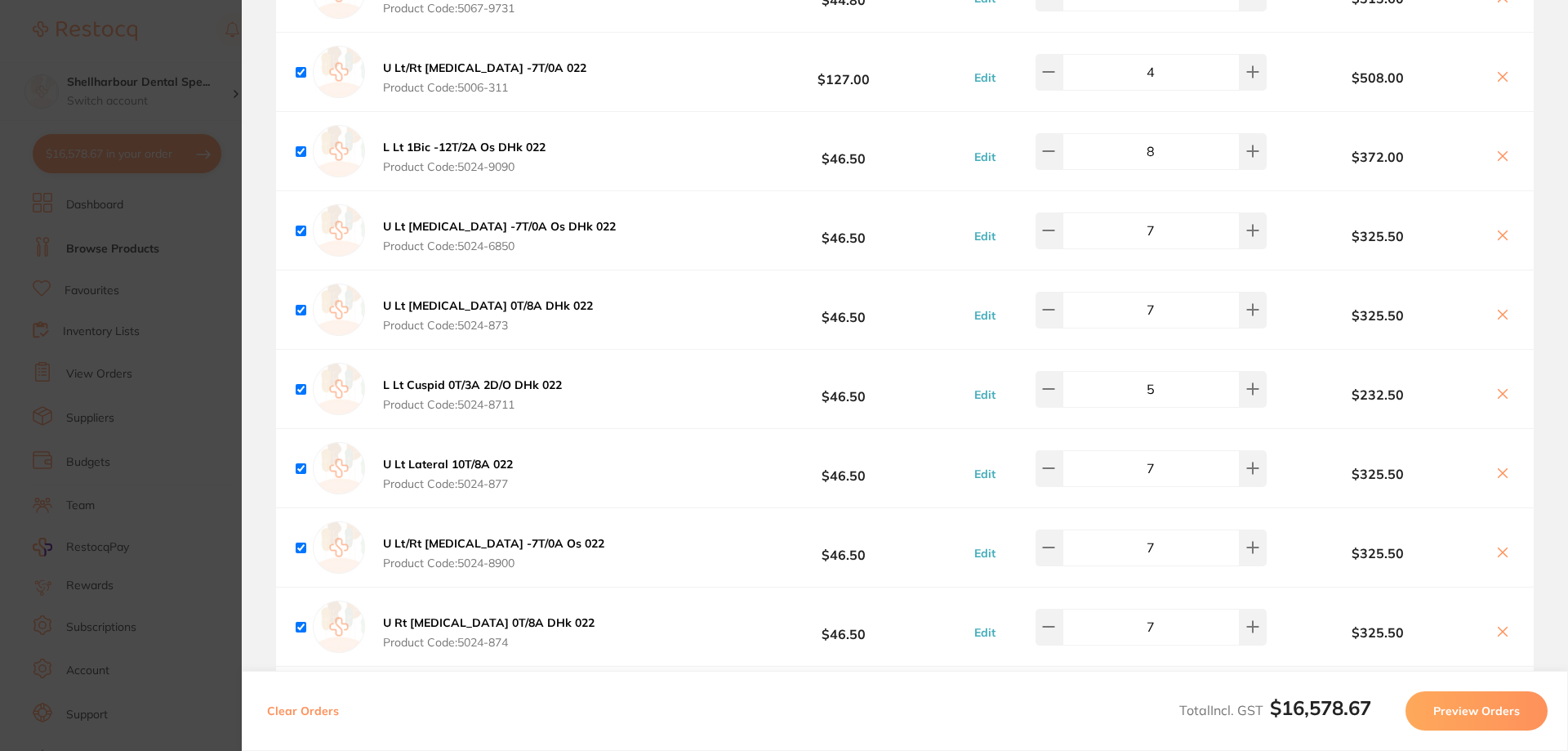
scroll to position [7039, 0]
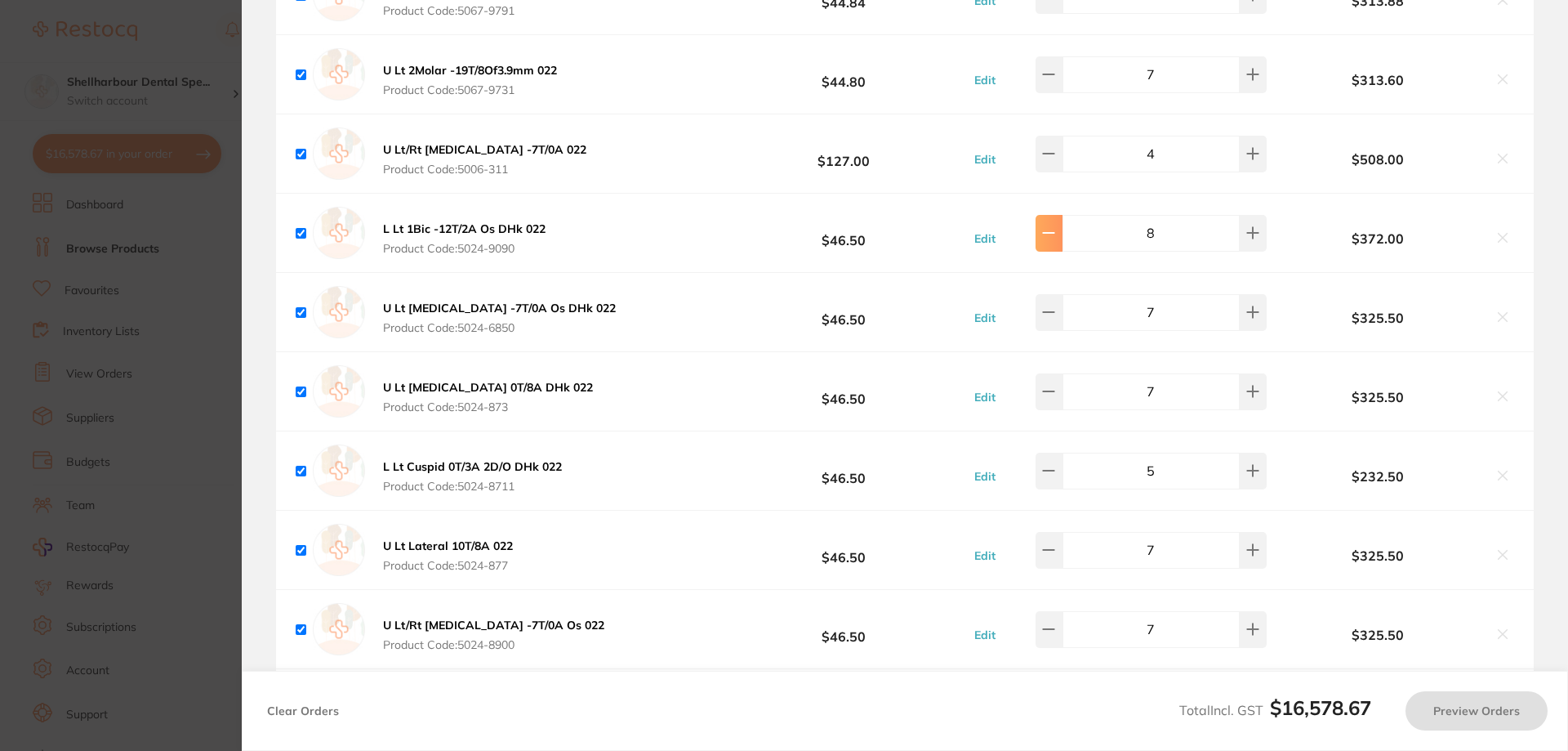
click at [1055, 239] on icon at bounding box center [1048, 233] width 13 height 13
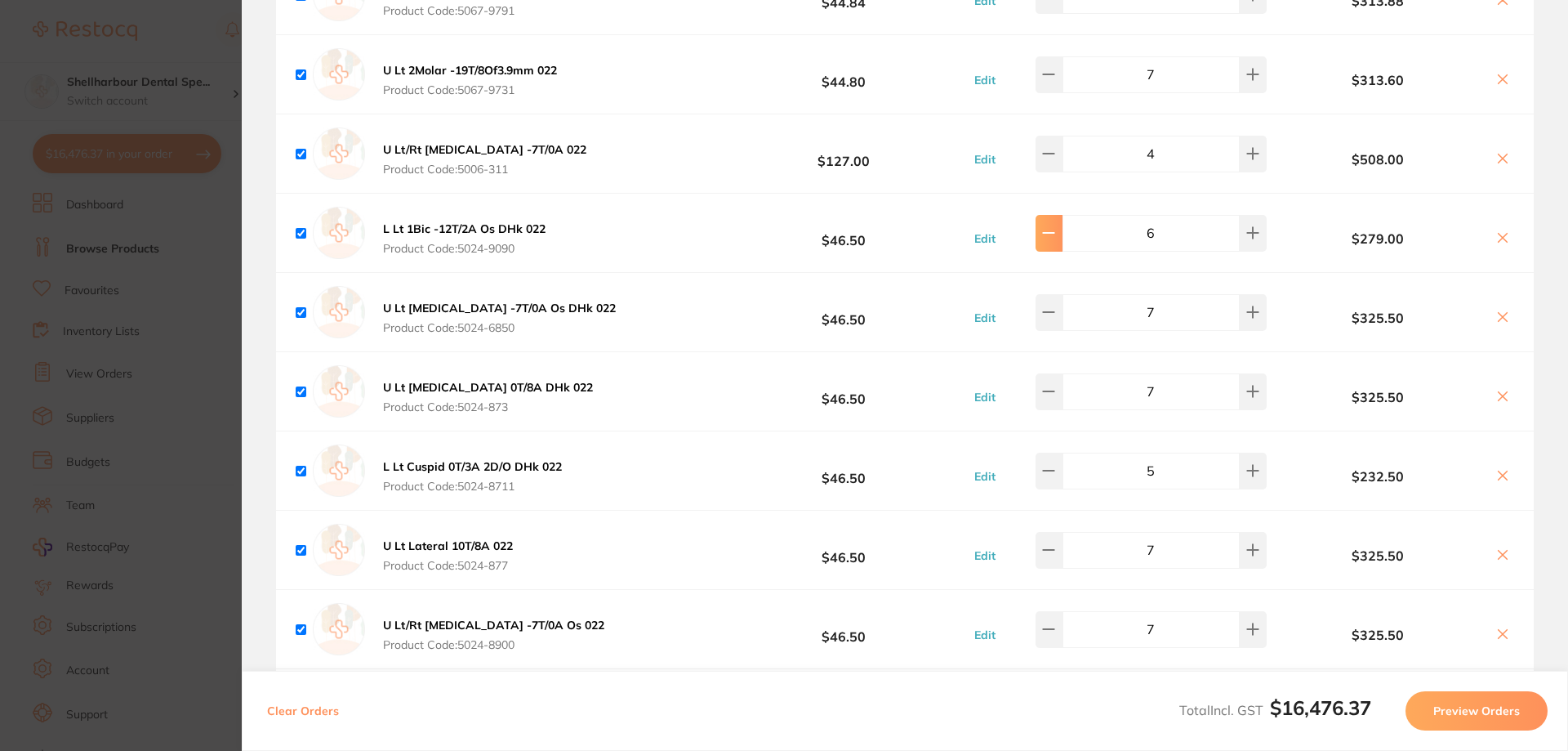
click at [1055, 239] on icon at bounding box center [1048, 233] width 13 height 13
type input "4"
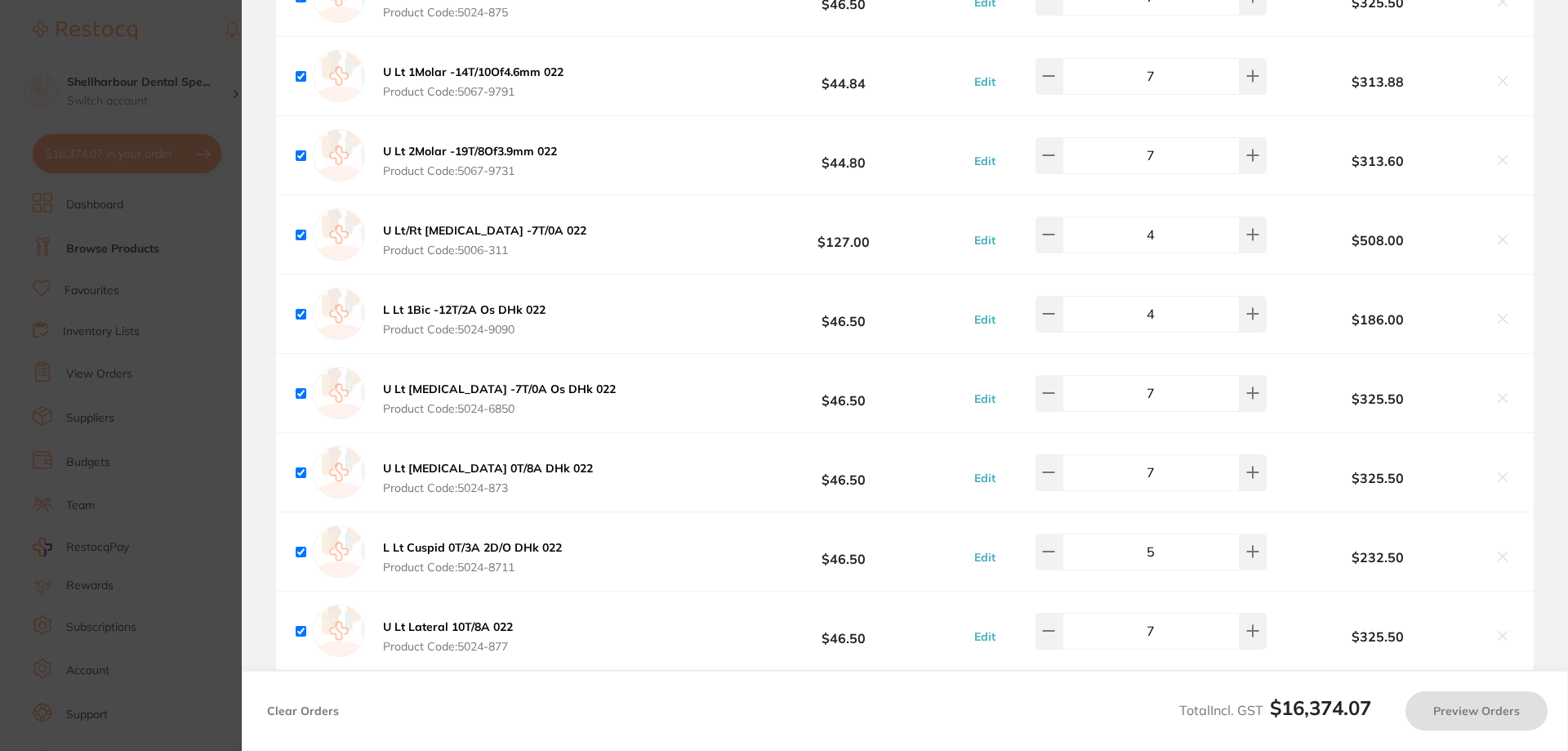
scroll to position [6957, 0]
click at [1049, 550] on button at bounding box center [1048, 552] width 27 height 36
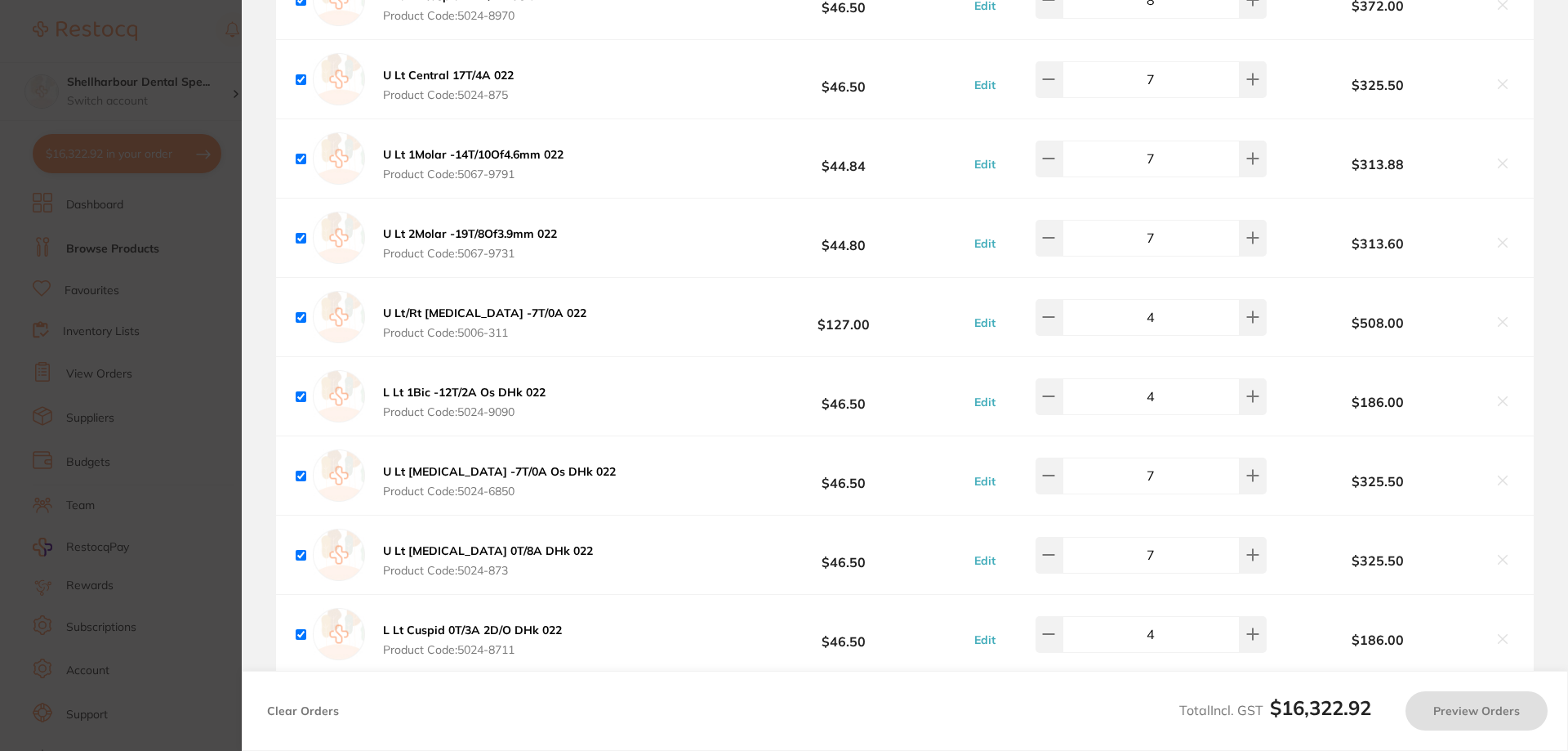
scroll to position [7039, 0]
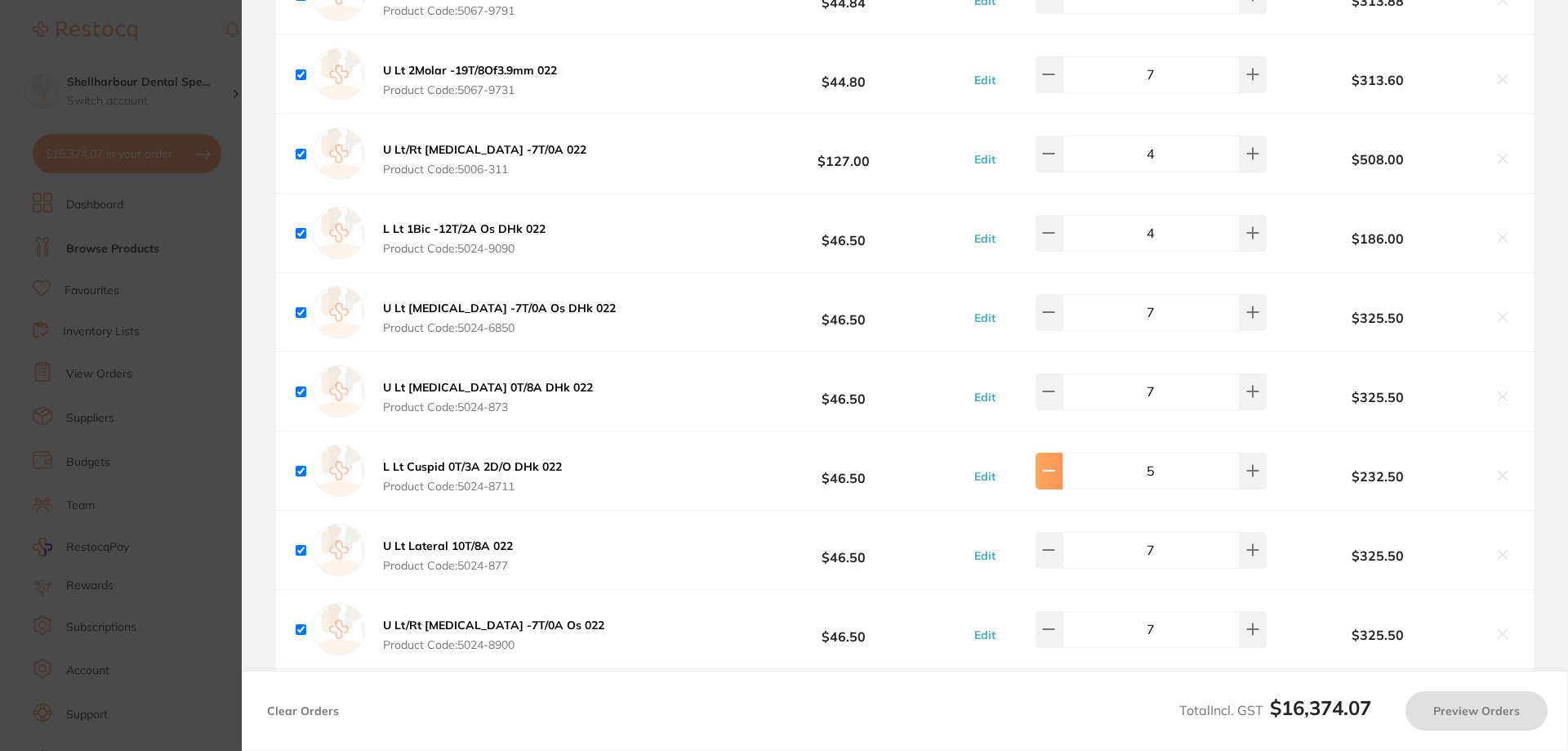
type input "4"
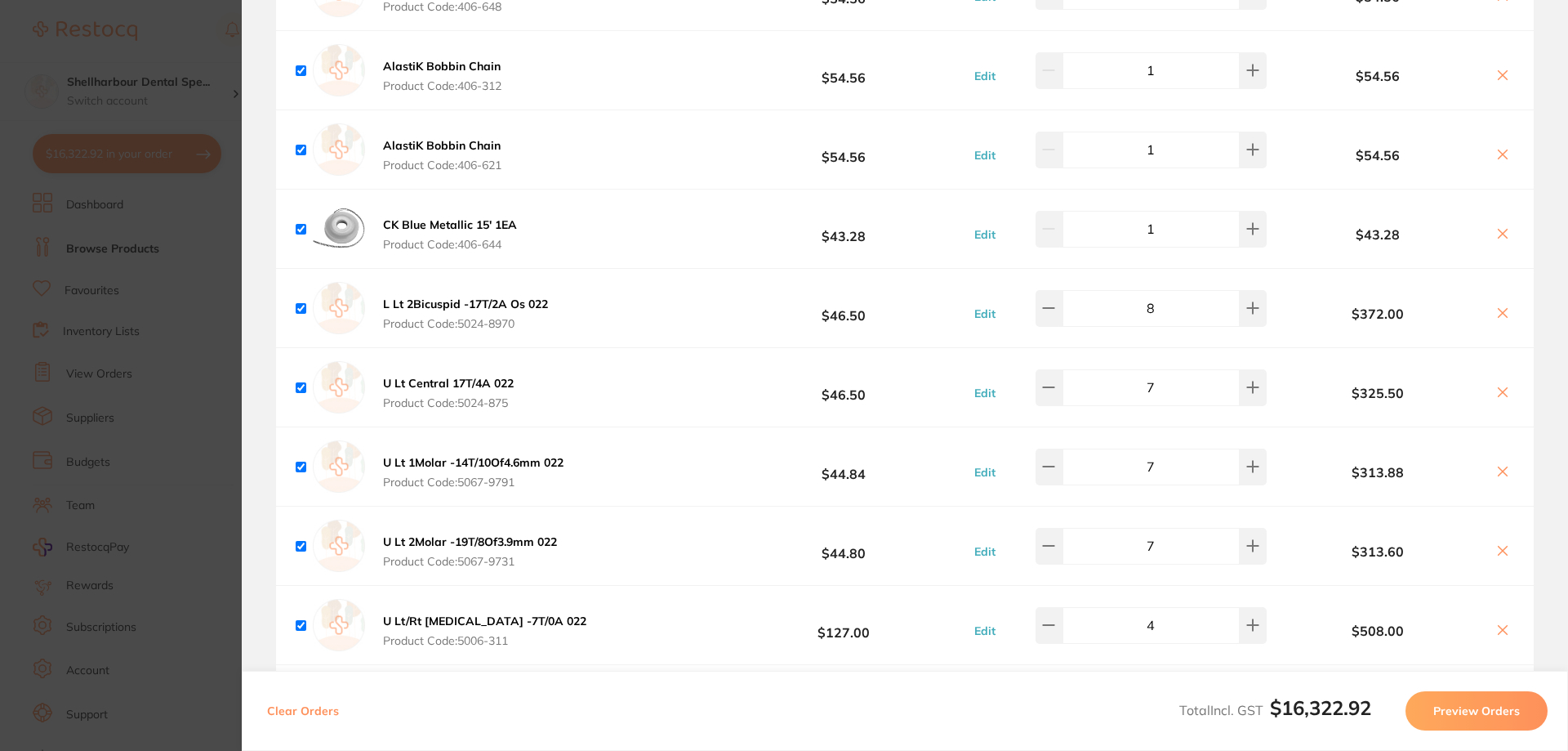
scroll to position [6549, 0]
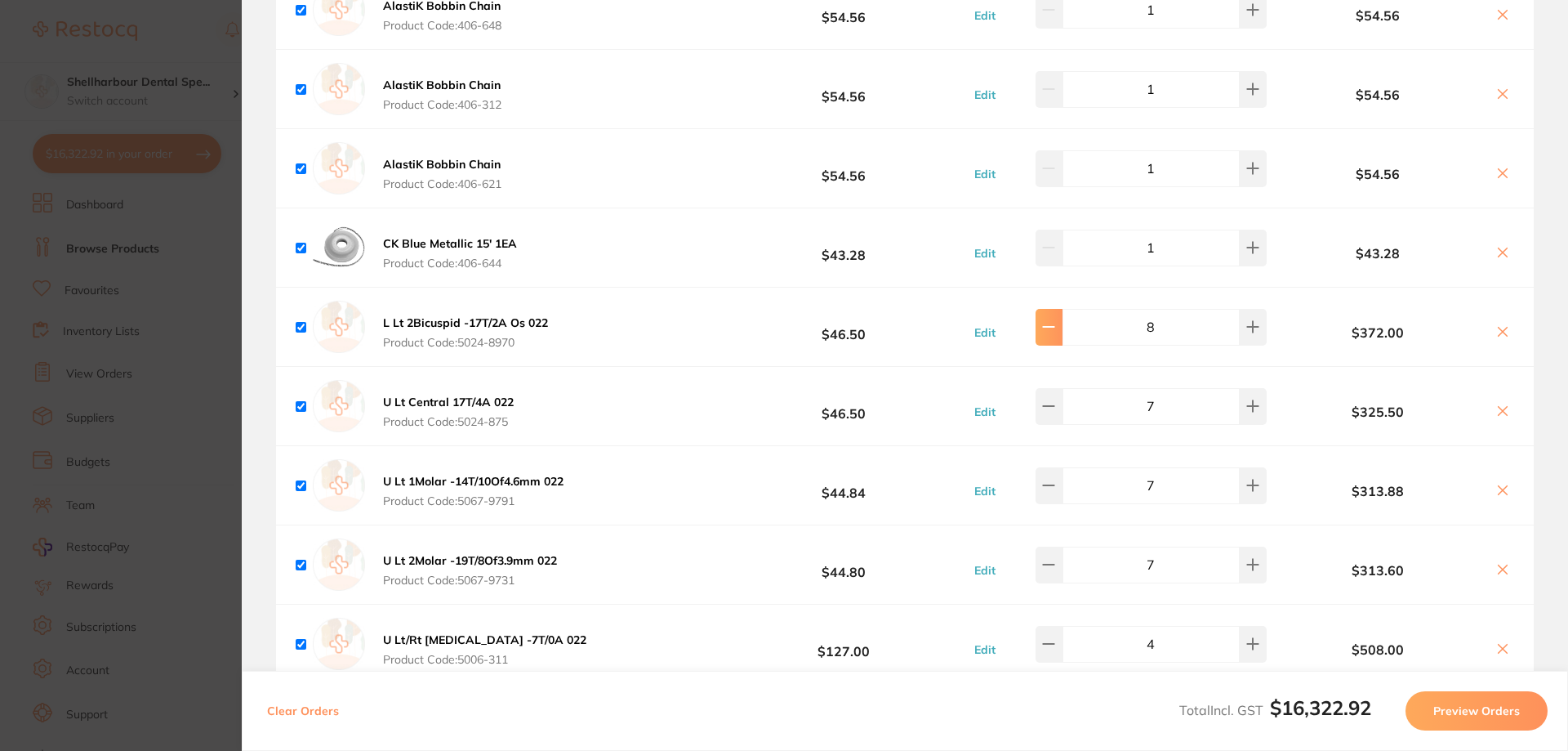
click at [1062, 335] on button at bounding box center [1048, 326] width 27 height 36
click at [1062, 334] on button at bounding box center [1048, 326] width 27 height 36
click at [1055, 333] on icon at bounding box center [1048, 326] width 13 height 13
type input "4"
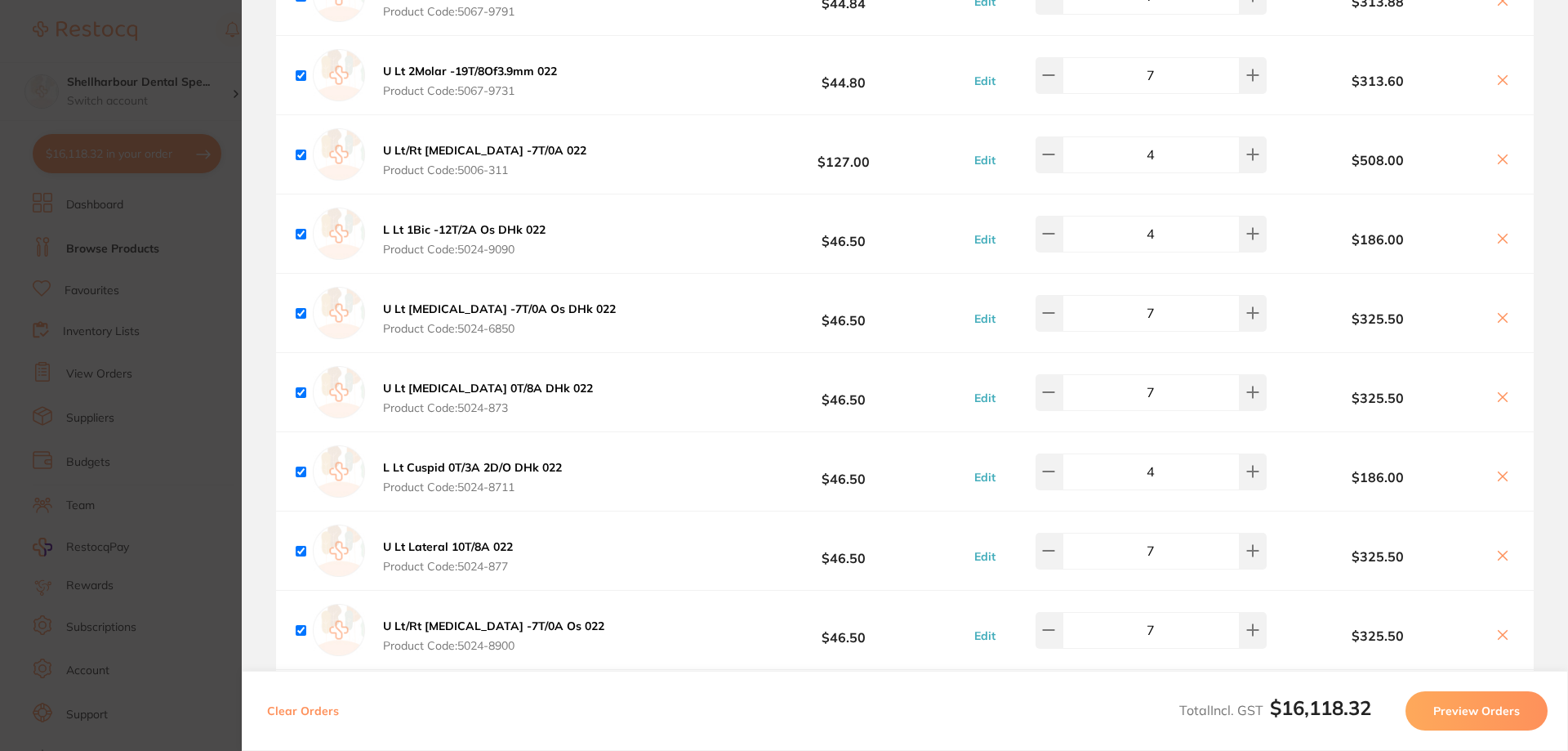
scroll to position [7039, 0]
click at [1055, 318] on icon at bounding box center [1048, 312] width 13 height 13
type input "6"
click at [1056, 390] on button at bounding box center [1048, 391] width 27 height 36
click at [1057, 390] on button at bounding box center [1048, 391] width 27 height 36
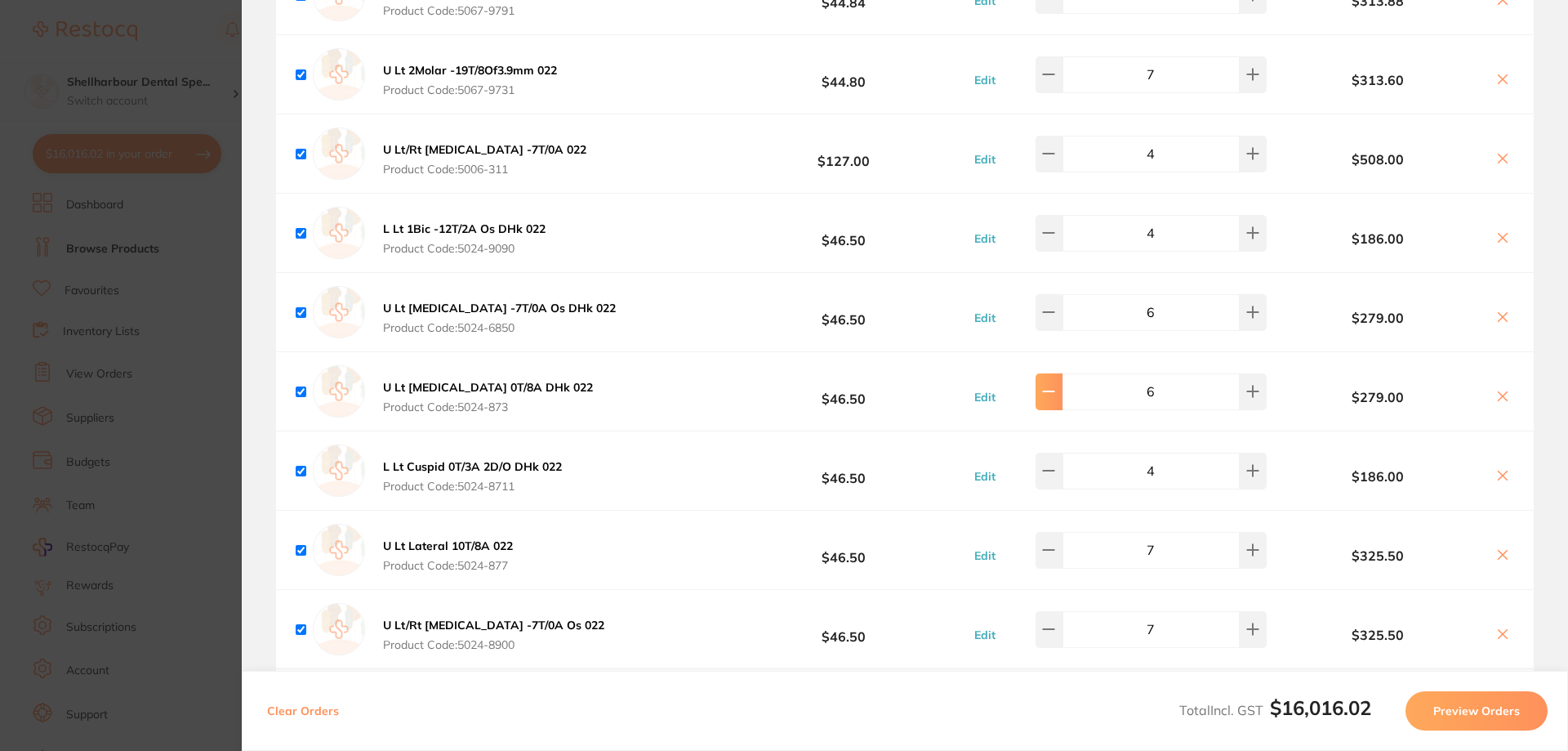
click at [1056, 392] on button at bounding box center [1048, 391] width 27 height 36
click at [1055, 392] on icon at bounding box center [1048, 392] width 13 height 13
type input "4"
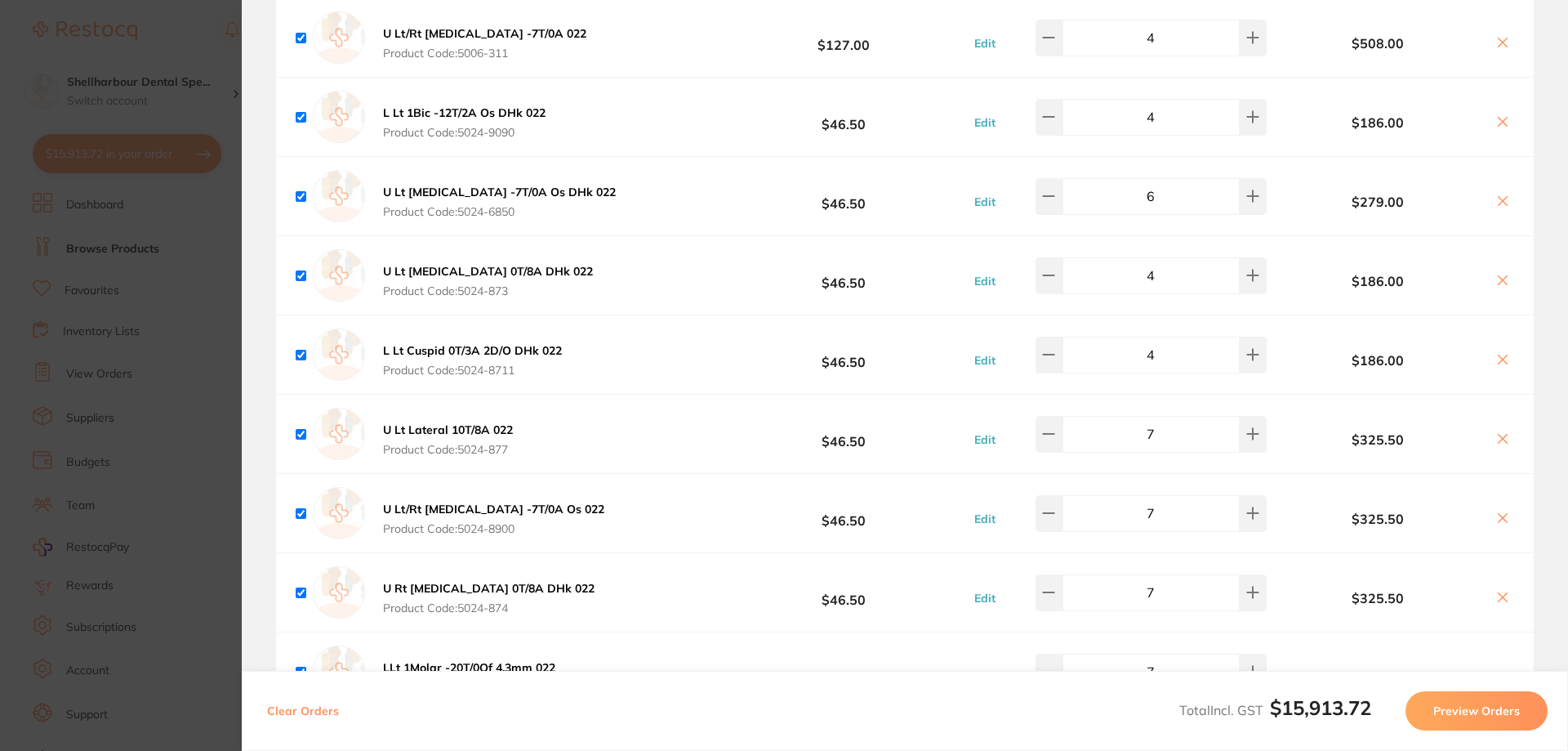
scroll to position [7202, 0]
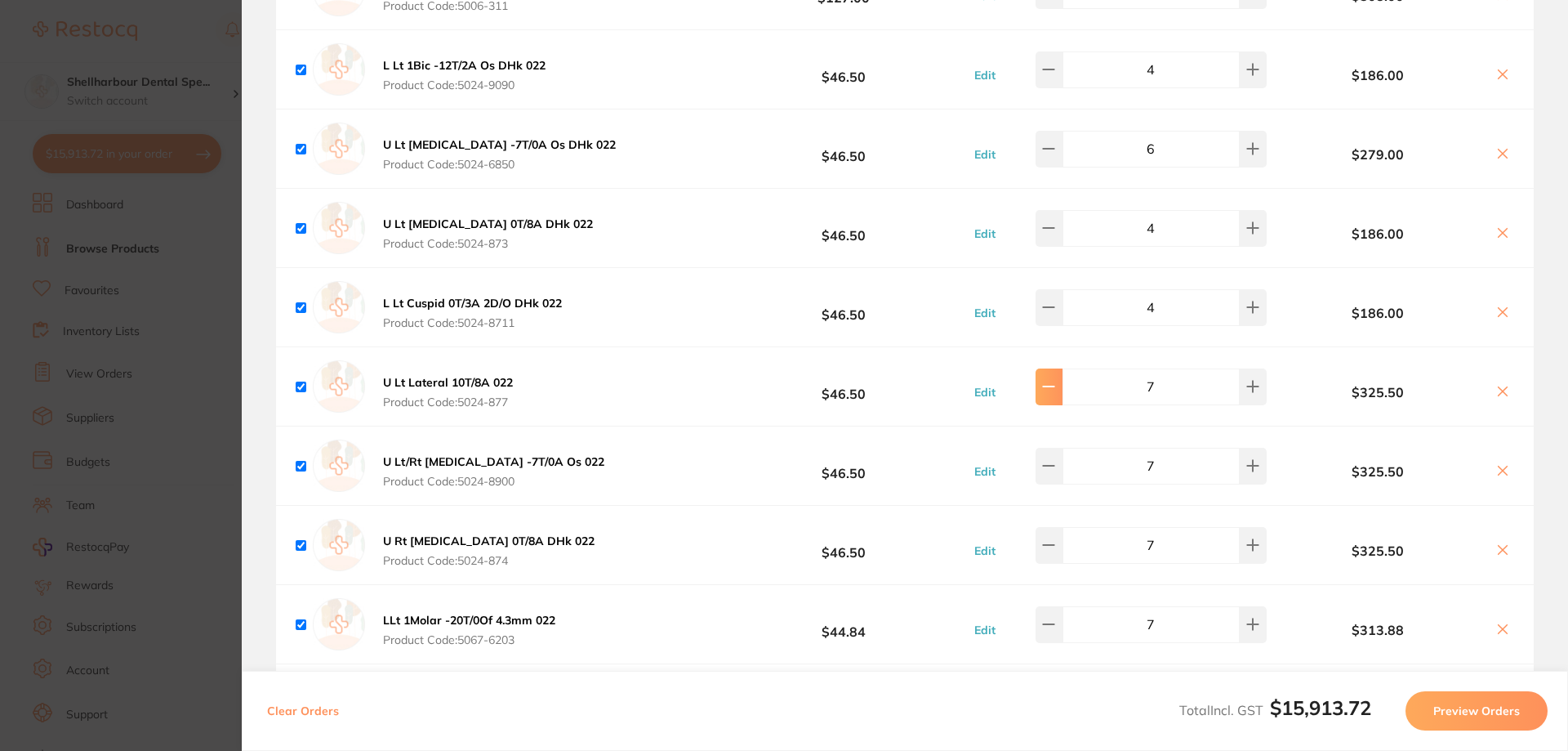
click at [1062, 387] on button at bounding box center [1048, 386] width 27 height 36
type input "4"
click at [1052, 472] on icon at bounding box center [1048, 466] width 13 height 13
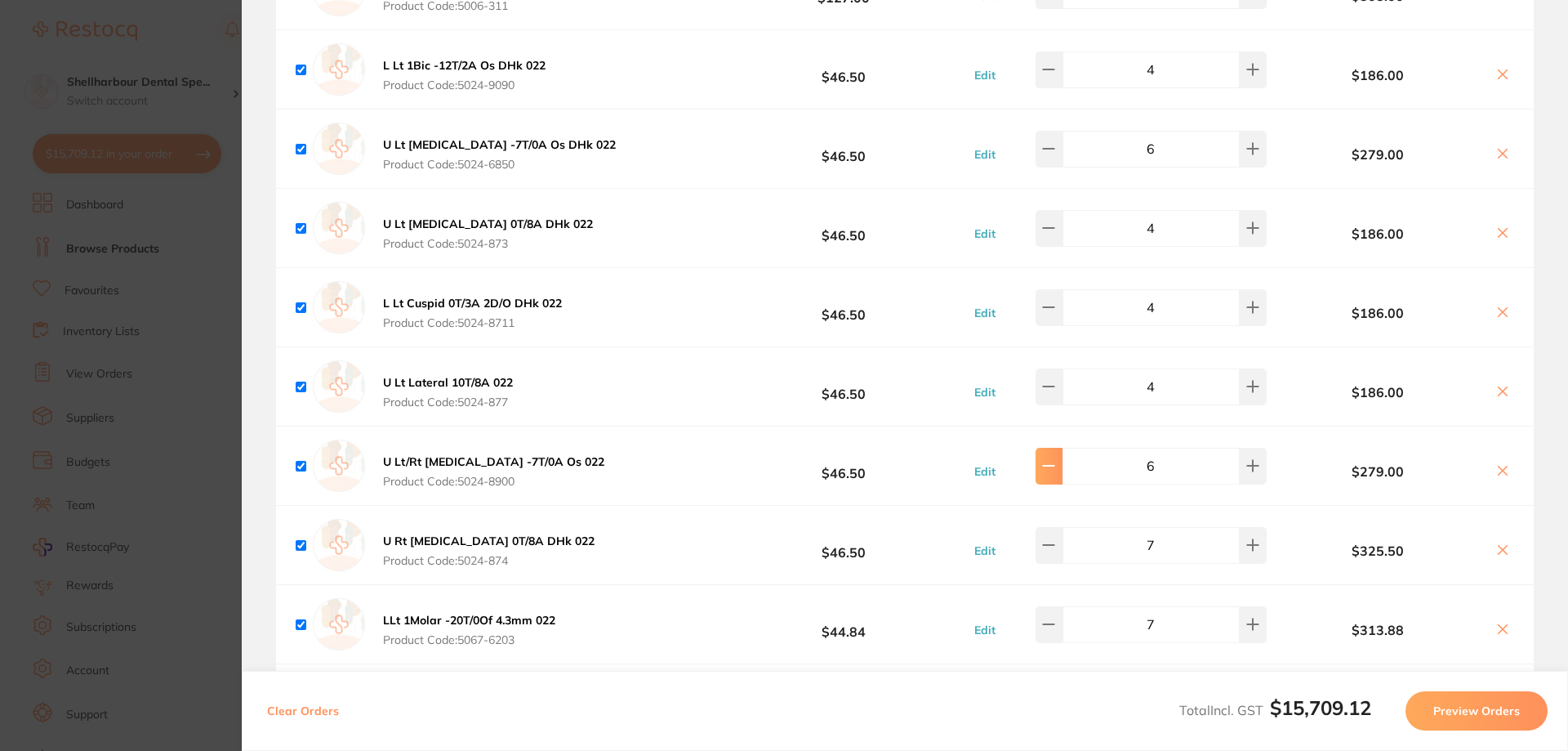
click at [1052, 472] on icon at bounding box center [1048, 466] width 13 height 13
type input "5"
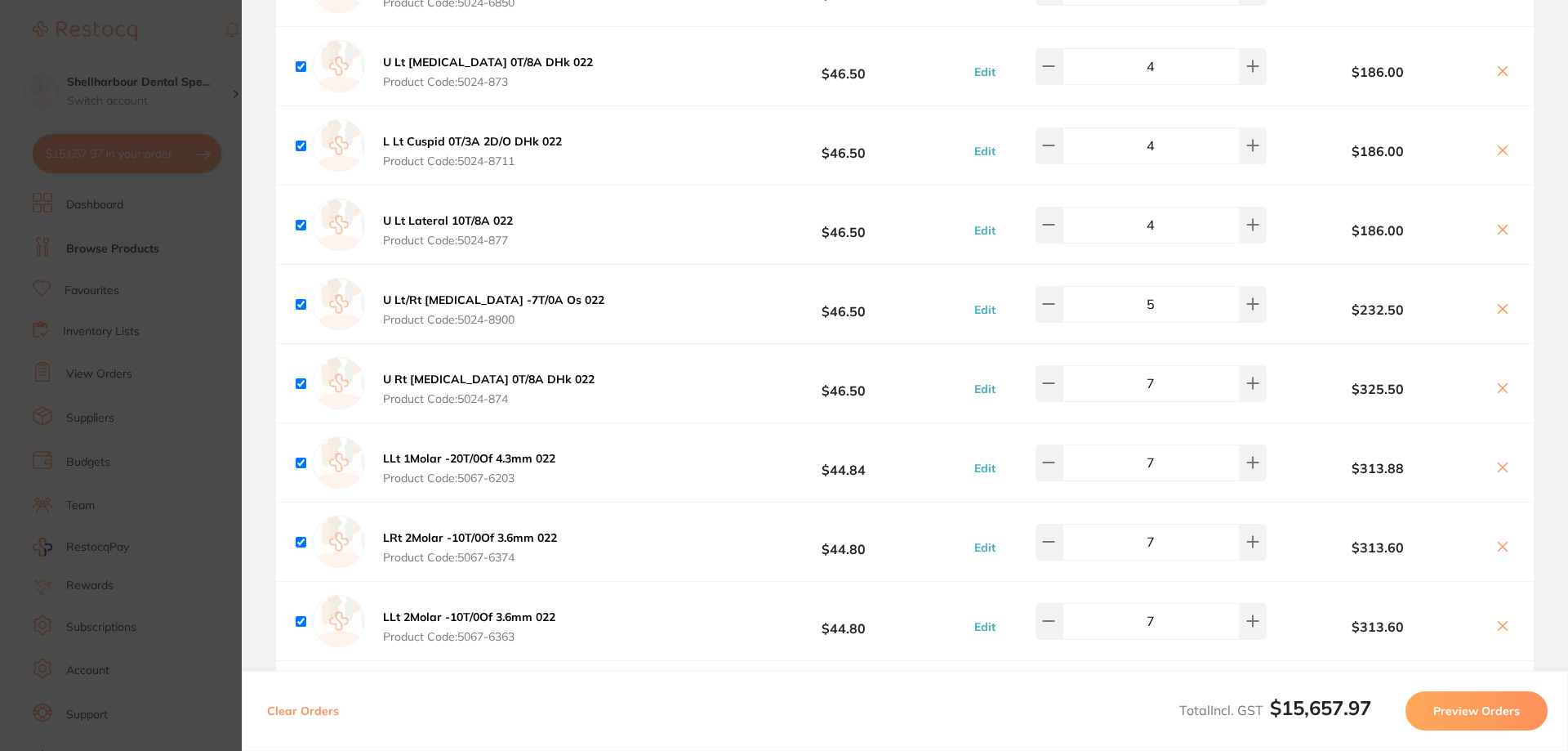
scroll to position [7366, 0]
click at [1046, 381] on button at bounding box center [1048, 381] width 27 height 36
click at [1052, 385] on icon at bounding box center [1048, 381] width 13 height 13
type input "5"
type input "7"
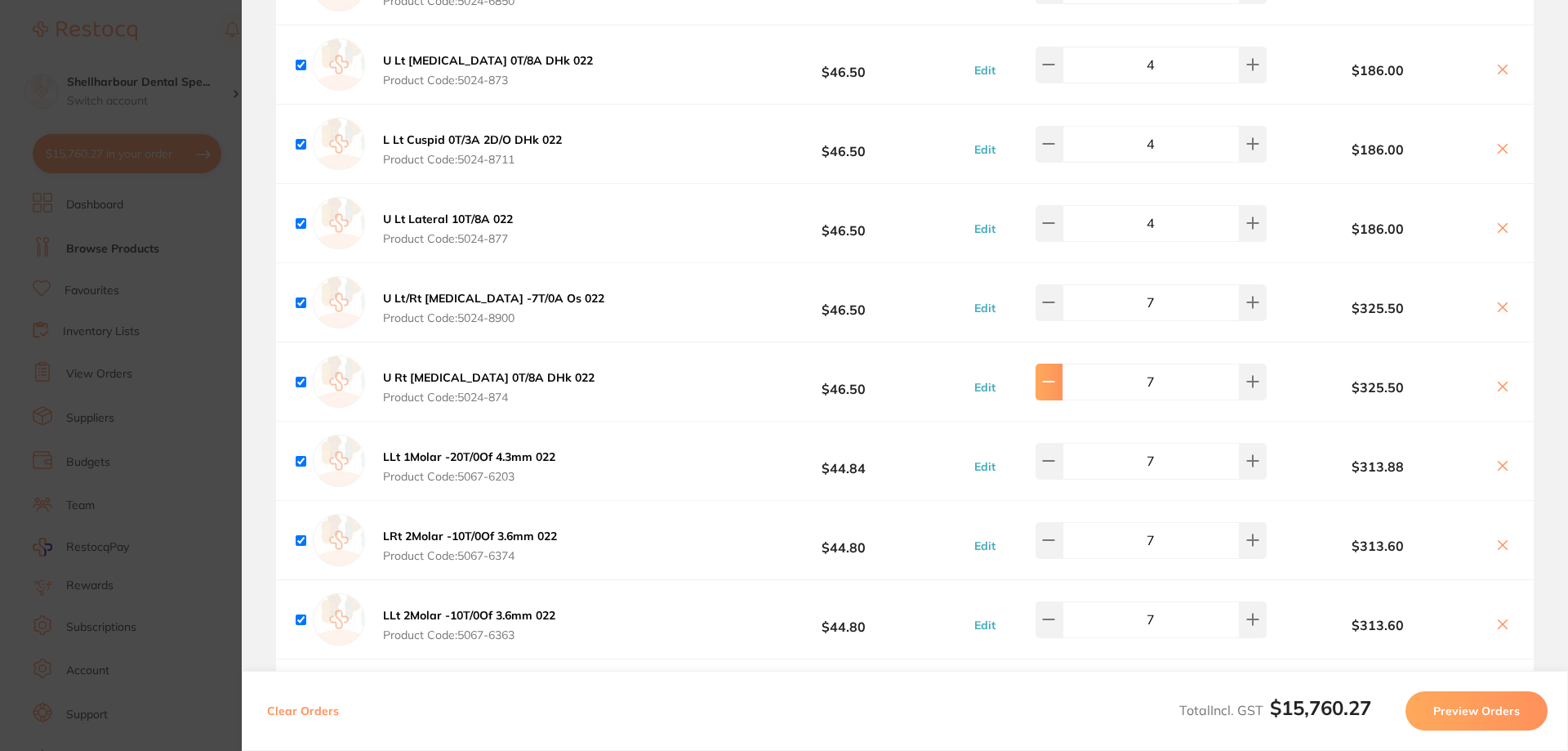
click at [1052, 385] on icon at bounding box center [1048, 381] width 13 height 13
type input "6"
type input "5"
click at [1052, 385] on icon at bounding box center [1048, 381] width 13 height 13
click at [1246, 387] on icon at bounding box center [1253, 381] width 13 height 13
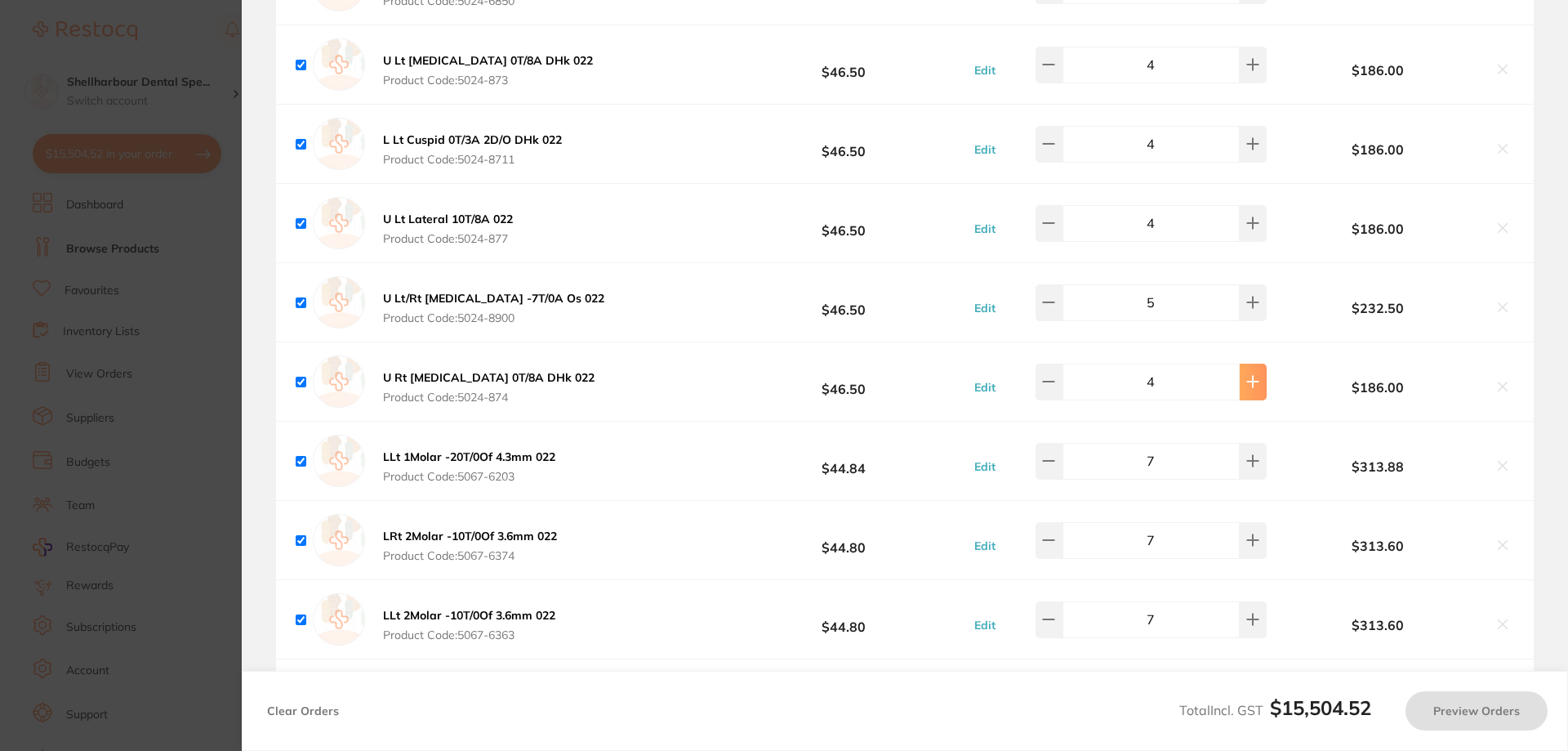
type input "5"
type input "7"
type input "6"
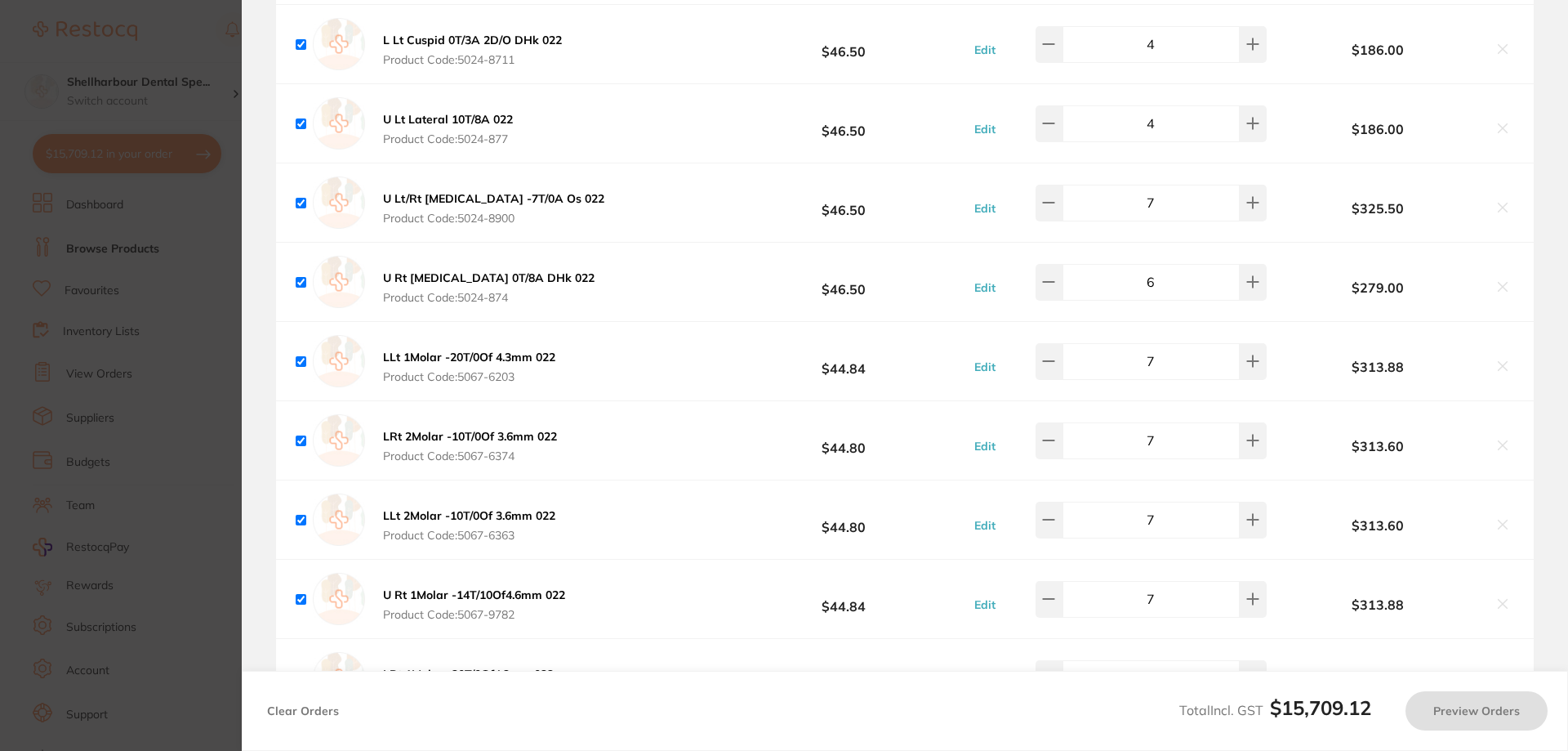
scroll to position [7611, 0]
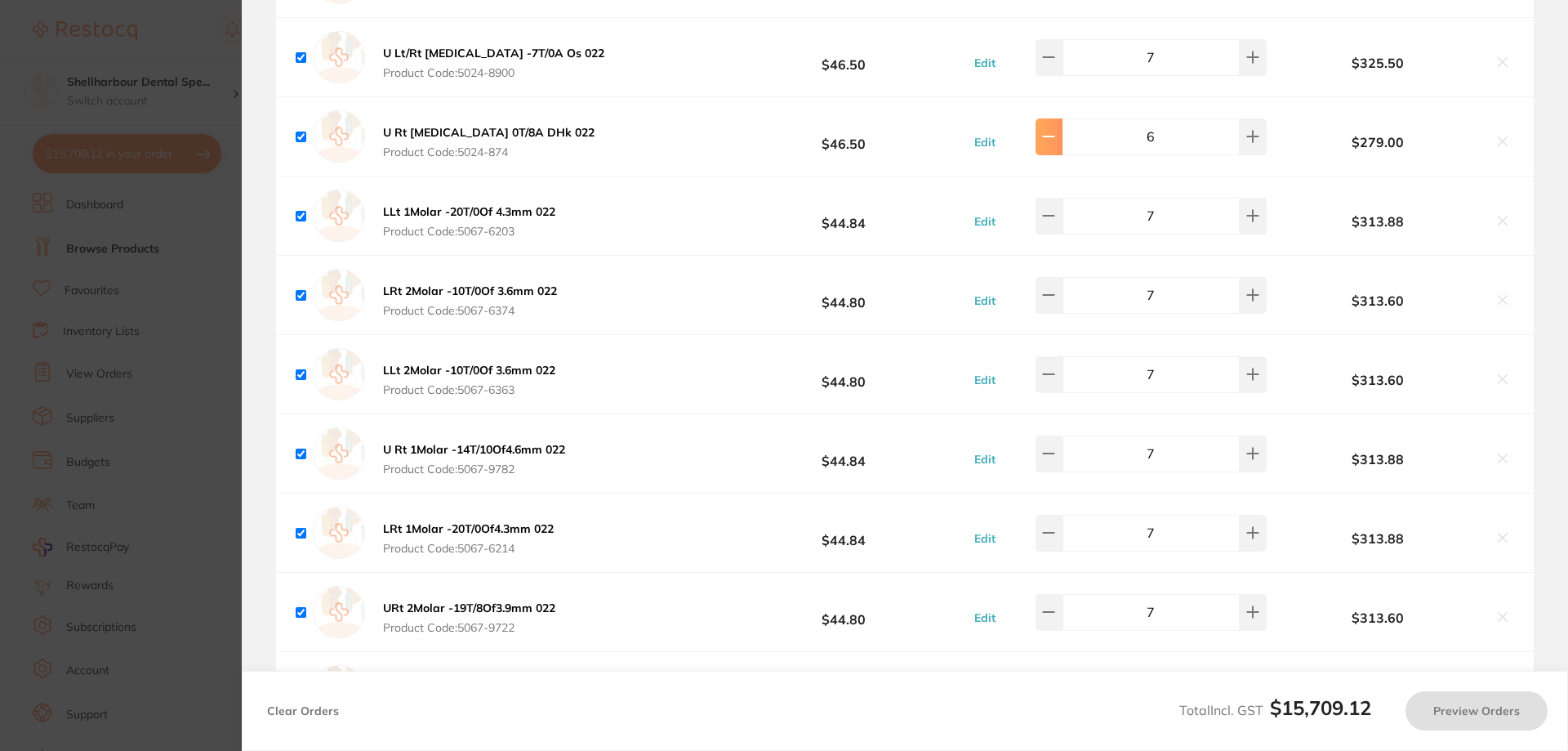
type input "5"
click at [1062, 222] on button at bounding box center [1048, 215] width 27 height 36
type input "6"
click at [1055, 302] on icon at bounding box center [1048, 294] width 13 height 13
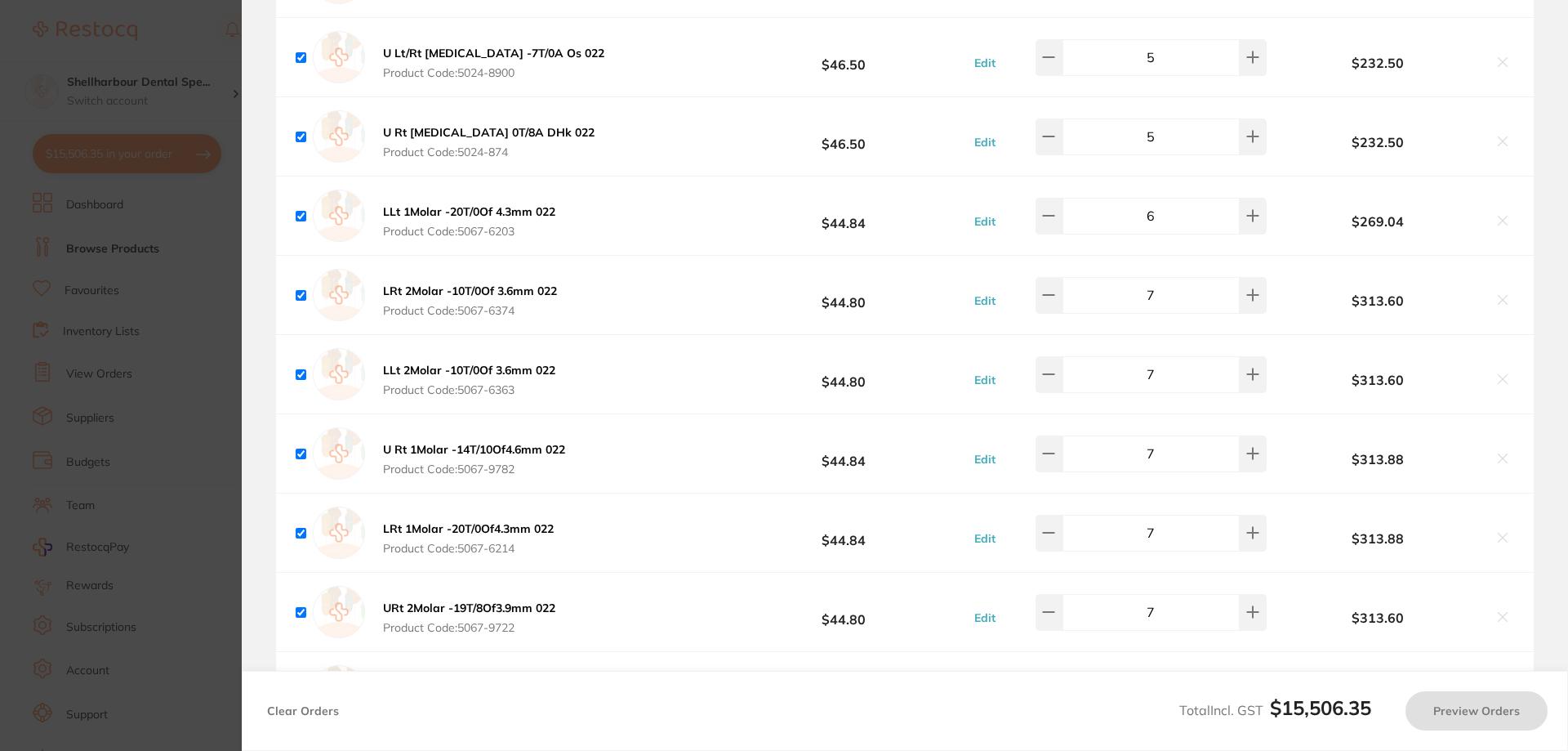
type input "6"
click at [1049, 371] on button at bounding box center [1048, 373] width 27 height 36
type input "7"
type input "6"
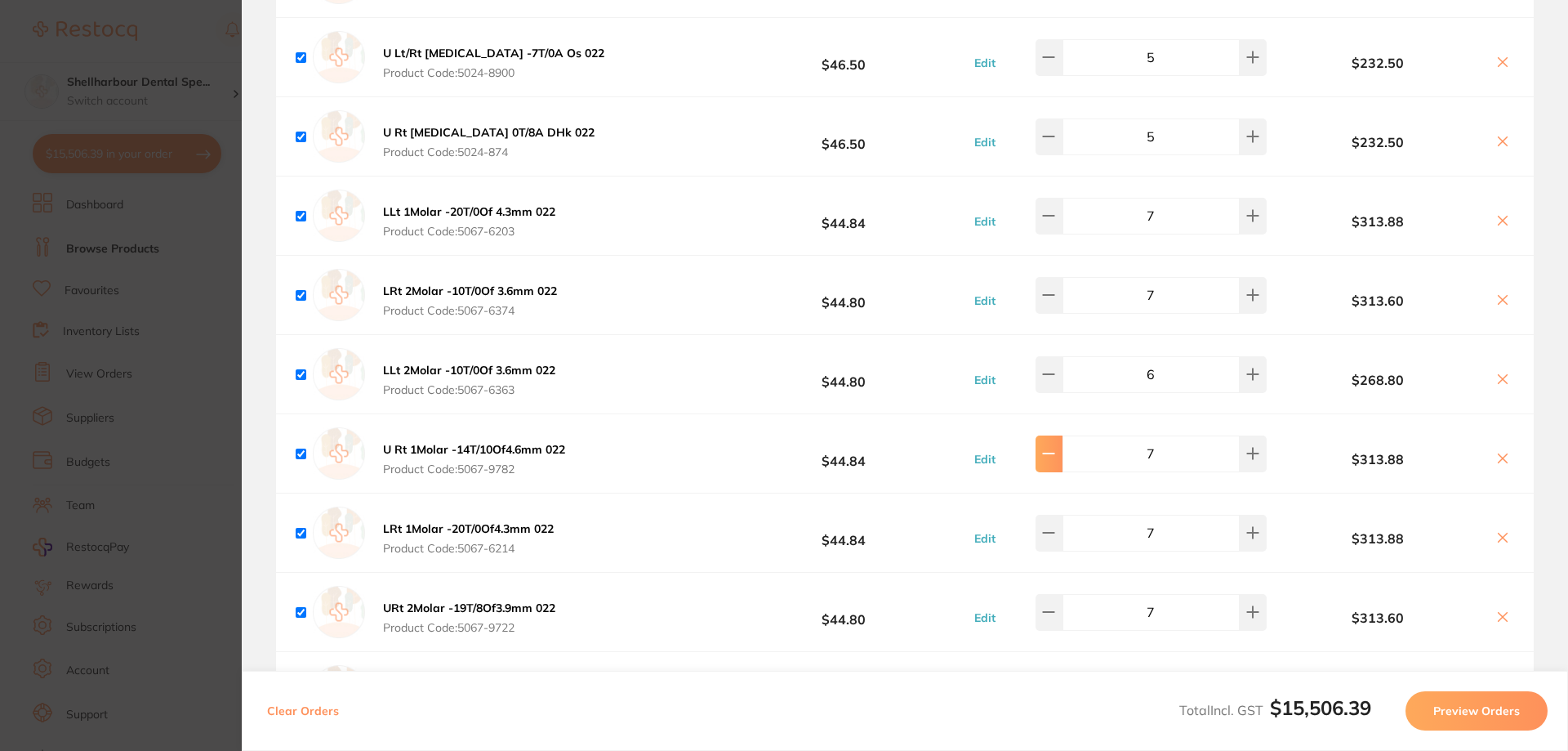
click at [1062, 458] on button at bounding box center [1048, 453] width 27 height 36
type input "6"
click at [1062, 540] on button at bounding box center [1048, 532] width 27 height 36
type input "6"
click at [1055, 617] on icon at bounding box center [1048, 612] width 13 height 13
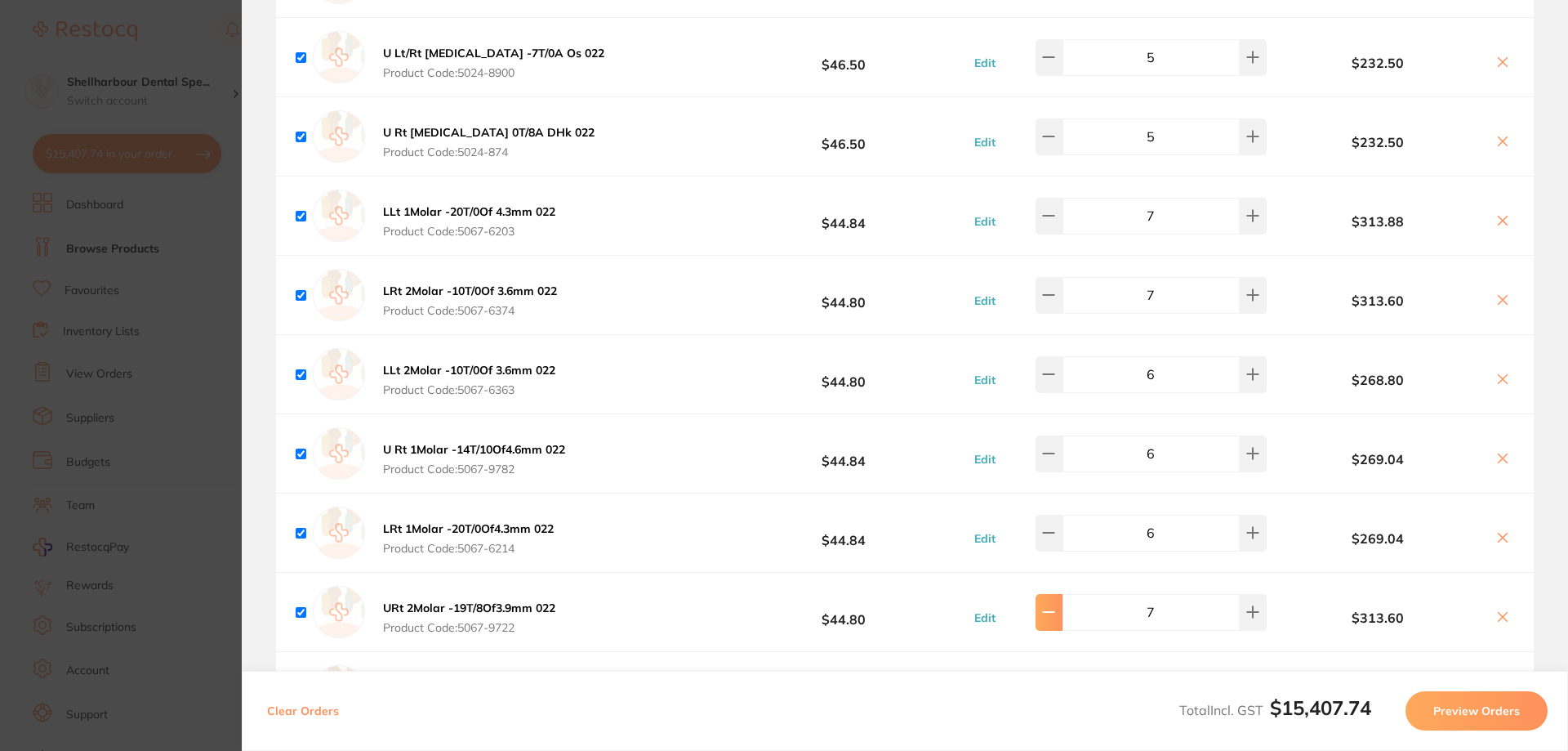
type input "6"
type input "7"
click at [1049, 295] on icon at bounding box center [1048, 294] width 13 height 13
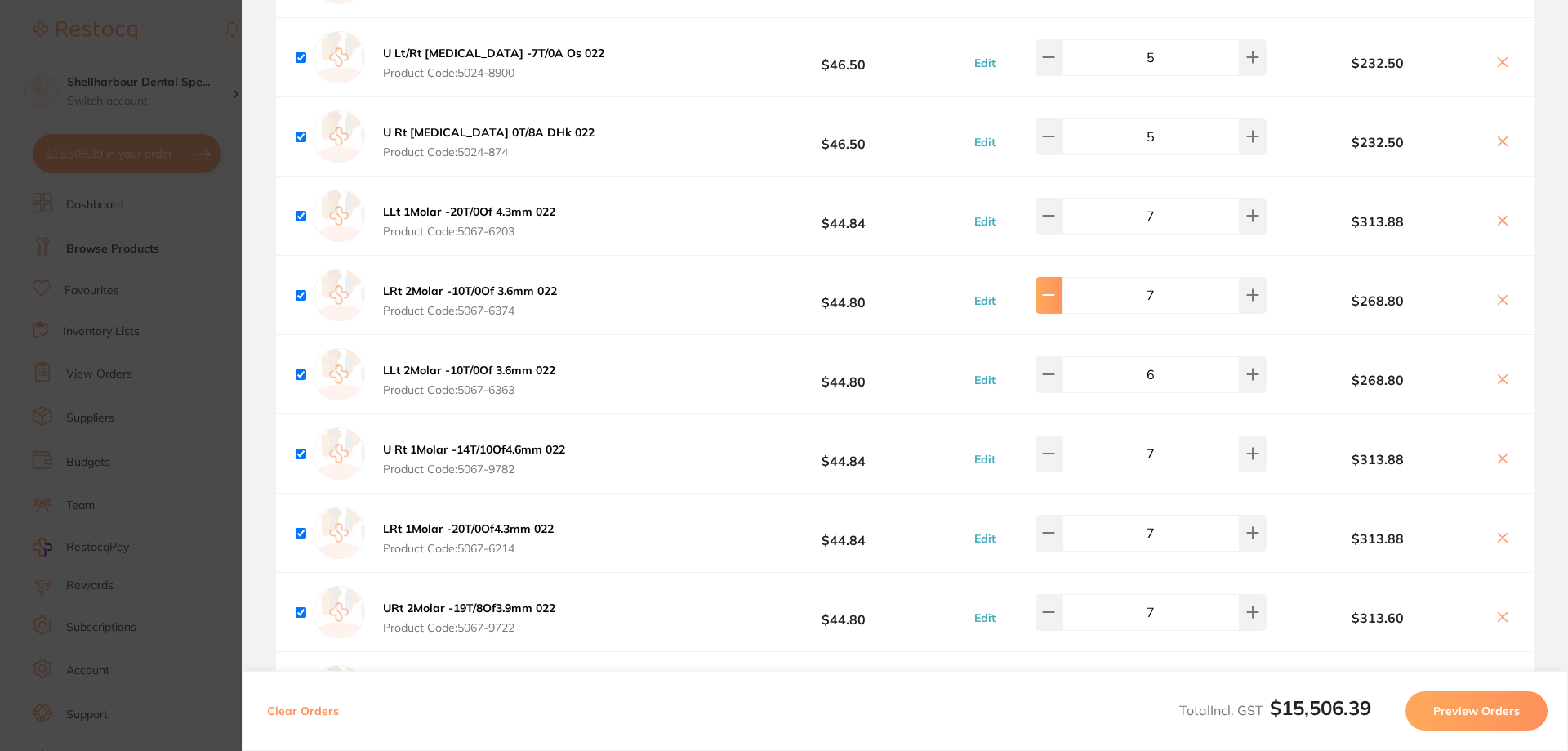
type input "6"
click at [1055, 216] on icon at bounding box center [1048, 215] width 13 height 13
type input "6"
click at [1059, 480] on div "U Rt 1Molar -14T/10Of4.6mm 022 Product Code: 5067-9782 $44.84 Edit 7 $313.88" at bounding box center [905, 454] width 1257 height 79
click at [1076, 536] on input "7" at bounding box center [1150, 532] width 177 height 36
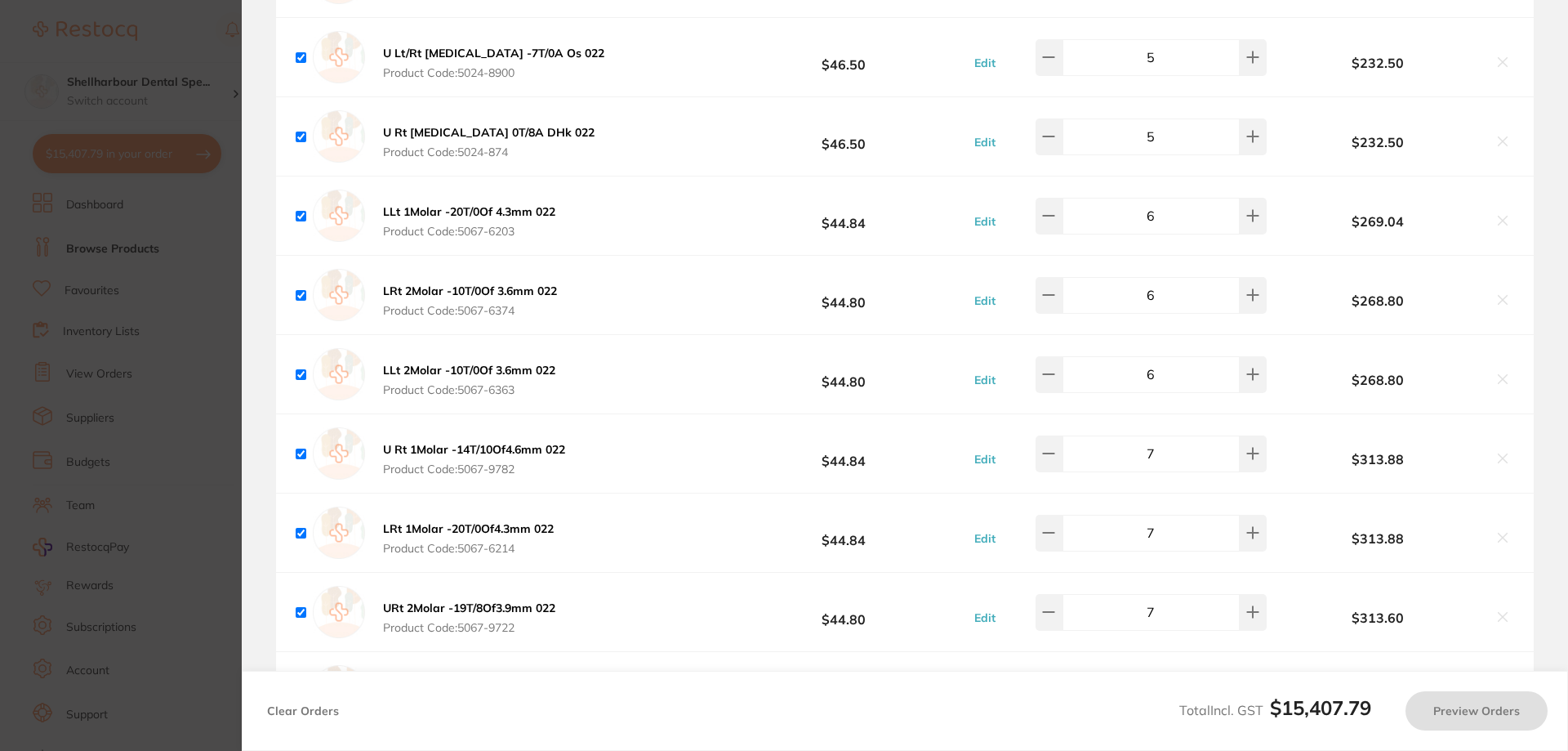
drag, startPoint x: 1057, startPoint y: 541, endPoint x: 1067, endPoint y: 592, distance: 52.0
click at [1055, 539] on icon at bounding box center [1048, 533] width 13 height 13
type input "6"
click at [1055, 611] on button at bounding box center [1048, 612] width 27 height 36
type input "6"
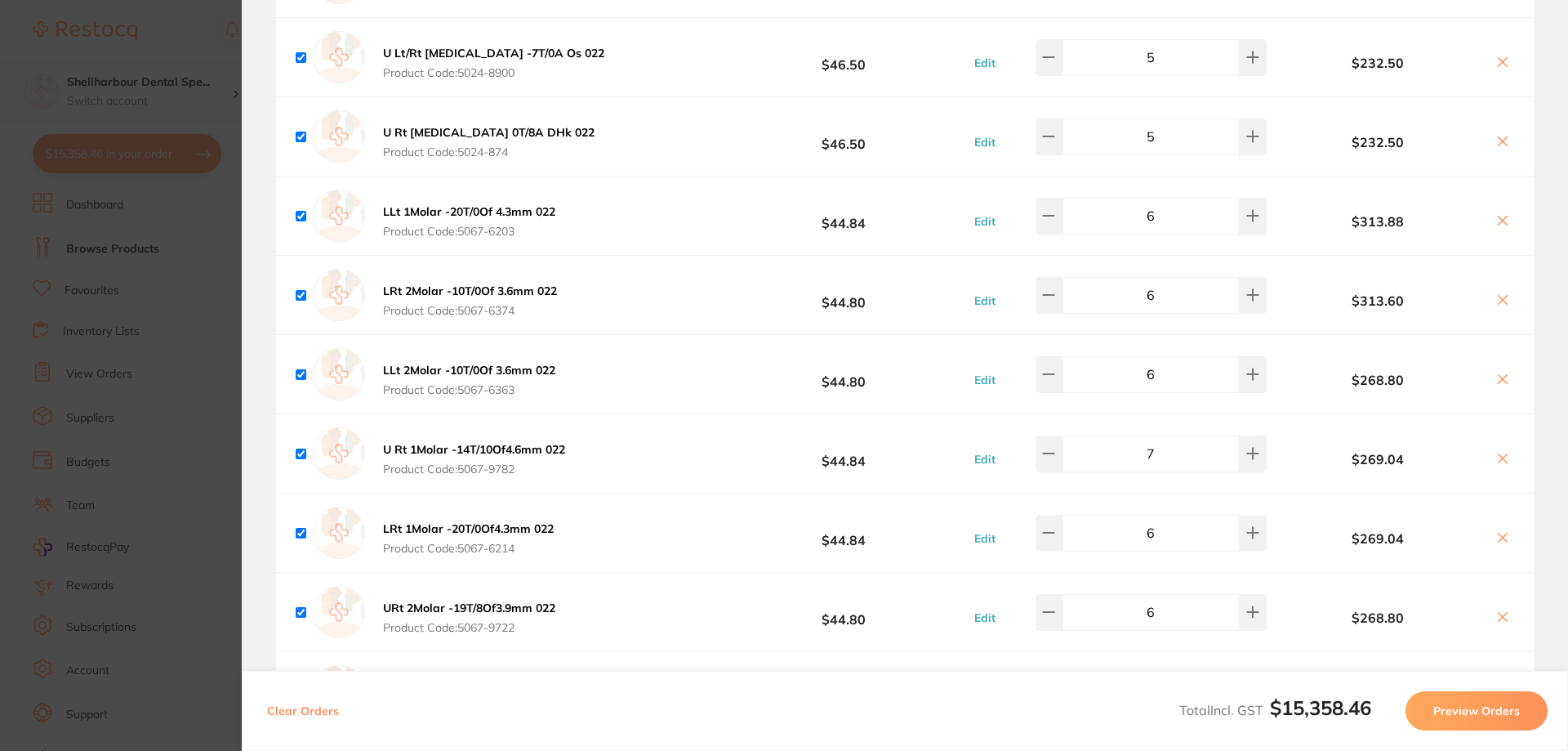
type input "7"
type input "6"
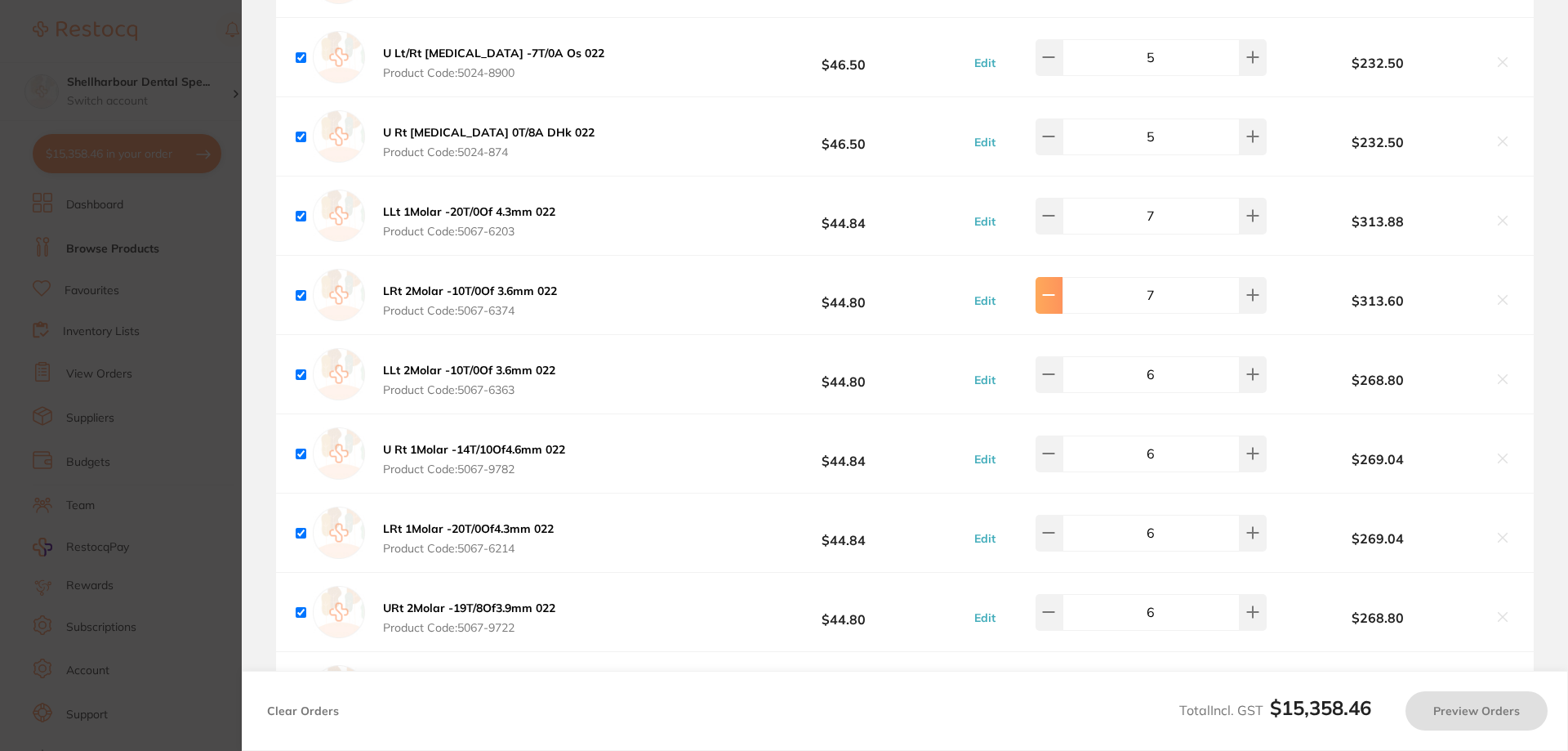
type input "7"
click at [1055, 302] on icon at bounding box center [1048, 294] width 13 height 13
type input "6"
click at [1055, 456] on icon at bounding box center [1048, 453] width 13 height 13
type input "6"
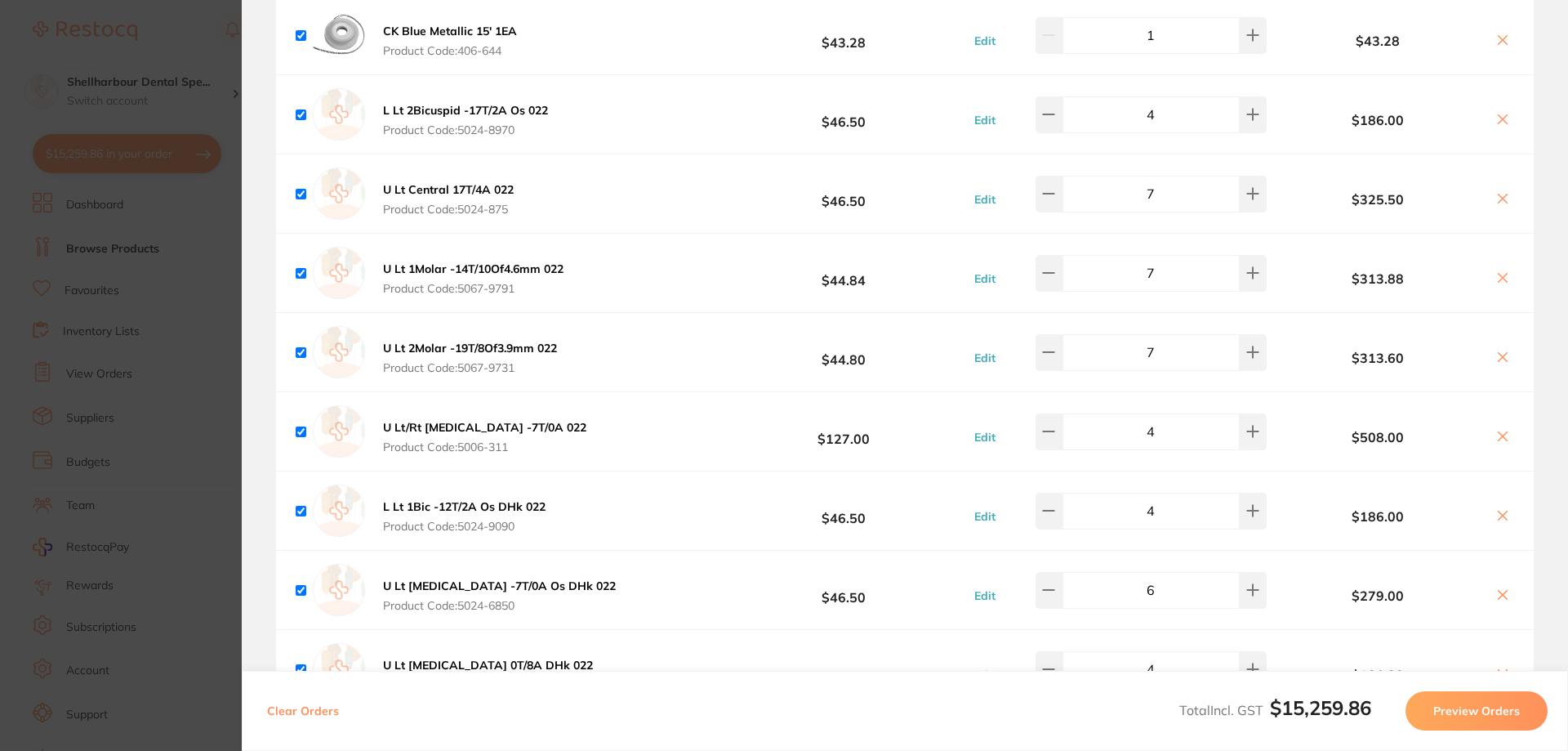
scroll to position [6712, 0]
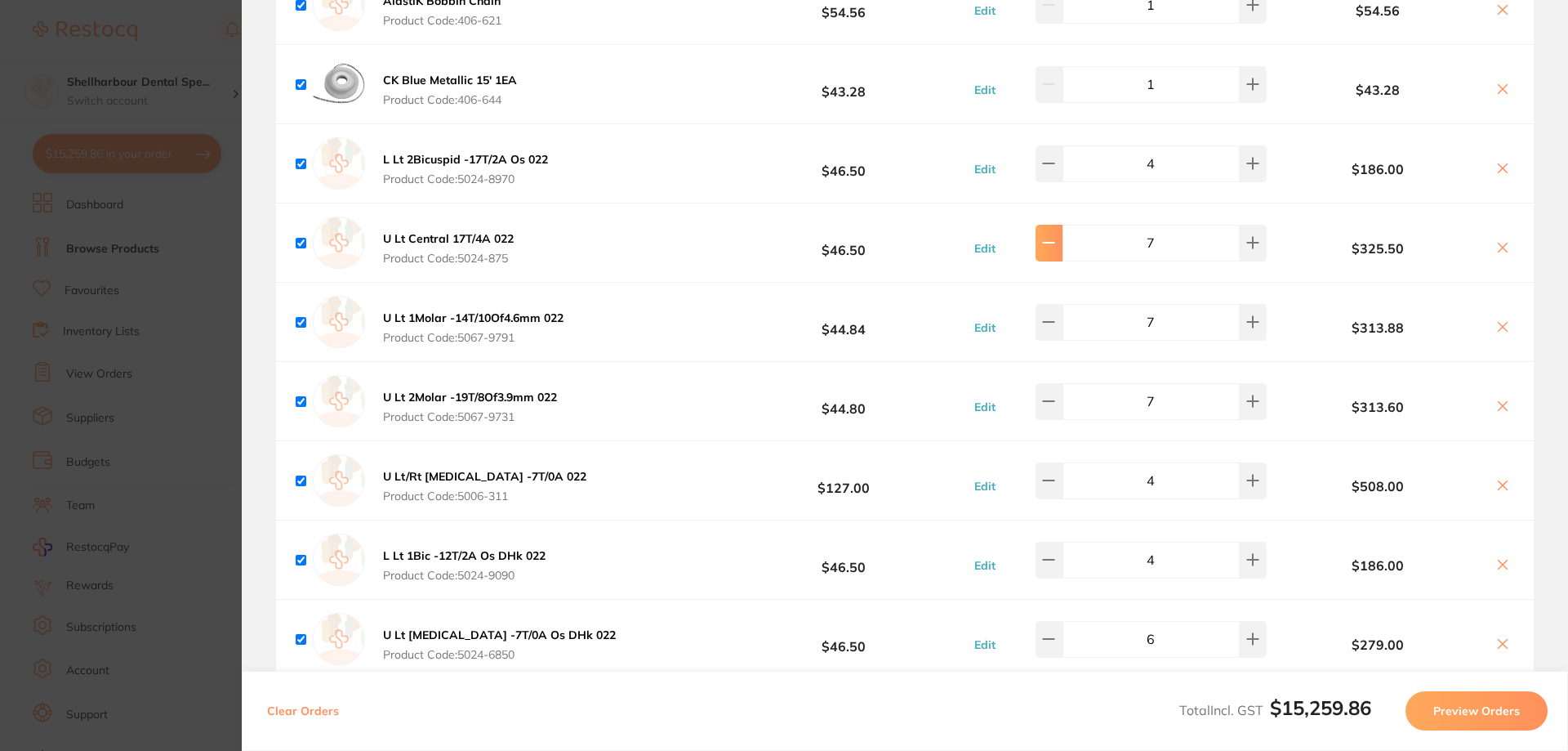
click at [1055, 247] on icon at bounding box center [1048, 242] width 13 height 13
type input "6"
click at [1052, 326] on icon at bounding box center [1048, 322] width 13 height 13
type input "6"
click at [1054, 243] on icon at bounding box center [1049, 243] width 11 height 0
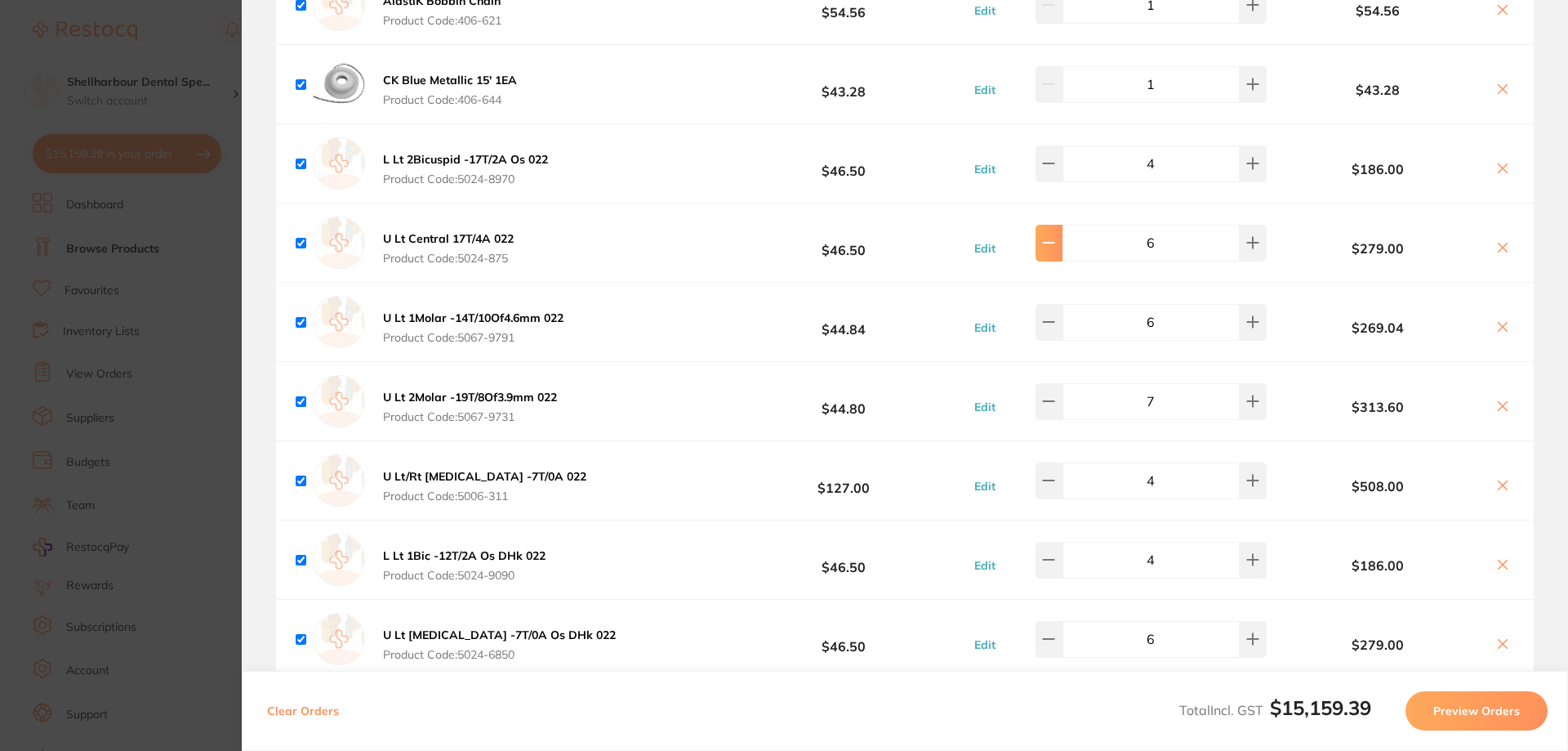
type input "5"
click at [1055, 408] on icon at bounding box center [1048, 401] width 13 height 13
type input "6"
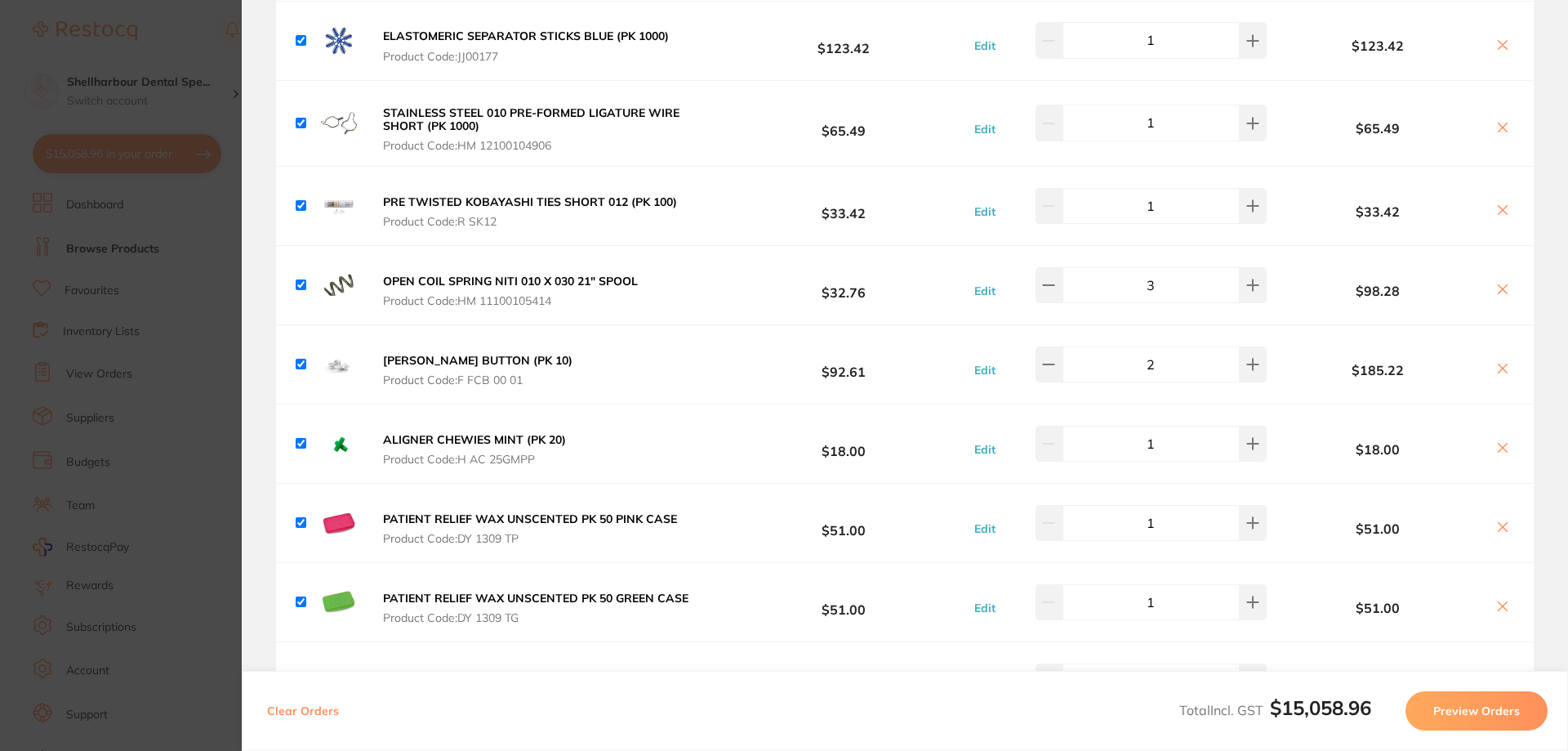
scroll to position [4271, 0]
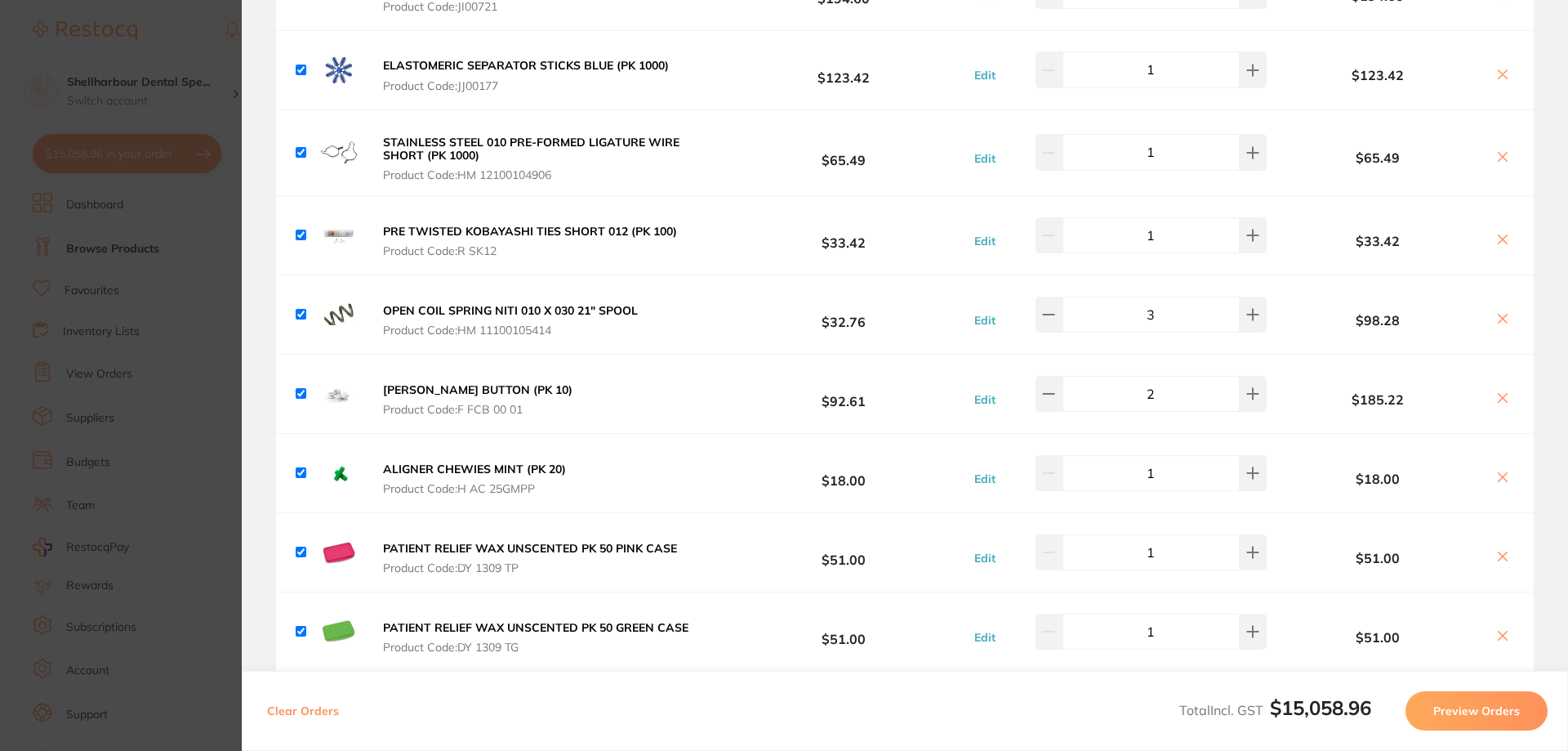
drag, startPoint x: 1067, startPoint y: 310, endPoint x: 1072, endPoint y: 390, distance: 80.2
click at [1062, 312] on button at bounding box center [1048, 314] width 27 height 36
type input "2"
drag, startPoint x: 1058, startPoint y: 392, endPoint x: 1081, endPoint y: 391, distance: 23.0
click at [1055, 392] on icon at bounding box center [1048, 393] width 13 height 13
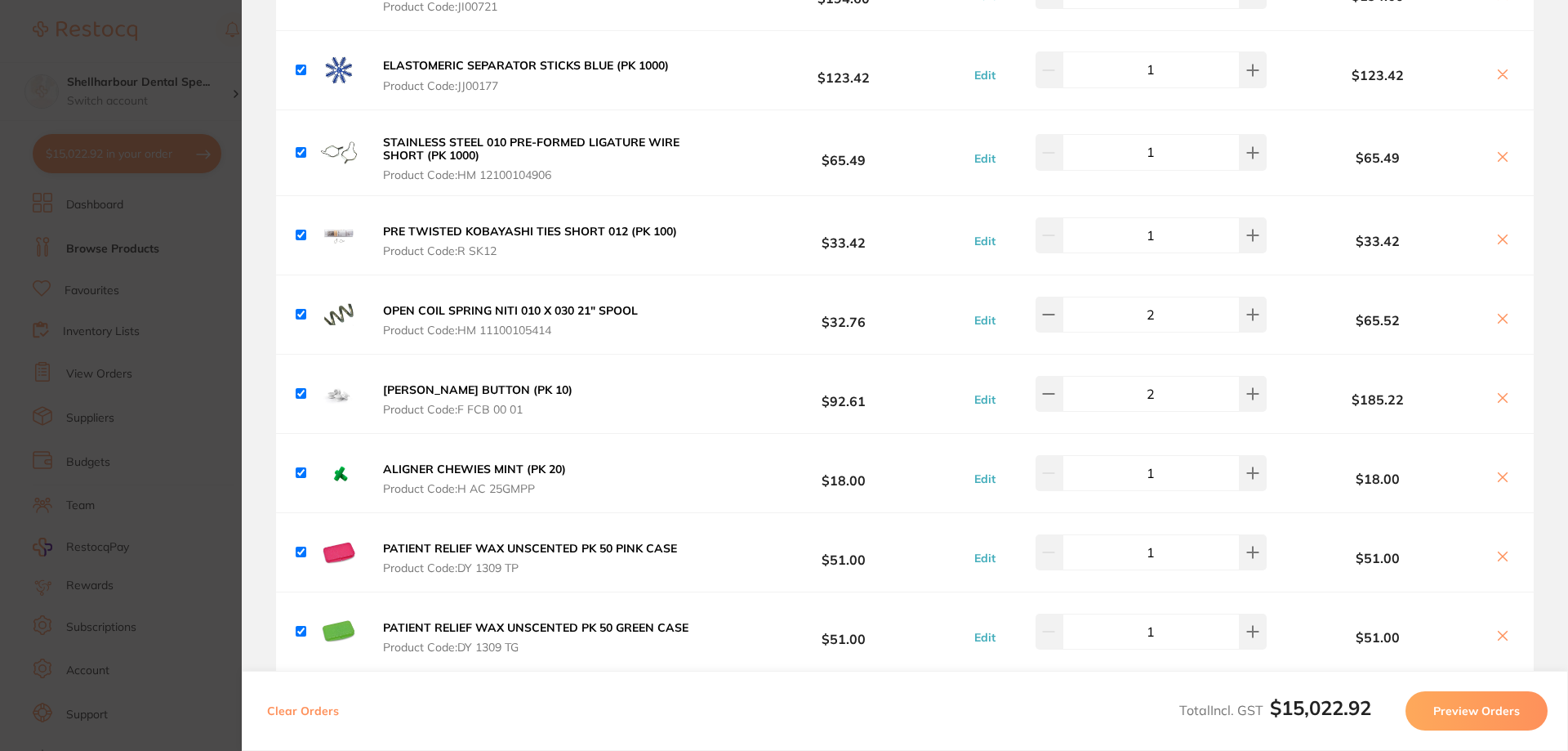
type input "1"
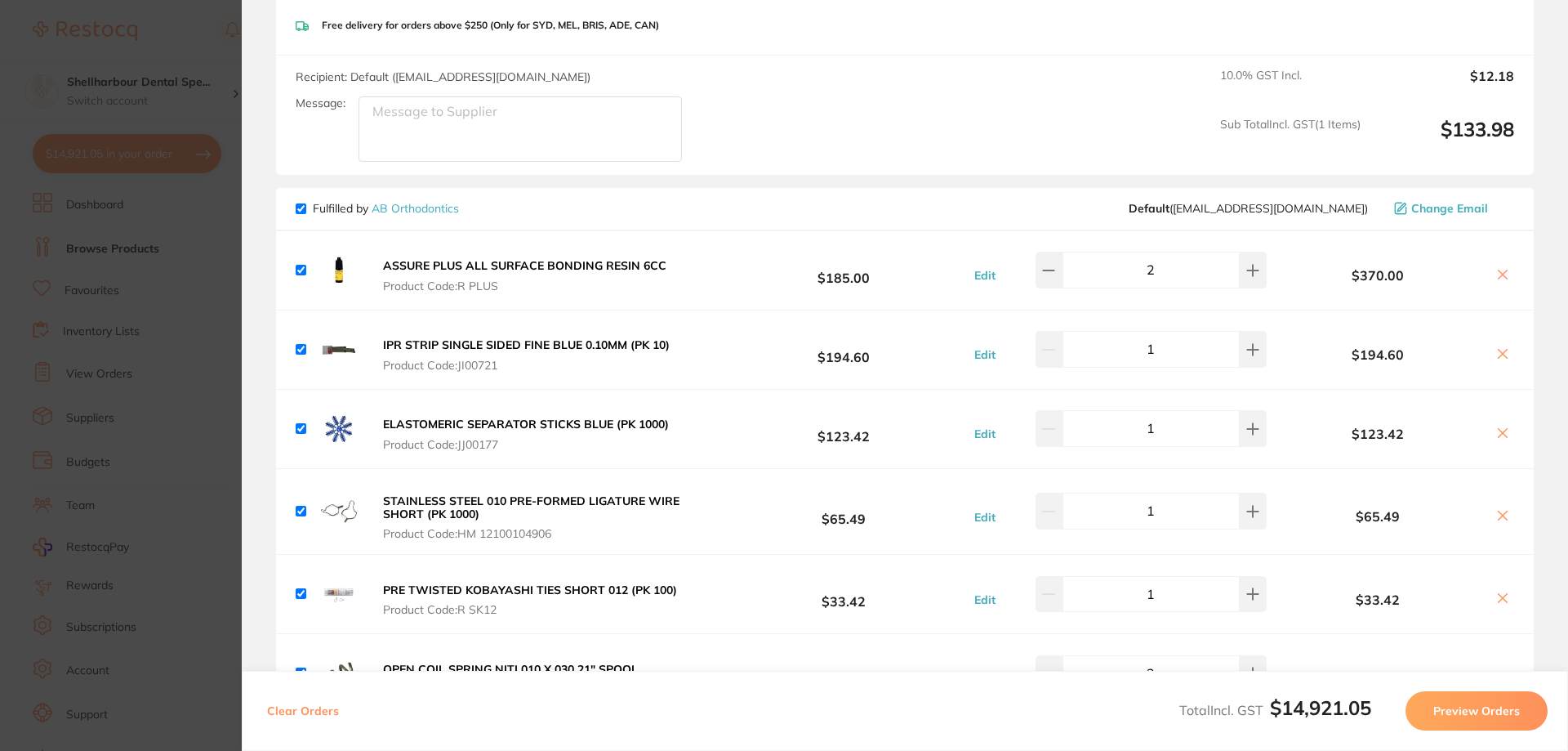
scroll to position [3862, 0]
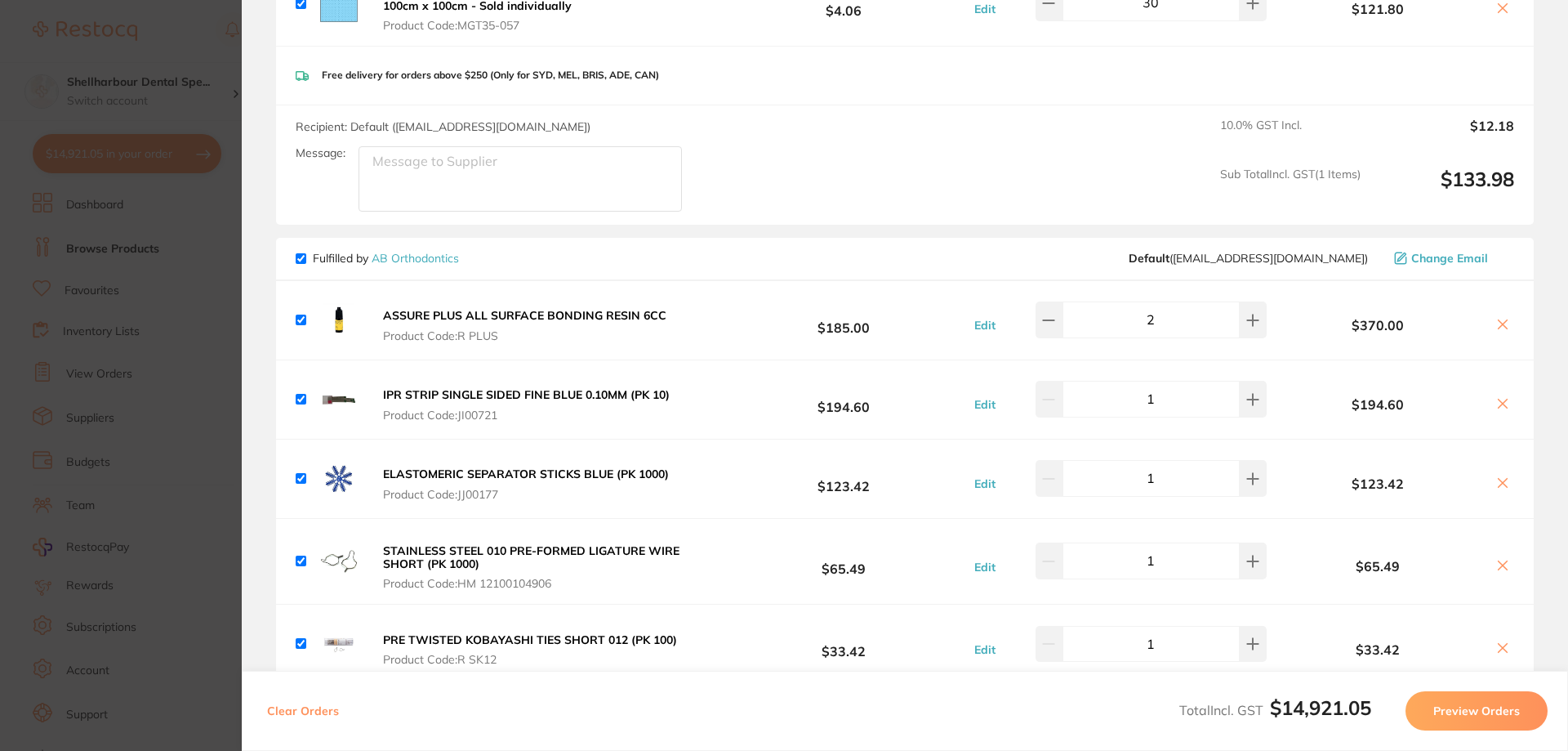
drag, startPoint x: 1052, startPoint y: 318, endPoint x: 1266, endPoint y: 345, distance: 215.7
click at [1053, 318] on icon at bounding box center [1048, 320] width 13 height 13
type input "1"
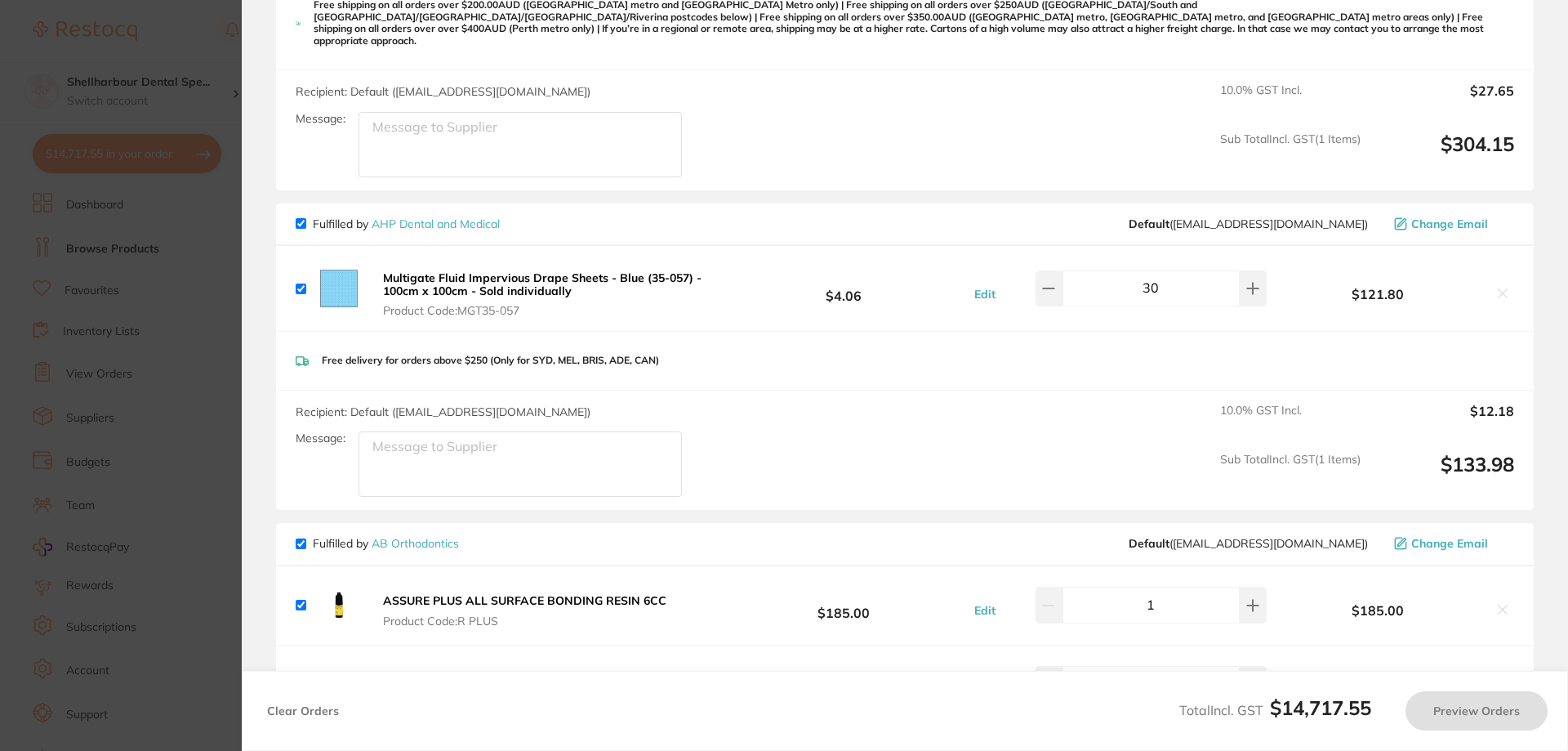
scroll to position [3454, 0]
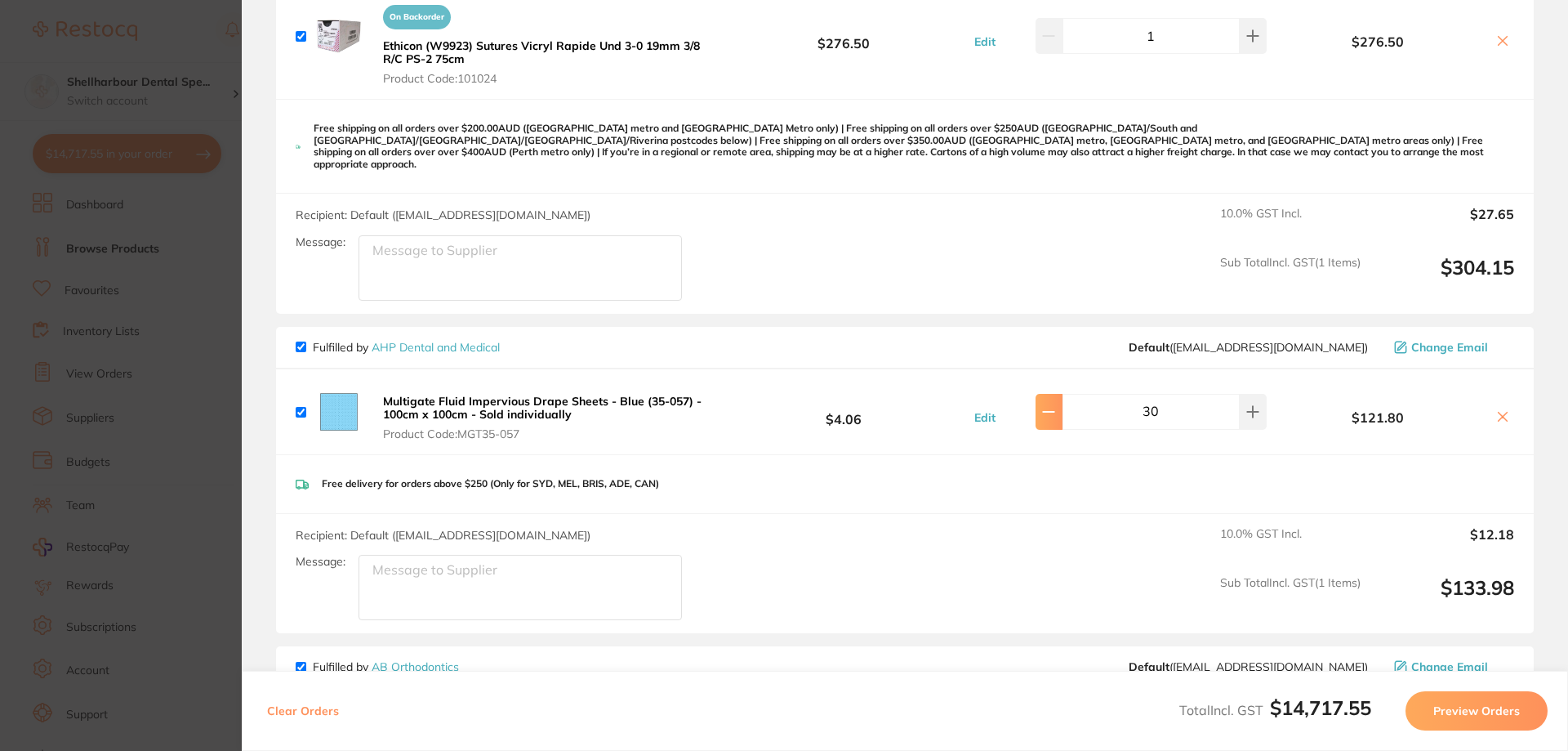
click at [1055, 405] on icon at bounding box center [1048, 412] width 13 height 13
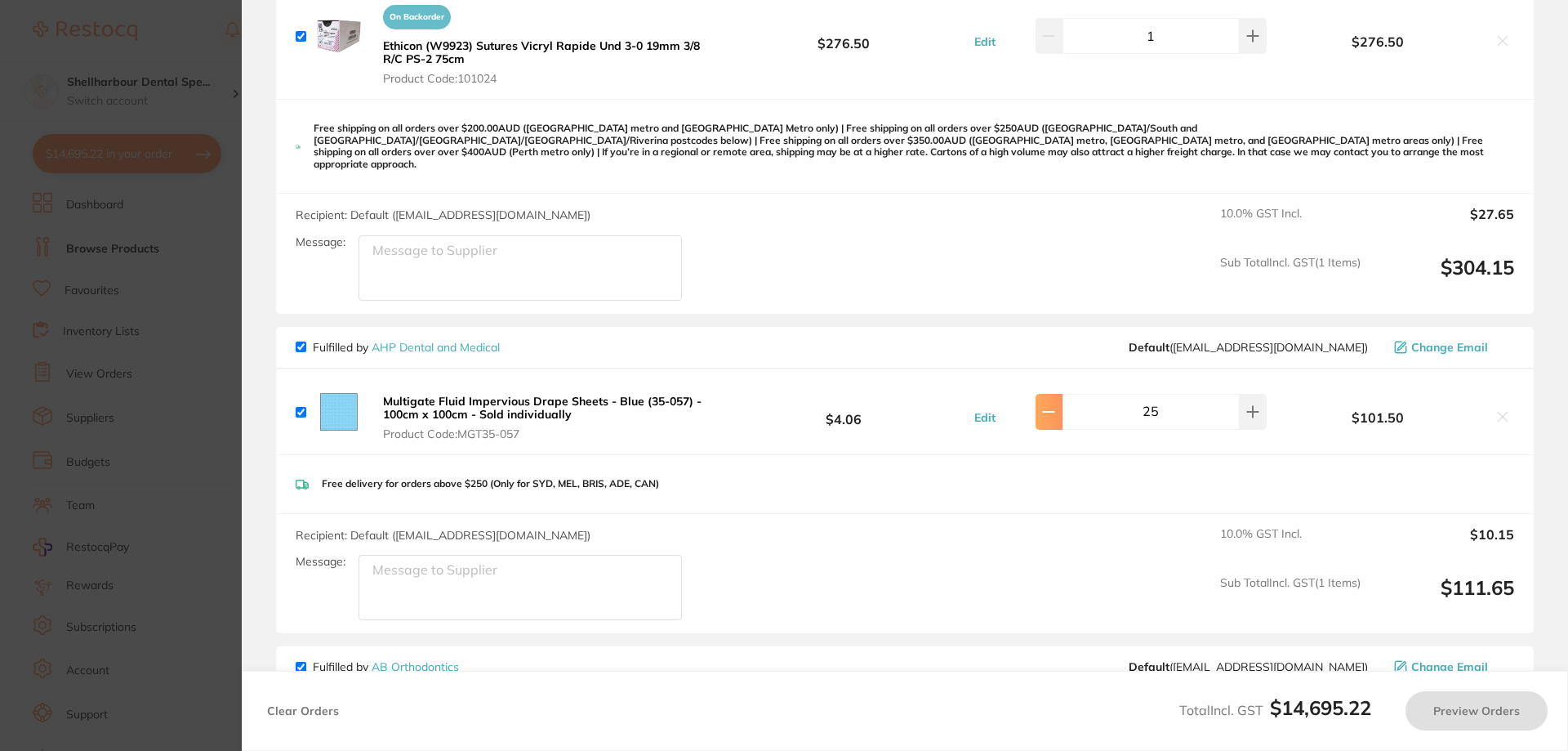
click at [1054, 412] on icon at bounding box center [1049, 412] width 11 height 0
click at [1055, 405] on icon at bounding box center [1048, 412] width 13 height 13
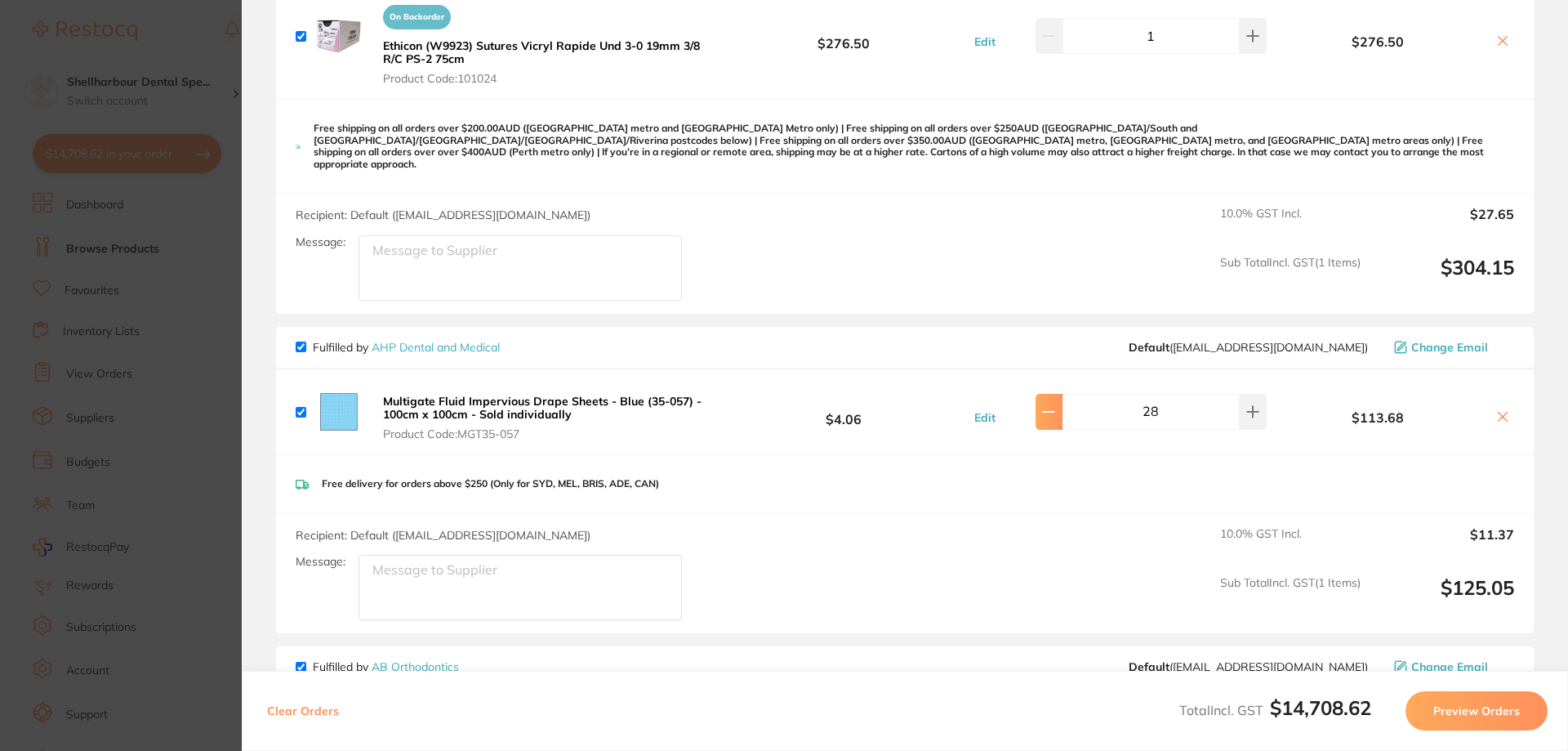
click at [1055, 405] on icon at bounding box center [1048, 412] width 13 height 13
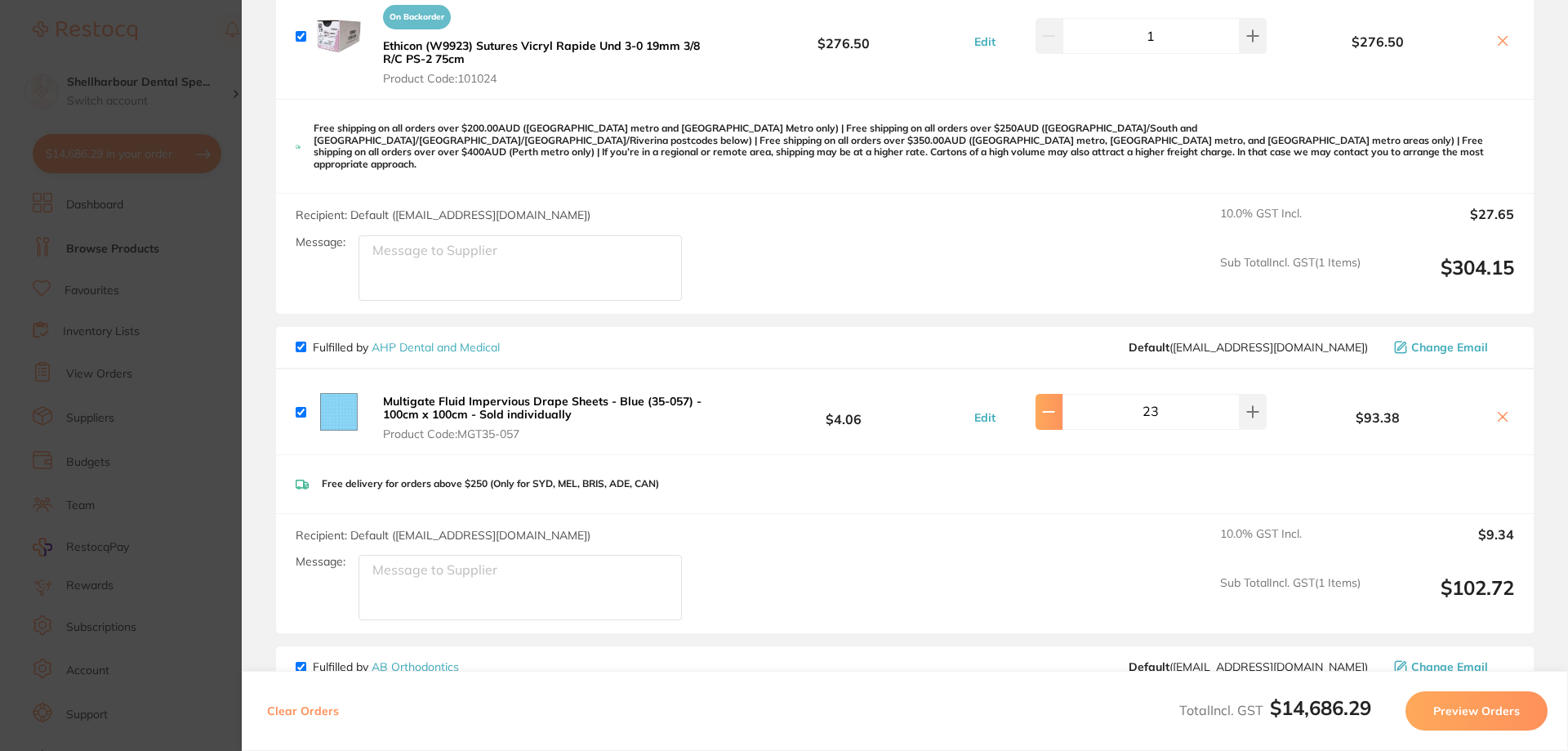
click at [1055, 405] on icon at bounding box center [1048, 412] width 13 height 13
type input "20"
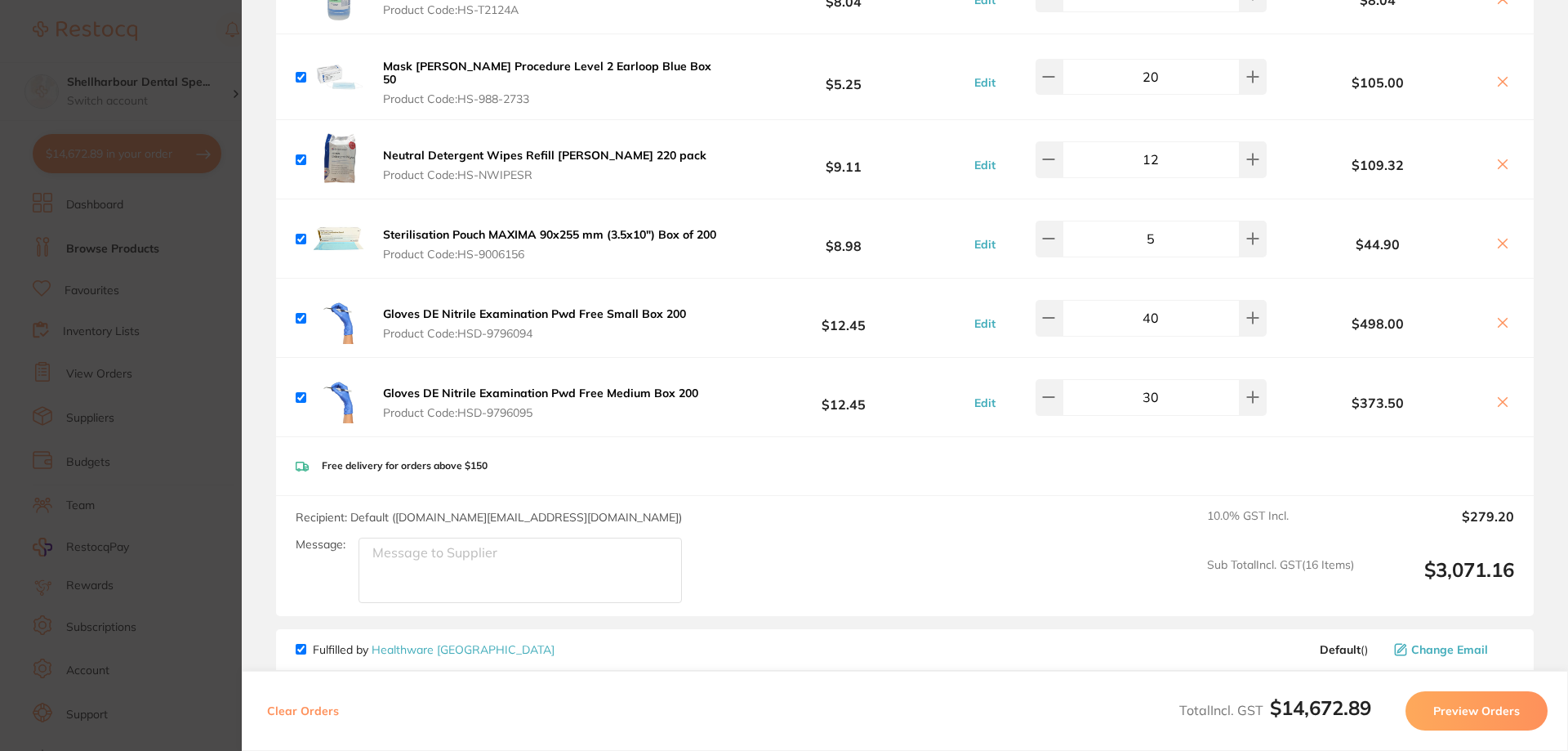
scroll to position [1739, 0]
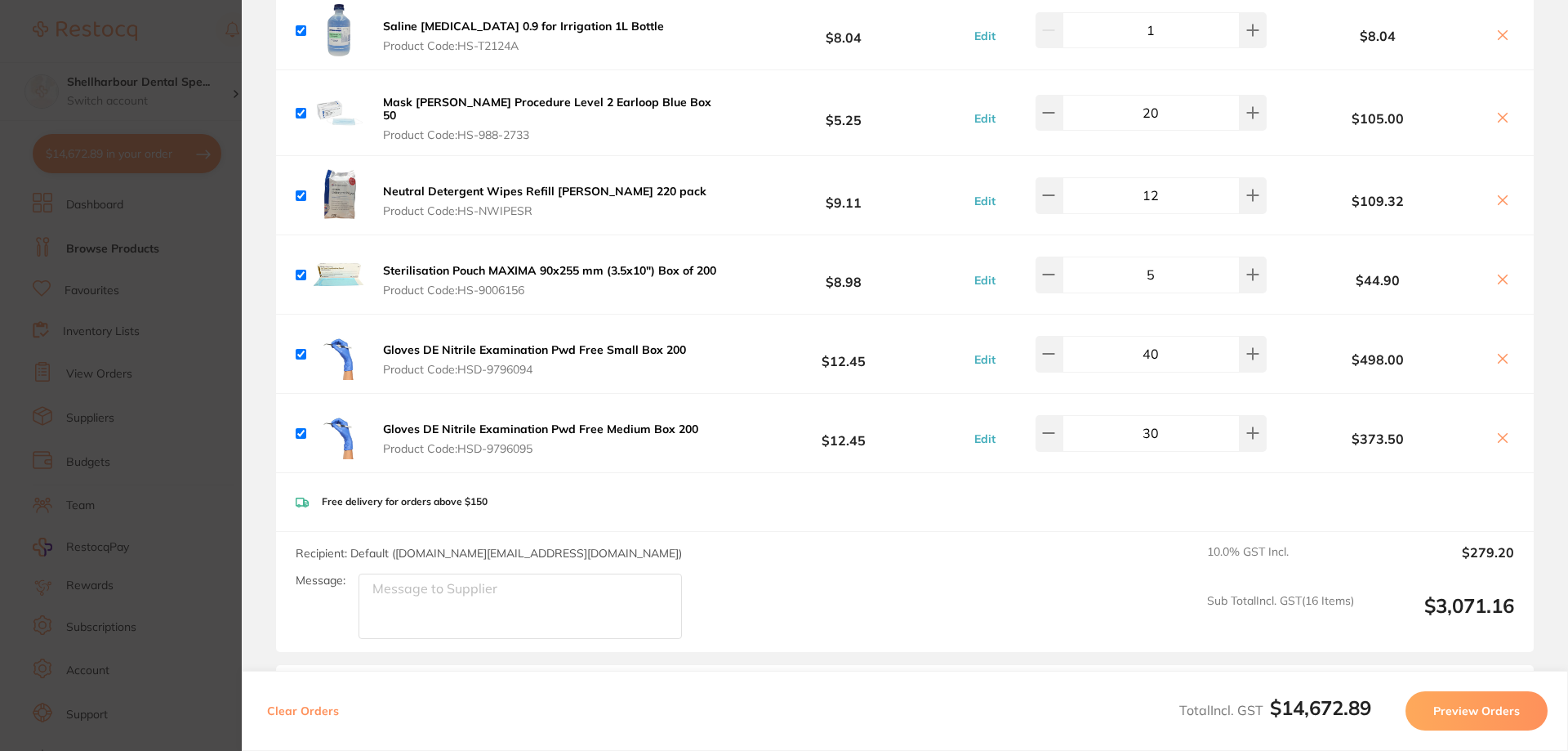
drag, startPoint x: 1069, startPoint y: 361, endPoint x: 1098, endPoint y: 370, distance: 30.4
click at [1092, 370] on input "40" at bounding box center [1150, 353] width 177 height 36
drag, startPoint x: 1174, startPoint y: 354, endPoint x: 1099, endPoint y: 356, distance: 75.0
click at [1098, 357] on input "40" at bounding box center [1150, 353] width 177 height 36
type input "30"
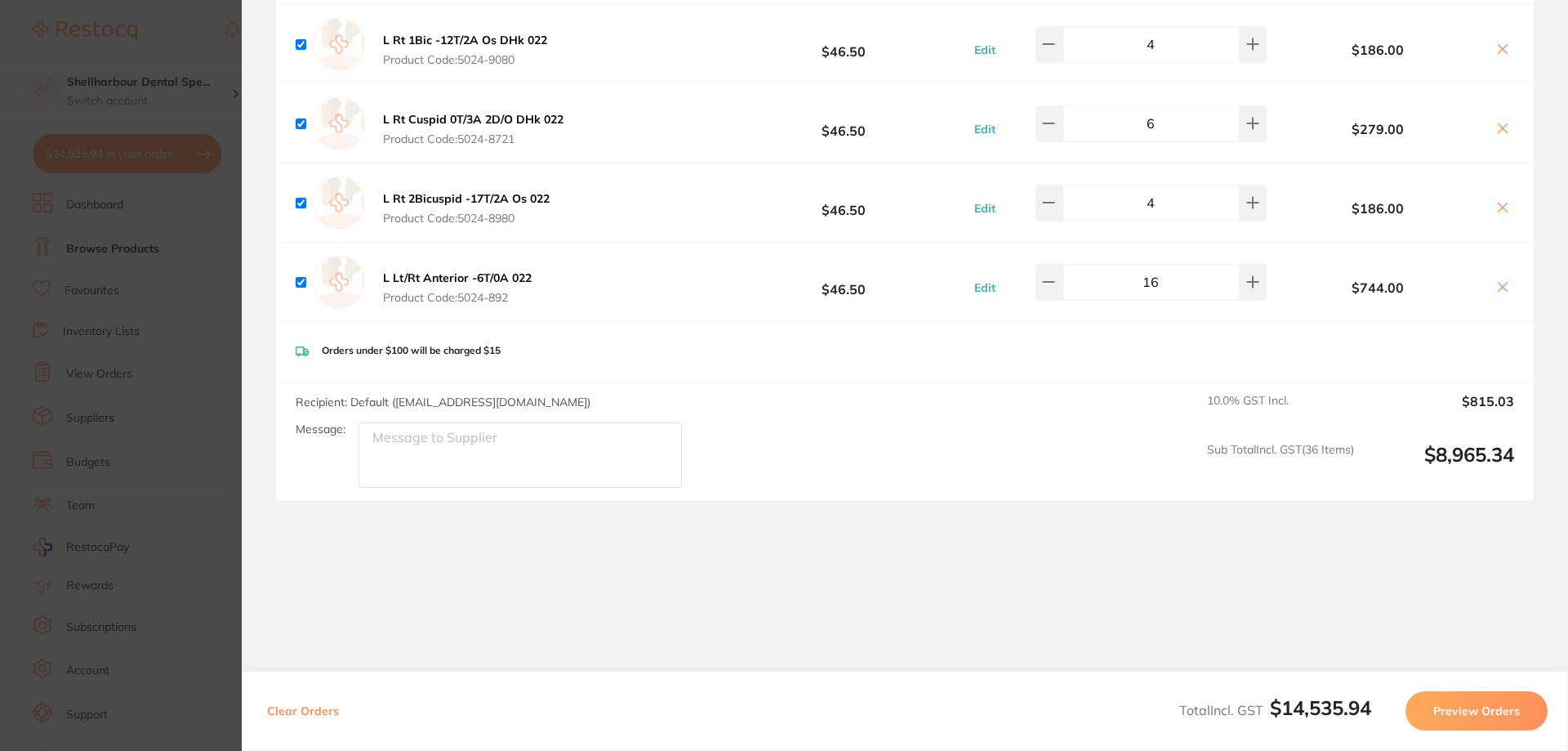
scroll to position [8274, 0]
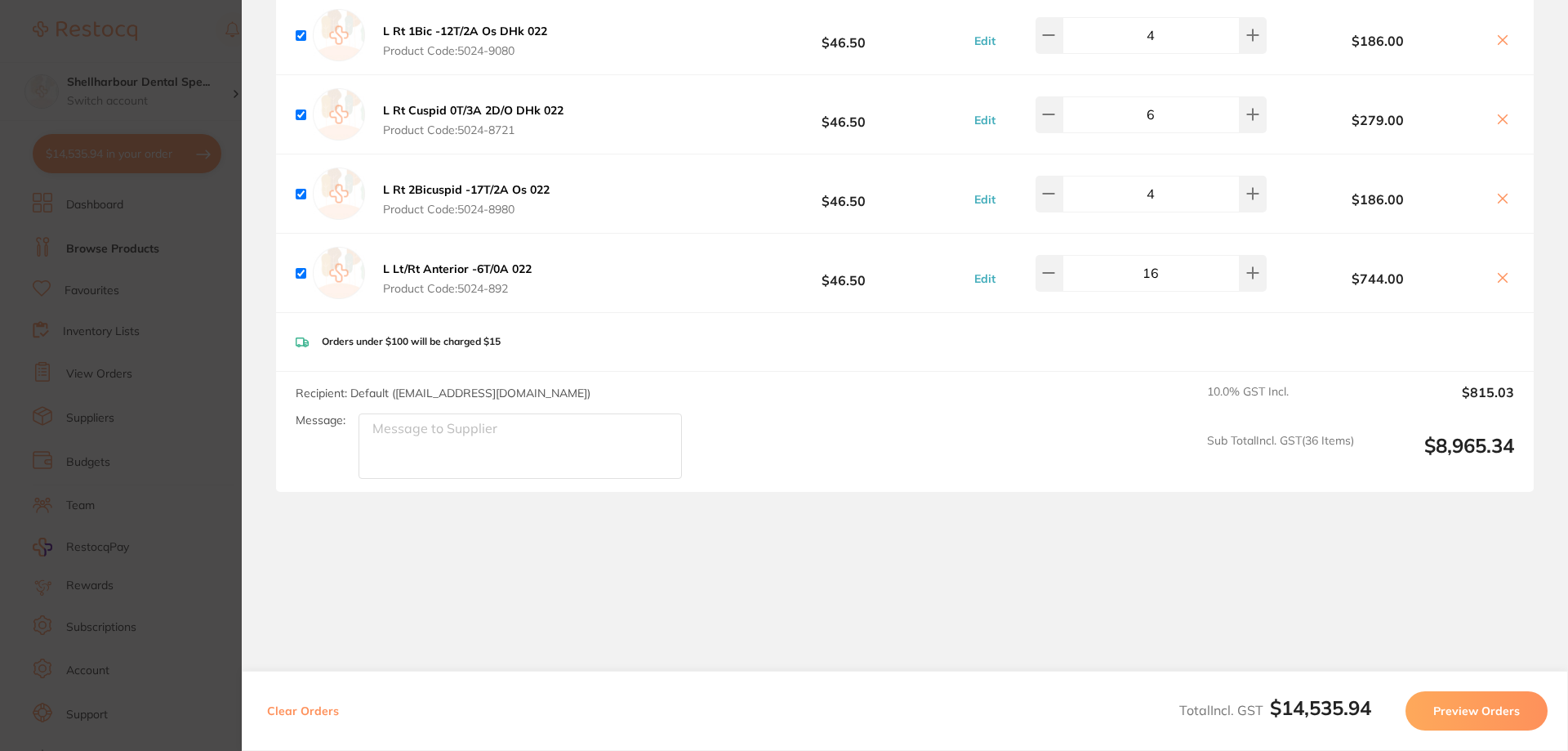
click at [1468, 707] on button "Preview Orders" at bounding box center [1475, 711] width 142 height 39
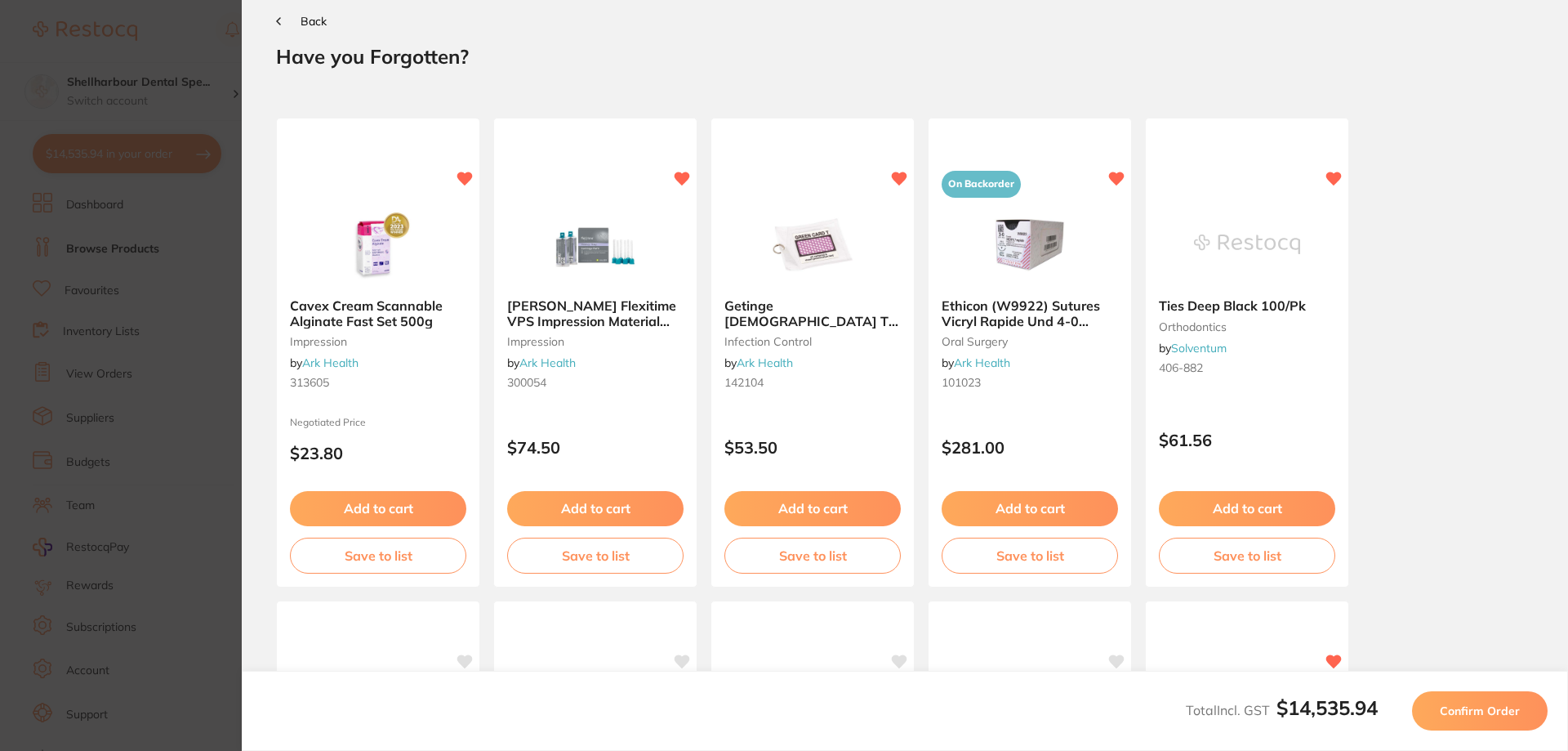
scroll to position [0, 0]
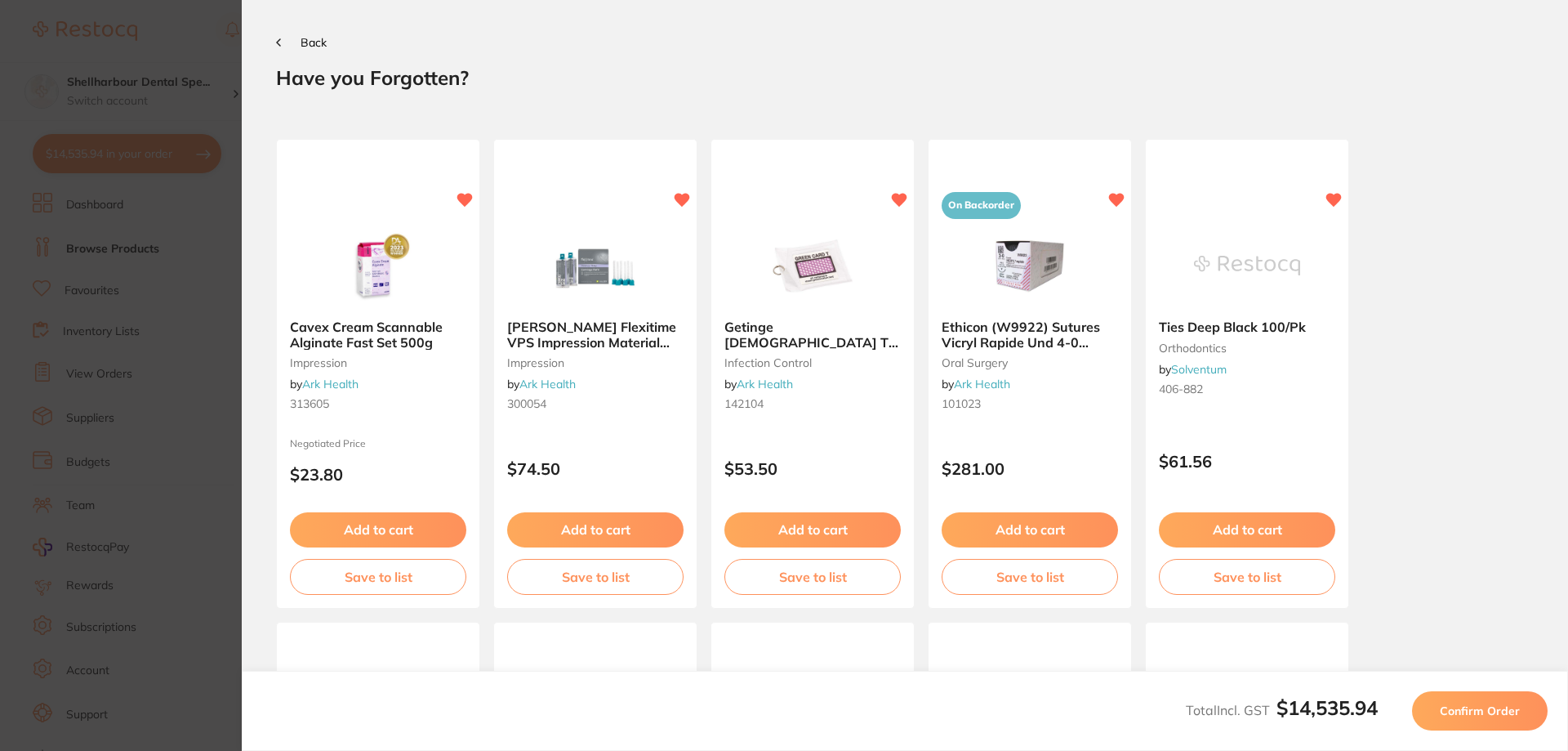
click at [1481, 712] on span "Confirm Order" at bounding box center [1479, 711] width 80 height 15
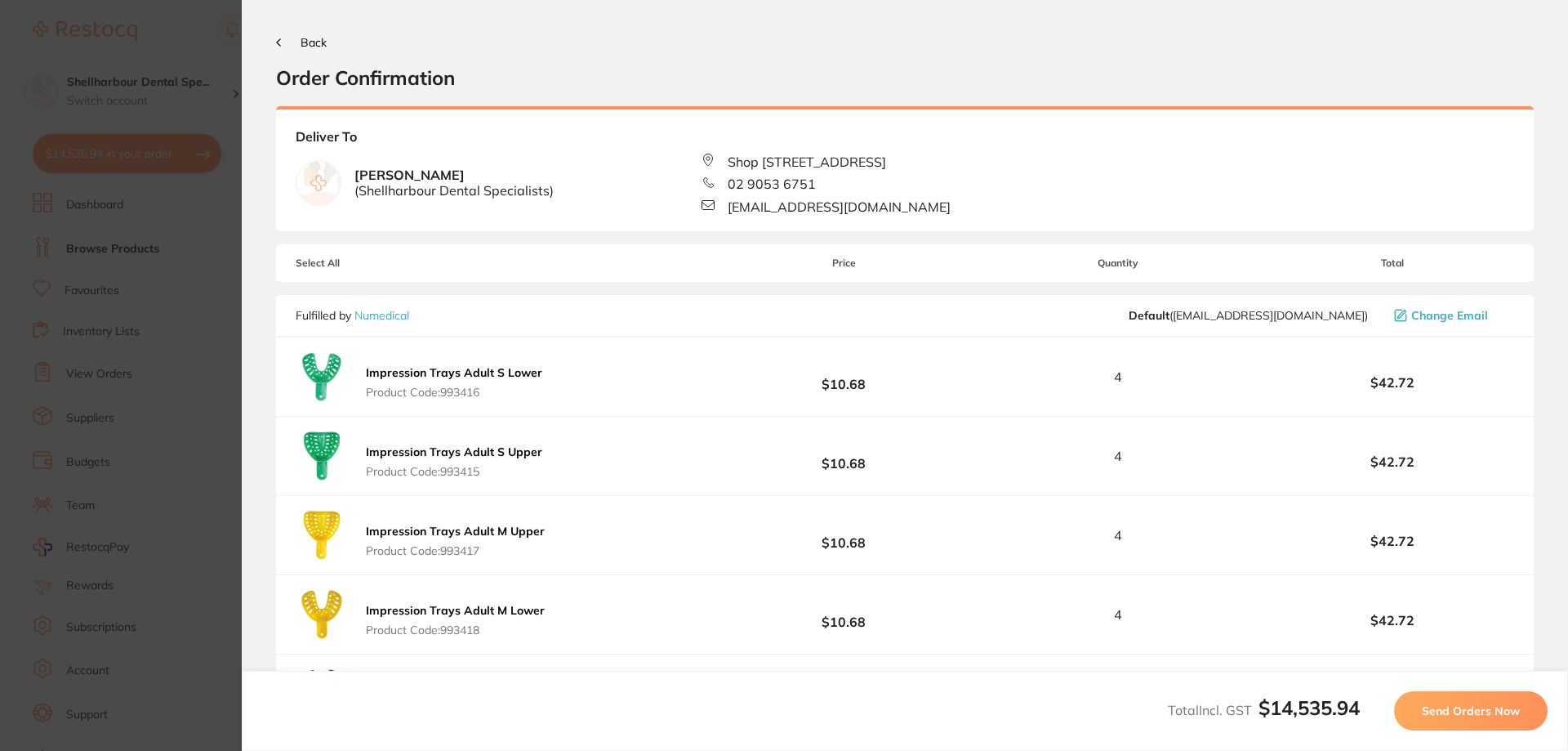
drag, startPoint x: 1460, startPoint y: 677, endPoint x: 1468, endPoint y: 682, distance: 9.4
click at [1464, 679] on div "Total Incl. GST $14,535.94 Send Orders Now" at bounding box center [905, 710] width 1326 height 80
click at [1474, 712] on span "Send Orders Now" at bounding box center [1470, 711] width 98 height 15
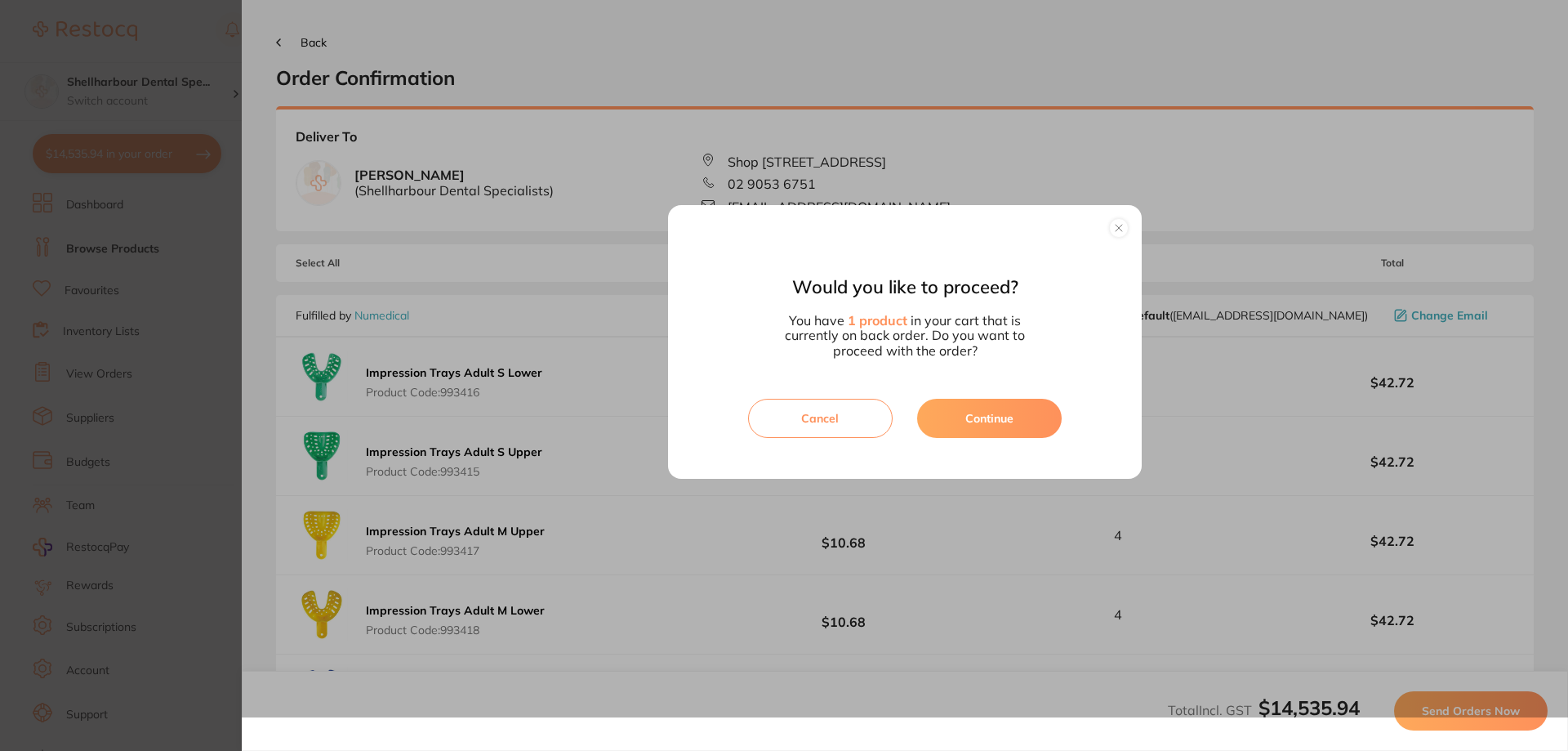
click at [964, 419] on button "Continue" at bounding box center [990, 418] width 145 height 39
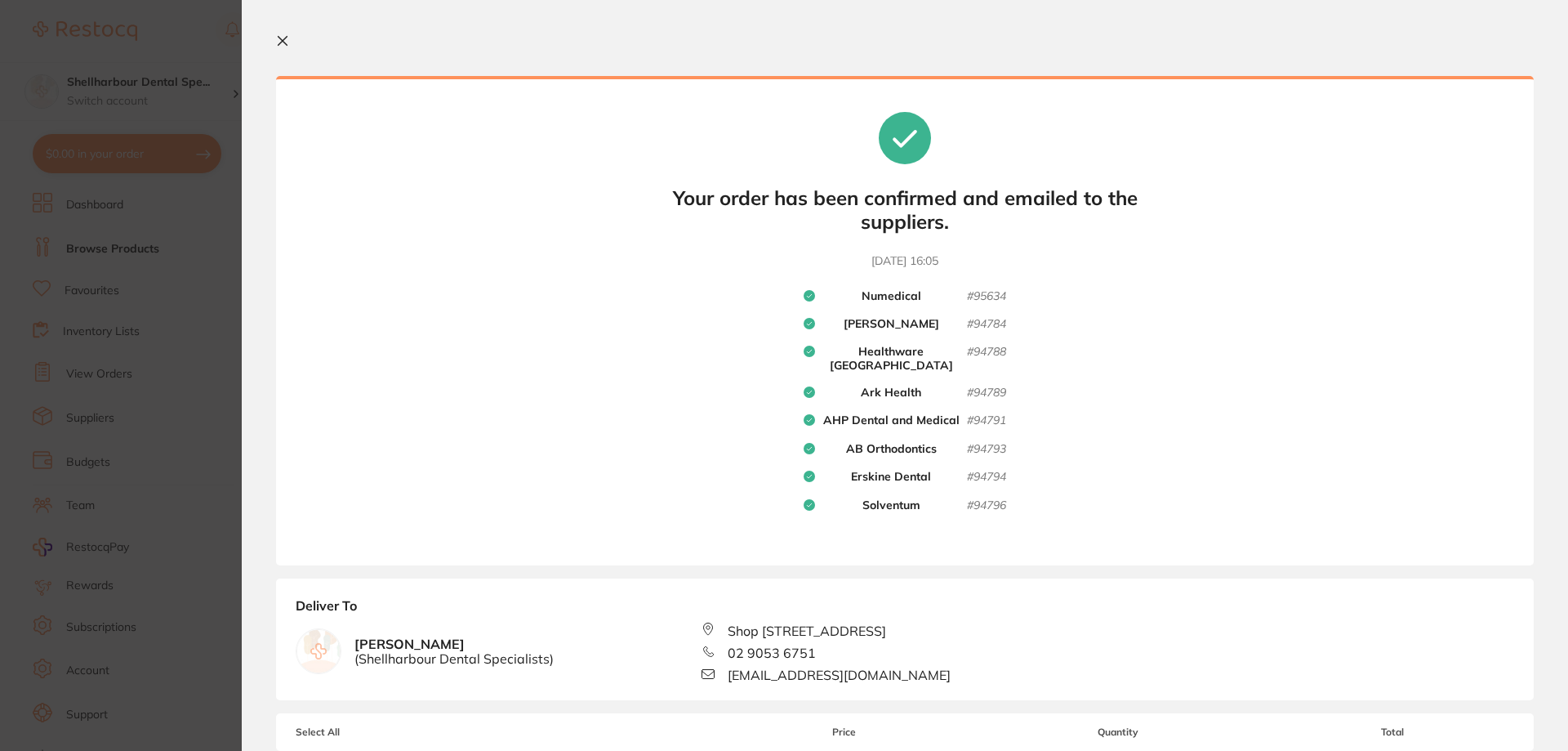
click at [287, 40] on icon at bounding box center [282, 40] width 13 height 13
